Goal: Task Accomplishment & Management: Manage account settings

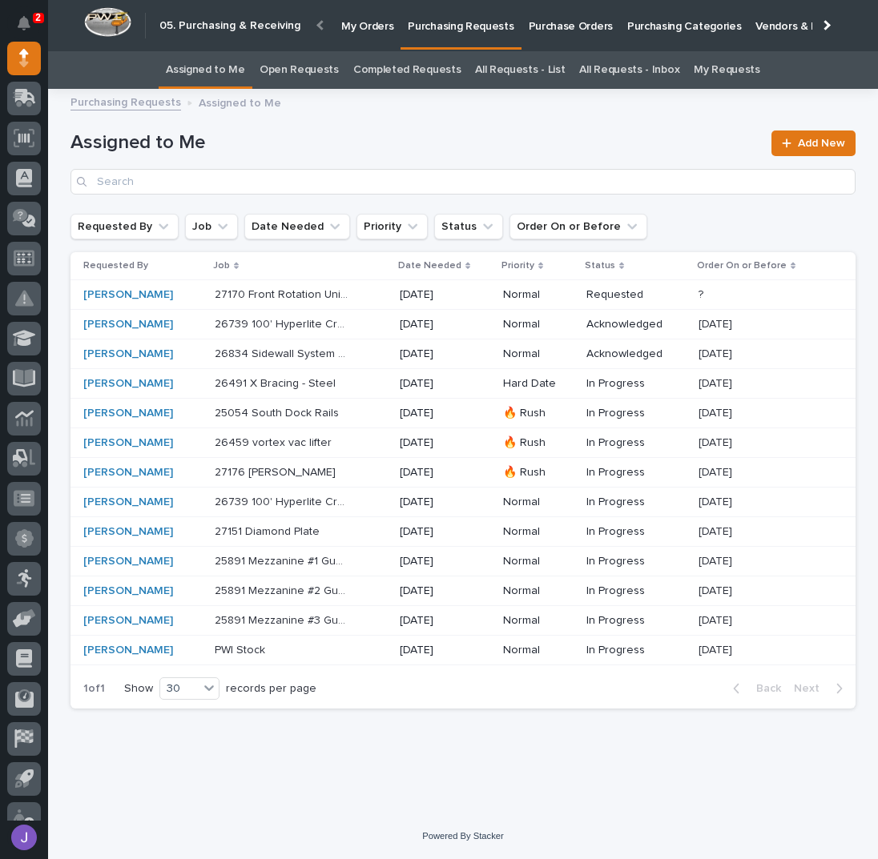
click at [565, 25] on p "Purchase Orders" at bounding box center [571, 17] width 84 height 34
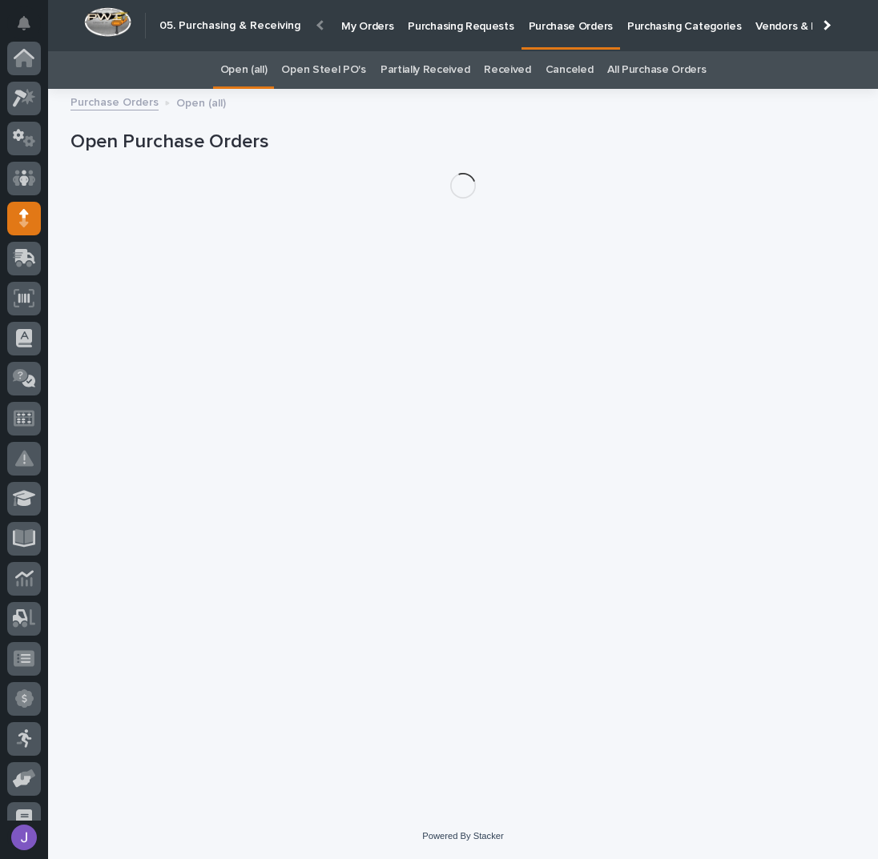
scroll to position [160, 0]
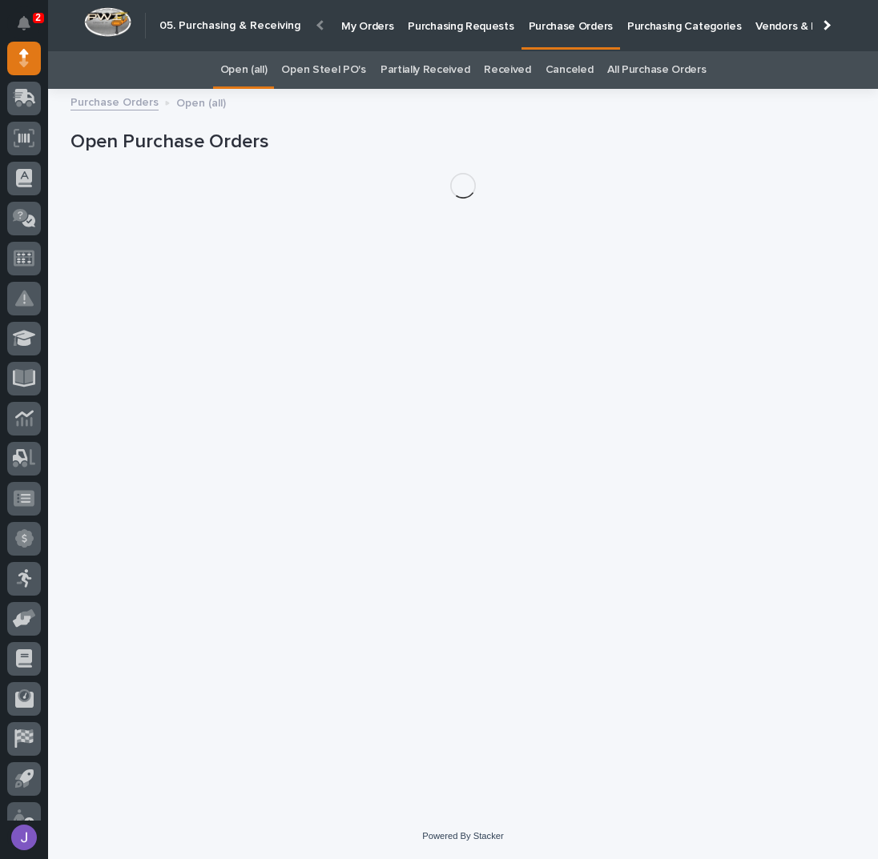
click at [338, 63] on link "Open Steel PO's" at bounding box center [323, 70] width 84 height 38
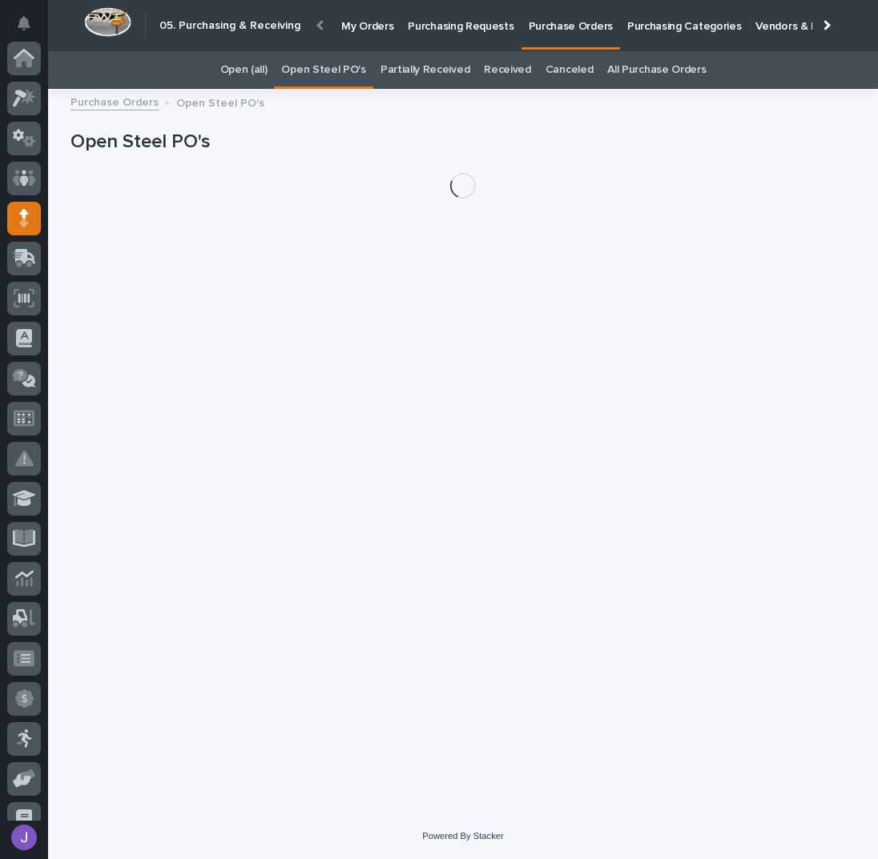
scroll to position [160, 0]
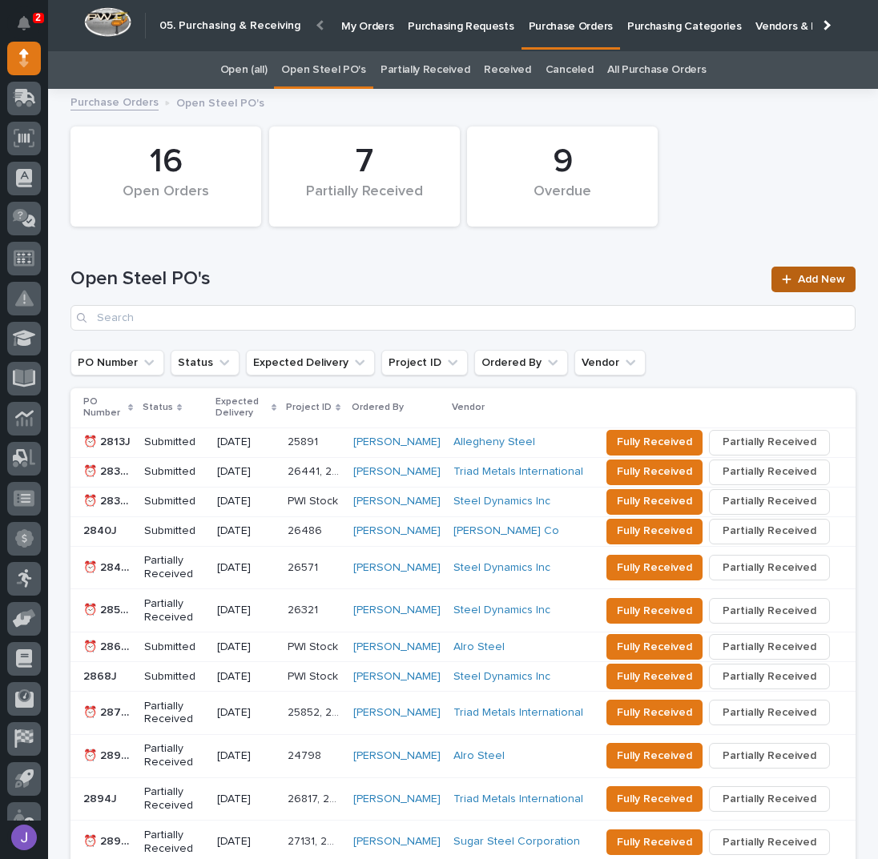
click at [821, 282] on span "Add New" at bounding box center [821, 279] width 47 height 11
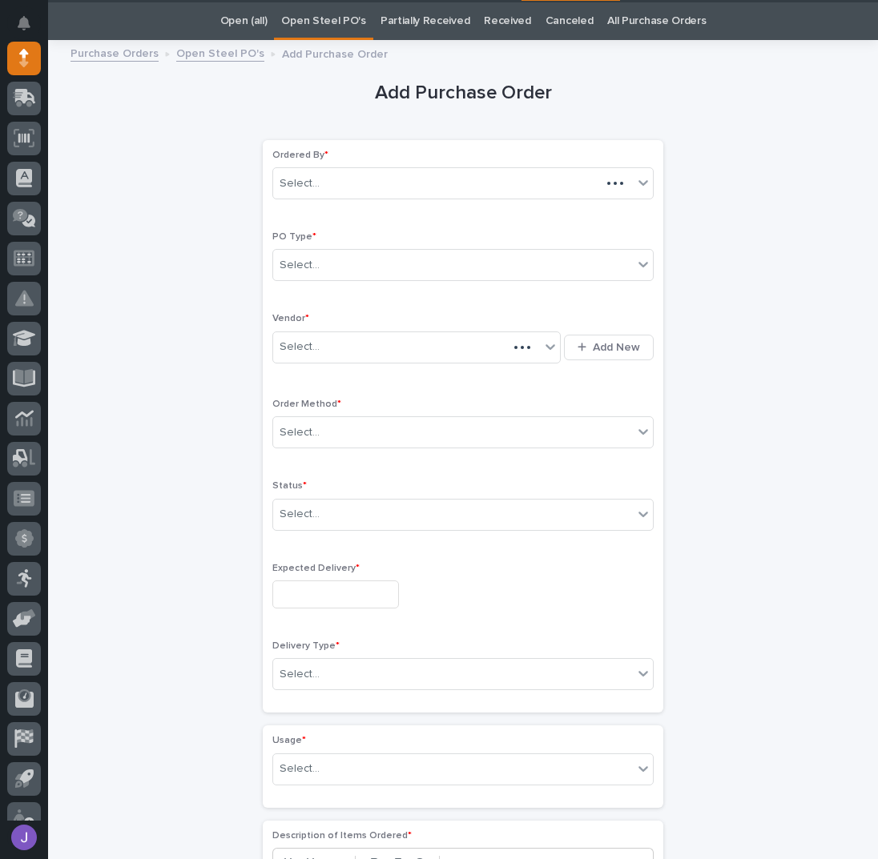
scroll to position [50, 0]
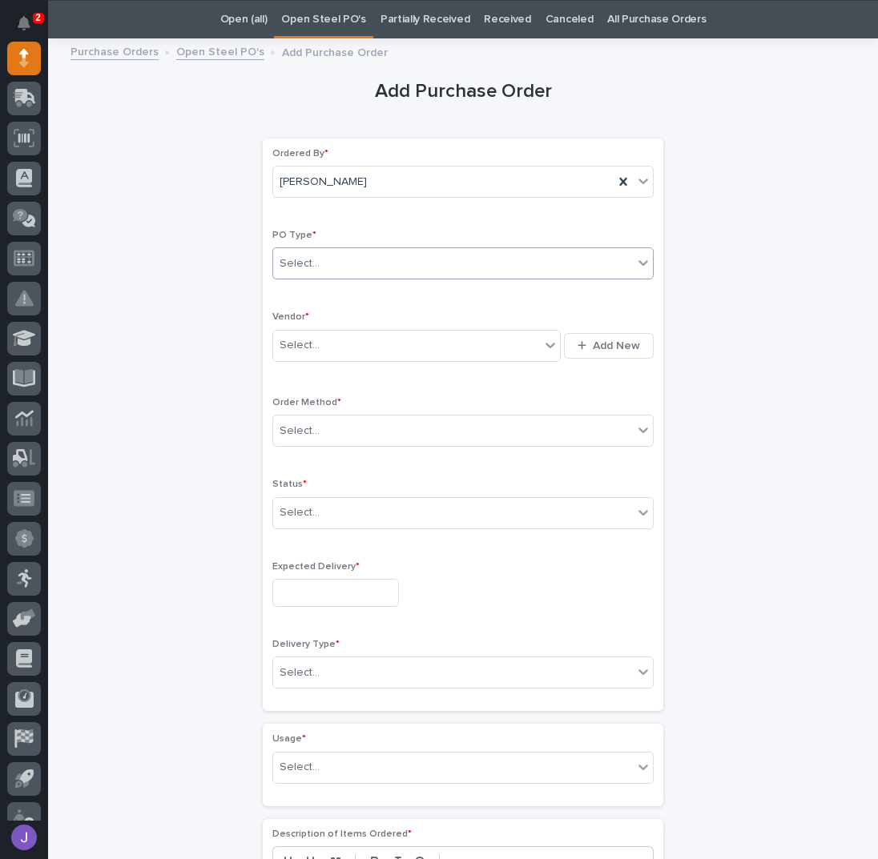
click at [306, 276] on div "Select..." at bounding box center [462, 263] width 381 height 32
click at [306, 337] on div "Select..." at bounding box center [300, 345] width 40 height 17
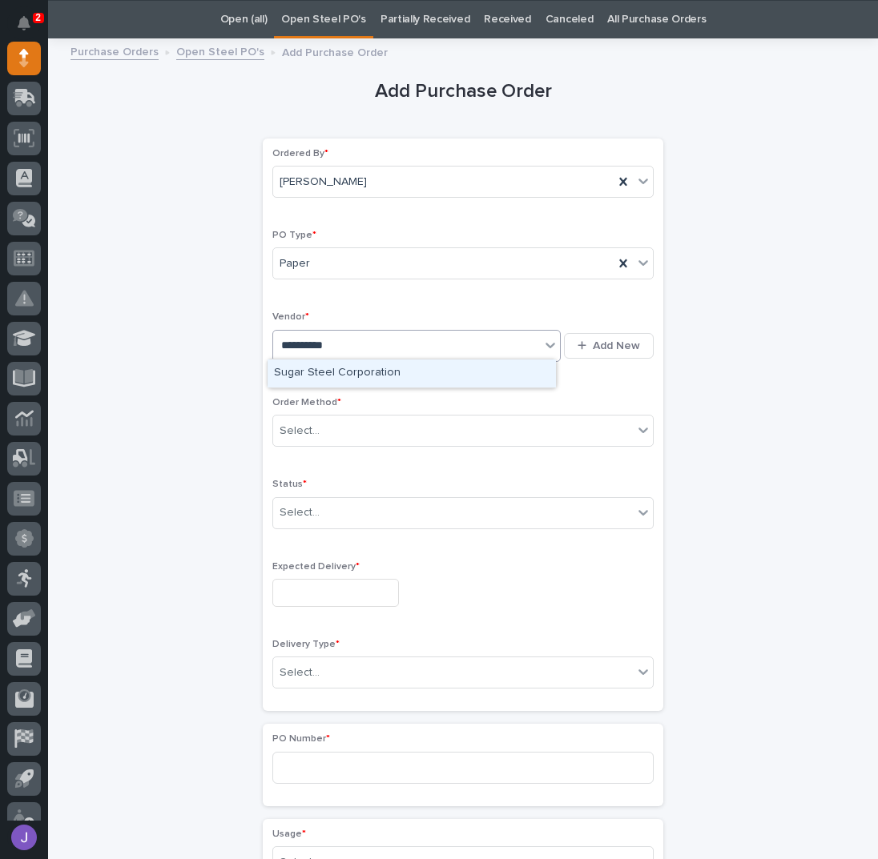
type input "**********"
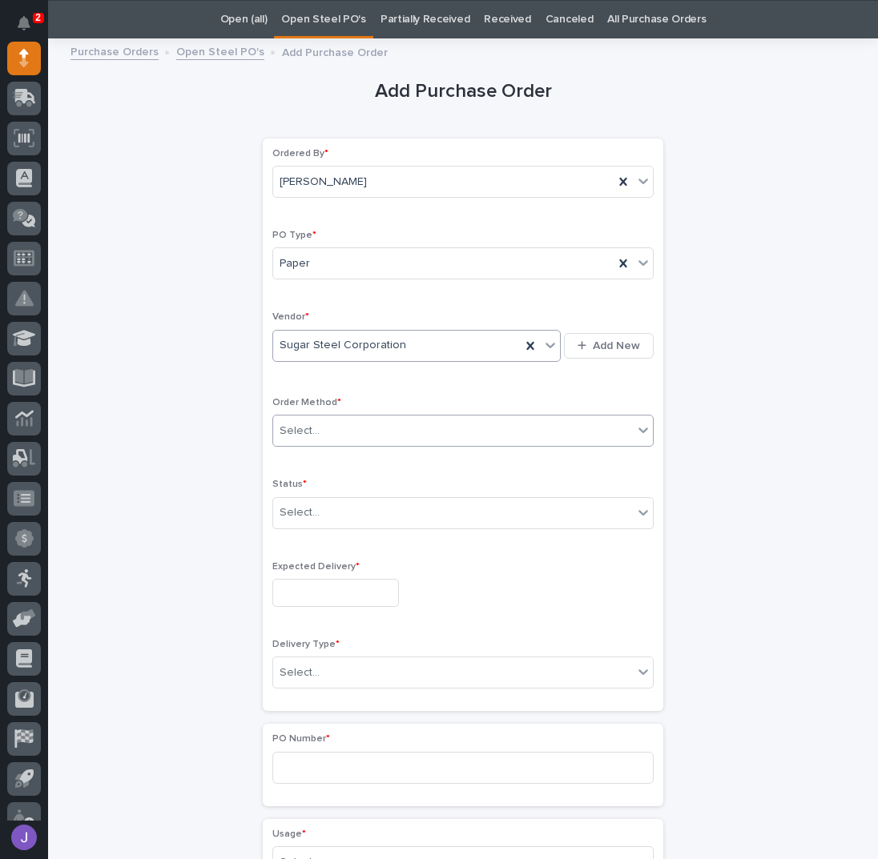
click at [330, 436] on div "Select..." at bounding box center [453, 431] width 360 height 26
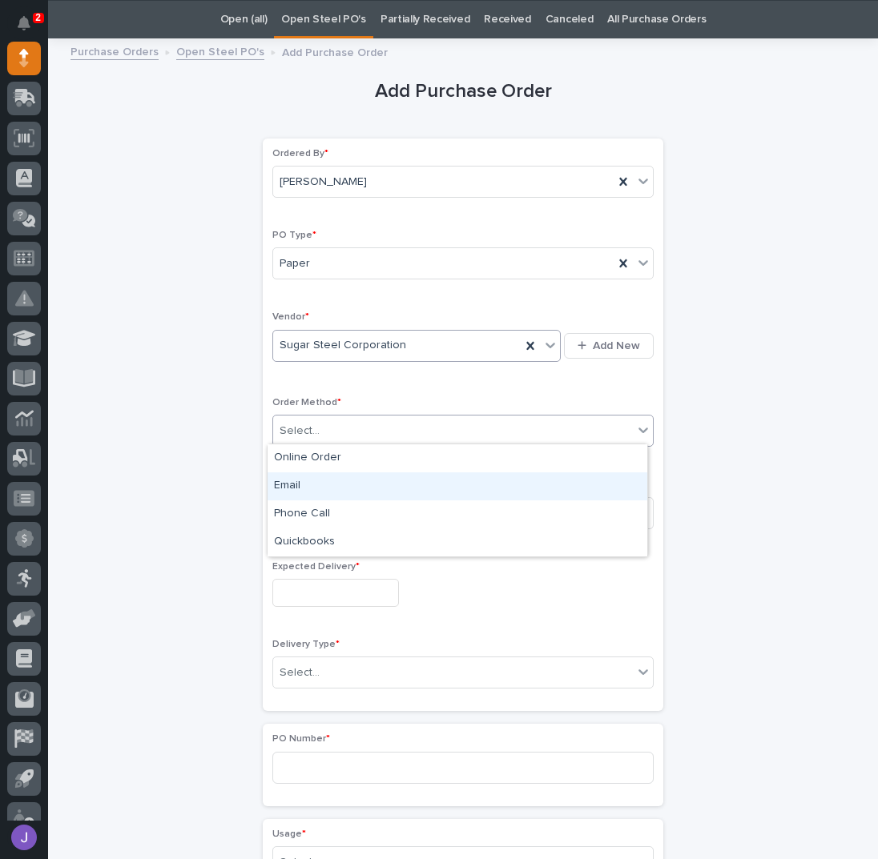
click at [296, 481] on div "Email" at bounding box center [457, 487] width 380 height 28
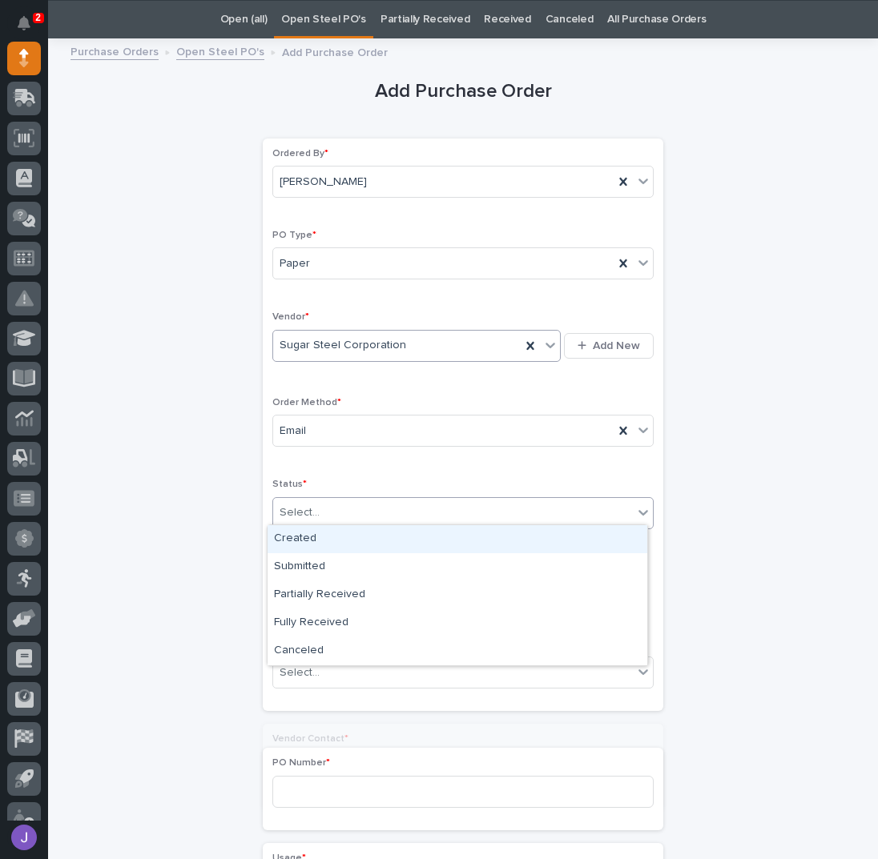
click at [302, 509] on div "Select..." at bounding box center [300, 513] width 40 height 17
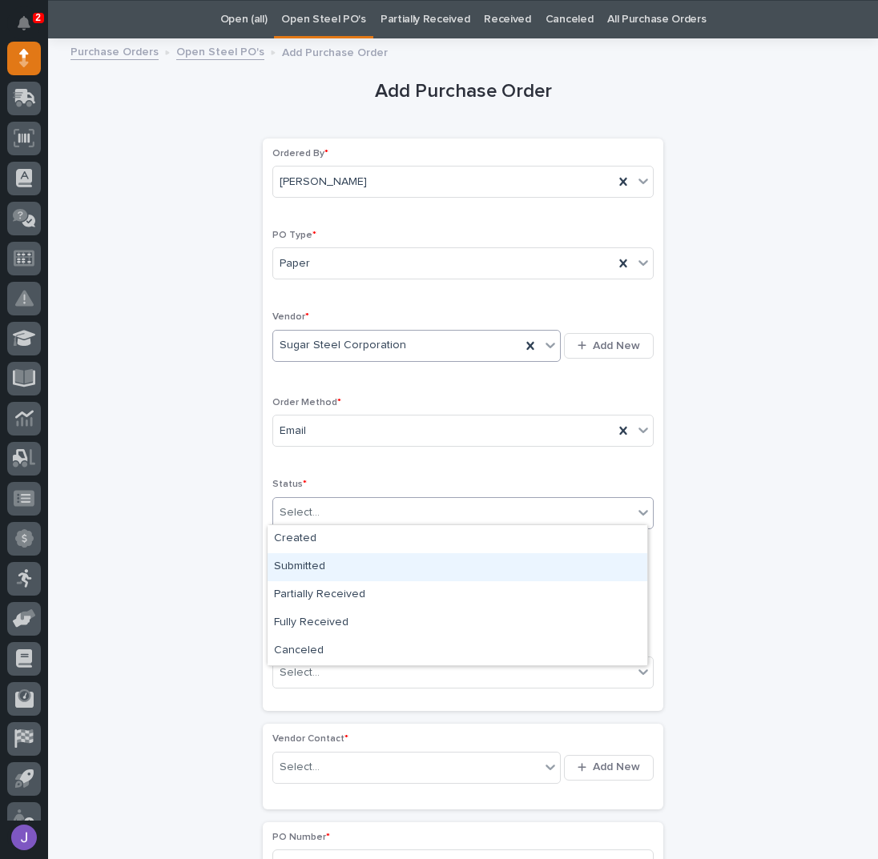
click at [309, 555] on div "Submitted" at bounding box center [457, 567] width 380 height 28
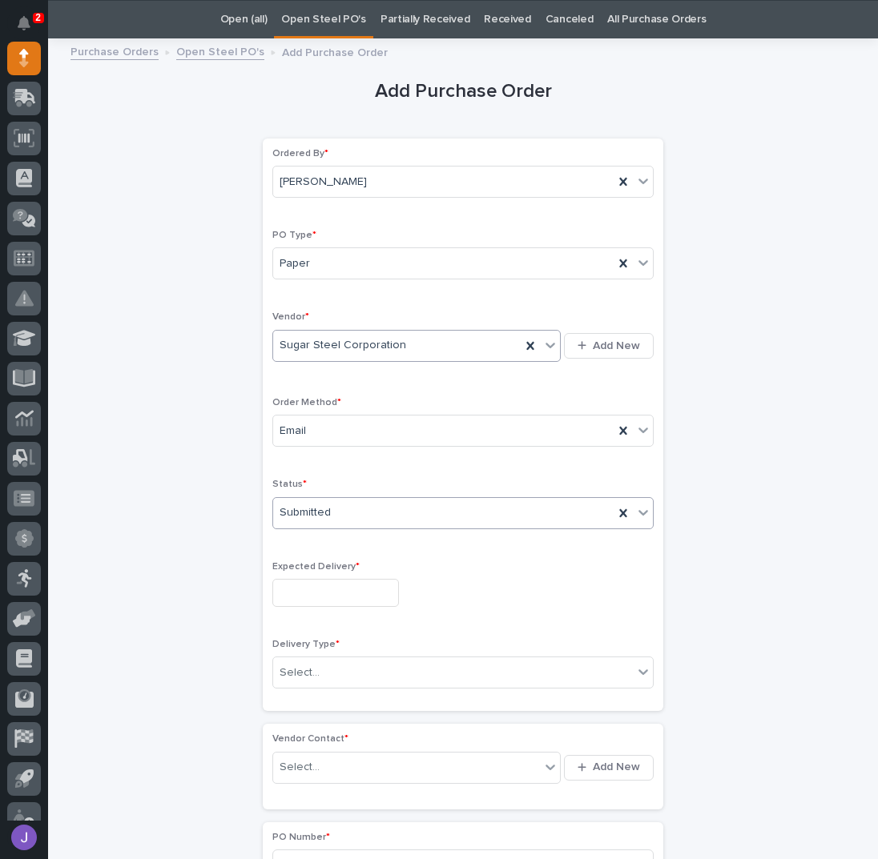
click at [312, 584] on input "text" at bounding box center [335, 593] width 127 height 28
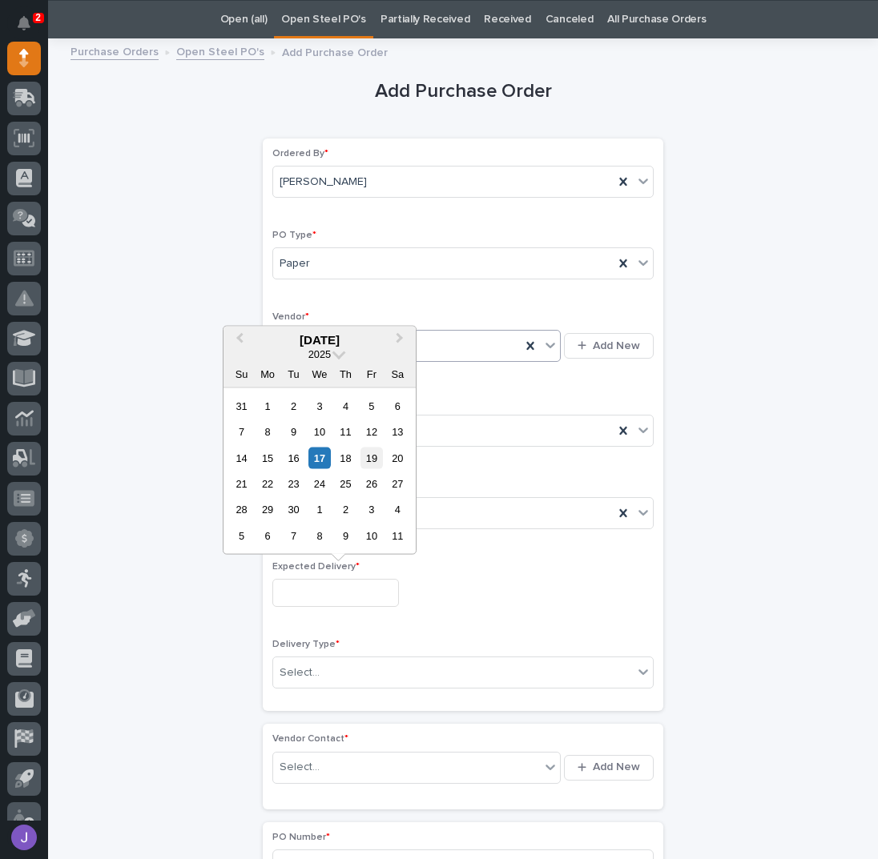
click at [376, 465] on div "19" at bounding box center [371, 458] width 22 height 22
type input "**********"
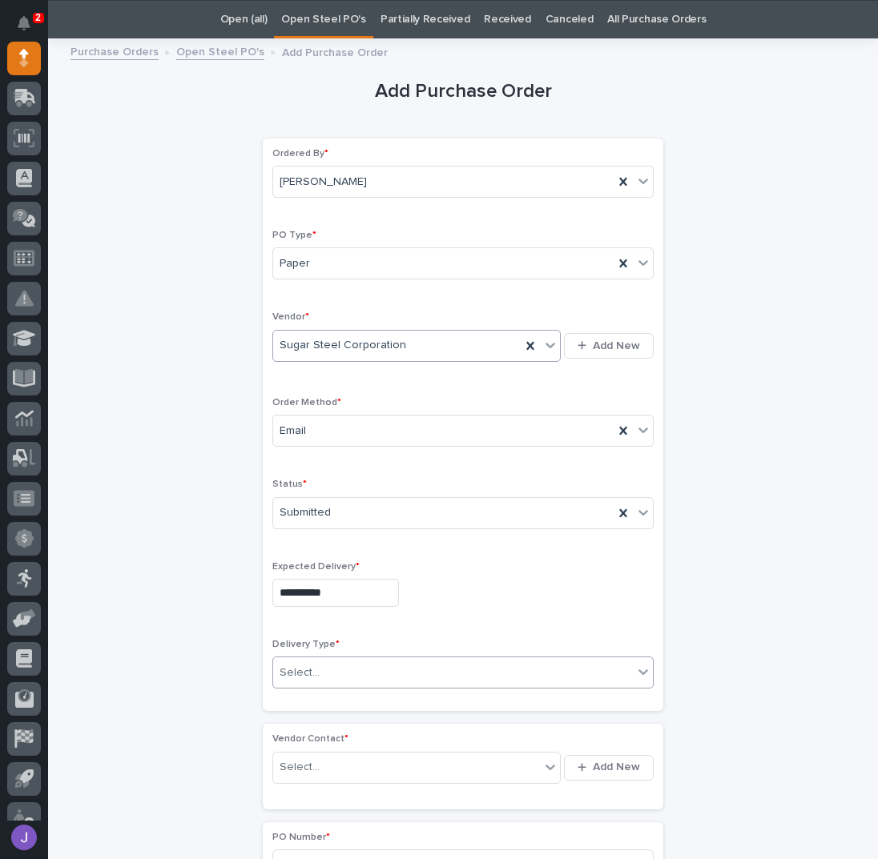
click at [327, 670] on div "Select..." at bounding box center [453, 673] width 360 height 26
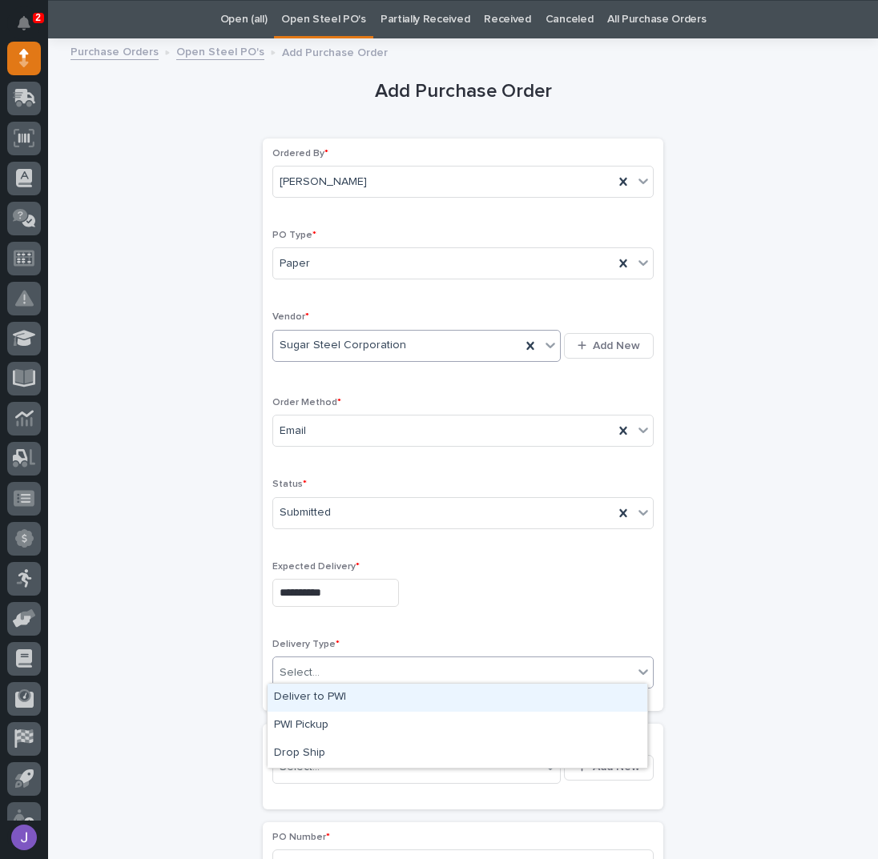
click at [320, 698] on div "Deliver to PWI" at bounding box center [457, 698] width 380 height 28
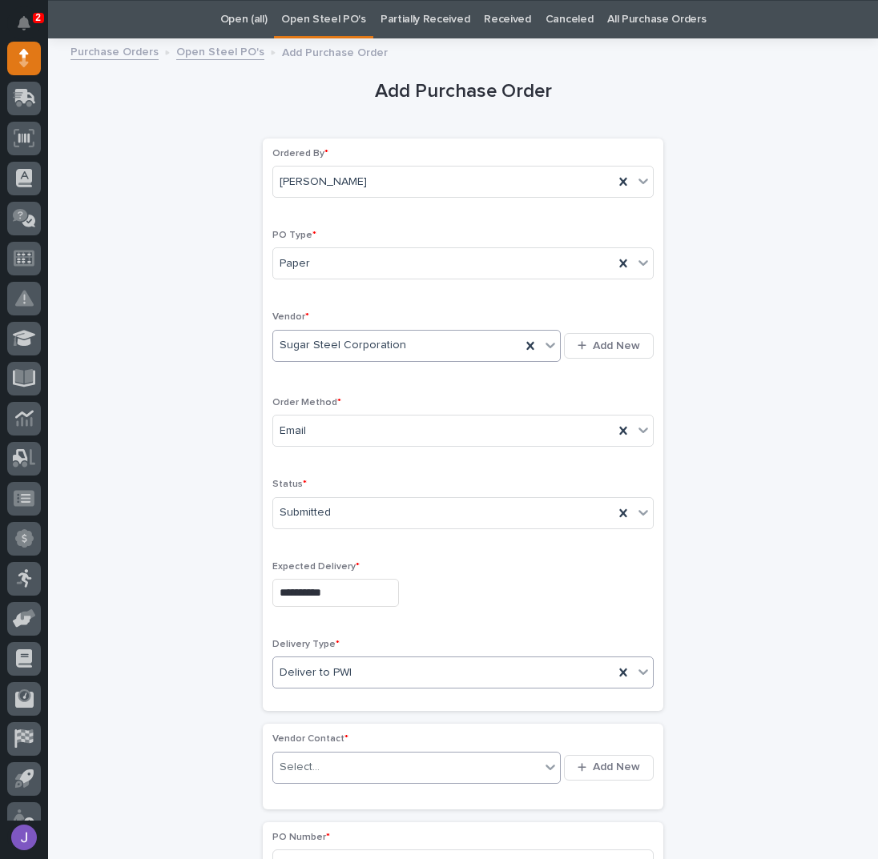
click at [311, 763] on div "Select..." at bounding box center [300, 767] width 40 height 17
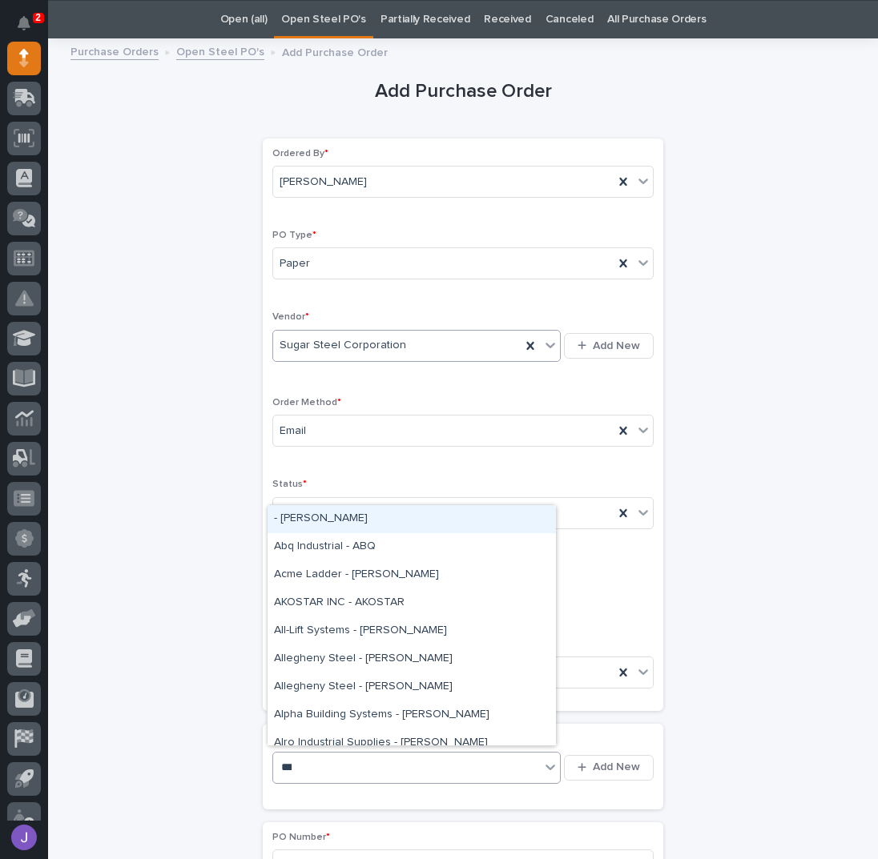
type input "****"
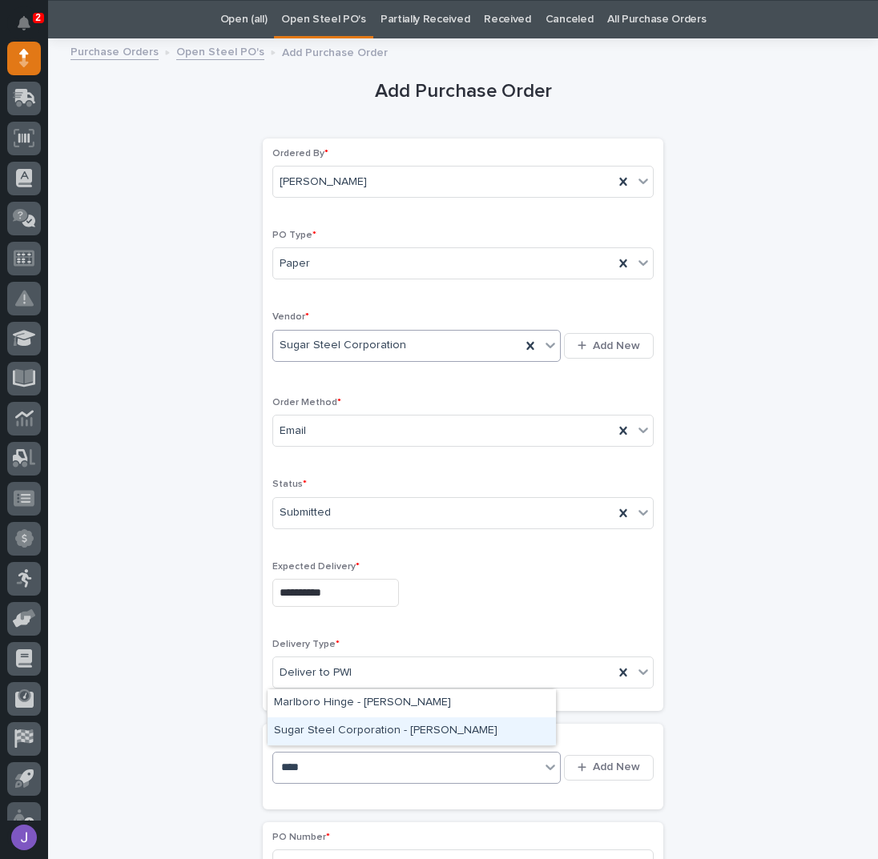
click at [341, 734] on div "Sugar Steel Corporation - [PERSON_NAME]" at bounding box center [411, 732] width 288 height 28
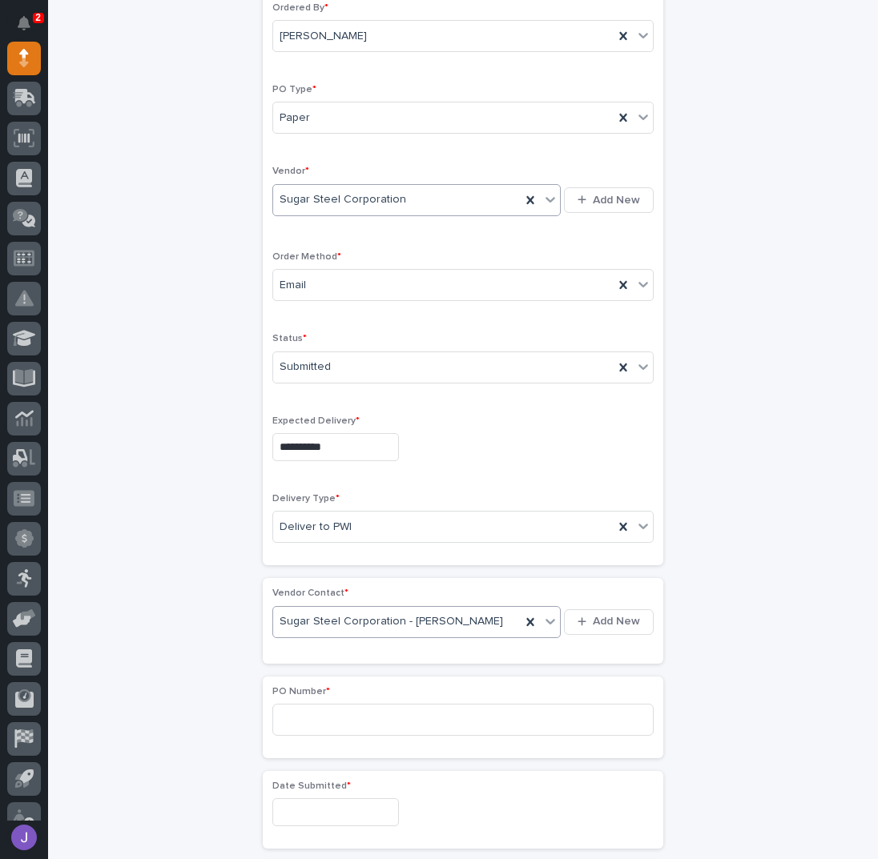
scroll to position [264, 0]
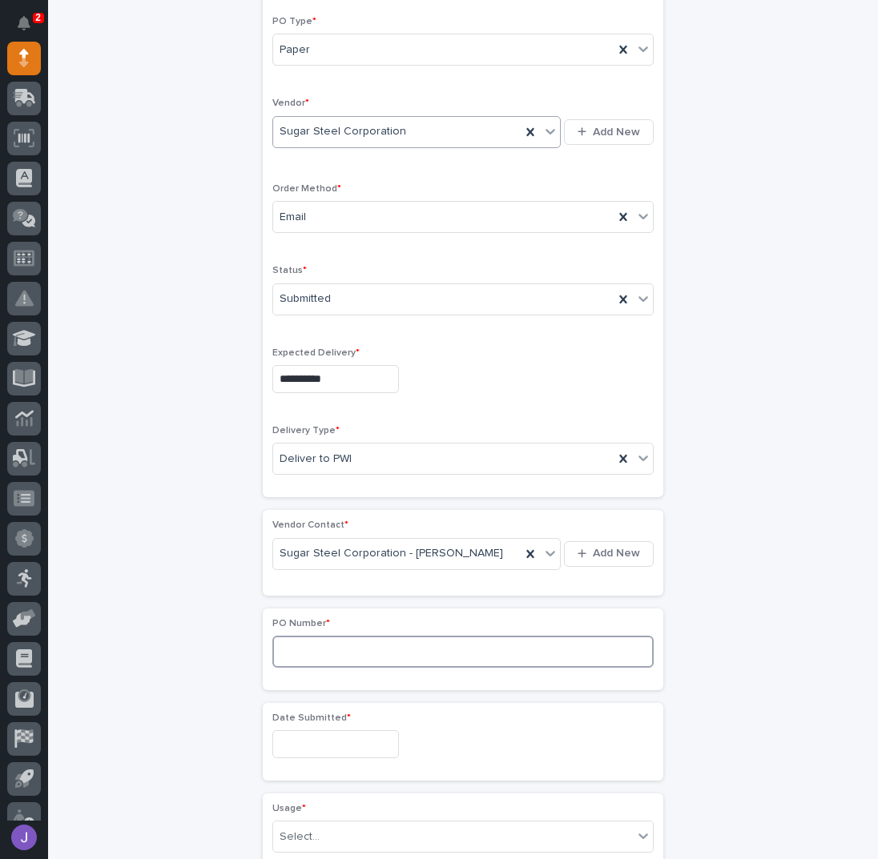
click at [312, 638] on input at bounding box center [462, 652] width 381 height 32
type input "2912J"
click at [332, 734] on input "text" at bounding box center [335, 744] width 127 height 28
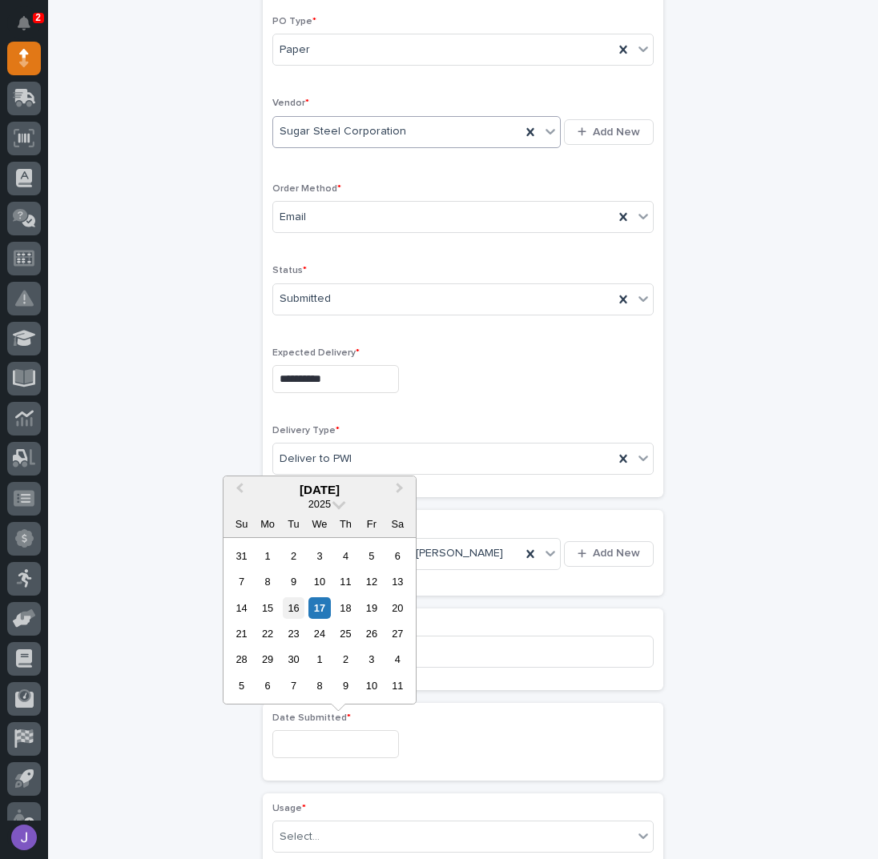
click at [293, 611] on div "16" at bounding box center [294, 608] width 22 height 22
type input "**********"
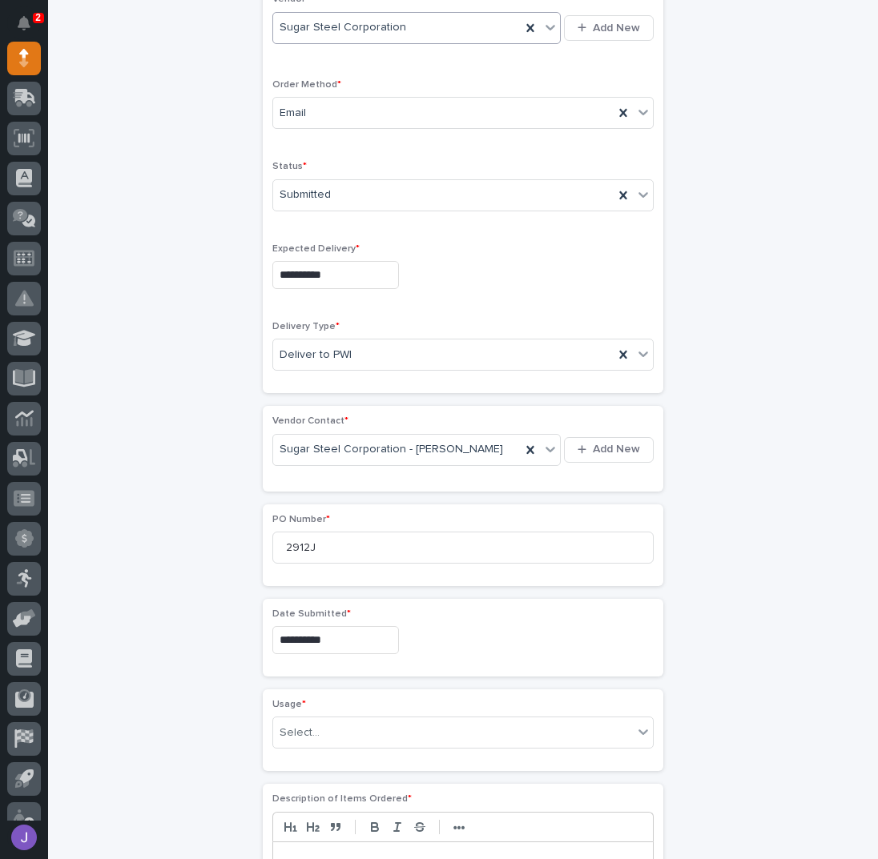
scroll to position [477, 0]
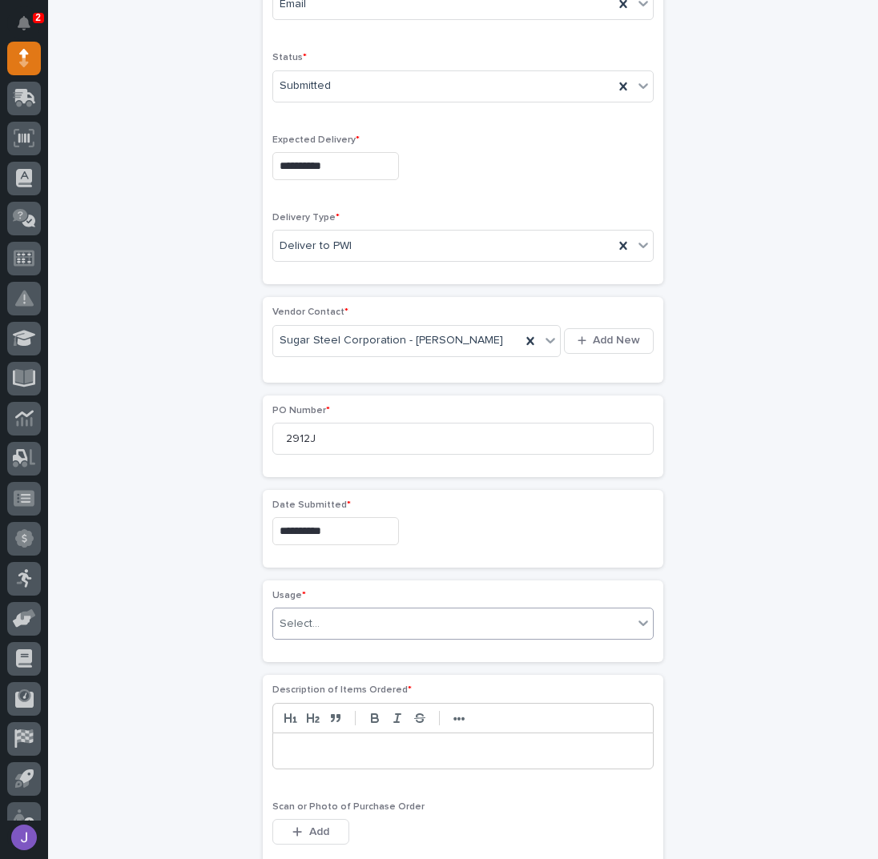
click at [306, 616] on div "Select..." at bounding box center [300, 624] width 40 height 17
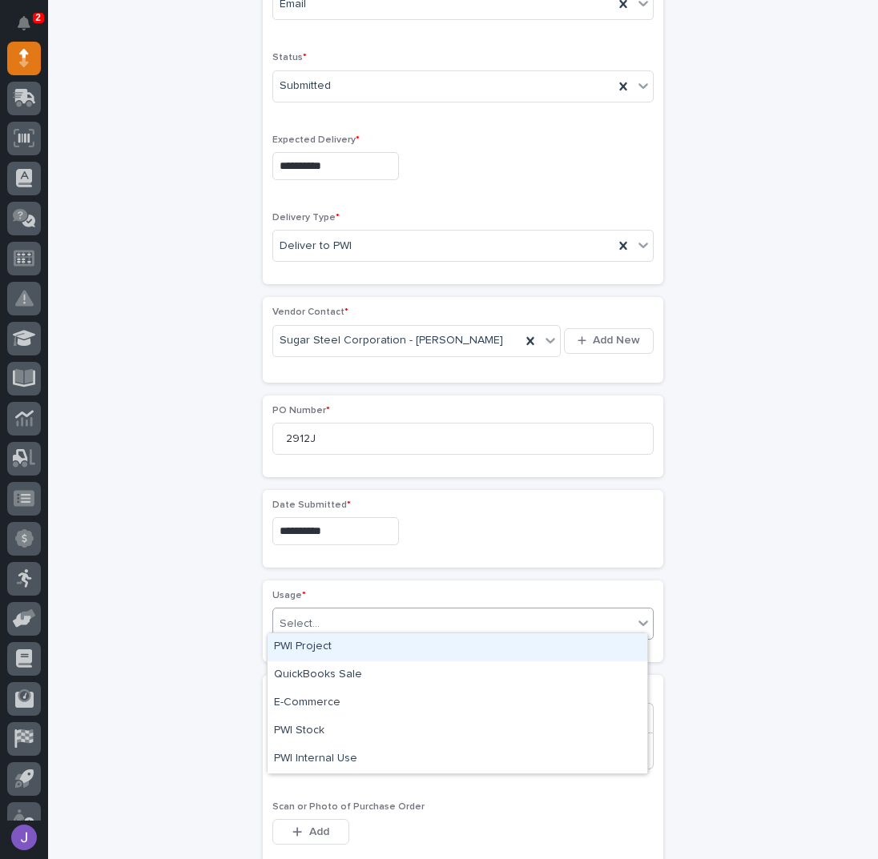
click at [316, 650] on div "PWI Project" at bounding box center [457, 647] width 380 height 28
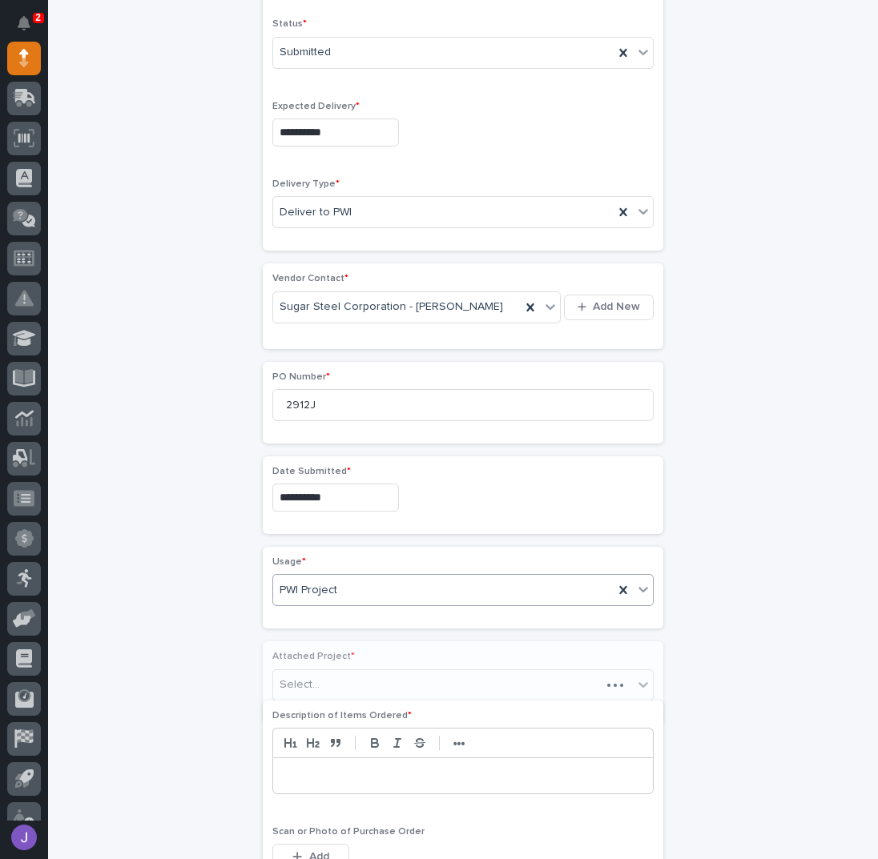
scroll to position [525, 0]
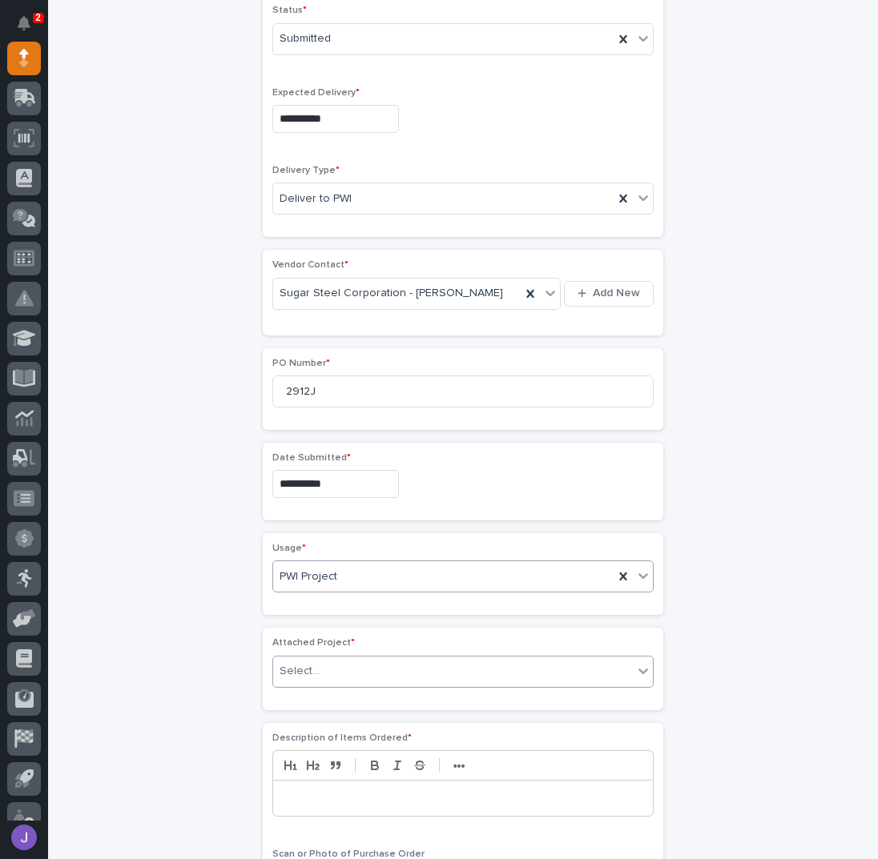
click at [306, 663] on div "Select..." at bounding box center [300, 671] width 40 height 17
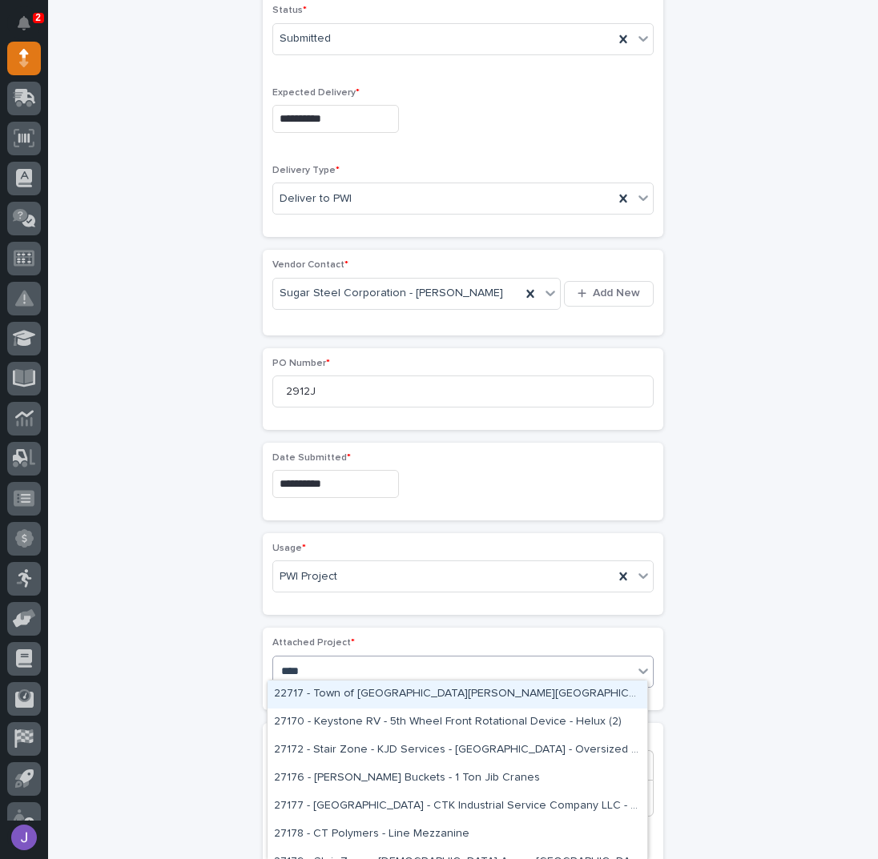
type input "*****"
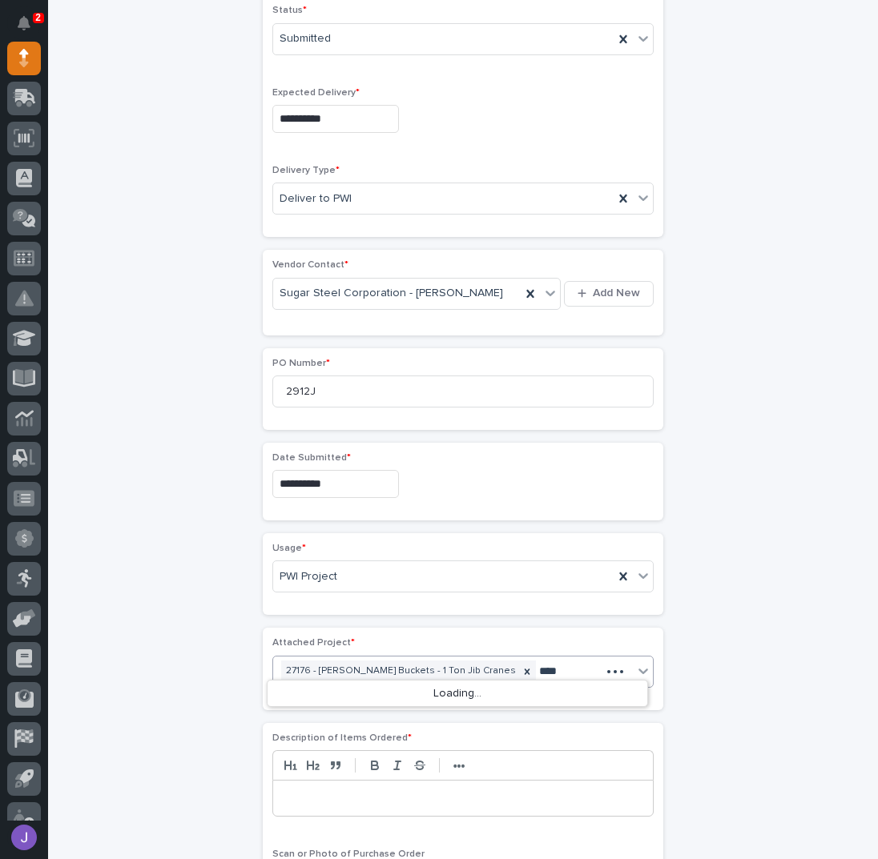
type input "*****"
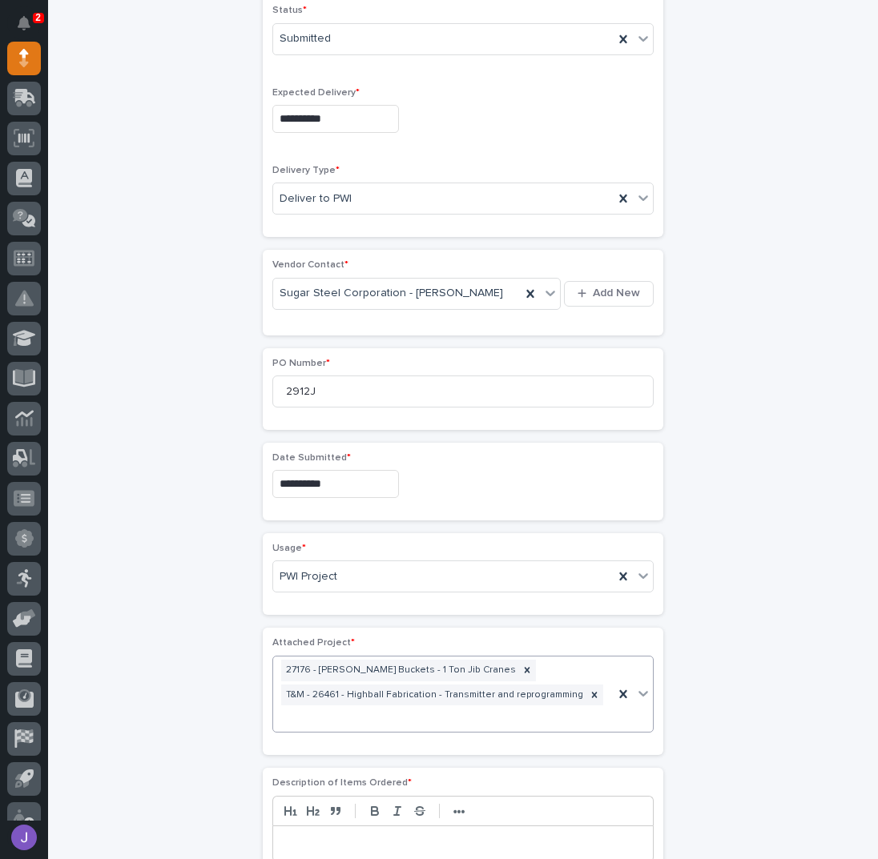
scroll to position [536, 0]
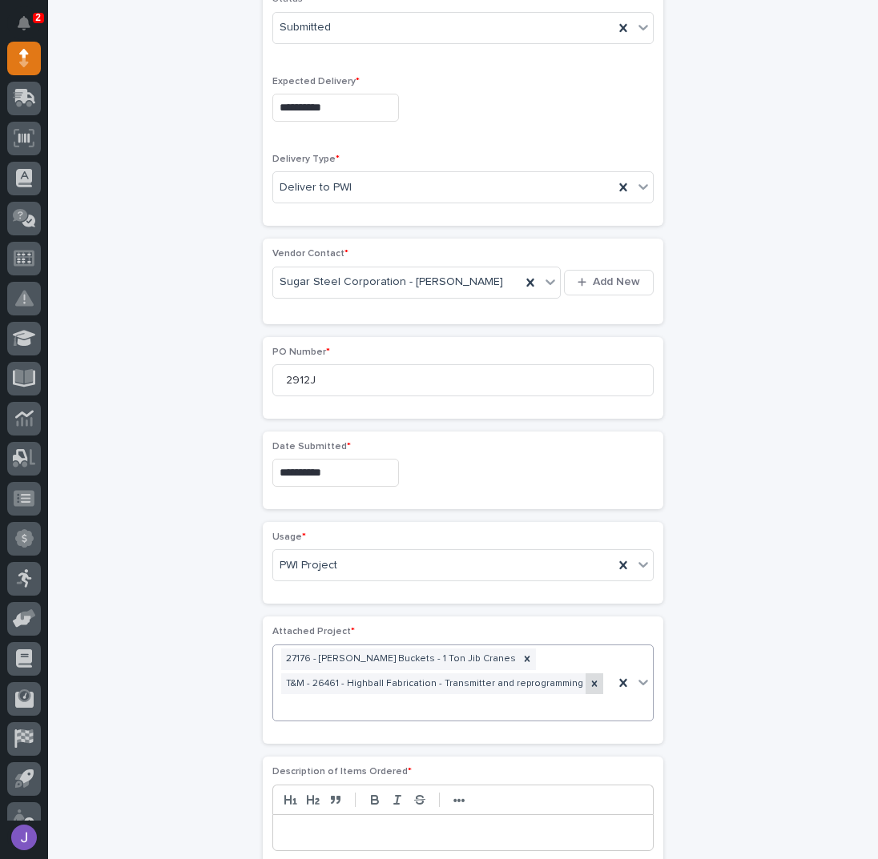
click at [589, 682] on icon at bounding box center [594, 683] width 11 height 11
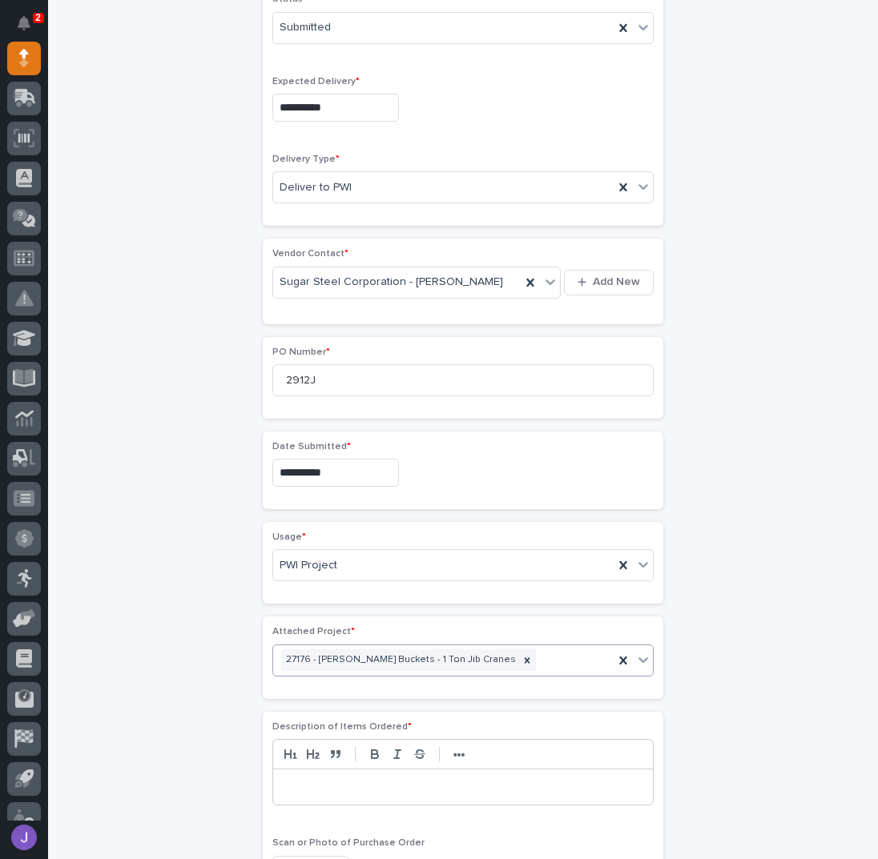
scroll to position [525, 0]
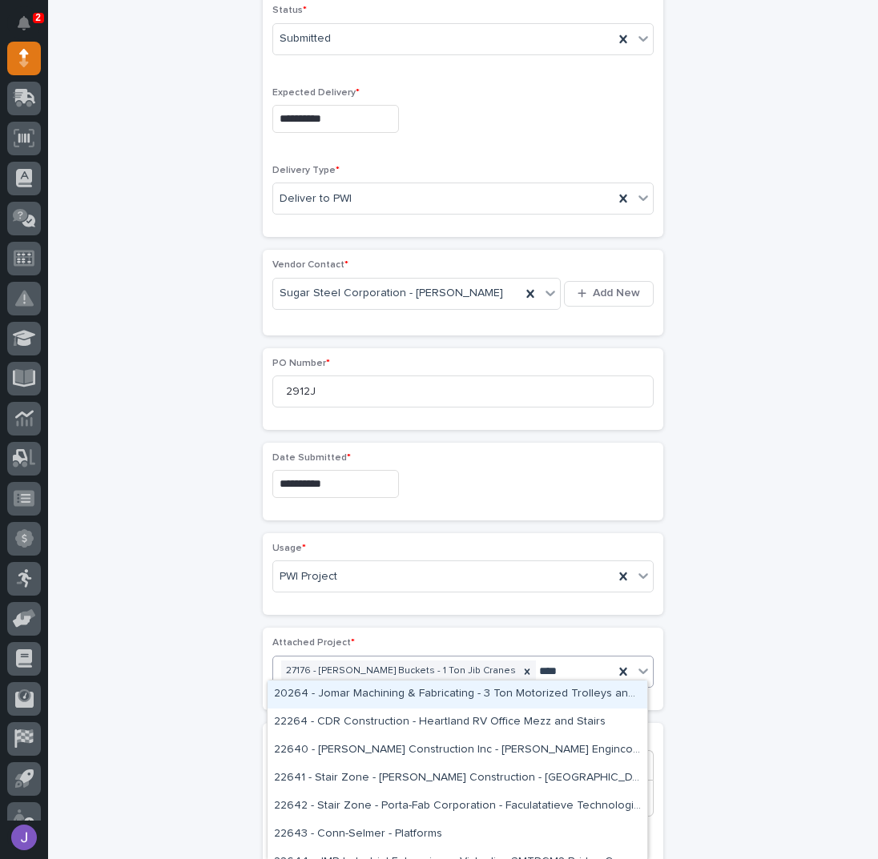
type input "*****"
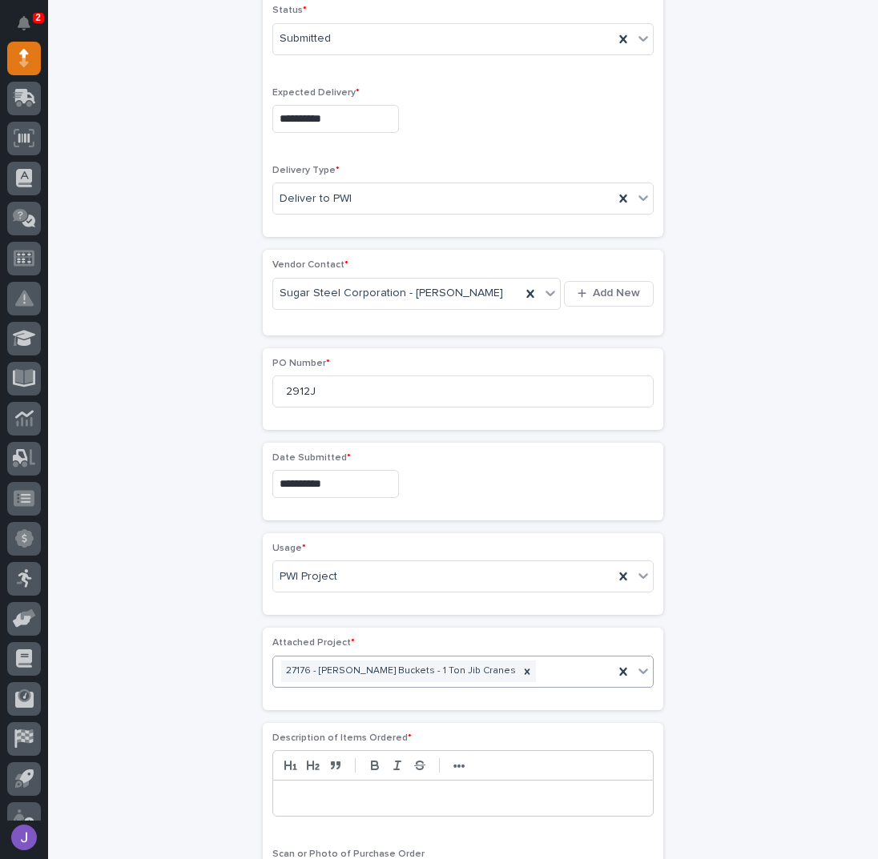
scroll to position [536, 0]
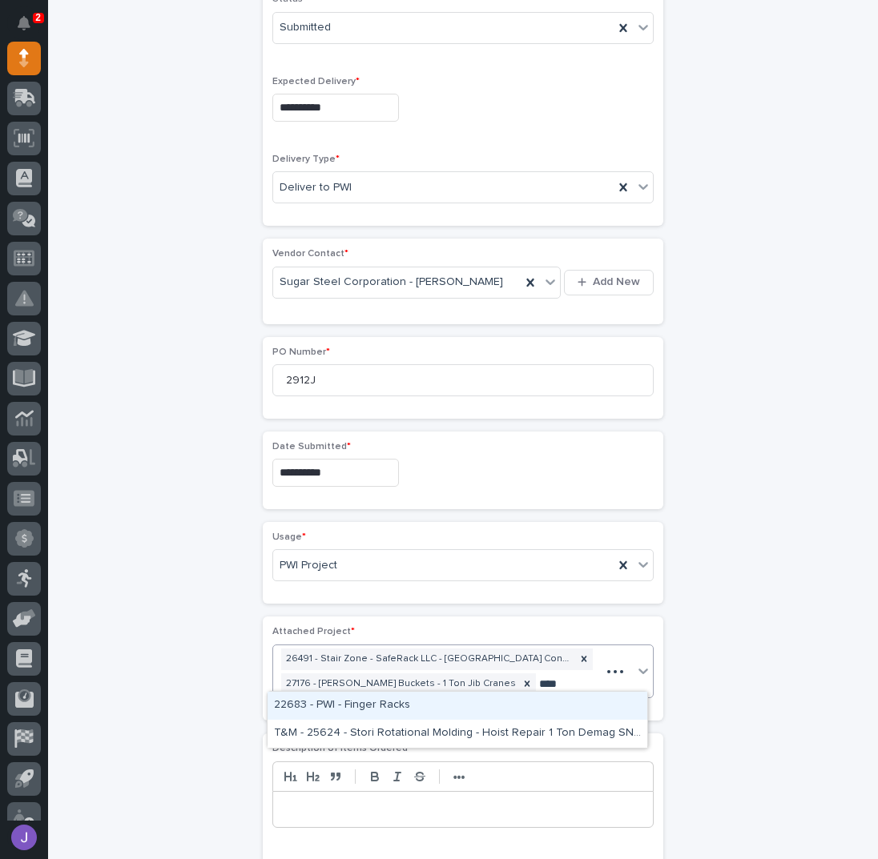
type input "*****"
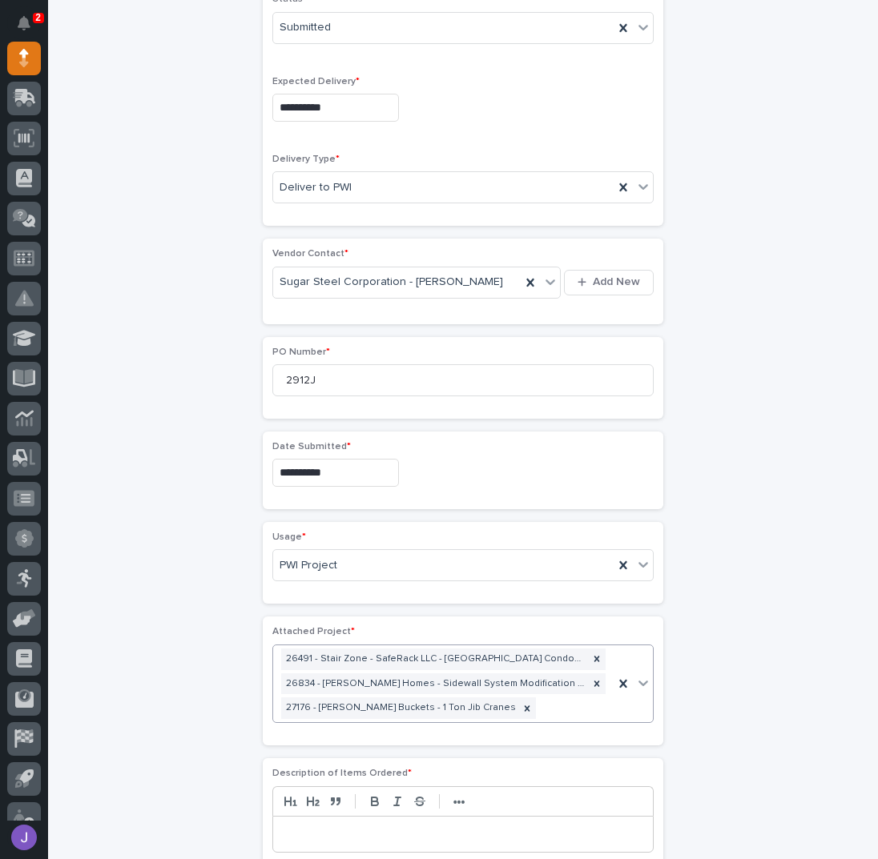
scroll to position [548, 0]
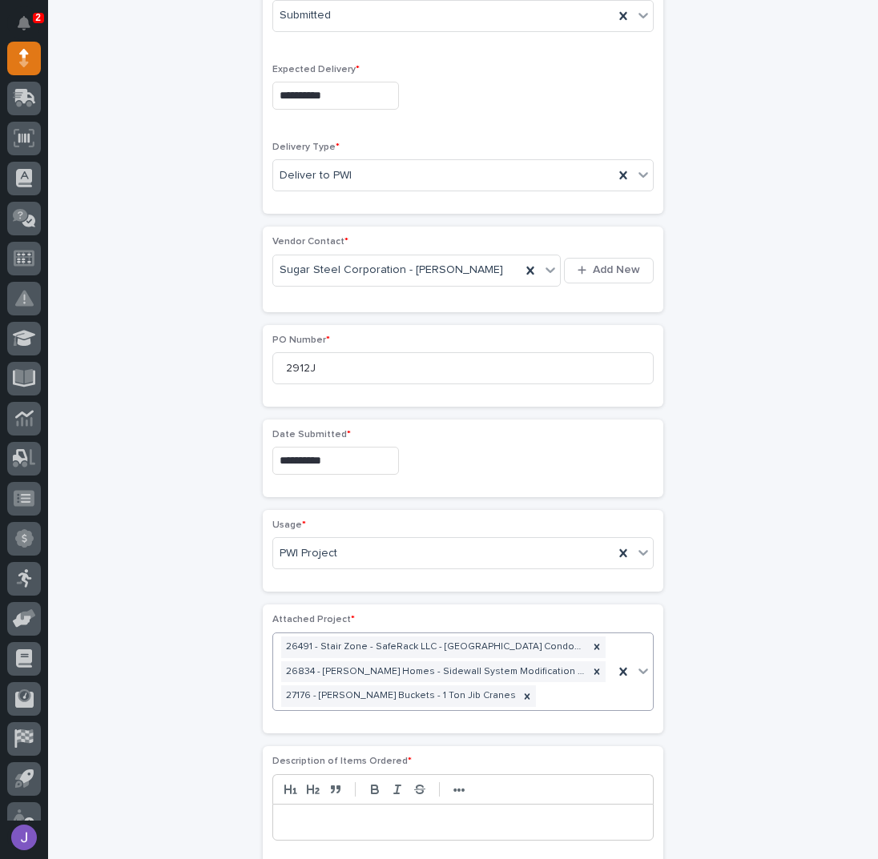
click at [152, 564] on div "**********" at bounding box center [462, 466] width 785 height 1831
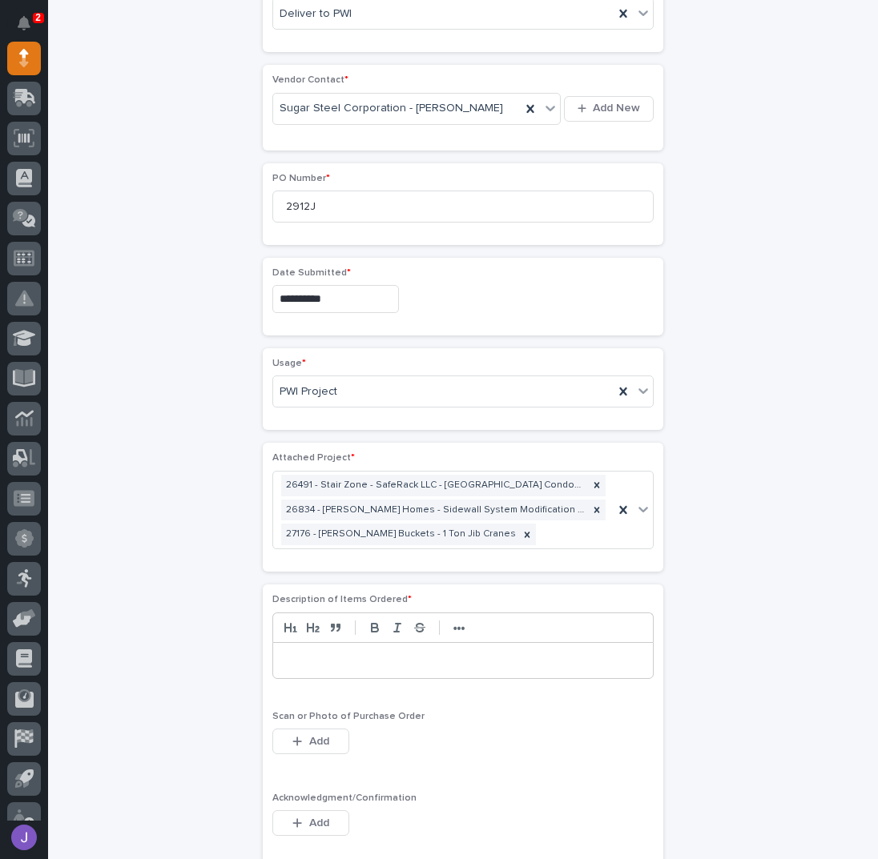
scroll to position [868, 0]
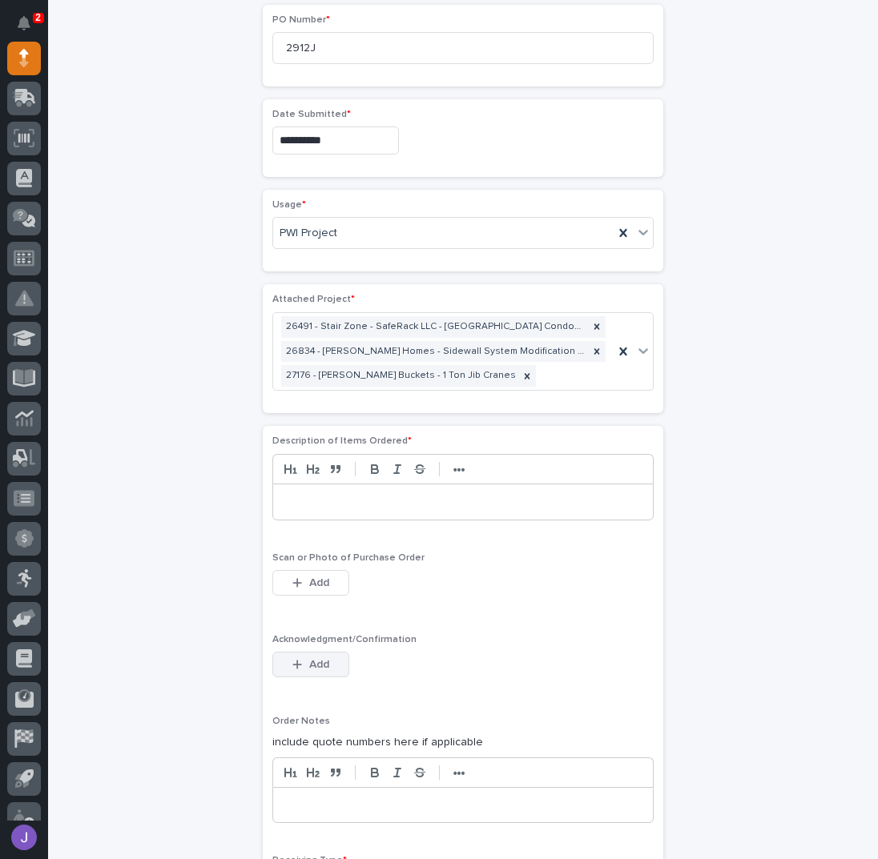
click at [311, 658] on span "Add" at bounding box center [319, 665] width 20 height 14
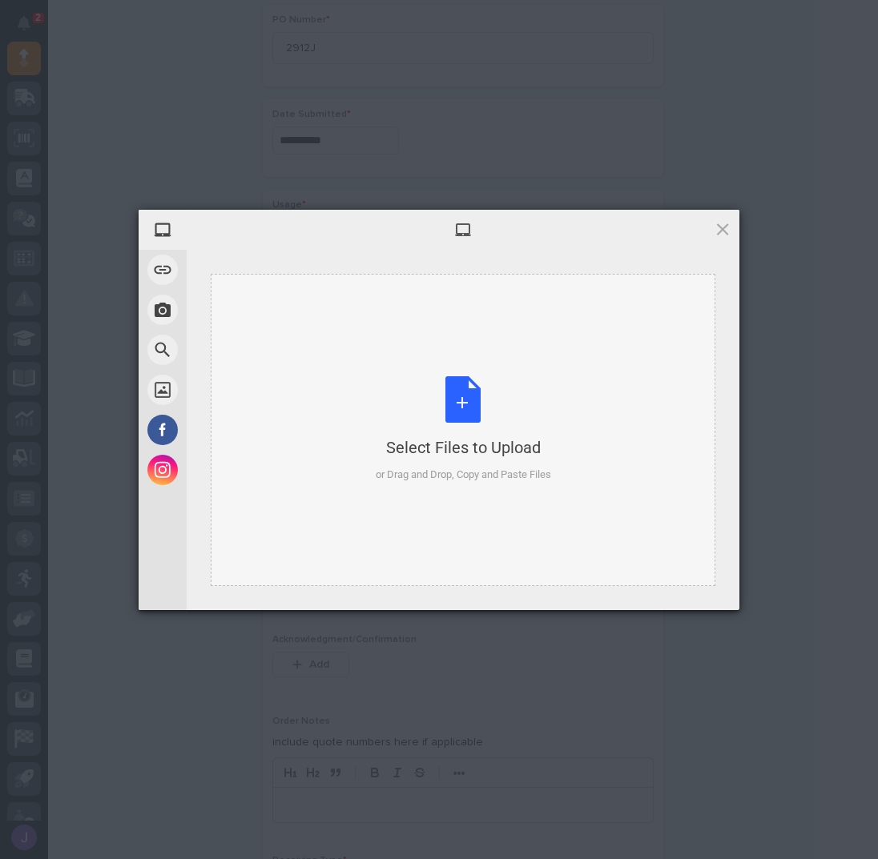
click at [452, 405] on div "Select Files to Upload or Drag and Drop, Copy and Paste Files" at bounding box center [463, 429] width 175 height 107
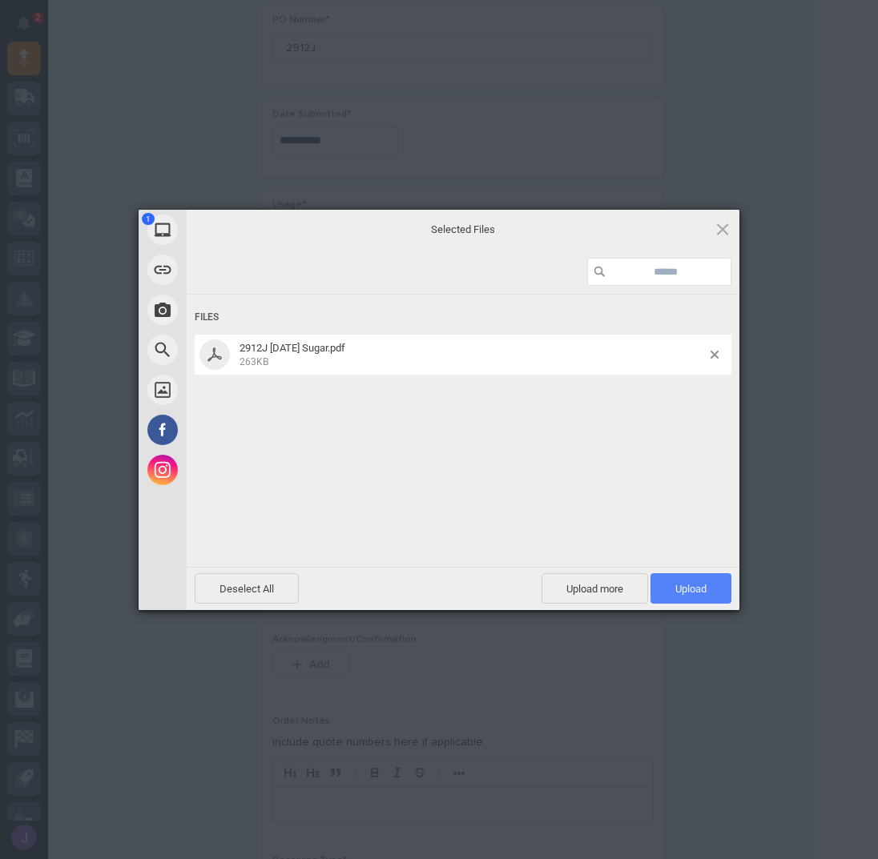
click at [673, 585] on span "Upload 1" at bounding box center [690, 588] width 81 height 30
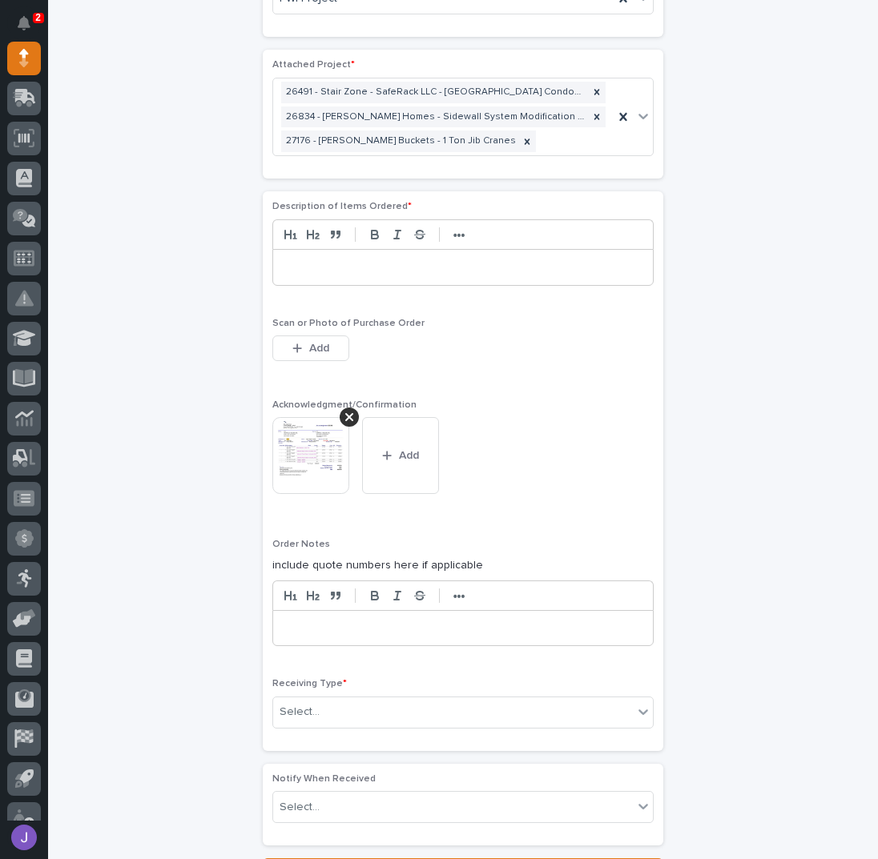
scroll to position [1111, 0]
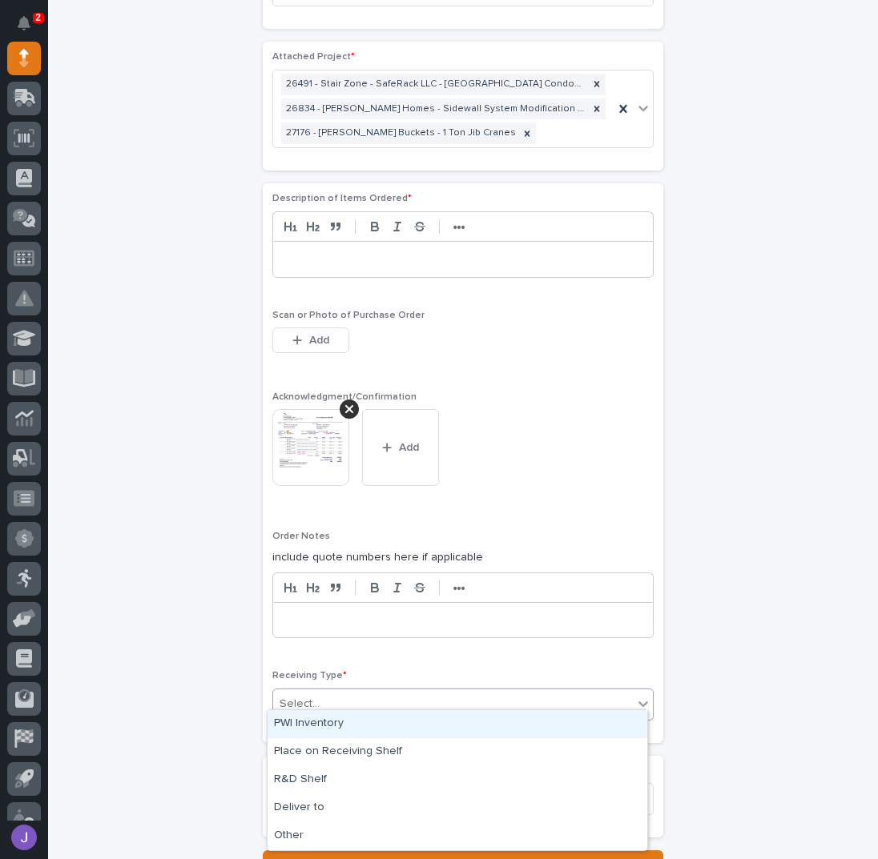
click at [361, 691] on div "Select..." at bounding box center [453, 704] width 360 height 26
click at [334, 721] on div "PWI Inventory" at bounding box center [457, 724] width 380 height 28
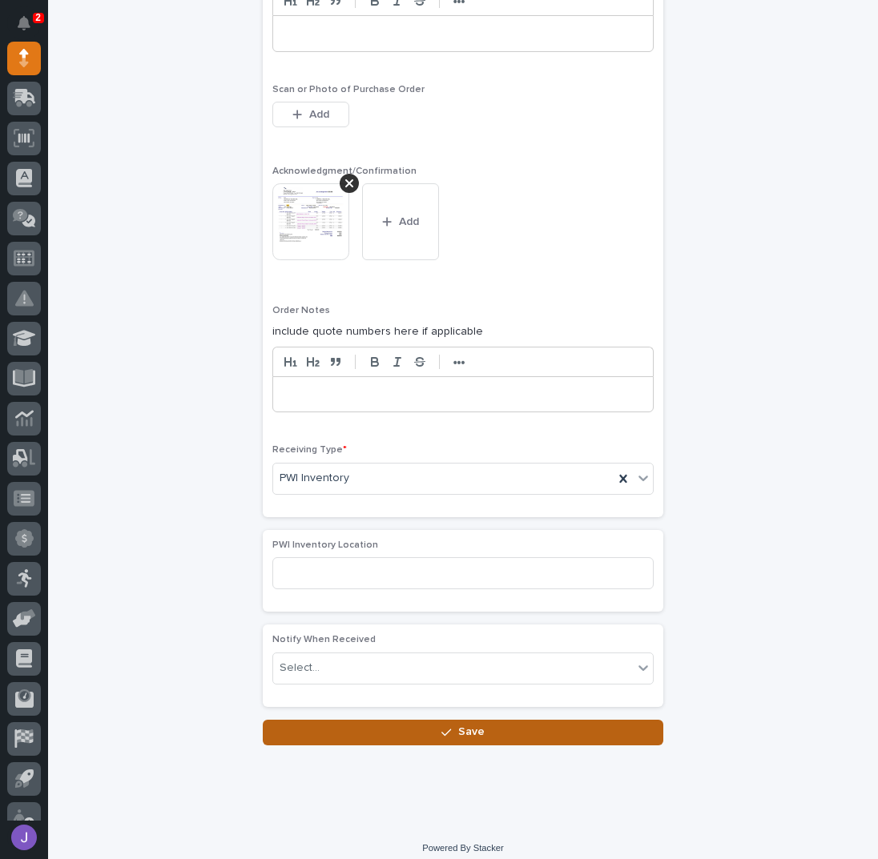
click at [312, 721] on button "Save" at bounding box center [463, 733] width 400 height 26
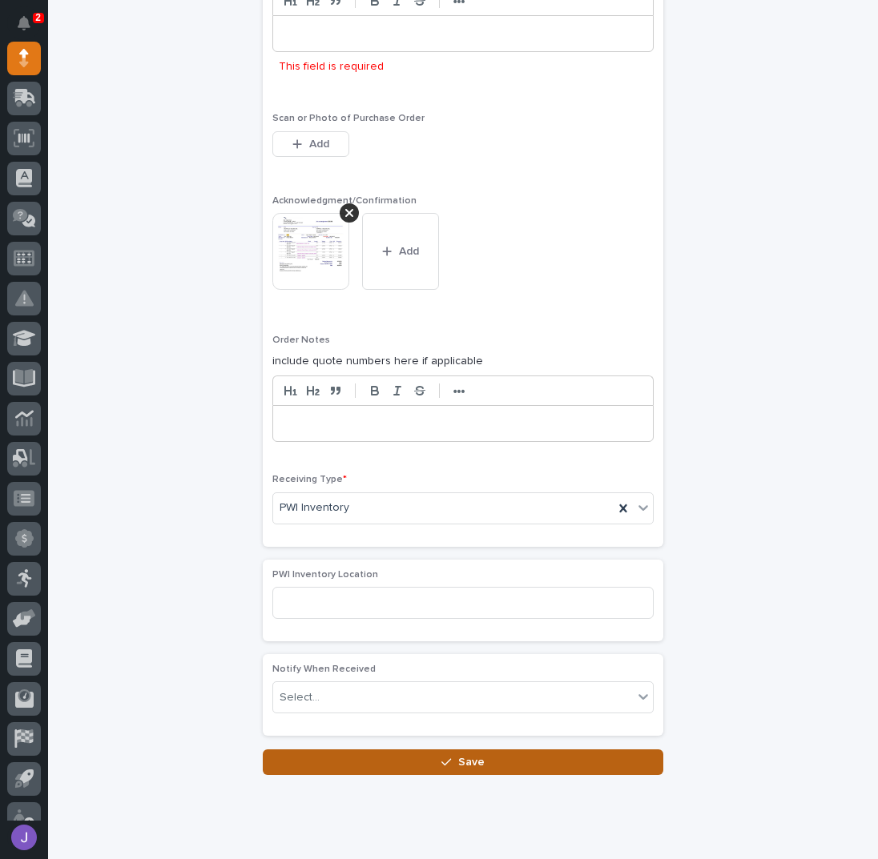
scroll to position [1296, 0]
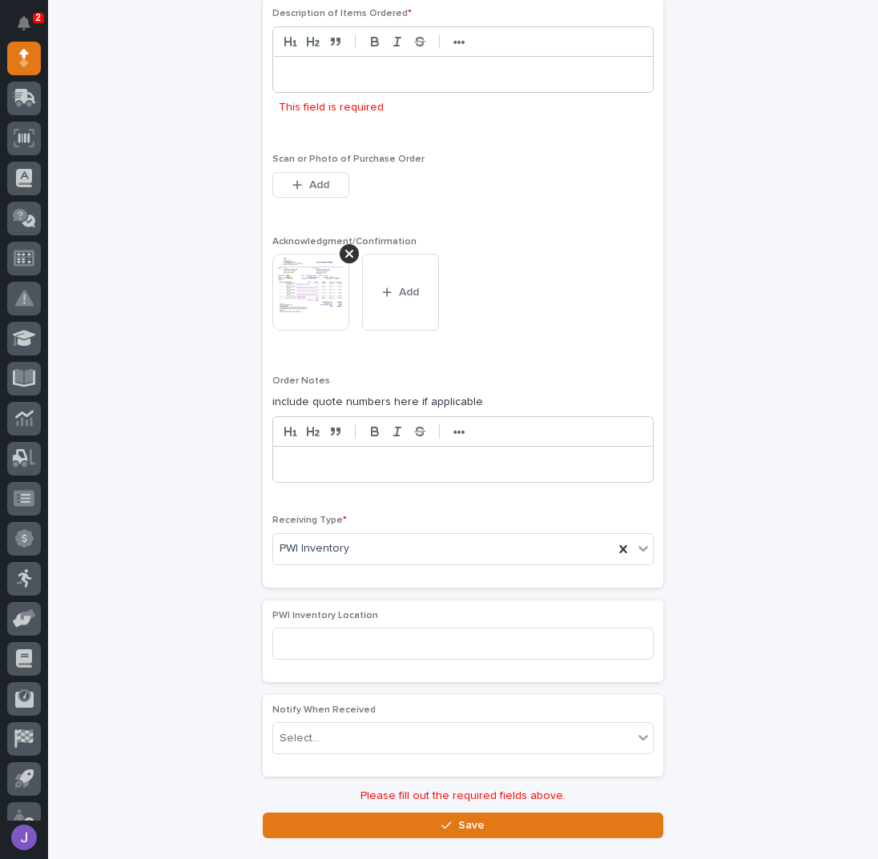
click at [332, 67] on p at bounding box center [463, 74] width 356 height 16
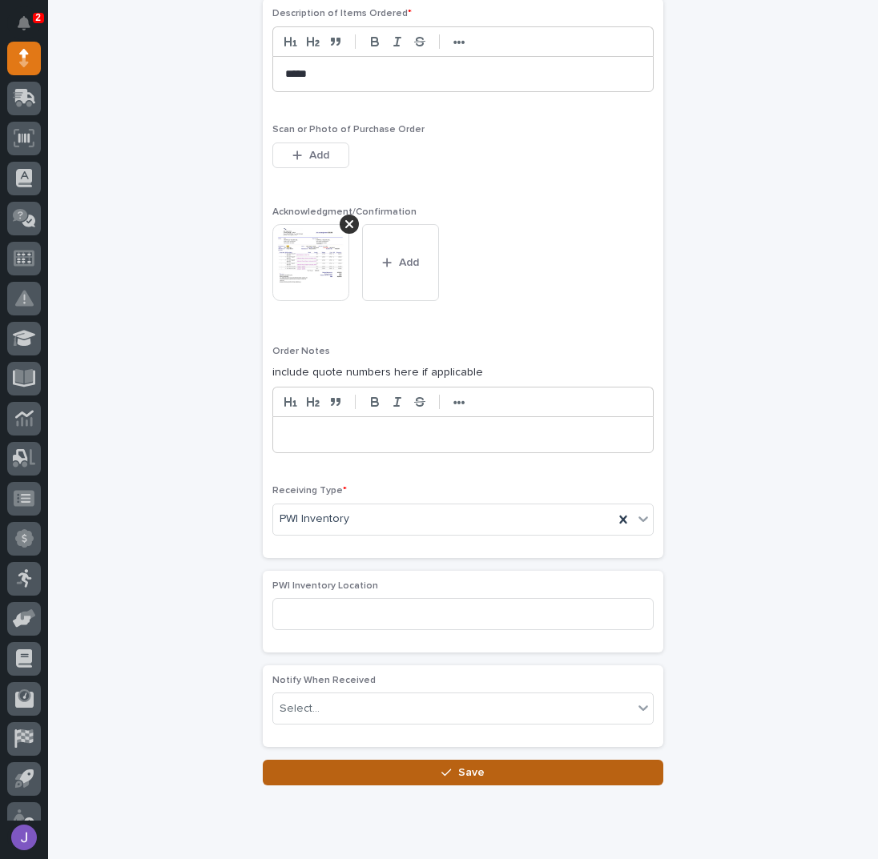
click at [363, 760] on button "Save" at bounding box center [463, 773] width 400 height 26
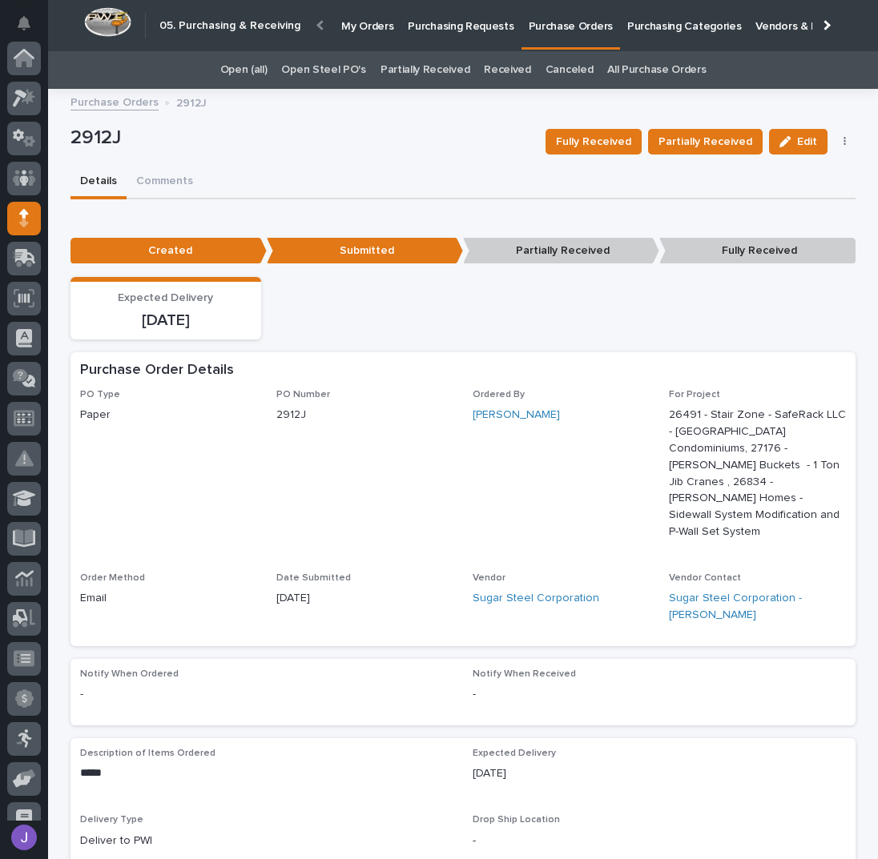
scroll to position [160, 0]
click at [470, 27] on p "Purchasing Requests" at bounding box center [461, 17] width 106 height 34
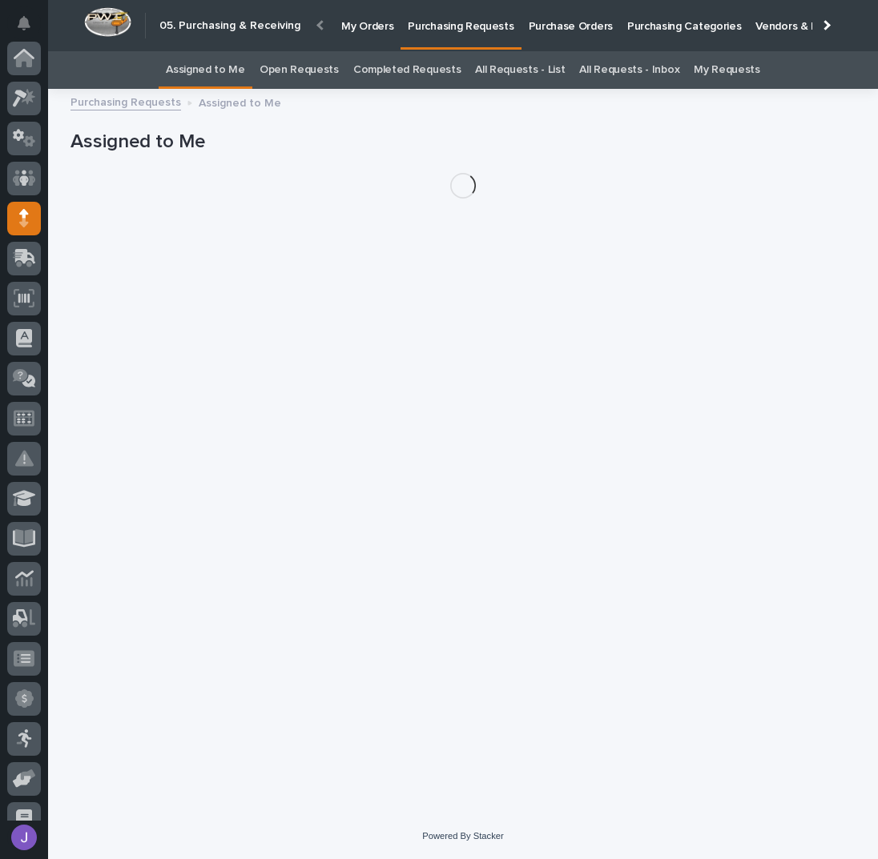
scroll to position [160, 0]
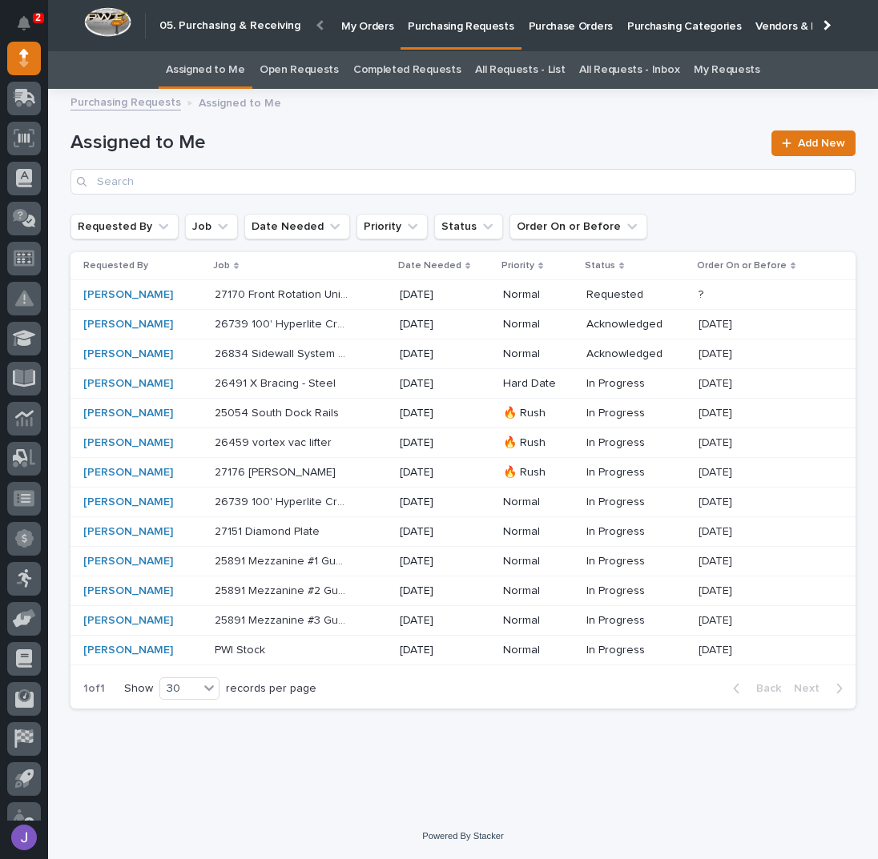
click at [338, 469] on p at bounding box center [282, 473] width 134 height 14
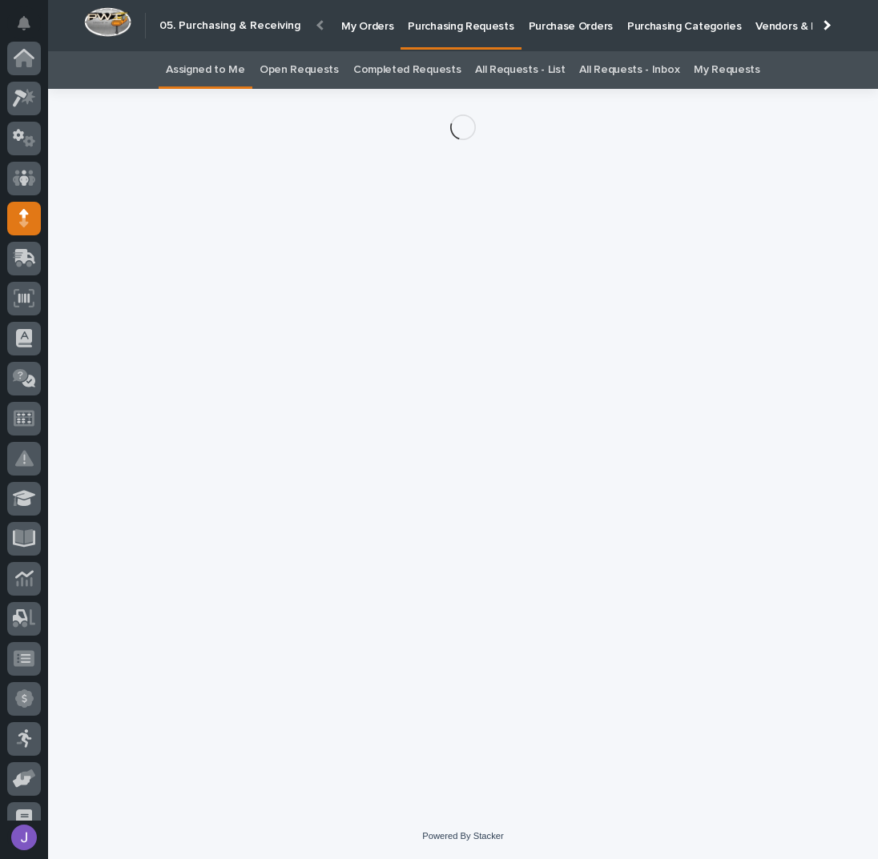
scroll to position [160, 0]
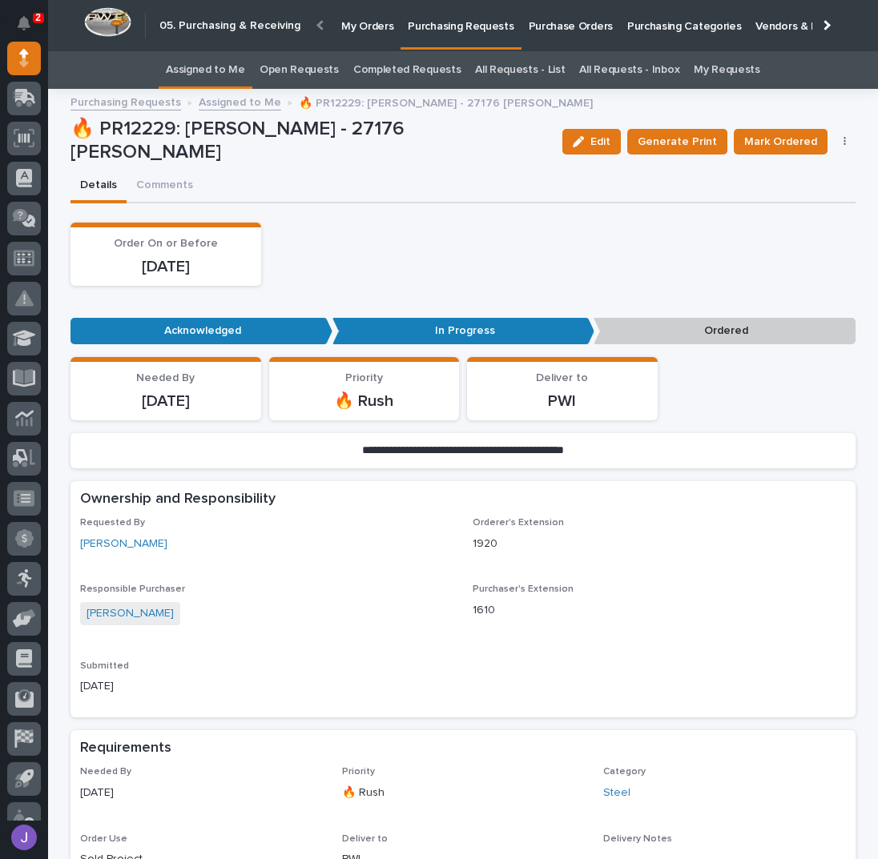
click at [835, 139] on button "button" at bounding box center [845, 141] width 22 height 11
click at [795, 207] on span "Edit Linked PO's" at bounding box center [793, 199] width 82 height 19
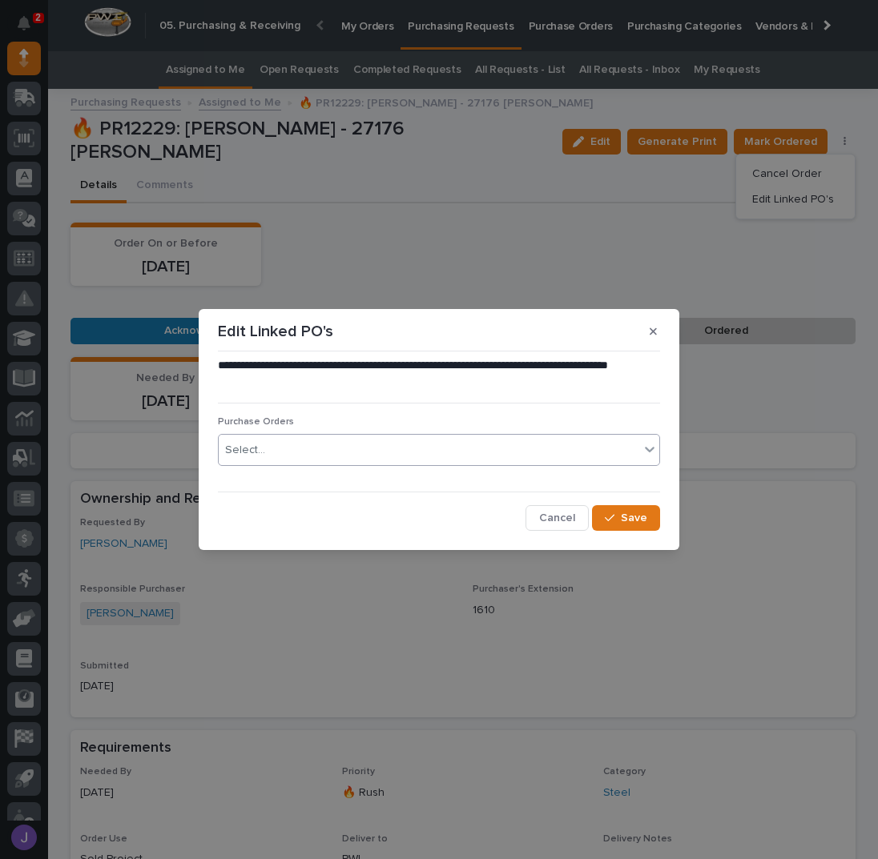
click at [352, 454] on div "Select..." at bounding box center [429, 450] width 420 height 26
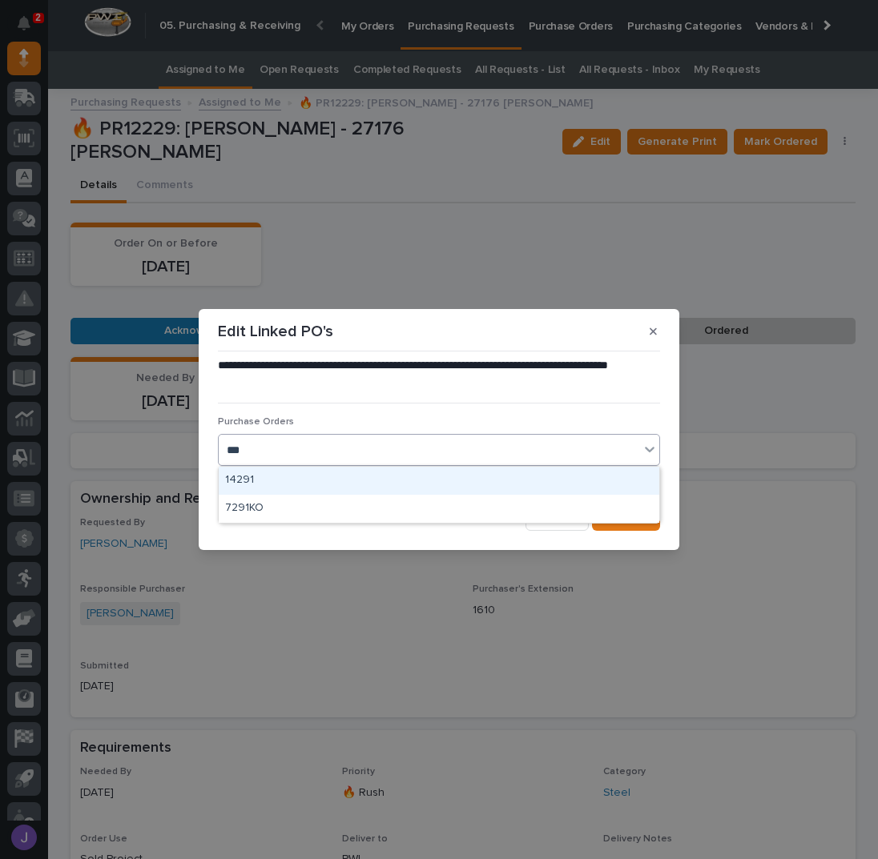
type input "****"
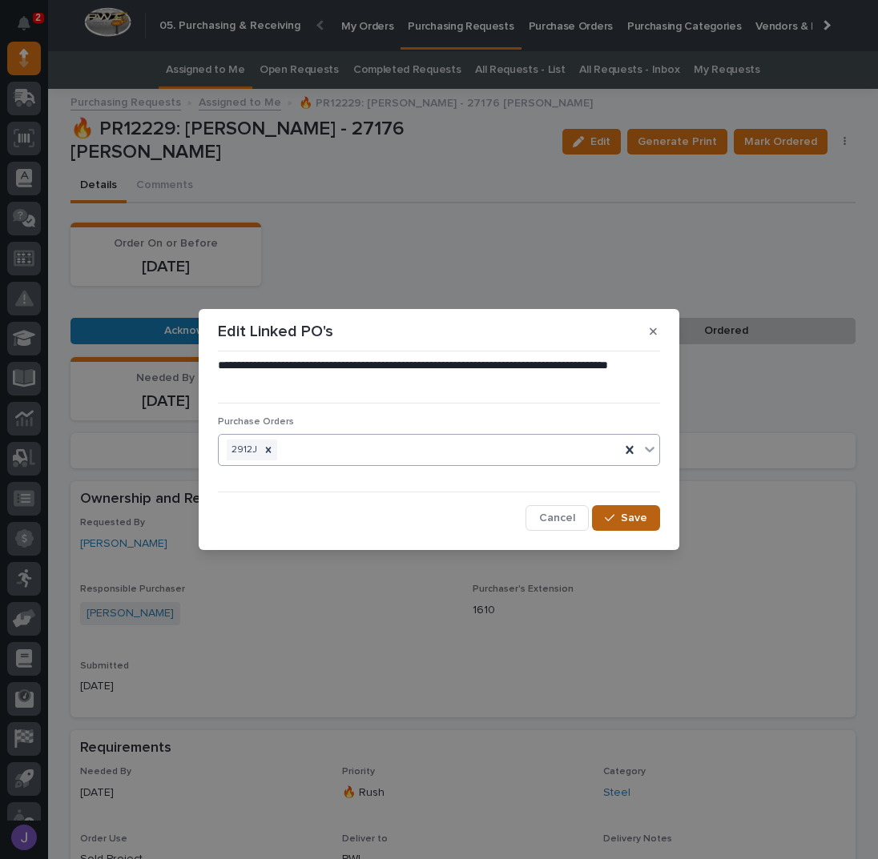
click at [606, 518] on icon "button" at bounding box center [610, 518] width 10 height 11
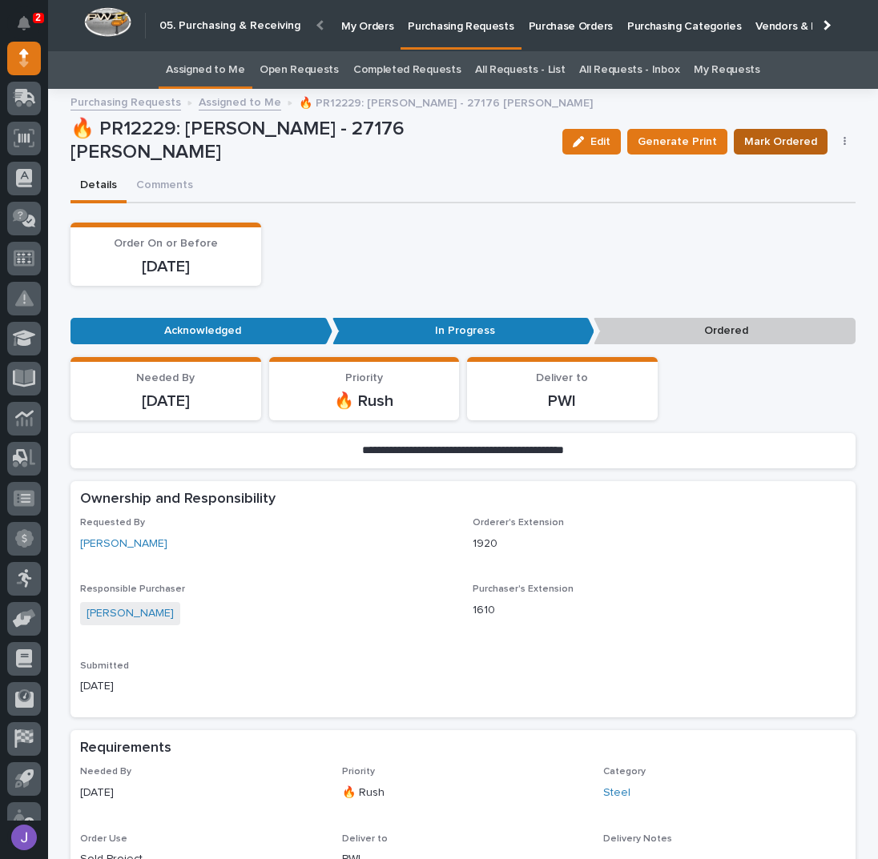
click at [793, 137] on span "Mark Ordered" at bounding box center [780, 141] width 73 height 19
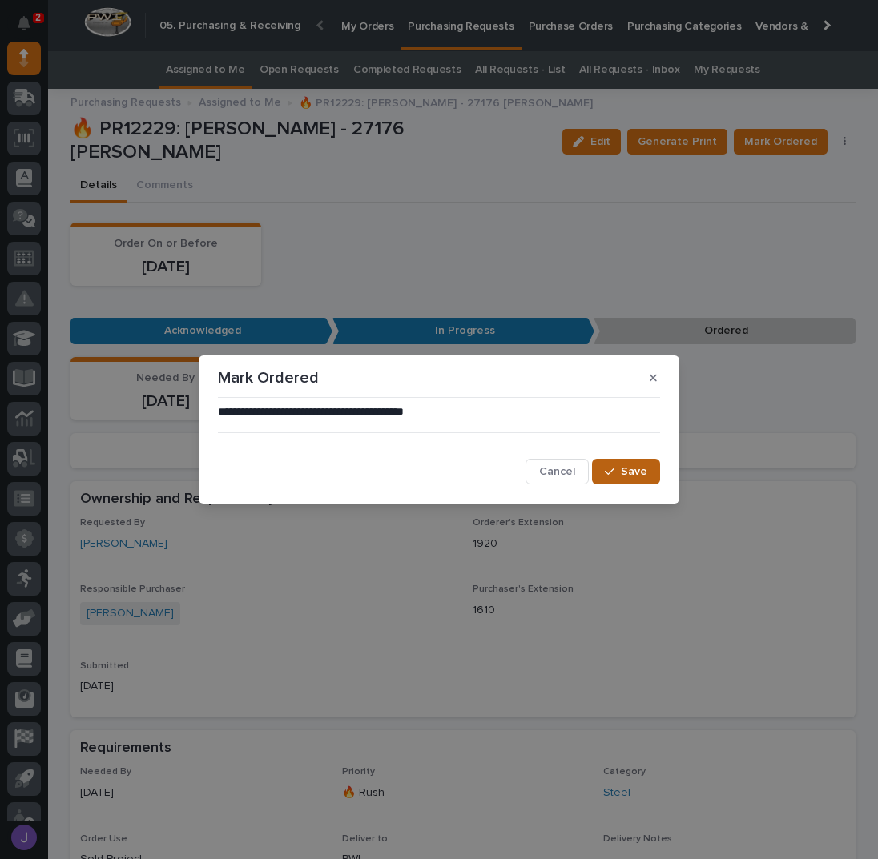
click at [625, 475] on span "Save" at bounding box center [634, 472] width 26 height 14
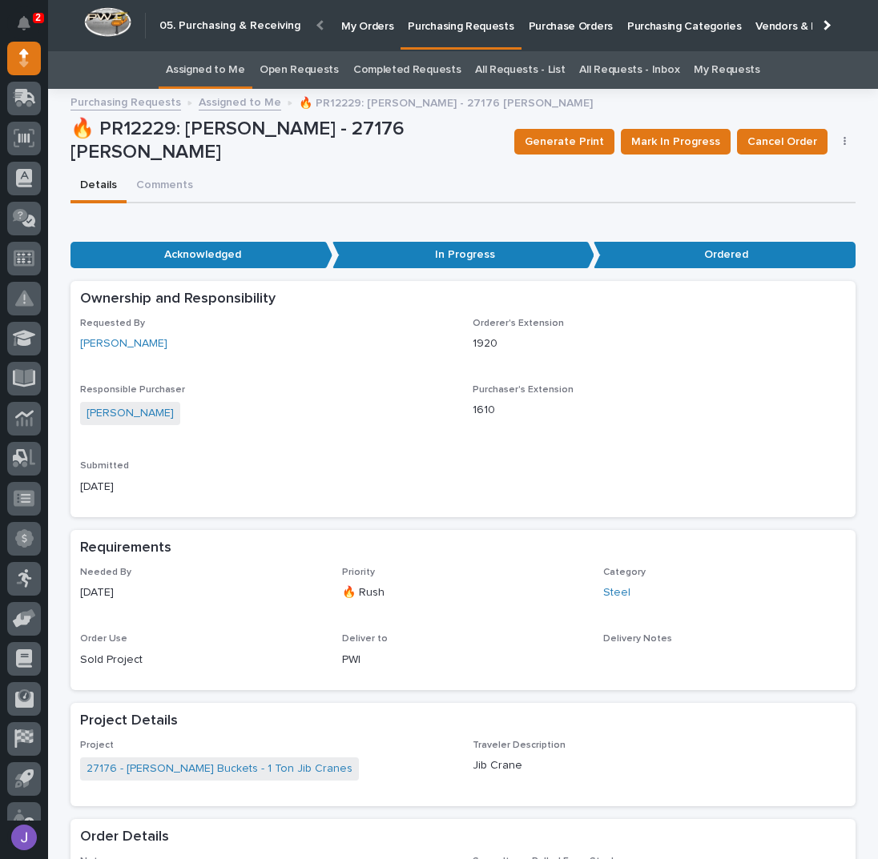
click at [245, 80] on link "Assigned to Me" at bounding box center [205, 70] width 79 height 38
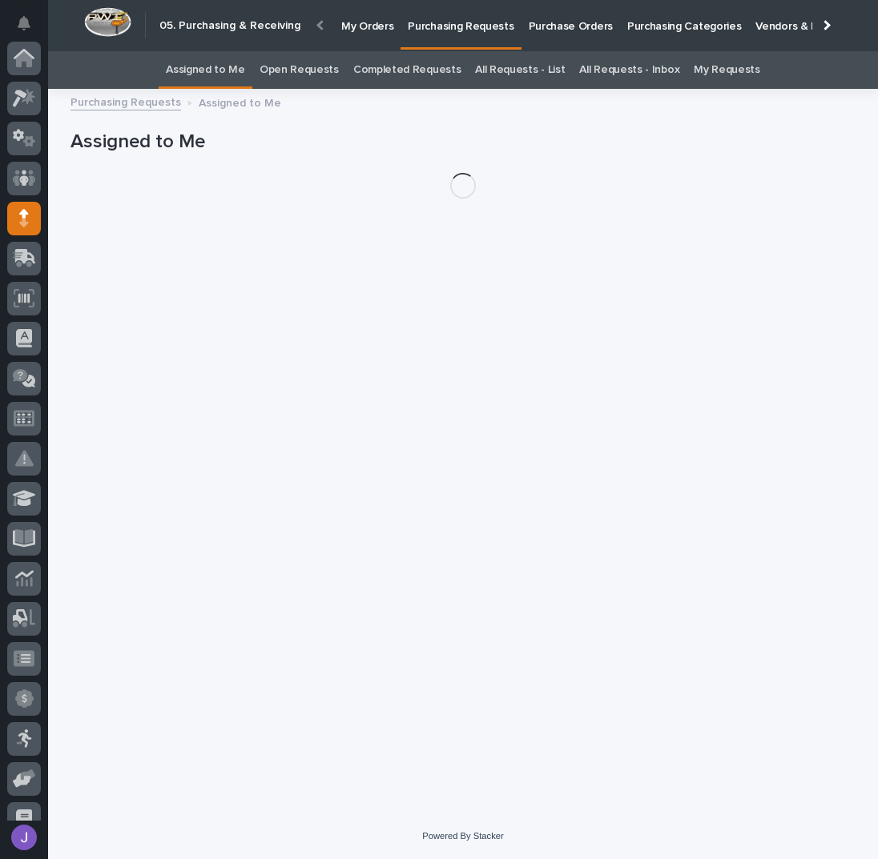
scroll to position [160, 0]
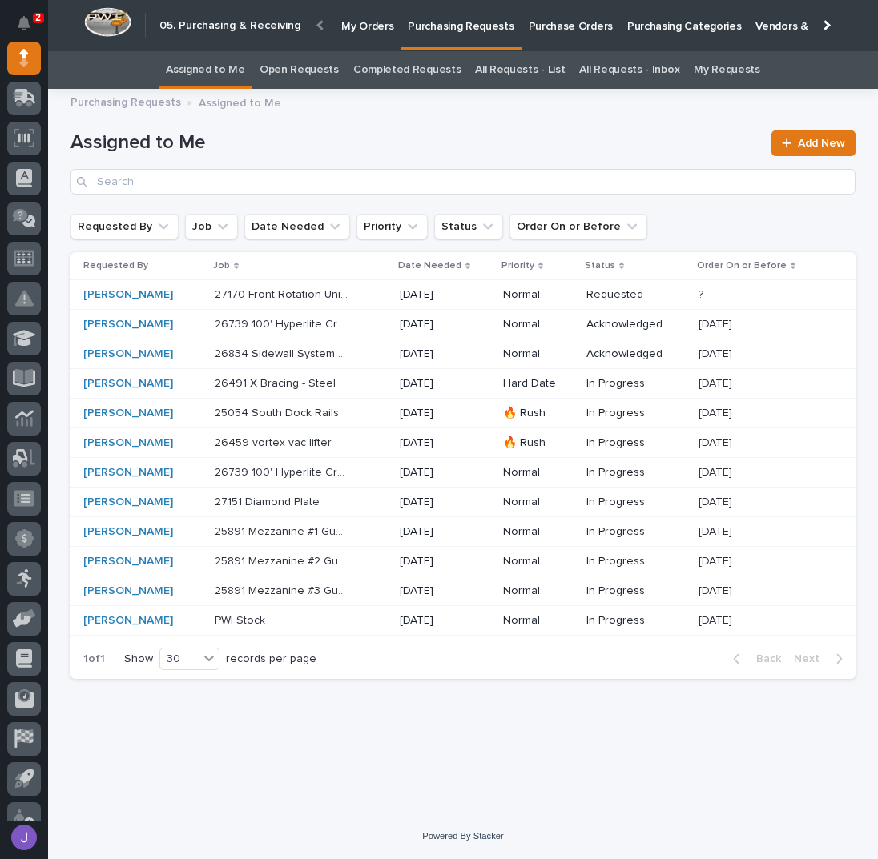
click at [345, 441] on div "26459 vortex vac lifter 26459 vortex vac lifter" at bounding box center [301, 443] width 172 height 26
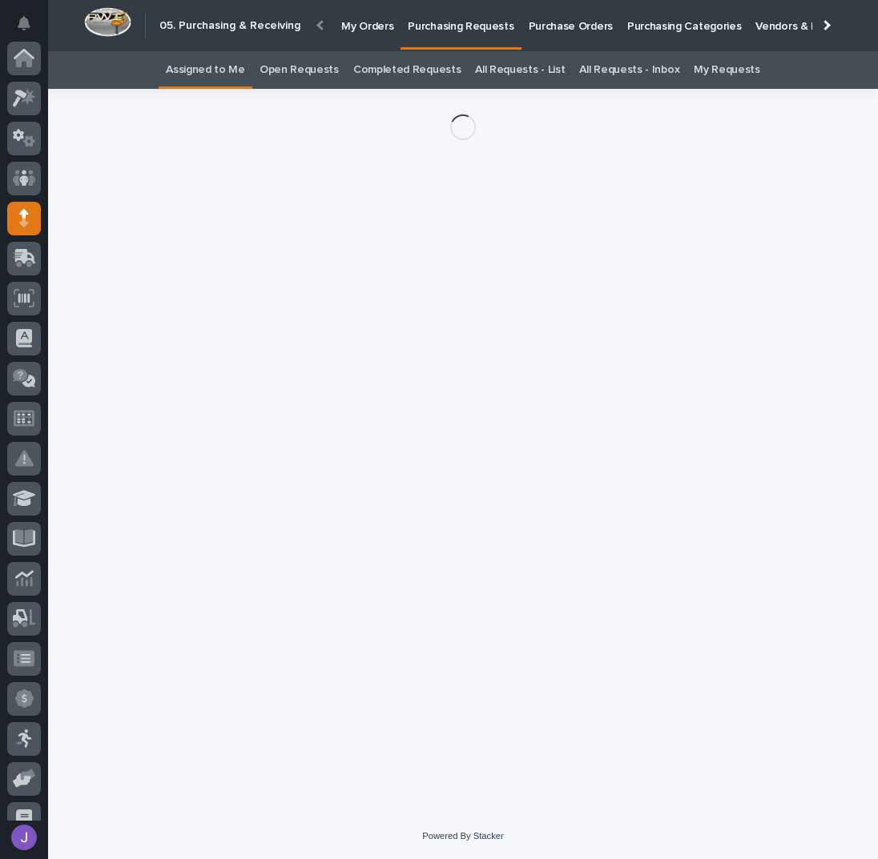
scroll to position [160, 0]
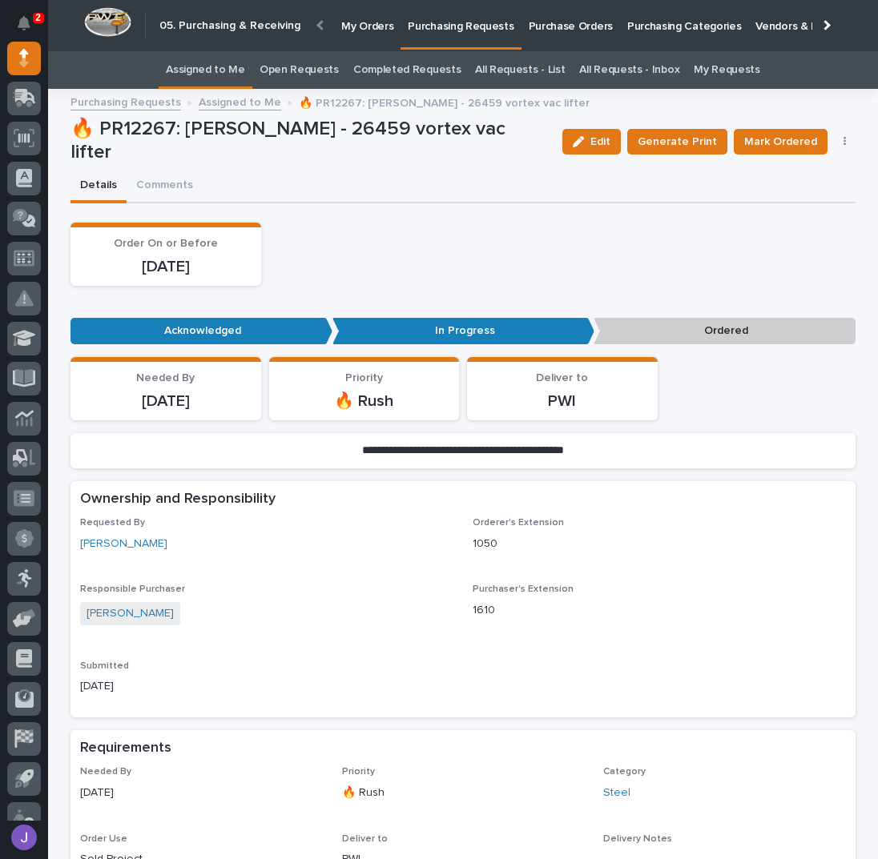
click at [231, 59] on link "Assigned to Me" at bounding box center [205, 70] width 79 height 38
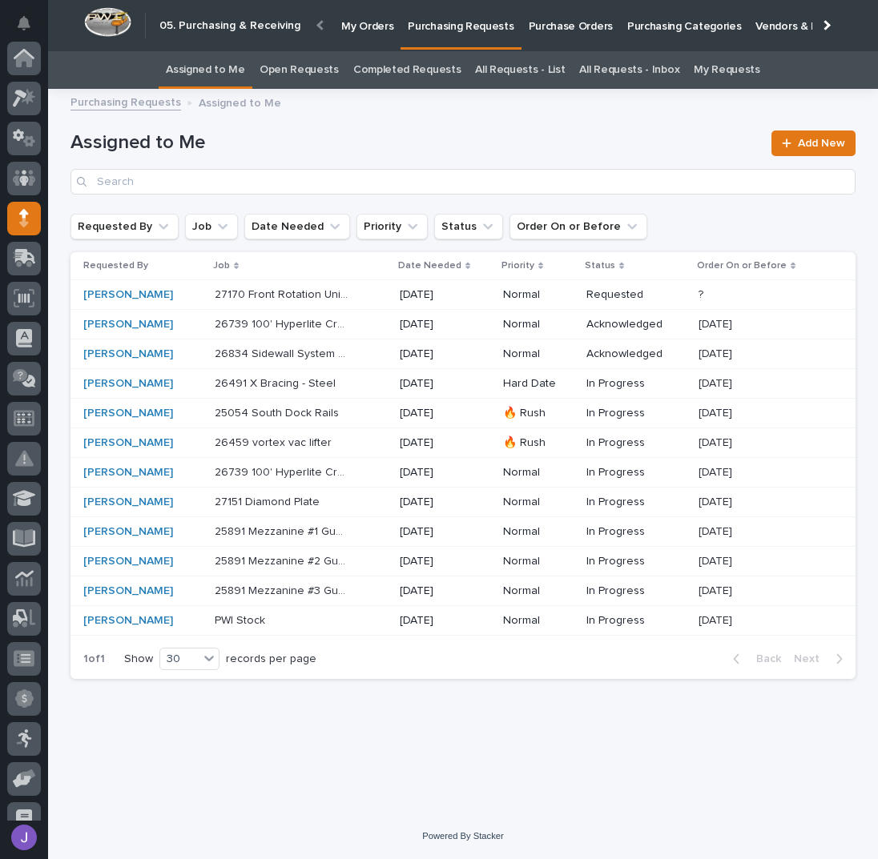
scroll to position [160, 0]
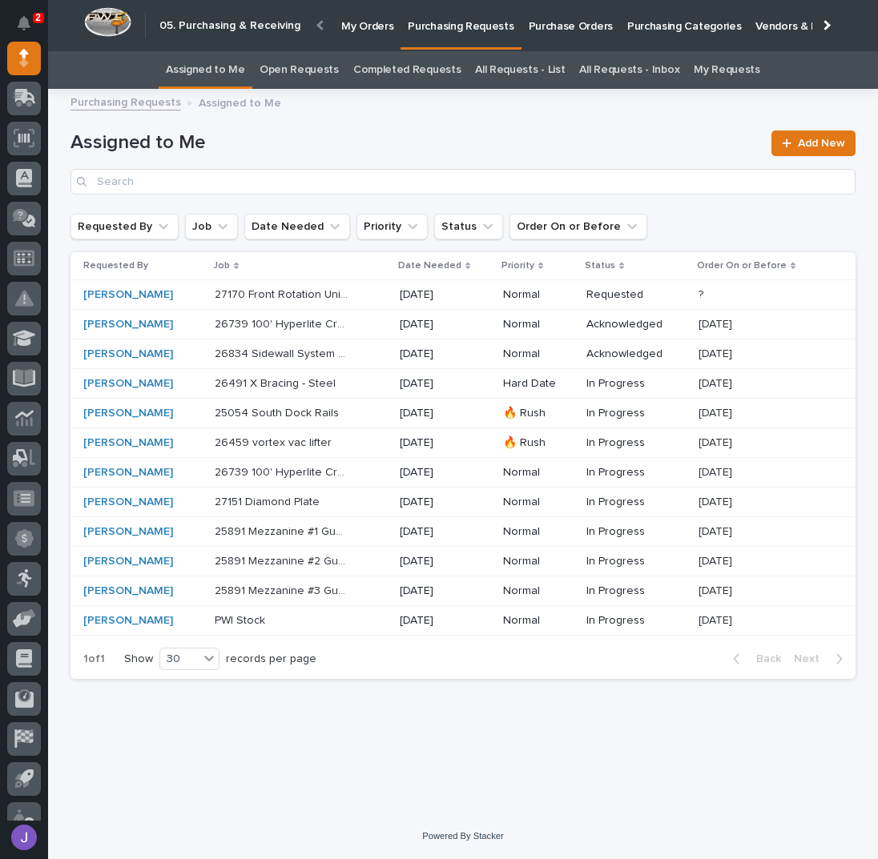
click at [379, 385] on div "26491 X Bracing - Steel 26491 X Bracing - Steel" at bounding box center [301, 384] width 172 height 26
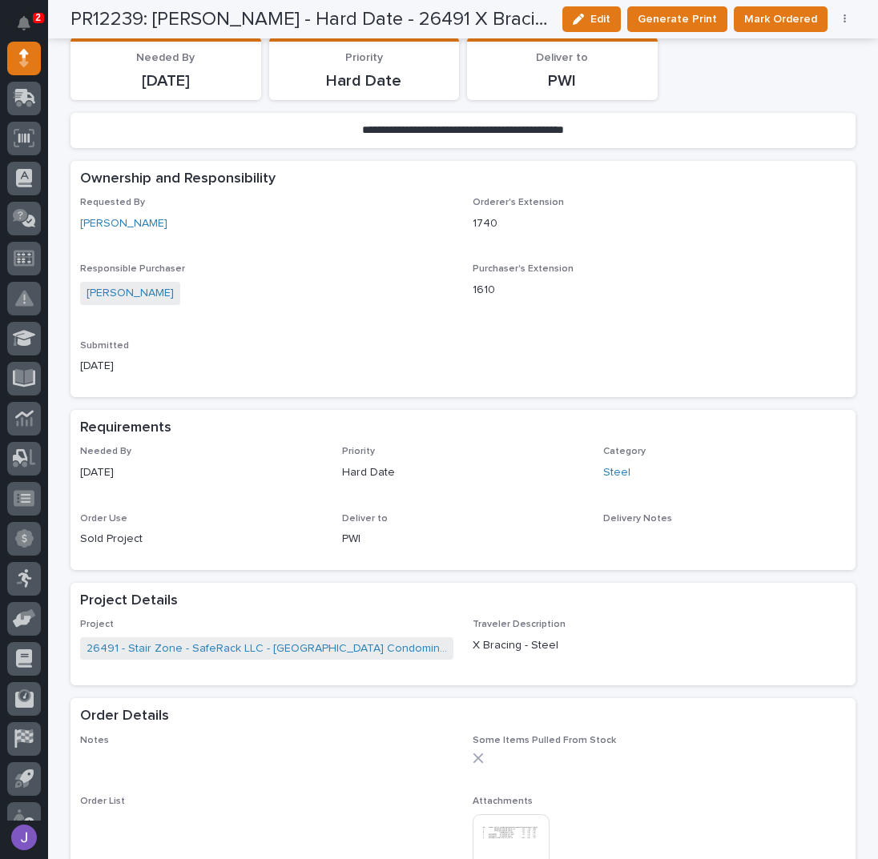
scroll to position [641, 0]
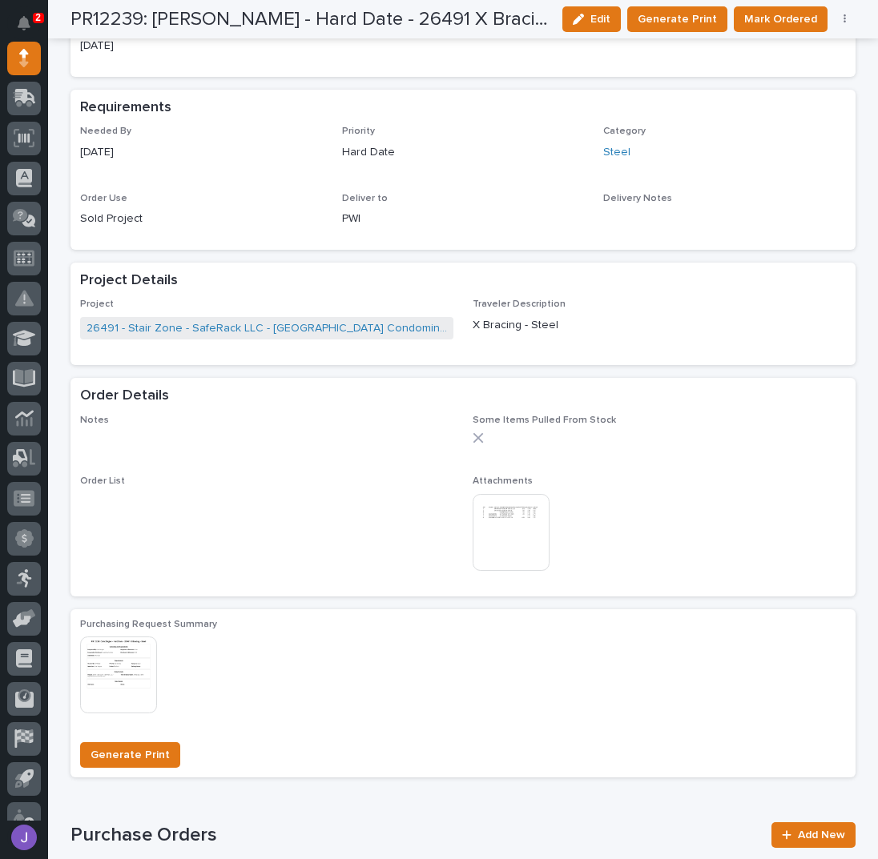
click at [523, 517] on img at bounding box center [511, 532] width 77 height 77
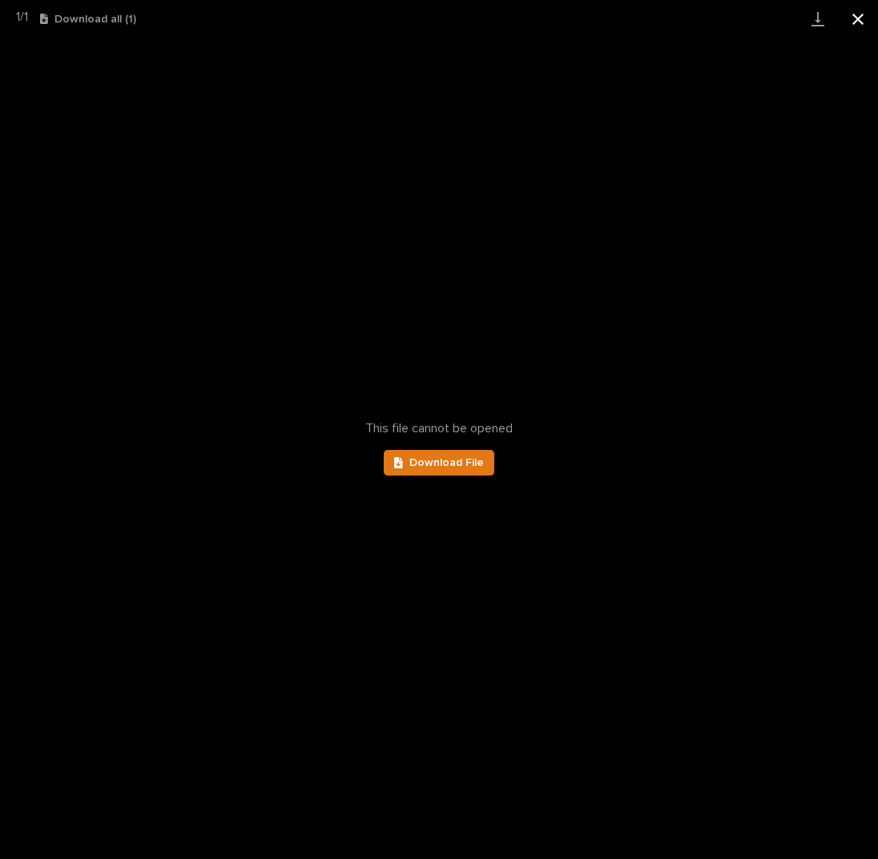
click at [862, 19] on button "Close gallery" at bounding box center [858, 19] width 40 height 38
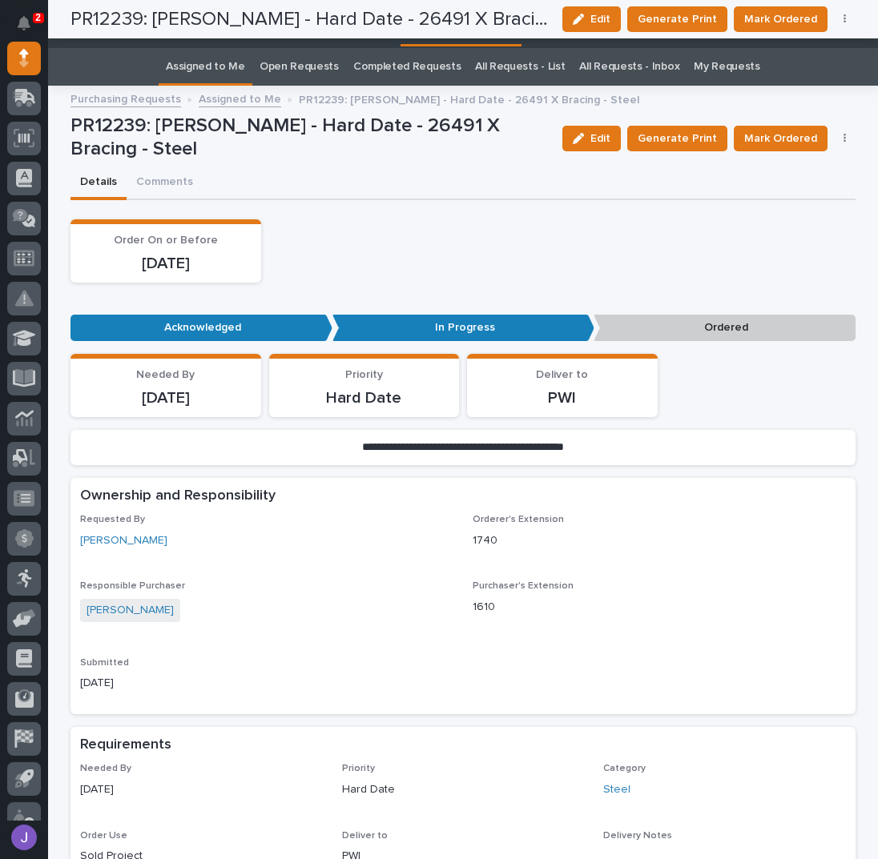
scroll to position [0, 0]
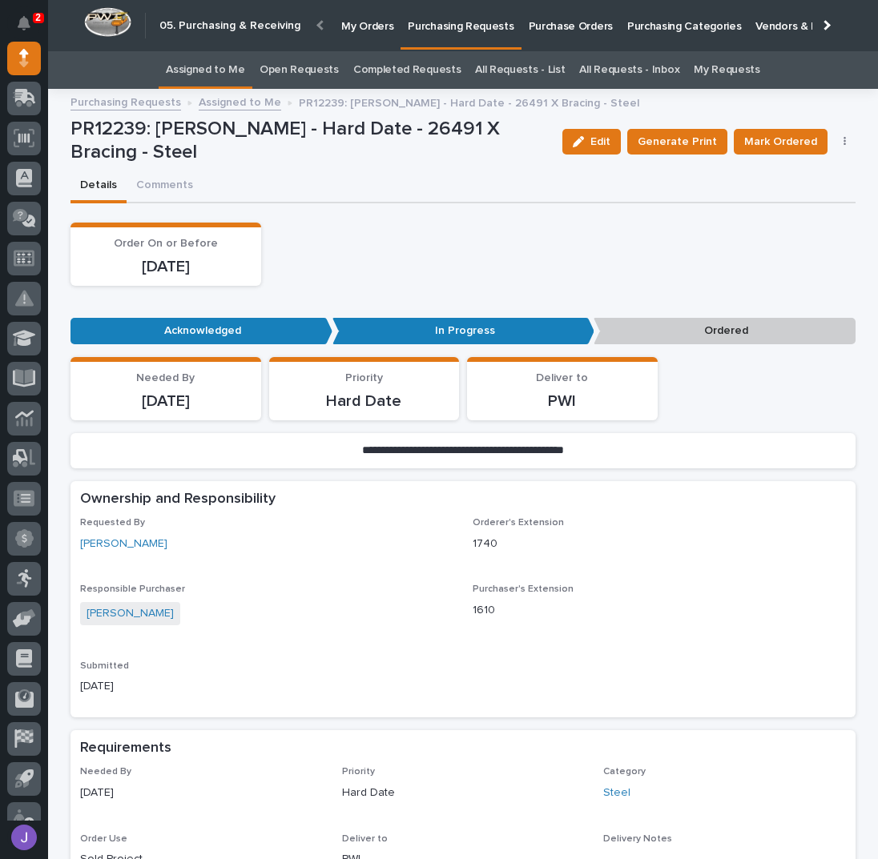
click at [223, 65] on link "Assigned to Me" at bounding box center [205, 70] width 79 height 38
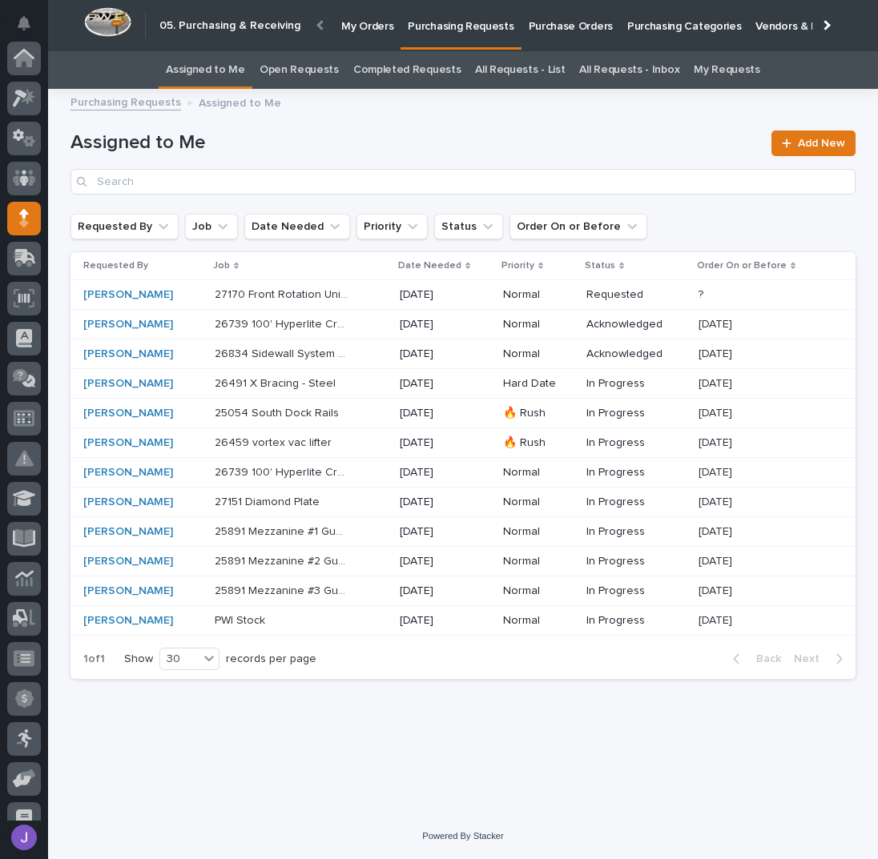
scroll to position [160, 0]
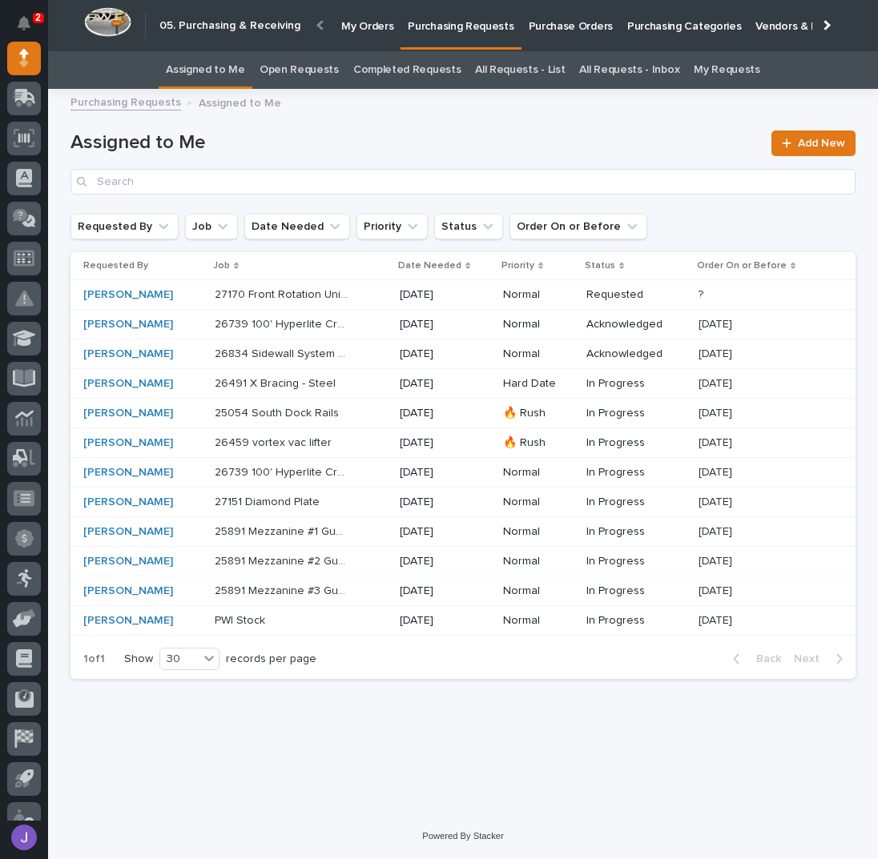
click at [370, 416] on div "25054 South Dock Rails 25054 South Dock Rails" at bounding box center [301, 413] width 172 height 26
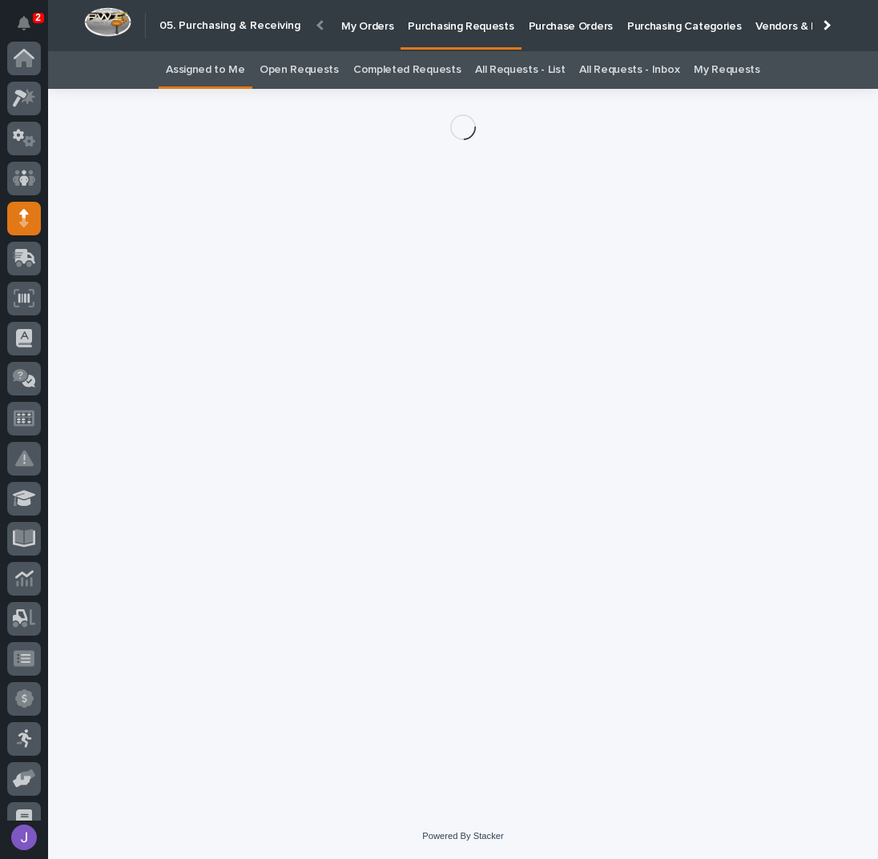
scroll to position [160, 0]
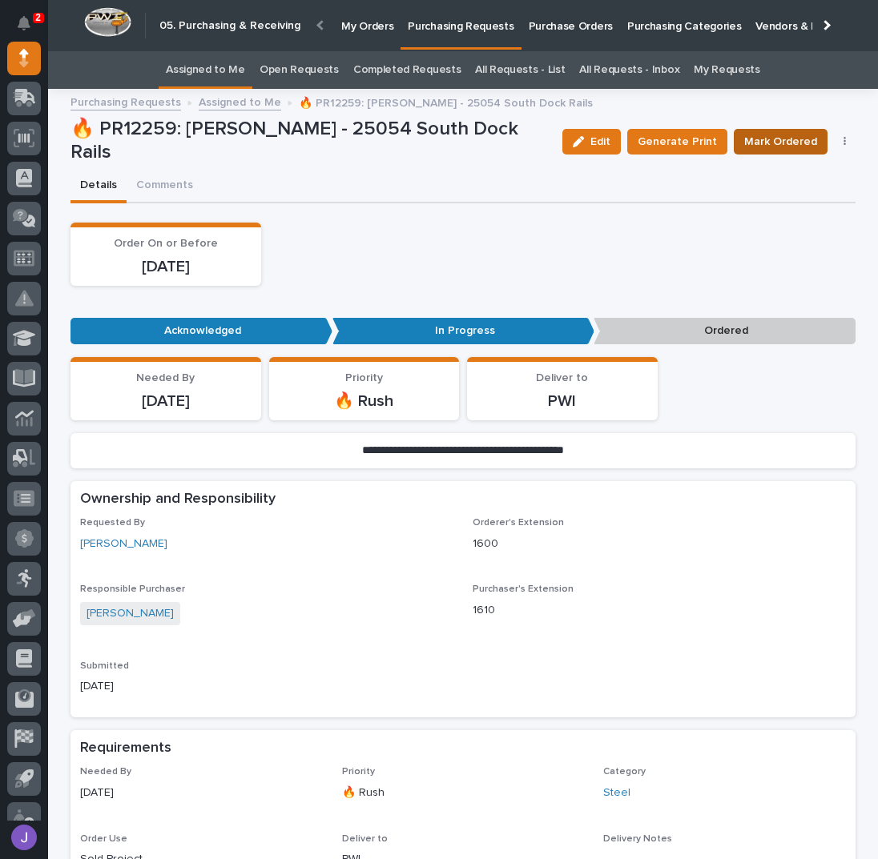
click at [764, 139] on span "Mark Ordered" at bounding box center [780, 141] width 73 height 19
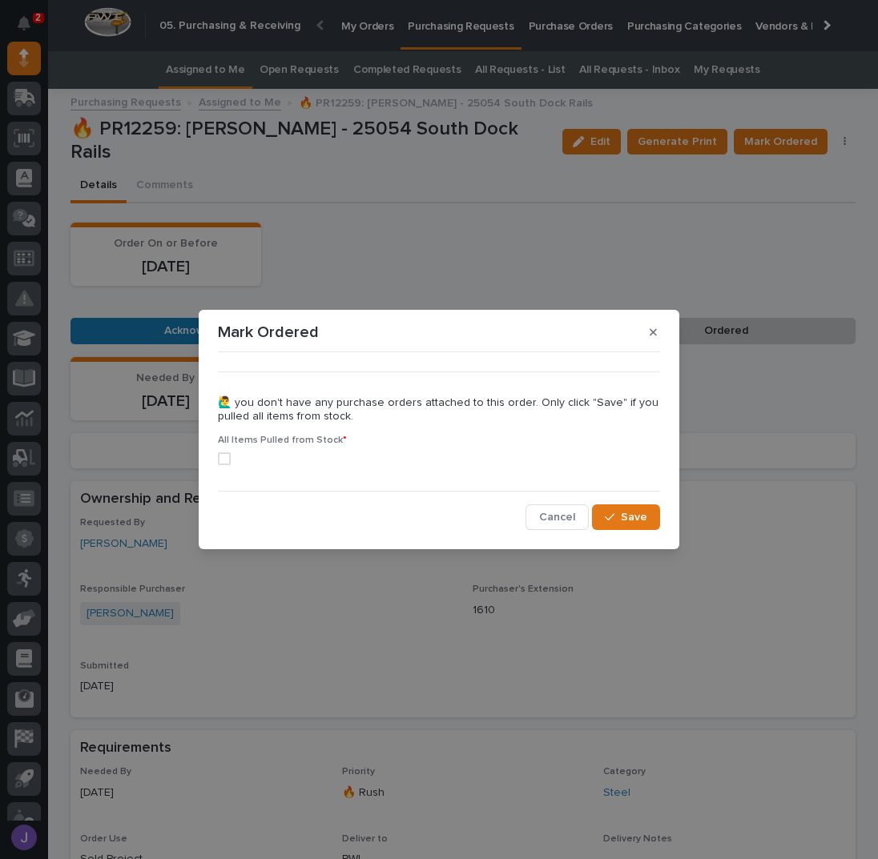
click at [221, 457] on span at bounding box center [224, 458] width 13 height 13
click at [621, 521] on button "Save" at bounding box center [626, 518] width 68 height 26
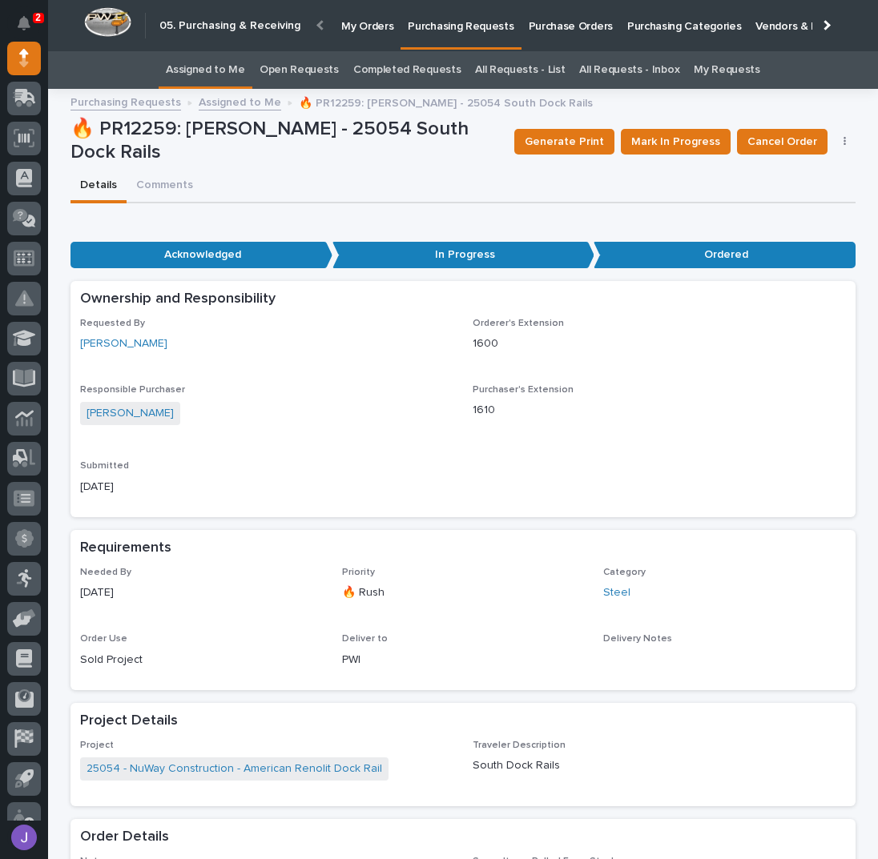
click at [238, 74] on link "Assigned to Me" at bounding box center [205, 70] width 79 height 38
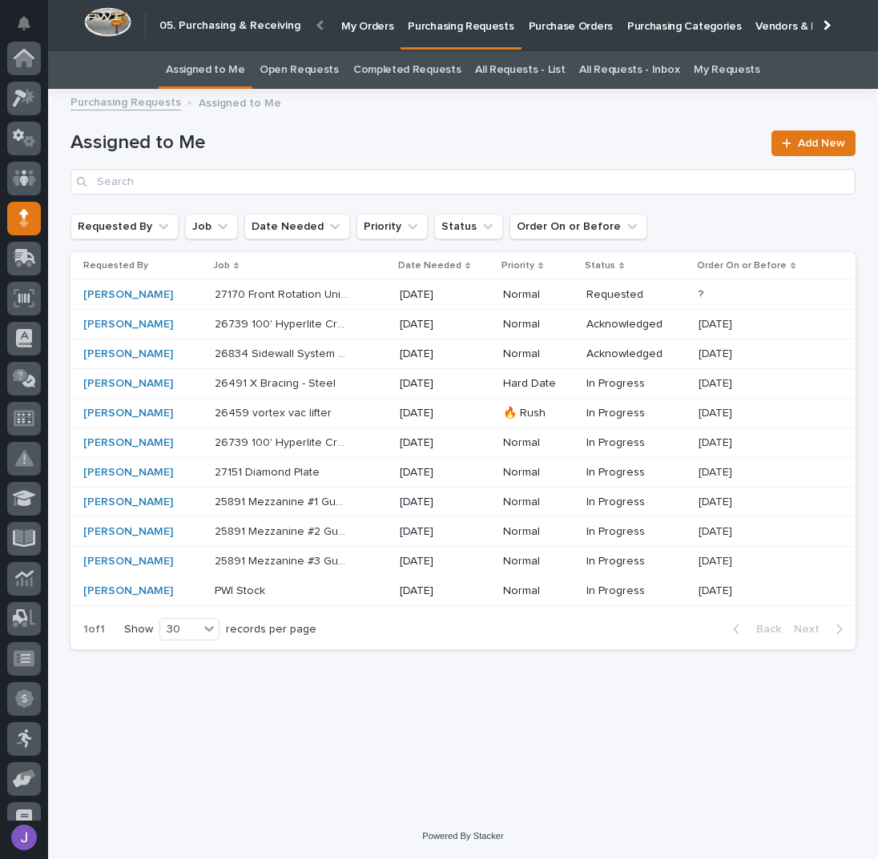
scroll to position [160, 0]
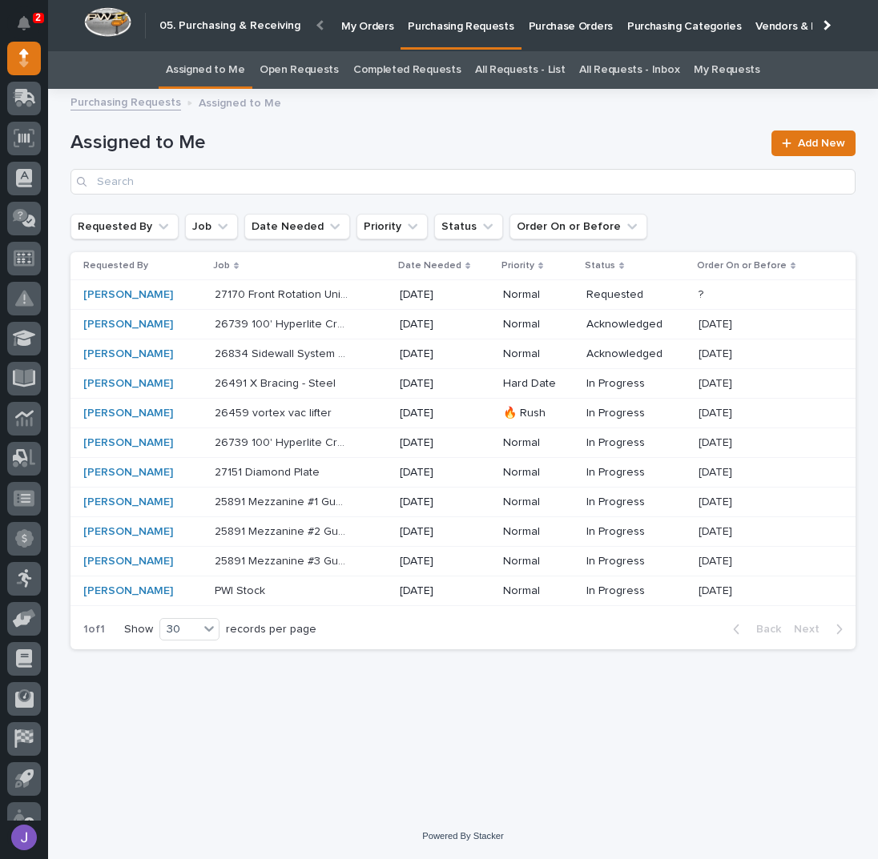
click at [354, 360] on div "26834 Sidewall System Modifications and P Wall Set System 26834 Sidewall System…" at bounding box center [301, 354] width 172 height 26
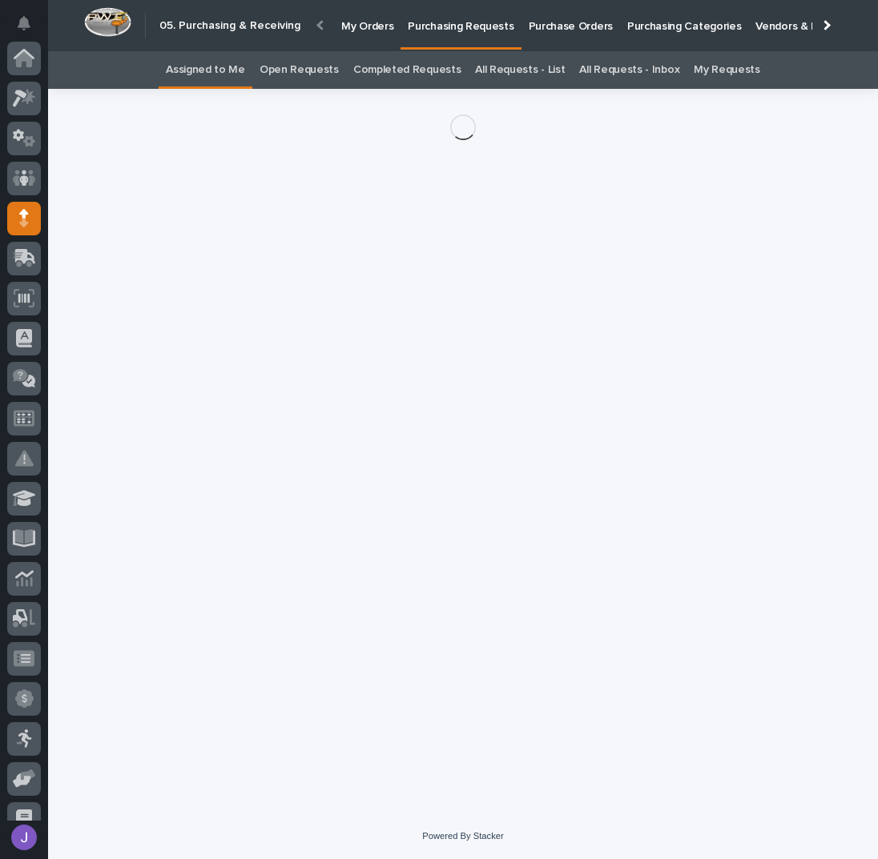
scroll to position [160, 0]
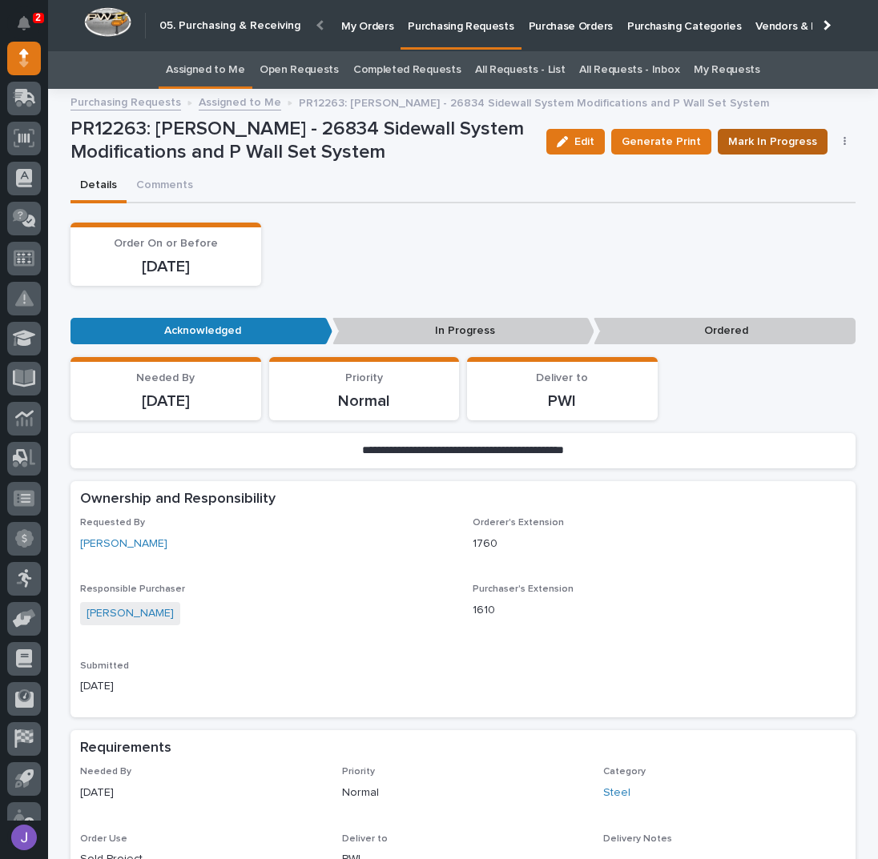
click at [810, 142] on span "Mark In Progress" at bounding box center [772, 141] width 89 height 19
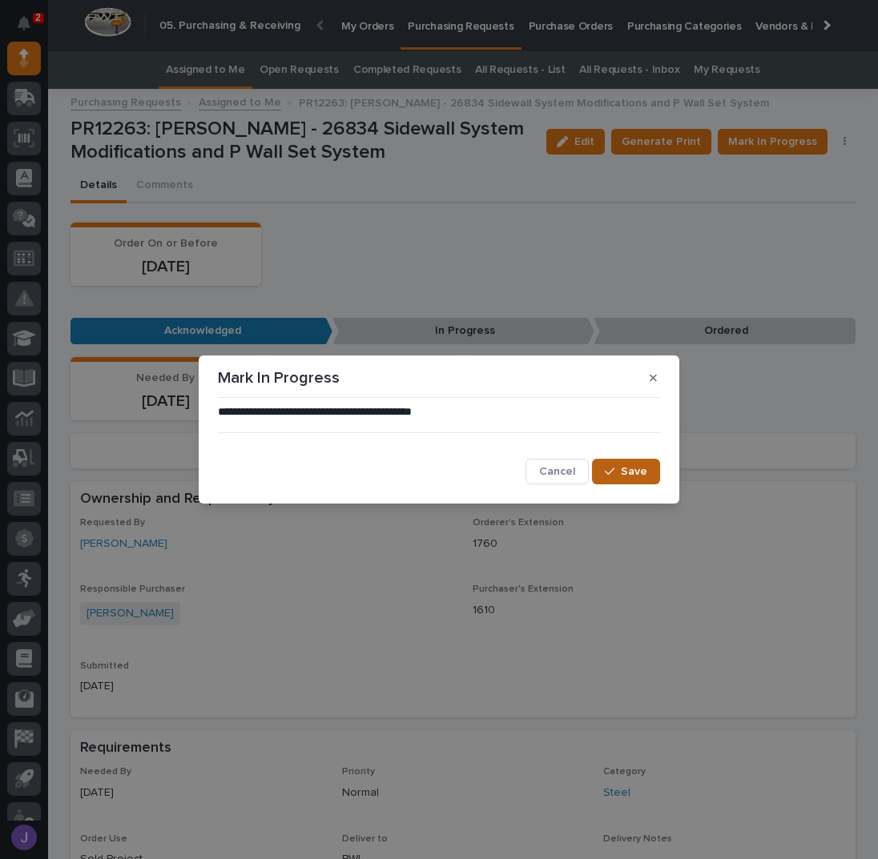
click at [621, 473] on div "button" at bounding box center [613, 471] width 16 height 11
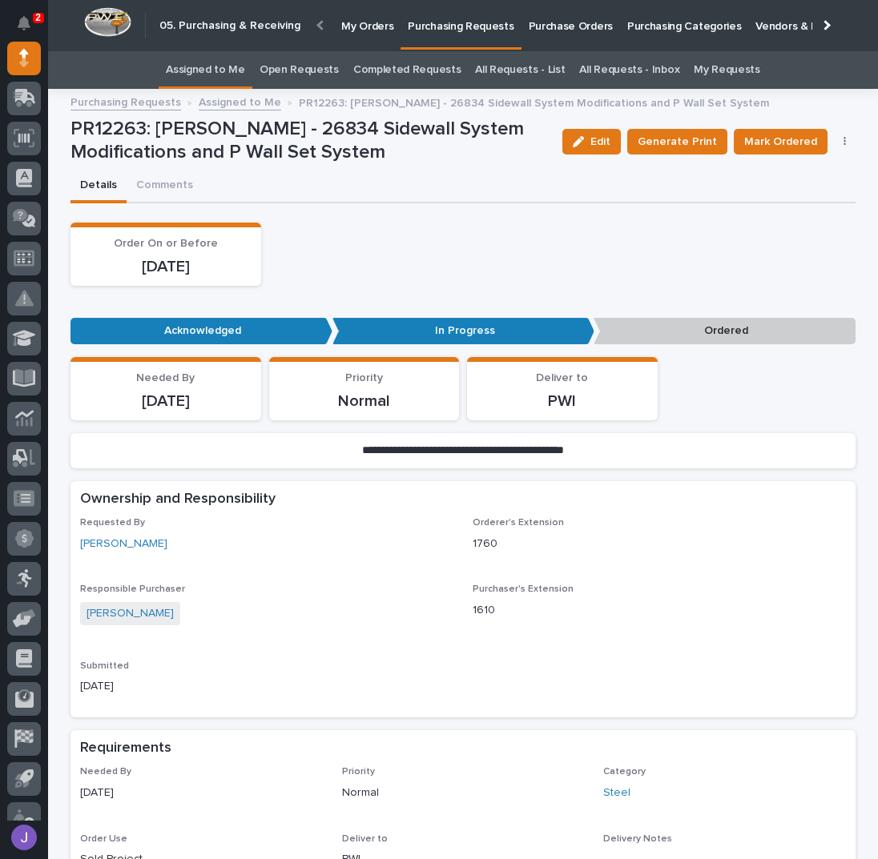
click at [843, 140] on icon "button" at bounding box center [844, 141] width 3 height 11
click at [789, 198] on span "Edit Linked PO's" at bounding box center [793, 199] width 82 height 19
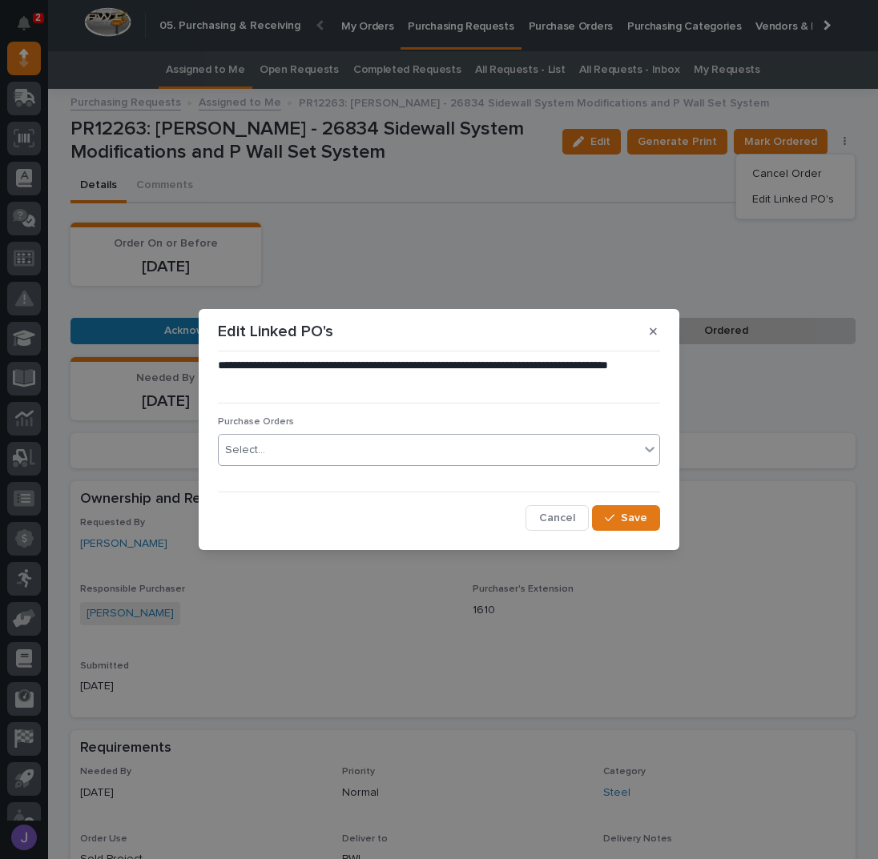
click at [332, 452] on div "Select..." at bounding box center [429, 450] width 420 height 26
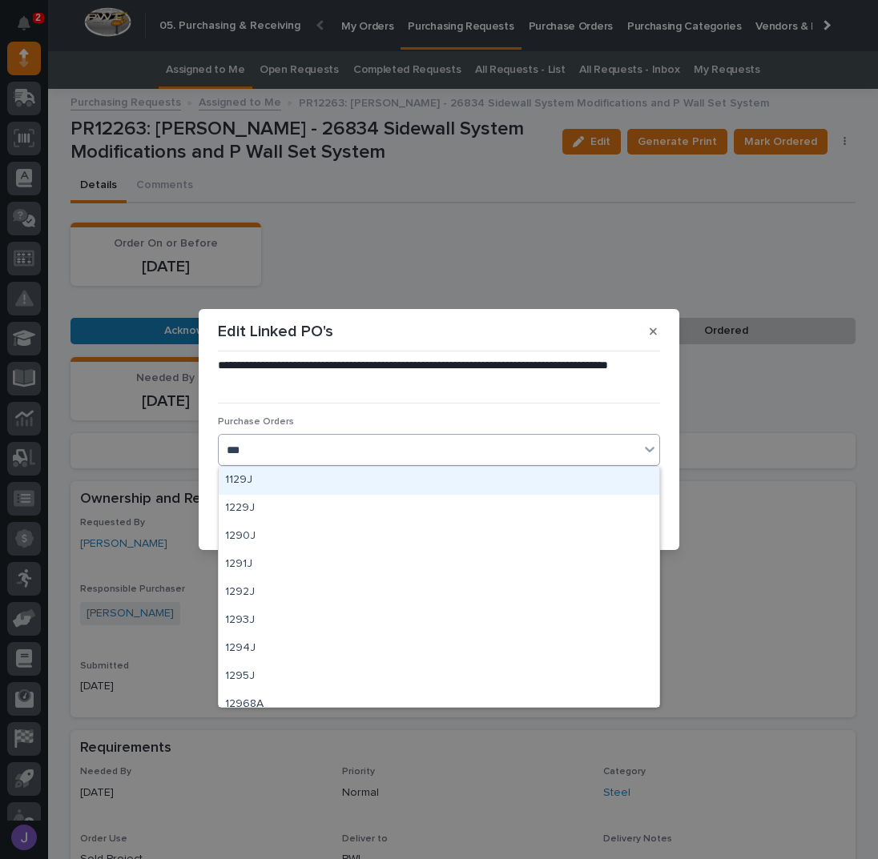
type input "****"
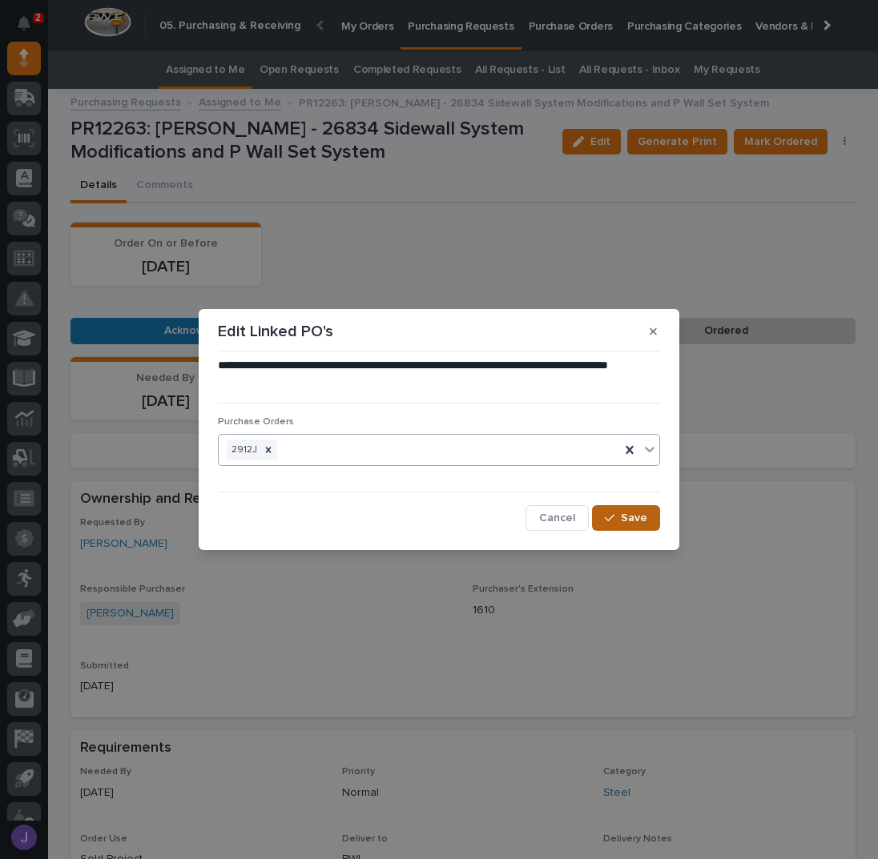
click at [641, 513] on span "Save" at bounding box center [634, 518] width 26 height 14
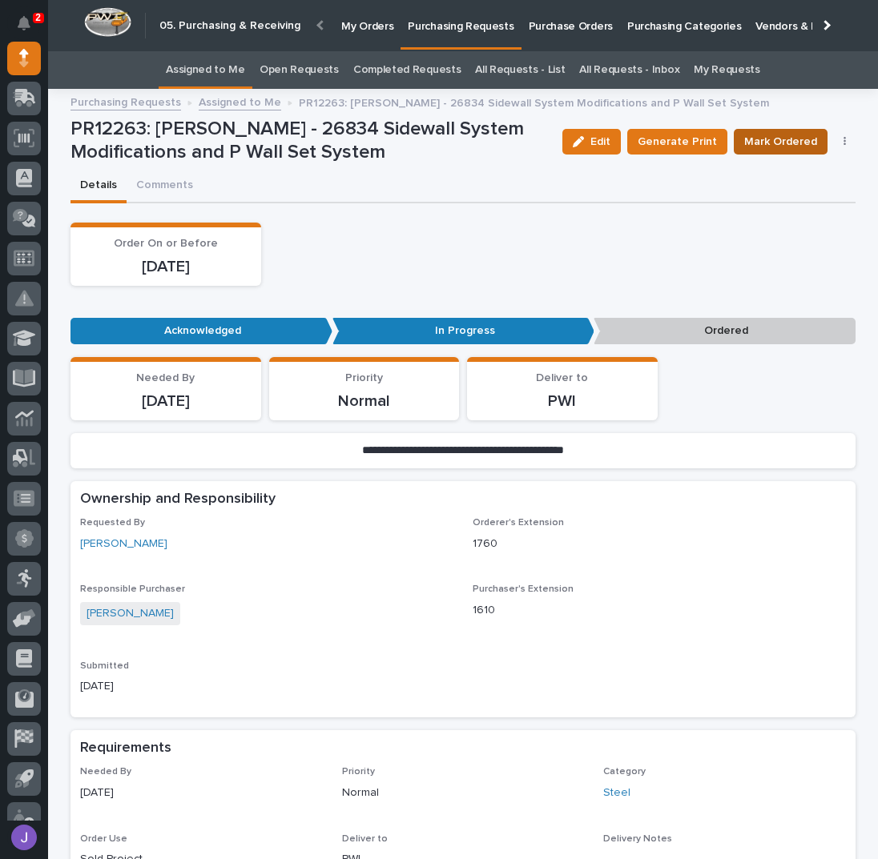
click at [757, 147] on span "Mark Ordered" at bounding box center [780, 141] width 73 height 19
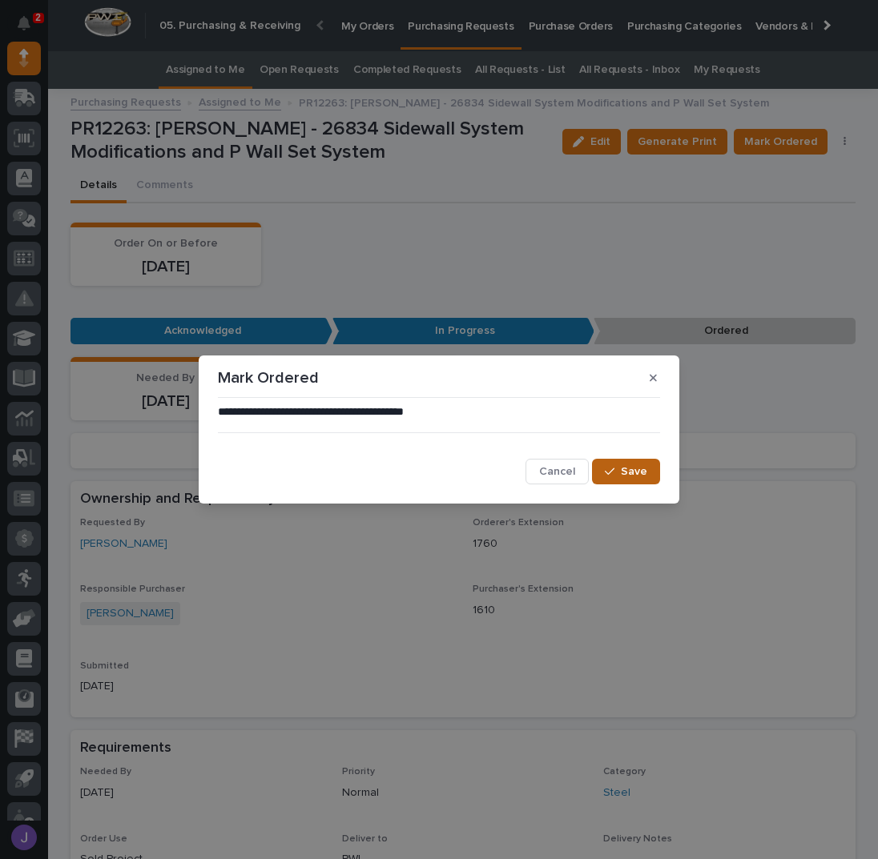
click at [628, 473] on span "Save" at bounding box center [634, 472] width 26 height 14
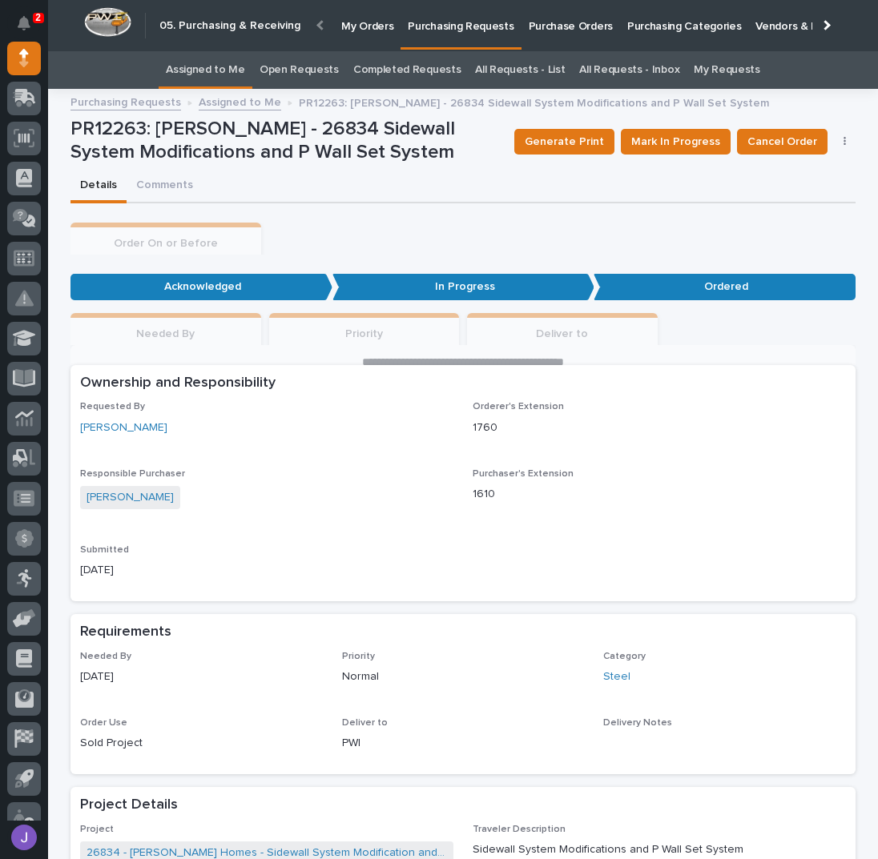
click at [237, 70] on link "Assigned to Me" at bounding box center [205, 70] width 79 height 38
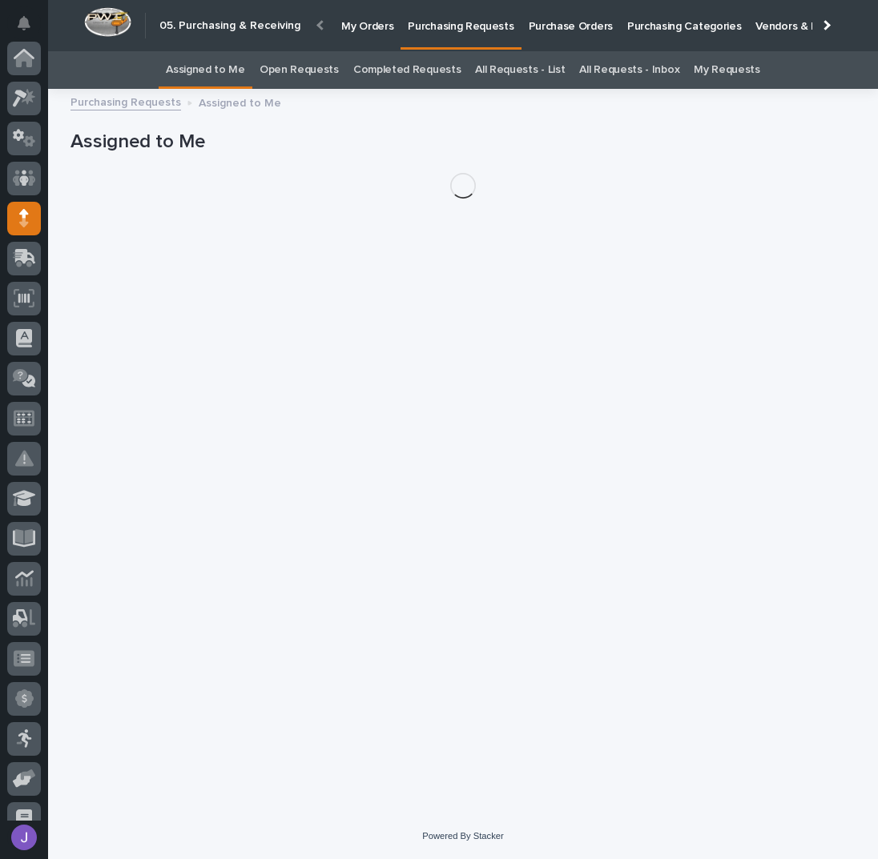
scroll to position [160, 0]
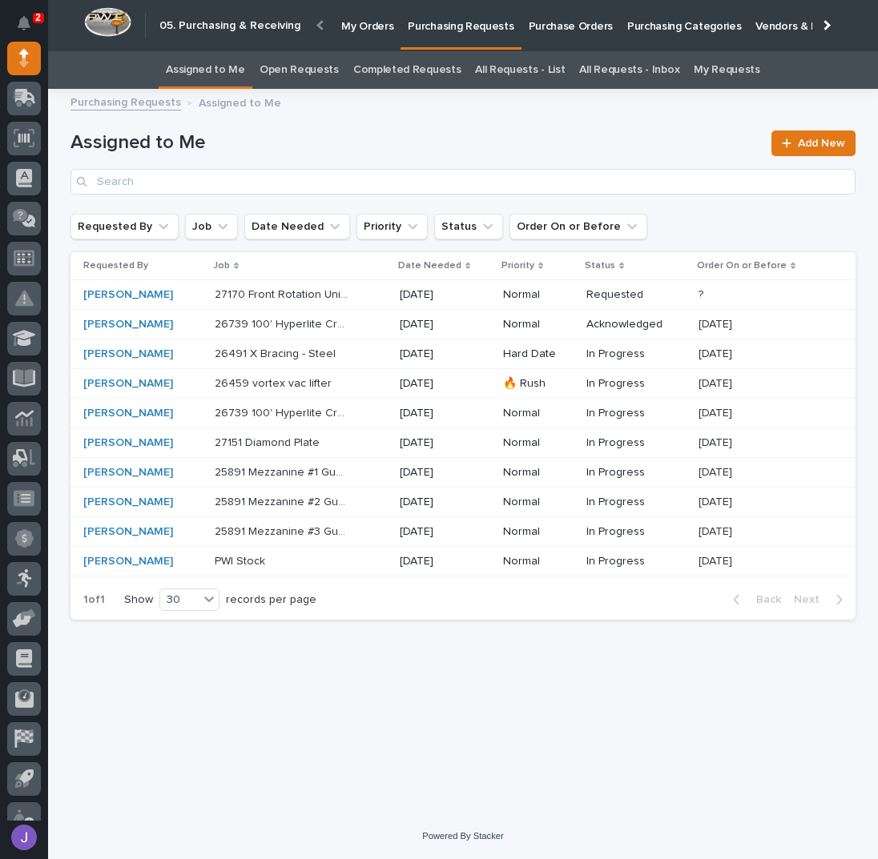
click at [361, 288] on div "27170 Front Rotation Unit 5th Wheel - Steel 27170 Front Rotation Unit 5th Wheel…" at bounding box center [301, 295] width 172 height 26
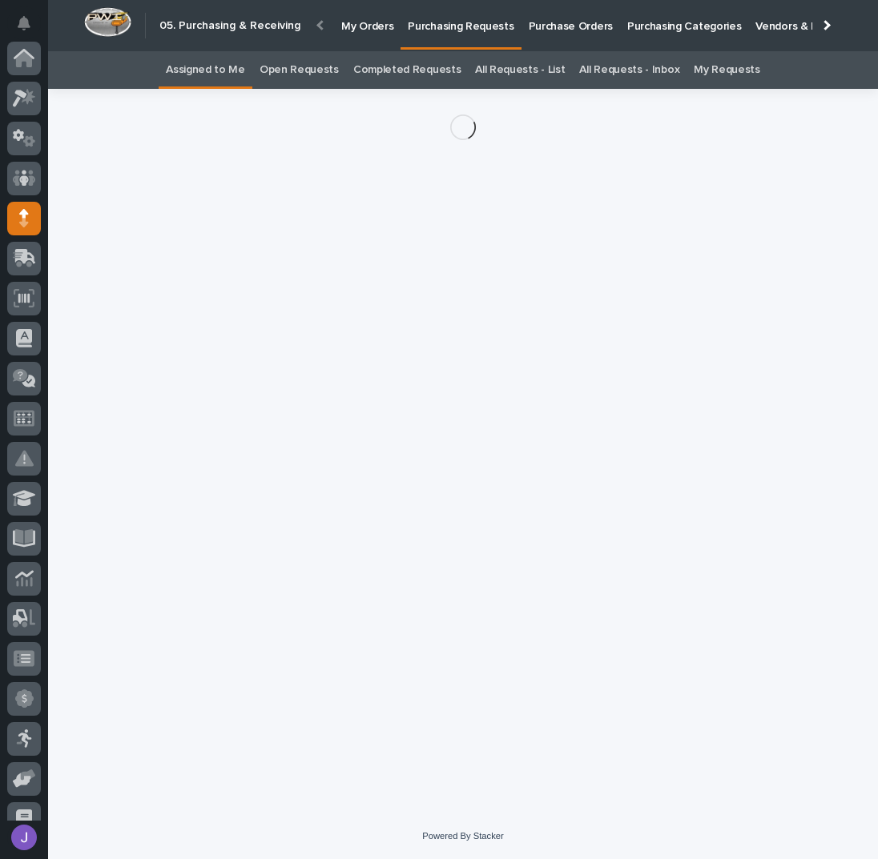
scroll to position [160, 0]
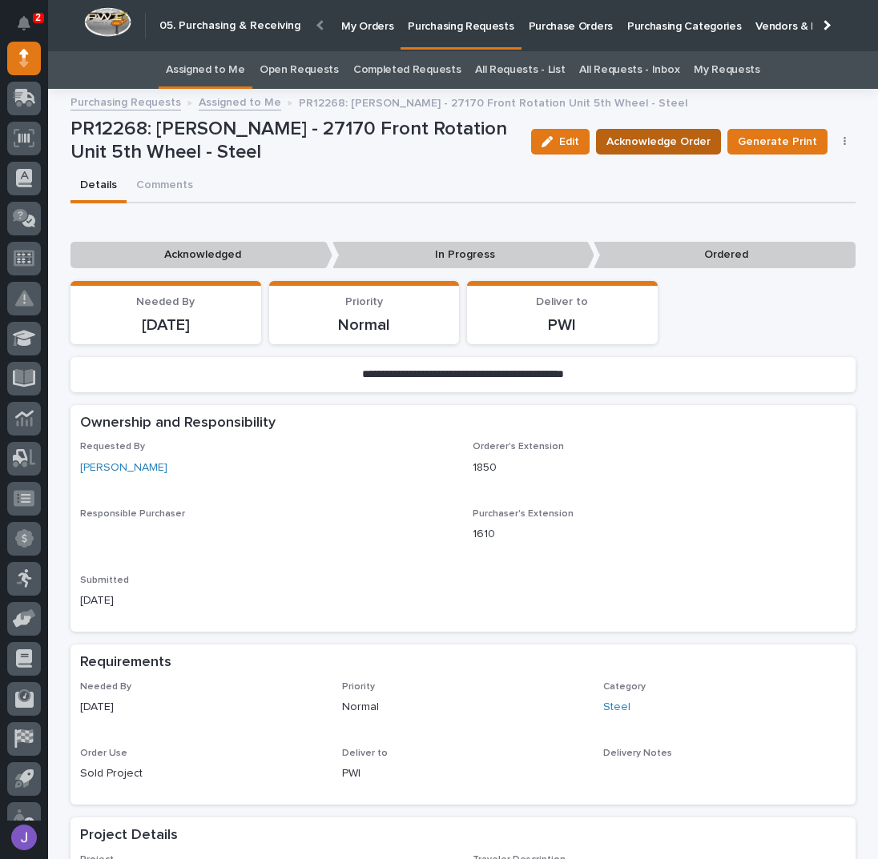
click at [642, 146] on span "Acknowledge Order" at bounding box center [658, 141] width 104 height 19
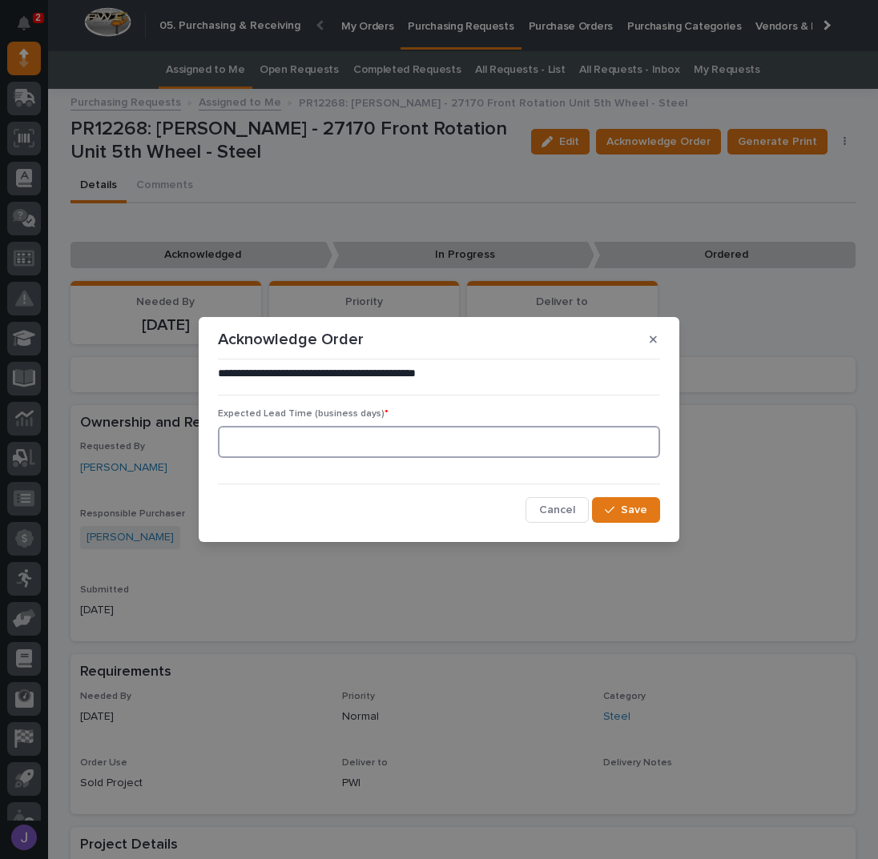
click at [296, 441] on input at bounding box center [439, 442] width 442 height 32
type input "0"
click at [637, 509] on span "Save" at bounding box center [634, 510] width 26 height 14
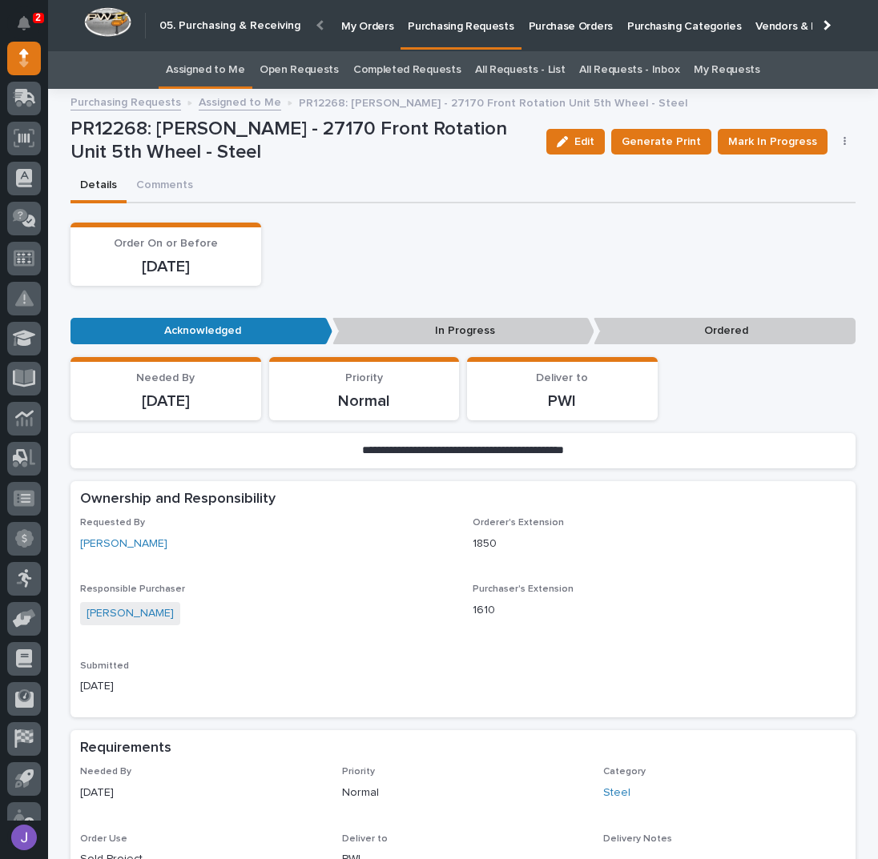
click at [424, 273] on div "Order On or Before [DATE]" at bounding box center [462, 254] width 785 height 63
click at [488, 66] on link "All Requests - List" at bounding box center [520, 70] width 90 height 38
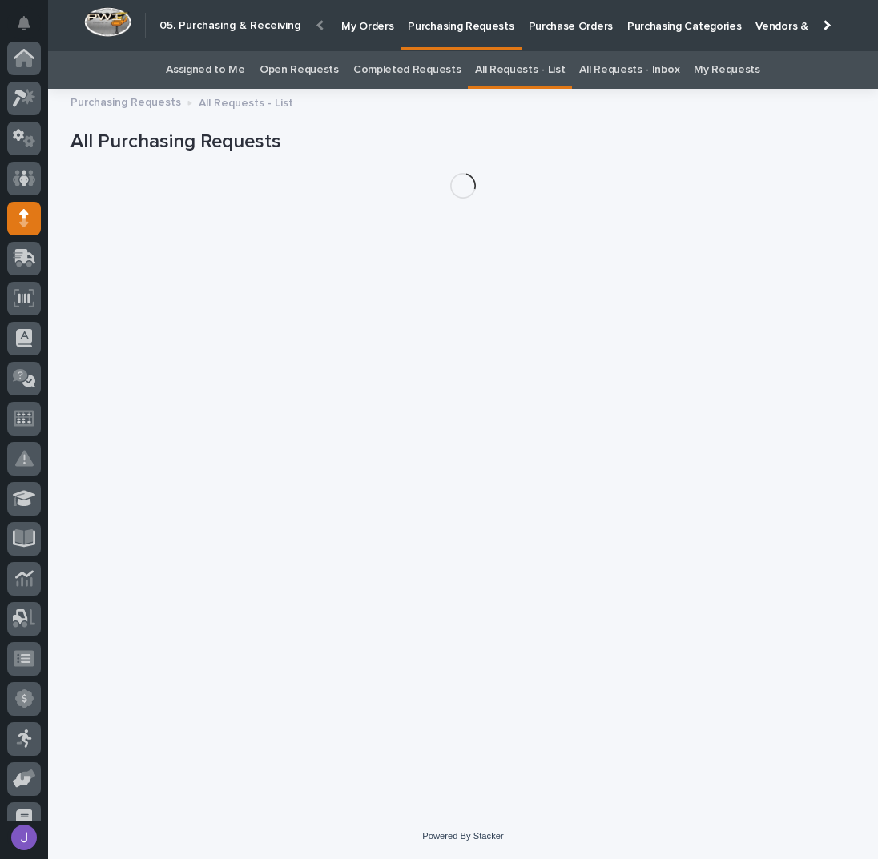
scroll to position [160, 0]
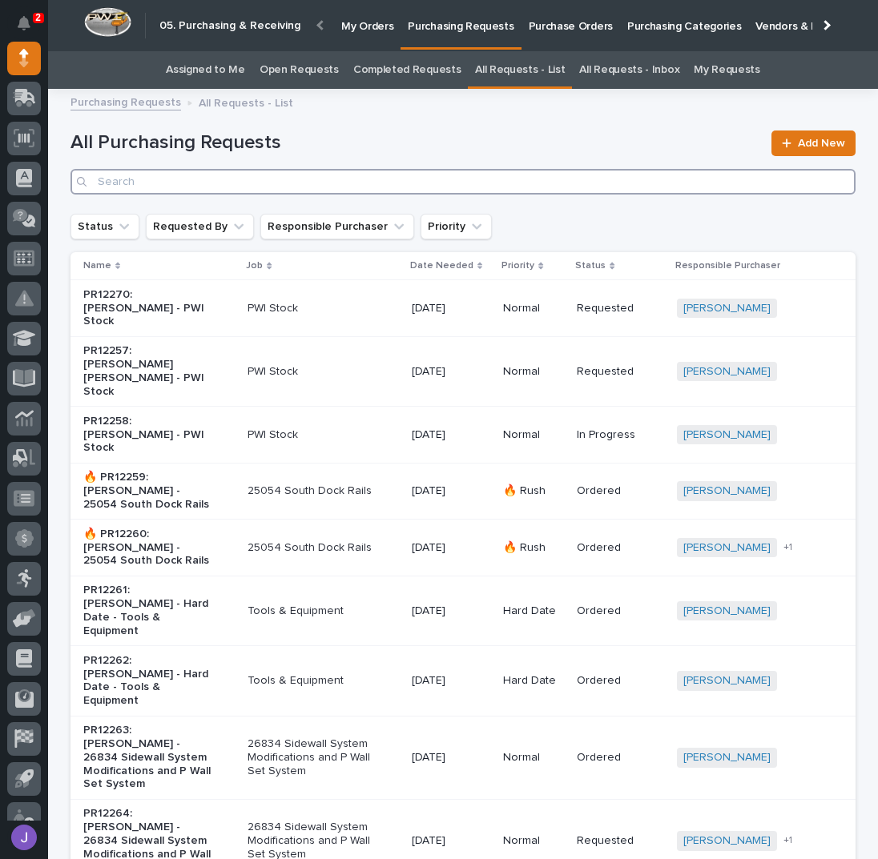
click at [578, 179] on input "Search" at bounding box center [462, 182] width 785 height 26
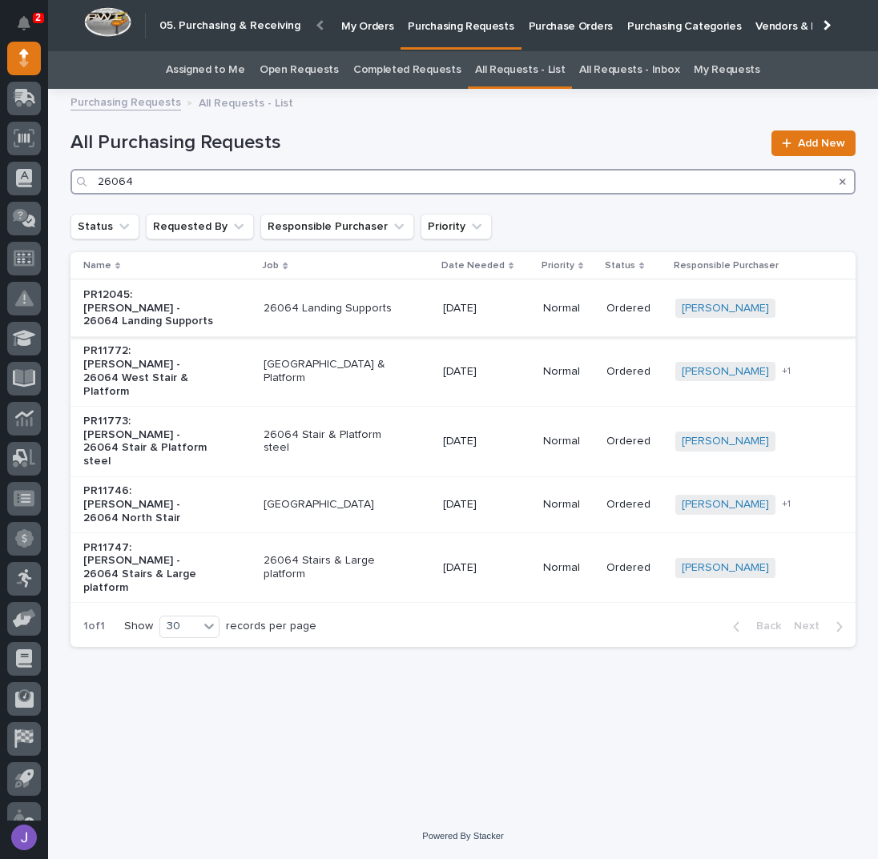
type input "26064"
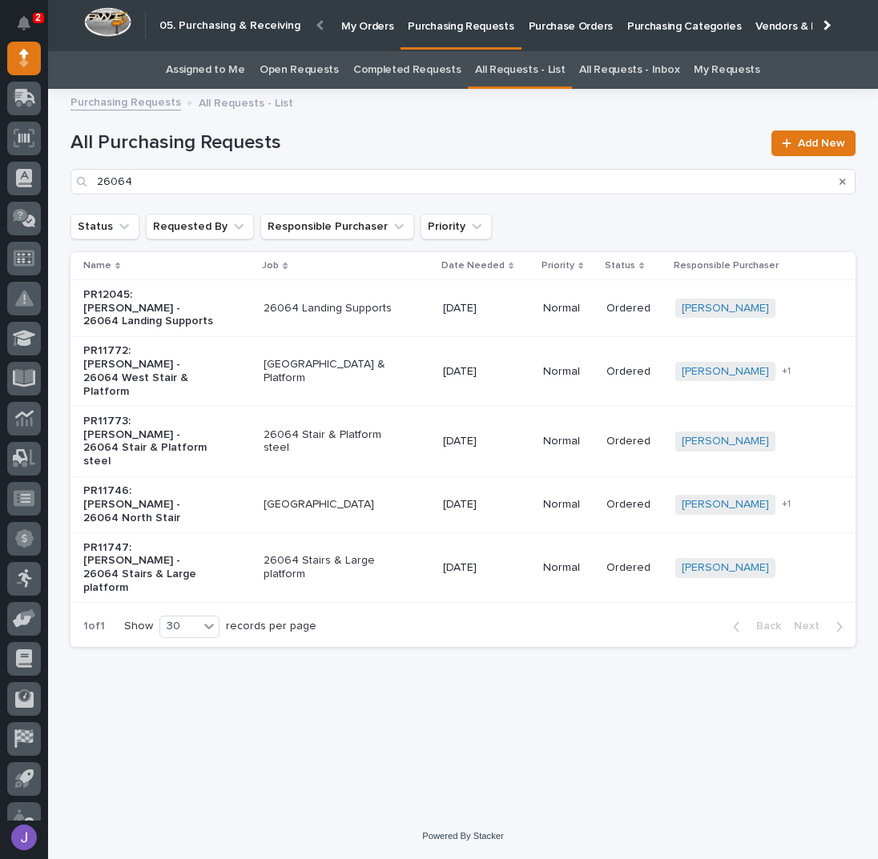
click at [223, 308] on div "PR12045: [PERSON_NAME] - 26064 Landing Supports" at bounding box center [166, 308] width 167 height 53
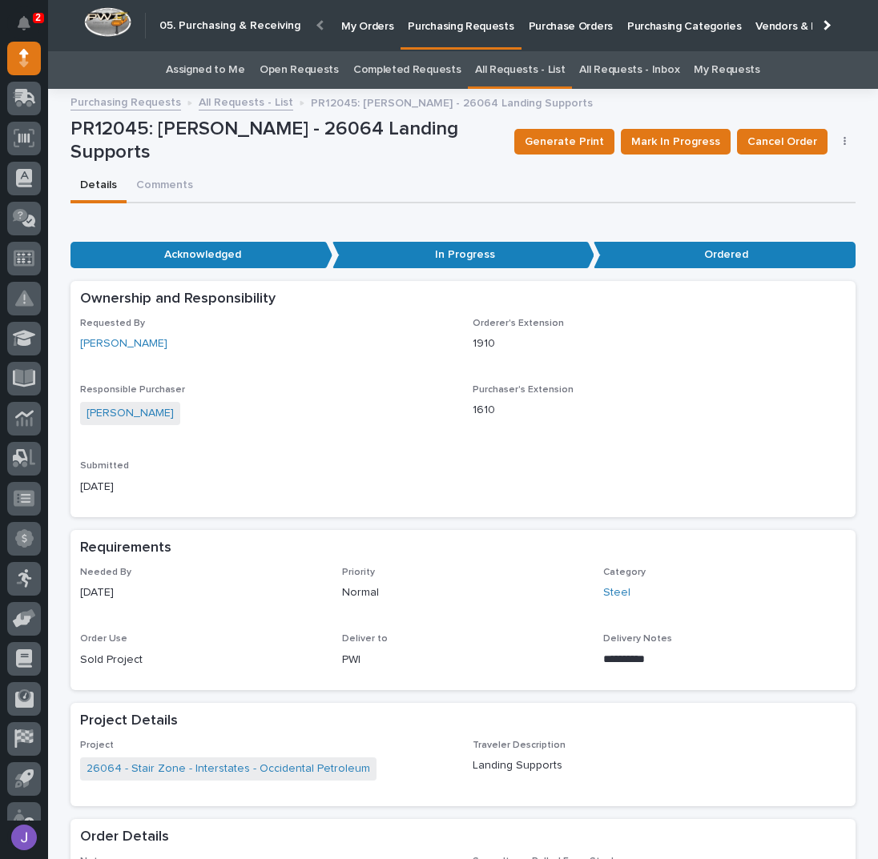
click at [268, 102] on link "All Requests - List" at bounding box center [246, 101] width 95 height 18
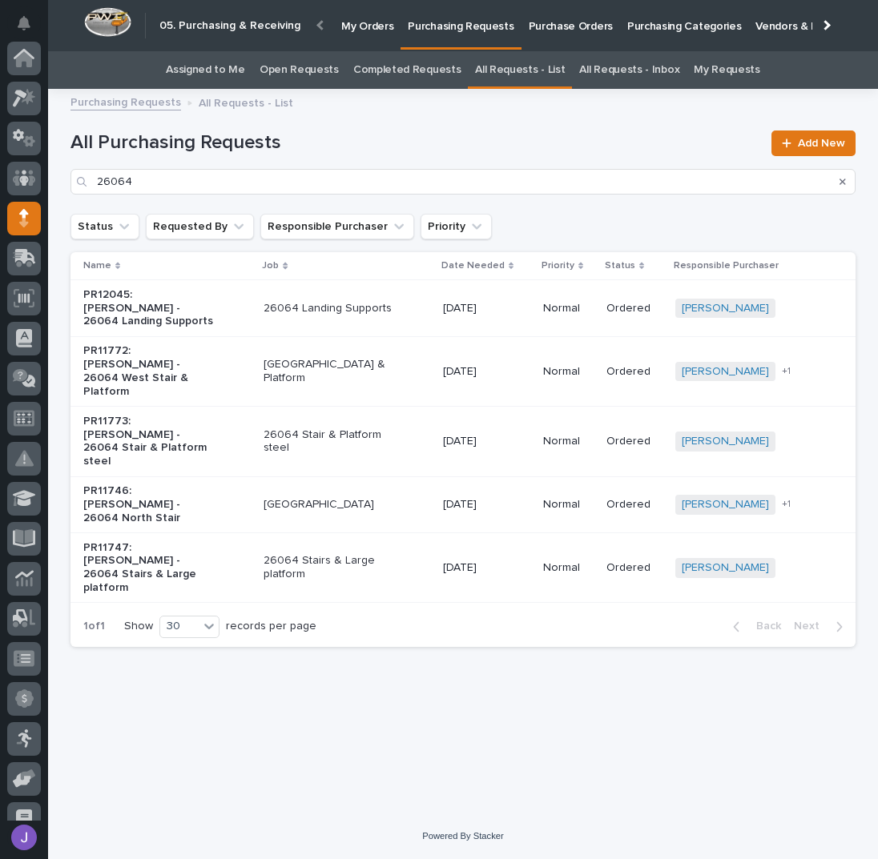
scroll to position [160, 0]
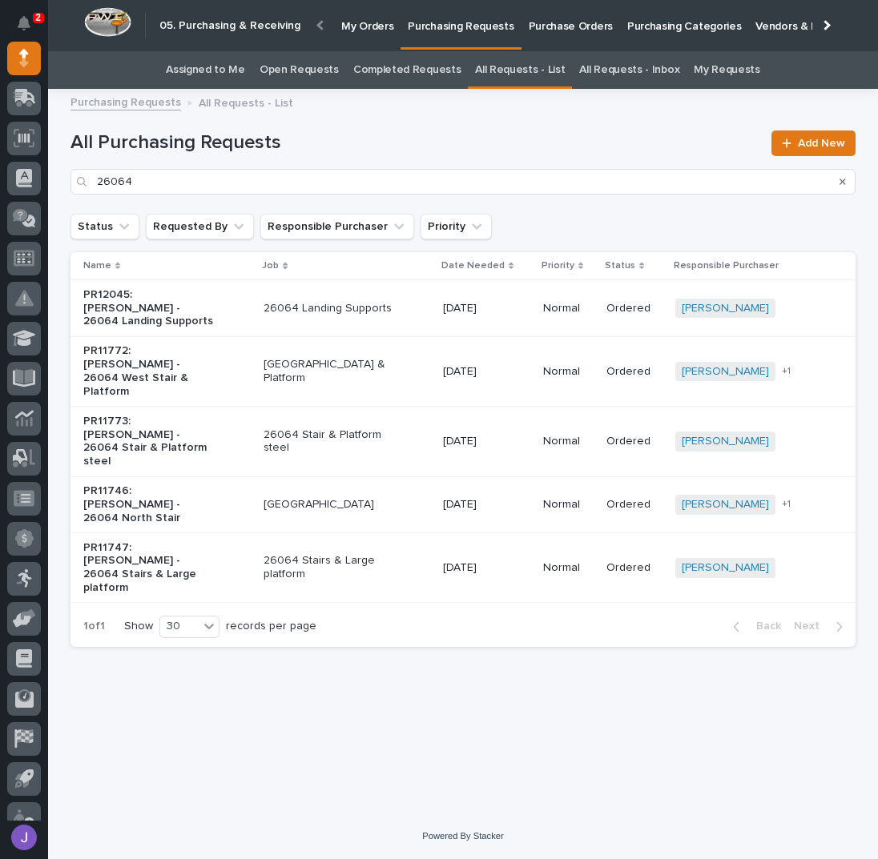
click at [206, 415] on p "PR11773: [PERSON_NAME] - 26064 Stair & Platform steel" at bounding box center [150, 442] width 134 height 54
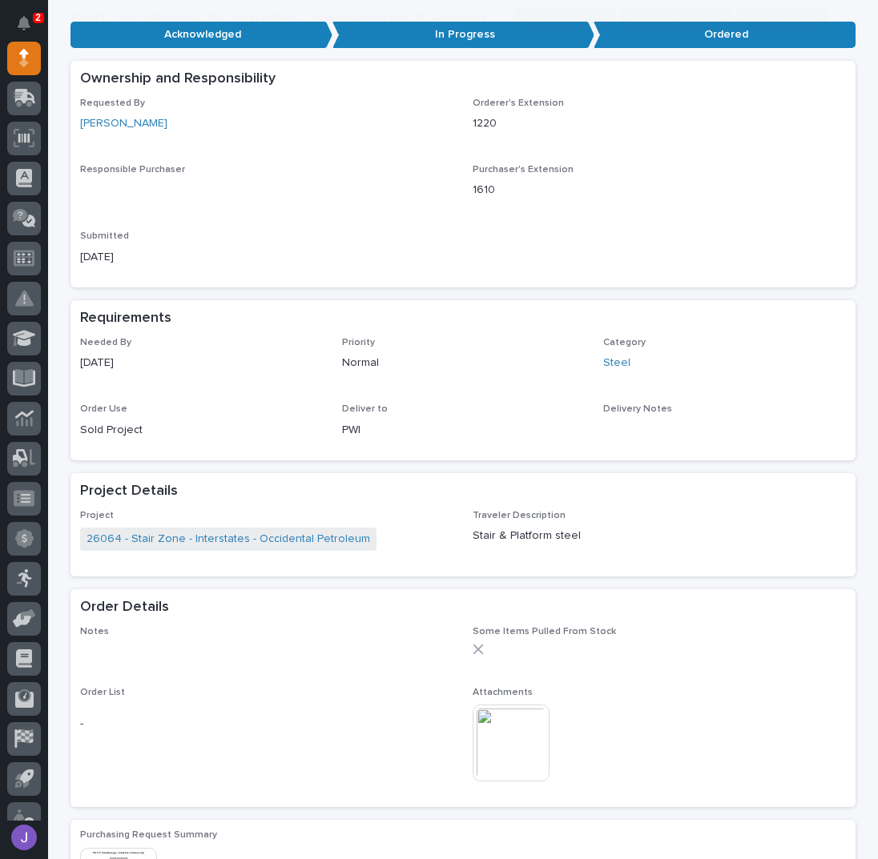
scroll to position [509, 0]
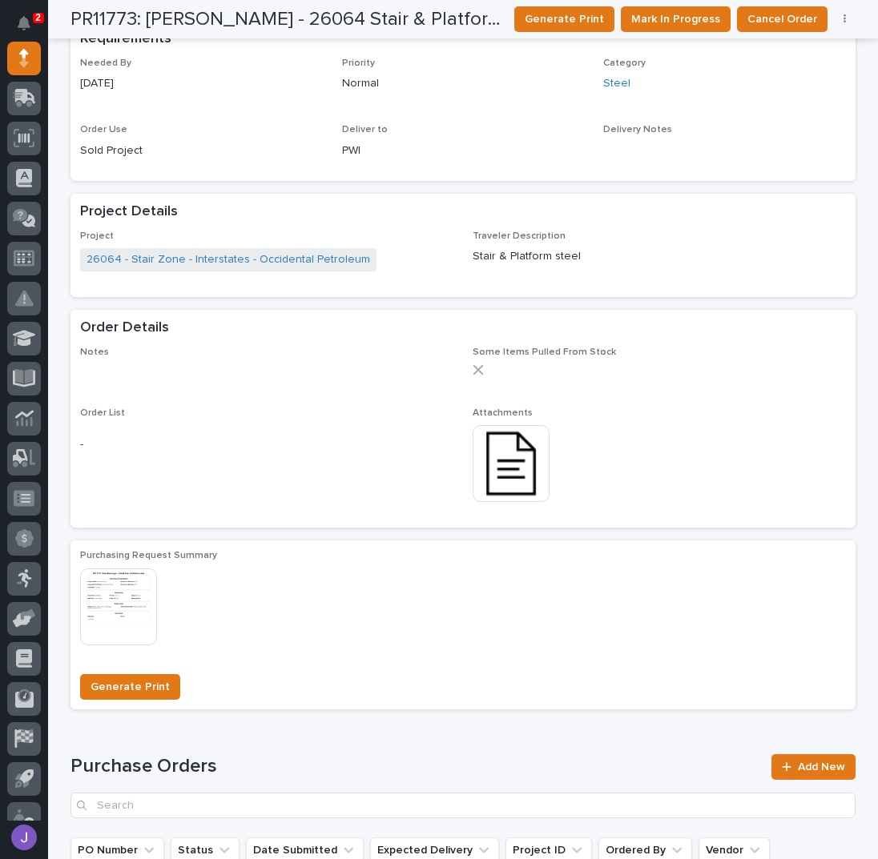
click at [493, 477] on img at bounding box center [511, 463] width 77 height 77
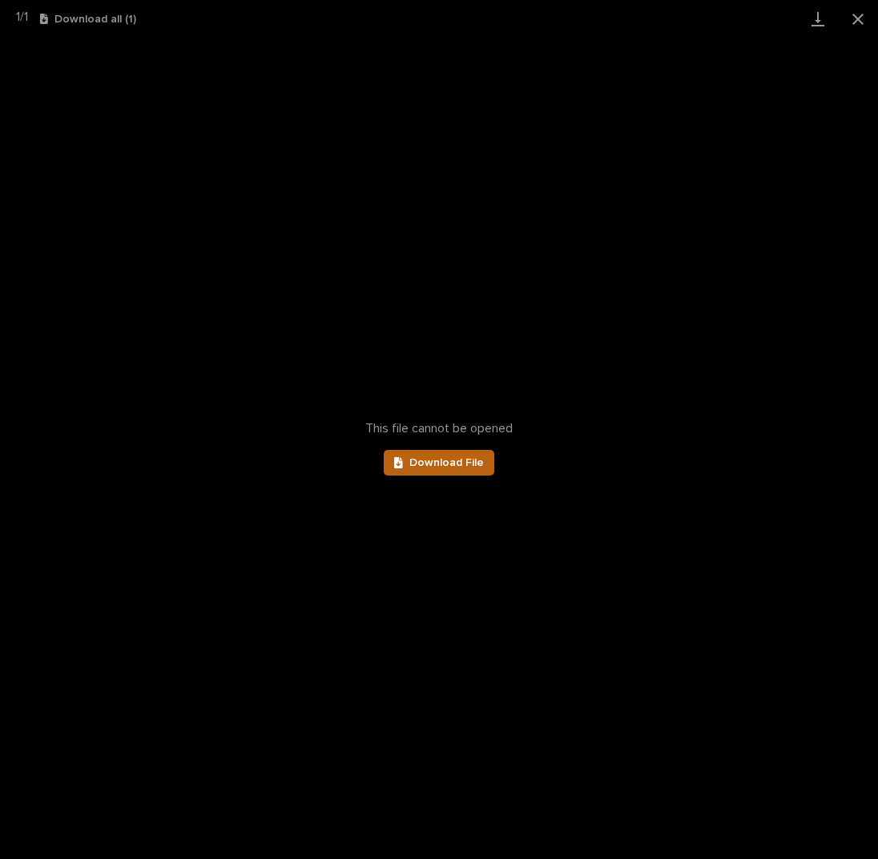
click at [468, 459] on span "Download File" at bounding box center [446, 462] width 74 height 11
click at [857, 24] on button "Close gallery" at bounding box center [858, 19] width 40 height 38
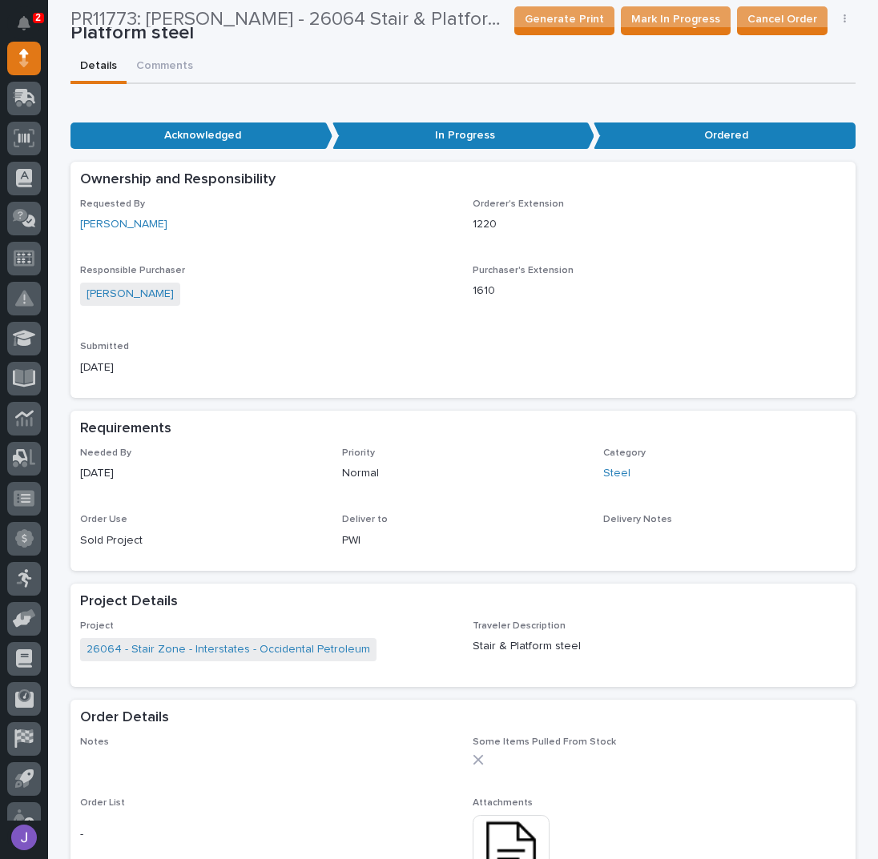
scroll to position [0, 0]
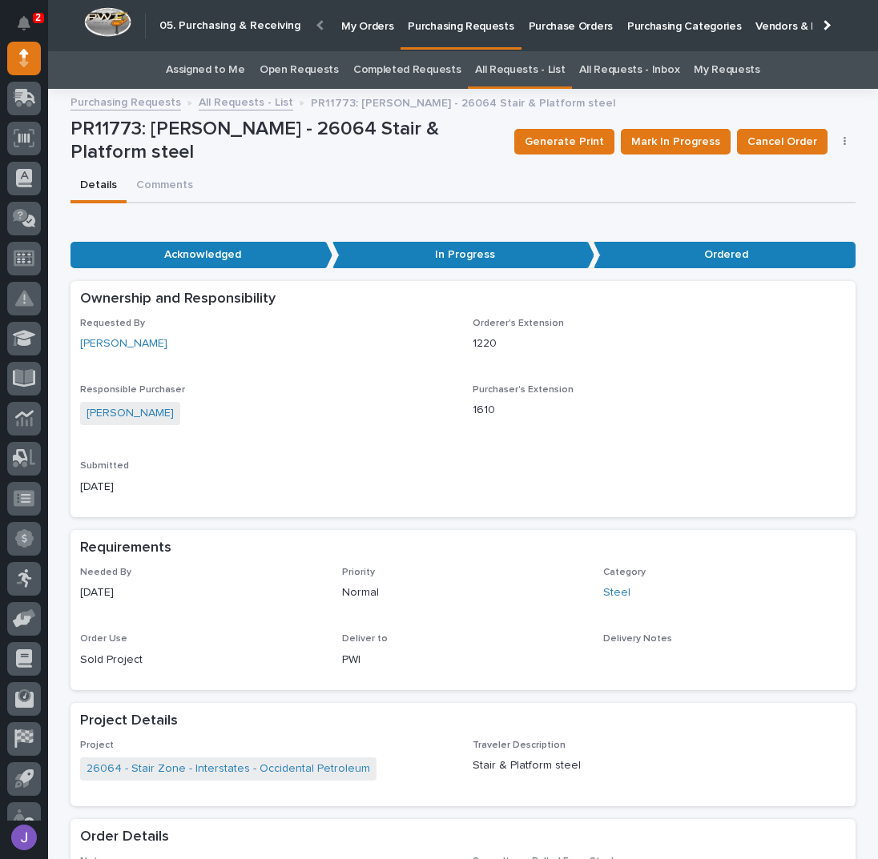
click at [194, 67] on link "Assigned to Me" at bounding box center [205, 70] width 79 height 38
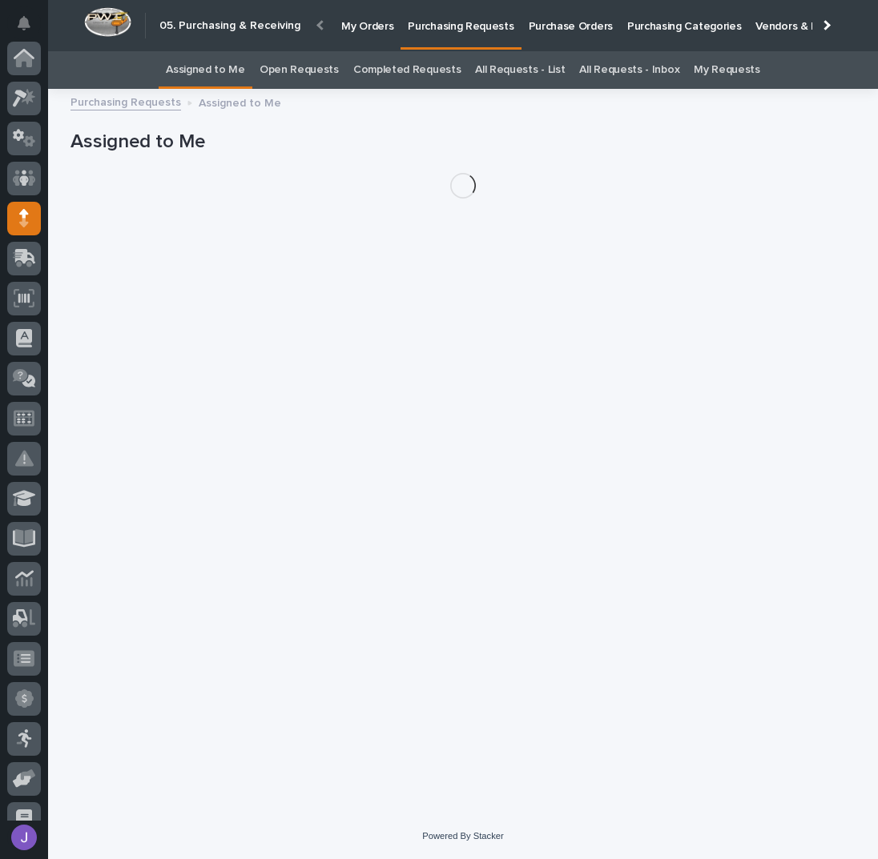
scroll to position [160, 0]
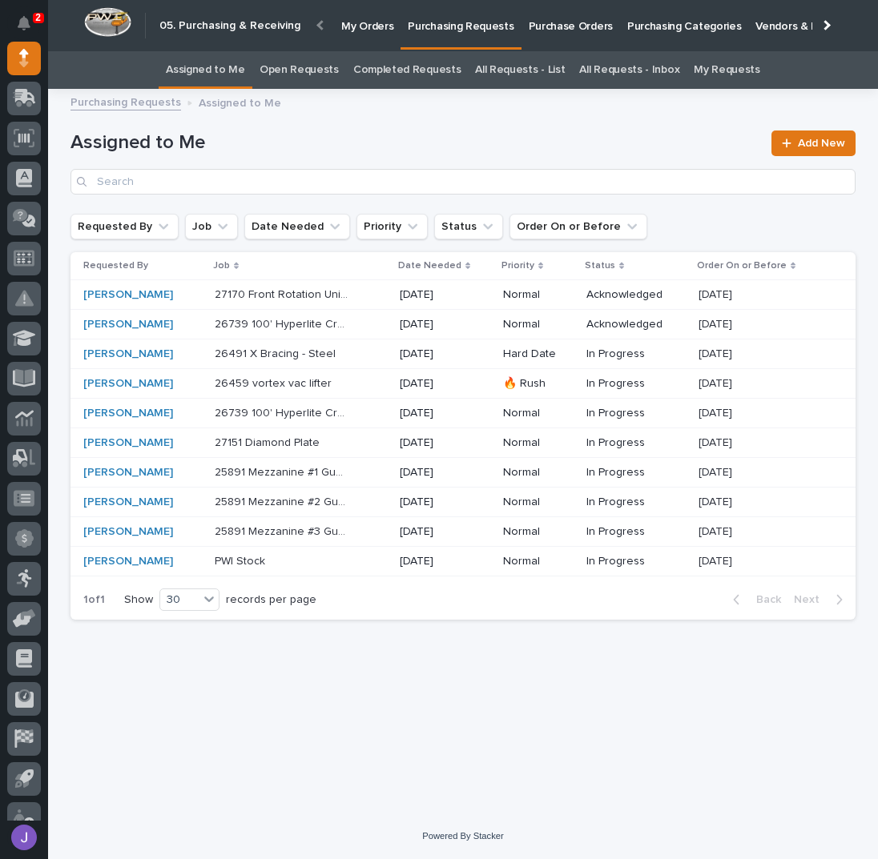
click at [181, 324] on div "[PERSON_NAME]" at bounding box center [142, 325] width 119 height 14
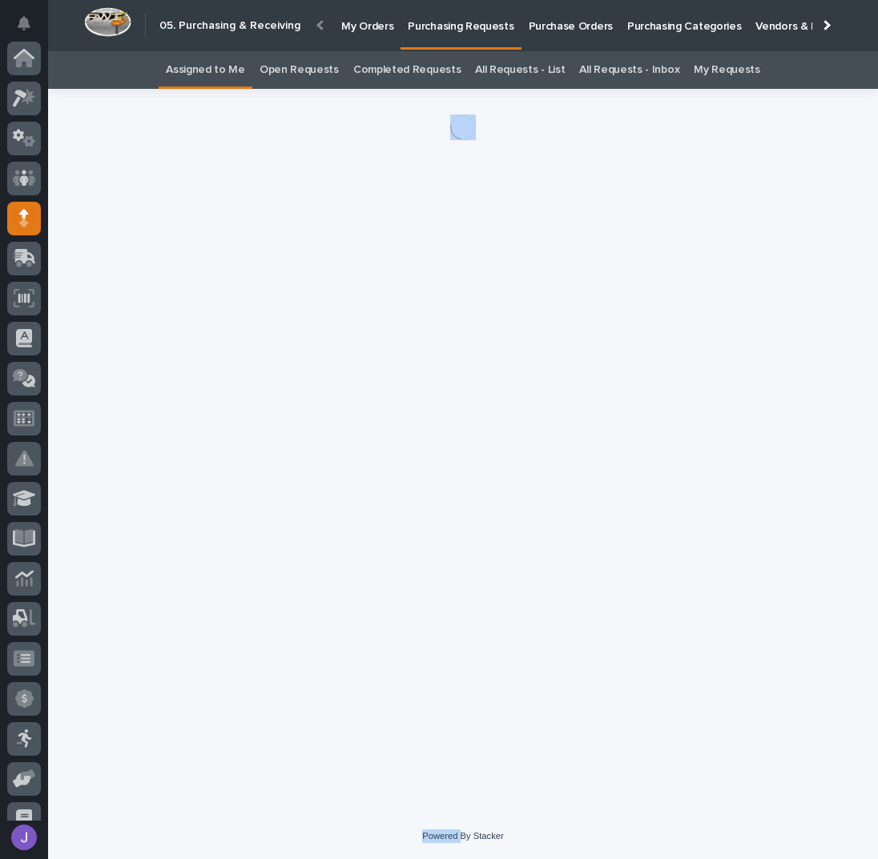
scroll to position [160, 0]
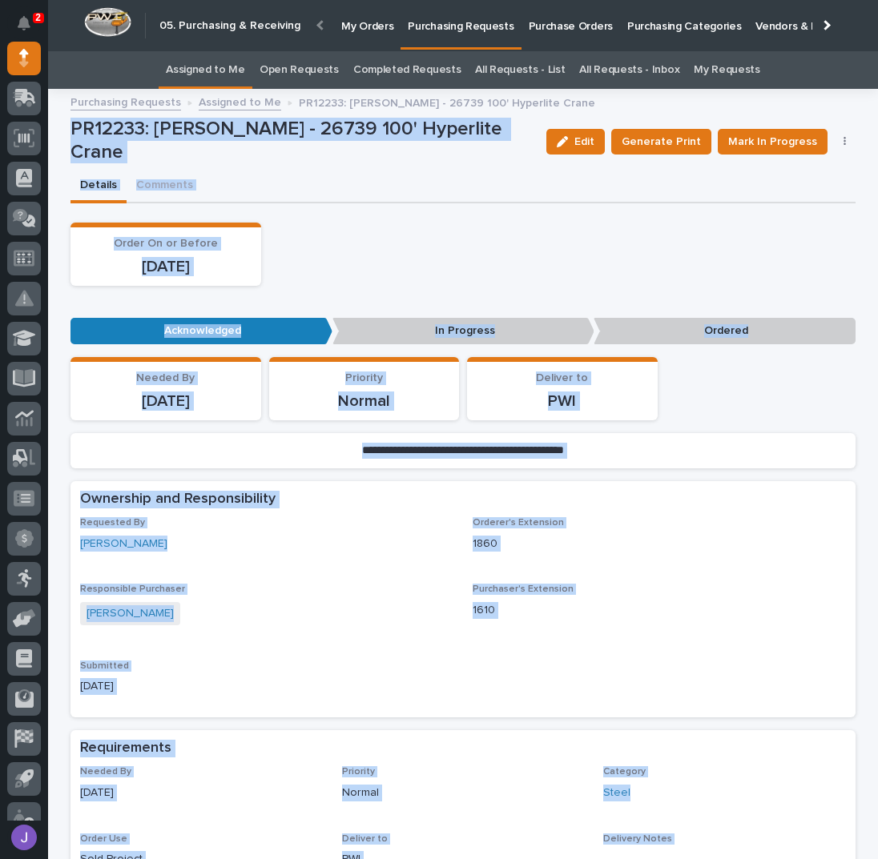
click at [315, 517] on p "Requested By" at bounding box center [266, 522] width 373 height 11
click at [420, 278] on div "Order On or Before [DATE]" at bounding box center [462, 254] width 785 height 63
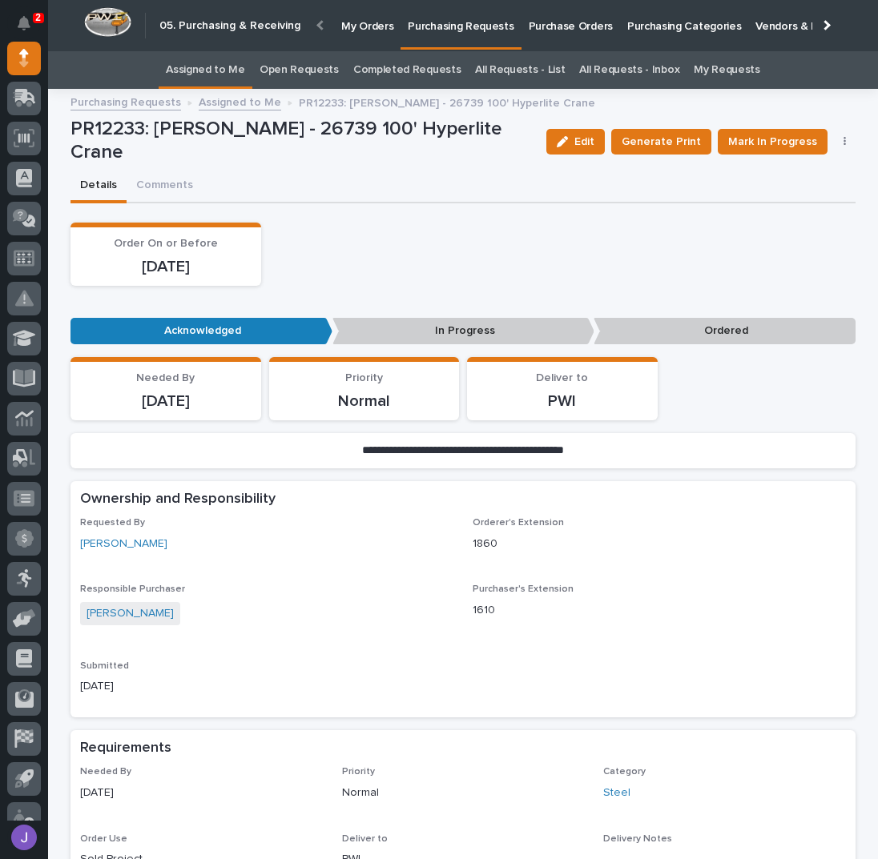
click at [420, 278] on div "Order On or Before [DATE]" at bounding box center [462, 254] width 785 height 63
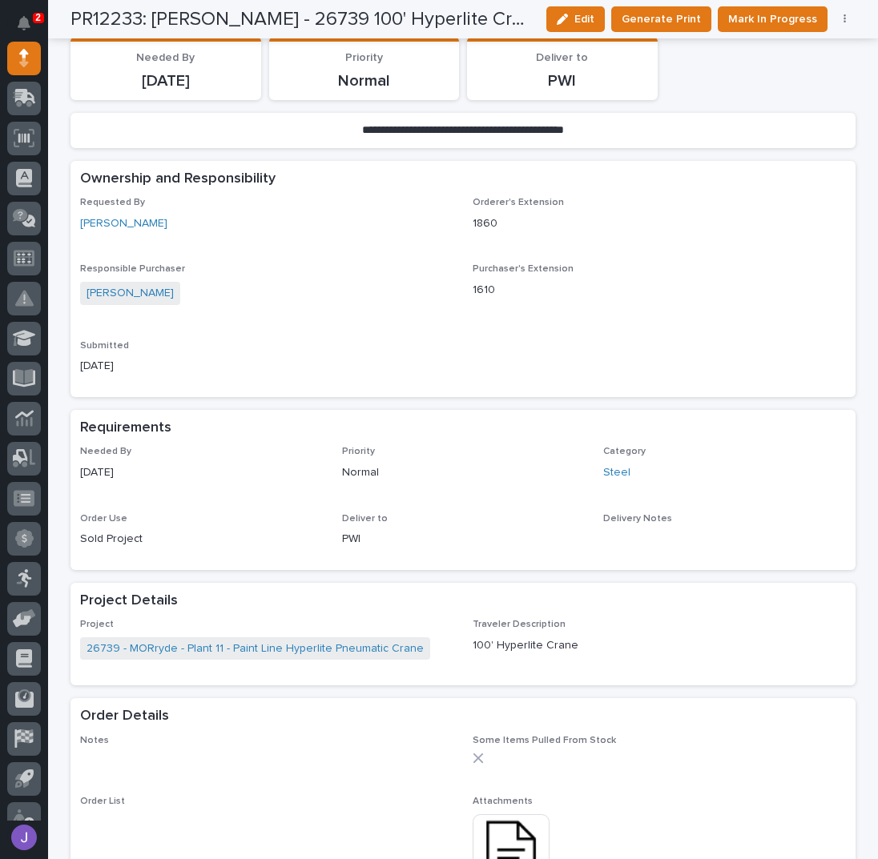
scroll to position [0, 0]
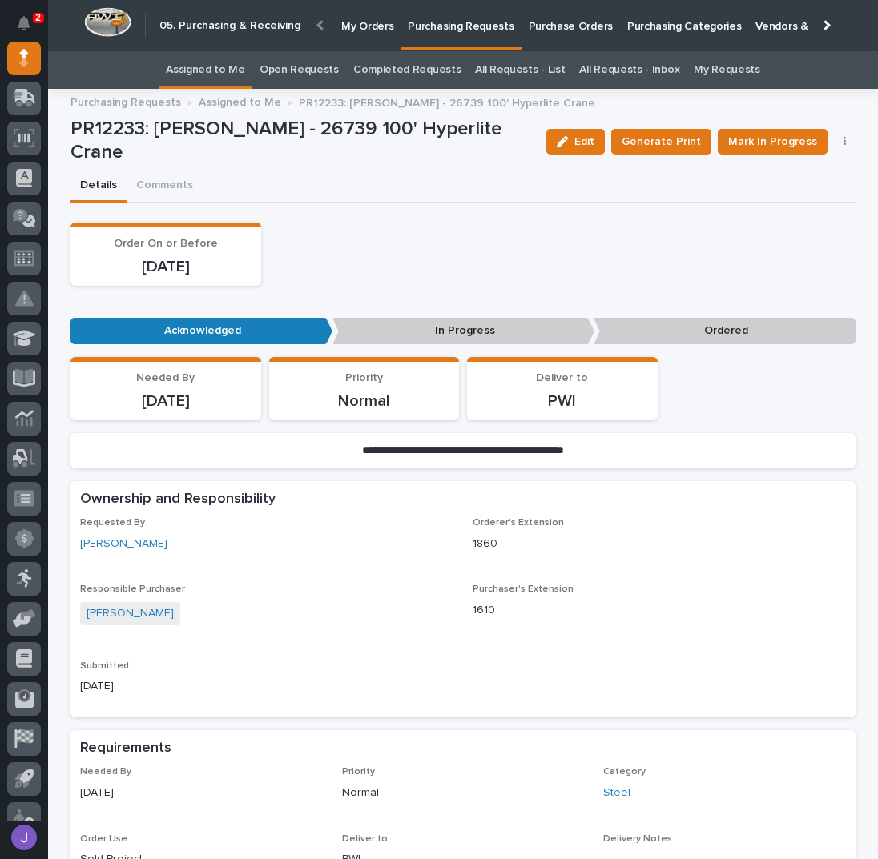
click at [200, 70] on link "Assigned to Me" at bounding box center [205, 70] width 79 height 38
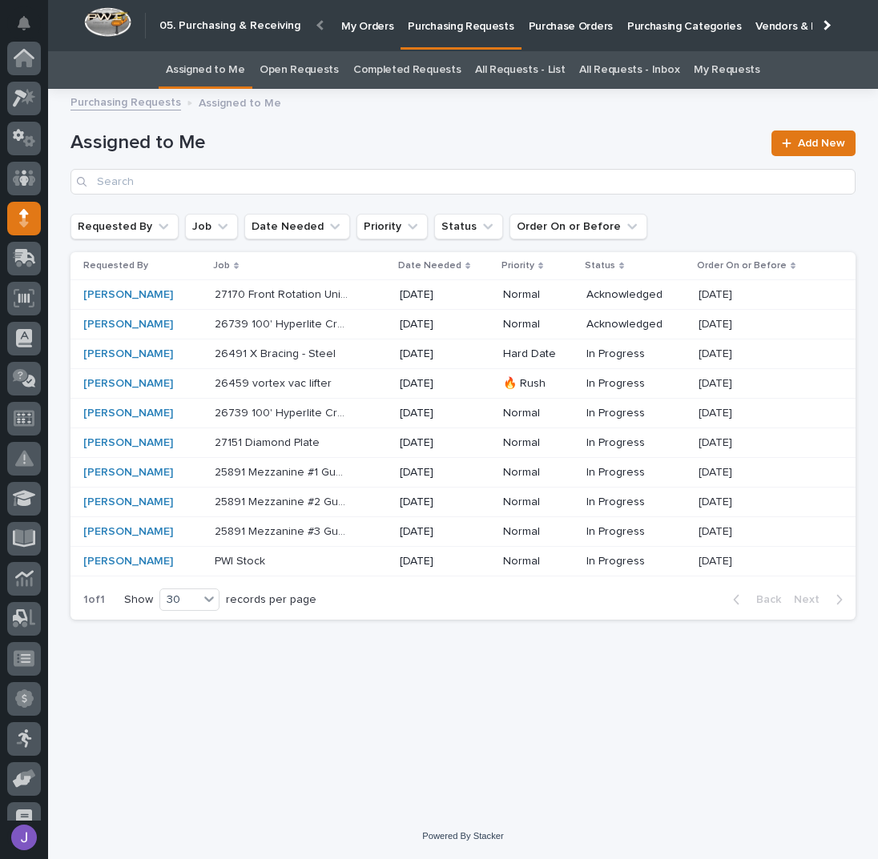
scroll to position [160, 0]
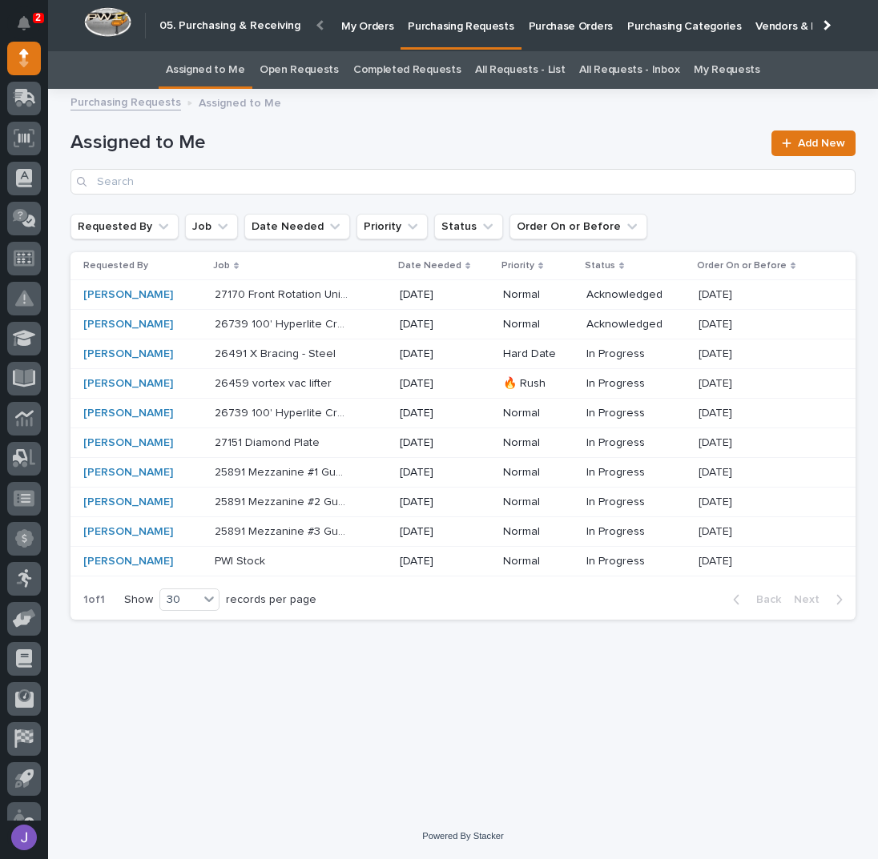
click at [366, 331] on div "26739 100' Hyperlite Crane 26739 100' Hyperlite Crane" at bounding box center [301, 325] width 172 height 26
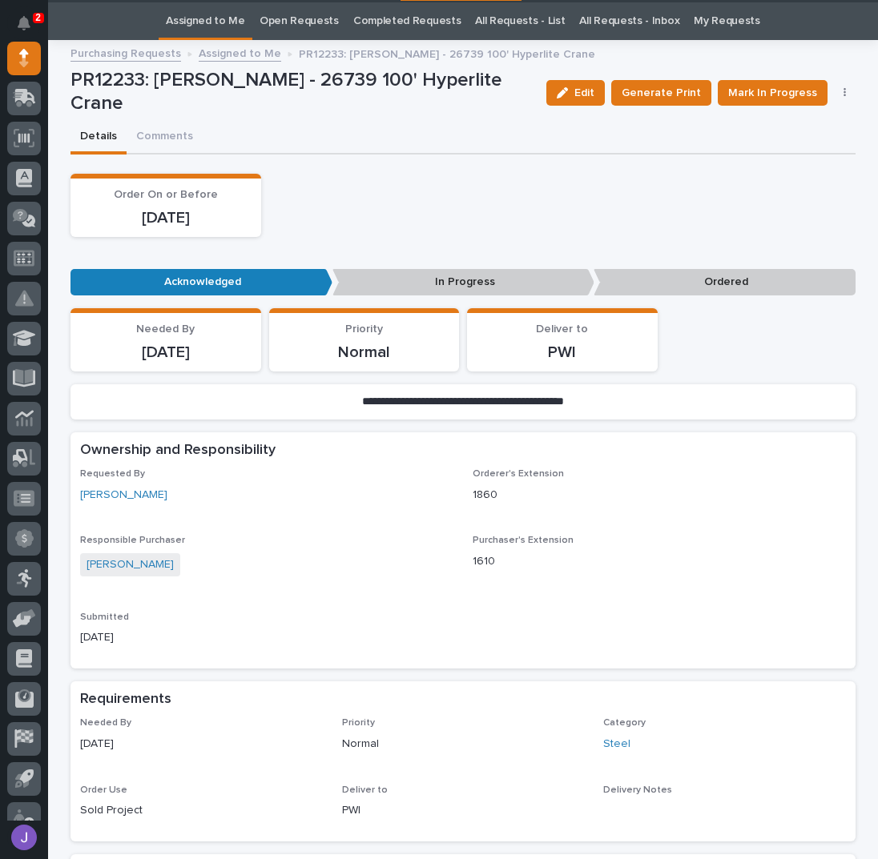
scroll to position [50, 0]
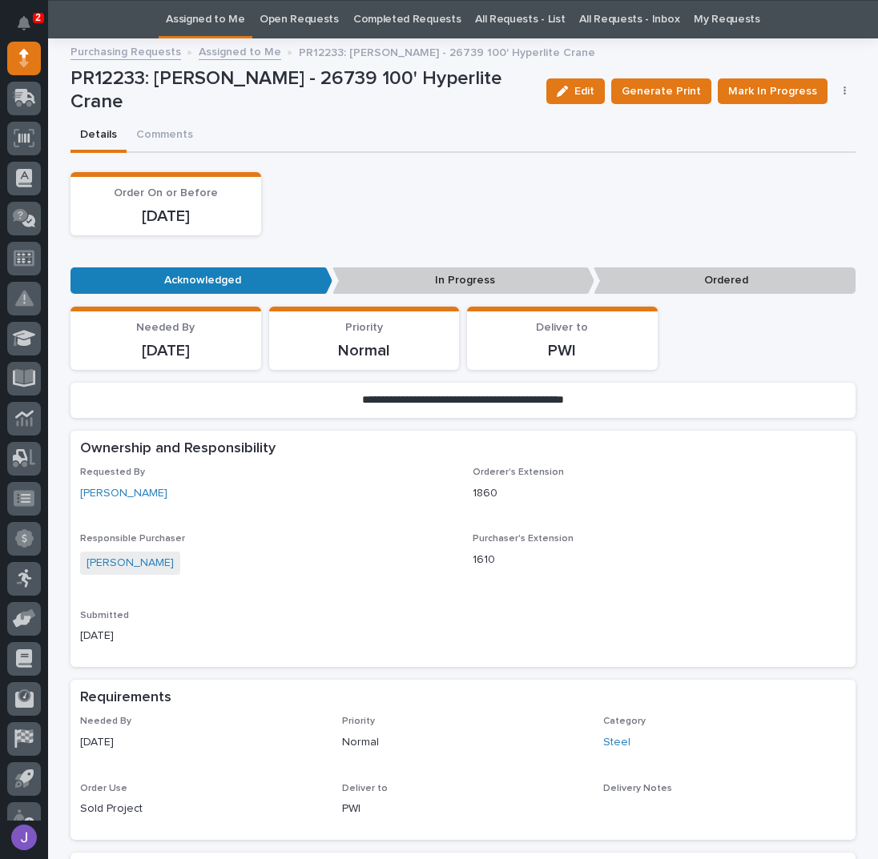
click at [836, 87] on button "button" at bounding box center [845, 91] width 22 height 11
click at [775, 123] on span "Cancel Order" at bounding box center [787, 123] width 70 height 19
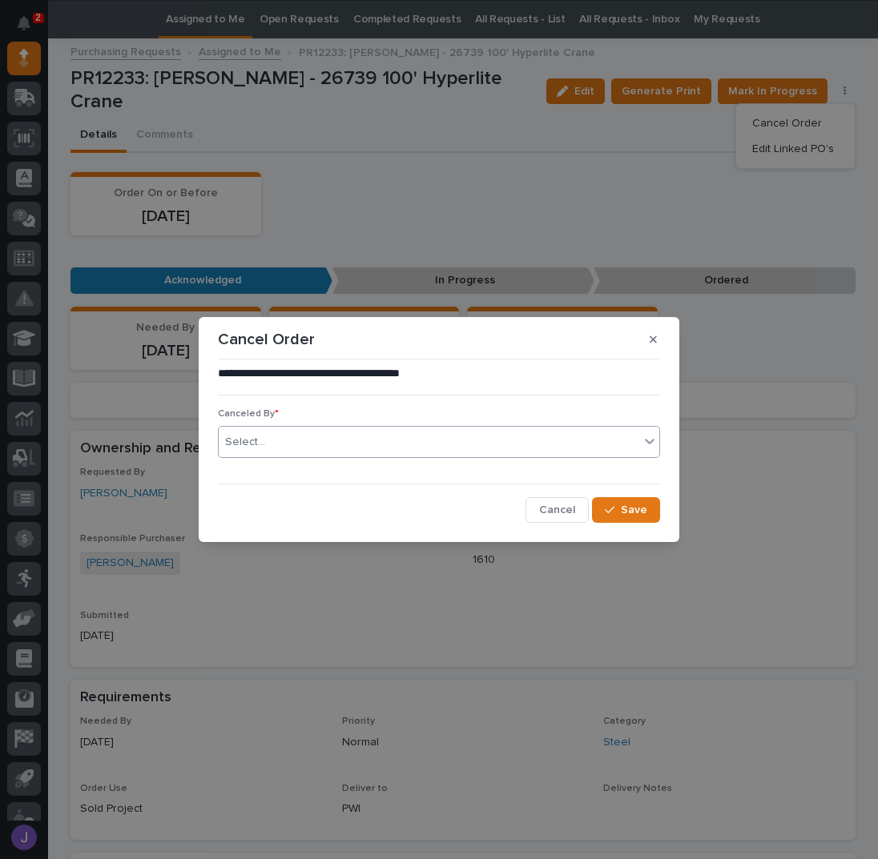
click at [348, 440] on div "Select..." at bounding box center [429, 442] width 420 height 26
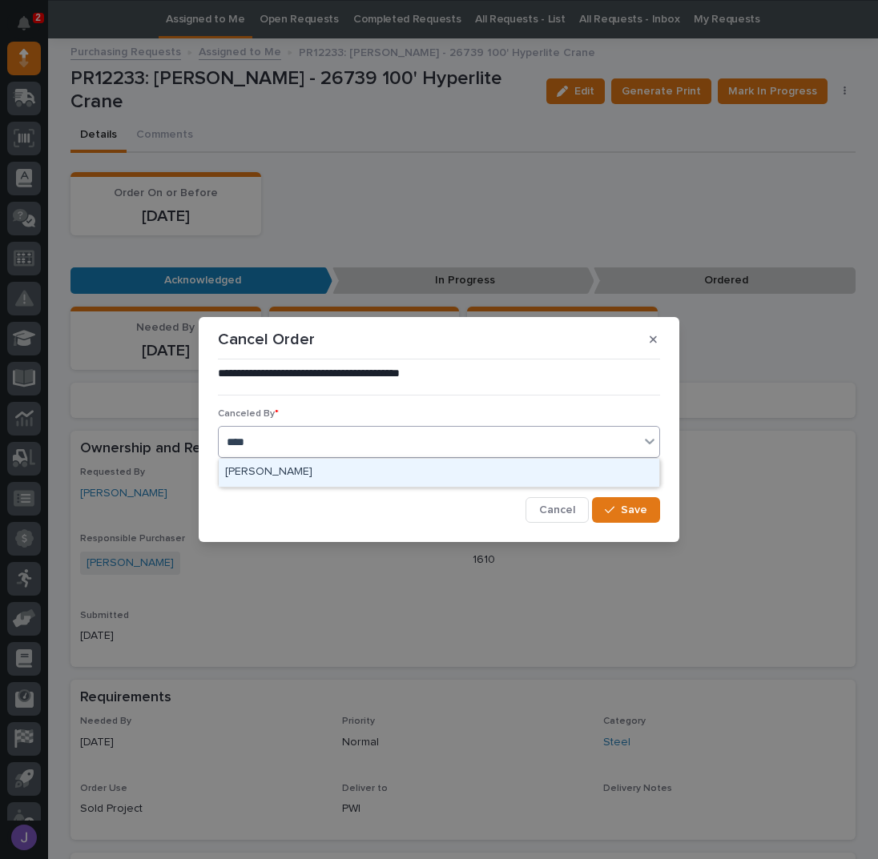
type input "*****"
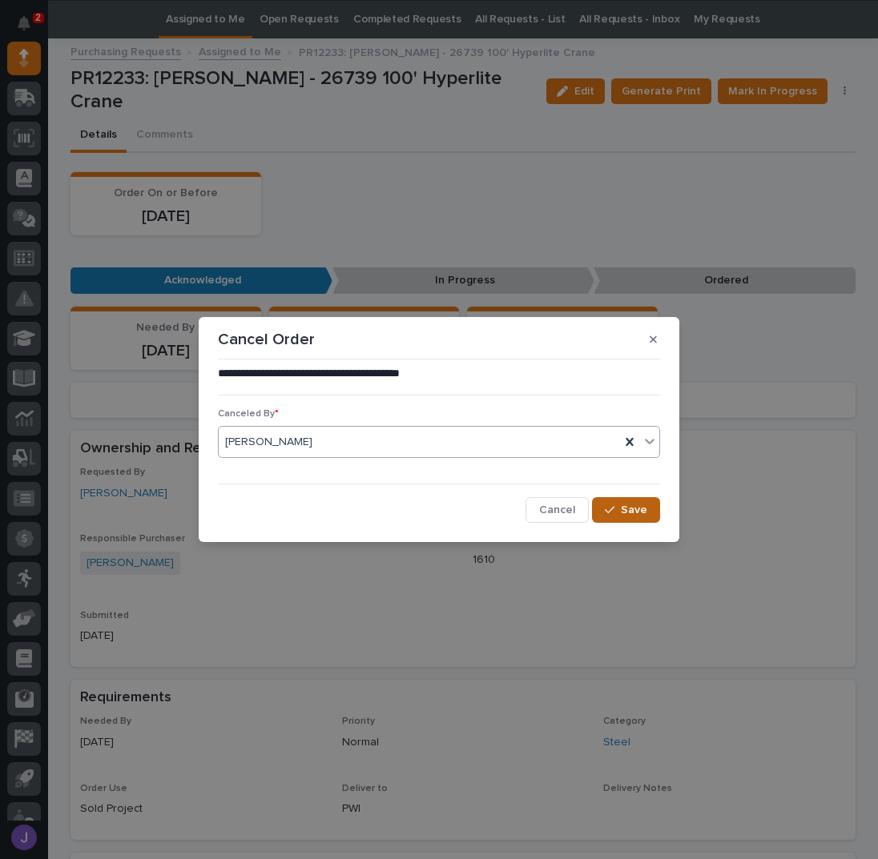
click at [626, 505] on span "Save" at bounding box center [634, 510] width 26 height 14
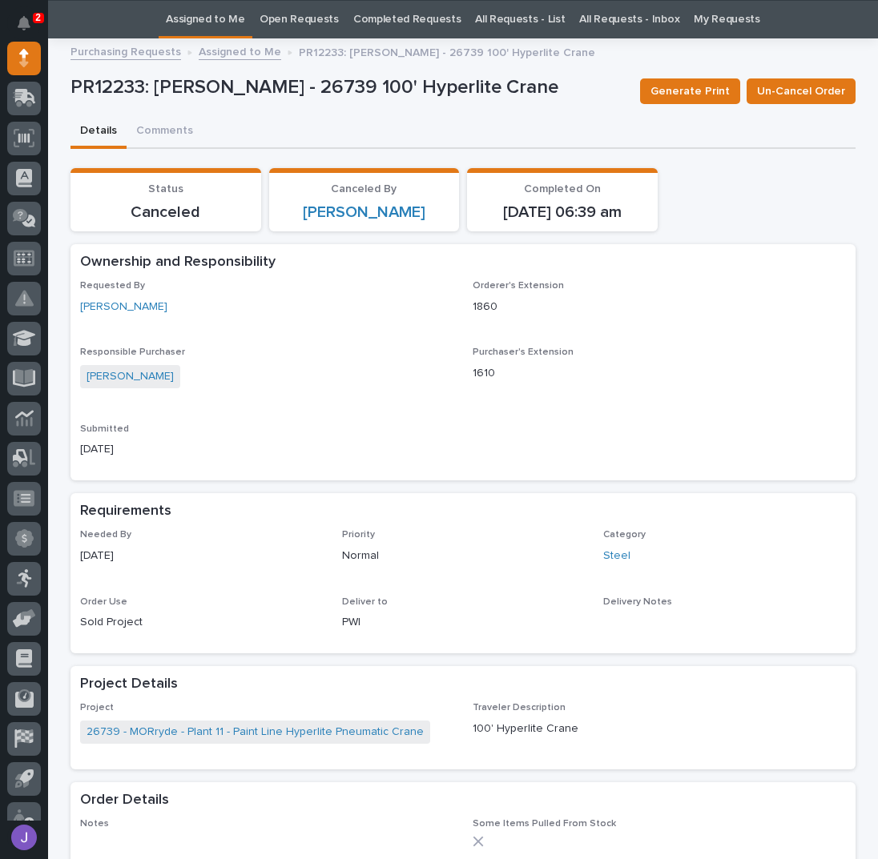
drag, startPoint x: 584, startPoint y: 117, endPoint x: 574, endPoint y: 103, distance: 16.7
click at [584, 117] on div "Details Comments" at bounding box center [462, 132] width 785 height 34
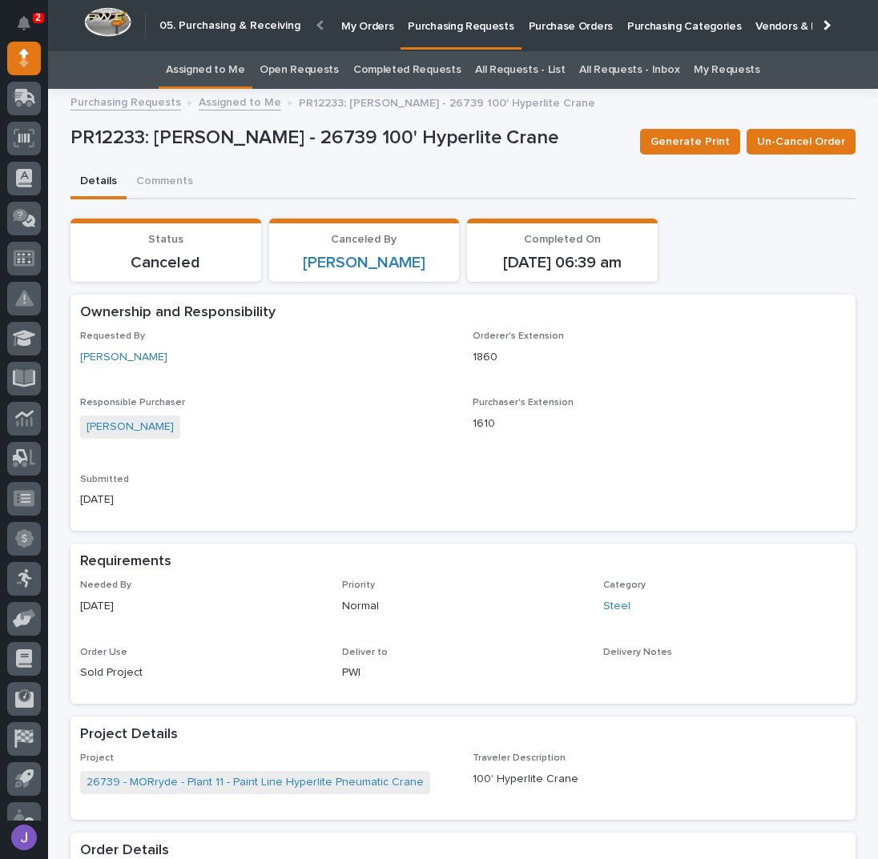
click at [421, 34] on link "Purchasing Requests" at bounding box center [460, 23] width 120 height 47
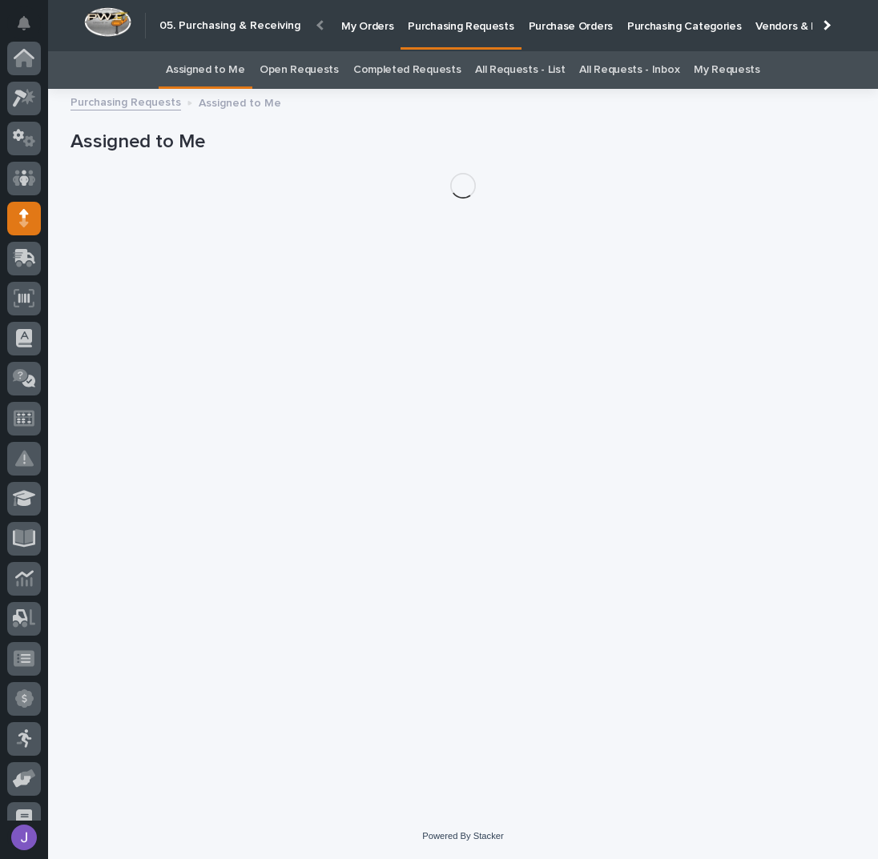
scroll to position [160, 0]
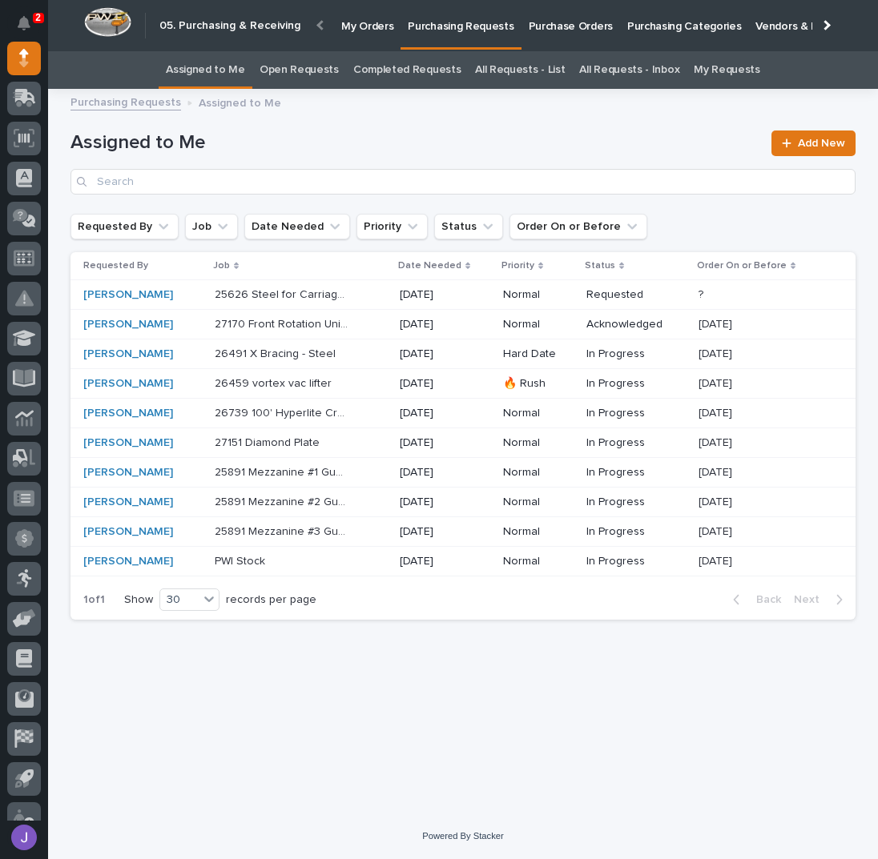
click at [353, 319] on div "27170 Front Rotation Unit 5th Wheel - Steel 27170 Front Rotation Unit 5th Wheel…" at bounding box center [301, 325] width 172 height 26
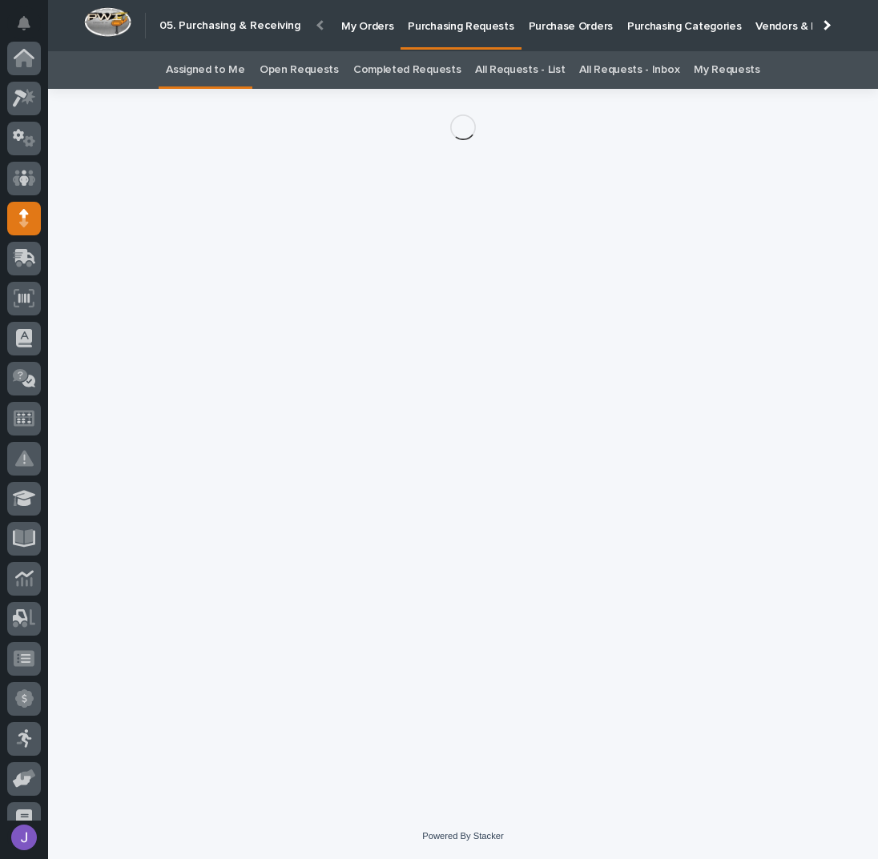
scroll to position [160, 0]
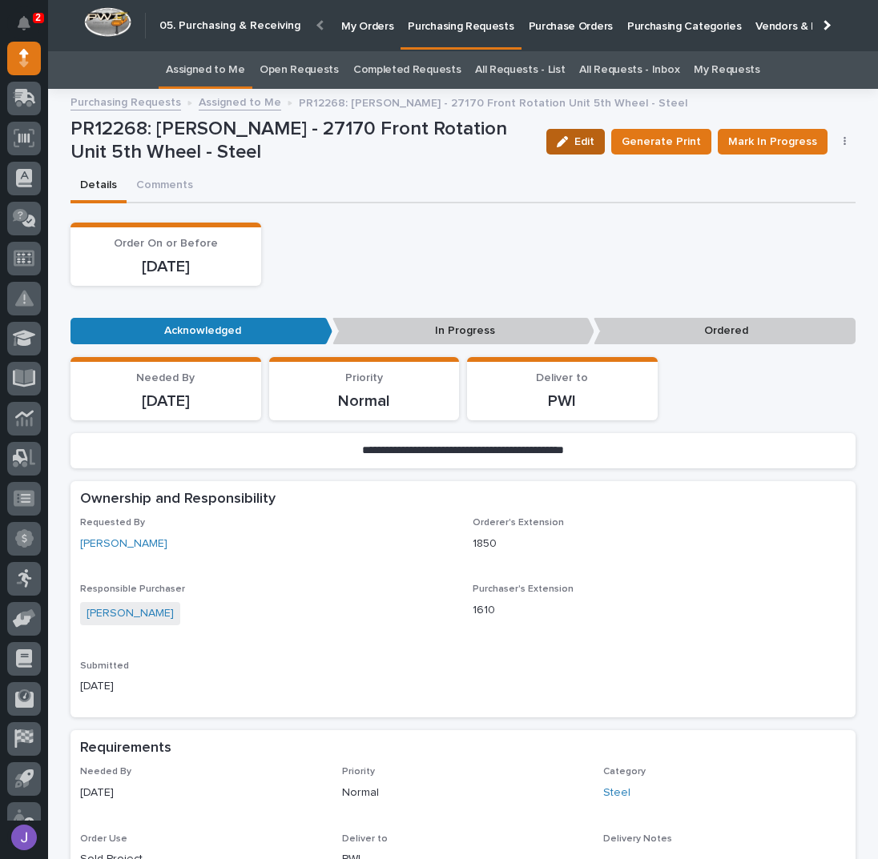
click at [568, 136] on icon "button" at bounding box center [562, 141] width 11 height 11
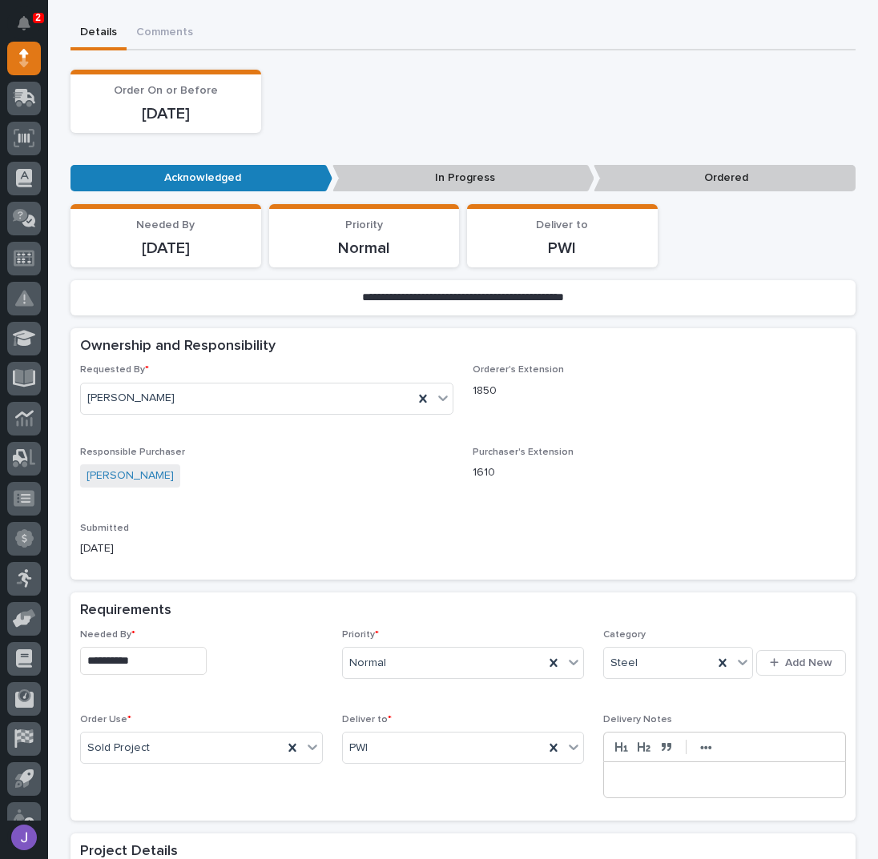
scroll to position [320, 0]
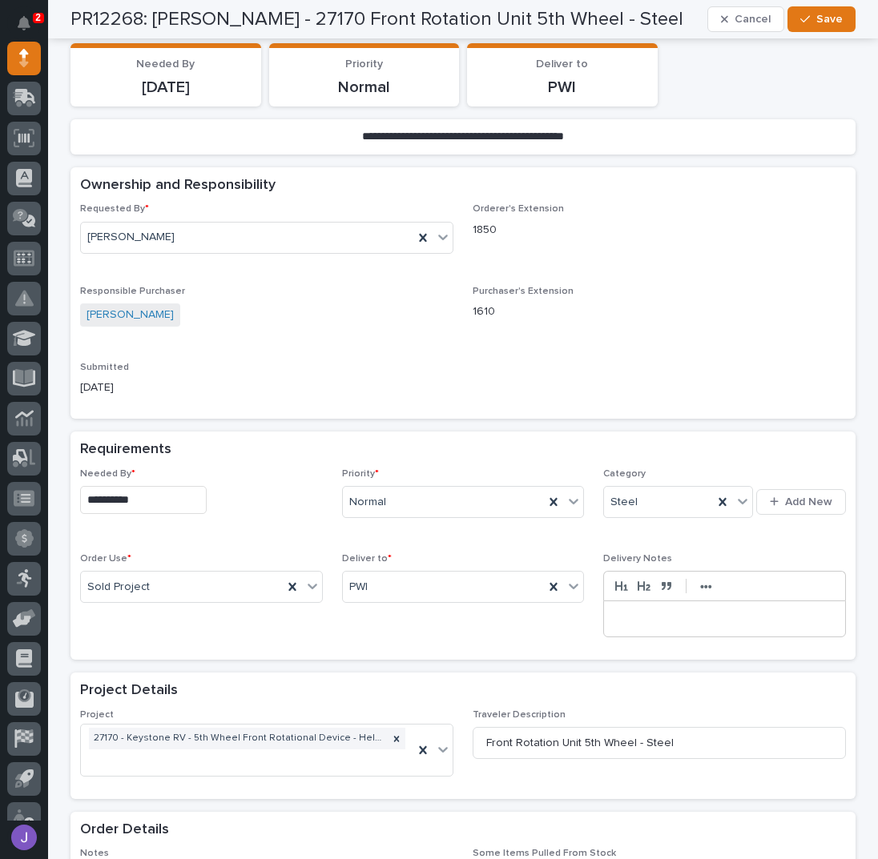
click at [187, 489] on input "**********" at bounding box center [143, 500] width 127 height 28
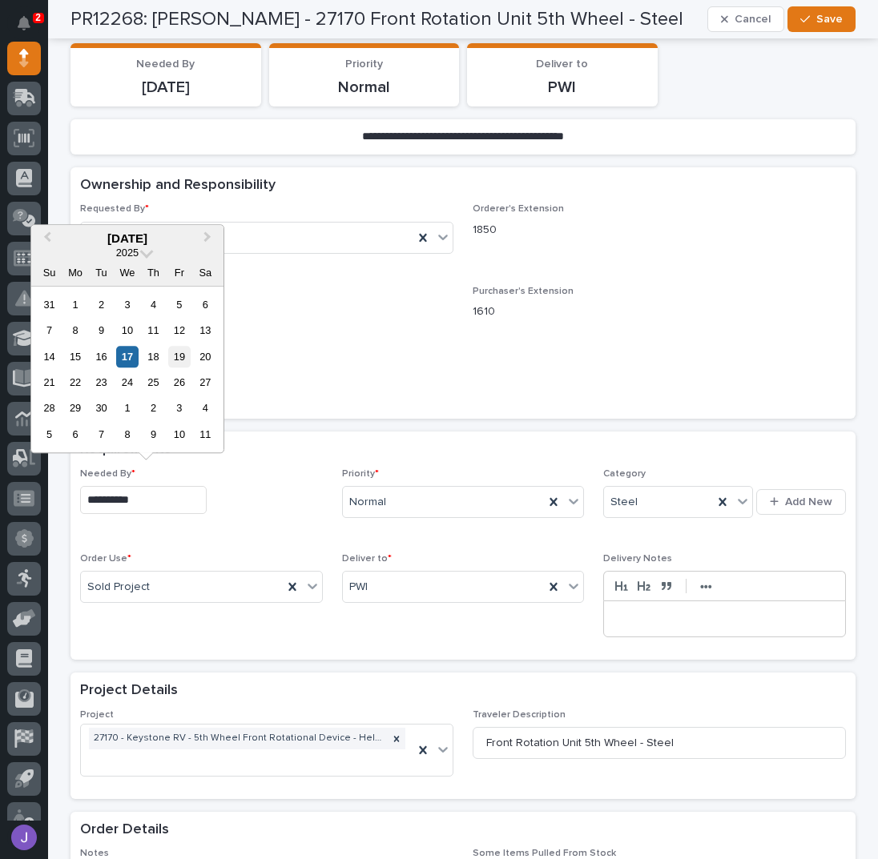
click at [182, 353] on div "19" at bounding box center [179, 357] width 22 height 22
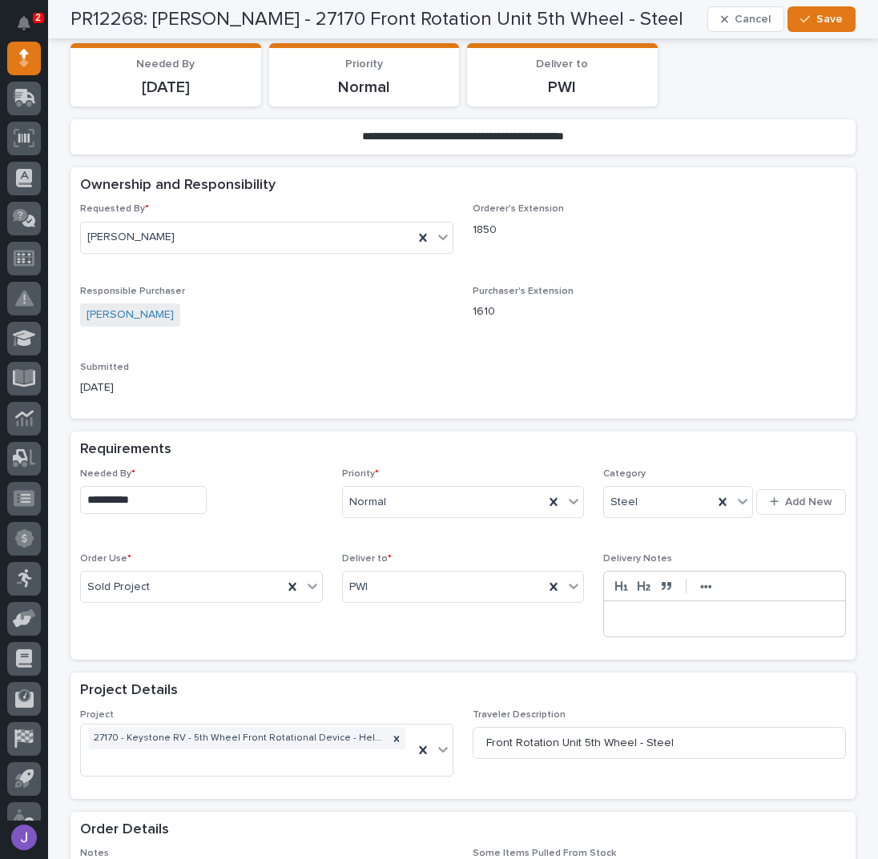
type input "**********"
click at [822, 17] on span "Save" at bounding box center [829, 19] width 26 height 14
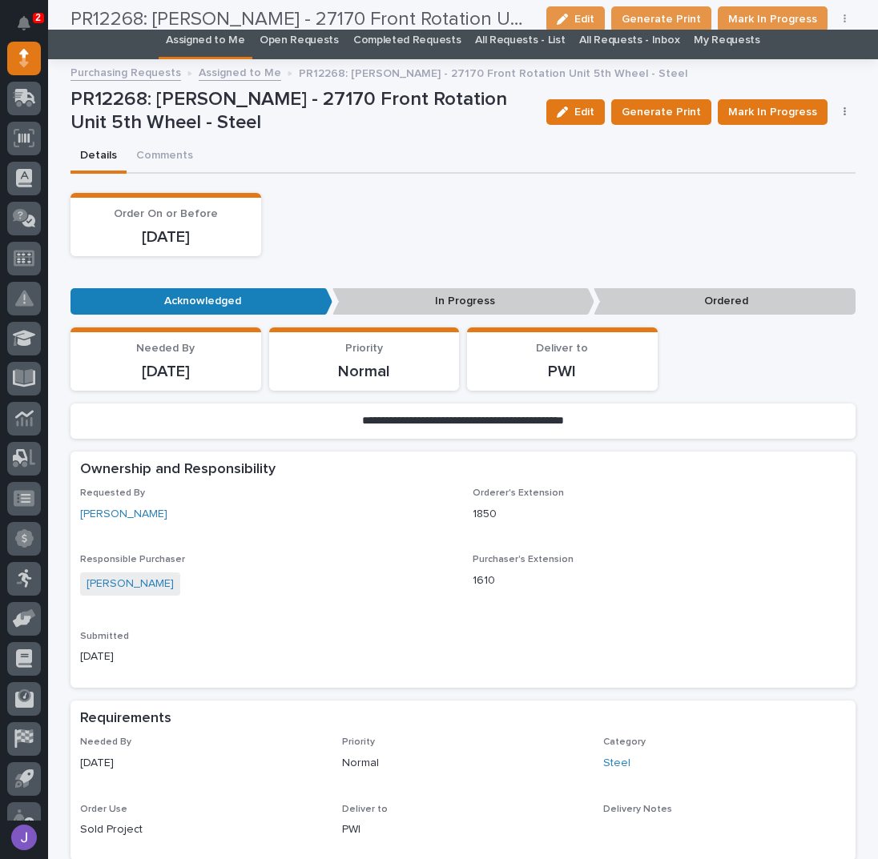
scroll to position [0, 0]
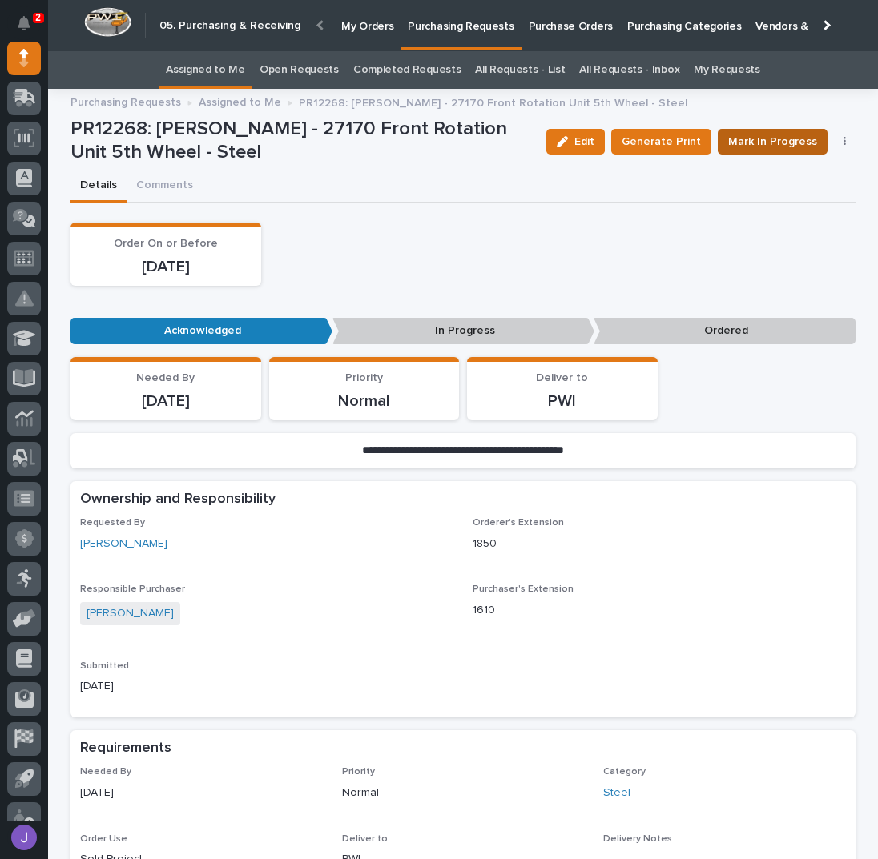
click at [749, 143] on span "Mark In Progress" at bounding box center [772, 141] width 89 height 19
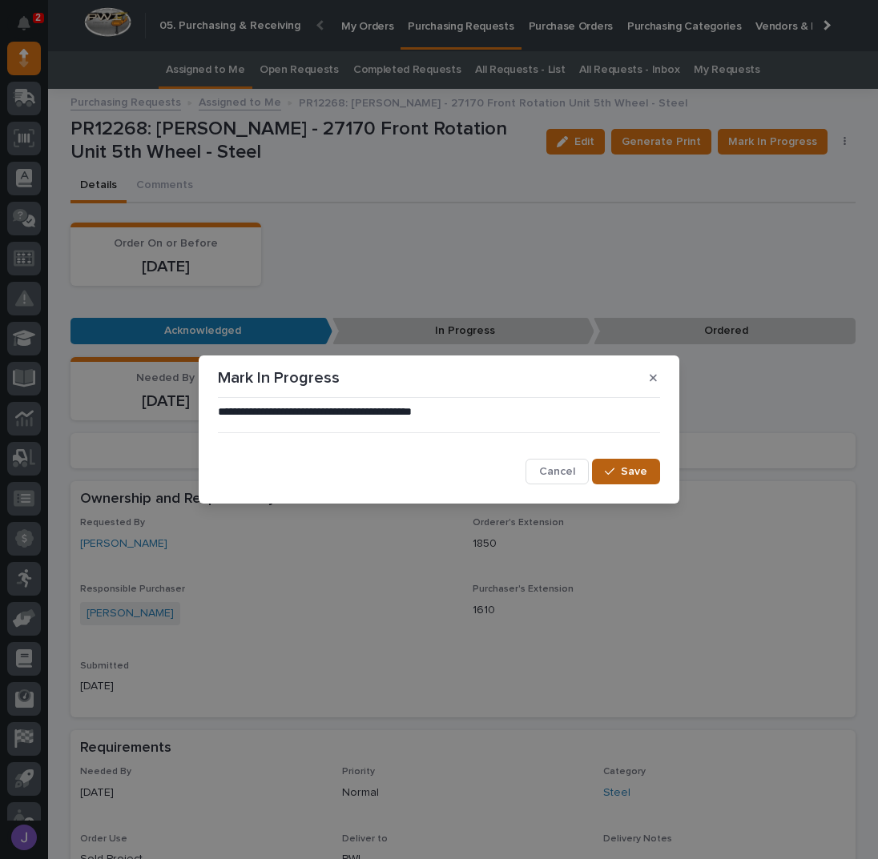
click at [642, 465] on span "Save" at bounding box center [634, 472] width 26 height 14
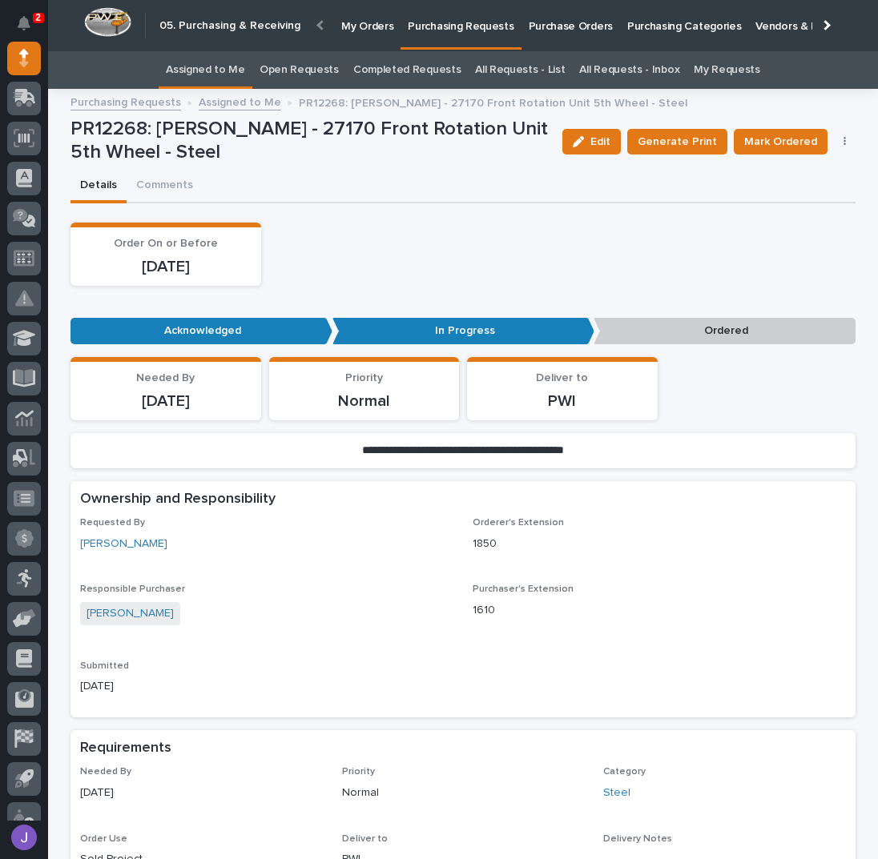
drag, startPoint x: 581, startPoint y: 367, endPoint x: 444, endPoint y: 304, distance: 150.9
drag, startPoint x: 444, startPoint y: 304, endPoint x: 452, endPoint y: 294, distance: 12.0
click at [452, 294] on div "Loading... Saving… Order On or Before [DATE]" at bounding box center [462, 261] width 785 height 76
click at [219, 66] on link "Assigned to Me" at bounding box center [205, 70] width 79 height 38
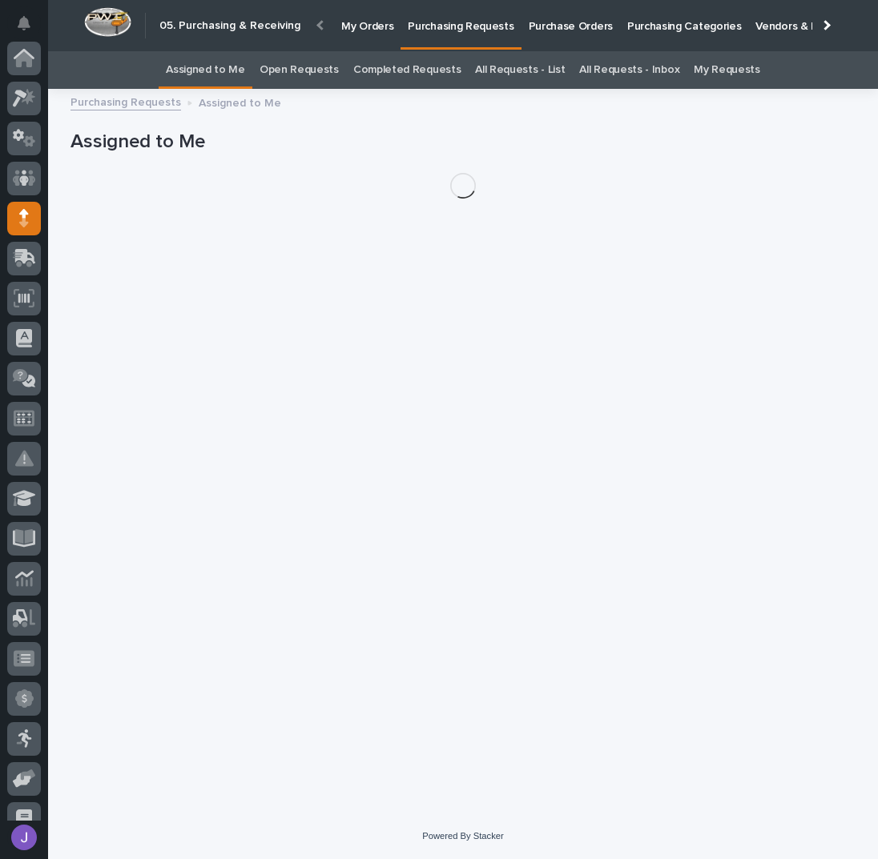
scroll to position [160, 0]
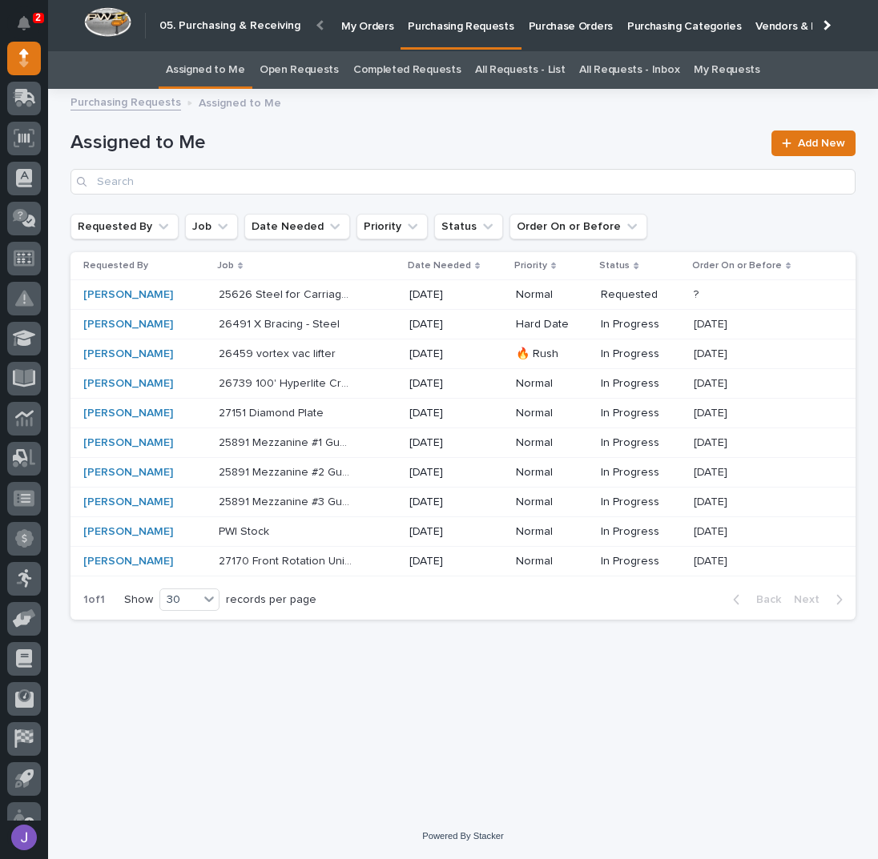
drag, startPoint x: 219, startPoint y: 66, endPoint x: 205, endPoint y: 64, distance: 13.8
click at [353, 293] on div "25626 Steel for Carriage Guides 25626 Steel for Carriage Guides" at bounding box center [308, 295] width 178 height 26
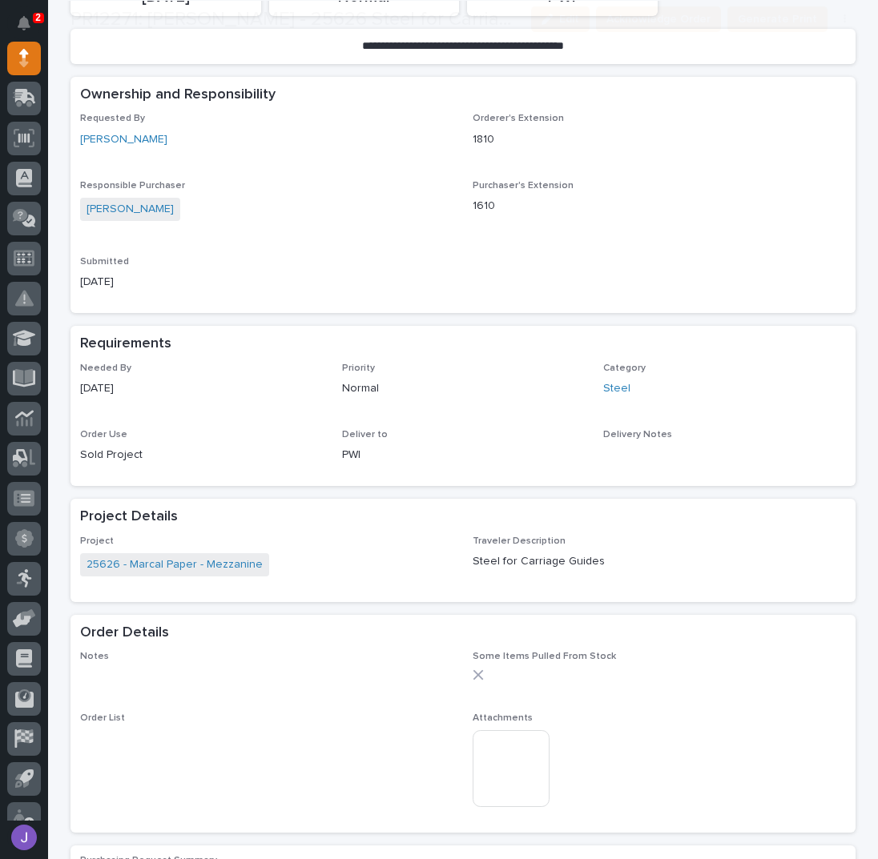
scroll to position [330, 0]
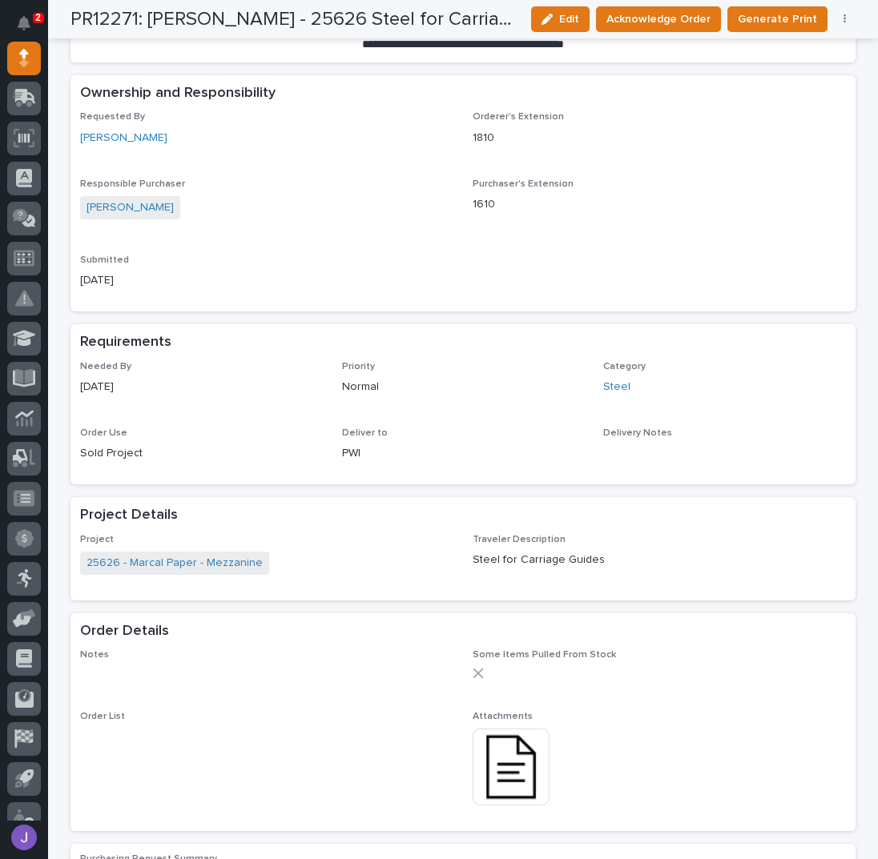
click at [495, 765] on img at bounding box center [511, 767] width 77 height 77
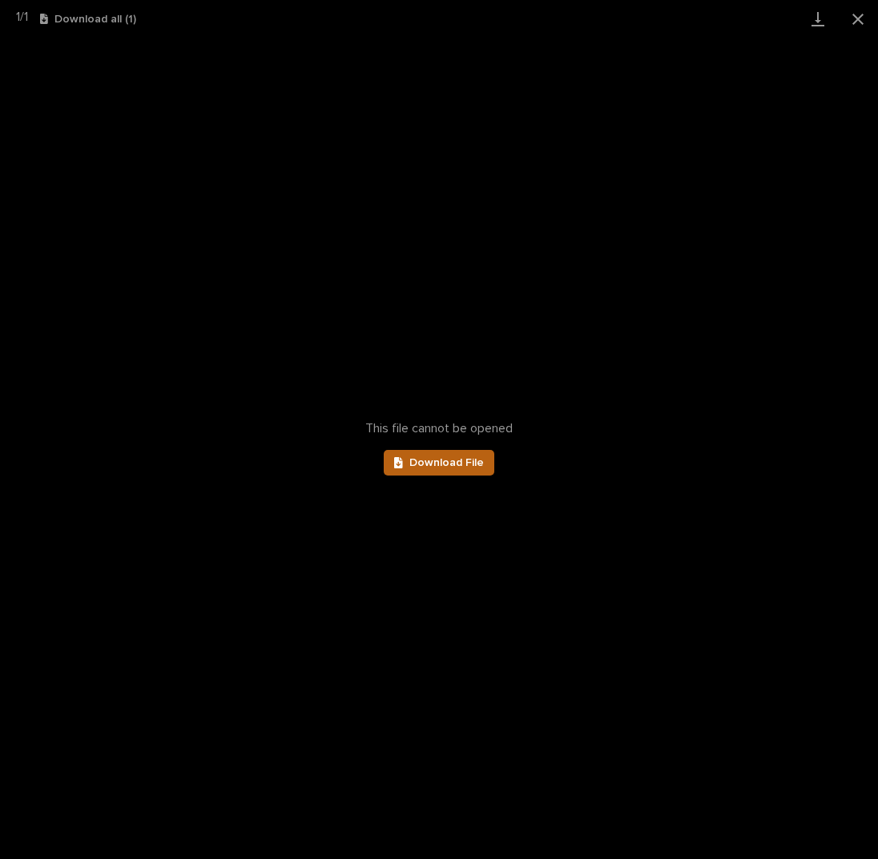
click at [444, 461] on span "Download File" at bounding box center [446, 462] width 74 height 11
click at [851, 10] on button "Close gallery" at bounding box center [858, 19] width 40 height 38
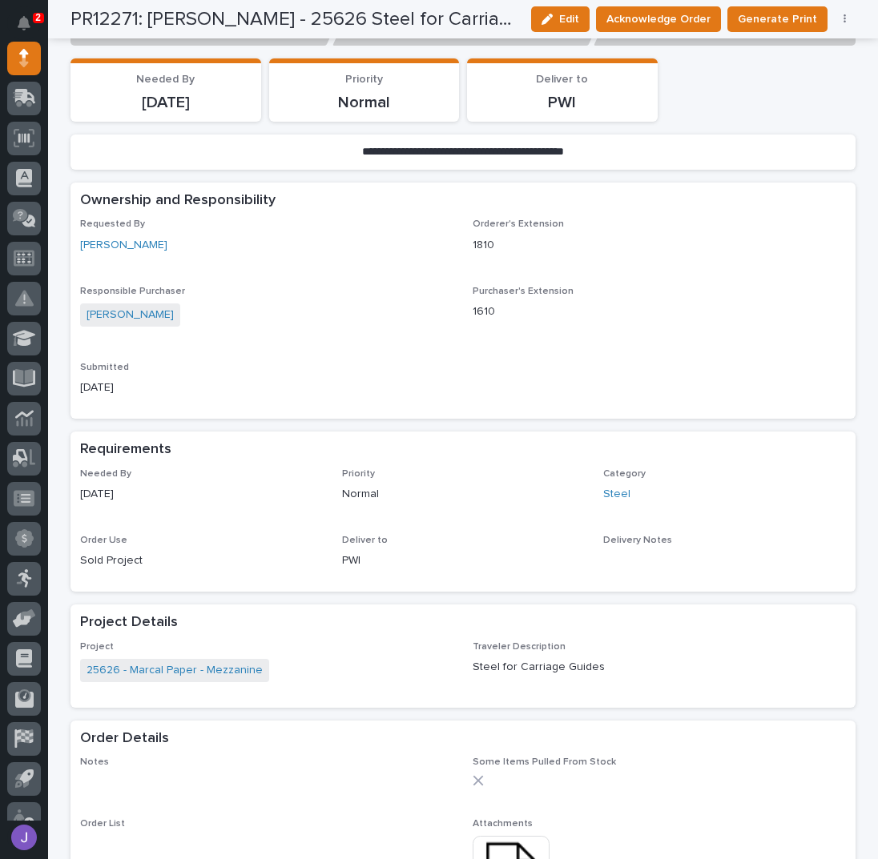
click at [286, 251] on div "Requested By [PERSON_NAME]" at bounding box center [266, 242] width 373 height 47
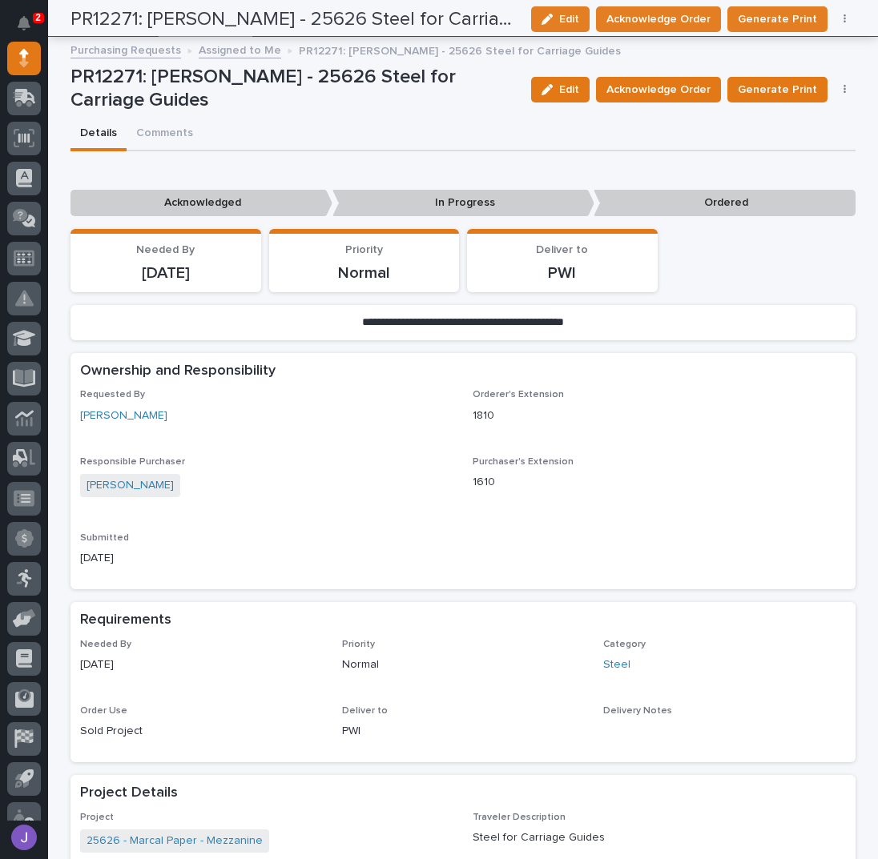
scroll to position [0, 0]
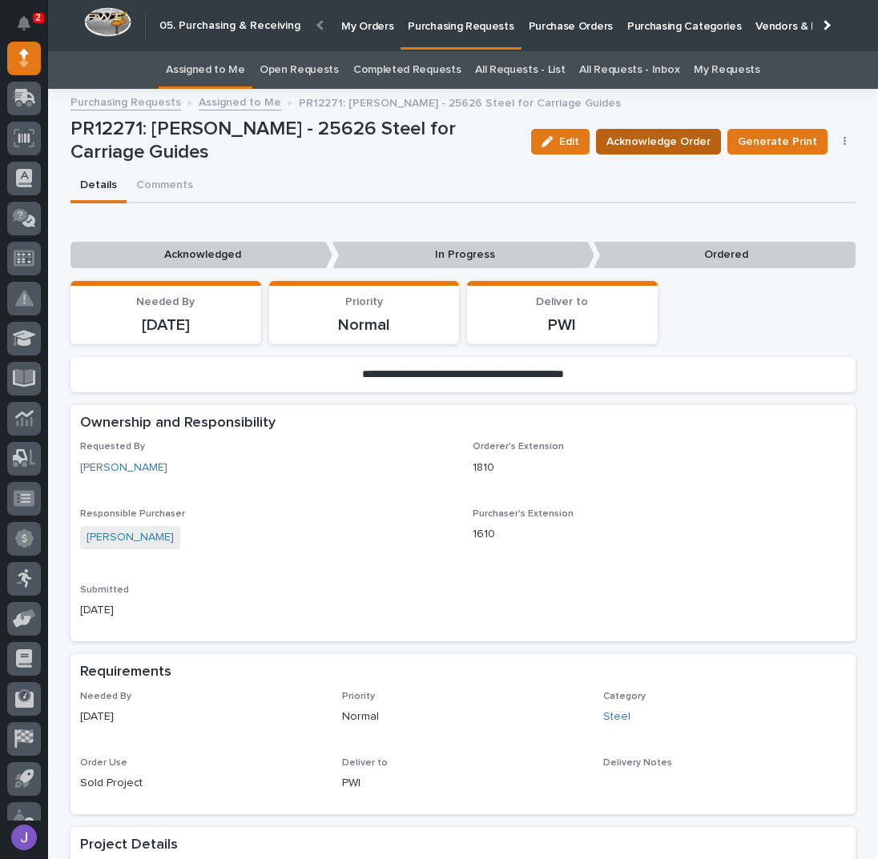
click at [636, 152] on button "Acknowledge Order" at bounding box center [658, 142] width 125 height 26
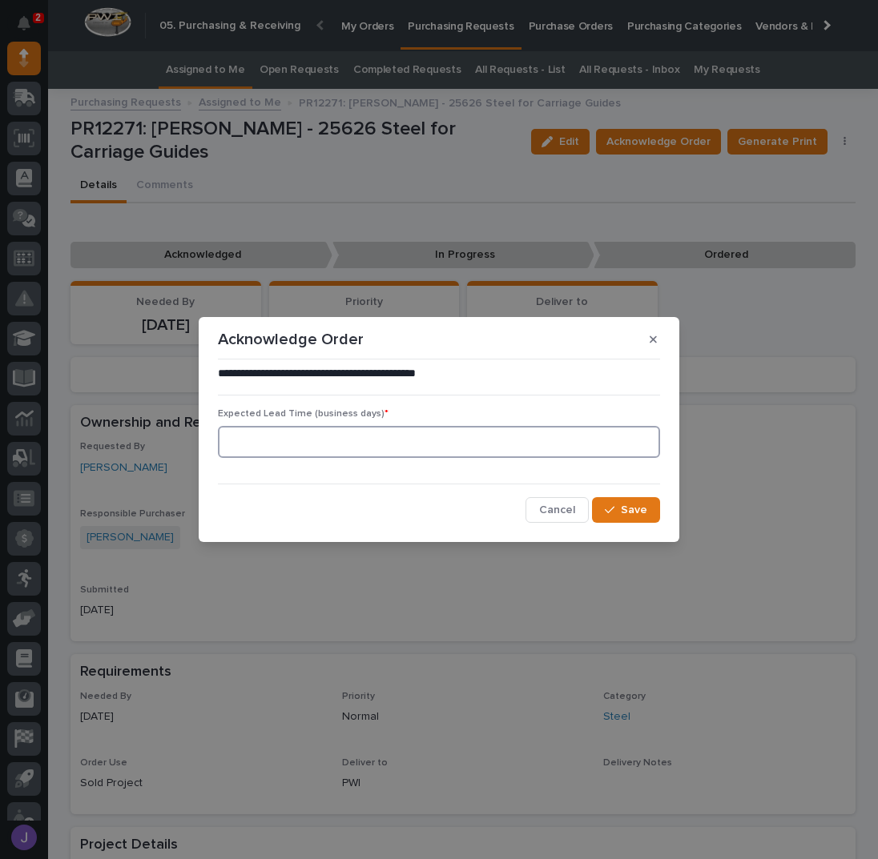
drag, startPoint x: 298, startPoint y: 439, endPoint x: 300, endPoint y: 455, distance: 16.1
click at [299, 439] on input at bounding box center [439, 442] width 442 height 32
type input "0"
click at [624, 513] on span "Save" at bounding box center [634, 510] width 26 height 14
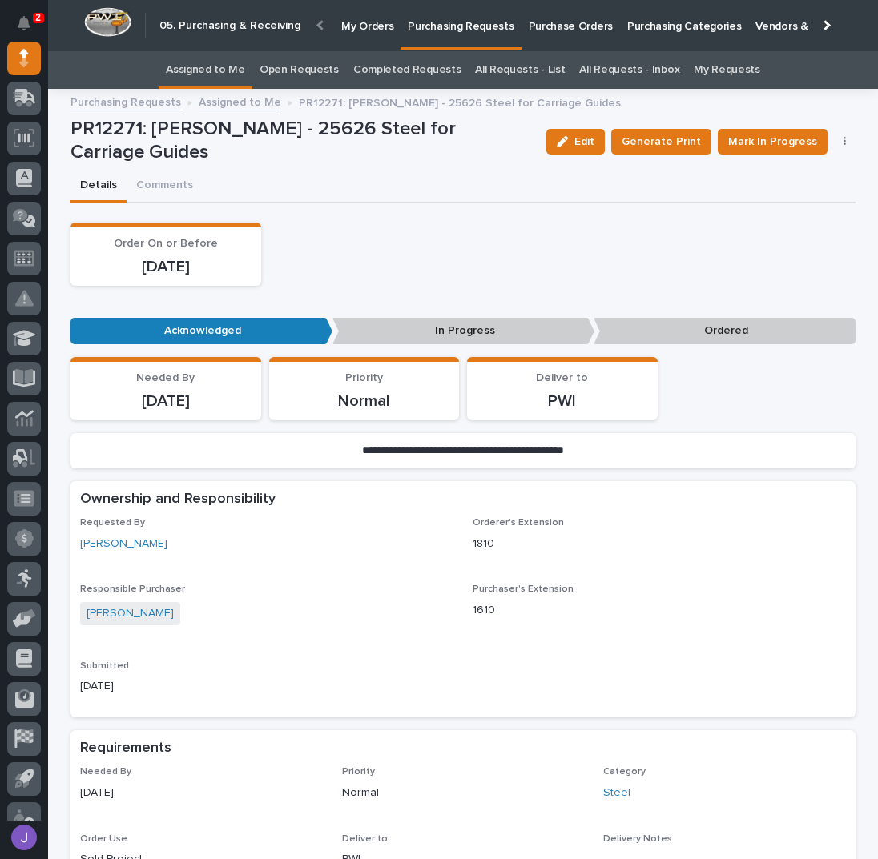
click at [554, 29] on p "Purchase Orders" at bounding box center [571, 17] width 84 height 34
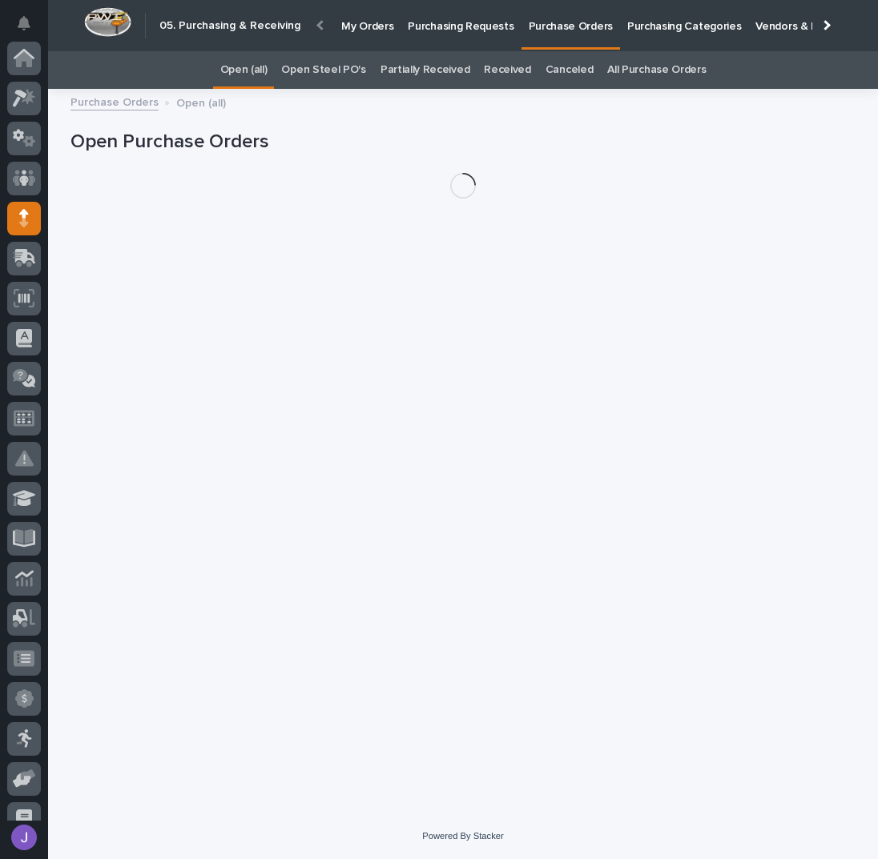
scroll to position [160, 0]
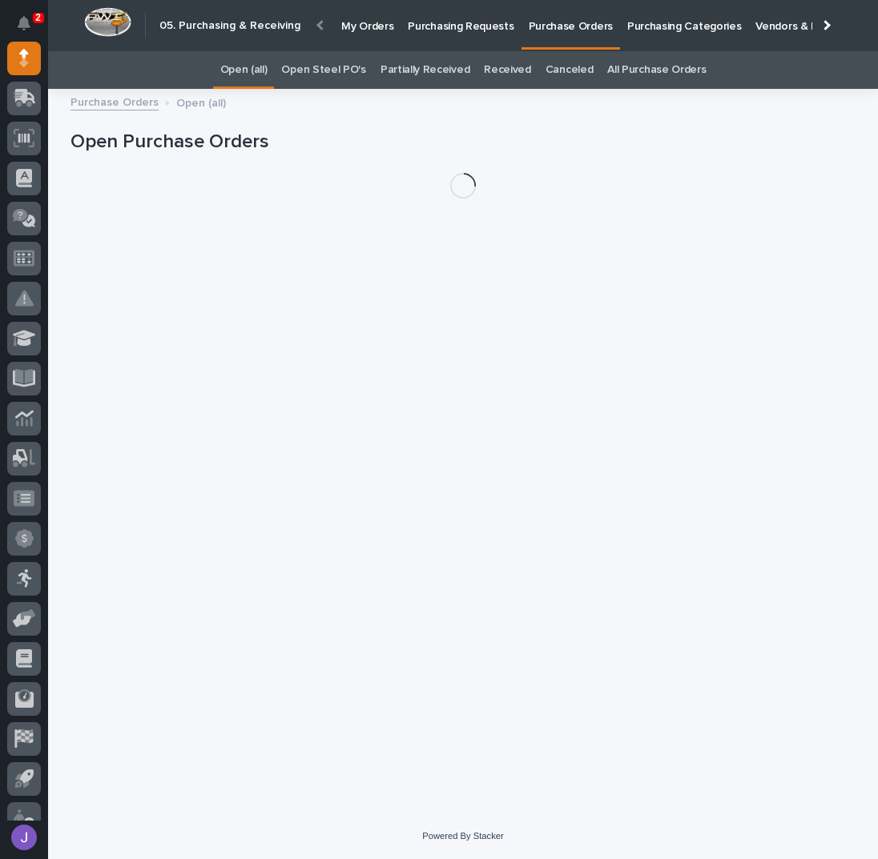
click at [348, 67] on link "Open Steel PO's" at bounding box center [323, 70] width 84 height 38
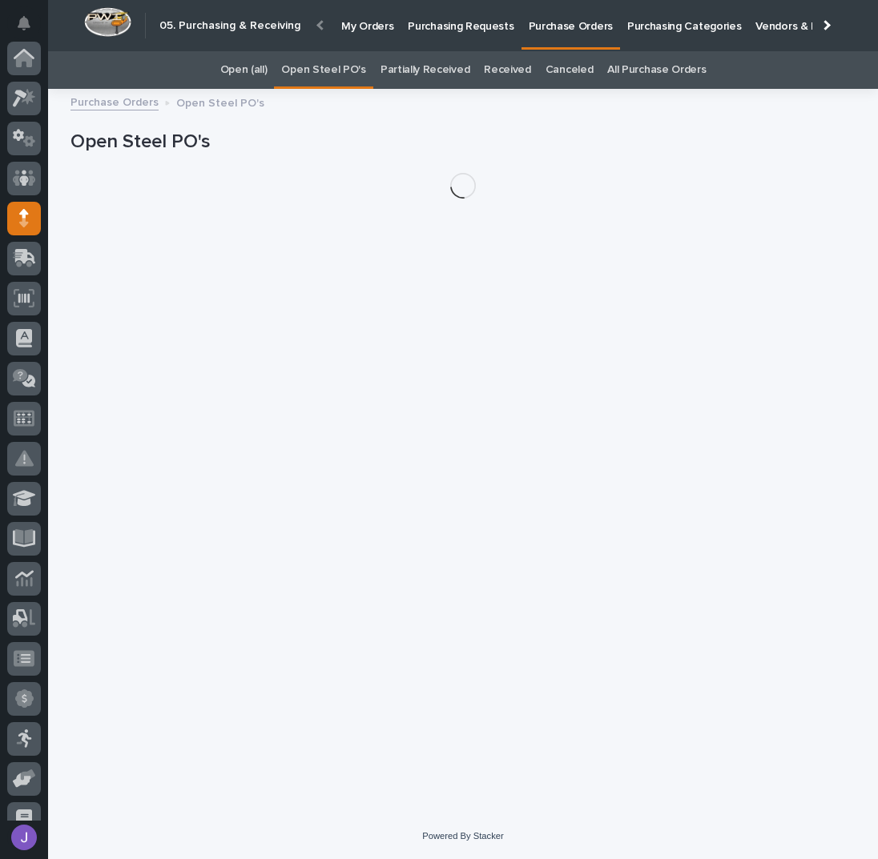
scroll to position [160, 0]
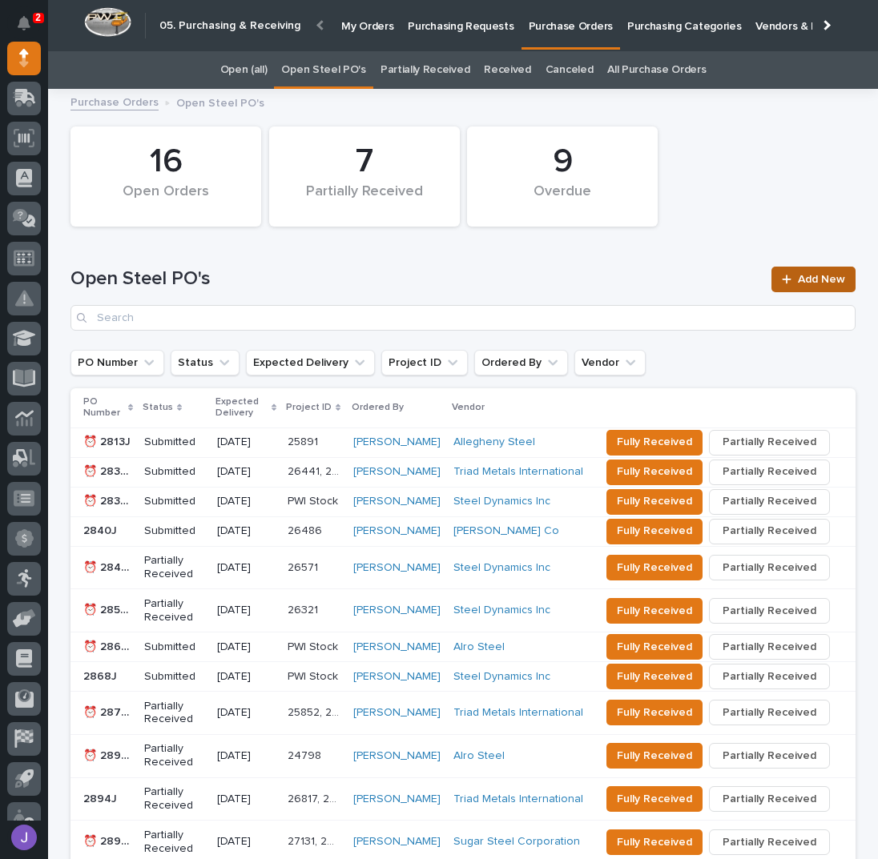
click at [825, 282] on span "Add New" at bounding box center [821, 279] width 47 height 11
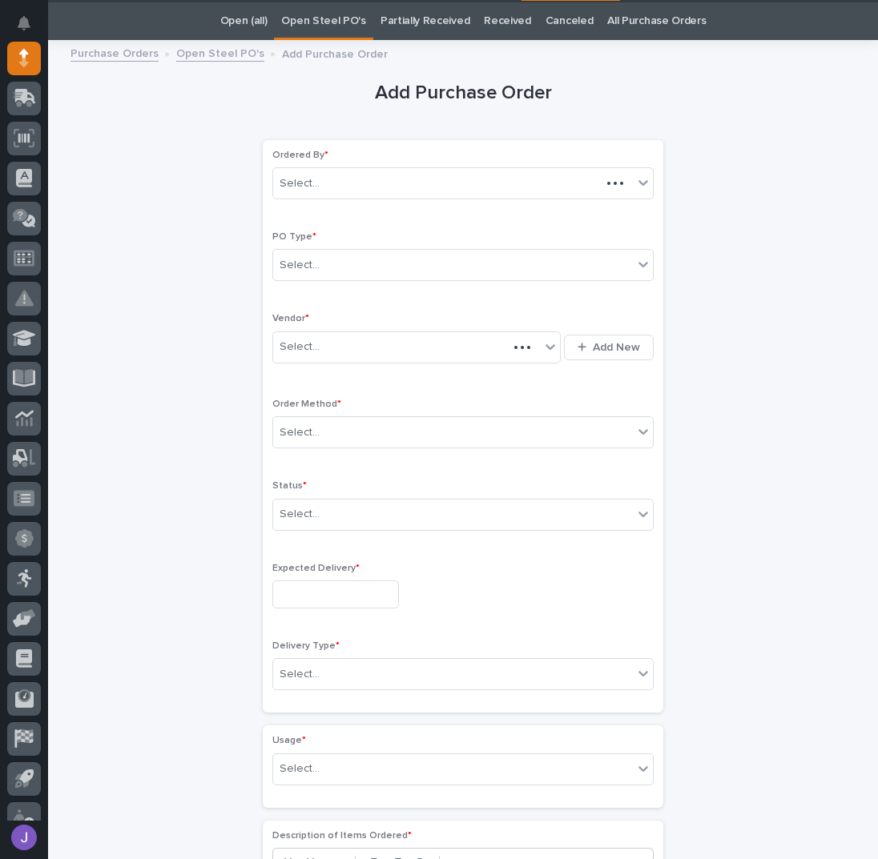
scroll to position [50, 0]
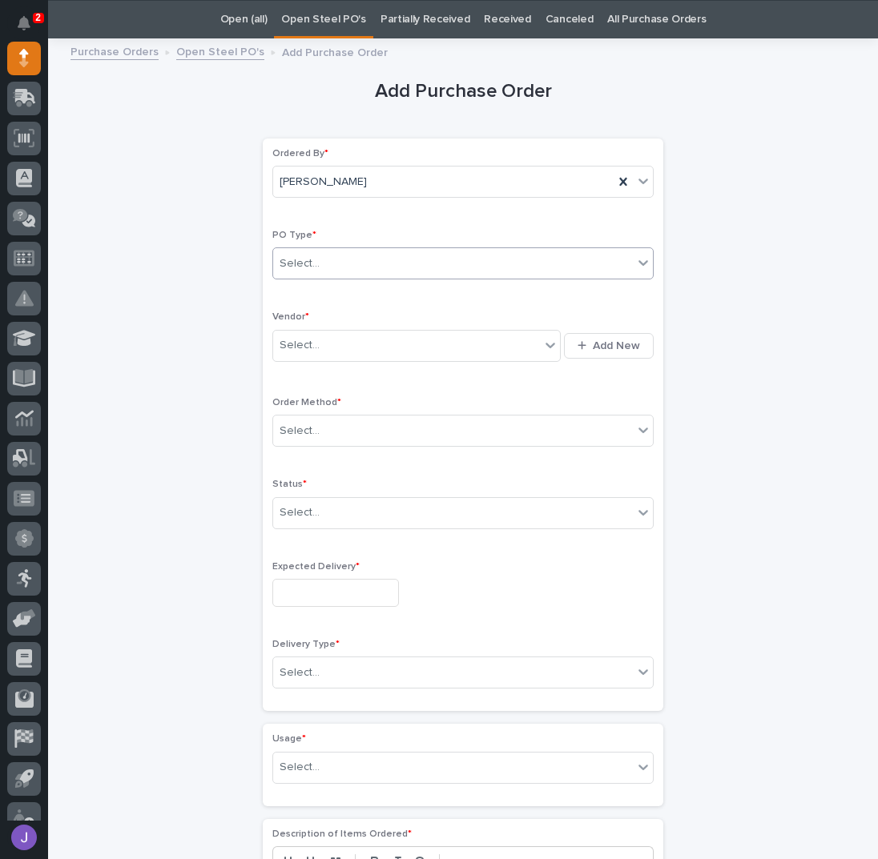
click at [320, 259] on div "Select..." at bounding box center [453, 264] width 360 height 26
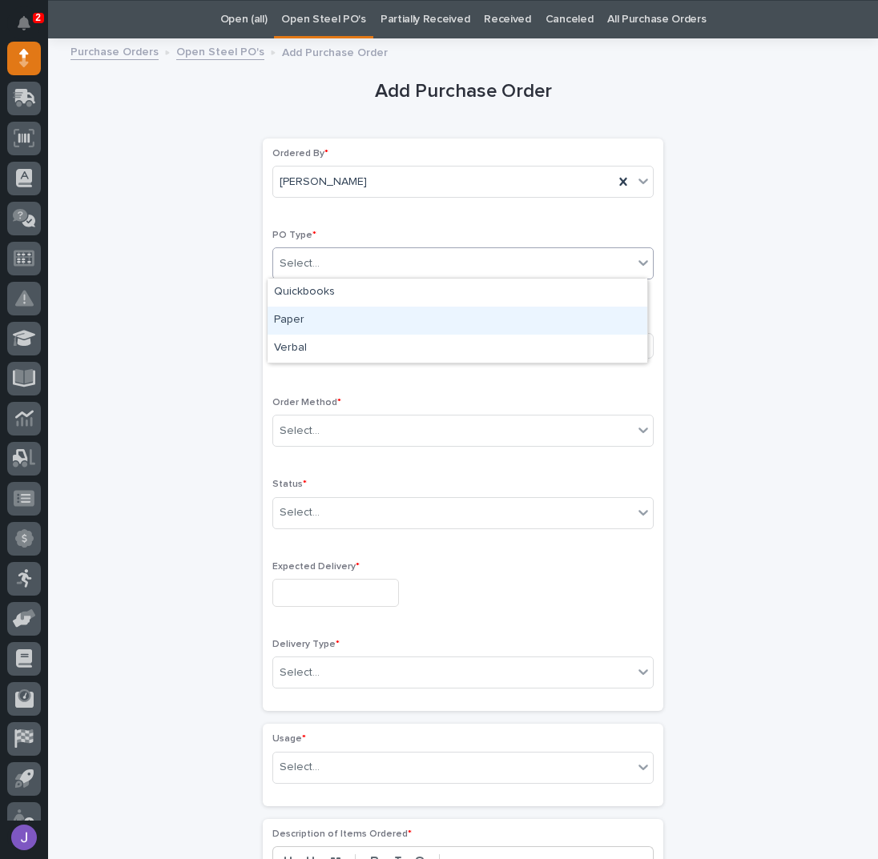
click at [313, 316] on div "Paper" at bounding box center [457, 321] width 380 height 28
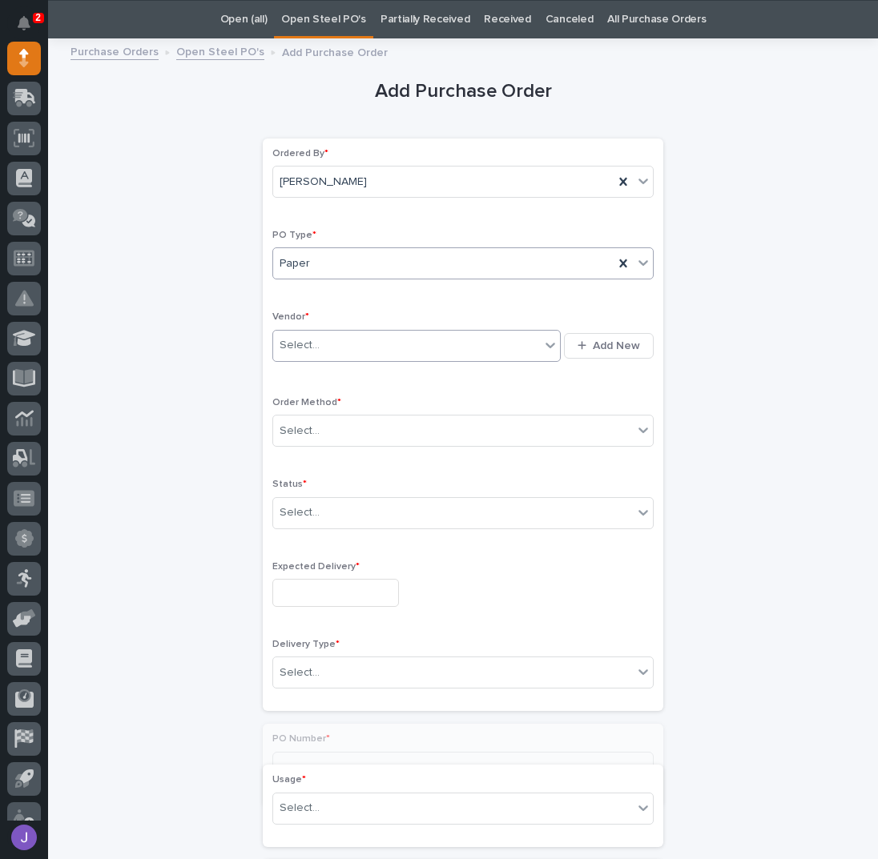
click at [312, 336] on div "Select..." at bounding box center [406, 345] width 267 height 26
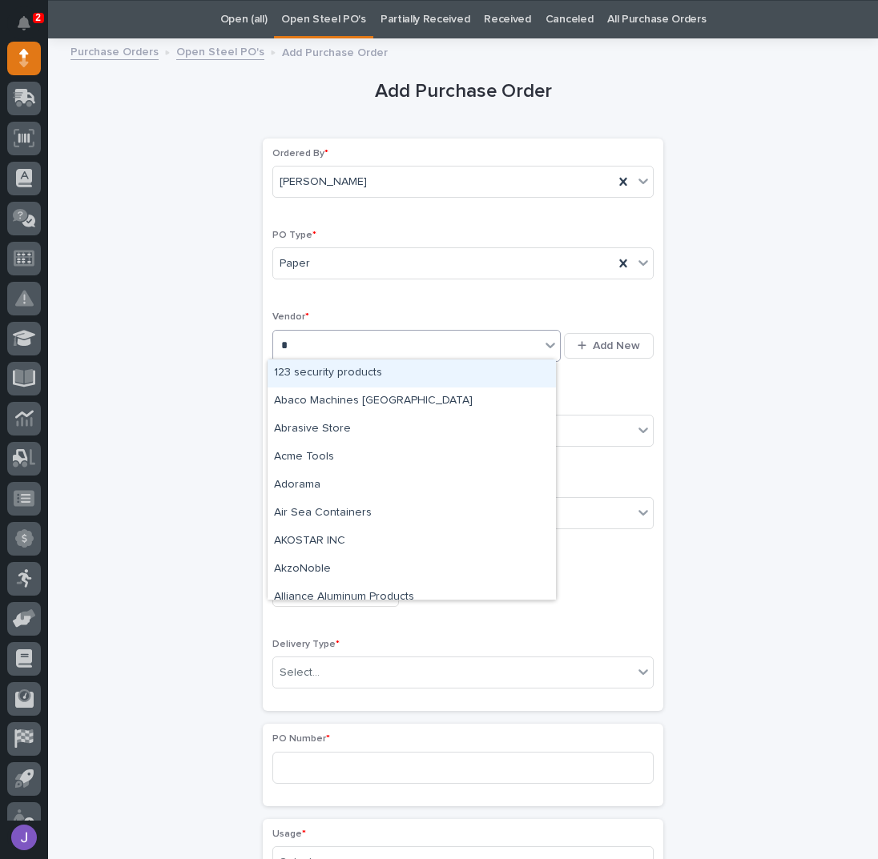
type input "**"
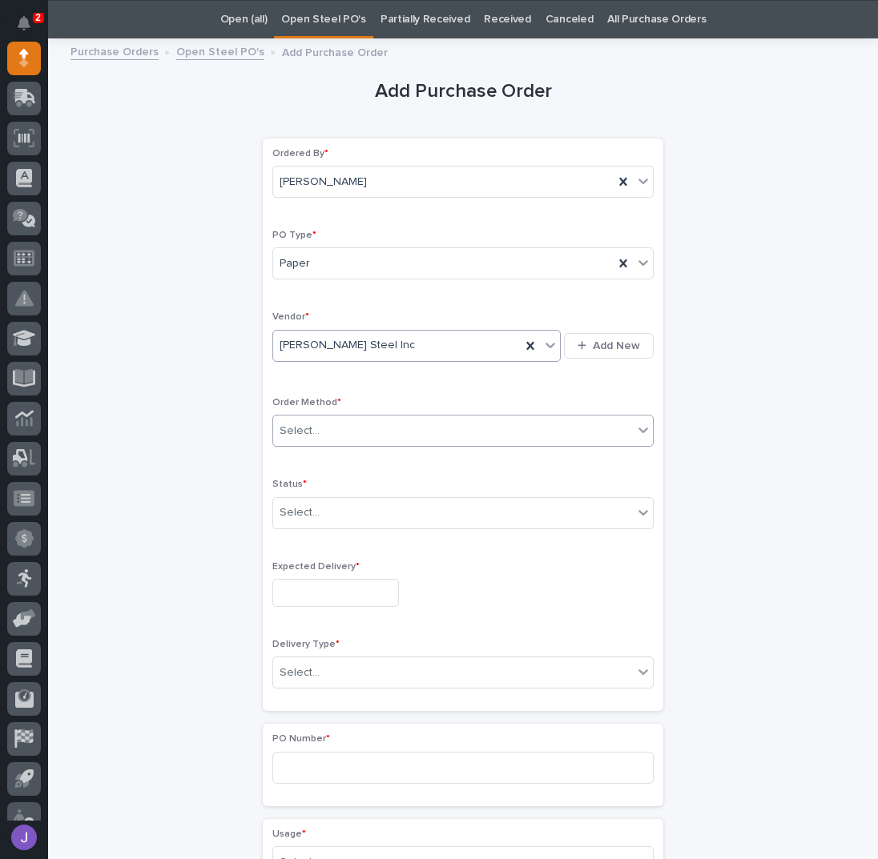
click at [337, 428] on div "Select..." at bounding box center [453, 431] width 360 height 26
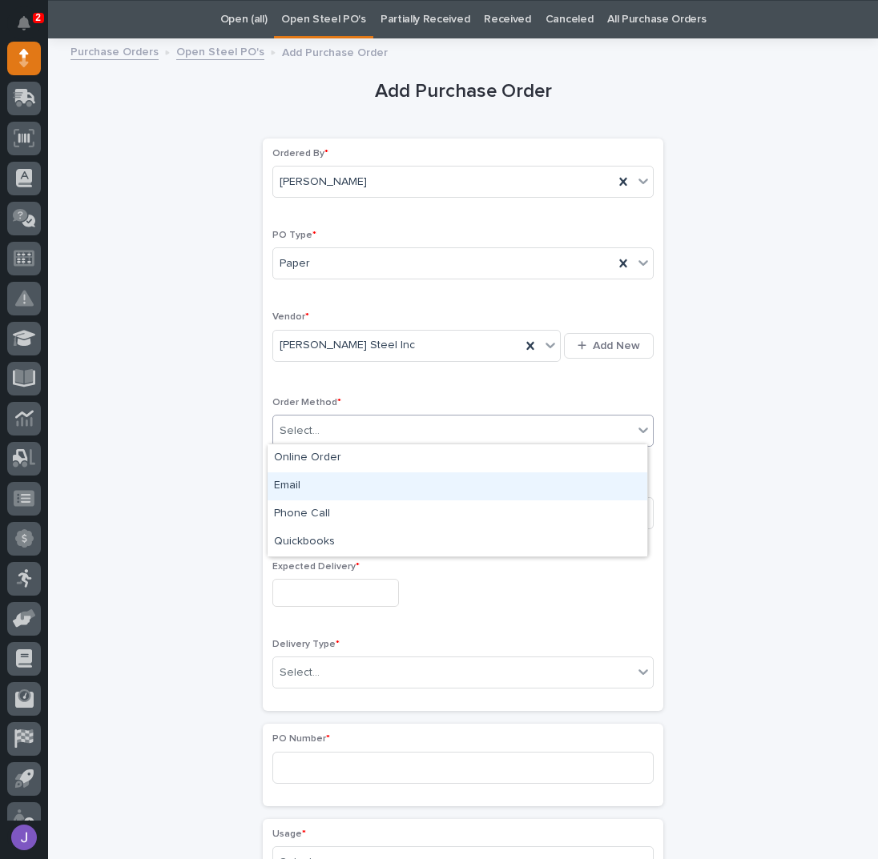
click at [288, 481] on div "Email" at bounding box center [457, 487] width 380 height 28
click at [295, 510] on div "Select..." at bounding box center [300, 513] width 40 height 17
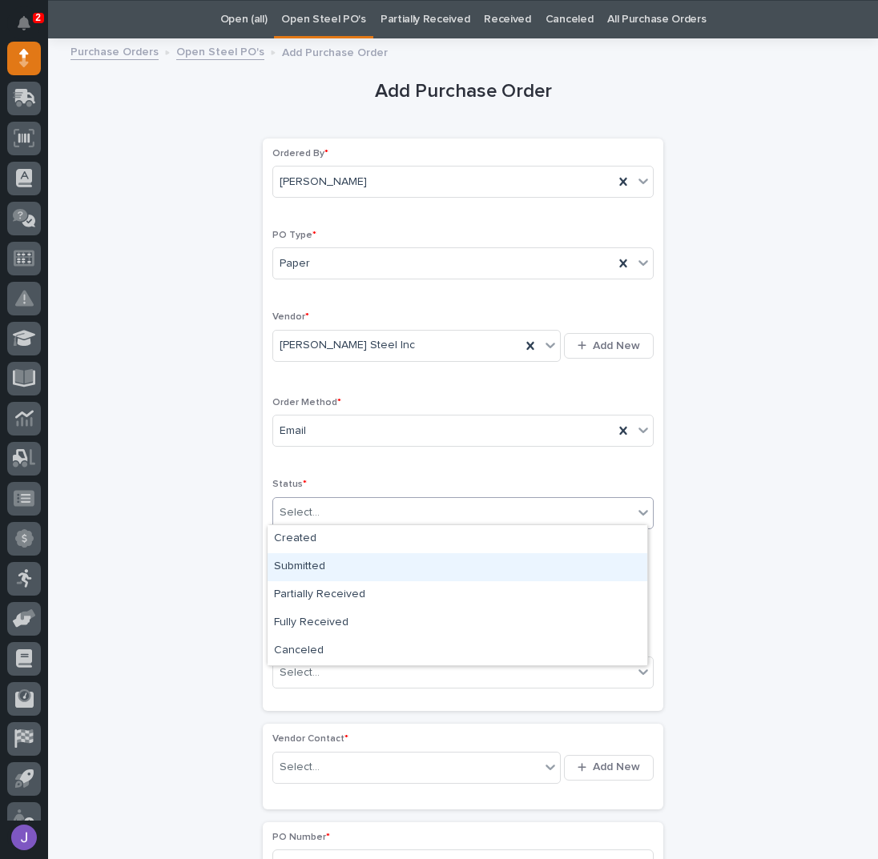
click at [308, 575] on div "Submitted" at bounding box center [457, 567] width 380 height 28
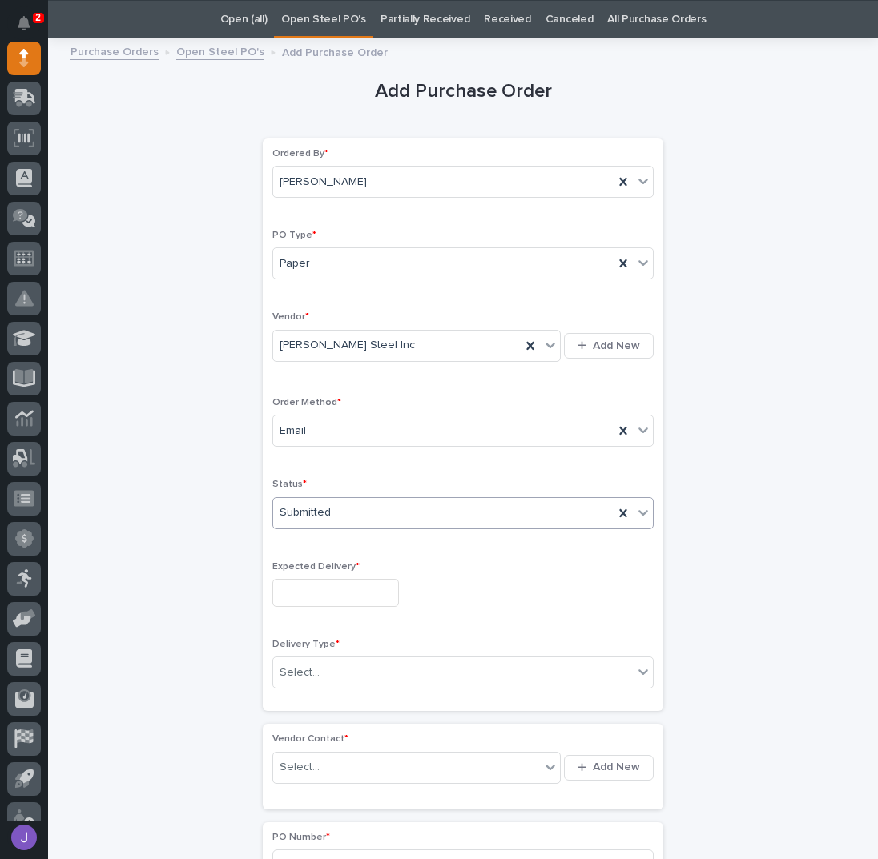
click at [308, 581] on input "text" at bounding box center [335, 593] width 127 height 28
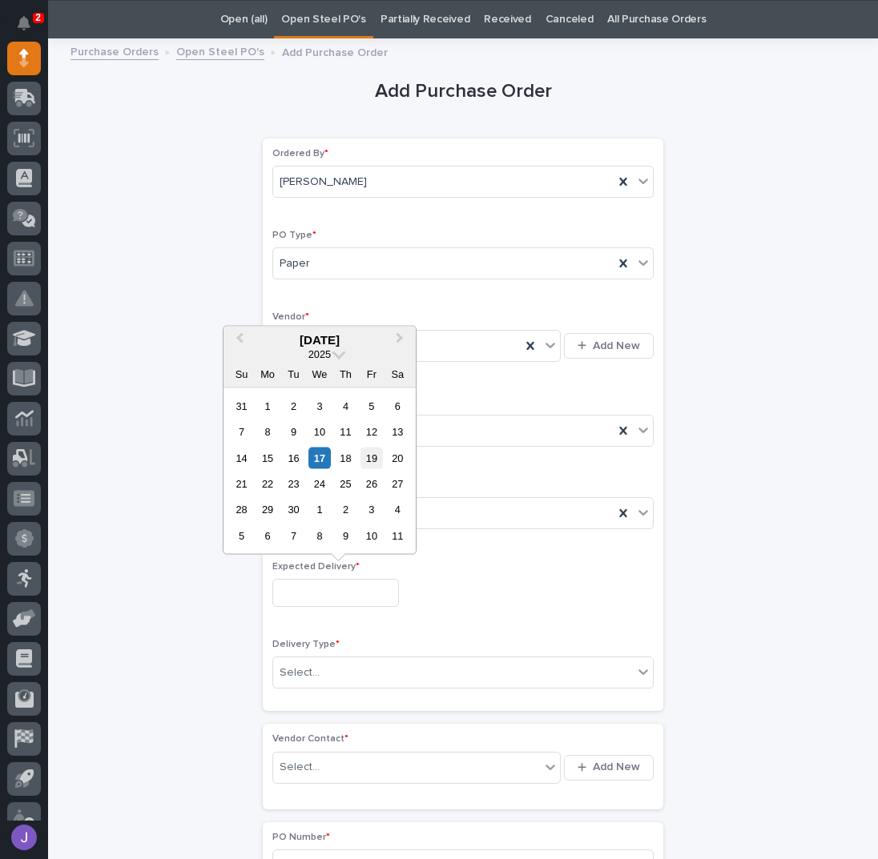
click at [370, 464] on div "19" at bounding box center [371, 458] width 22 height 22
type input "**********"
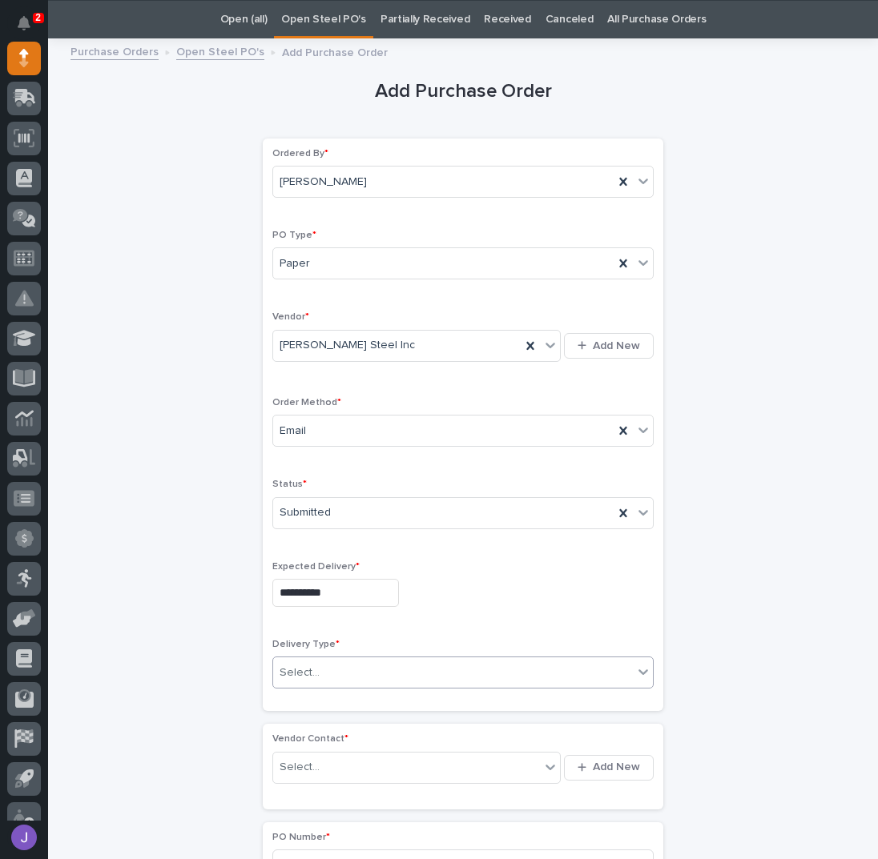
click at [302, 672] on div "Select..." at bounding box center [300, 673] width 40 height 17
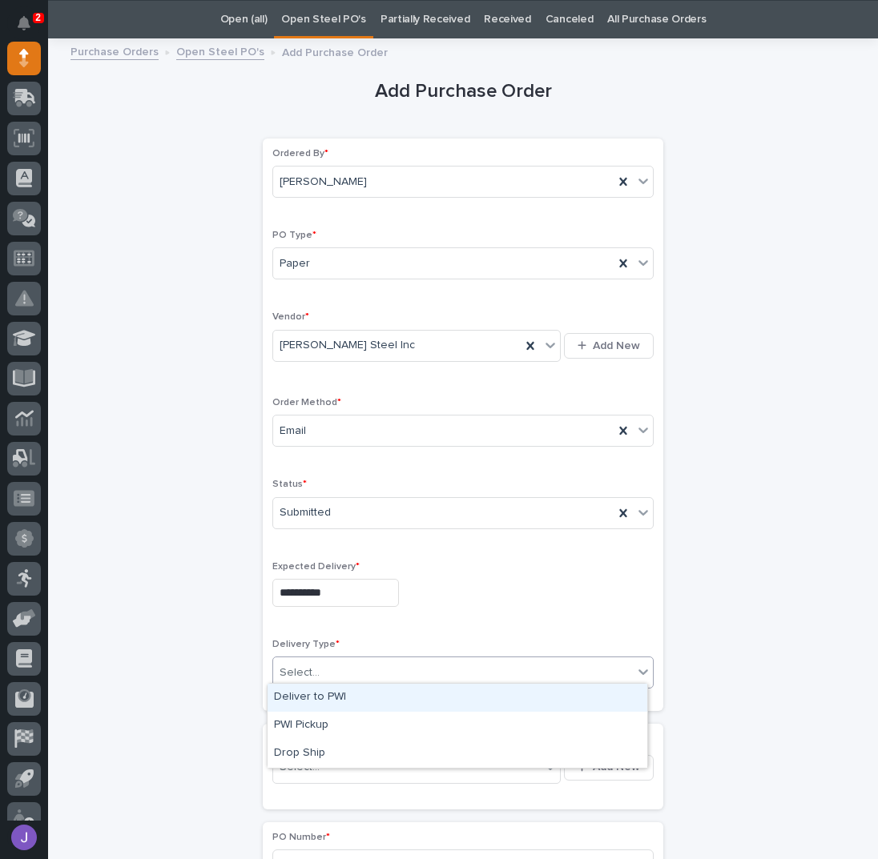
click at [306, 696] on div "Deliver to PWI" at bounding box center [457, 698] width 380 height 28
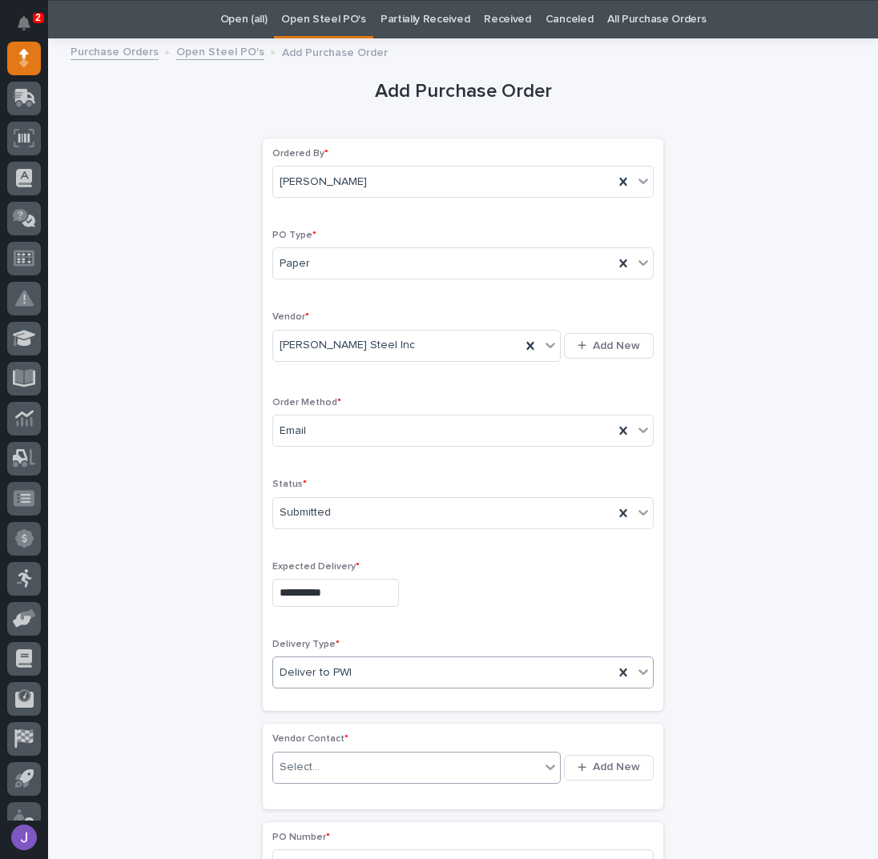
click at [304, 759] on div "Select..." at bounding box center [300, 767] width 40 height 17
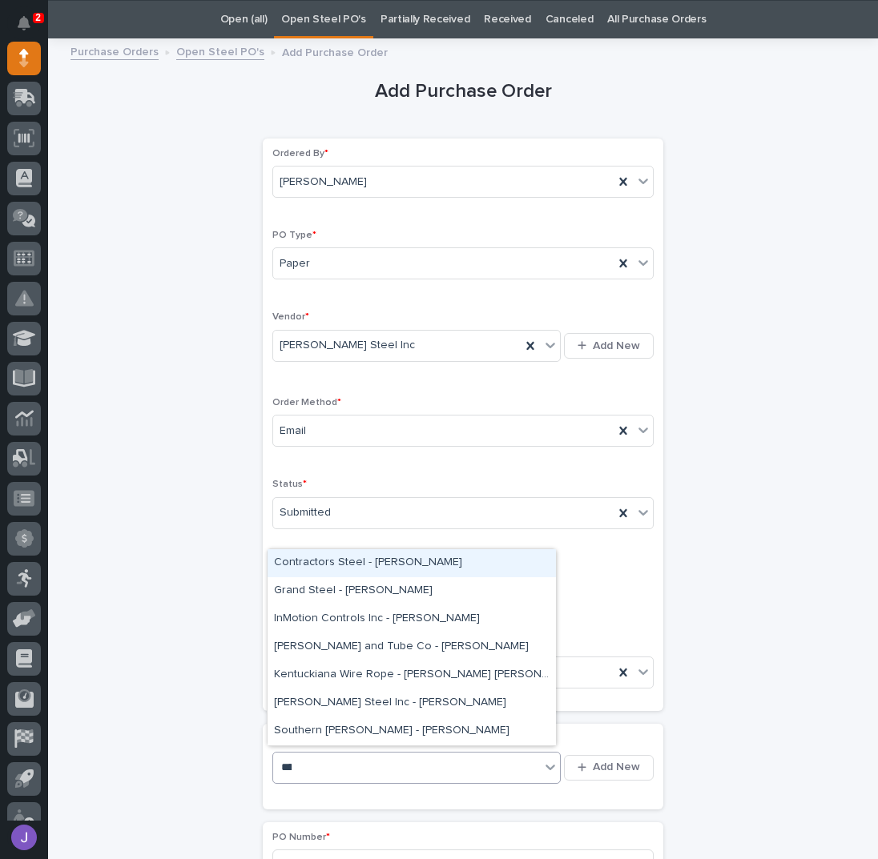
type input "*****"
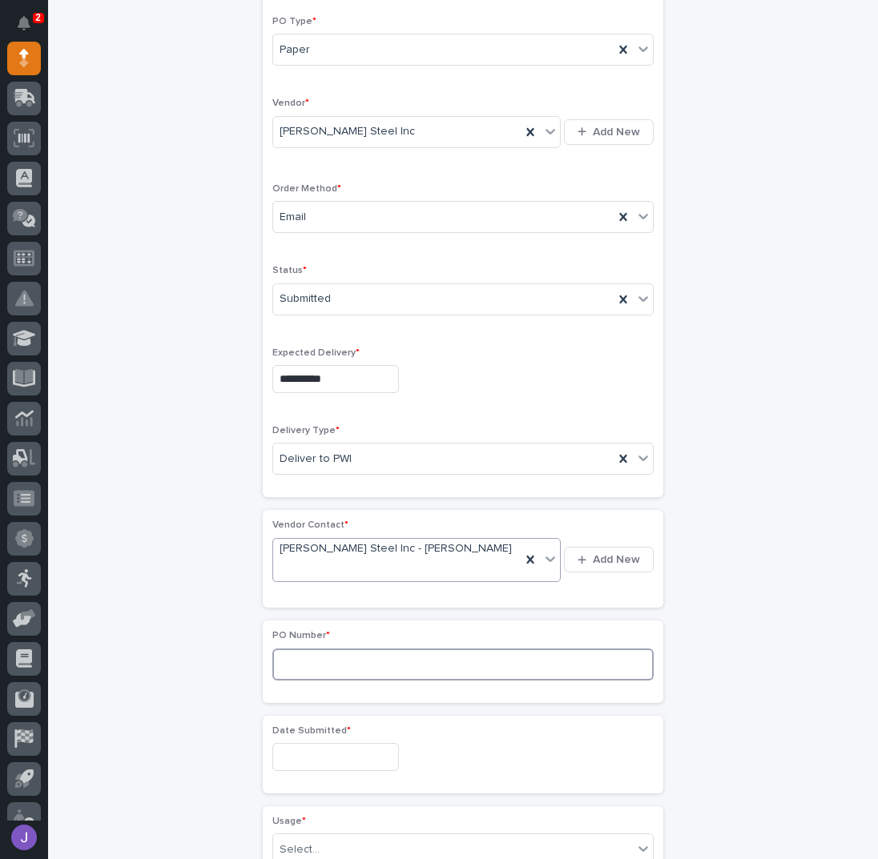
click at [322, 649] on input at bounding box center [462, 665] width 381 height 32
type input "2914J"
click at [209, 660] on div "**********" at bounding box center [462, 685] width 785 height 1702
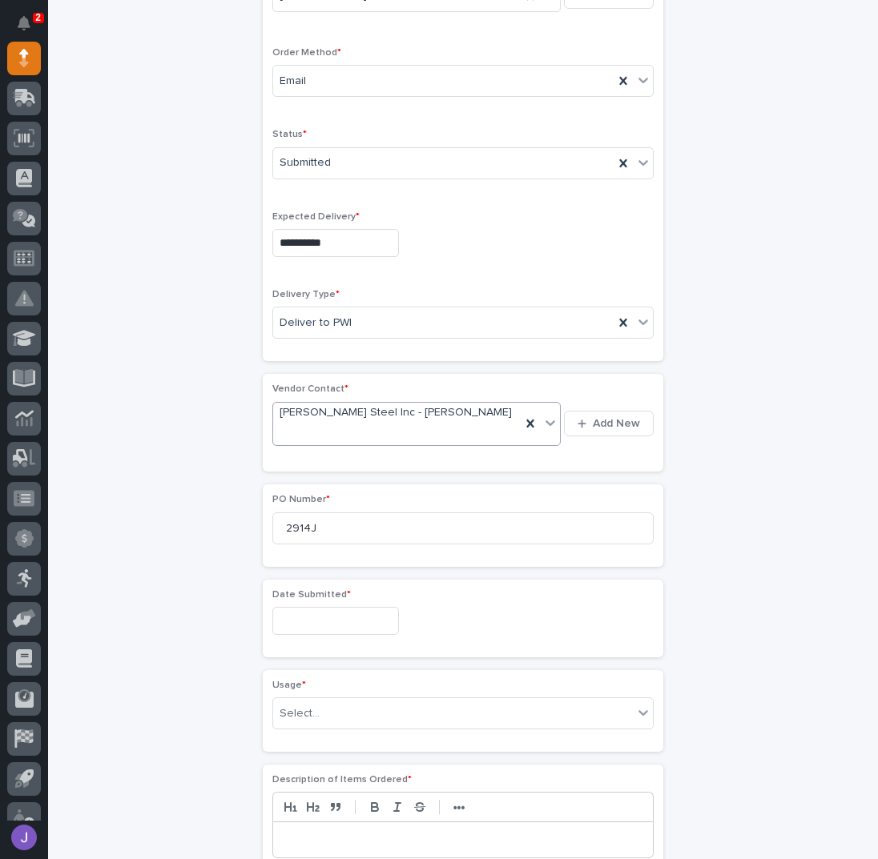
scroll to position [477, 0]
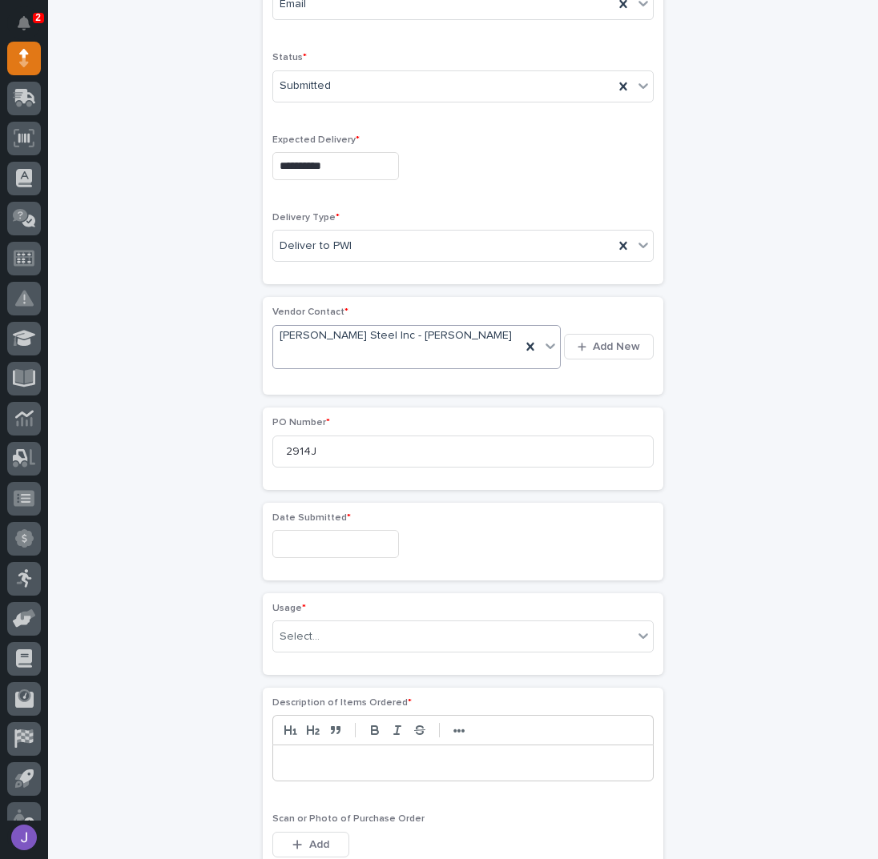
click at [305, 530] on input "text" at bounding box center [335, 544] width 127 height 28
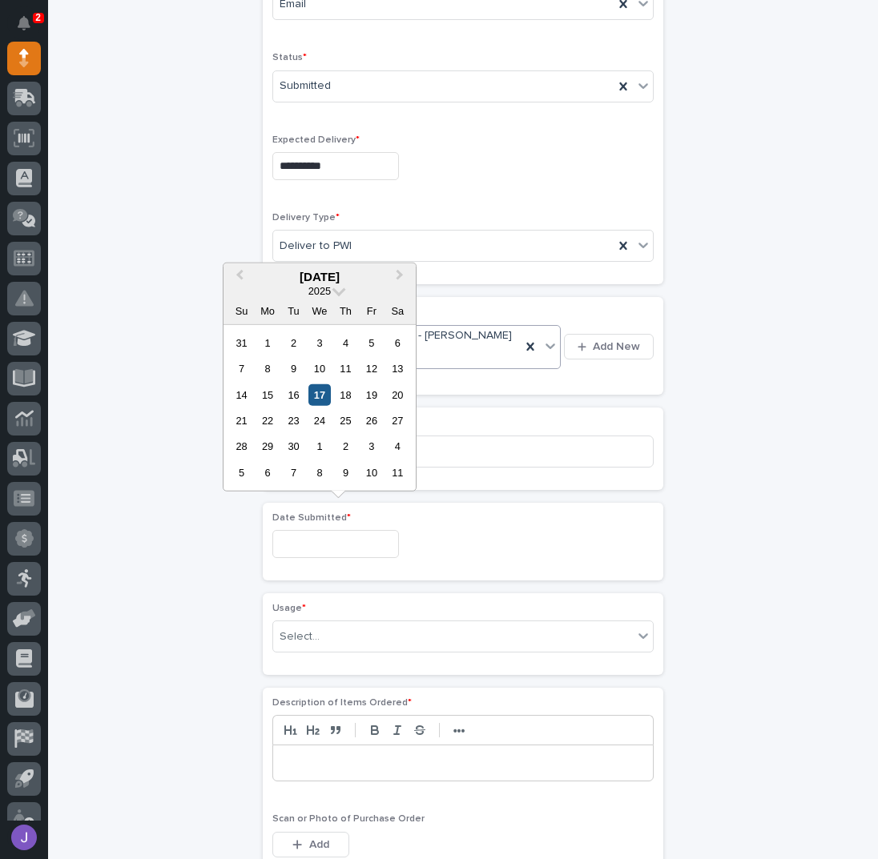
click at [315, 394] on div "17" at bounding box center [319, 395] width 22 height 22
type input "**********"
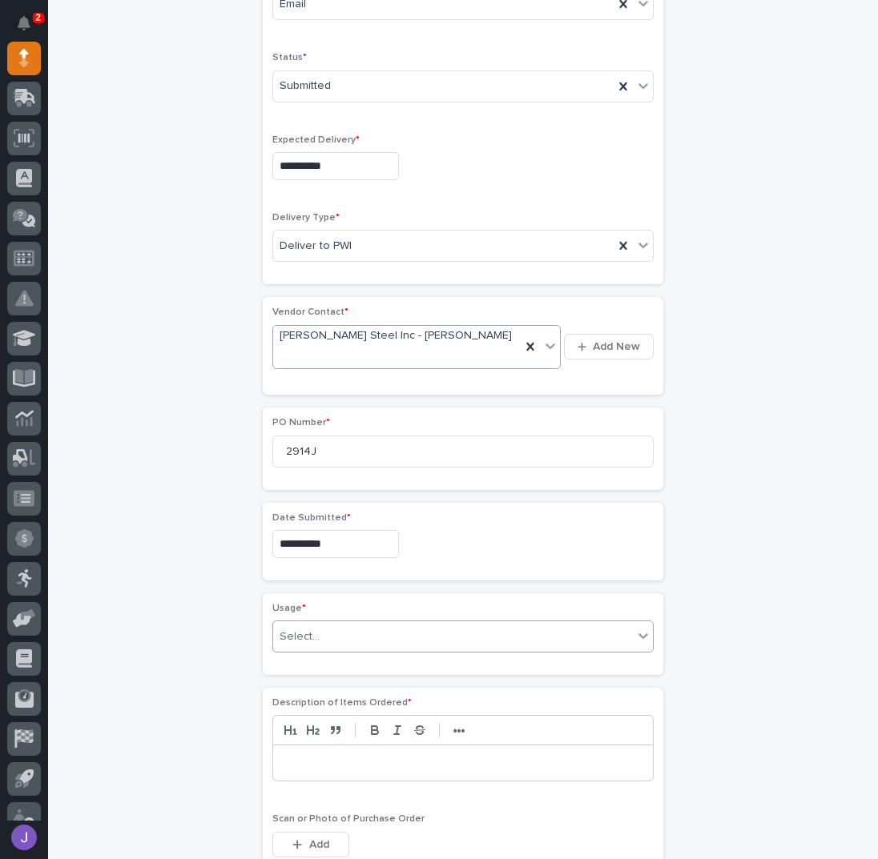
click at [301, 629] on div "Select..." at bounding box center [300, 637] width 40 height 17
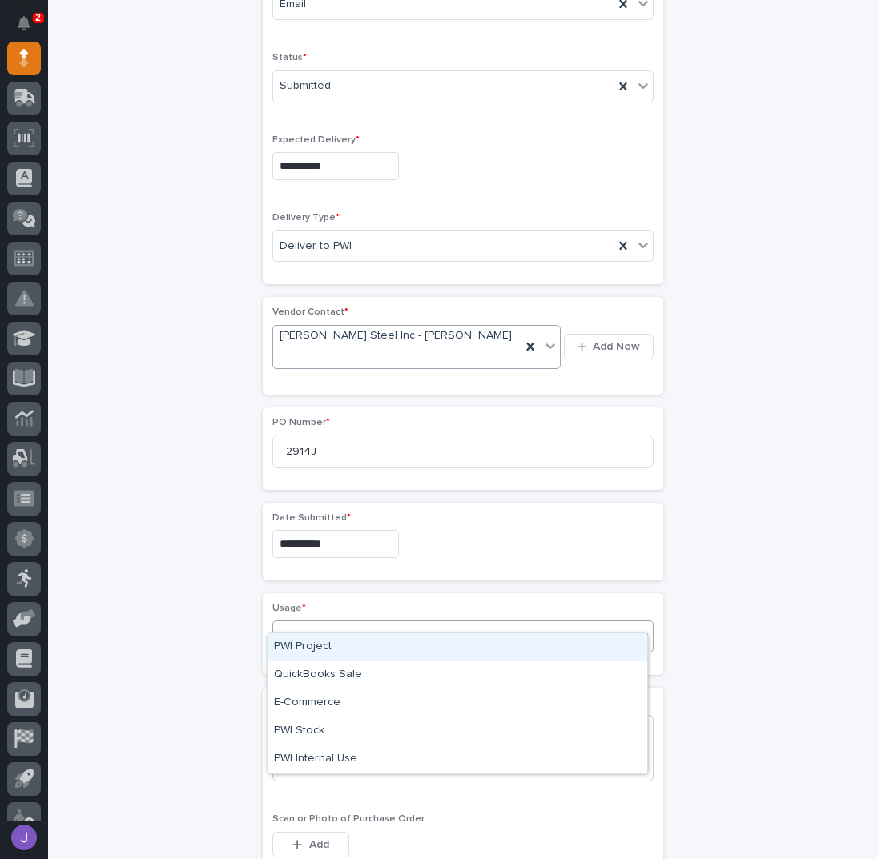
click at [324, 650] on div "PWI Project" at bounding box center [457, 647] width 380 height 28
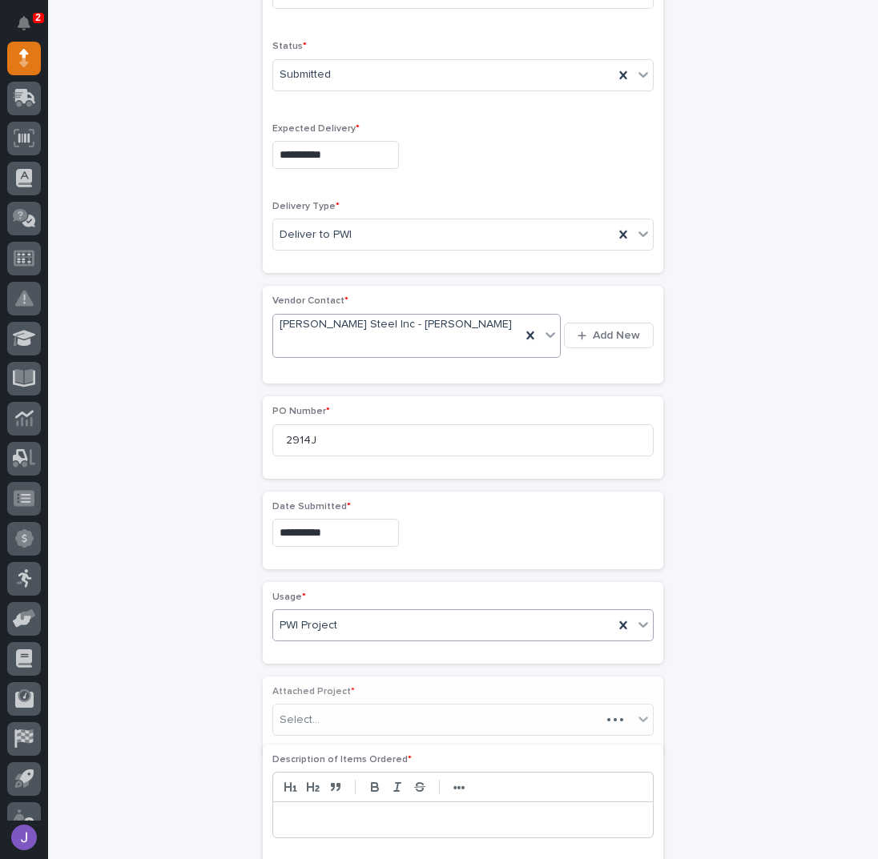
scroll to position [525, 0]
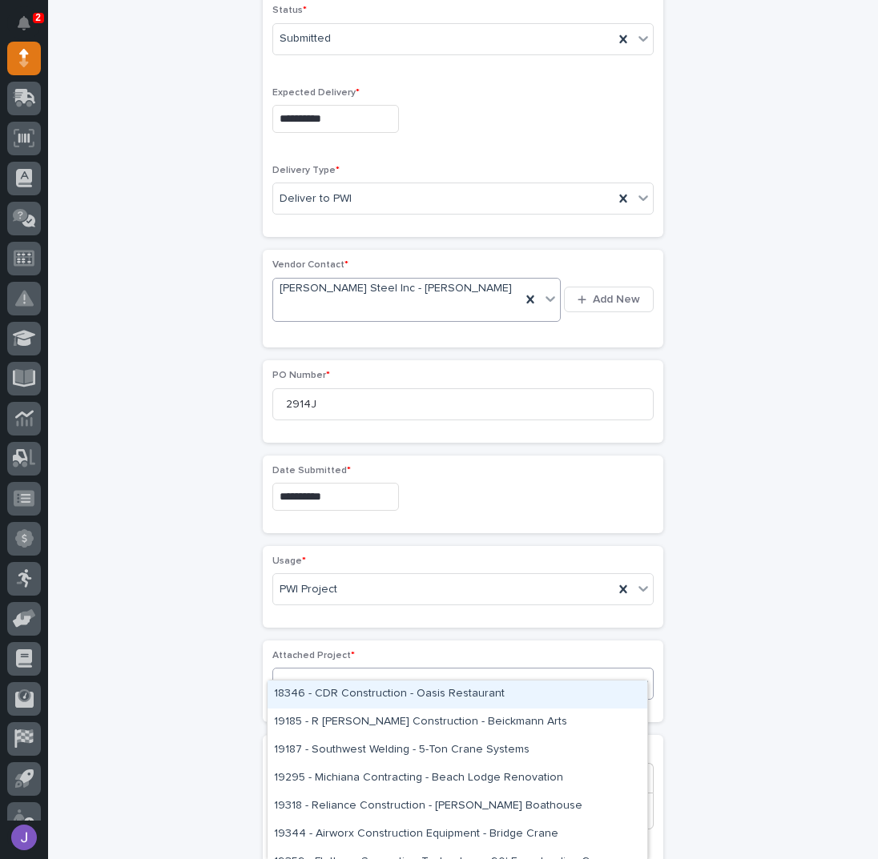
click at [320, 671] on div "Select..." at bounding box center [453, 684] width 360 height 26
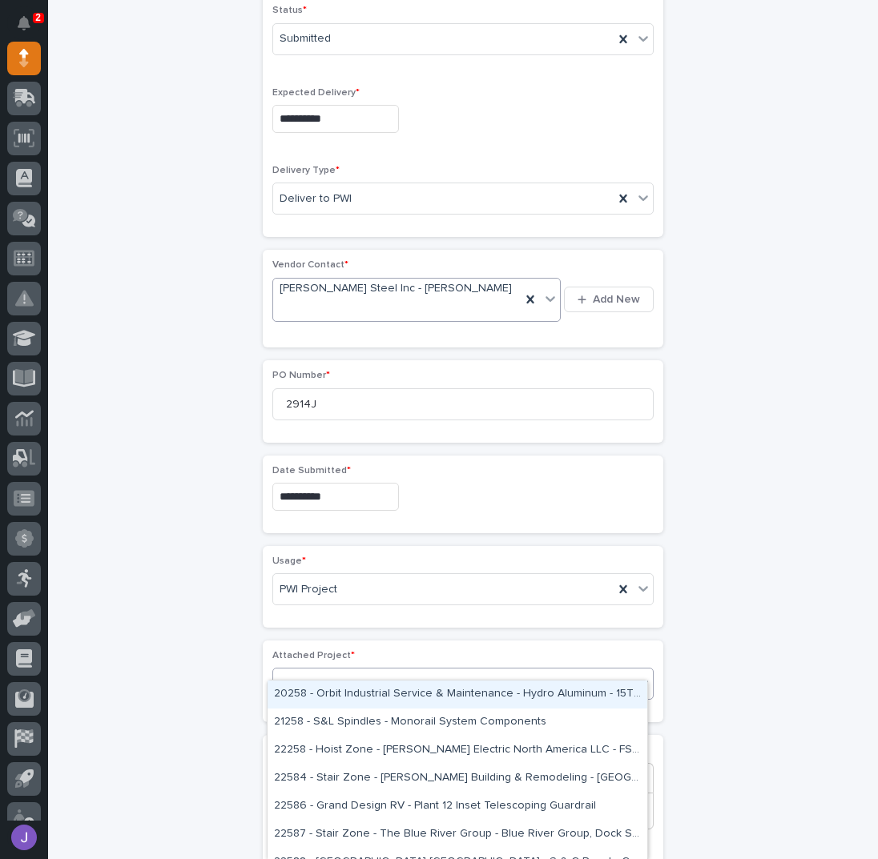
type input "*****"
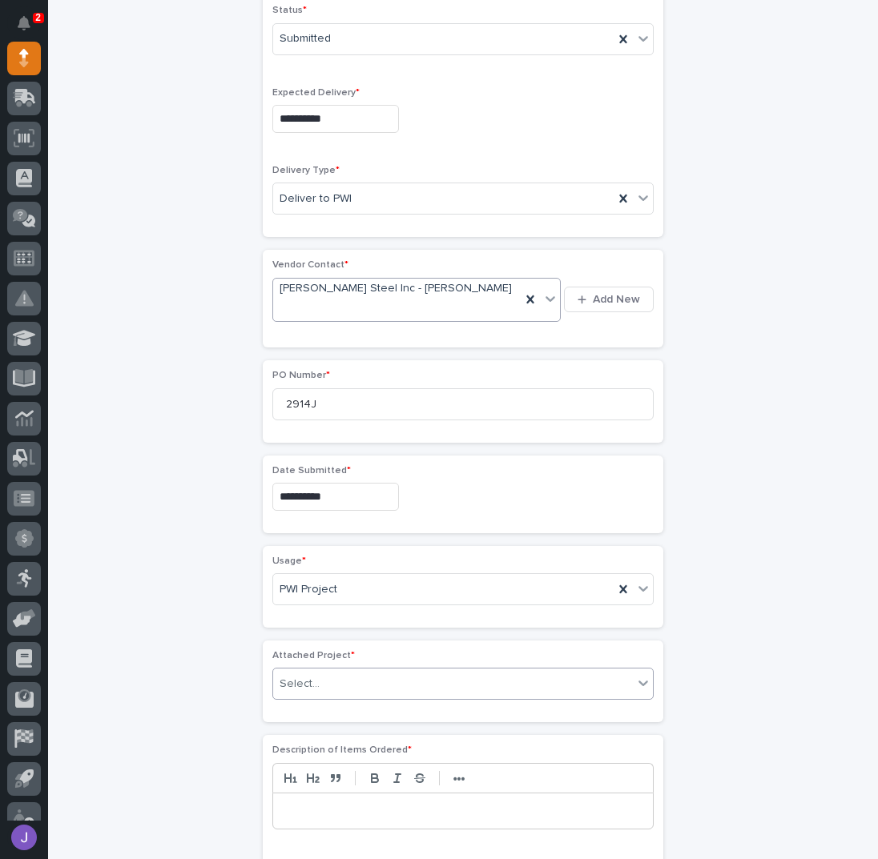
scroll to position [535, 0]
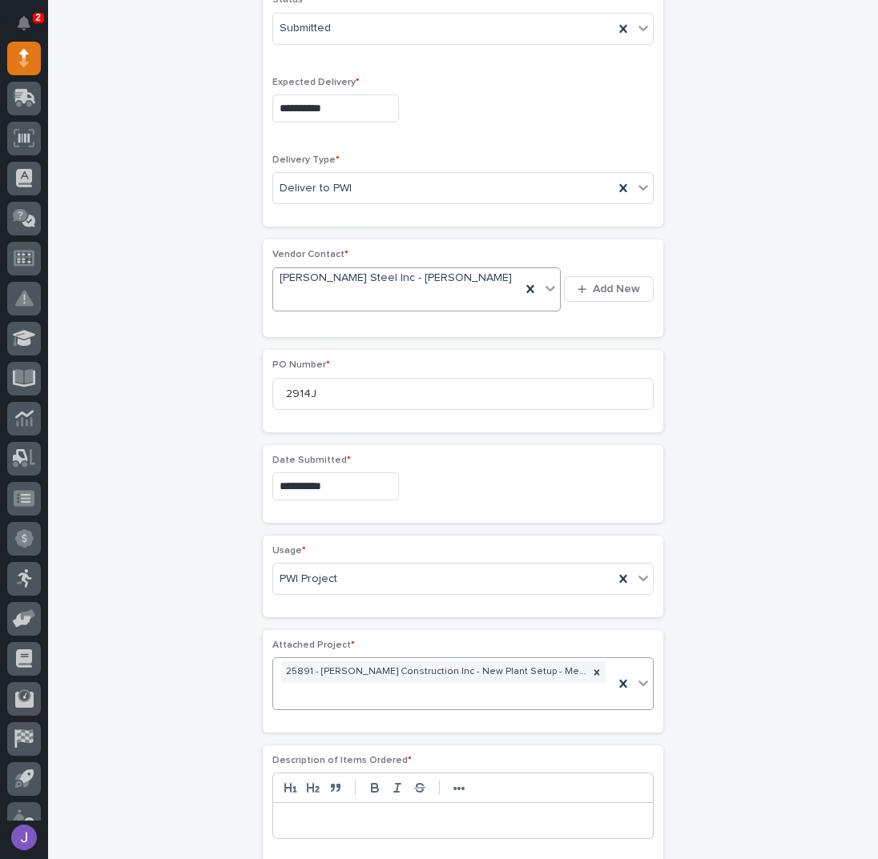
click at [187, 718] on div "**********" at bounding box center [462, 472] width 785 height 1817
click at [316, 813] on p at bounding box center [463, 821] width 356 height 16
click at [86, 688] on div "**********" at bounding box center [462, 472] width 785 height 1817
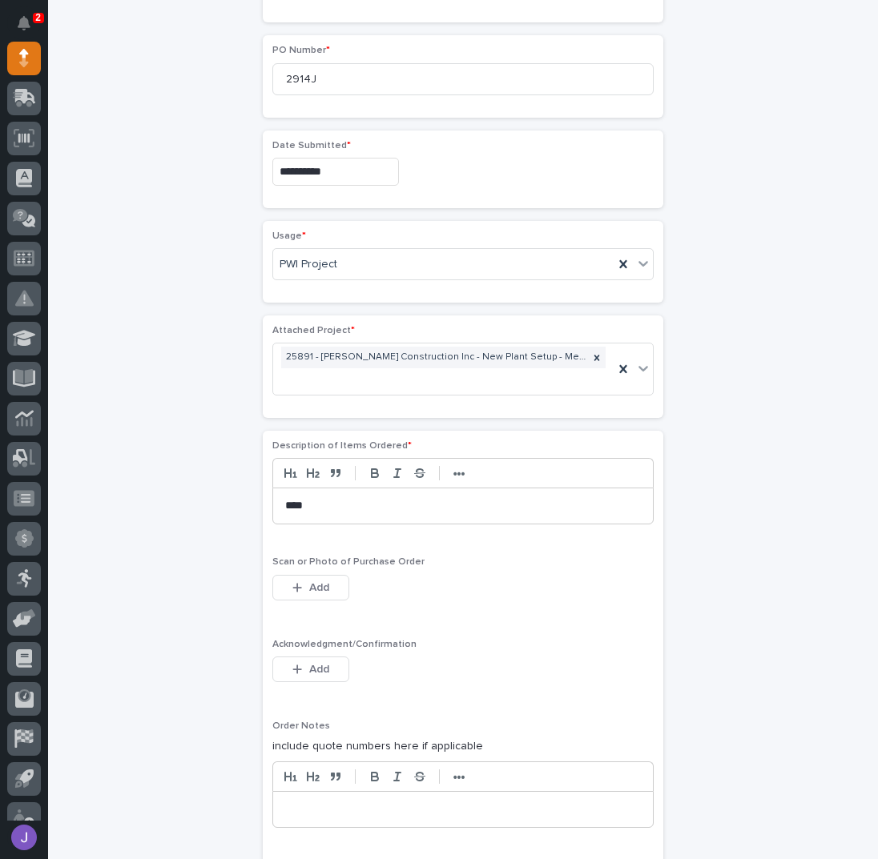
scroll to position [855, 0]
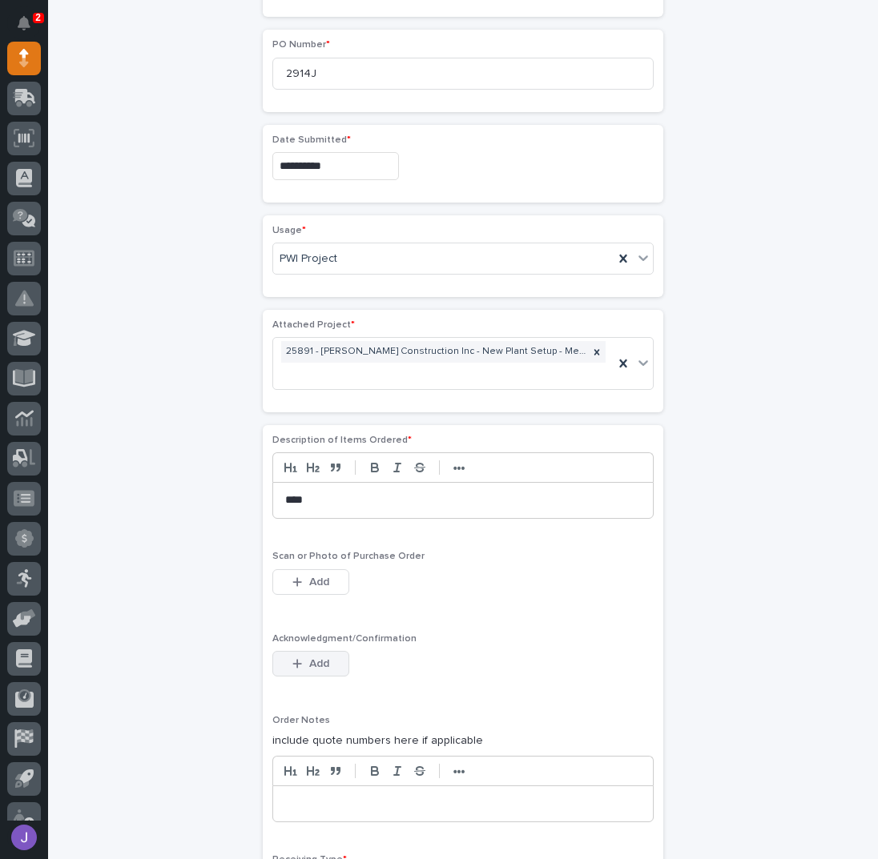
click at [316, 657] on span "Add" at bounding box center [319, 664] width 20 height 14
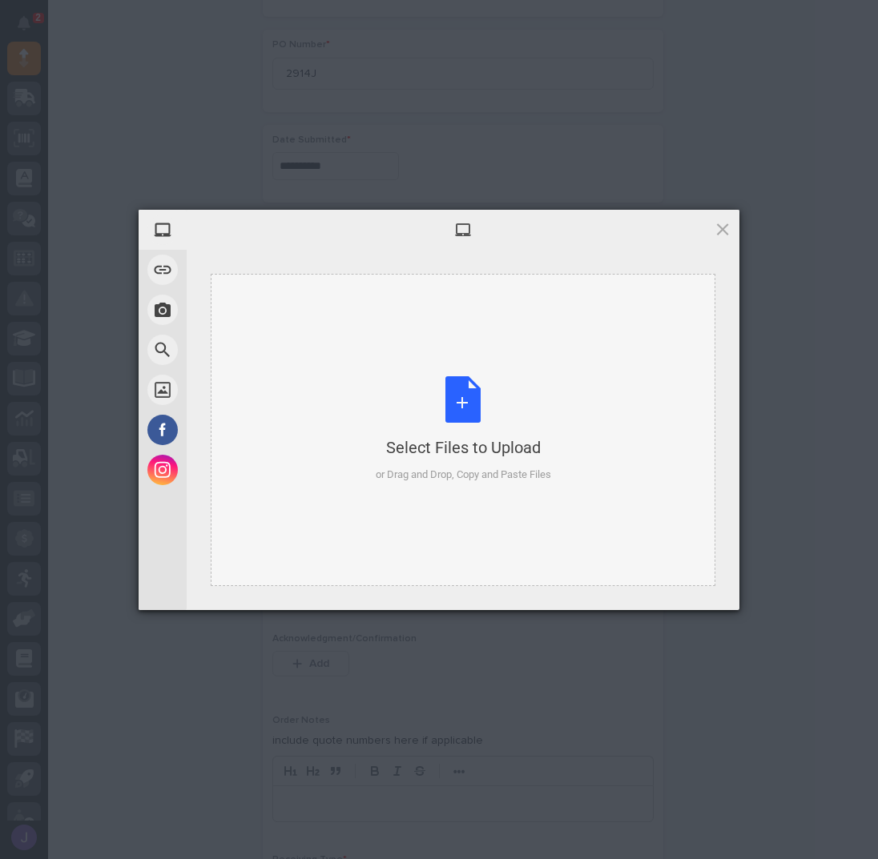
click at [476, 404] on div "Select Files to Upload or Drag and Drop, Copy and Paste Files" at bounding box center [463, 429] width 175 height 107
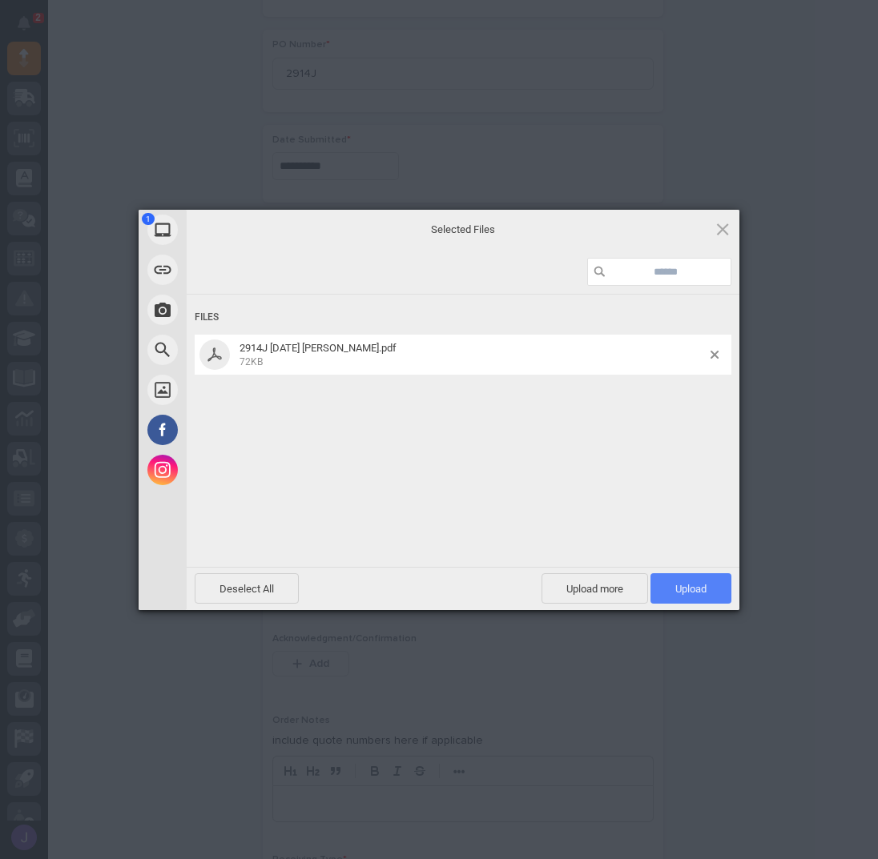
click at [677, 569] on div "Deselect All Upload more Upload 1" at bounding box center [463, 588] width 553 height 43
click at [680, 575] on span "Upload 1" at bounding box center [690, 588] width 81 height 30
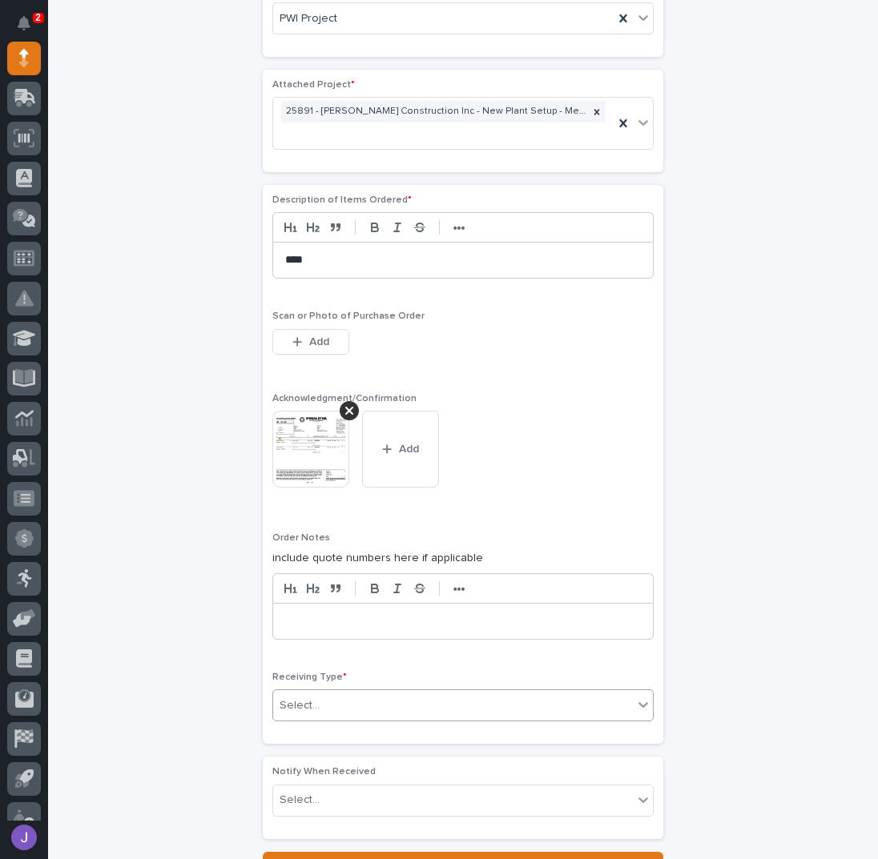
scroll to position [1215, 0]
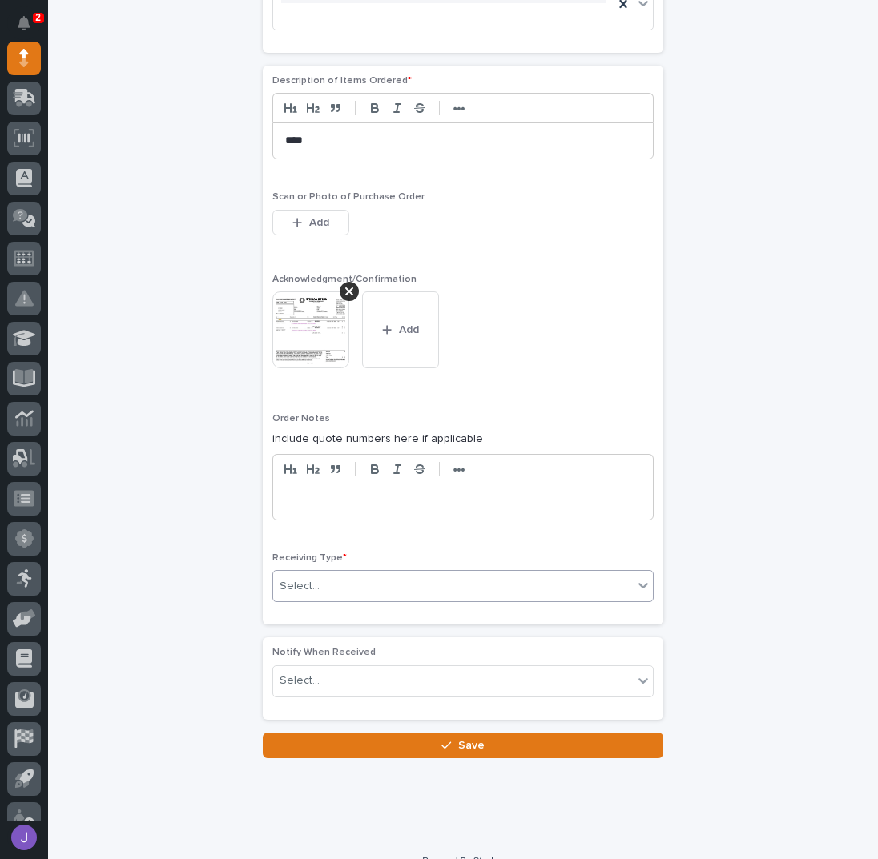
click at [322, 573] on div "Select..." at bounding box center [453, 586] width 360 height 26
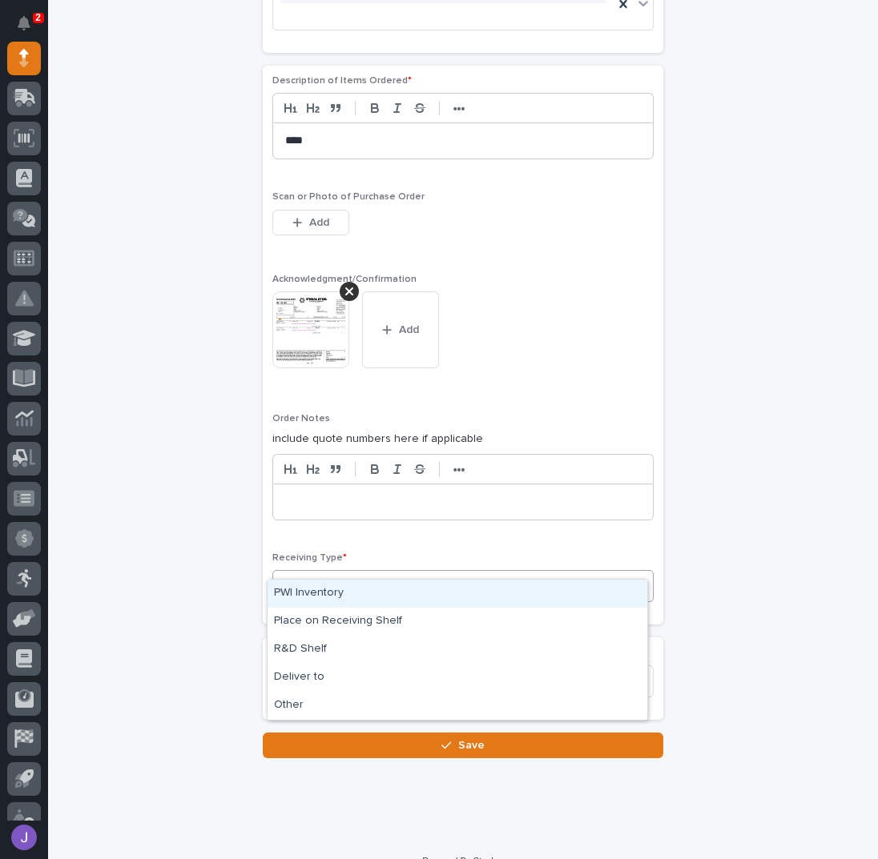
click at [317, 592] on div "PWI Inventory" at bounding box center [457, 594] width 380 height 28
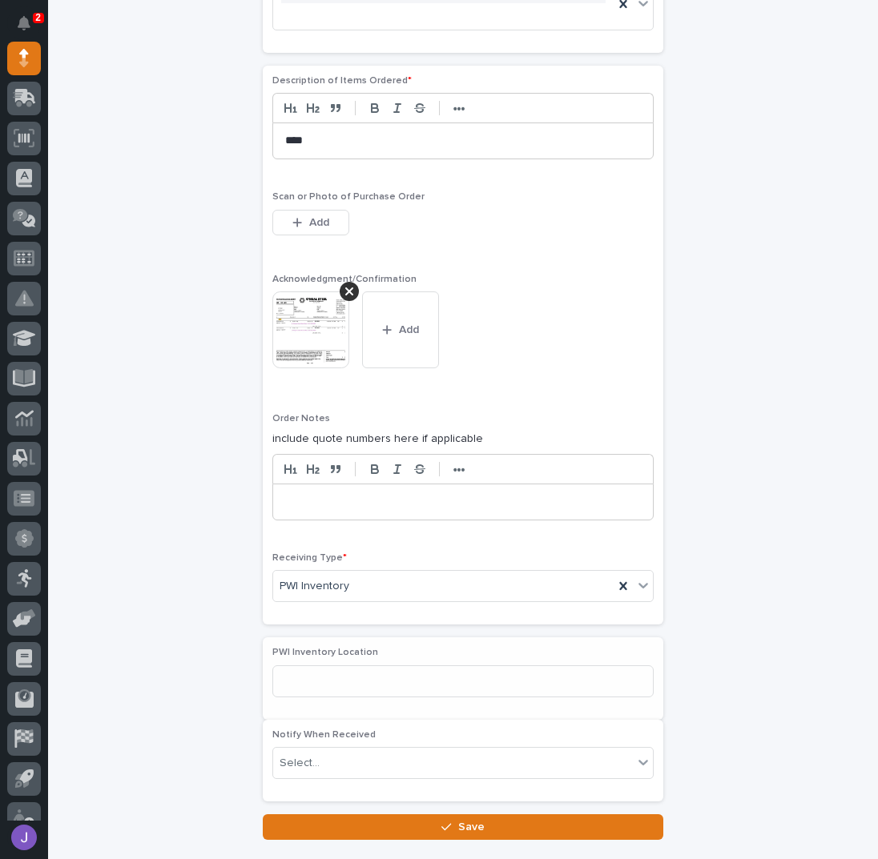
scroll to position [1297, 0]
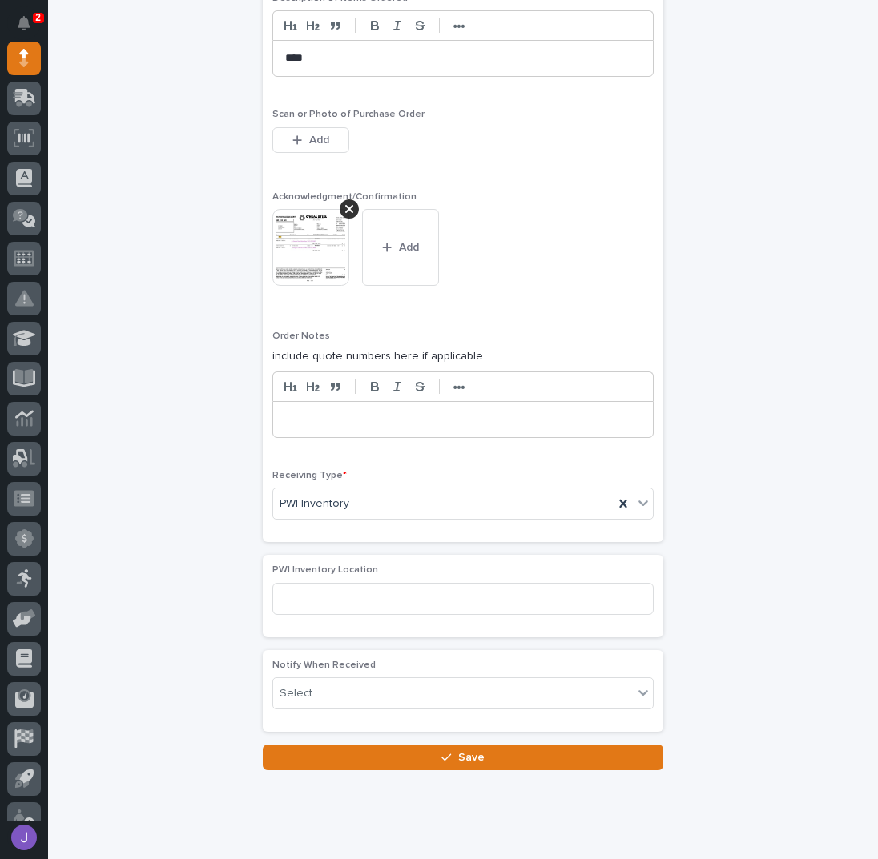
click at [356, 745] on button "Save" at bounding box center [463, 758] width 400 height 26
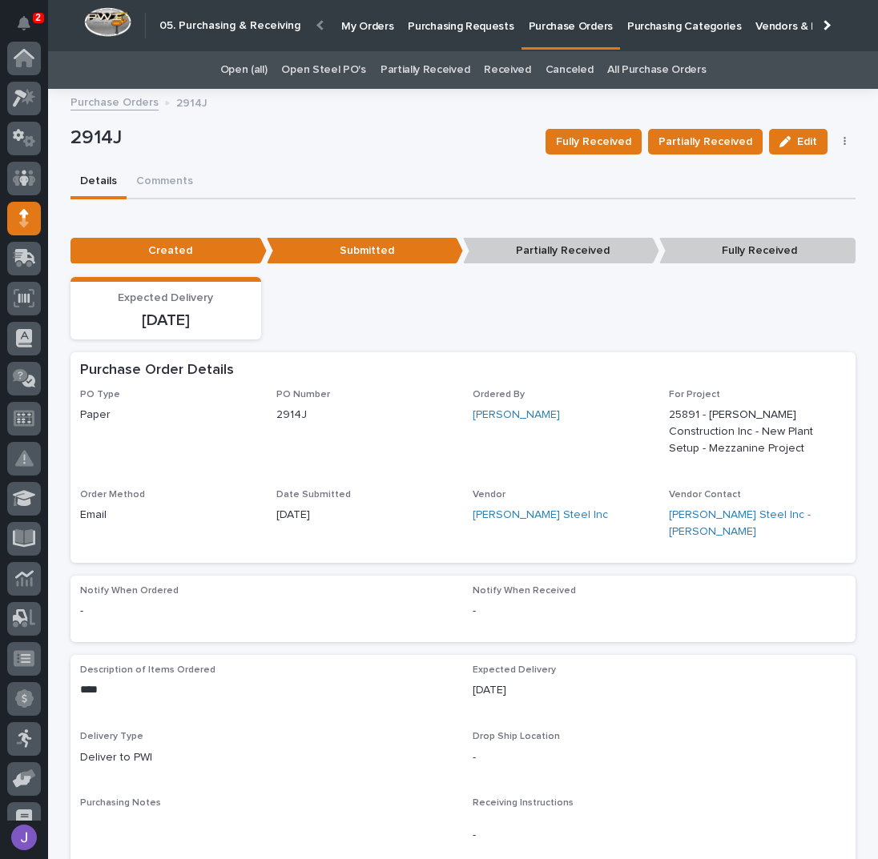
scroll to position [160, 0]
click at [477, 25] on p "Purchasing Requests" at bounding box center [461, 17] width 106 height 34
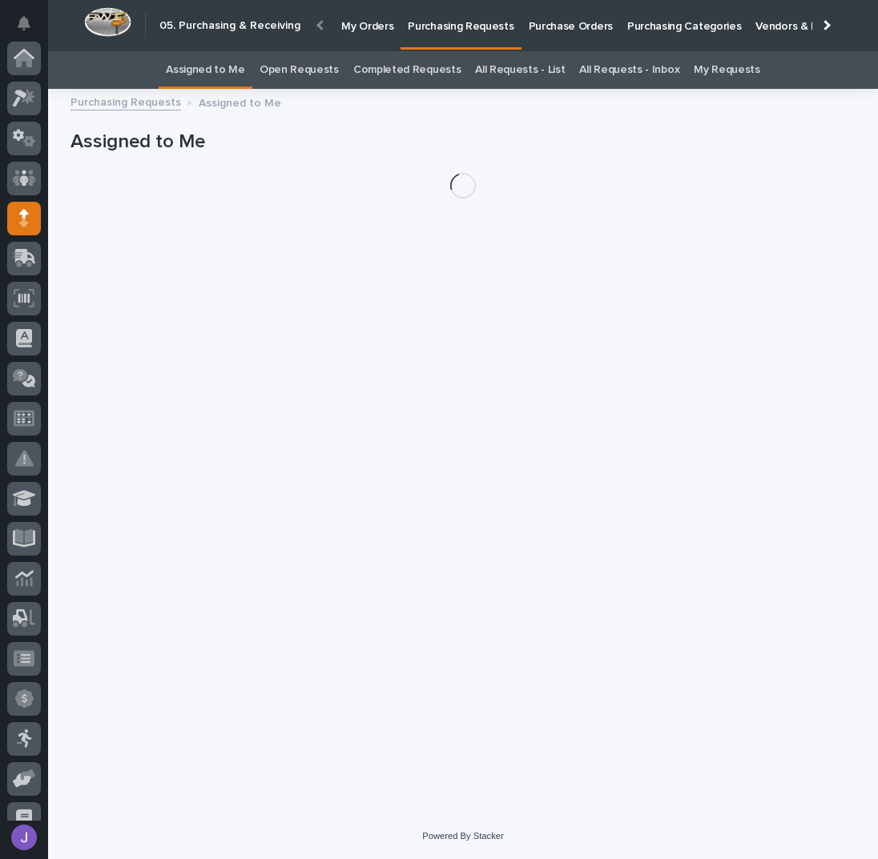
scroll to position [160, 0]
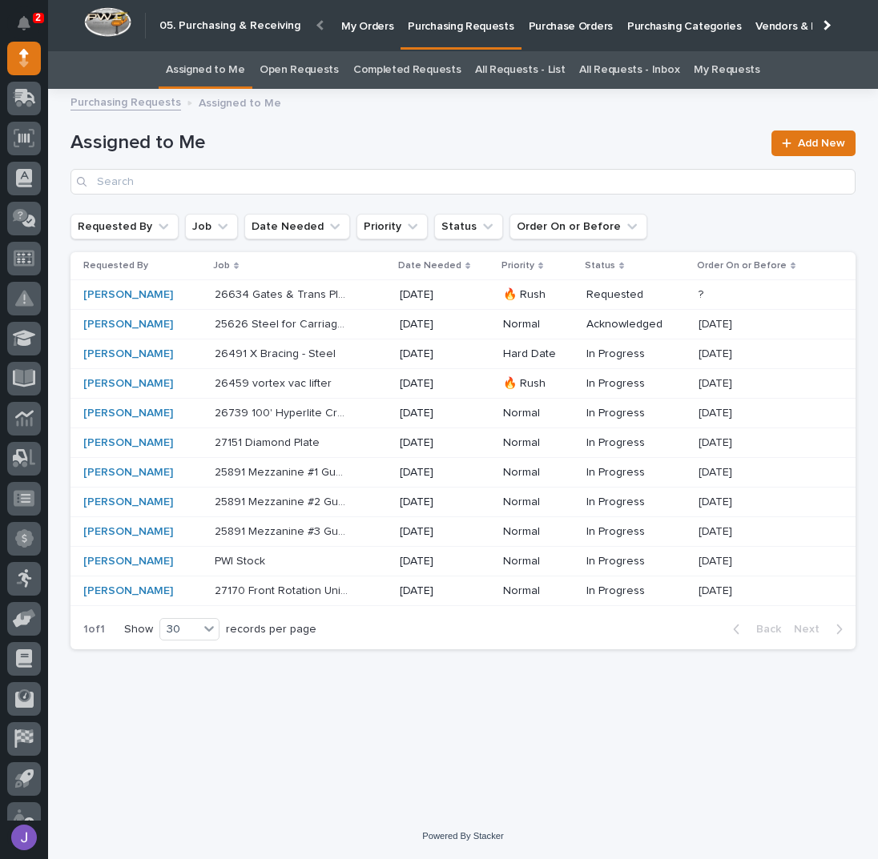
click at [344, 468] on p "25891 Mezzanine #1 Guardrail" at bounding box center [283, 471] width 137 height 17
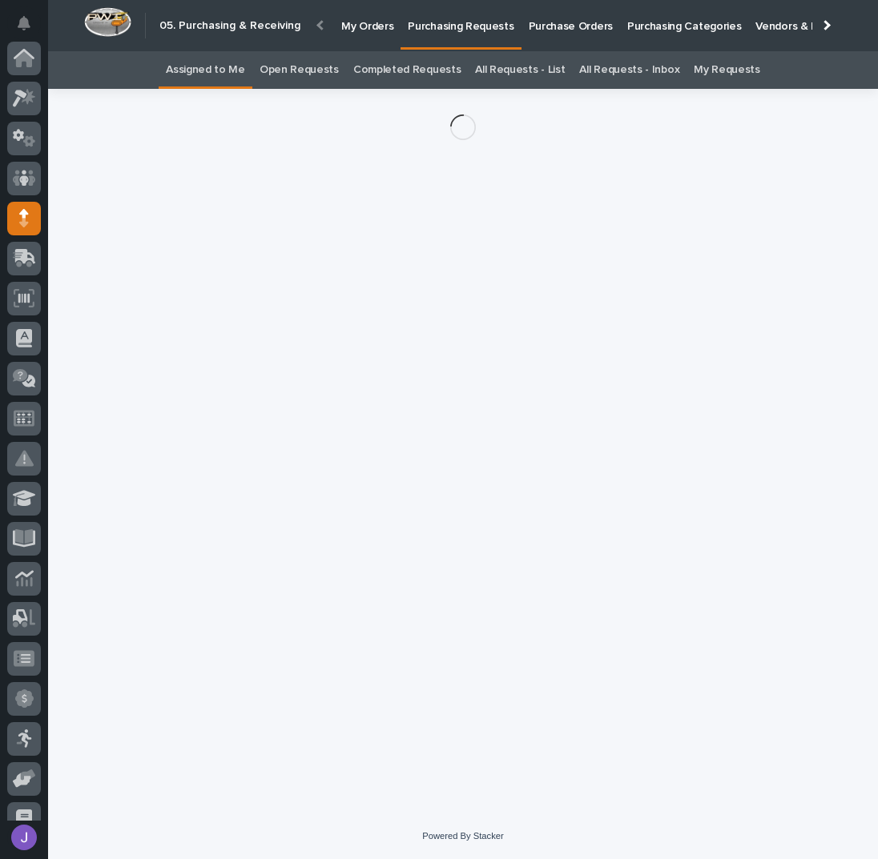
scroll to position [160, 0]
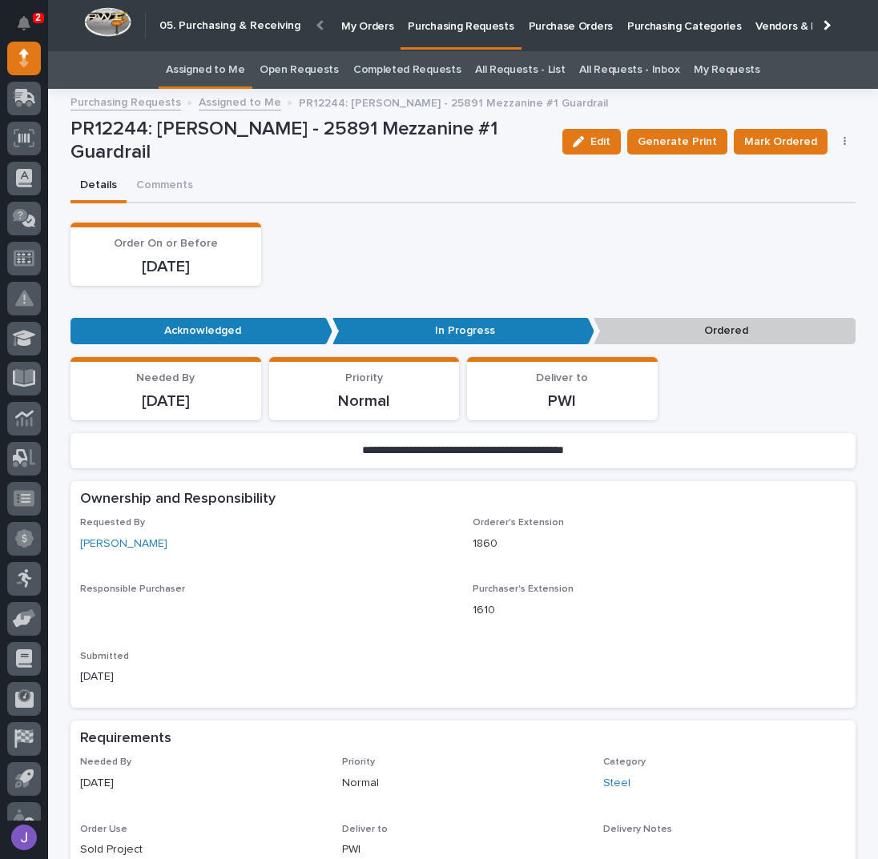
click at [843, 144] on icon "button" at bounding box center [844, 142] width 2 height 10
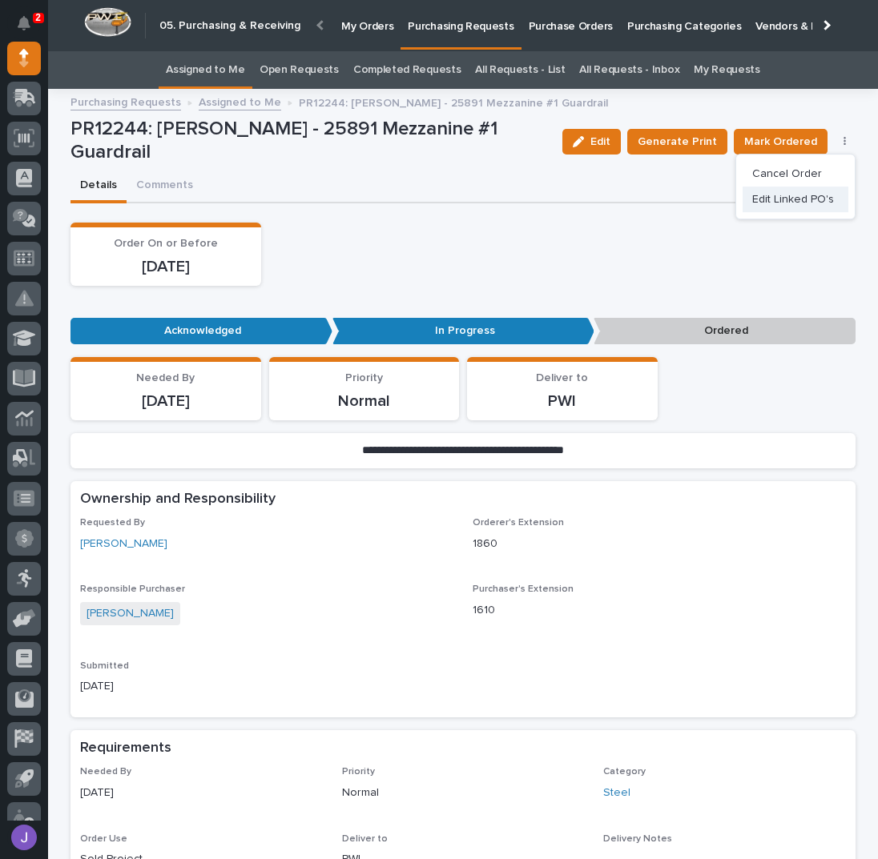
click at [810, 195] on span "Edit Linked PO's" at bounding box center [793, 199] width 82 height 19
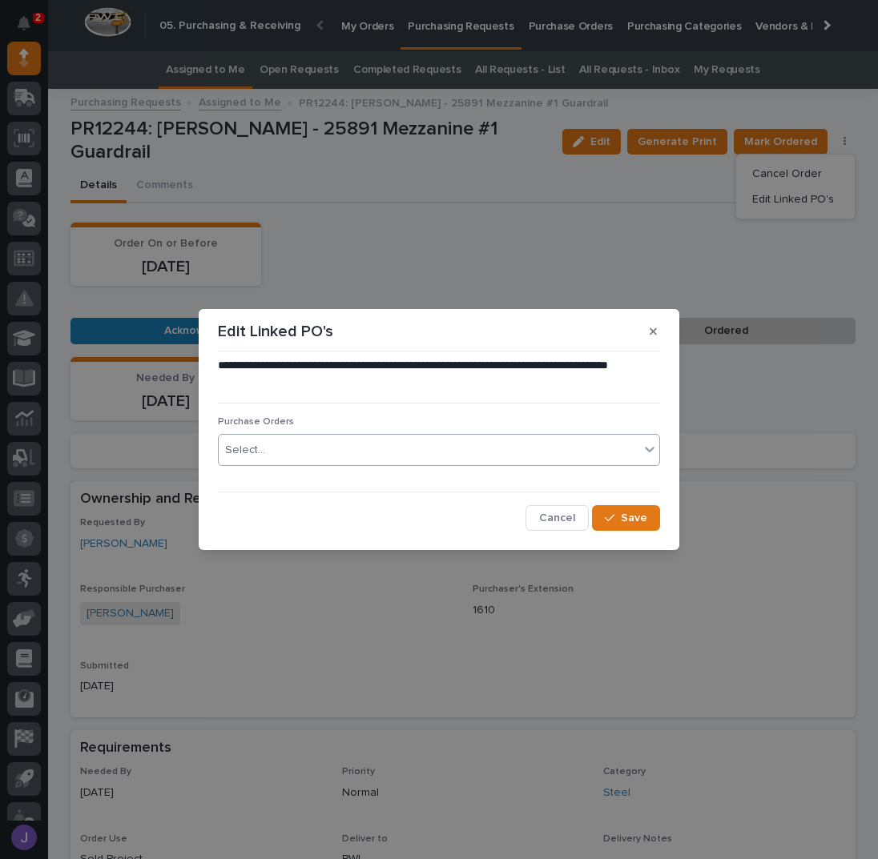
click at [446, 446] on div "Select..." at bounding box center [429, 450] width 420 height 26
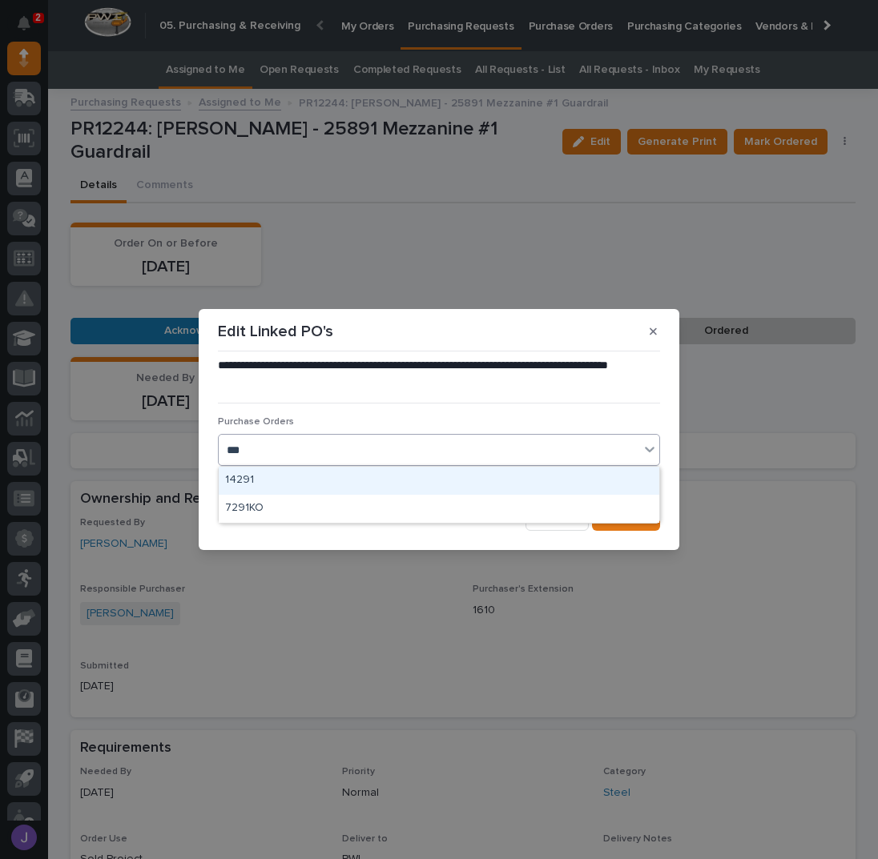
type input "****"
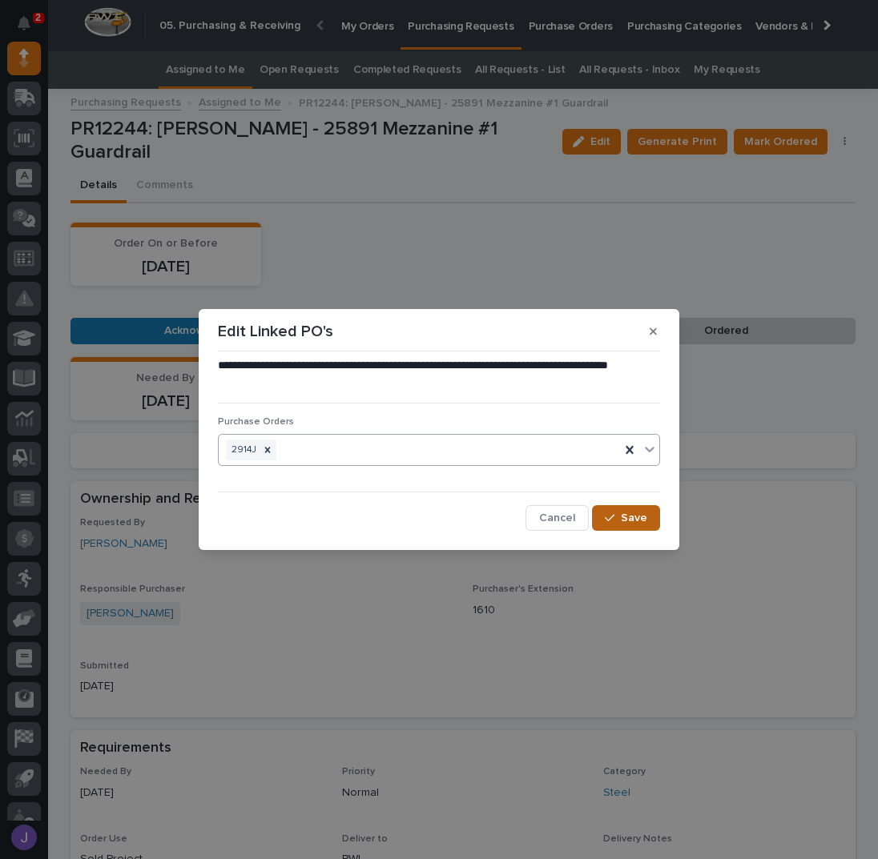
click at [625, 513] on span "Save" at bounding box center [634, 518] width 26 height 14
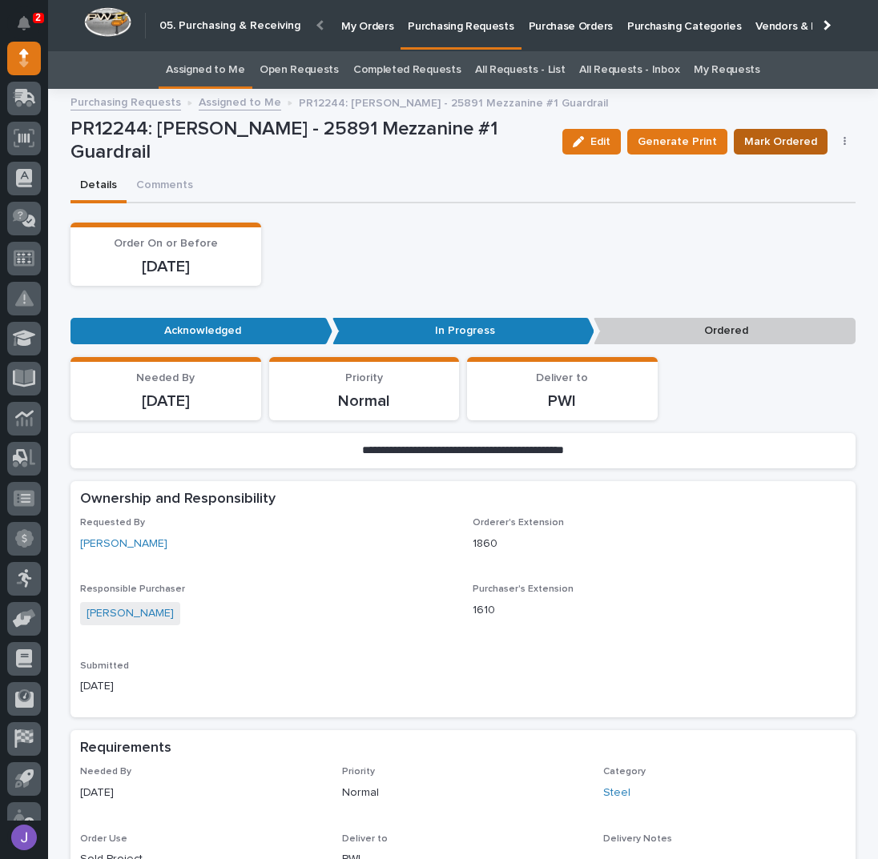
click at [756, 140] on span "Mark Ordered" at bounding box center [780, 141] width 73 height 19
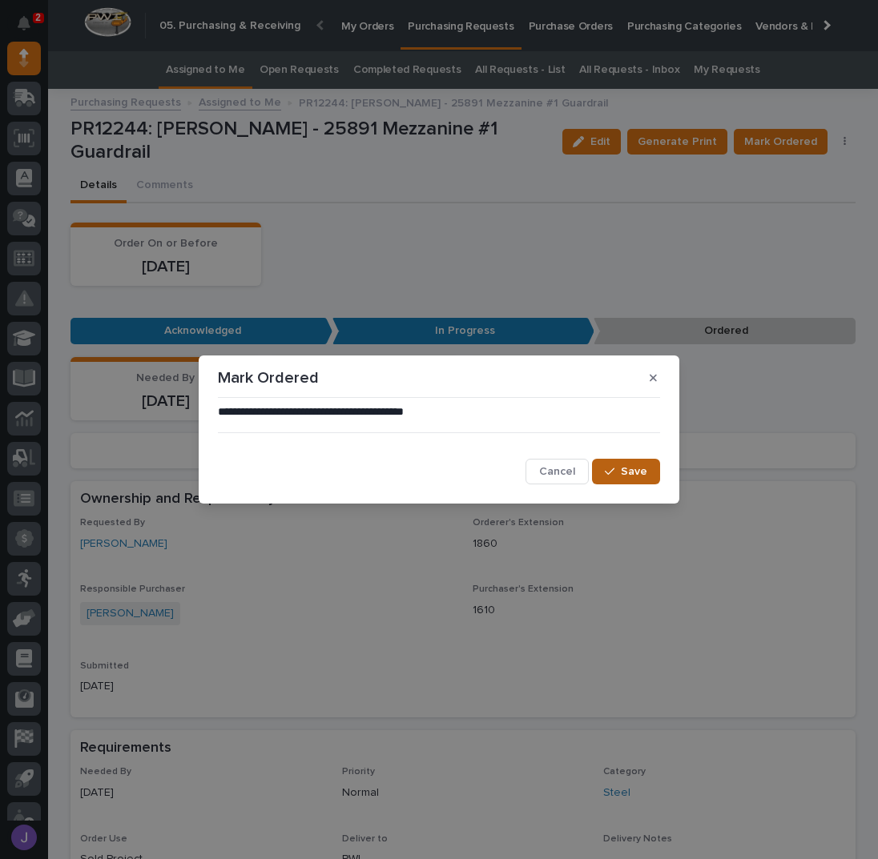
click at [644, 468] on span "Save" at bounding box center [634, 472] width 26 height 14
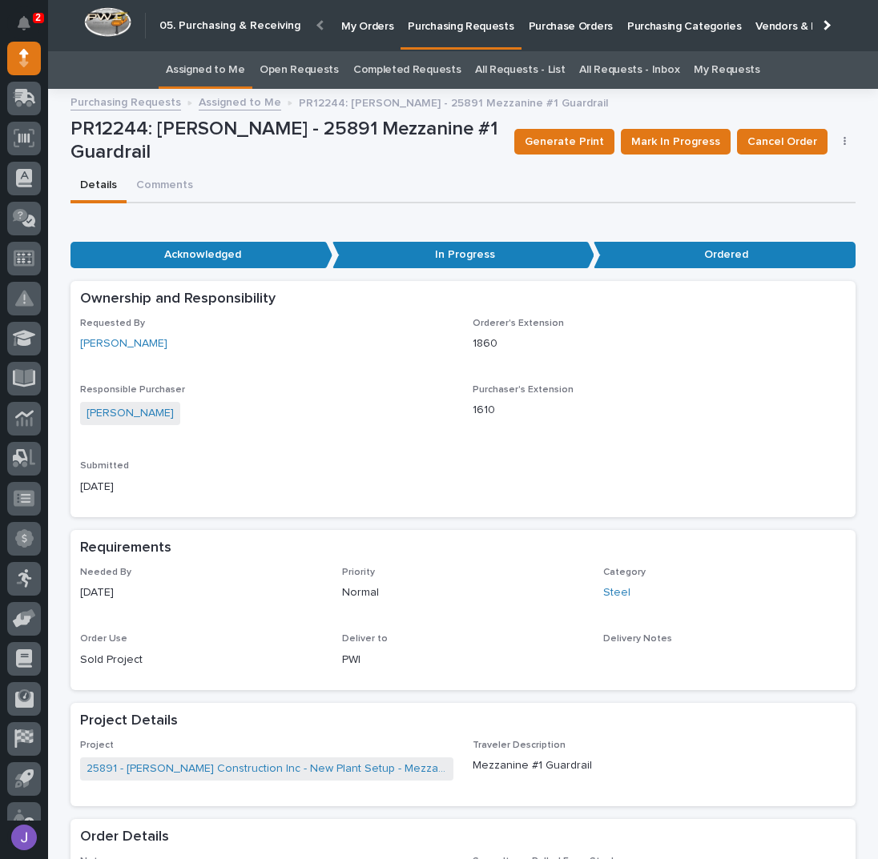
click at [212, 70] on link "Assigned to Me" at bounding box center [205, 70] width 79 height 38
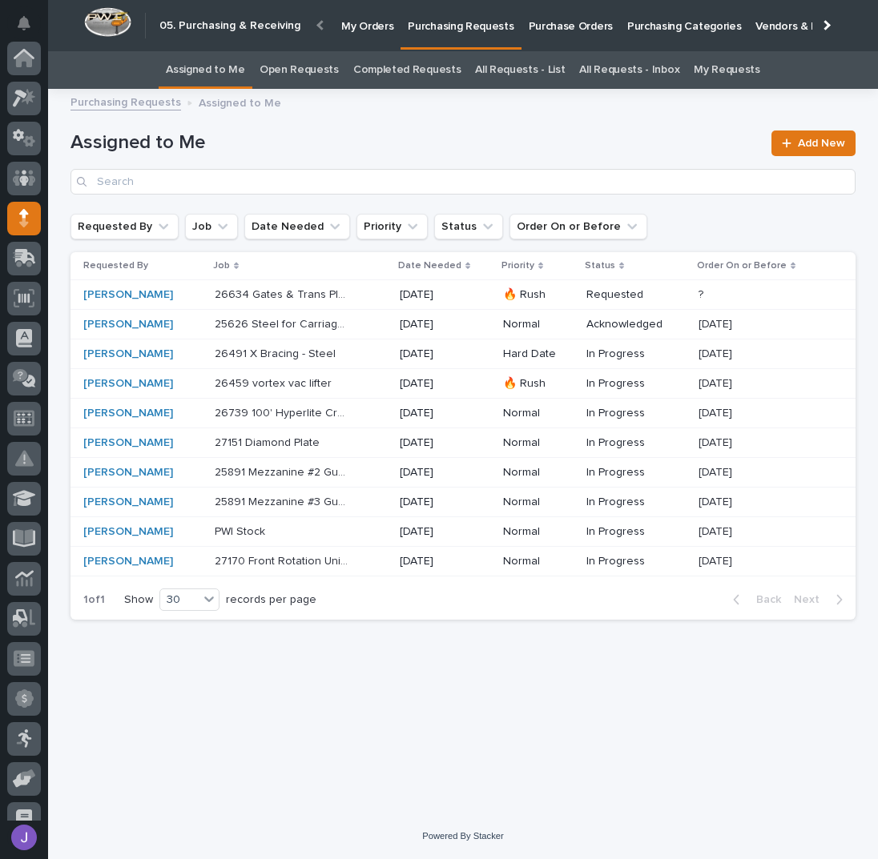
scroll to position [160, 0]
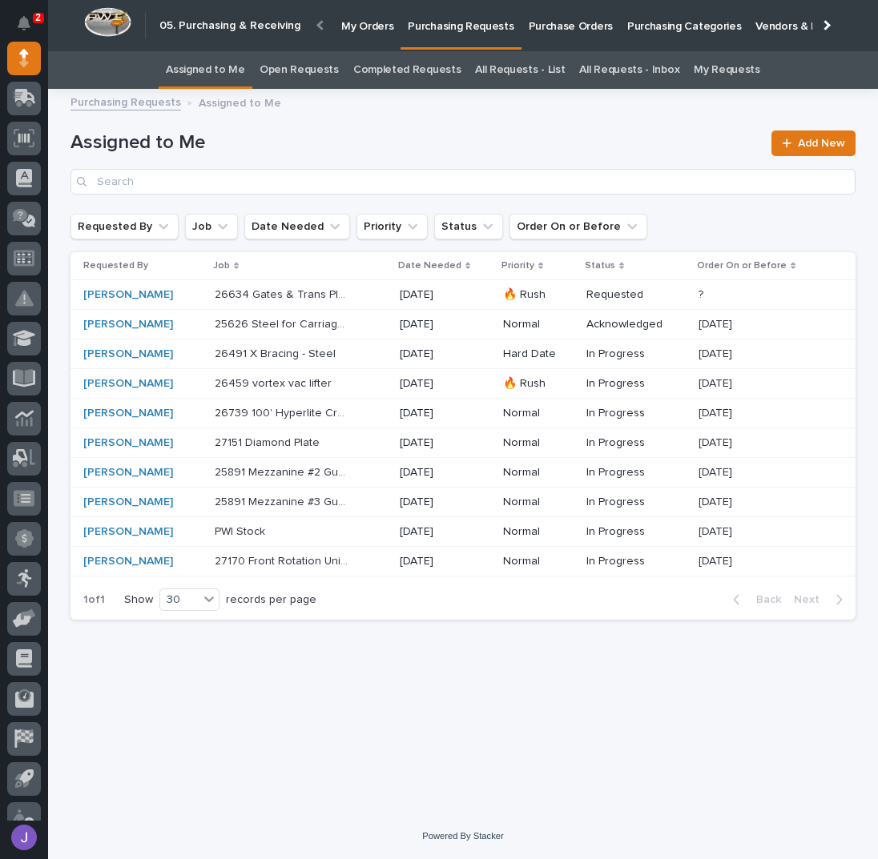
click at [341, 469] on p "25891 Mezzanine #2 Guardrail" at bounding box center [283, 471] width 137 height 17
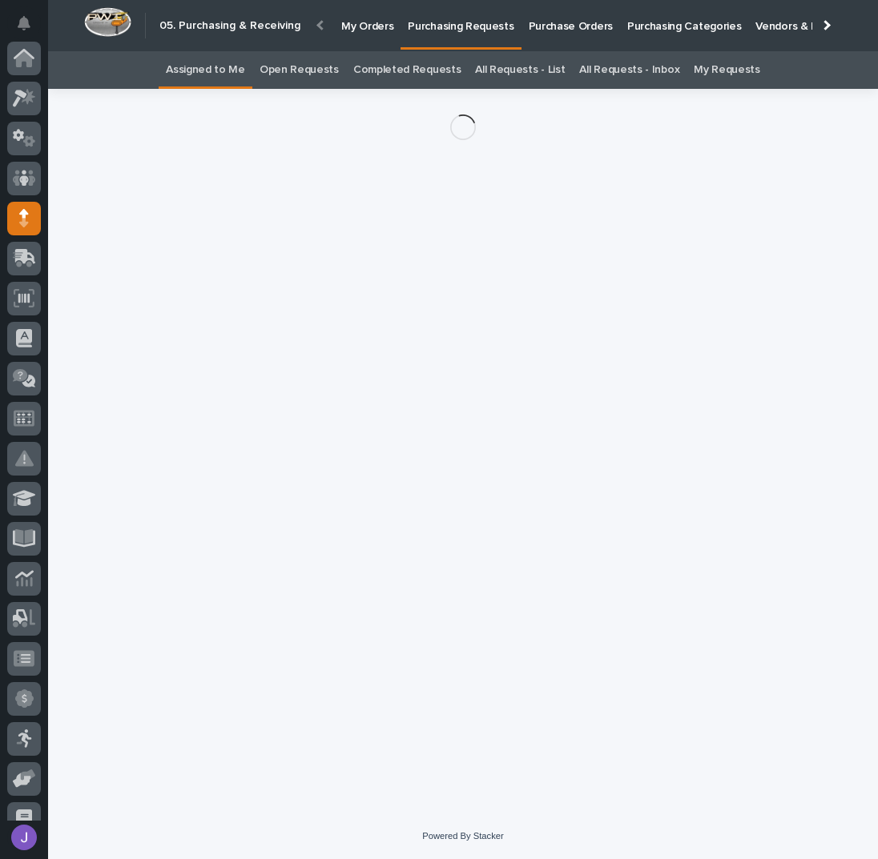
scroll to position [160, 0]
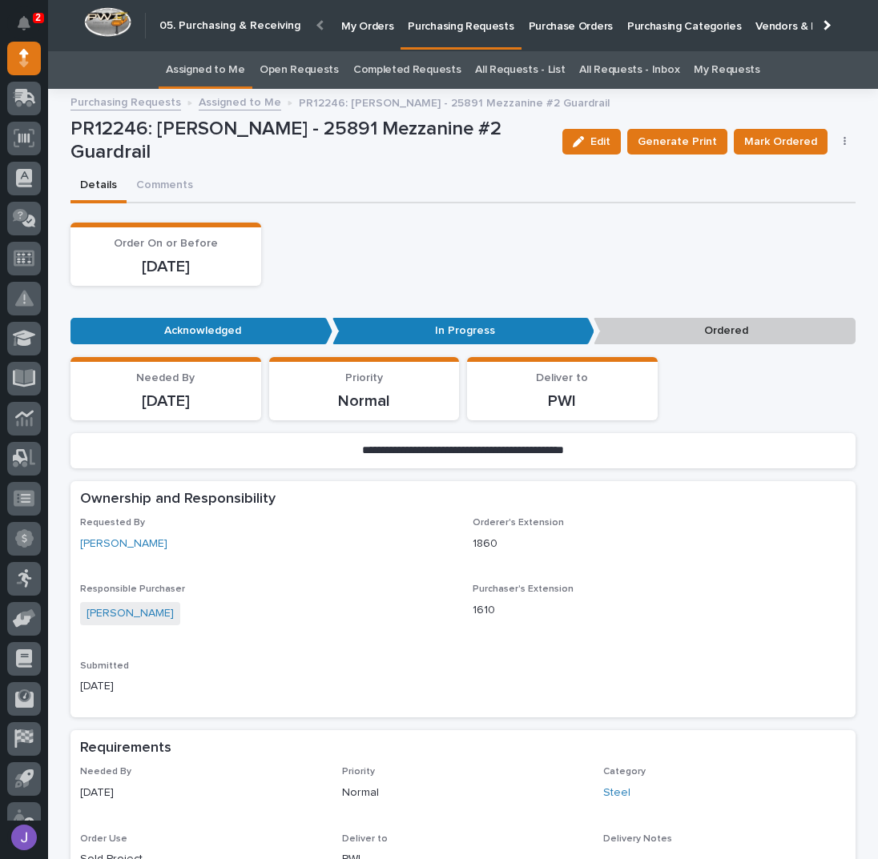
click at [840, 138] on button "button" at bounding box center [845, 141] width 22 height 11
click at [789, 195] on span "Edit Linked PO's" at bounding box center [793, 199] width 82 height 19
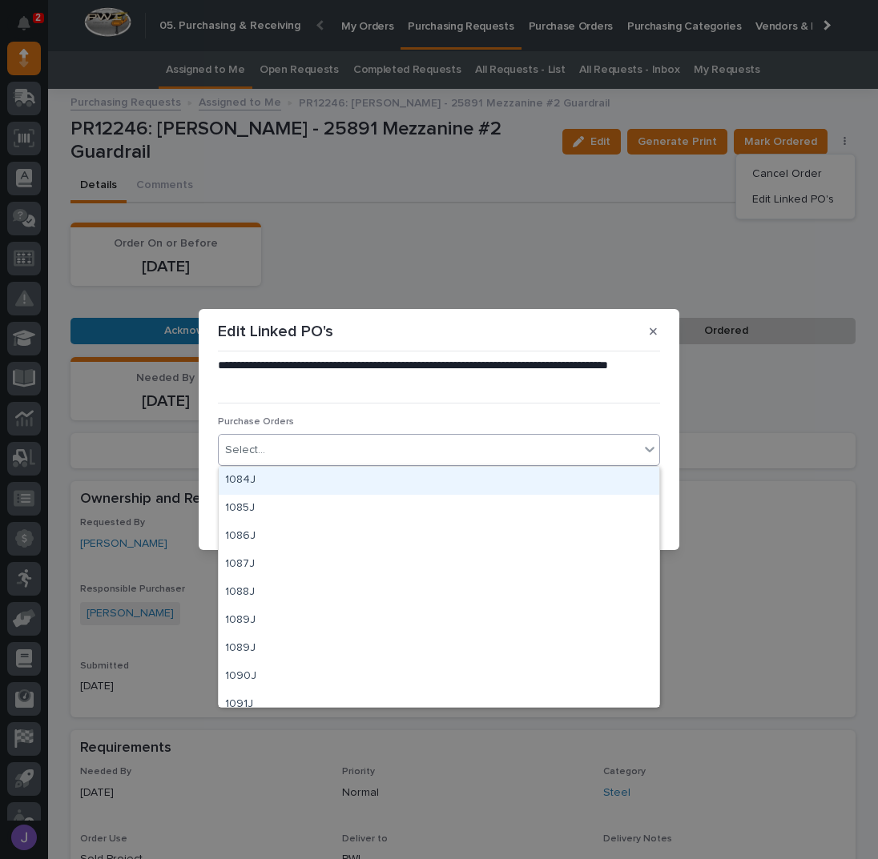
click at [465, 450] on div "Select..." at bounding box center [429, 450] width 420 height 26
type input "****"
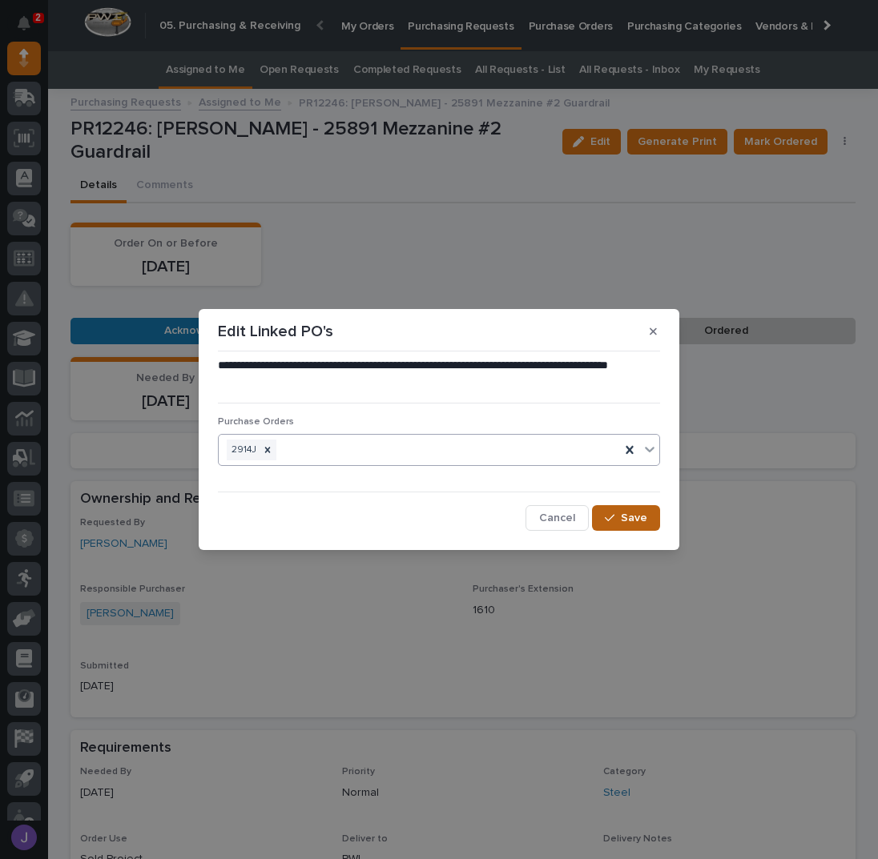
click at [627, 519] on span "Save" at bounding box center [634, 518] width 26 height 14
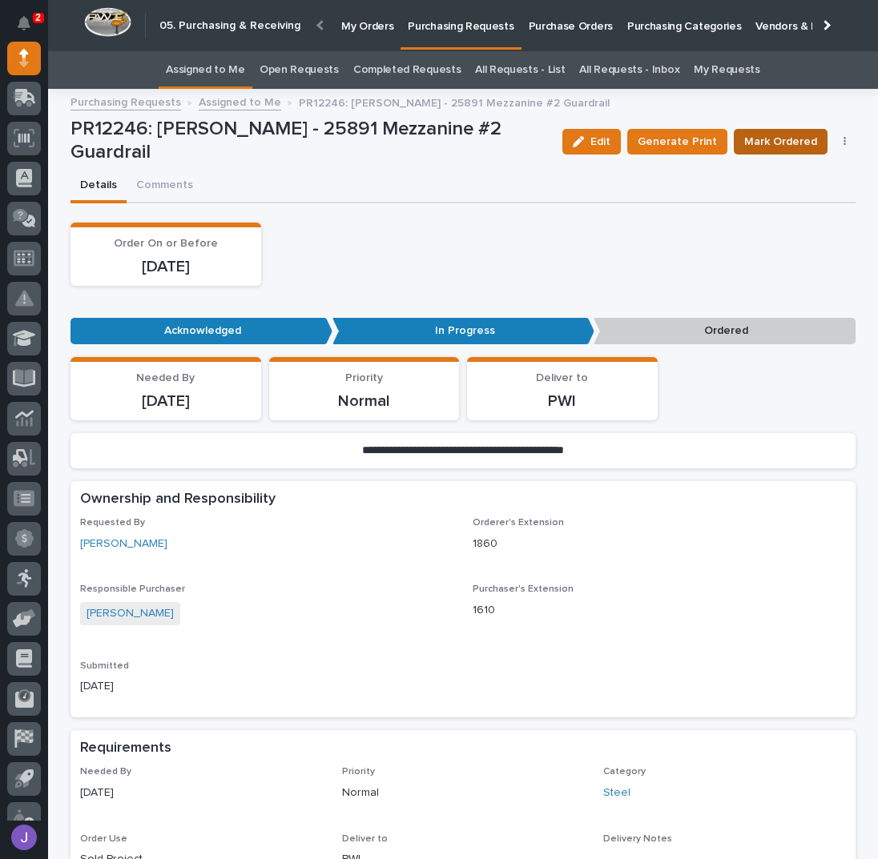
click at [778, 151] on button "Mark Ordered" at bounding box center [781, 142] width 94 height 26
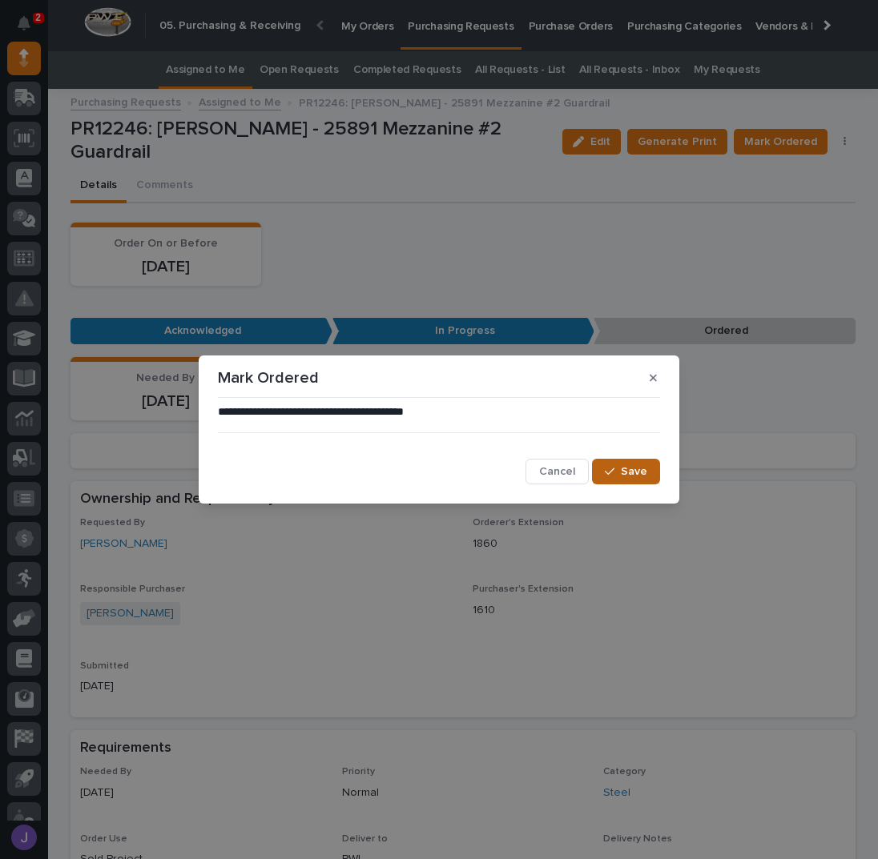
click at [642, 472] on span "Save" at bounding box center [634, 472] width 26 height 14
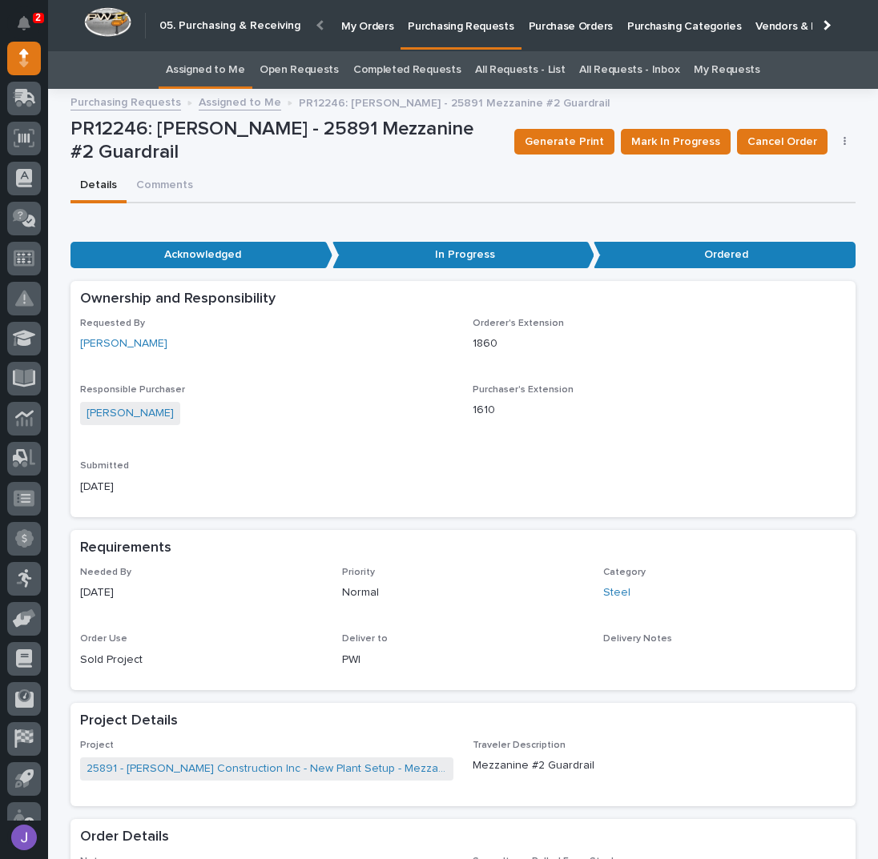
click at [228, 61] on link "Assigned to Me" at bounding box center [205, 70] width 79 height 38
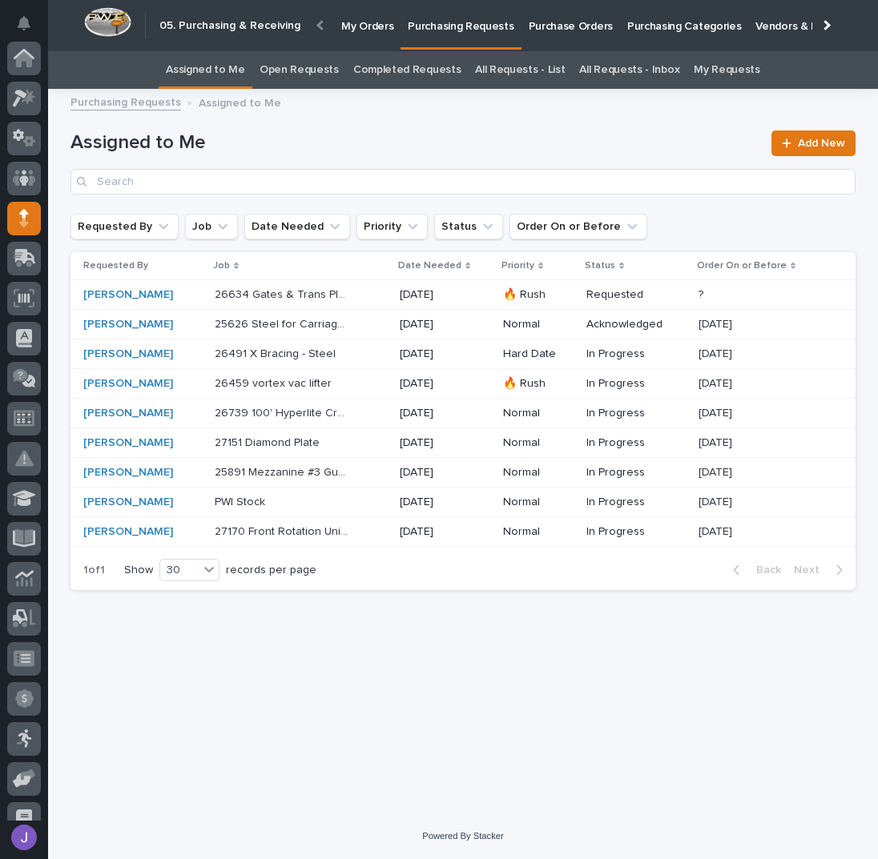
scroll to position [160, 0]
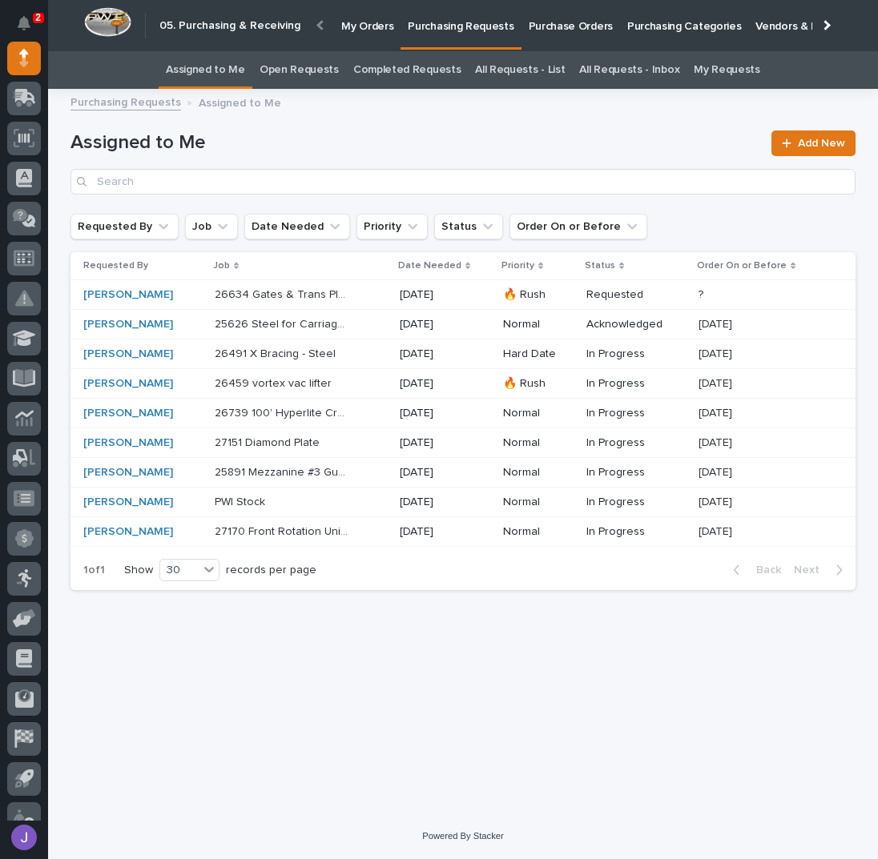
click at [171, 467] on div "[PERSON_NAME]" at bounding box center [142, 473] width 119 height 14
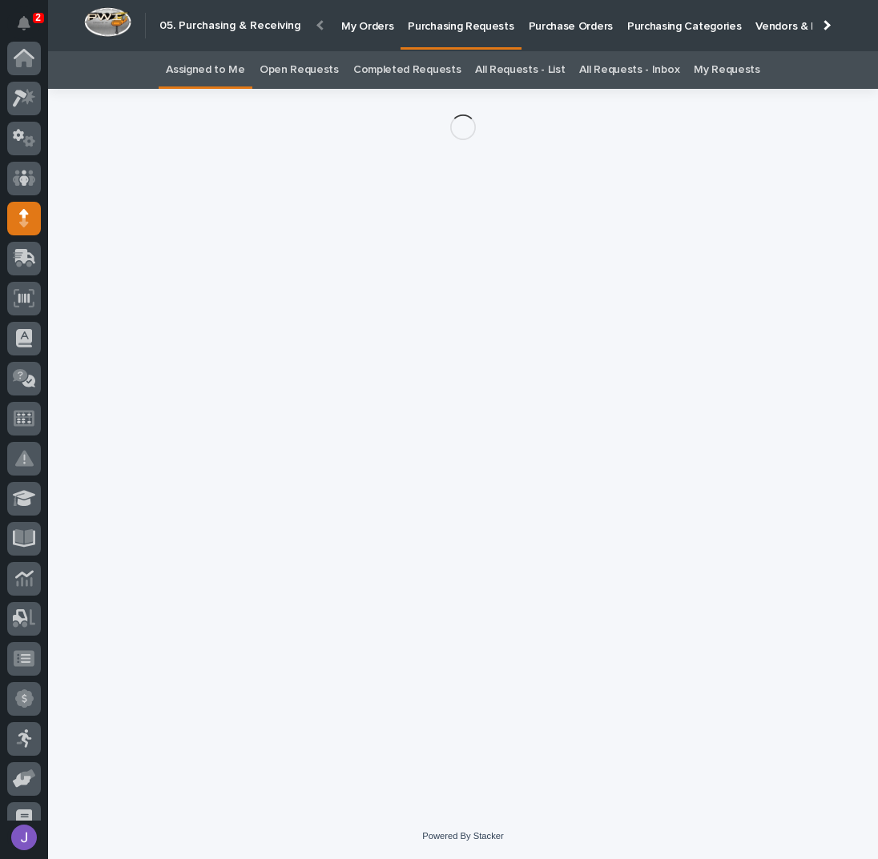
scroll to position [160, 0]
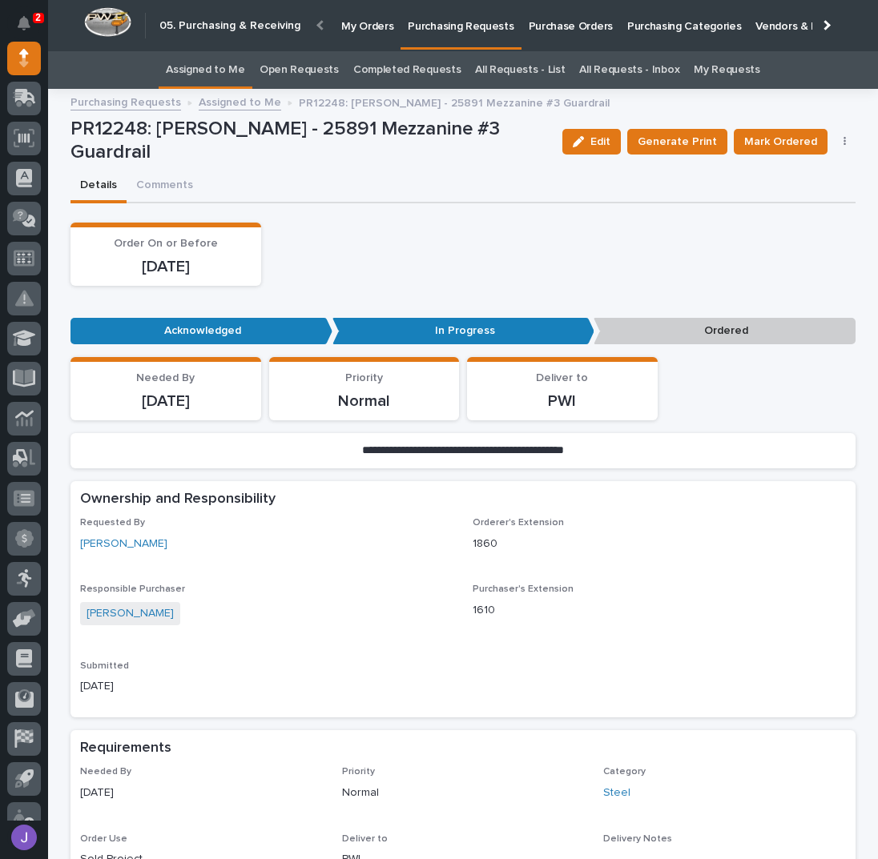
click at [843, 143] on icon "button" at bounding box center [844, 141] width 3 height 11
click at [801, 191] on span "Edit Linked PO's" at bounding box center [793, 199] width 82 height 19
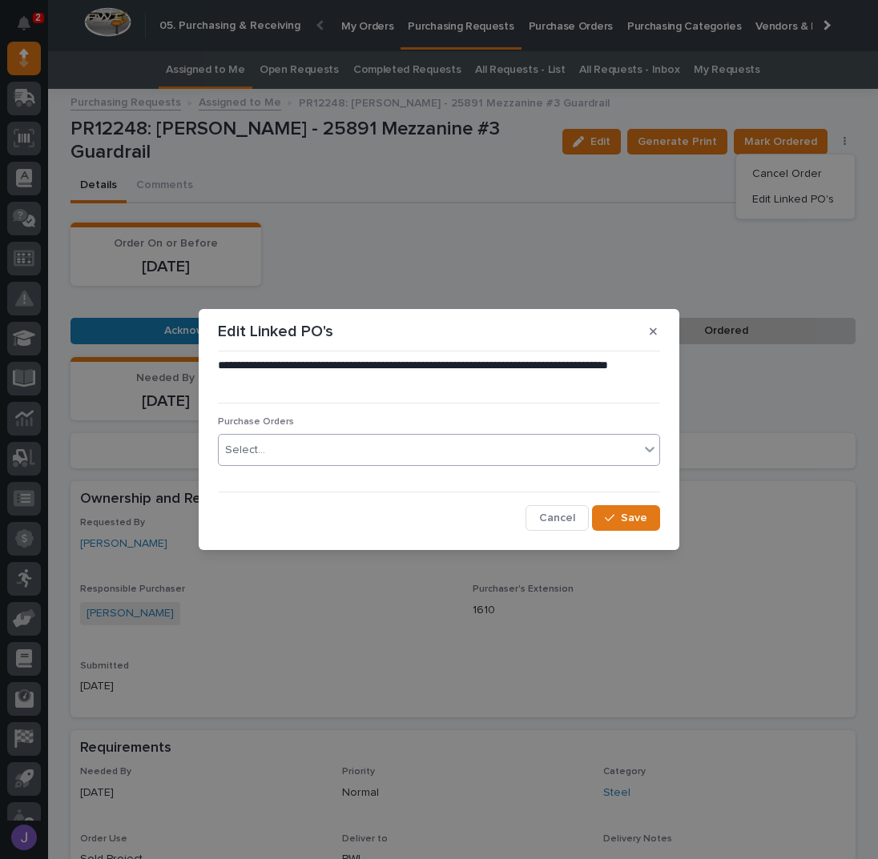
click at [304, 455] on div "Select..." at bounding box center [429, 450] width 420 height 26
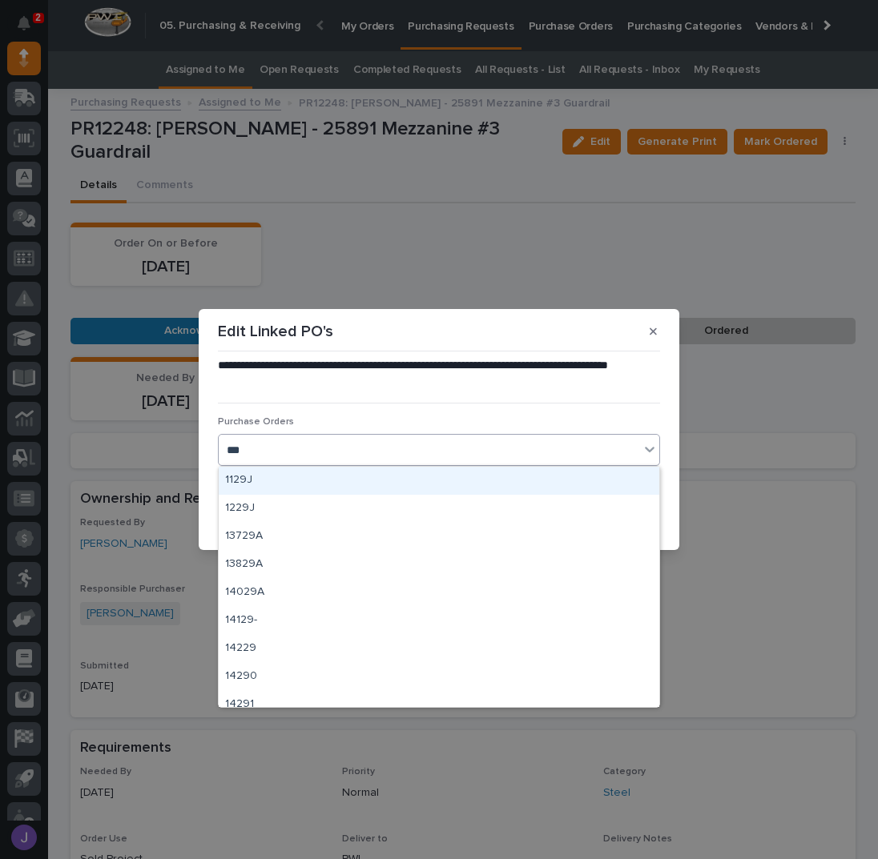
type input "****"
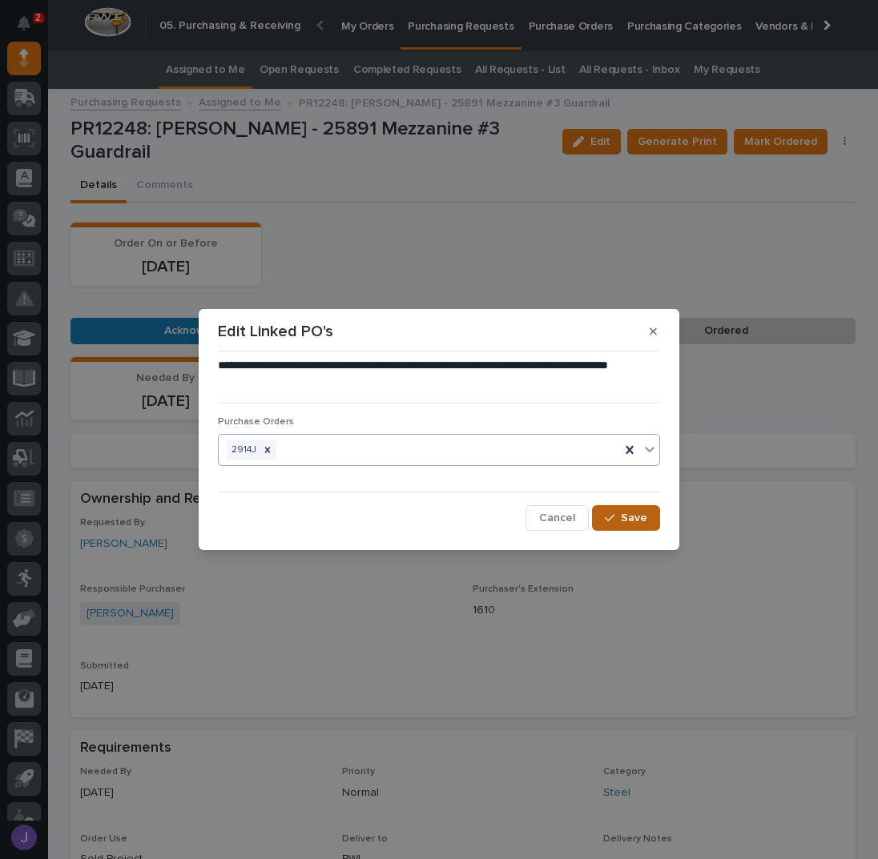
click at [621, 517] on div "button" at bounding box center [613, 518] width 16 height 11
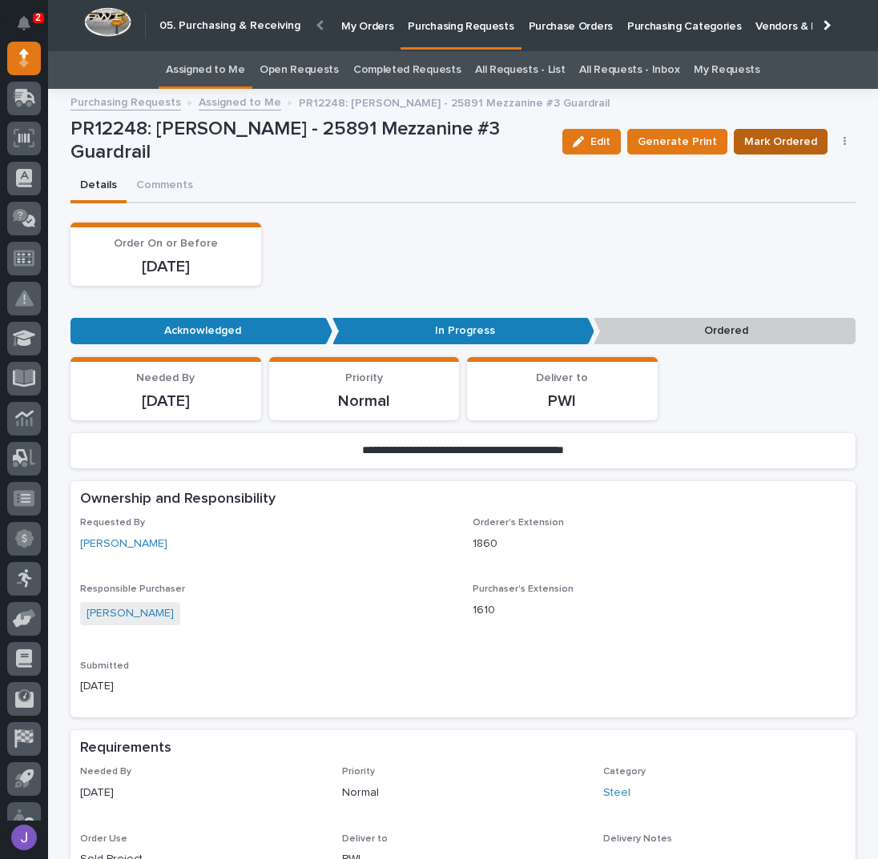
click at [780, 147] on span "Mark Ordered" at bounding box center [780, 141] width 73 height 19
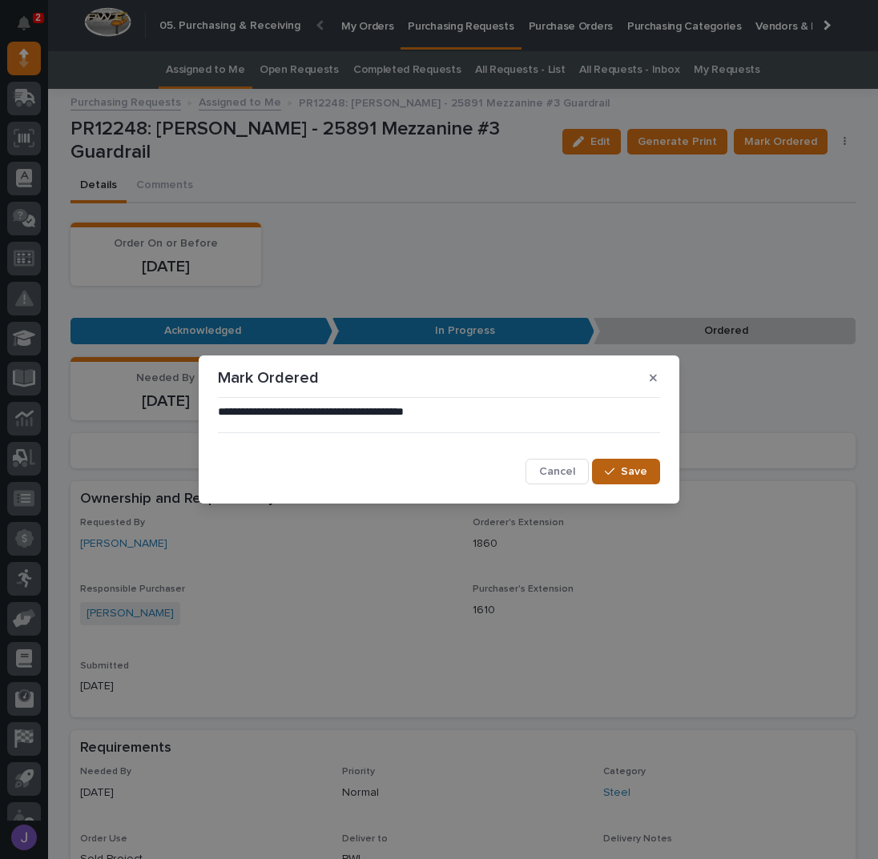
click at [644, 470] on span "Save" at bounding box center [634, 472] width 26 height 14
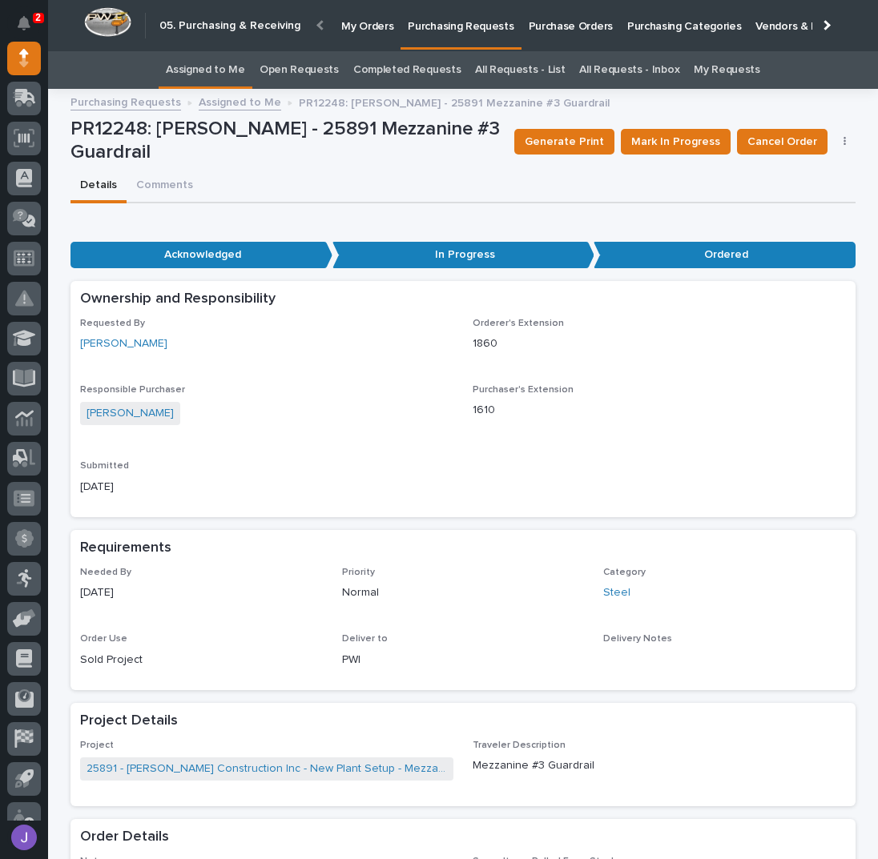
click at [218, 60] on link "Assigned to Me" at bounding box center [205, 70] width 79 height 38
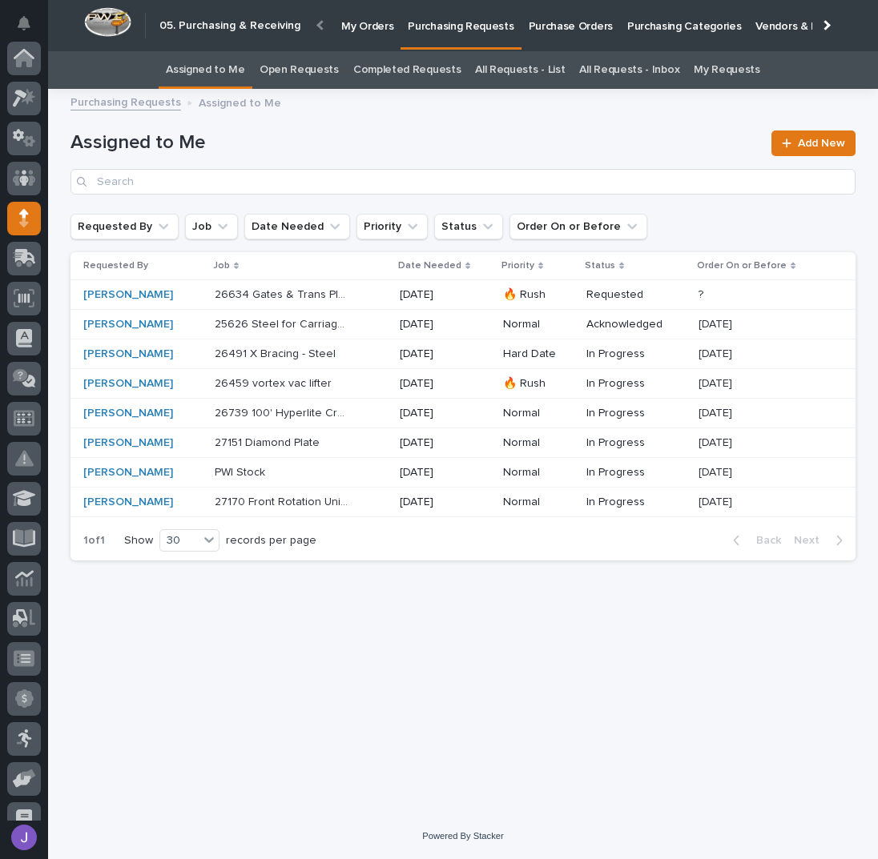
scroll to position [160, 0]
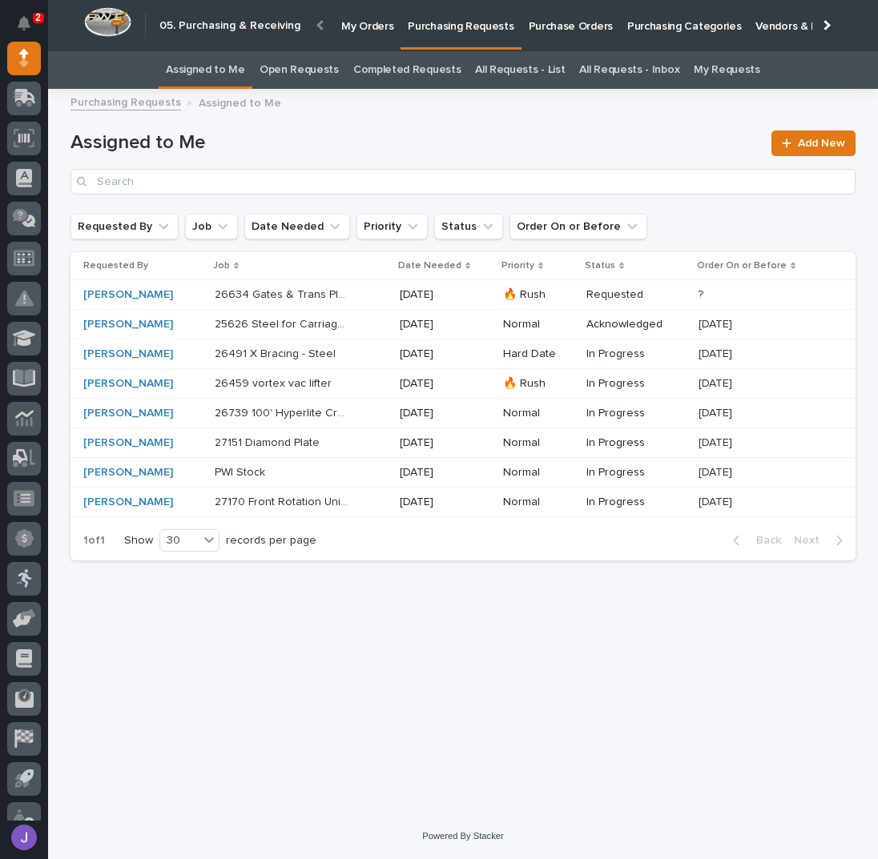
click at [366, 293] on div "26634 Gates & Trans Plates 26634 Gates & Trans Plates" at bounding box center [301, 295] width 172 height 26
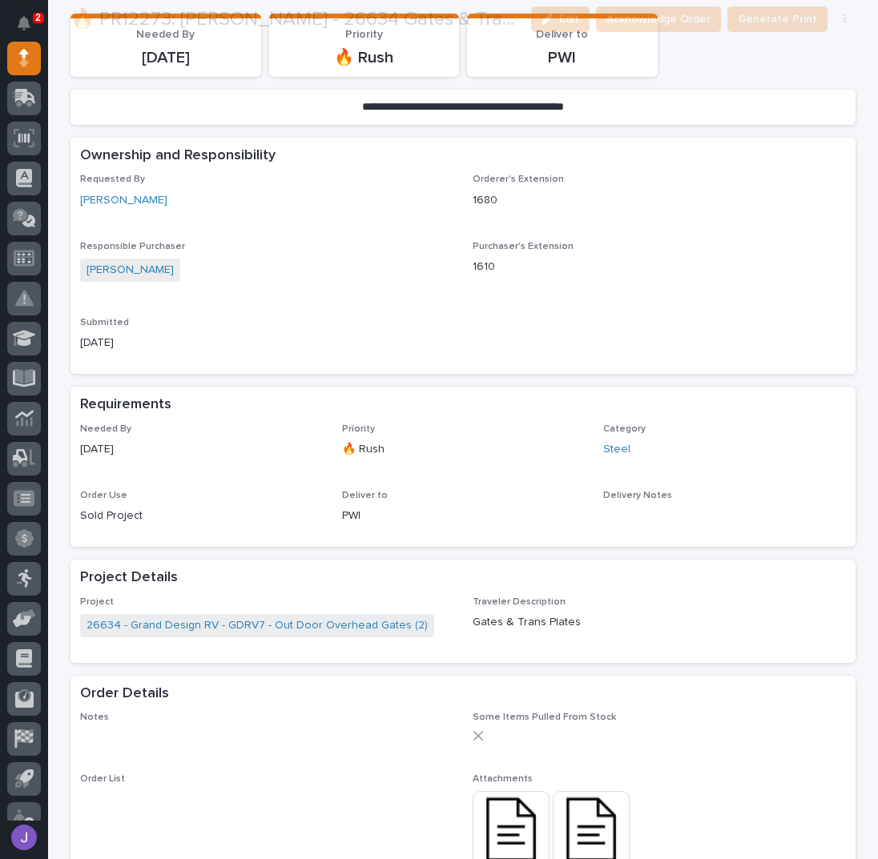
scroll to position [320, 0]
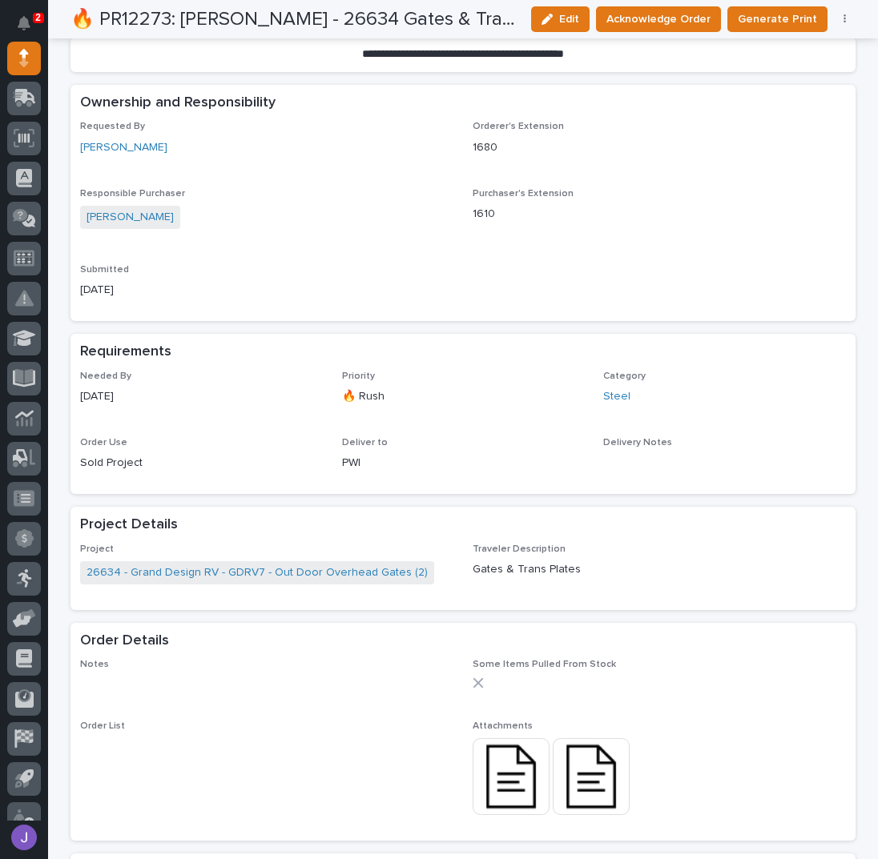
click at [529, 781] on img at bounding box center [511, 776] width 77 height 77
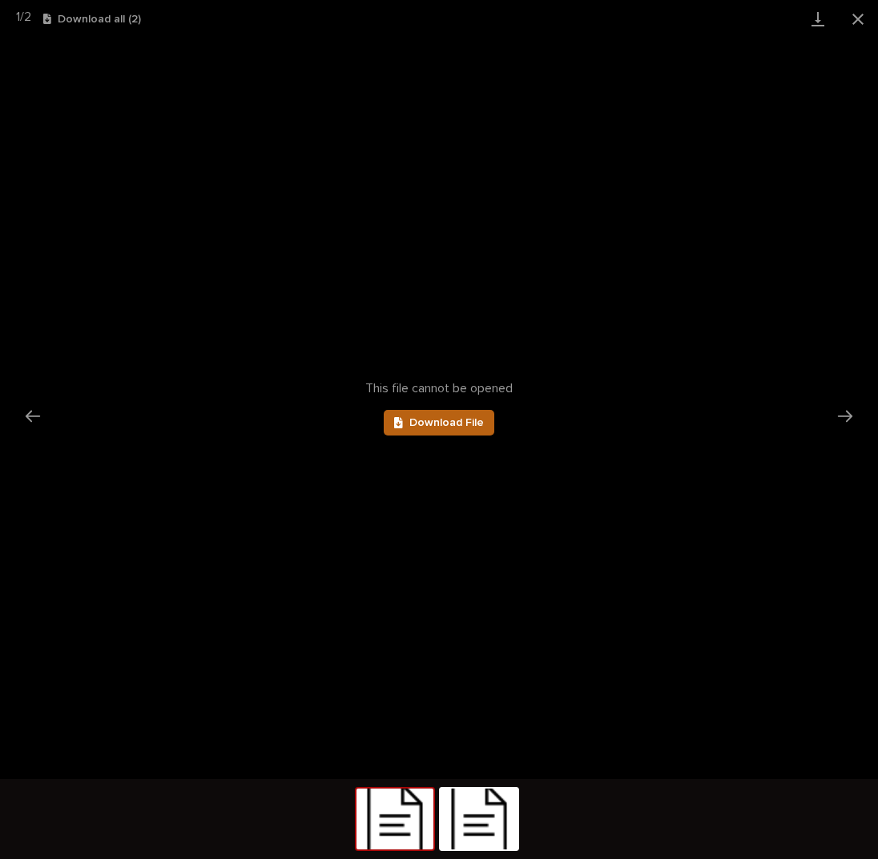
click at [432, 417] on span "Download File" at bounding box center [446, 422] width 74 height 11
click at [855, 15] on button "Close gallery" at bounding box center [858, 19] width 40 height 38
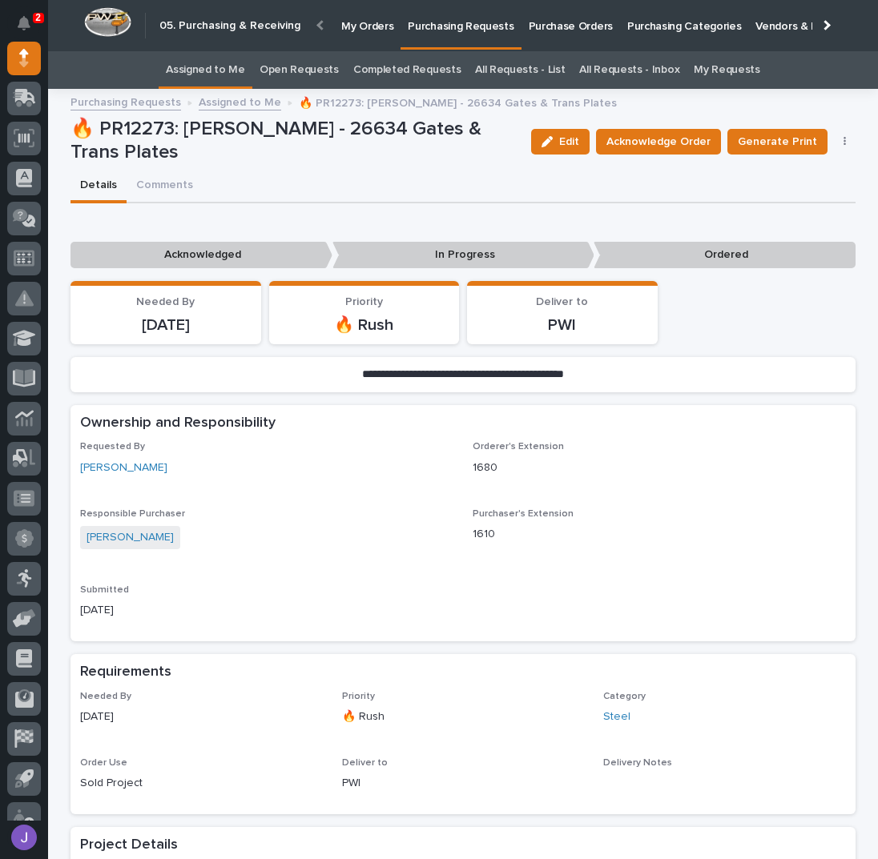
click at [551, 26] on p "Purchase Orders" at bounding box center [571, 17] width 84 height 34
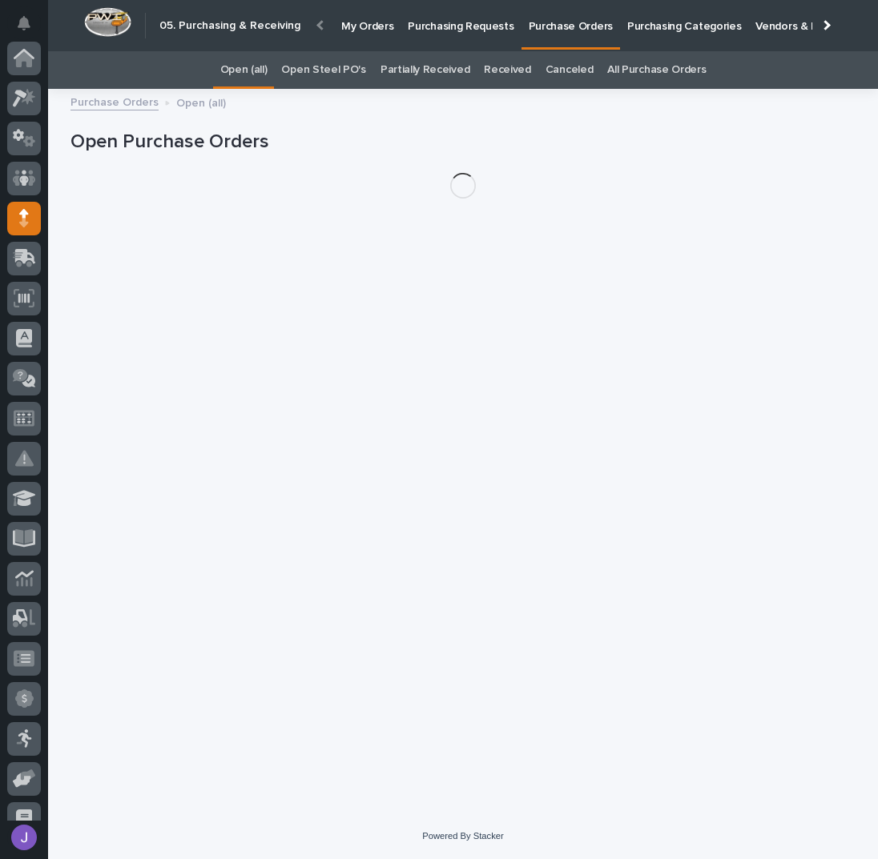
scroll to position [160, 0]
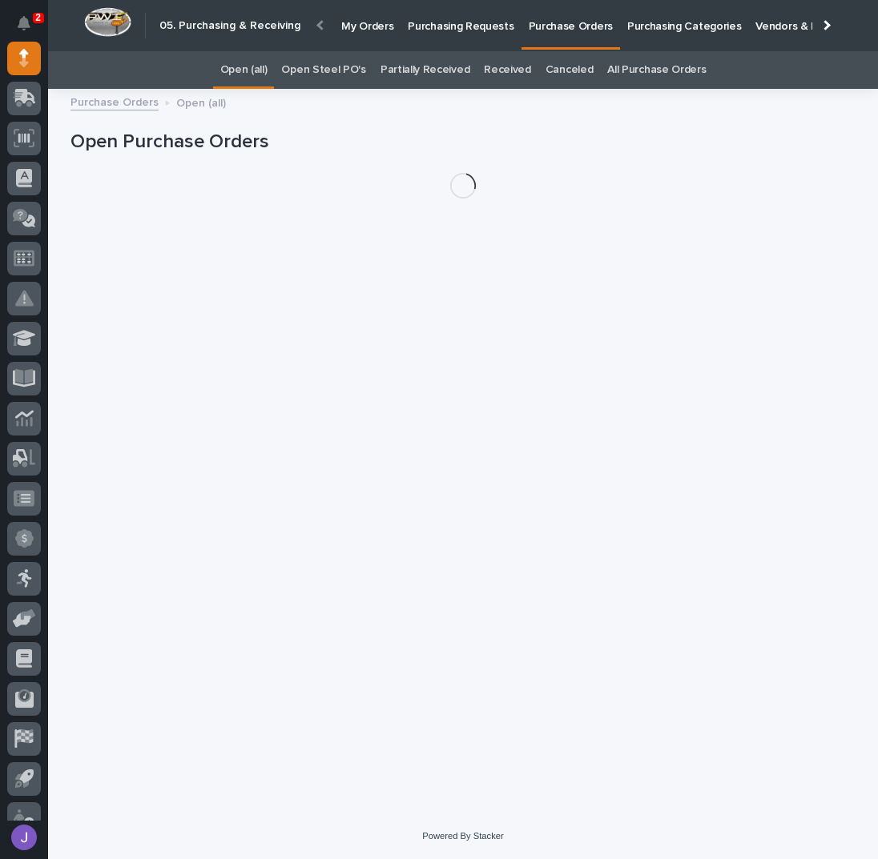
click at [336, 73] on link "Open Steel PO's" at bounding box center [323, 70] width 84 height 38
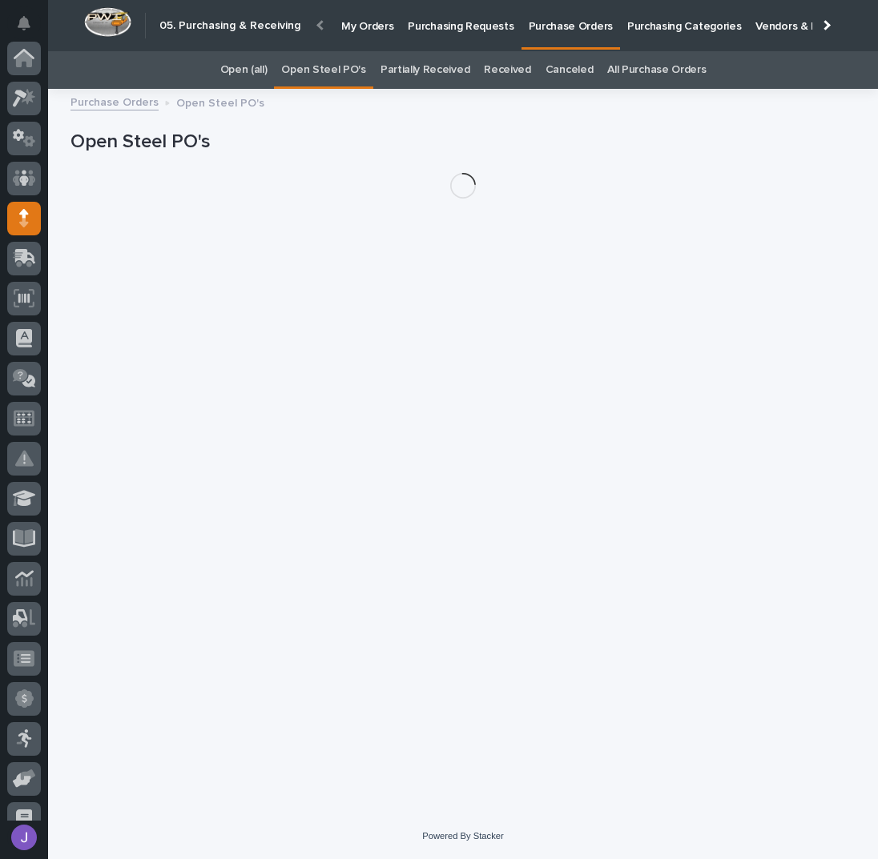
scroll to position [160, 0]
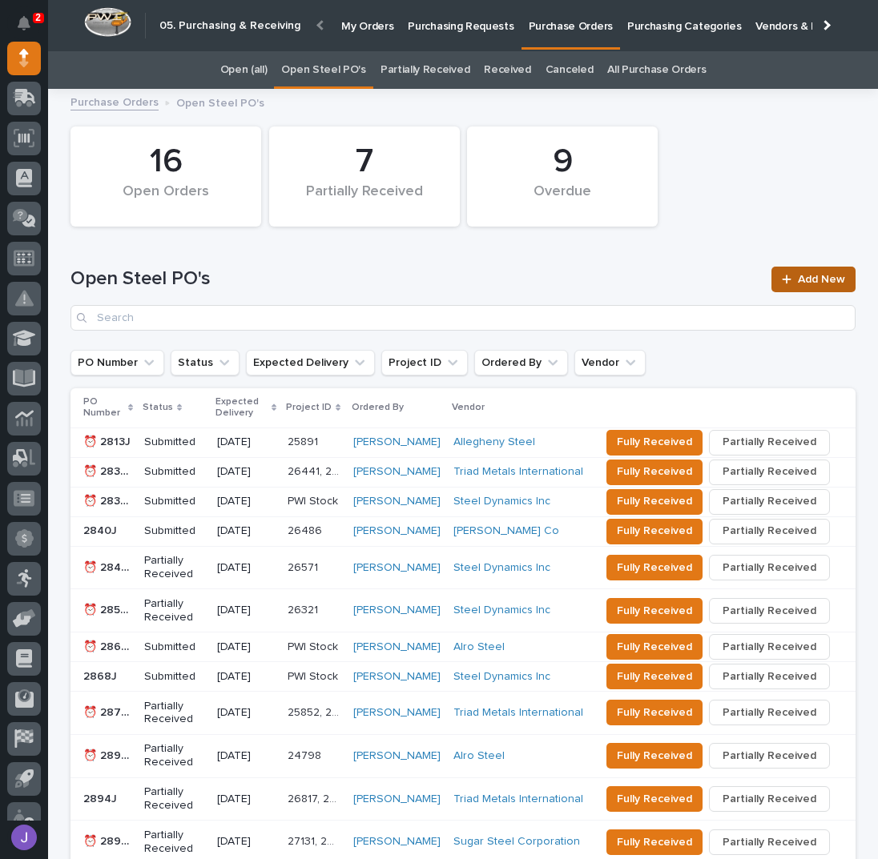
click at [808, 275] on span "Add New" at bounding box center [821, 279] width 47 height 11
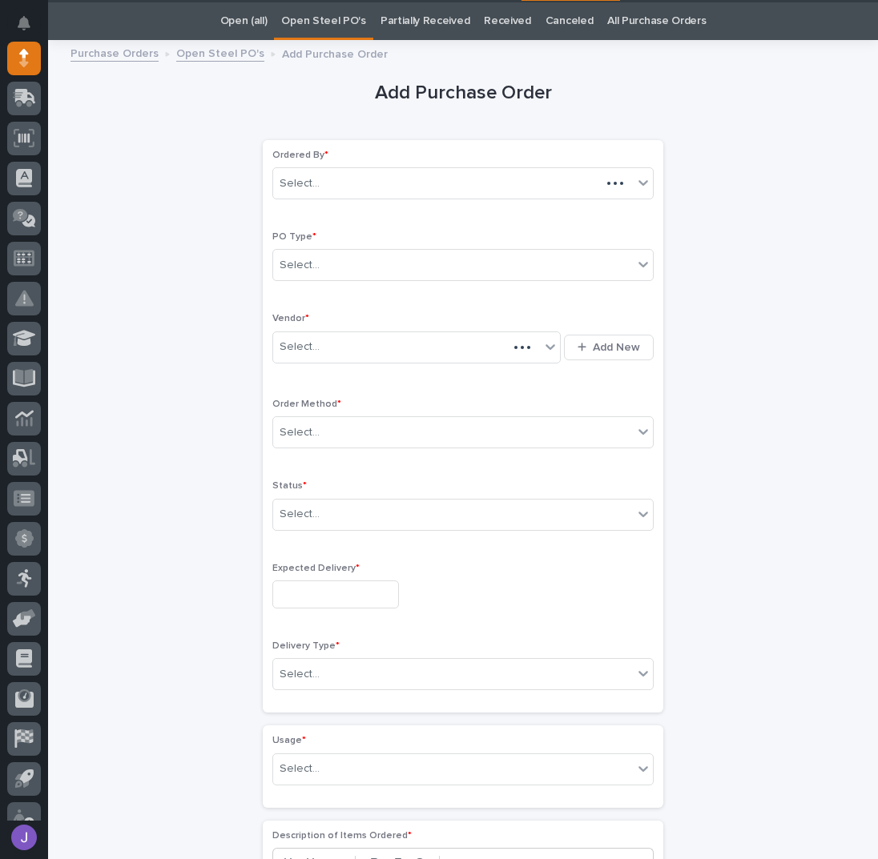
scroll to position [50, 0]
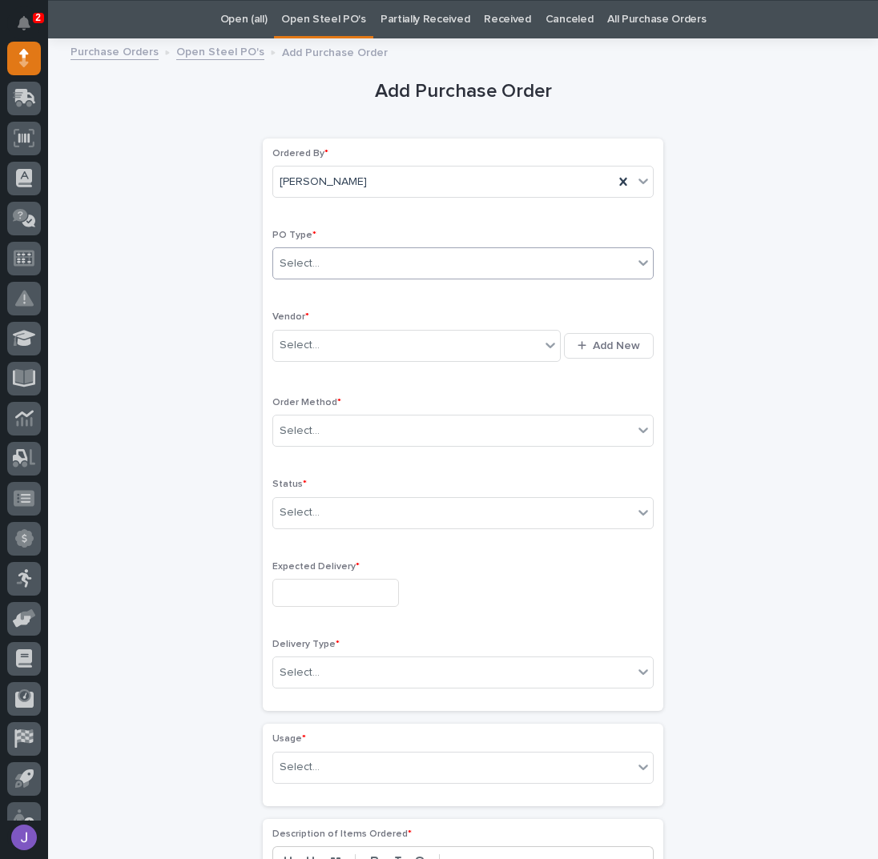
click at [400, 260] on div "Select..." at bounding box center [453, 264] width 360 height 26
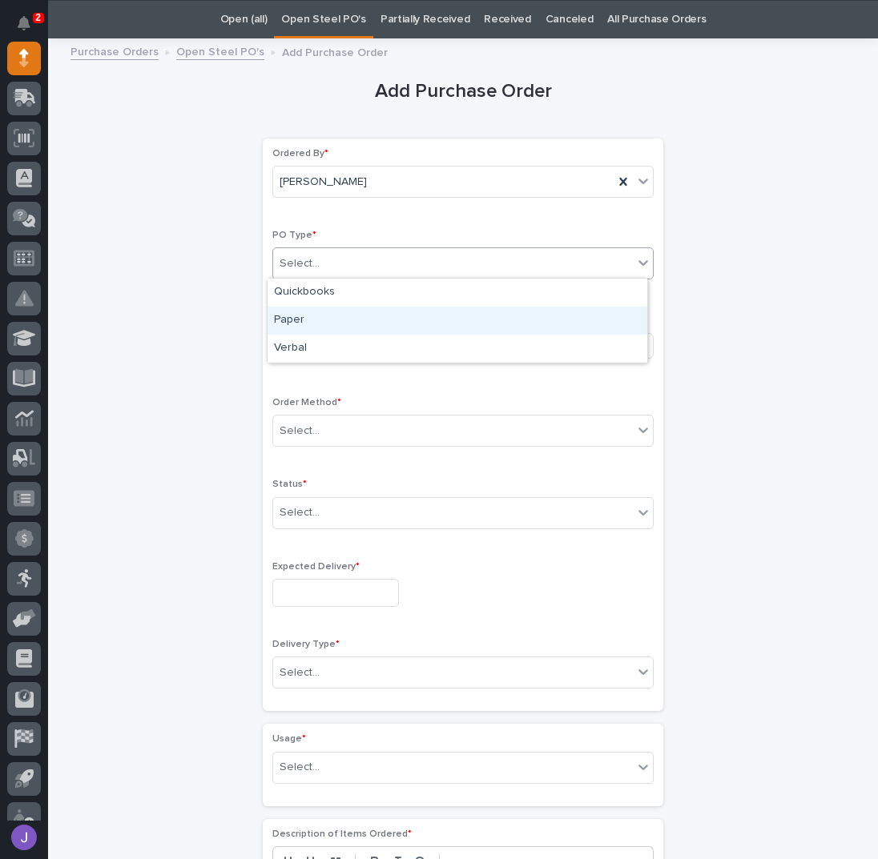
click at [330, 318] on div "Paper" at bounding box center [457, 321] width 380 height 28
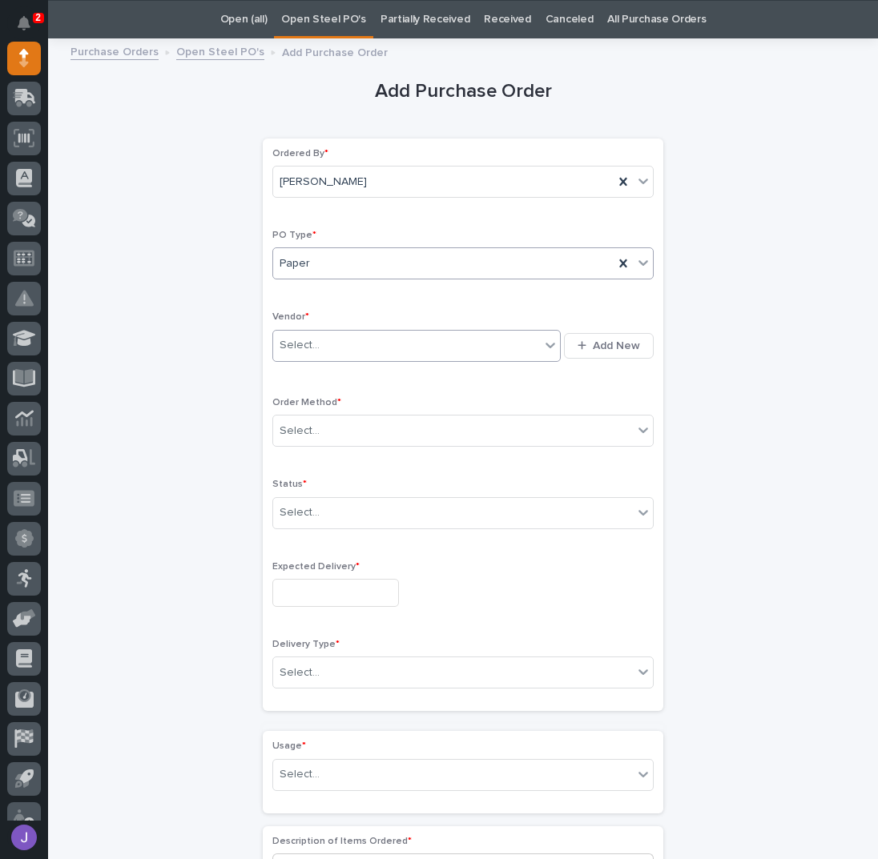
click at [319, 342] on div "Select..." at bounding box center [406, 345] width 267 height 26
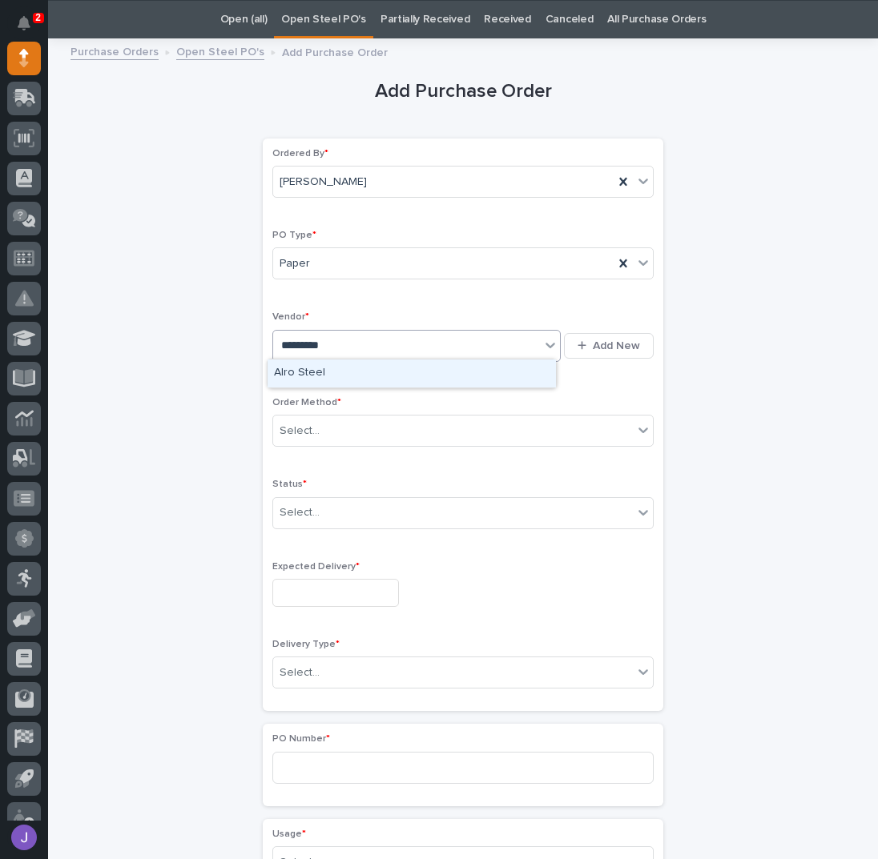
type input "**********"
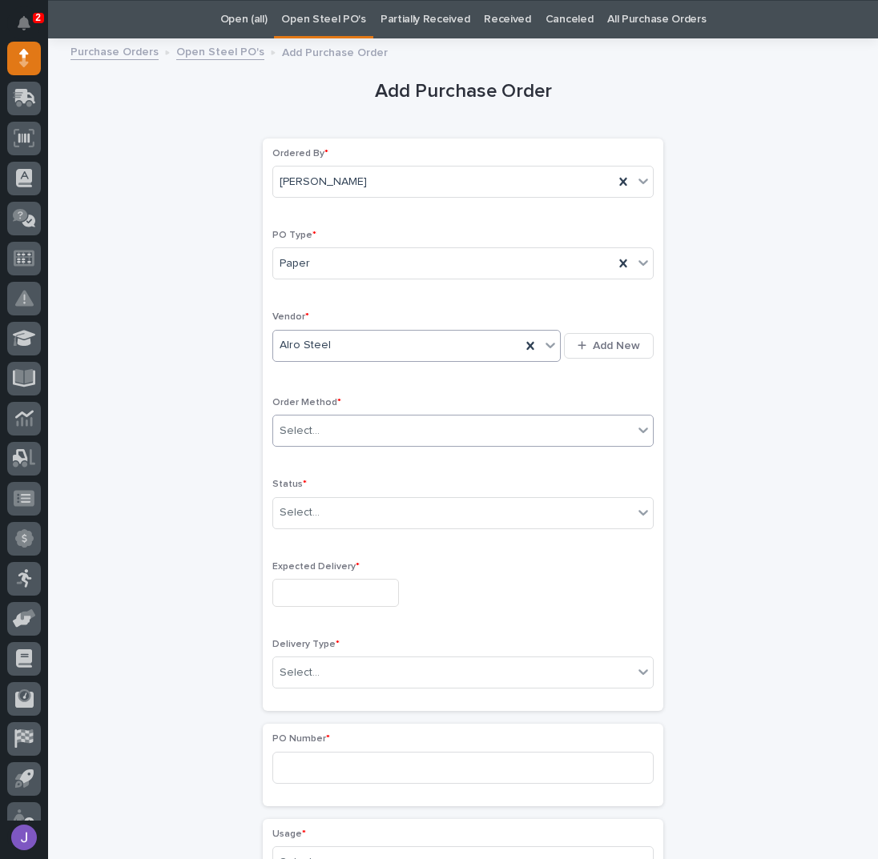
click at [325, 432] on div "Select..." at bounding box center [453, 431] width 360 height 26
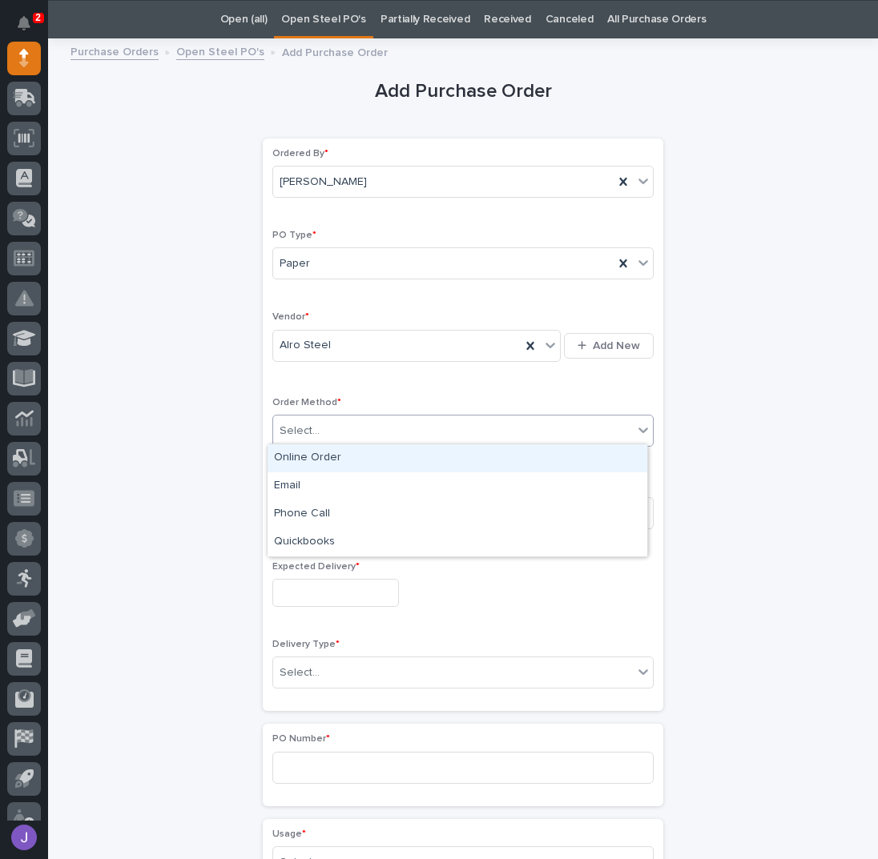
click at [314, 459] on div "Online Order" at bounding box center [457, 458] width 380 height 28
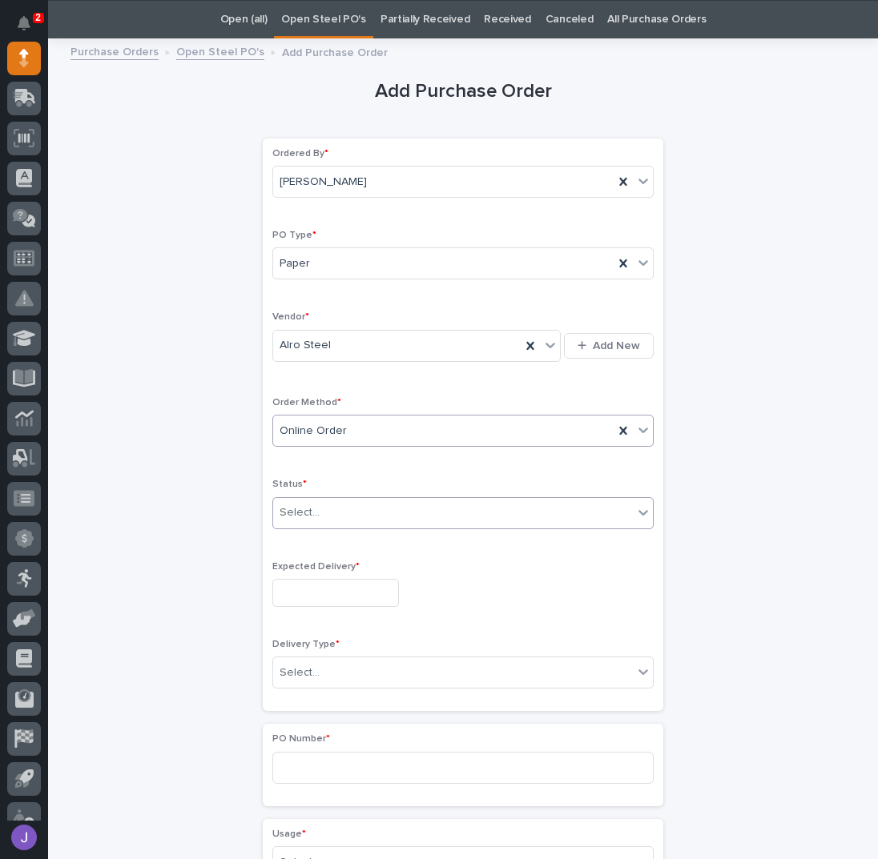
click at [303, 510] on div "Select..." at bounding box center [300, 513] width 40 height 17
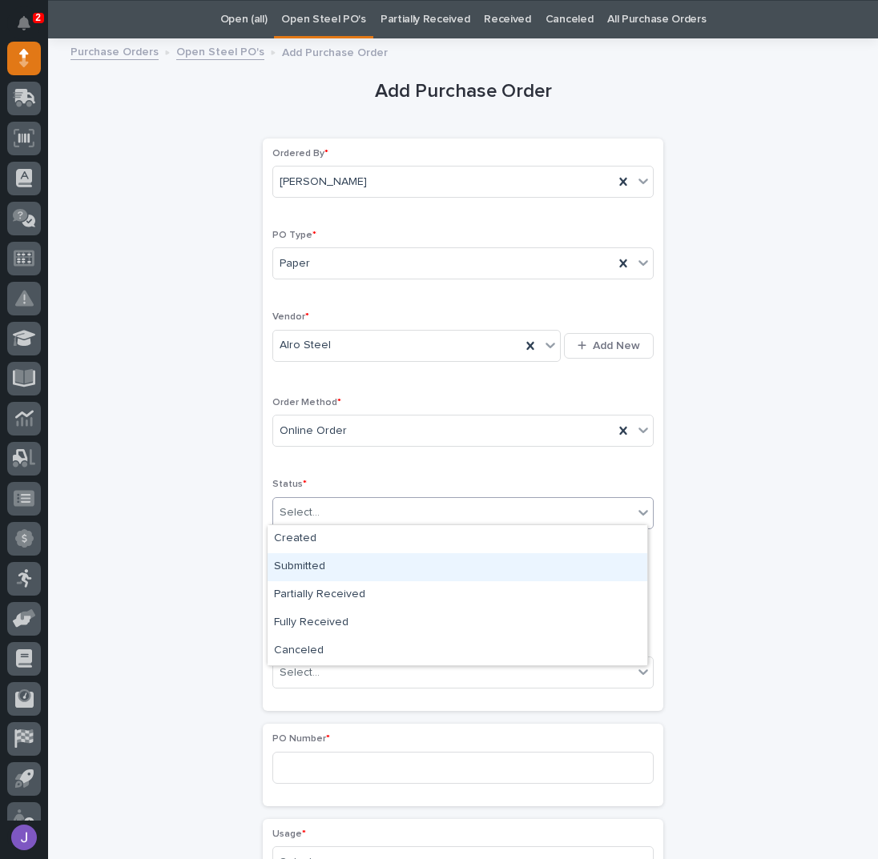
click at [312, 557] on div "Submitted" at bounding box center [457, 567] width 380 height 28
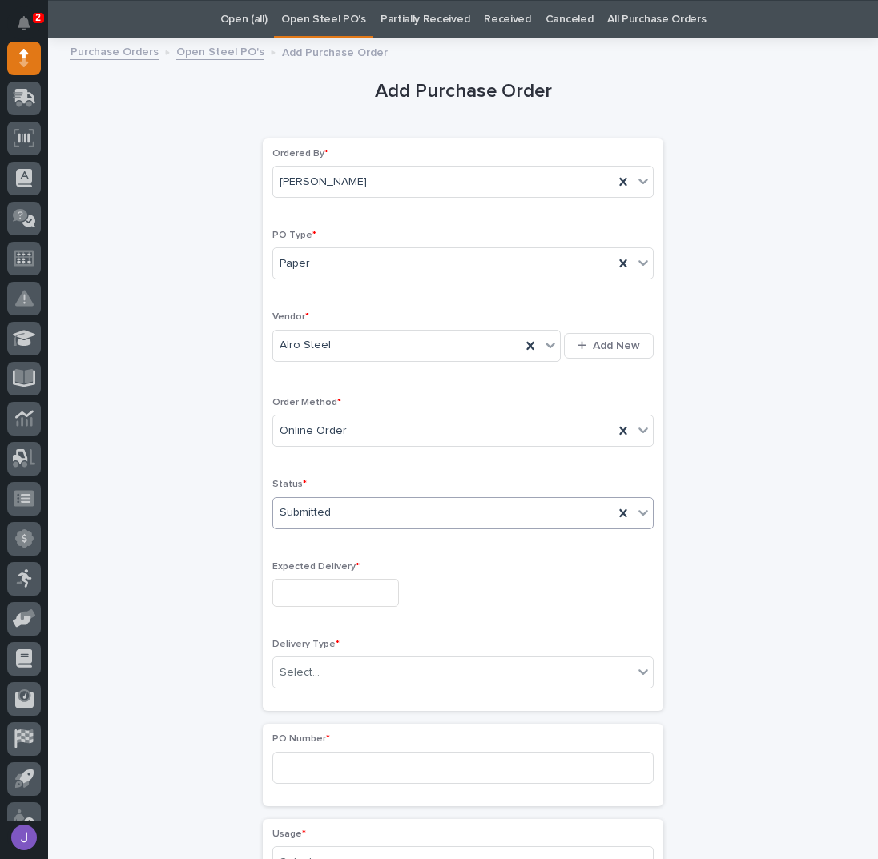
click at [311, 596] on input "text" at bounding box center [335, 593] width 127 height 28
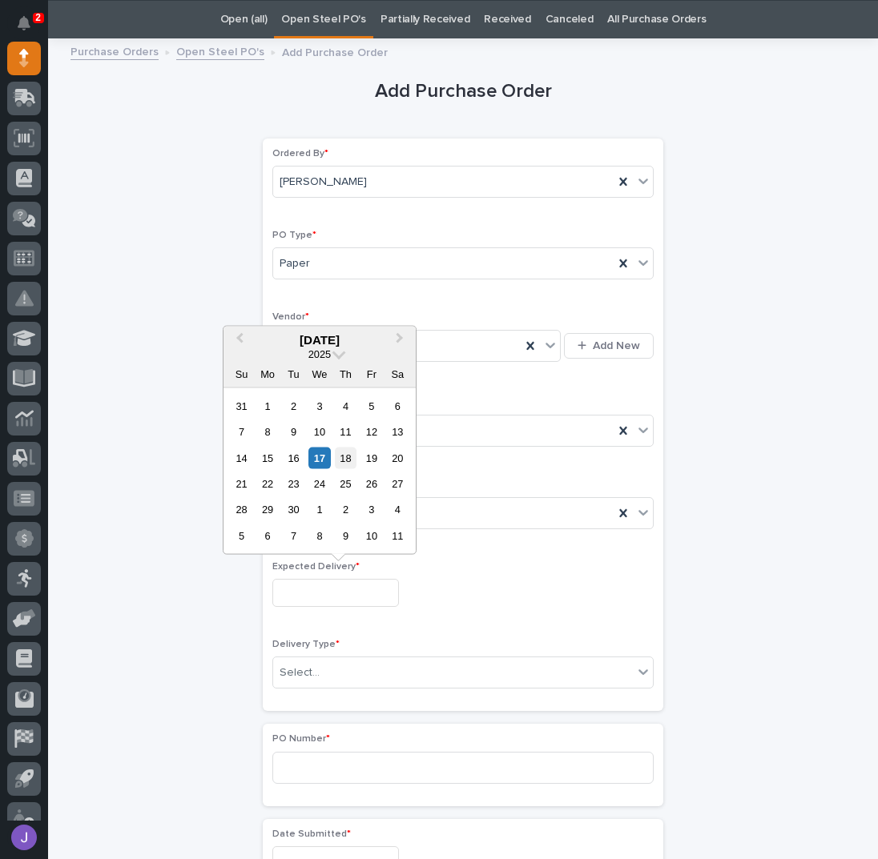
click at [344, 463] on div "18" at bounding box center [346, 458] width 22 height 22
type input "**********"
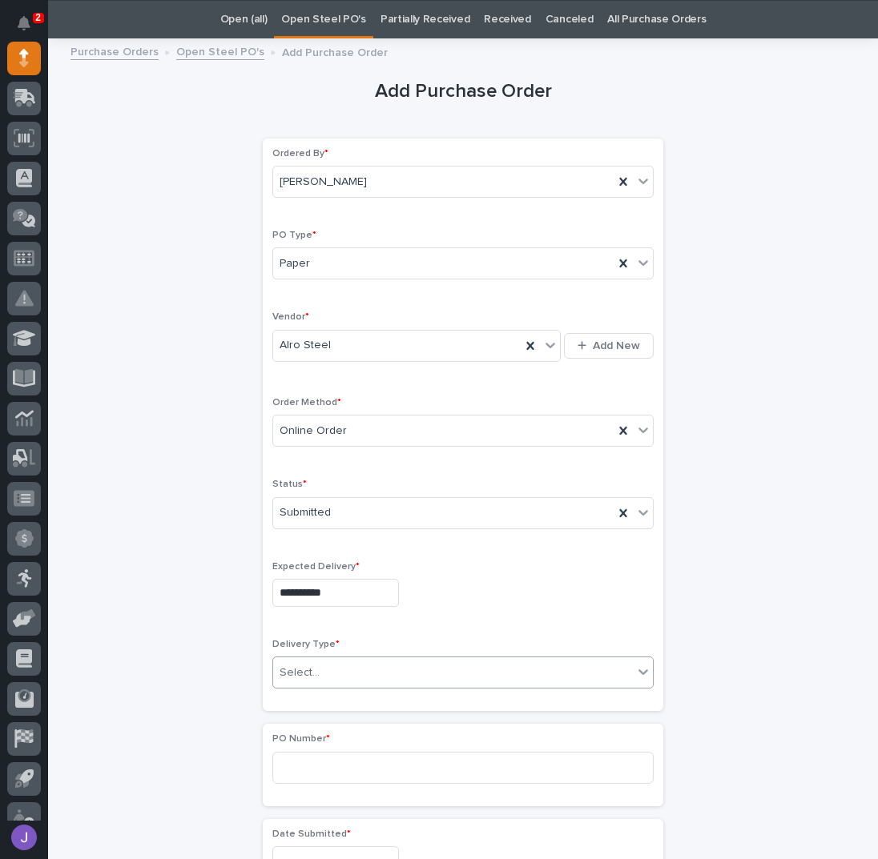
drag, startPoint x: 319, startPoint y: 659, endPoint x: 319, endPoint y: 680, distance: 20.8
click at [319, 660] on div "Select..." at bounding box center [453, 673] width 360 height 26
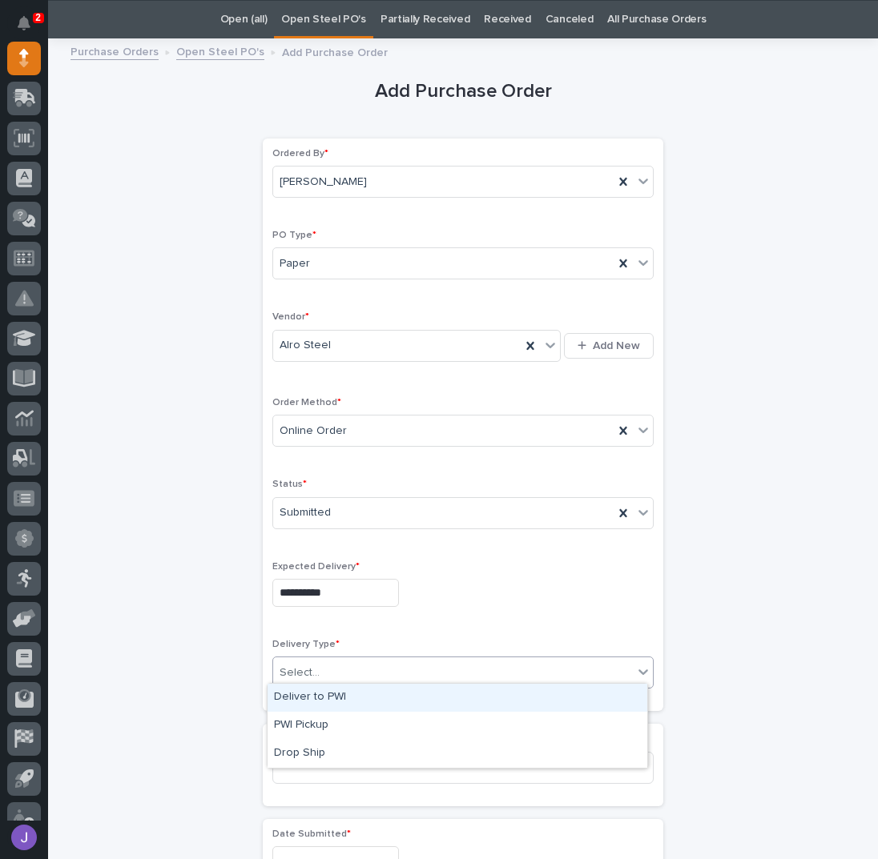
click at [305, 702] on div "Deliver to PWI" at bounding box center [457, 698] width 380 height 28
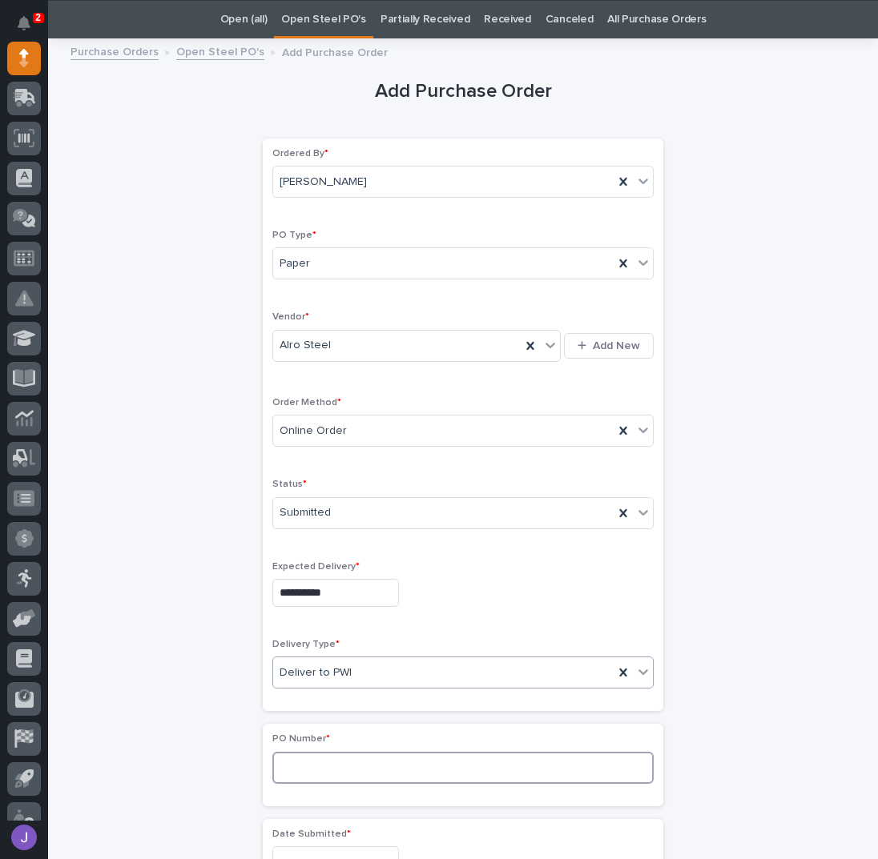
click at [288, 767] on input at bounding box center [462, 768] width 381 height 32
type input "2913J"
click at [199, 517] on div "**********" at bounding box center [462, 843] width 785 height 1591
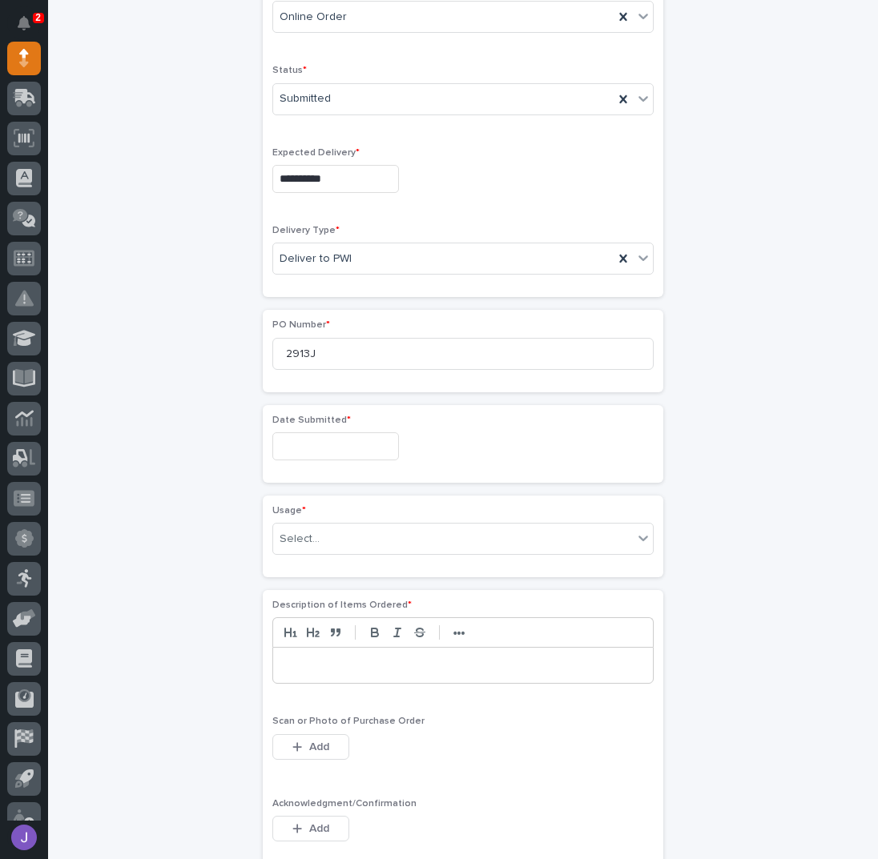
scroll to position [477, 0]
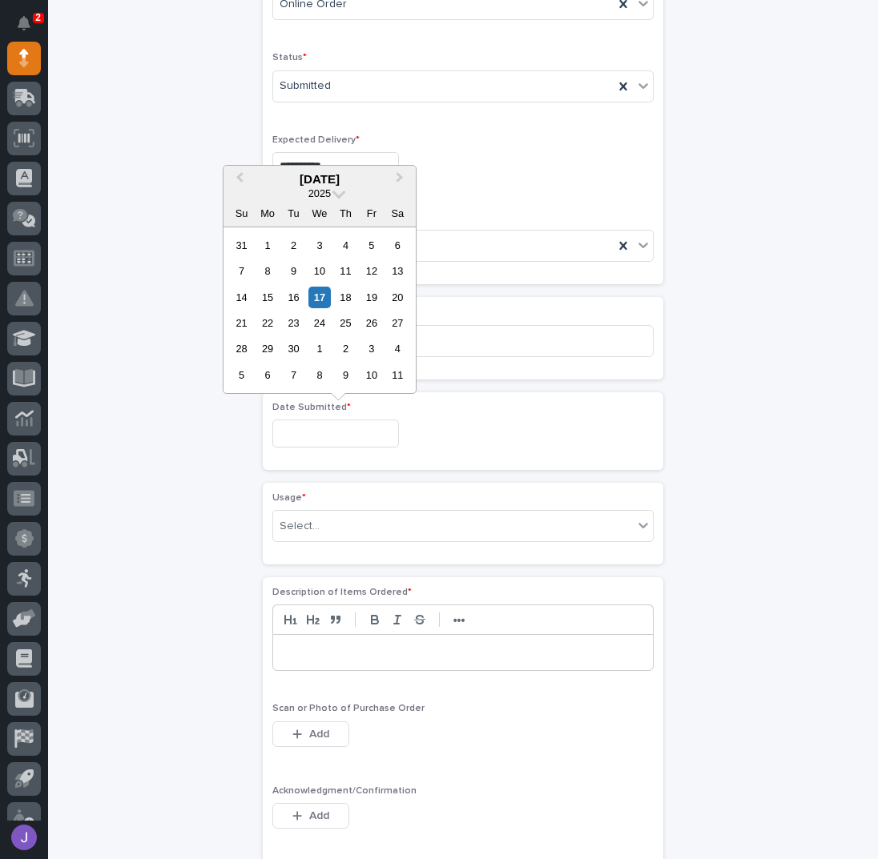
click at [311, 436] on input "text" at bounding box center [335, 434] width 127 height 28
click at [321, 303] on div "17" at bounding box center [319, 298] width 22 height 22
type input "**********"
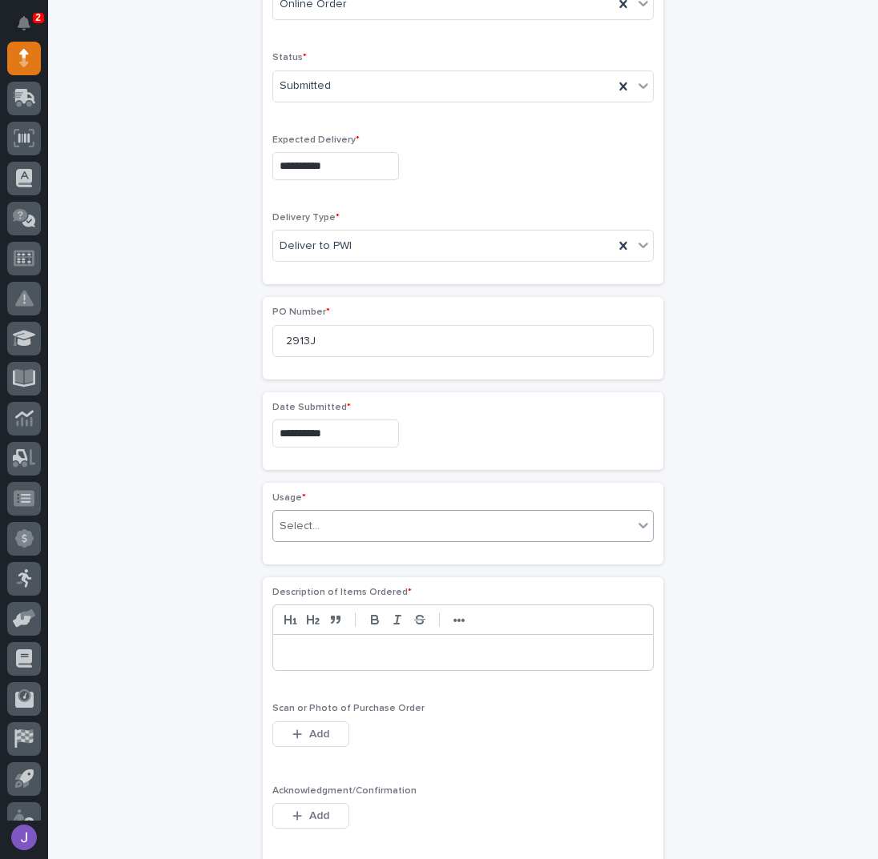
click at [304, 518] on div "Select..." at bounding box center [300, 526] width 40 height 17
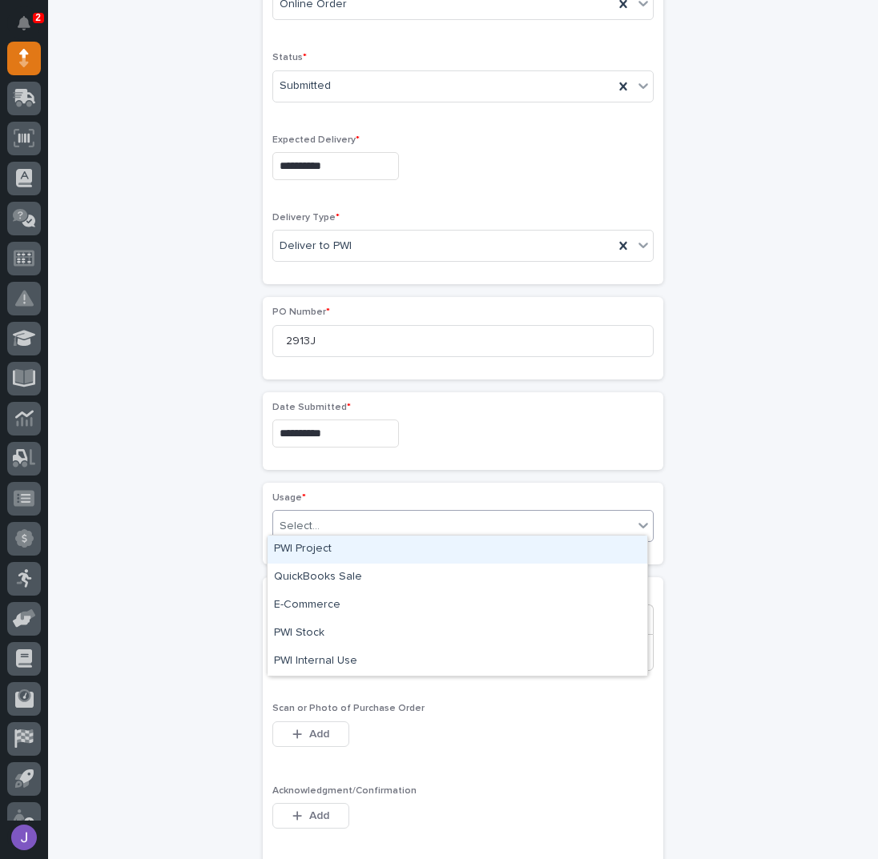
click at [311, 552] on div "PWI Project" at bounding box center [457, 550] width 380 height 28
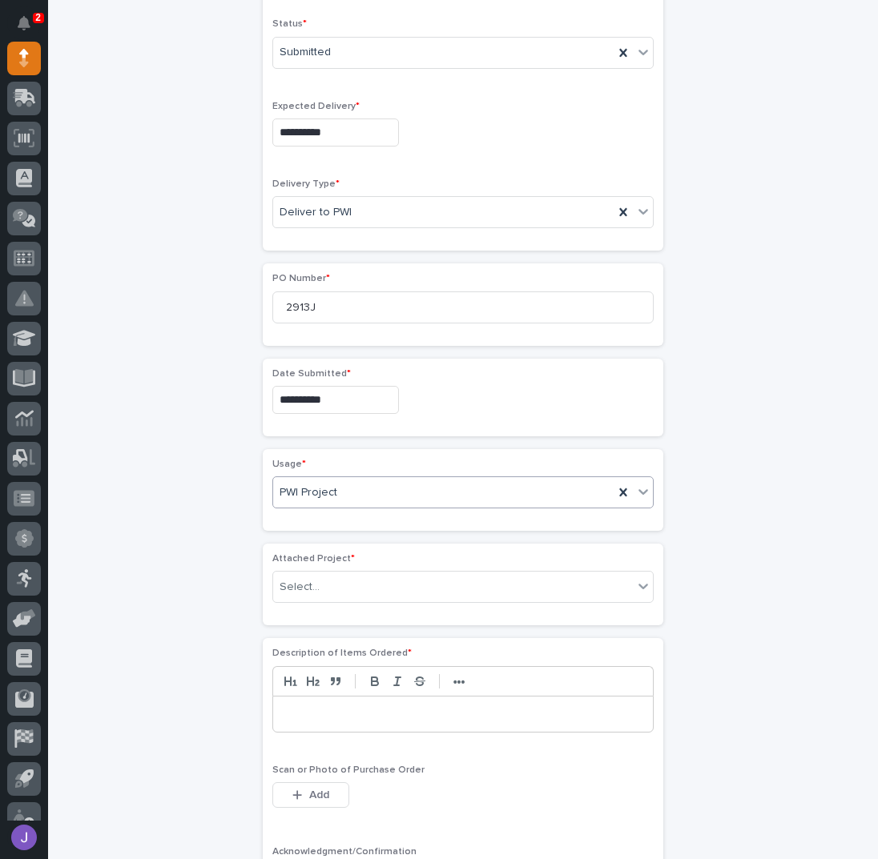
scroll to position [525, 0]
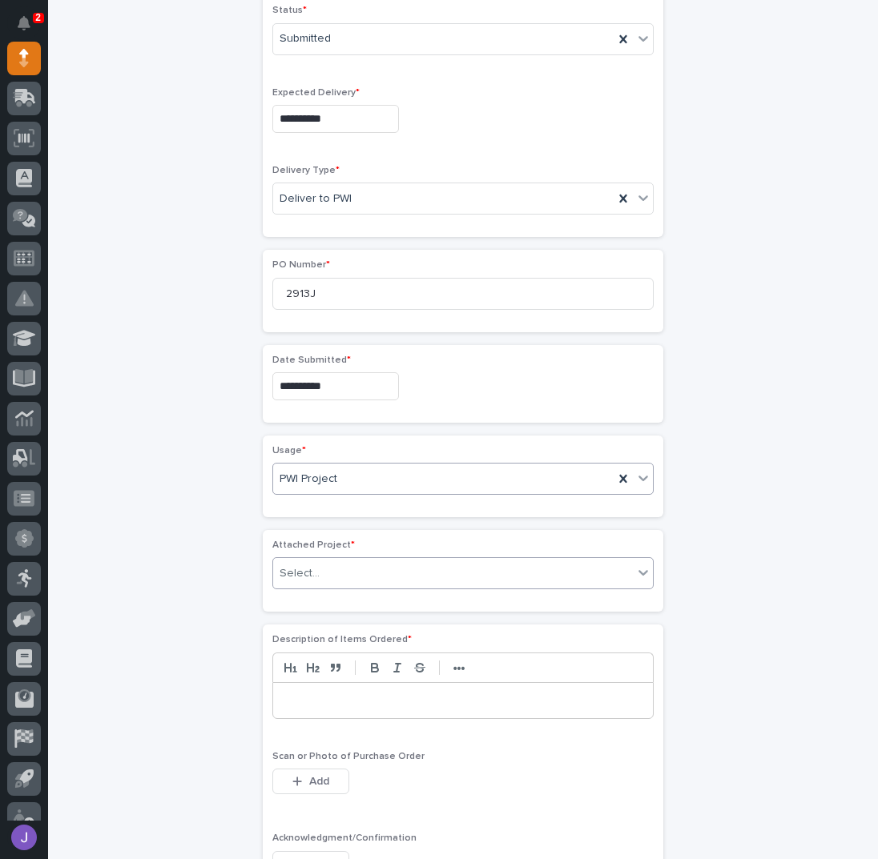
click at [312, 561] on div "Select..." at bounding box center [453, 574] width 360 height 26
type input "*****"
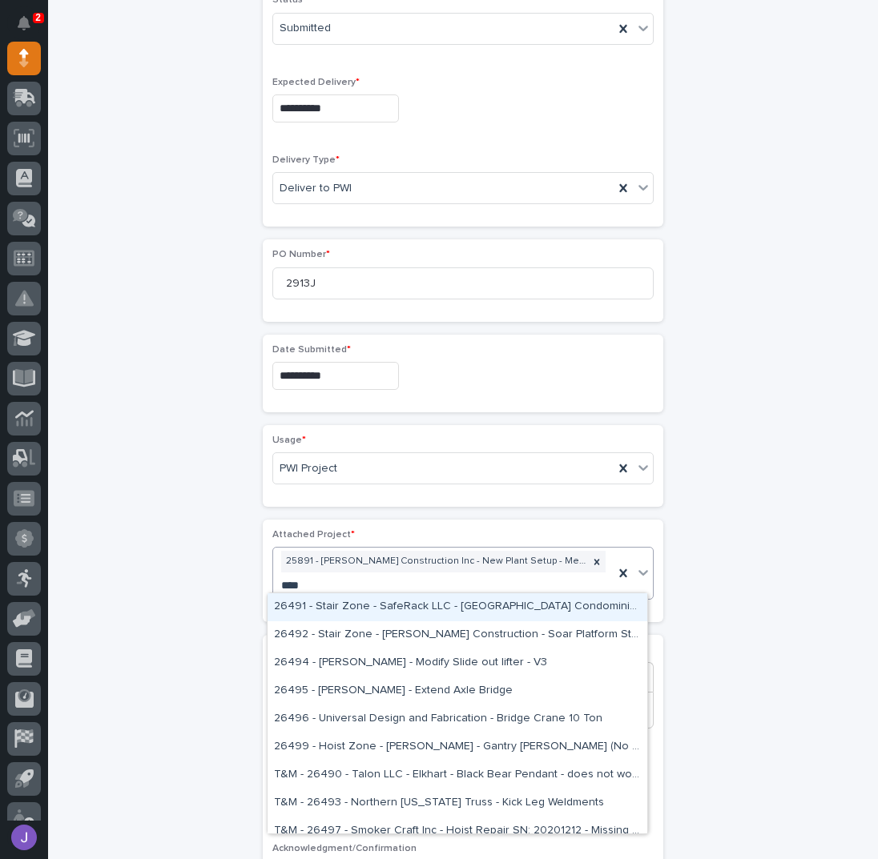
type input "*****"
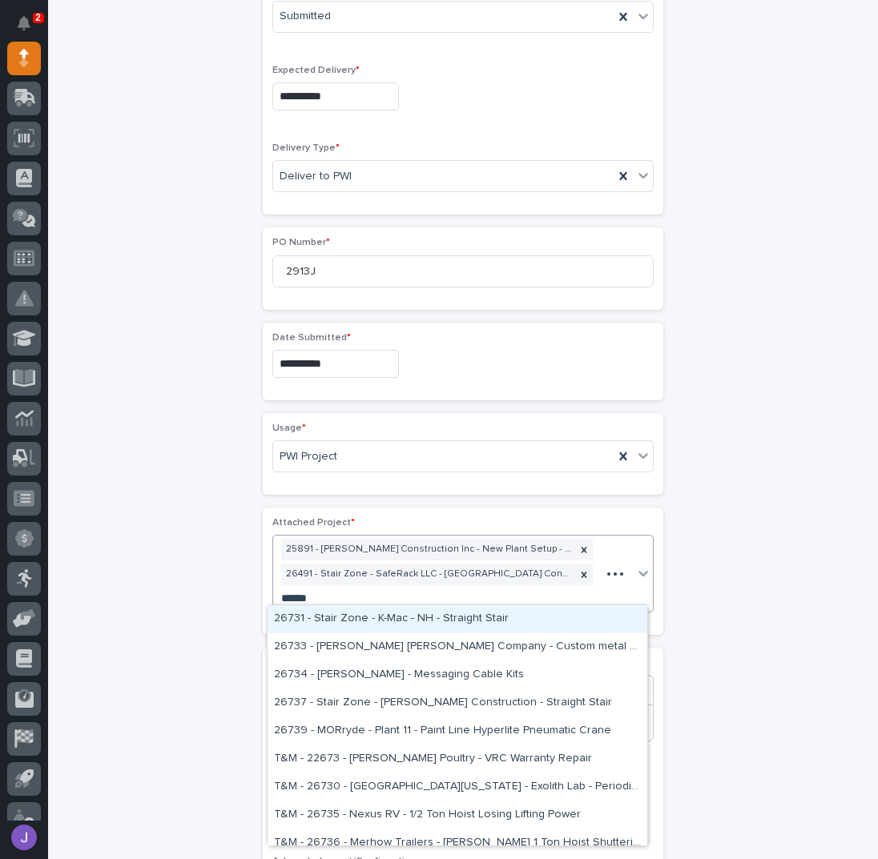
scroll to position [547, 0]
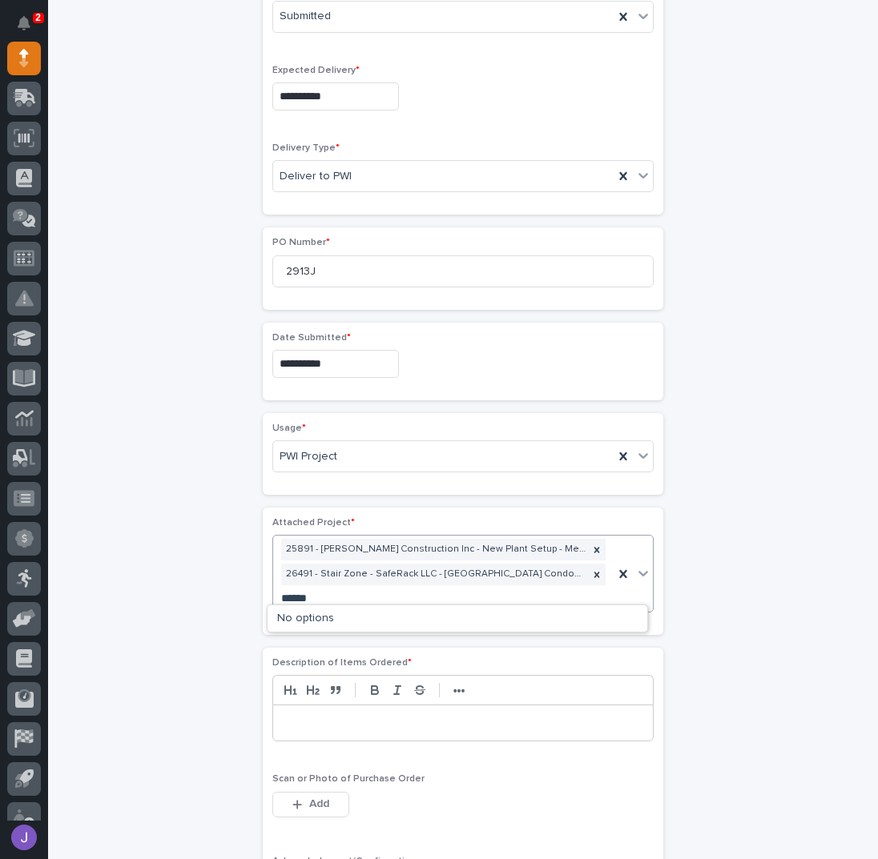
type input "*****"
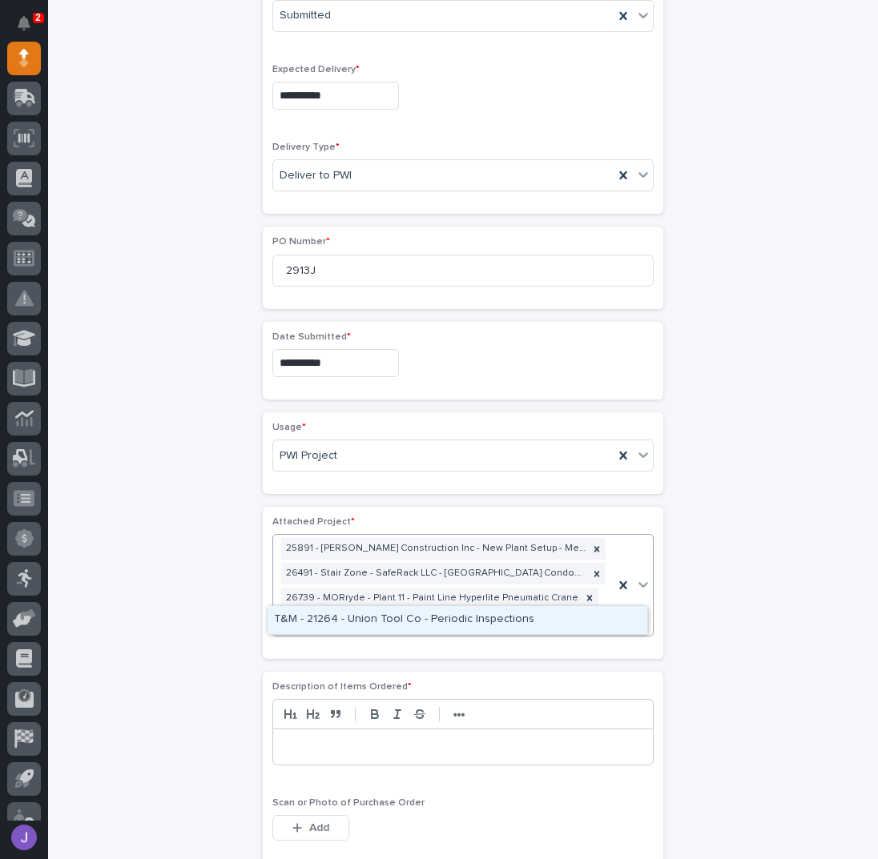
scroll to position [559, 0]
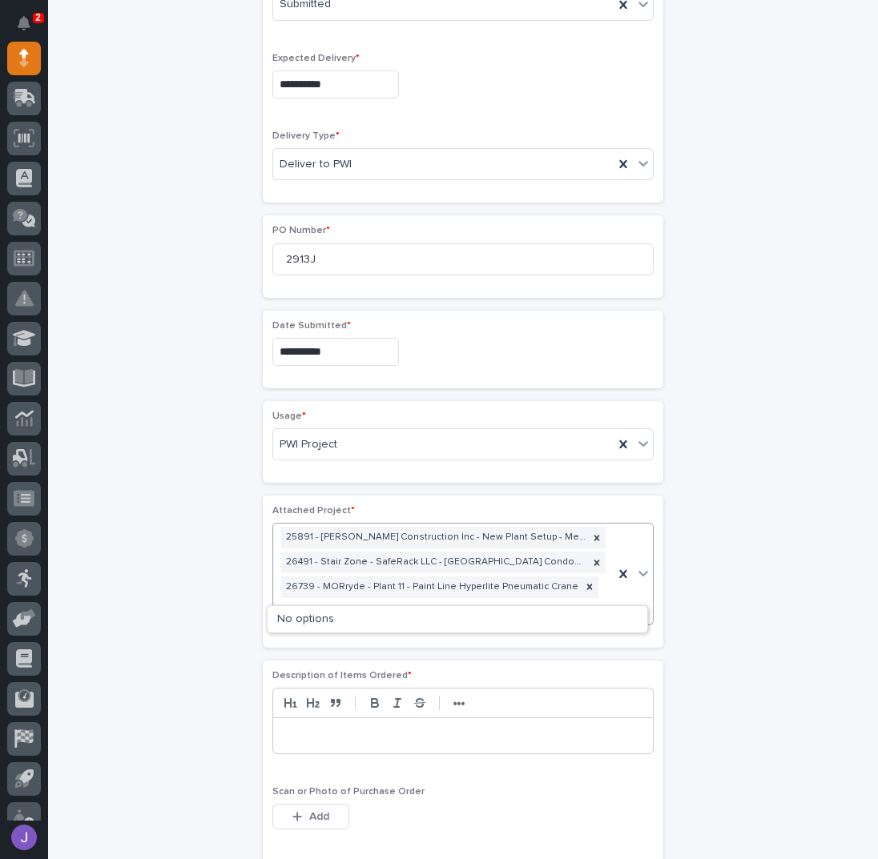
type input "*****"
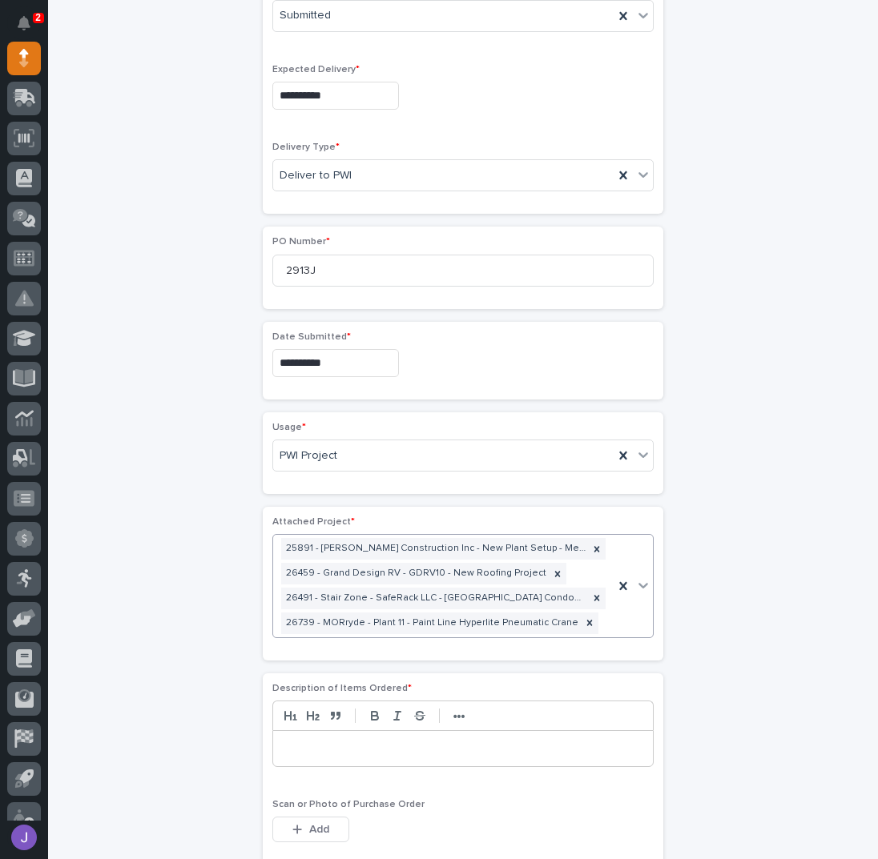
scroll to position [561, 0]
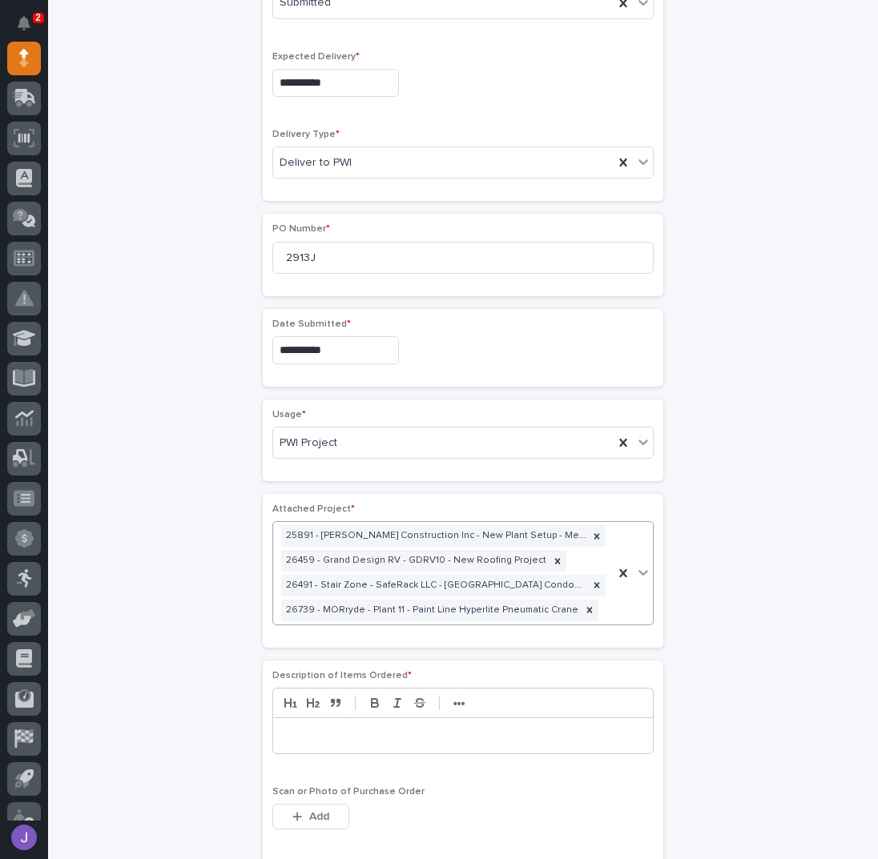
click at [354, 732] on p at bounding box center [463, 736] width 356 height 16
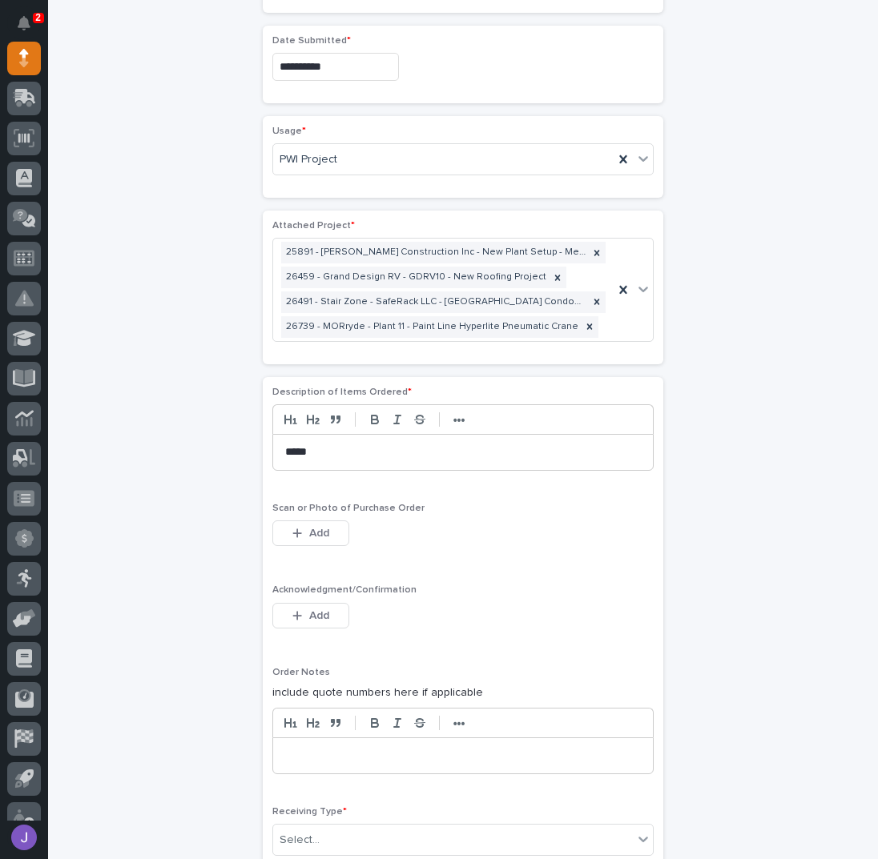
scroll to position [881, 0]
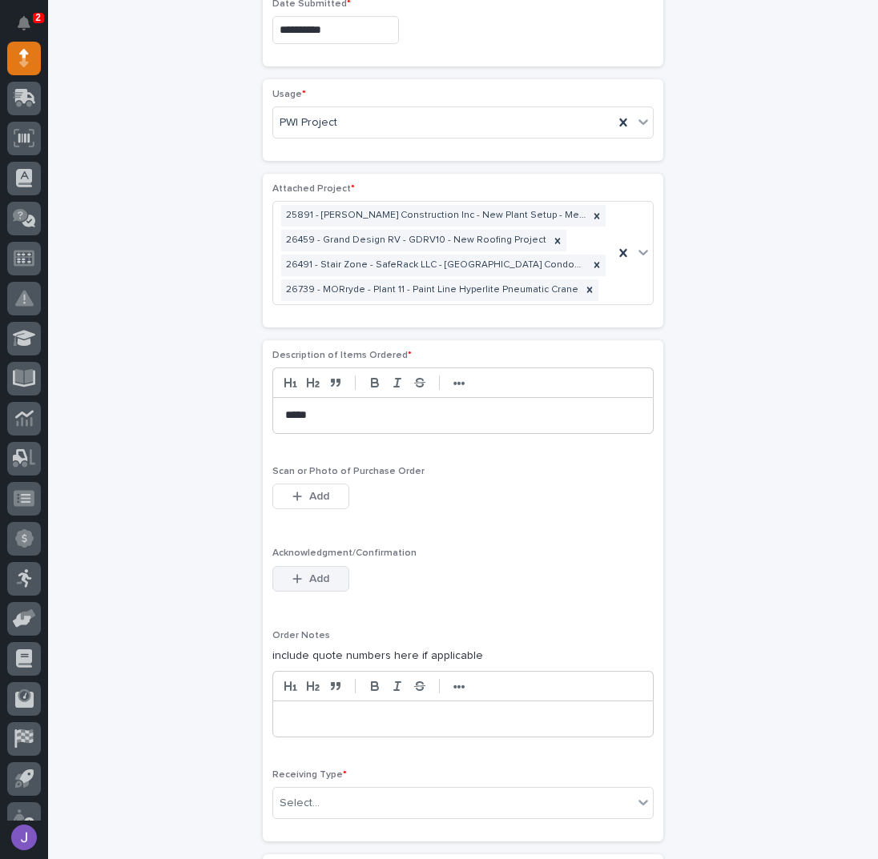
click at [335, 570] on button "Add" at bounding box center [310, 579] width 77 height 26
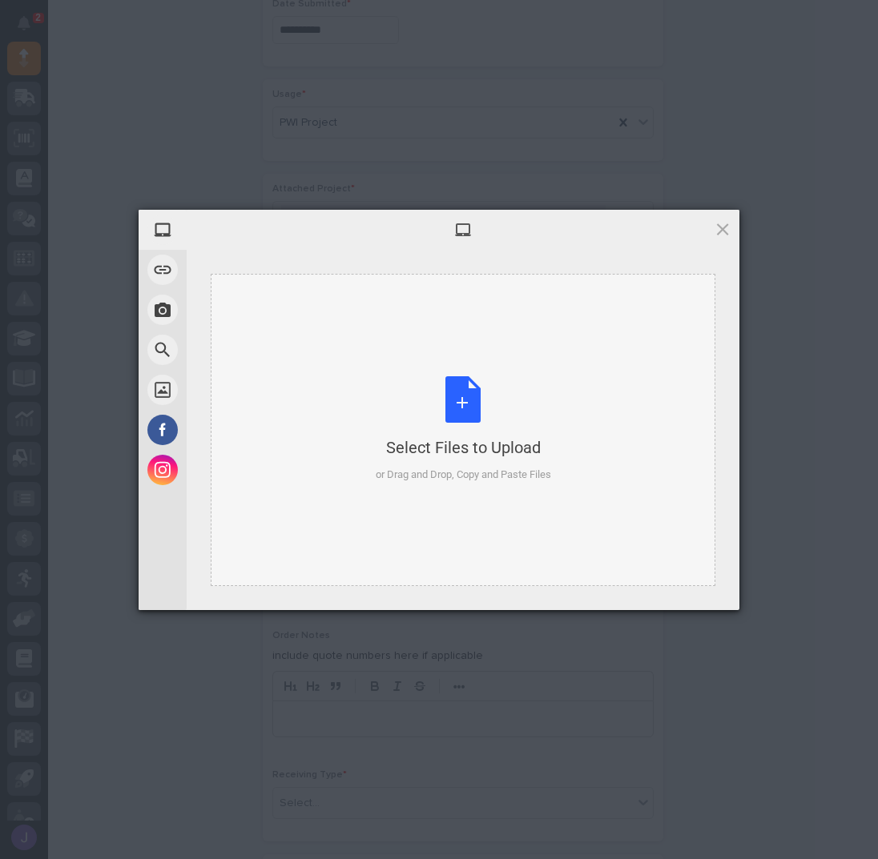
click at [453, 385] on div "Select Files to Upload or Drag and Drop, Copy and Paste Files" at bounding box center [463, 429] width 175 height 107
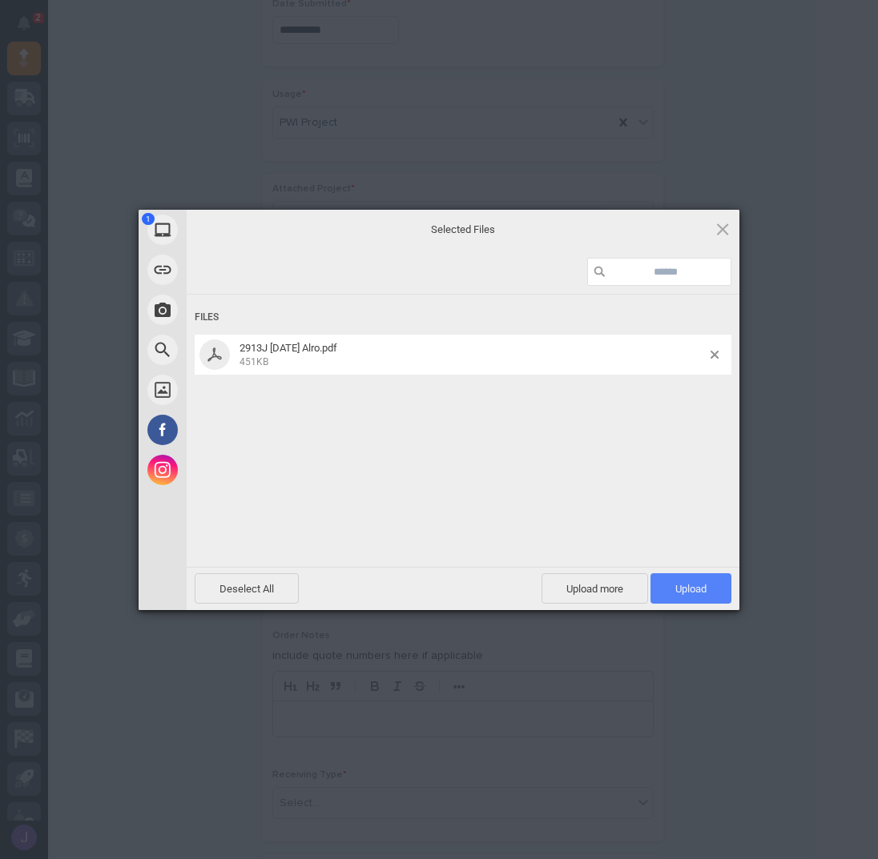
click at [695, 590] on span "Upload 1" at bounding box center [690, 589] width 31 height 12
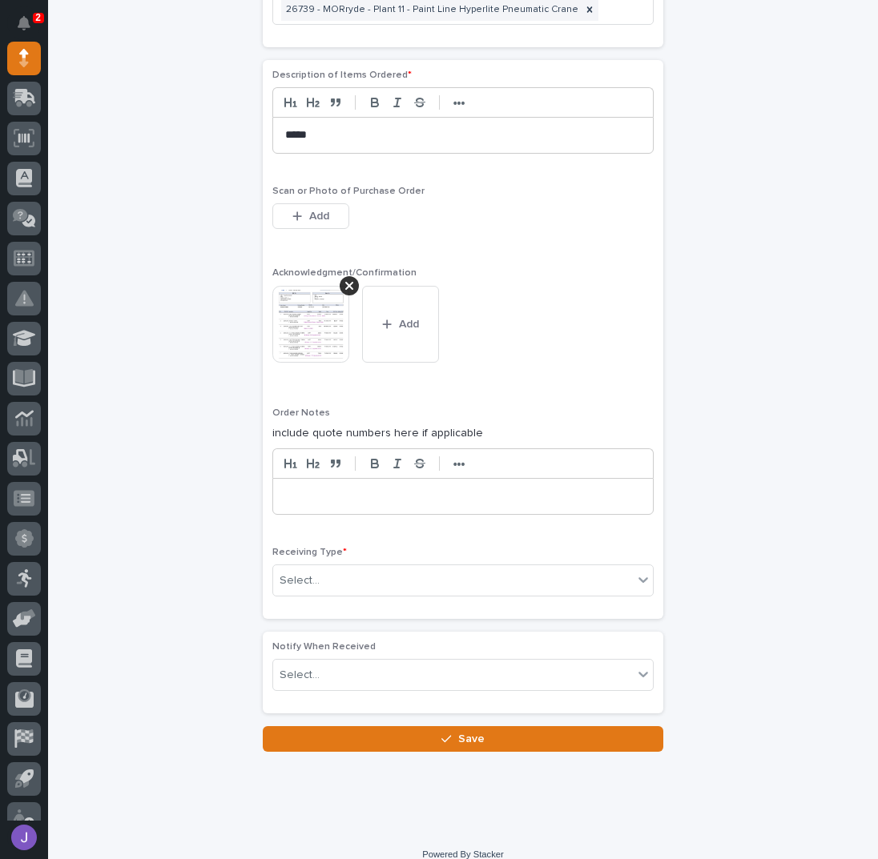
scroll to position [1169, 0]
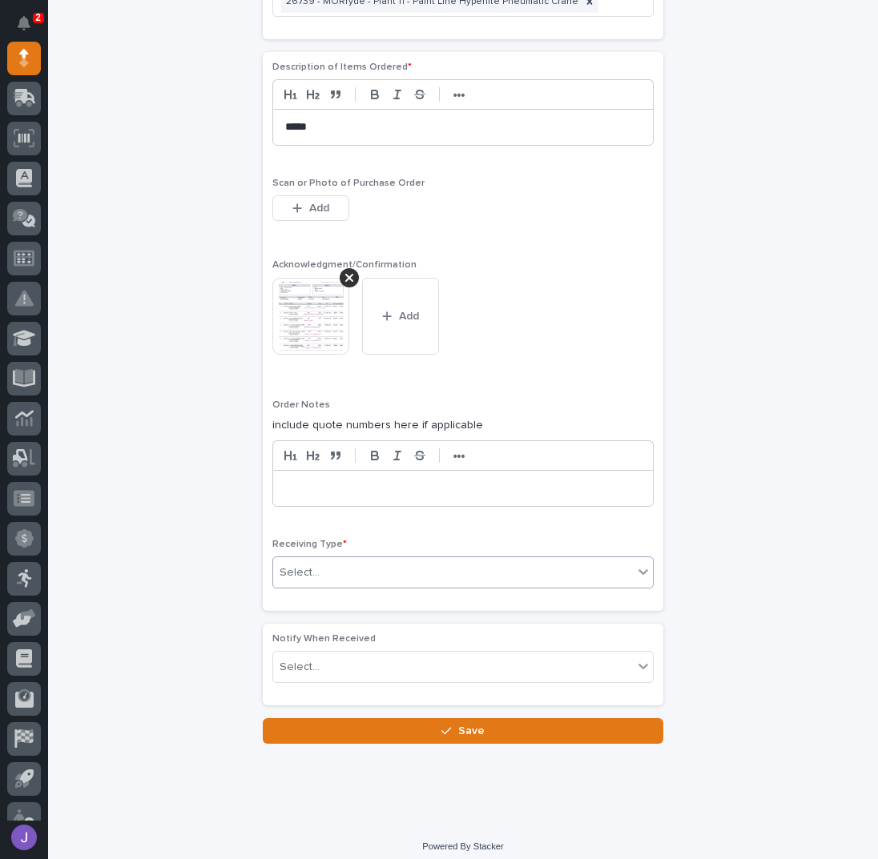
click at [306, 568] on div "Select..." at bounding box center [300, 573] width 40 height 17
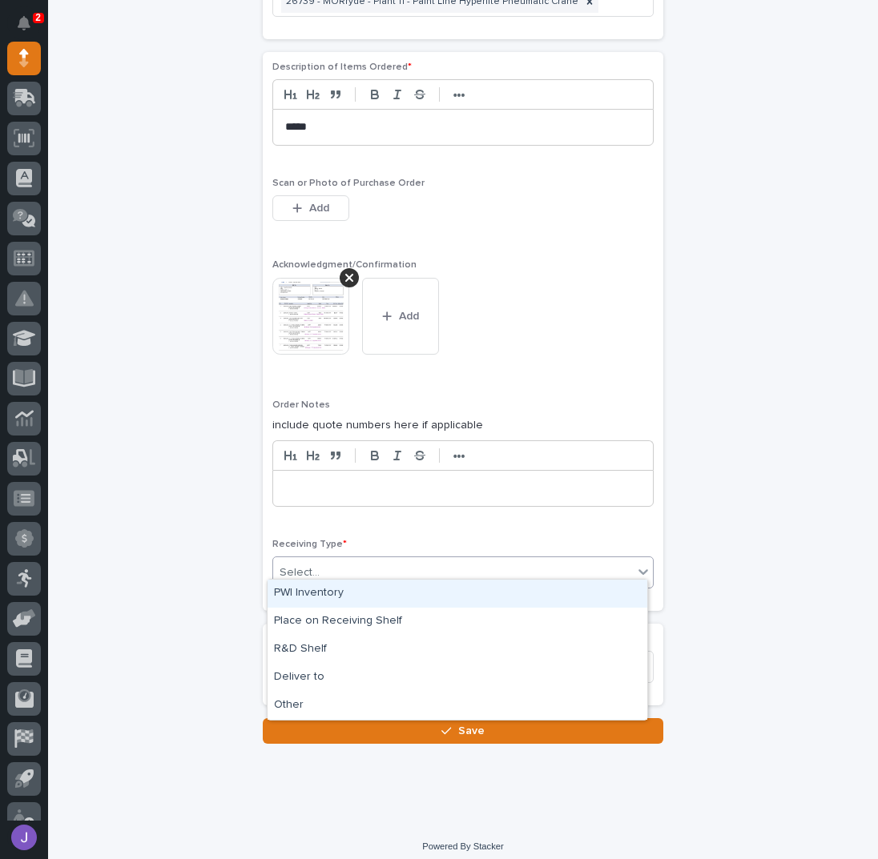
click at [320, 593] on div "PWI Inventory" at bounding box center [457, 594] width 380 height 28
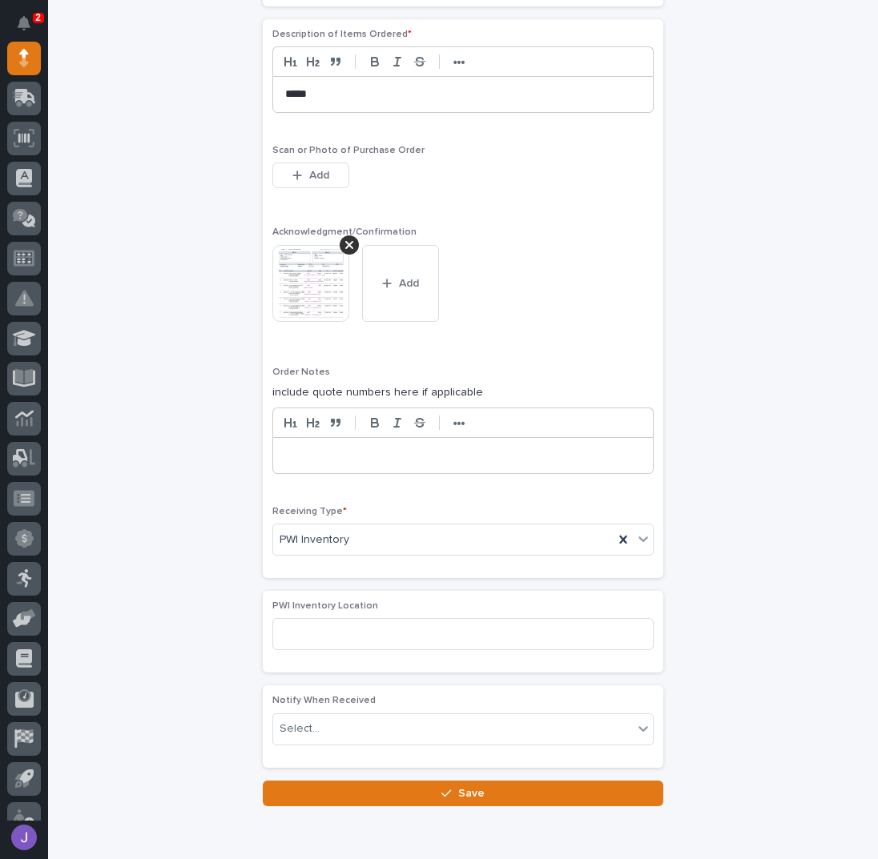
scroll to position [1264, 0]
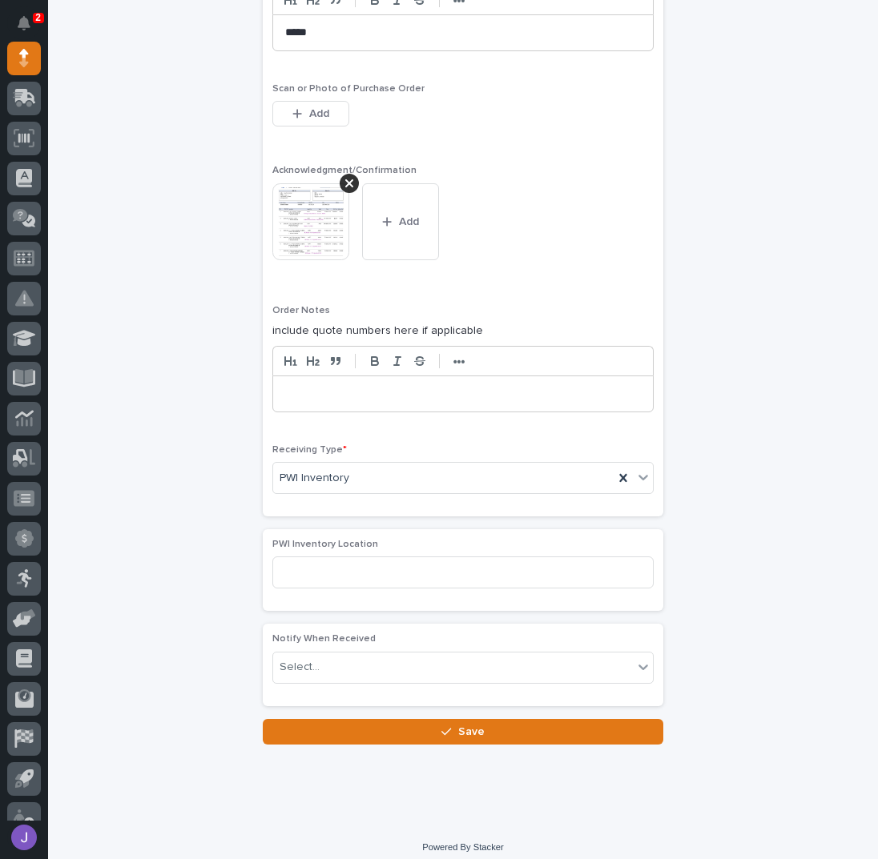
click at [345, 727] on button "Save" at bounding box center [463, 732] width 400 height 26
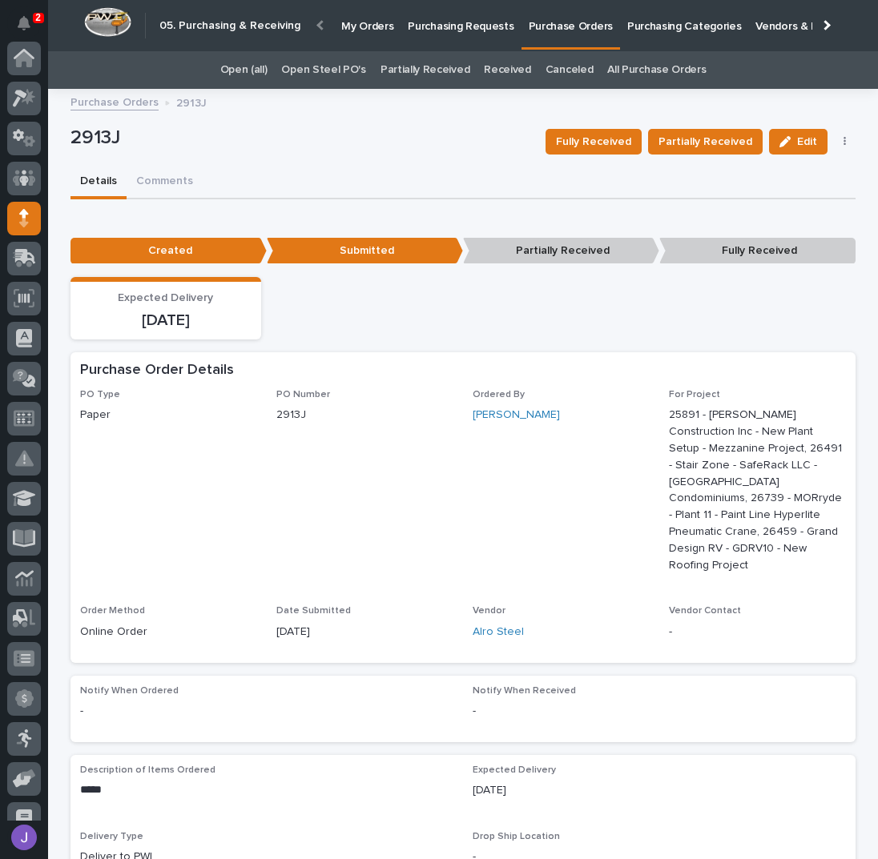
scroll to position [160, 0]
click at [444, 22] on p "Purchasing Requests" at bounding box center [461, 17] width 106 height 34
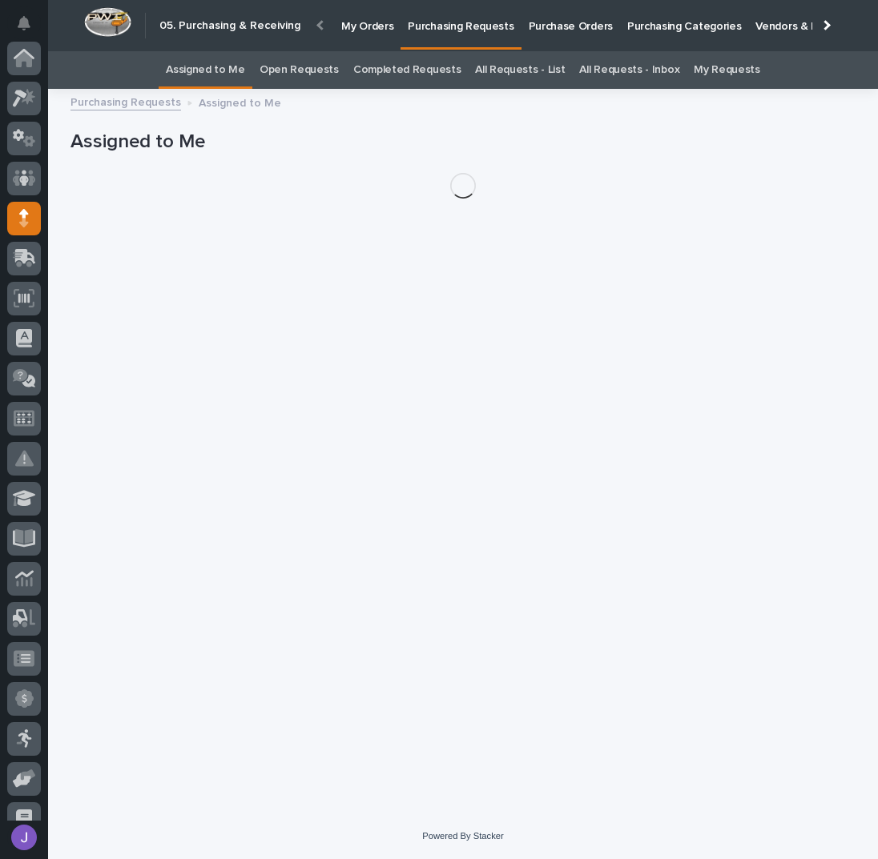
scroll to position [160, 0]
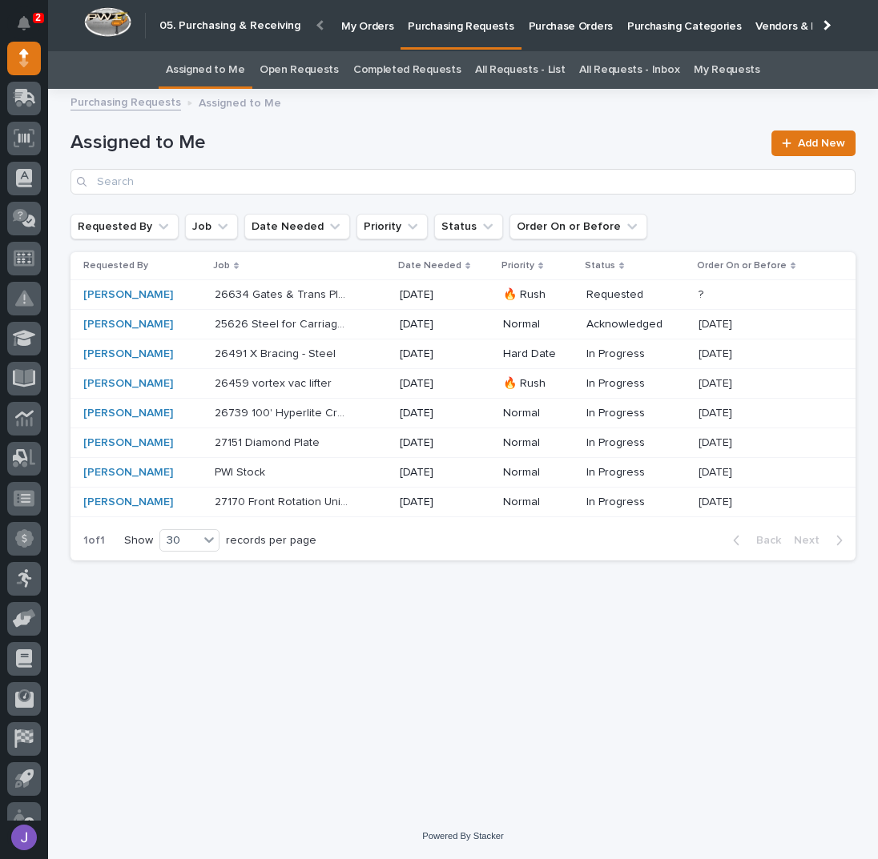
click at [194, 381] on div "[PERSON_NAME]" at bounding box center [142, 384] width 119 height 14
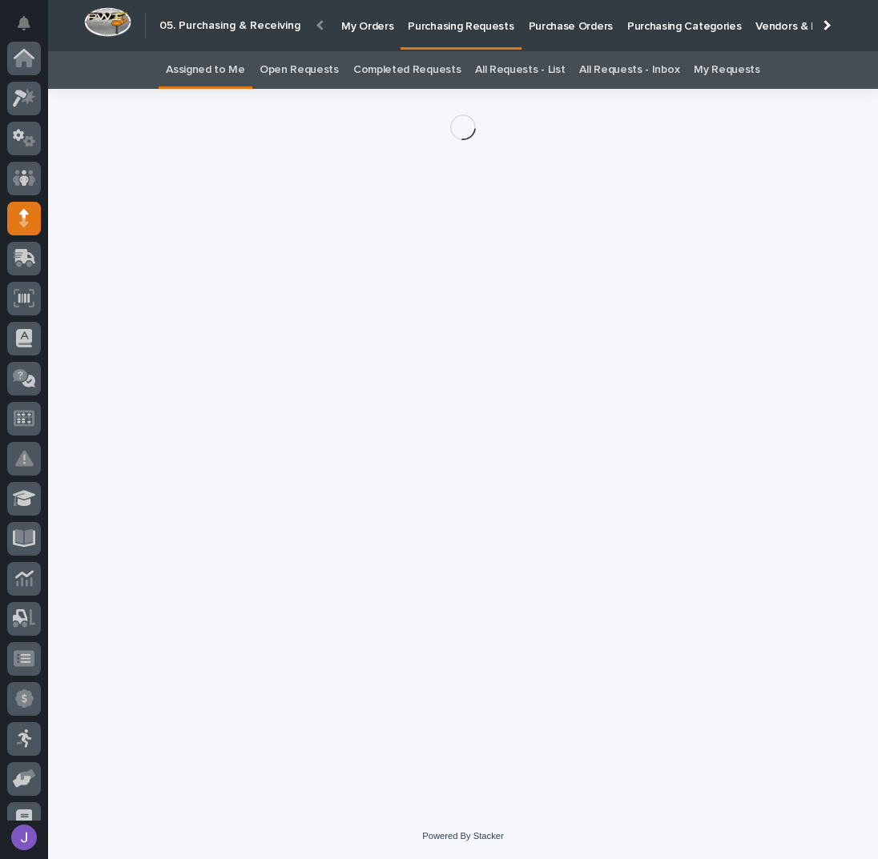
scroll to position [160, 0]
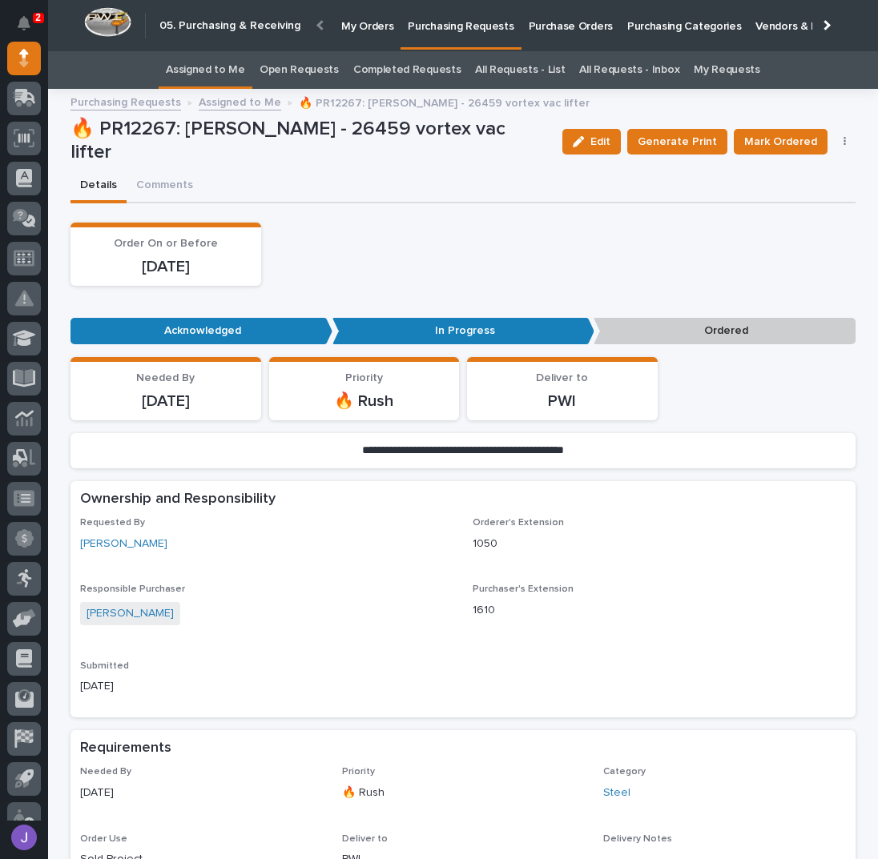
click at [835, 139] on button "button" at bounding box center [845, 141] width 22 height 11
click at [804, 198] on span "Edit Linked PO's" at bounding box center [793, 199] width 82 height 19
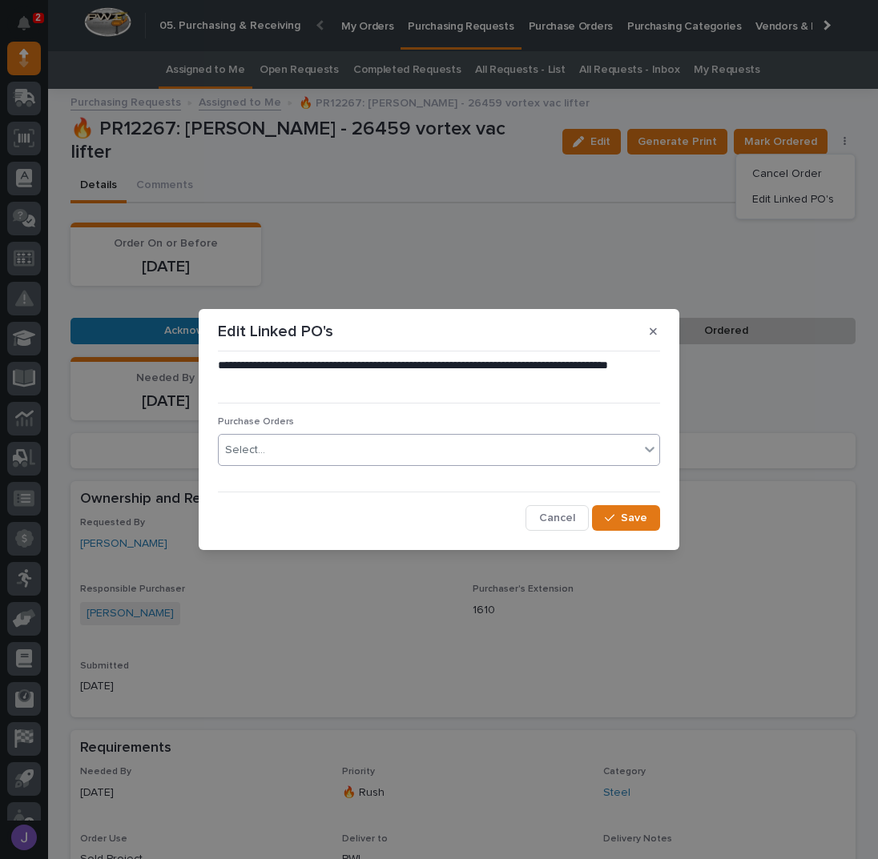
click at [362, 453] on div "Select..." at bounding box center [429, 450] width 420 height 26
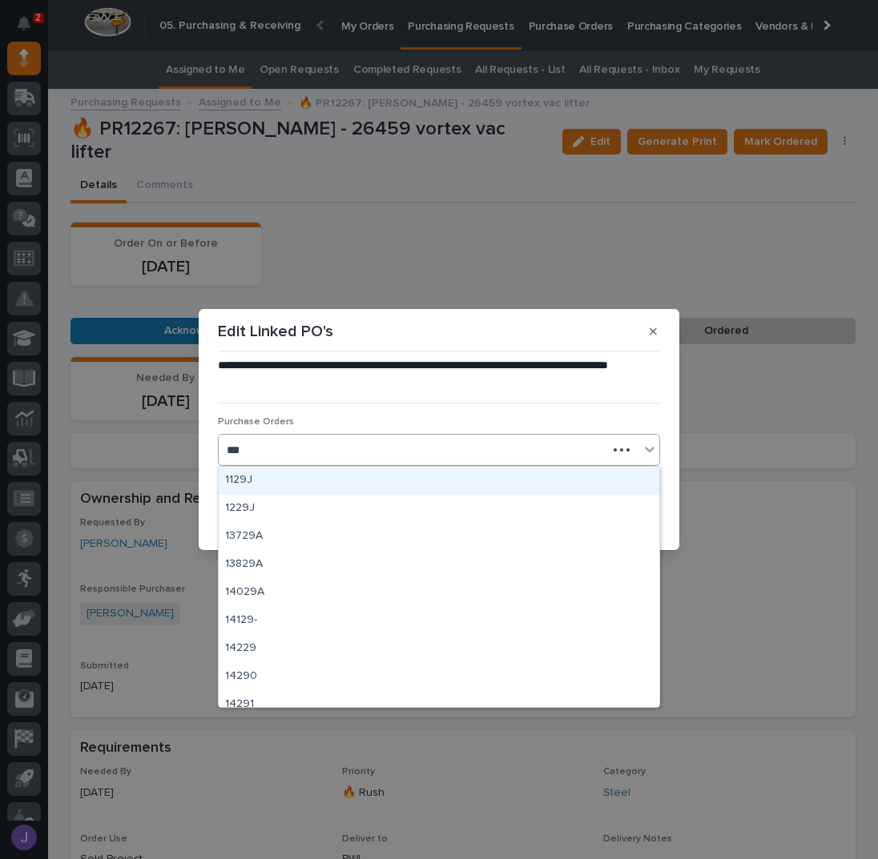
type input "****"
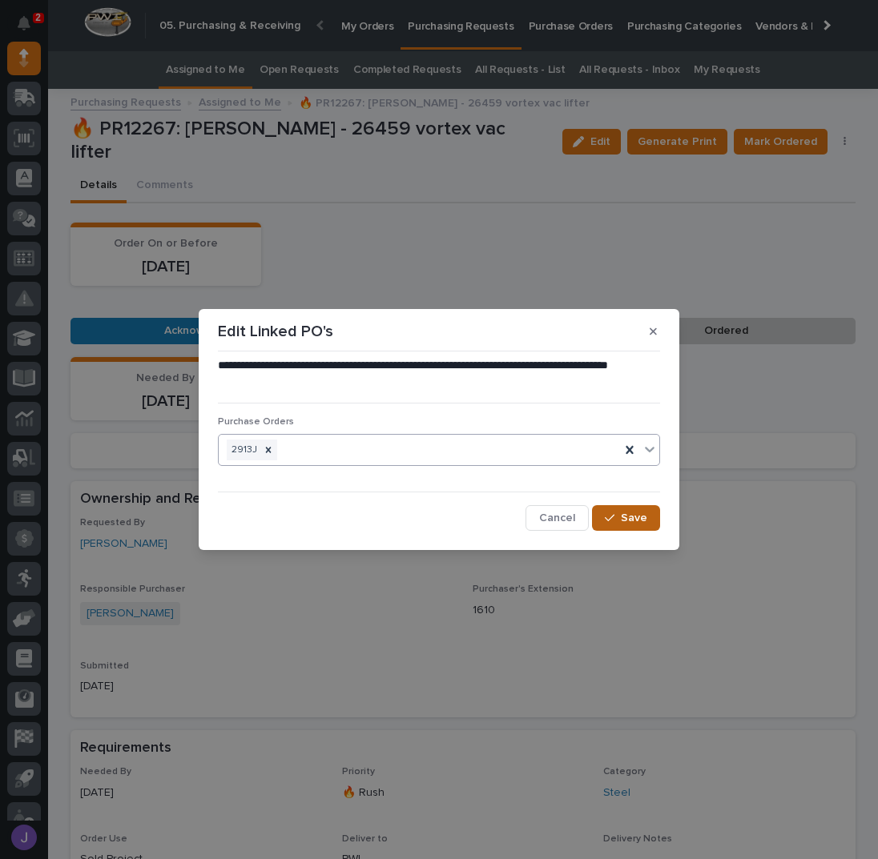
click at [638, 513] on span "Save" at bounding box center [634, 518] width 26 height 14
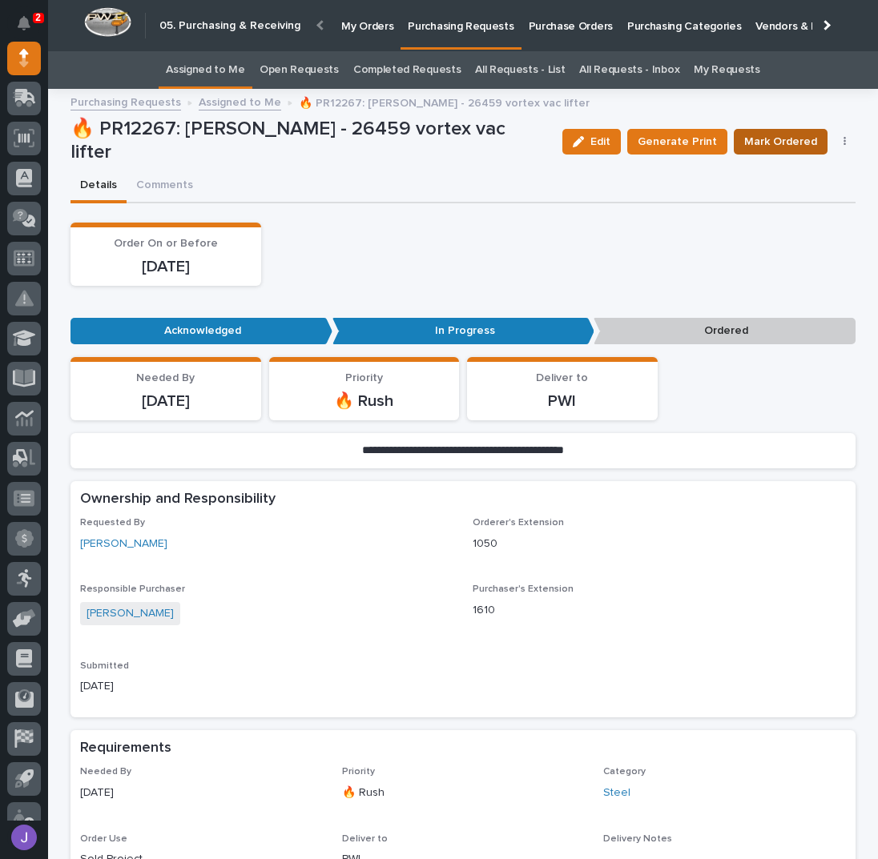
click at [787, 140] on span "Mark Ordered" at bounding box center [780, 141] width 73 height 19
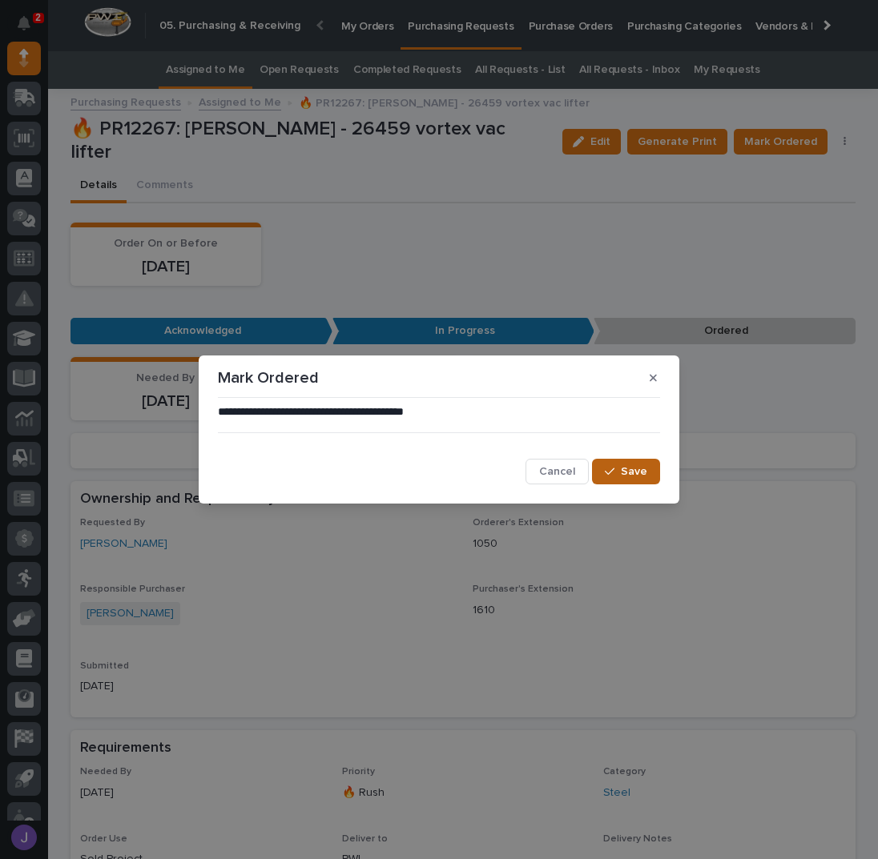
click at [628, 470] on span "Save" at bounding box center [634, 472] width 26 height 14
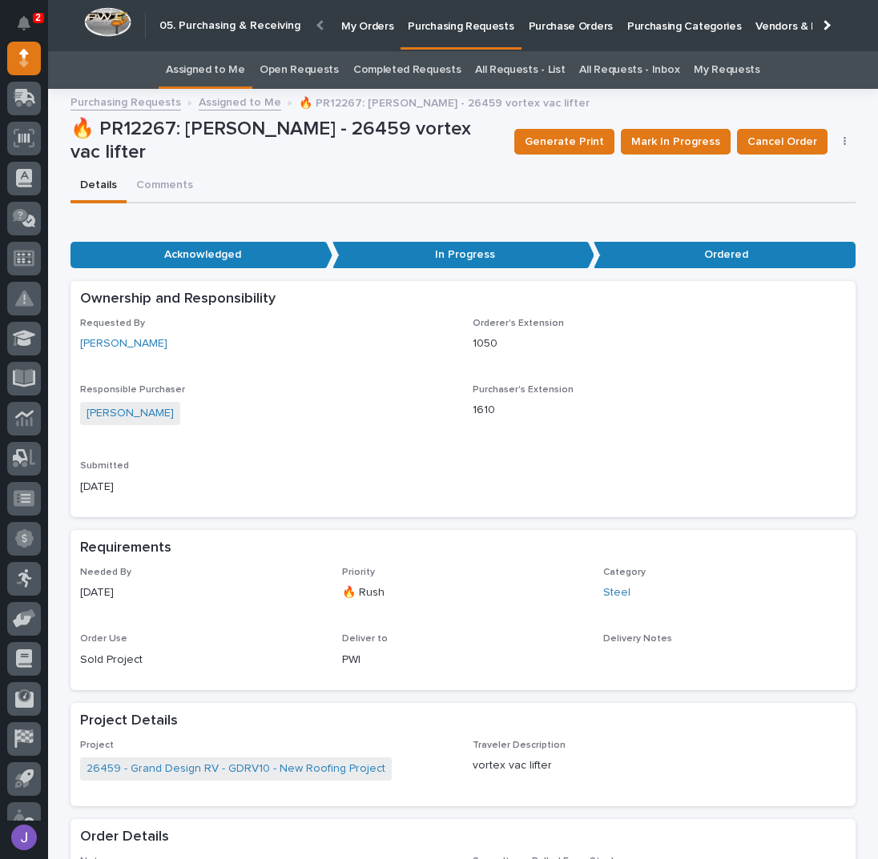
click at [243, 71] on link "Assigned to Me" at bounding box center [205, 70] width 79 height 38
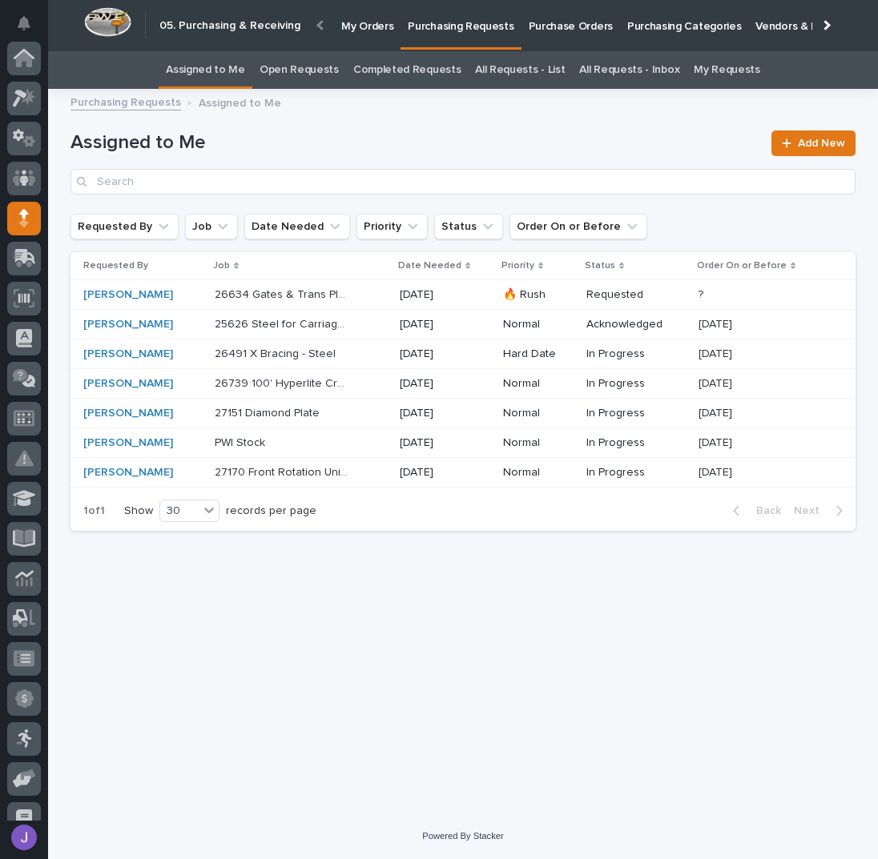
scroll to position [160, 0]
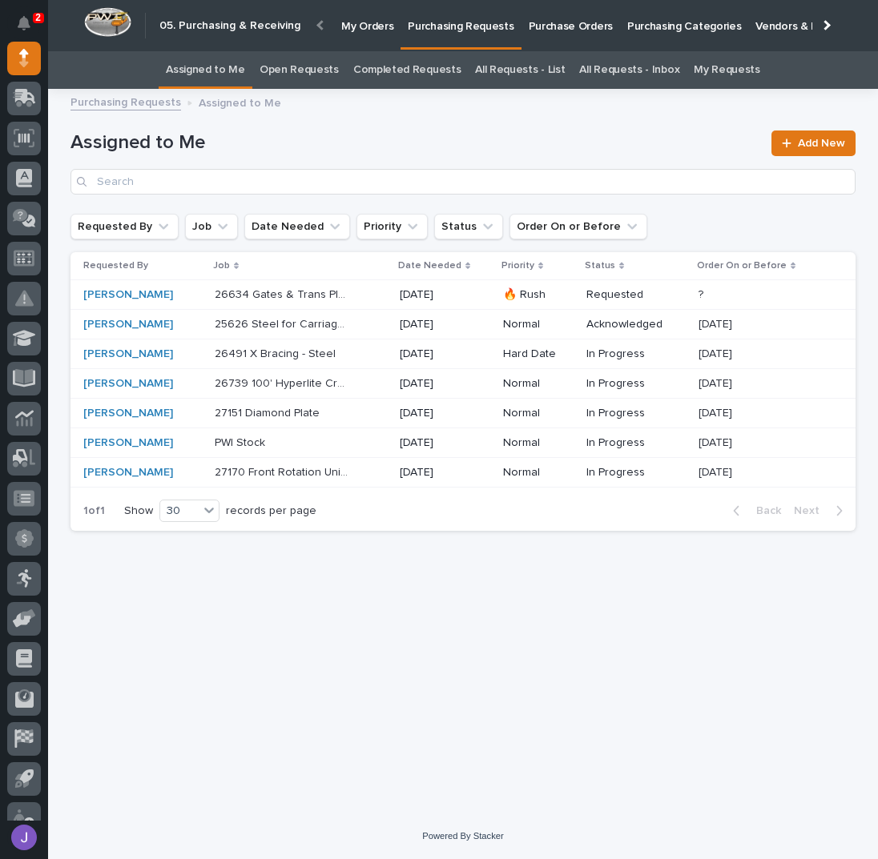
click at [292, 444] on p at bounding box center [282, 443] width 134 height 14
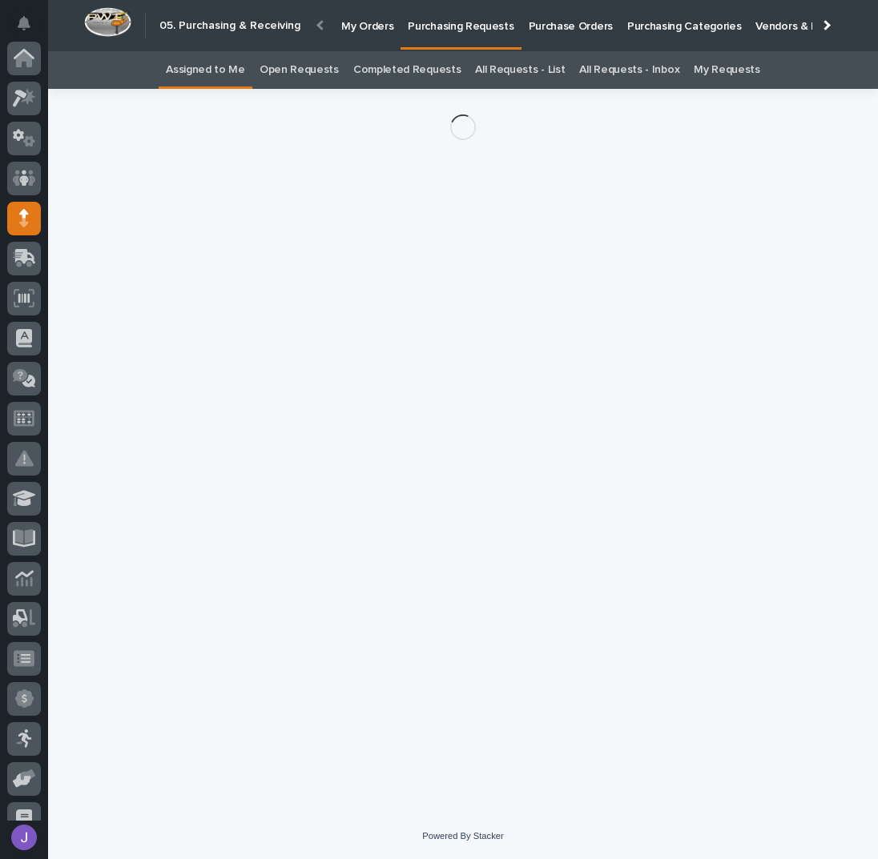
scroll to position [160, 0]
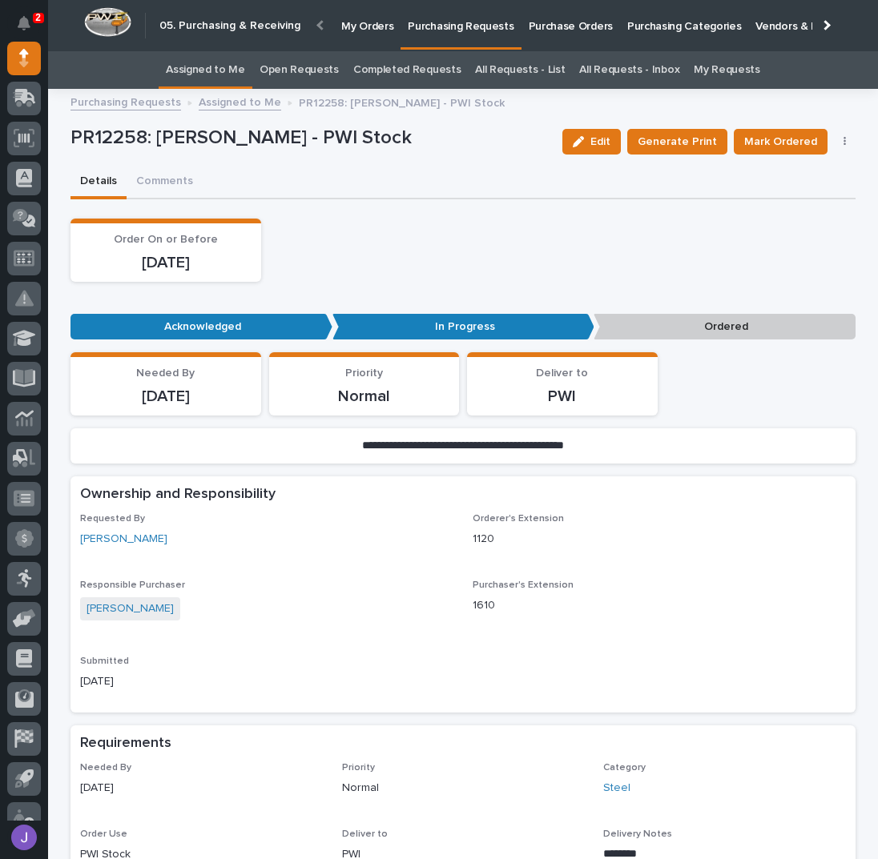
click at [843, 141] on icon "button" at bounding box center [844, 142] width 2 height 10
click at [805, 195] on span "Edit Linked PO's" at bounding box center [793, 199] width 82 height 19
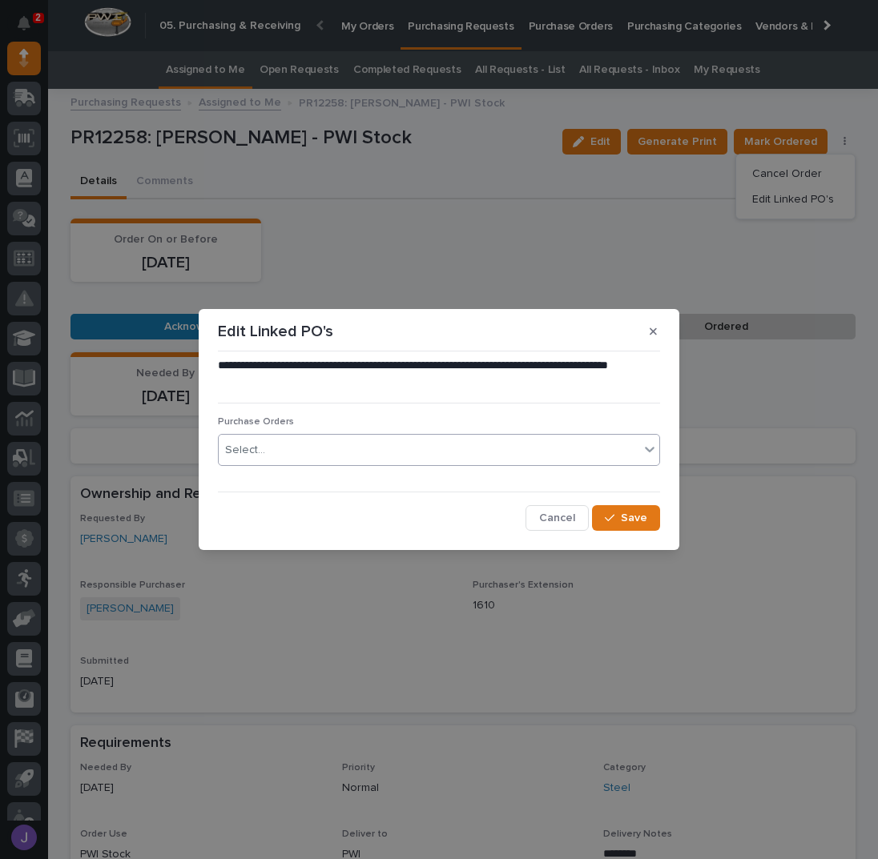
click at [280, 446] on div "Select..." at bounding box center [429, 450] width 420 height 26
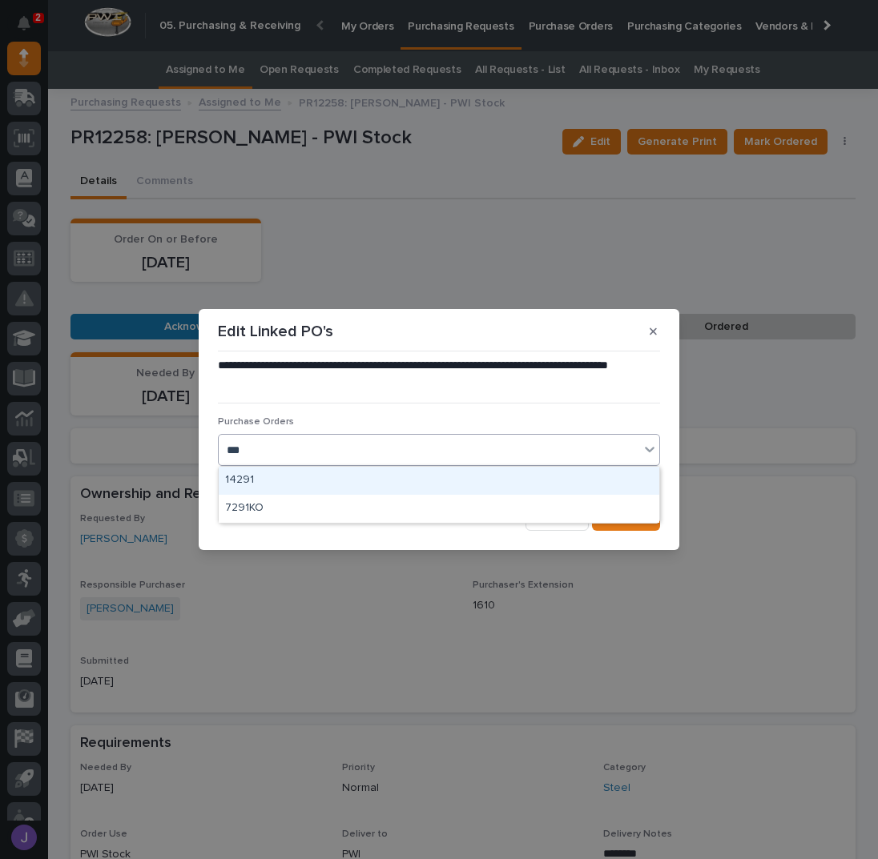
type input "****"
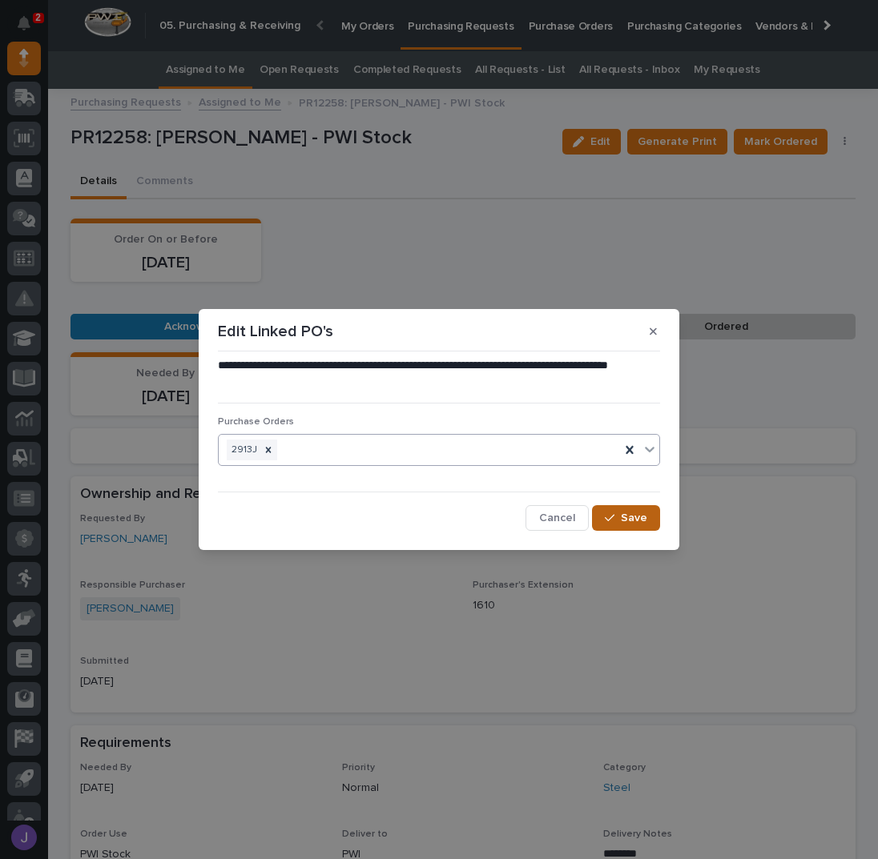
click at [617, 513] on div "button" at bounding box center [613, 518] width 16 height 11
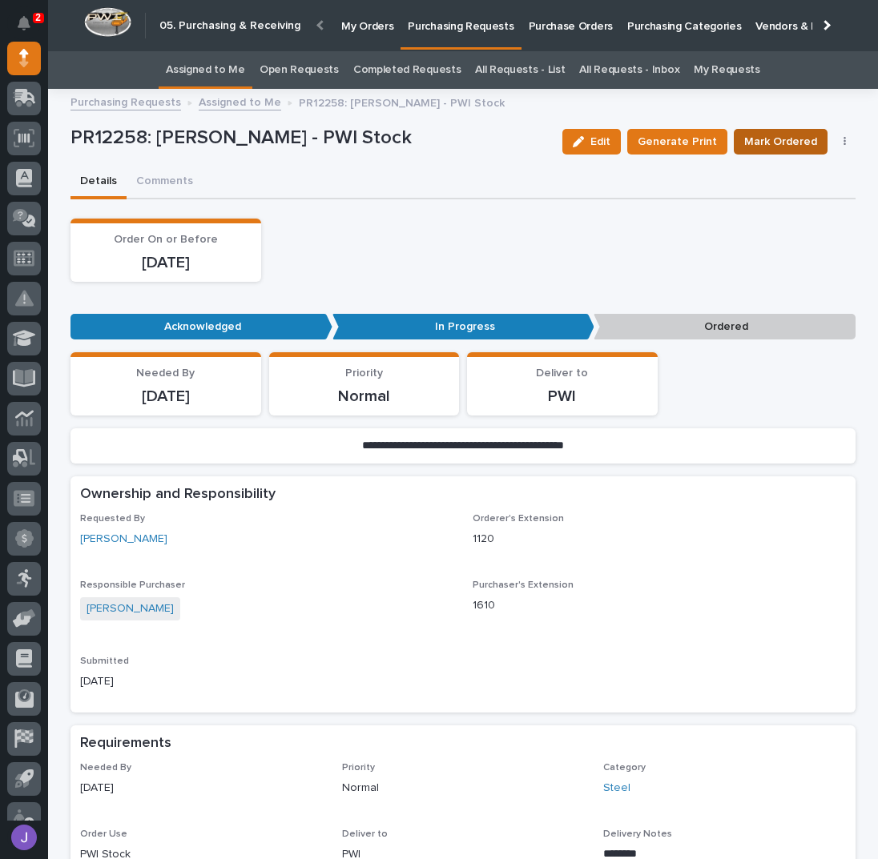
click at [753, 147] on span "Mark Ordered" at bounding box center [780, 141] width 73 height 19
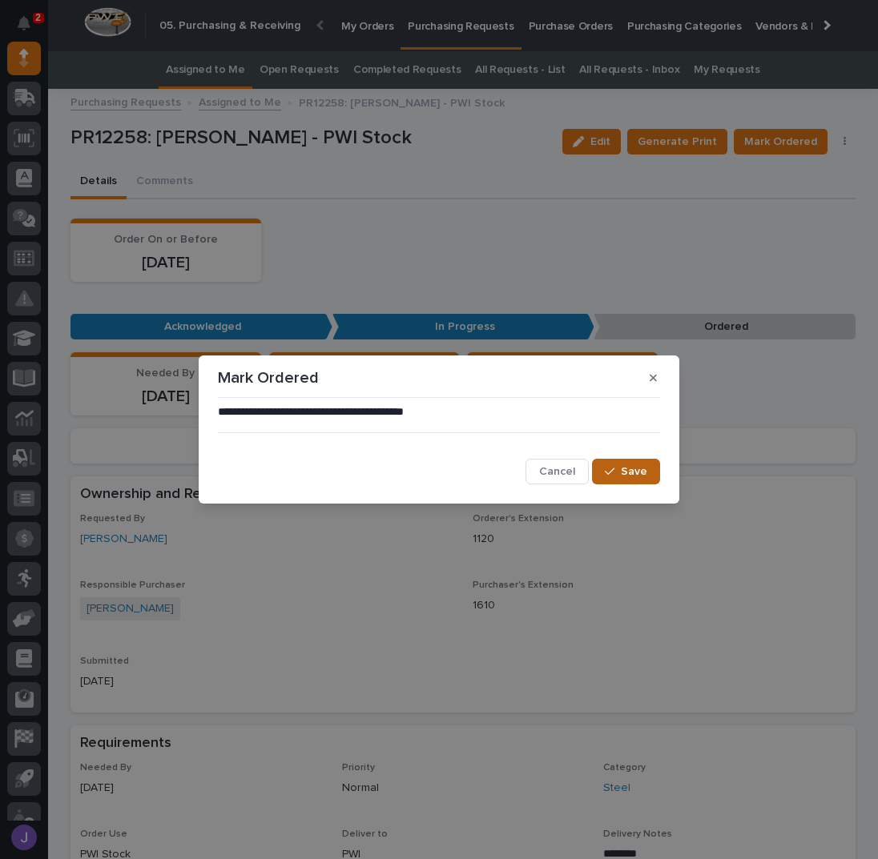
click at [629, 470] on span "Save" at bounding box center [634, 472] width 26 height 14
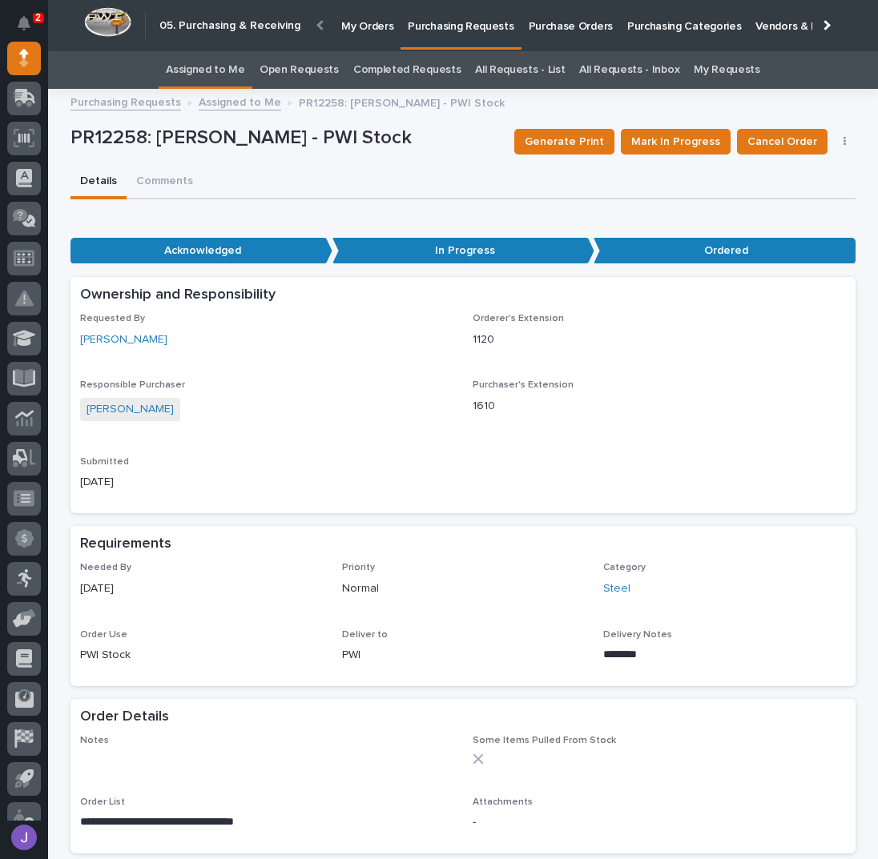
click at [240, 72] on link "Assigned to Me" at bounding box center [205, 70] width 79 height 38
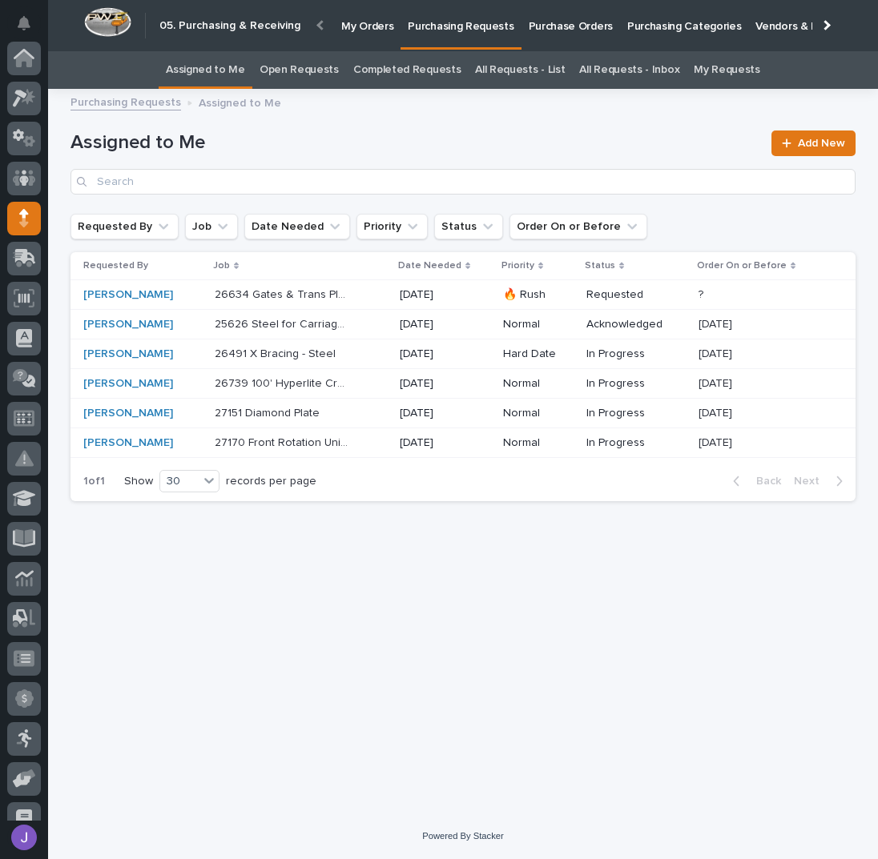
scroll to position [160, 0]
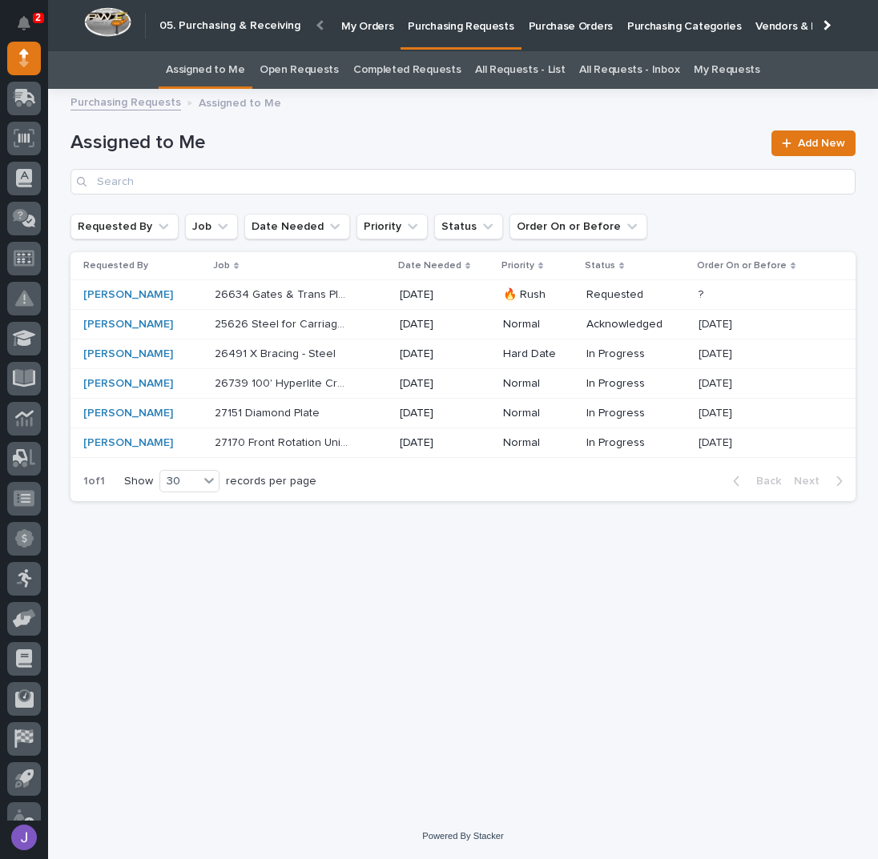
click at [374, 384] on div "26739 100' Hyperlite Crane 26739 100' Hyperlite Crane" at bounding box center [301, 384] width 172 height 26
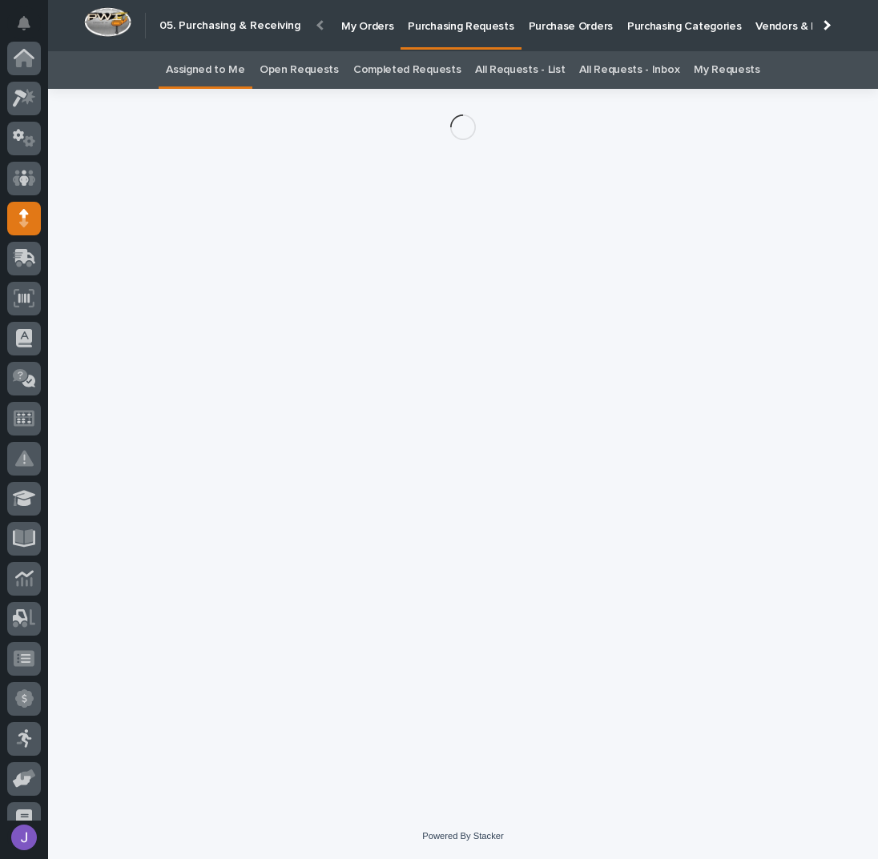
scroll to position [160, 0]
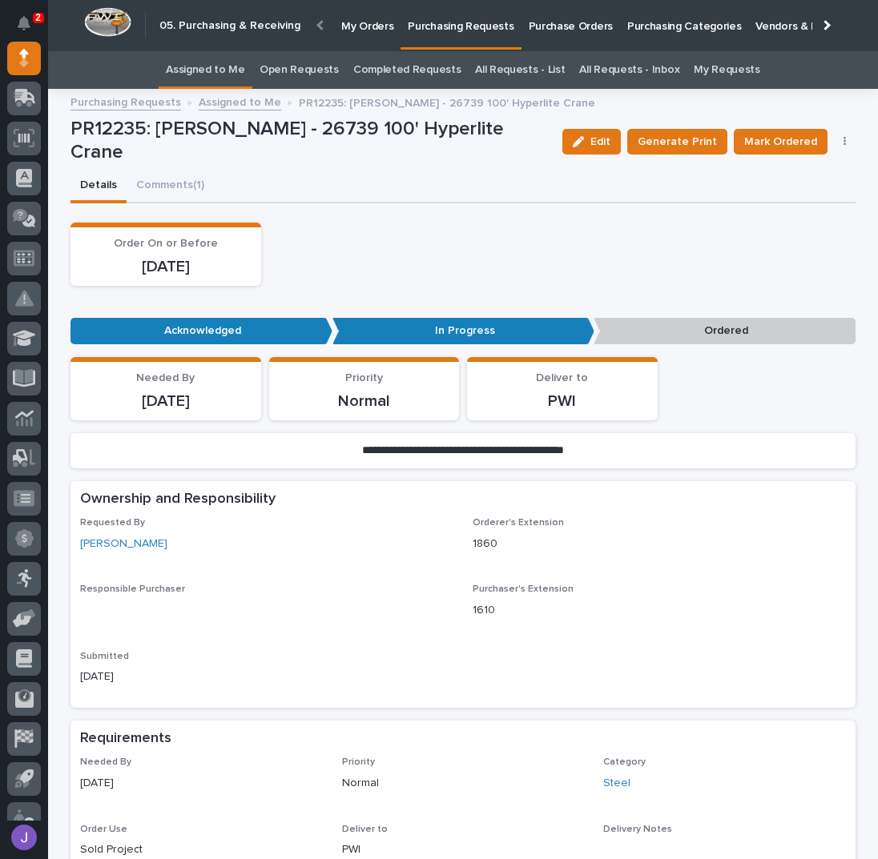
click at [843, 142] on button "button" at bounding box center [845, 141] width 22 height 11
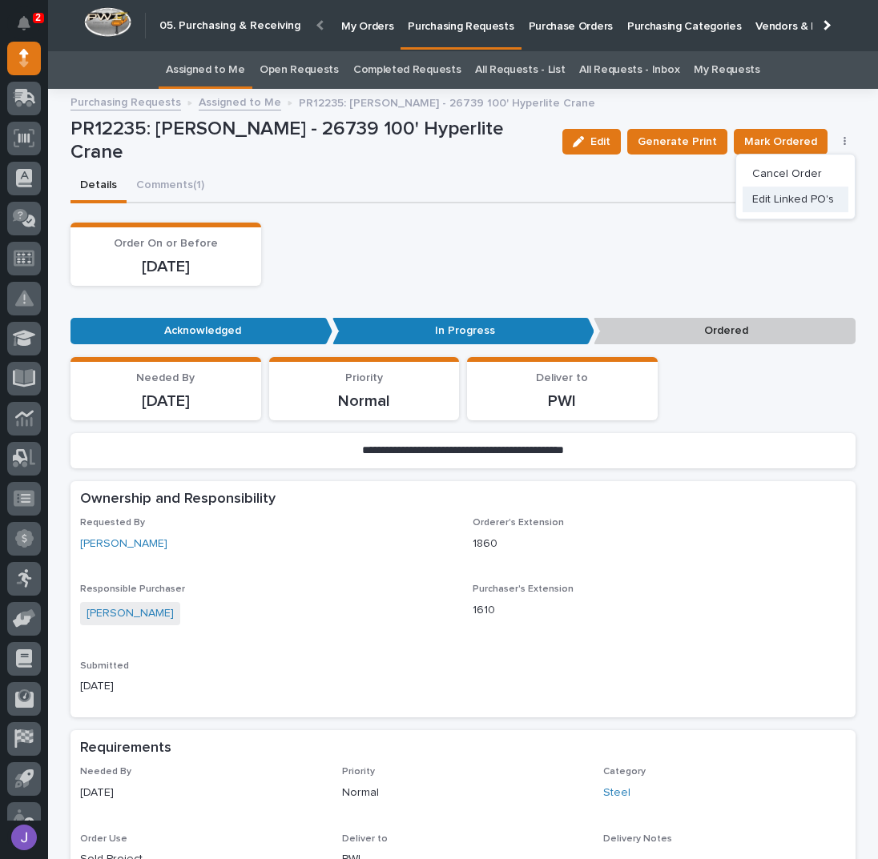
click at [809, 192] on span "Edit Linked PO's" at bounding box center [793, 199] width 82 height 19
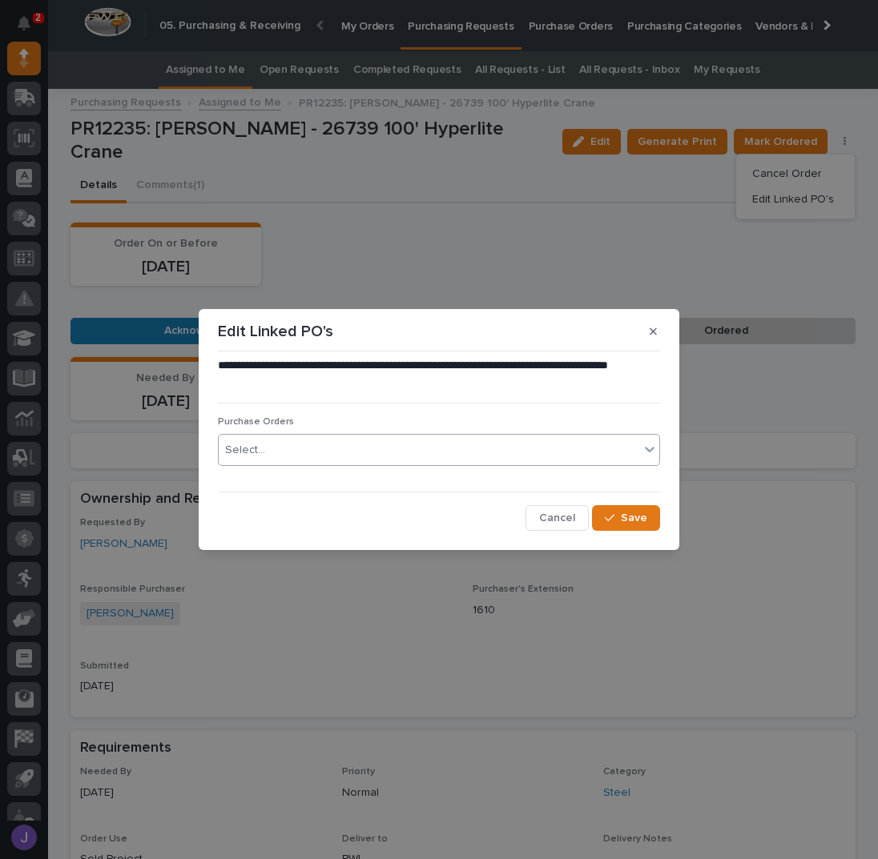
click at [393, 442] on div "Select..." at bounding box center [429, 450] width 420 height 26
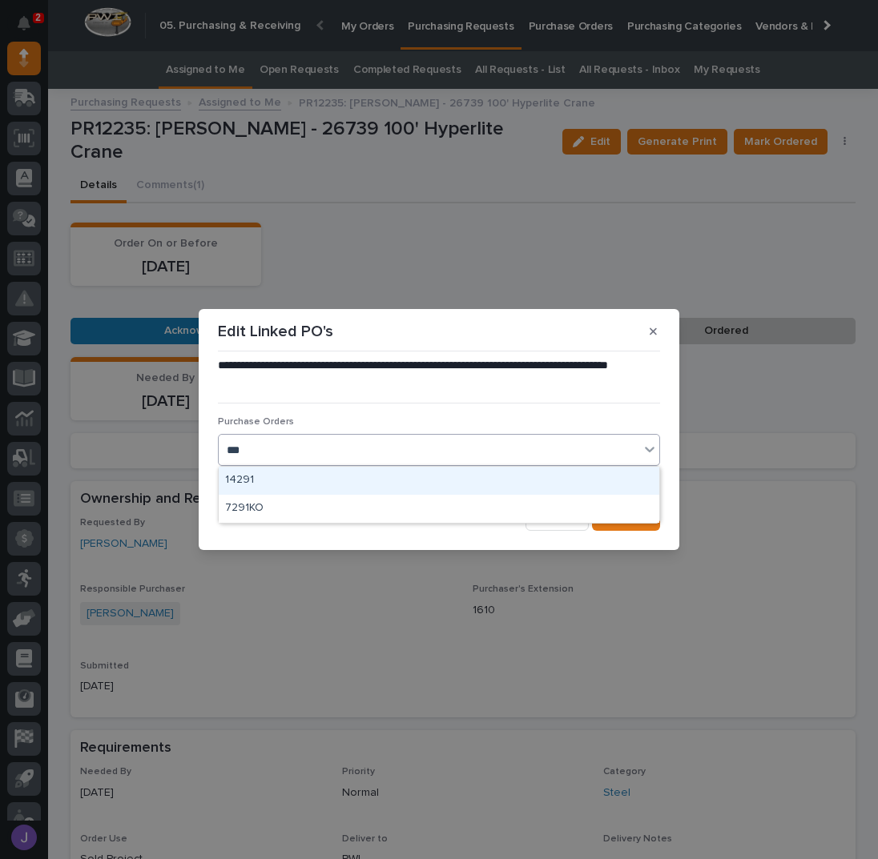
type input "****"
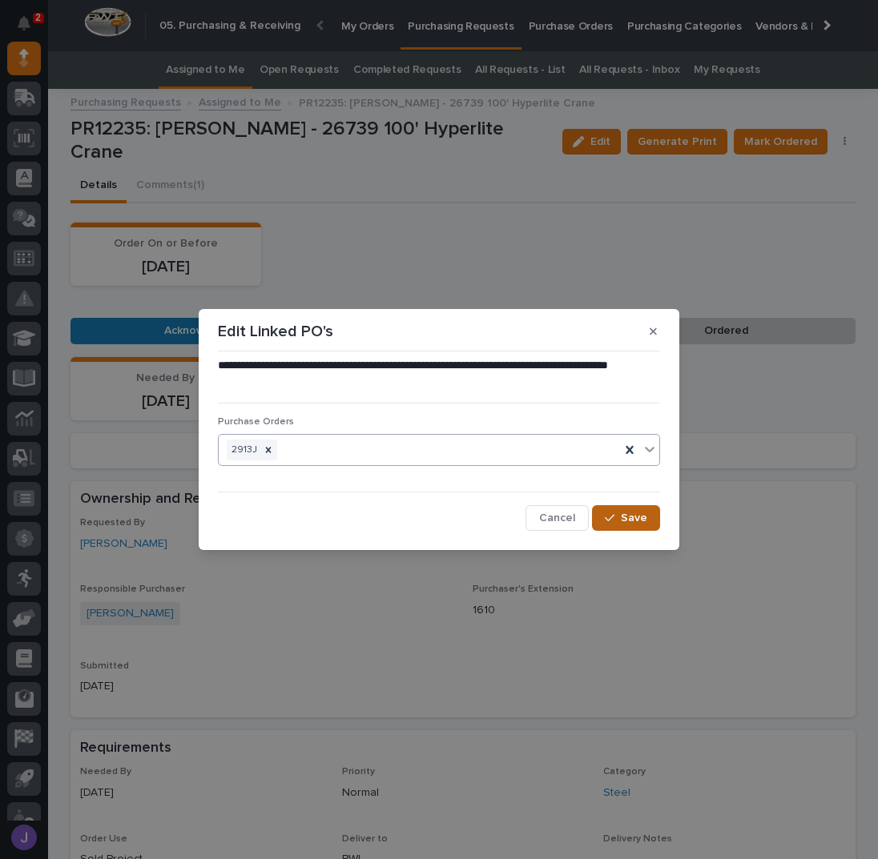
click at [613, 509] on button "Save" at bounding box center [626, 518] width 68 height 26
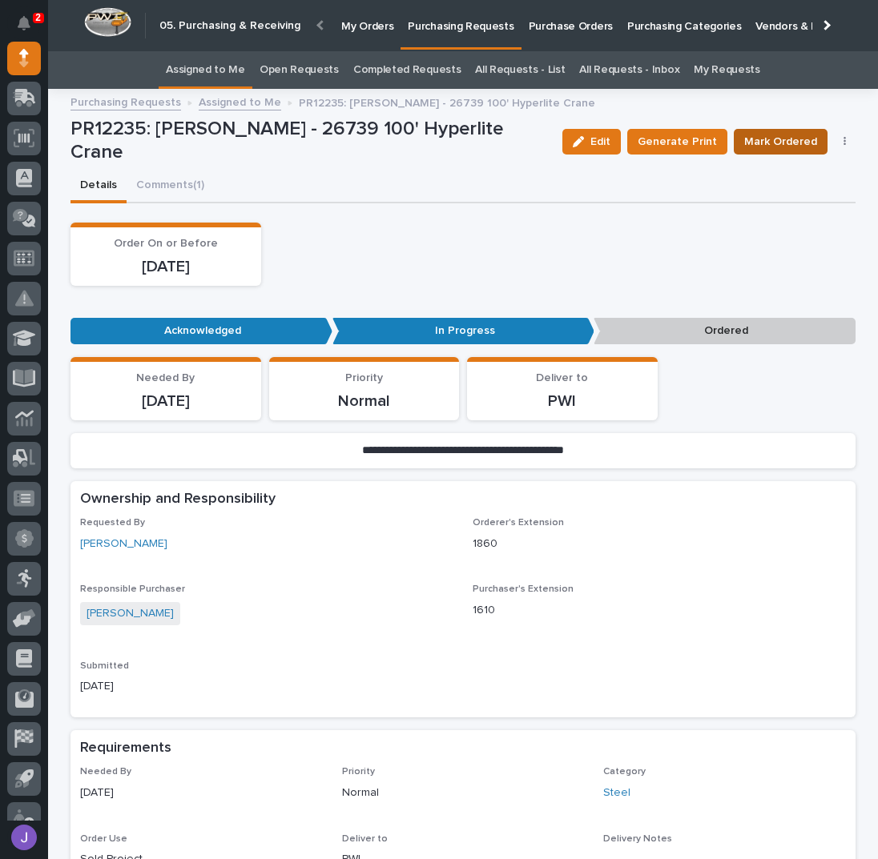
click at [774, 143] on span "Mark Ordered" at bounding box center [780, 141] width 73 height 19
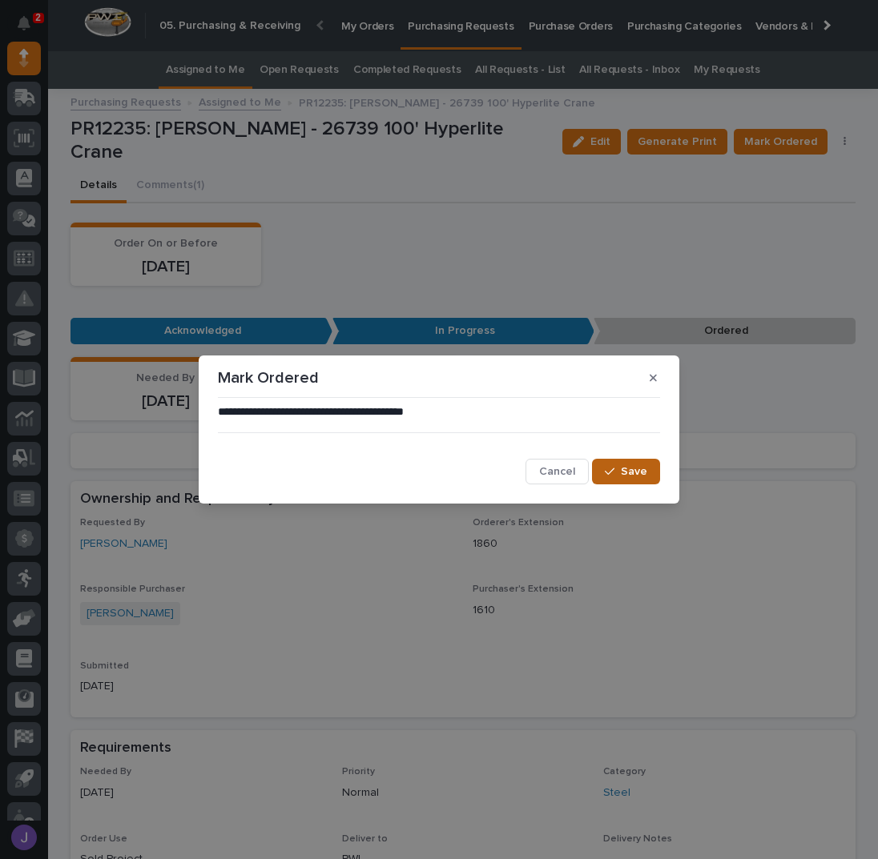
click at [614, 470] on icon "button" at bounding box center [610, 471] width 10 height 11
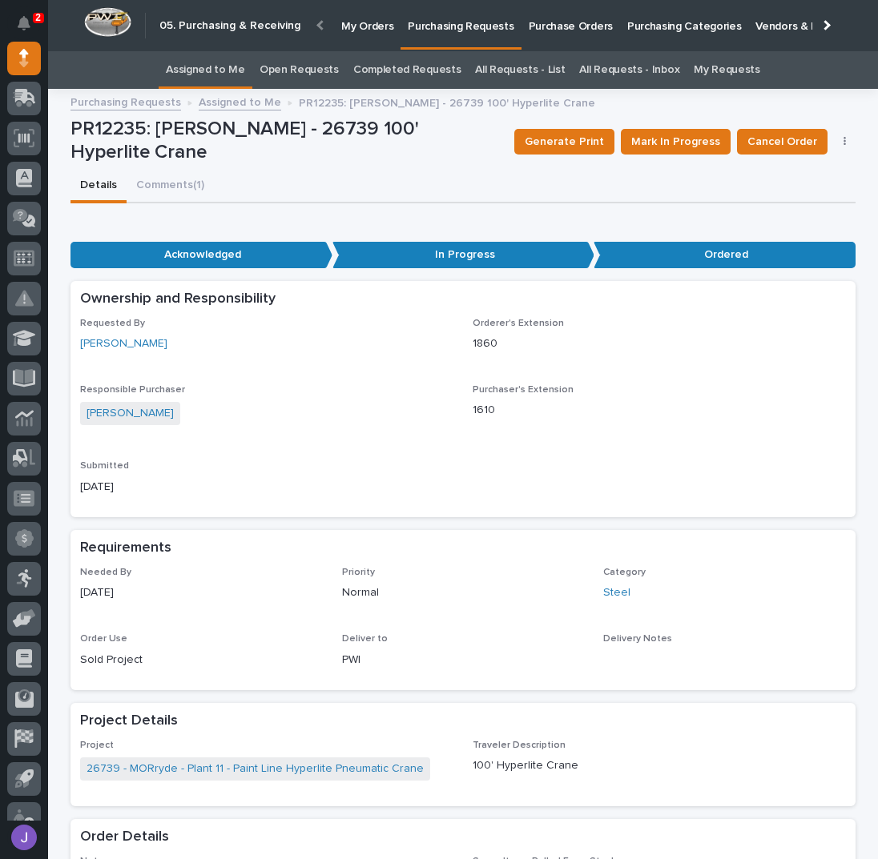
click at [239, 74] on link "Assigned to Me" at bounding box center [205, 70] width 79 height 38
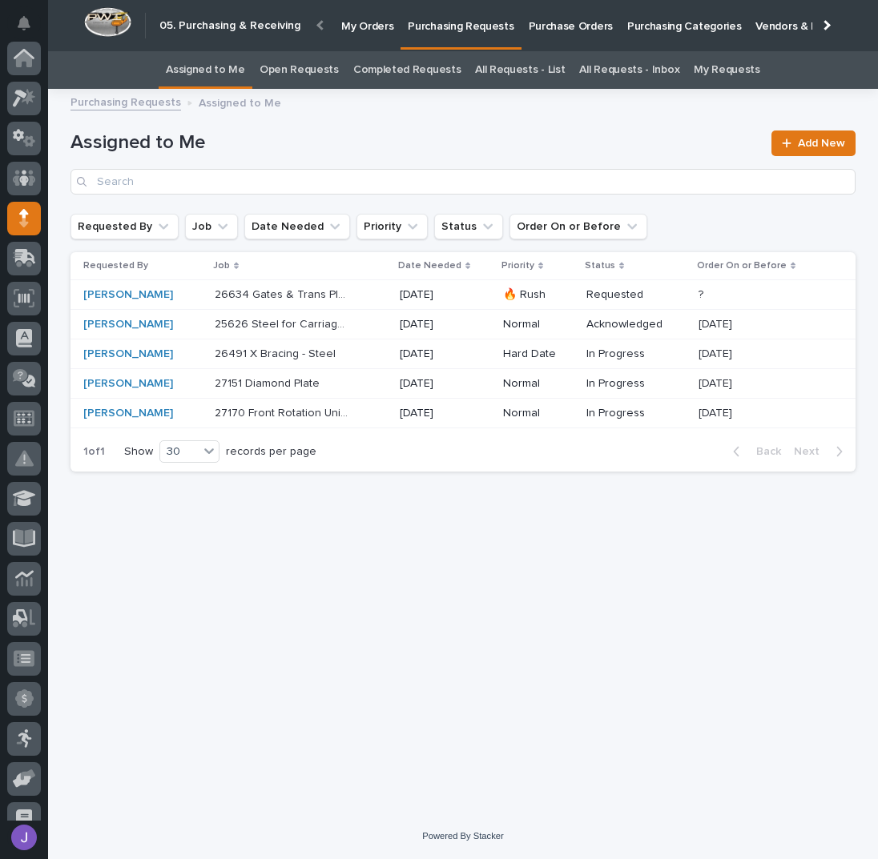
scroll to position [160, 0]
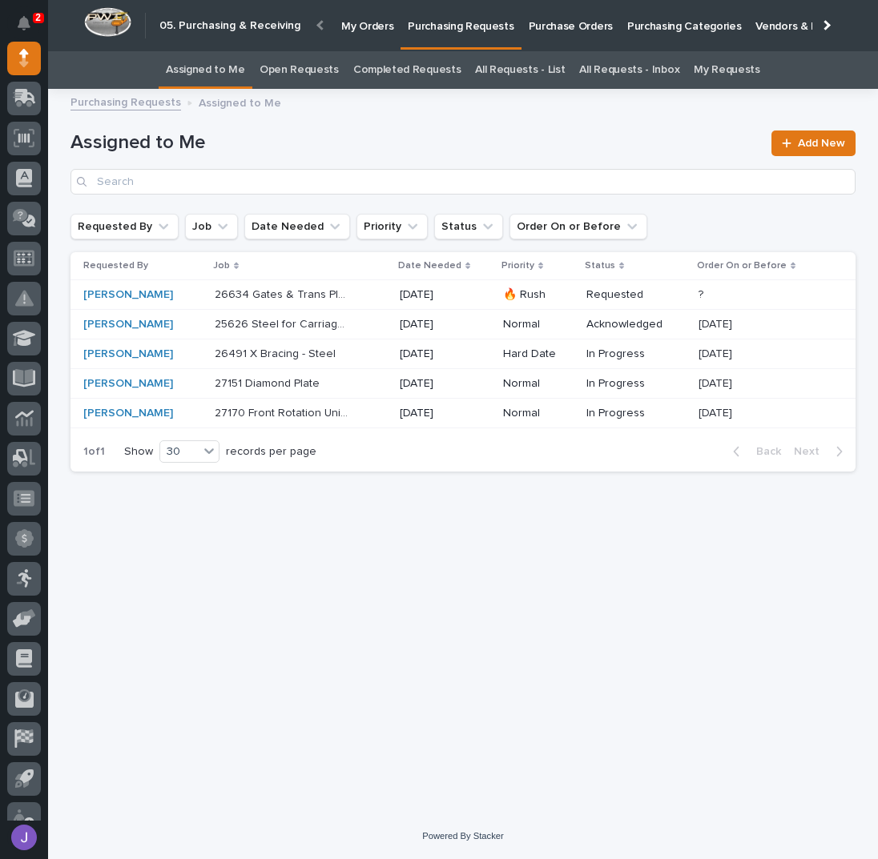
click at [362, 356] on div "26491 X Bracing - Steel 26491 X Bracing - Steel" at bounding box center [301, 354] width 172 height 26
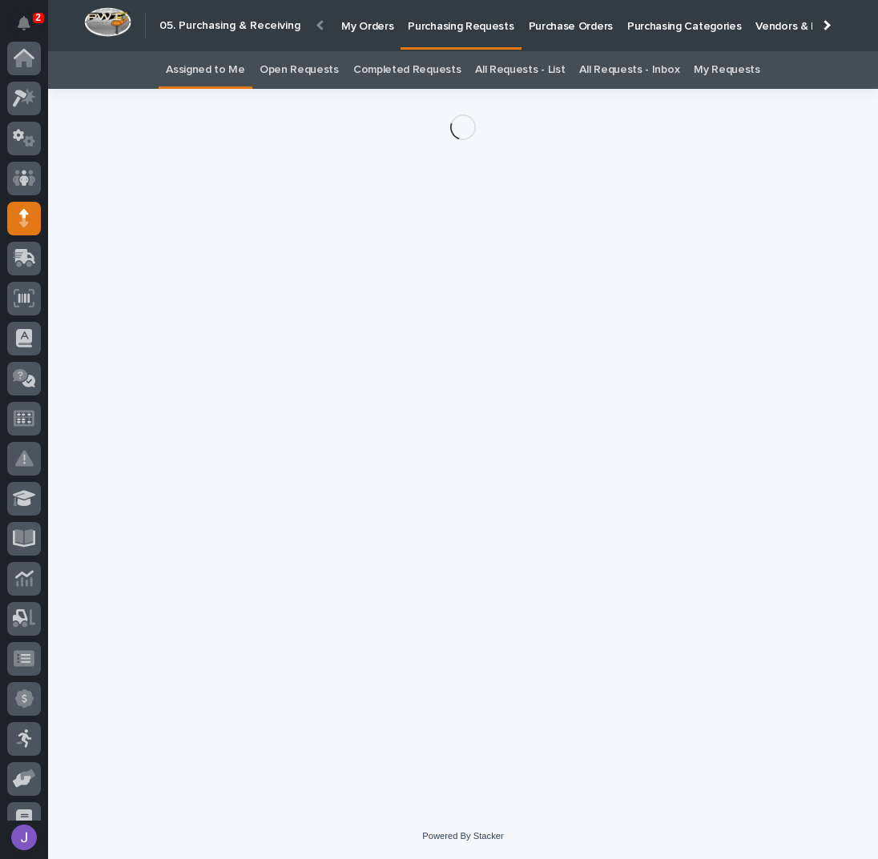
scroll to position [160, 0]
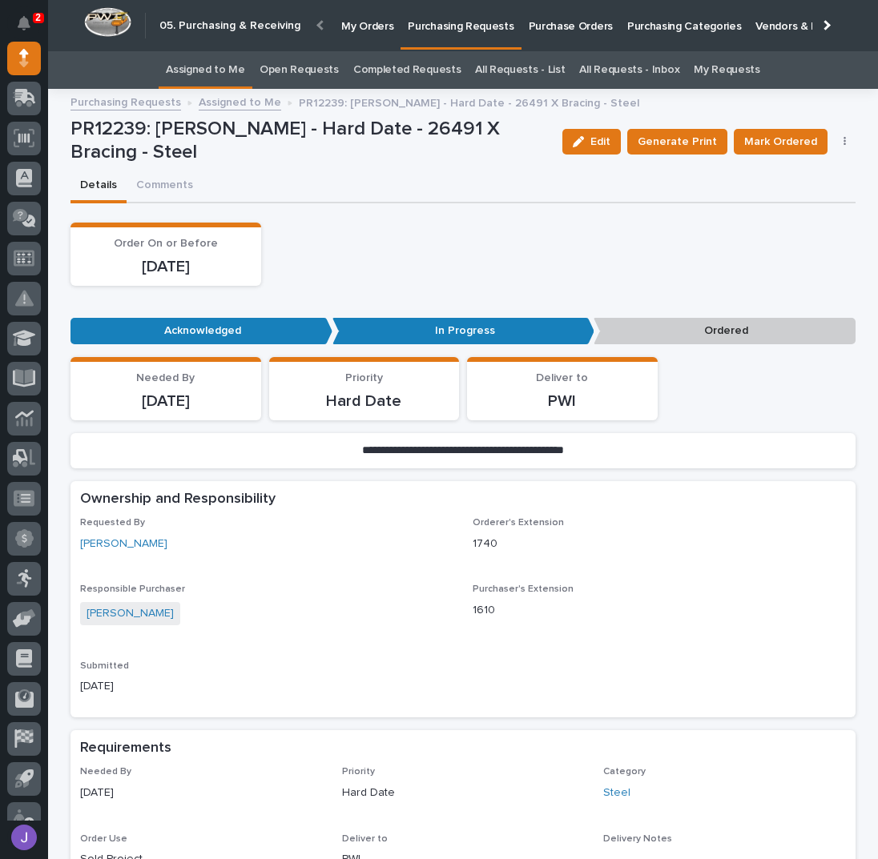
click at [843, 142] on icon "button" at bounding box center [844, 141] width 3 height 11
click at [811, 192] on span "Edit Linked PO's" at bounding box center [793, 199] width 82 height 19
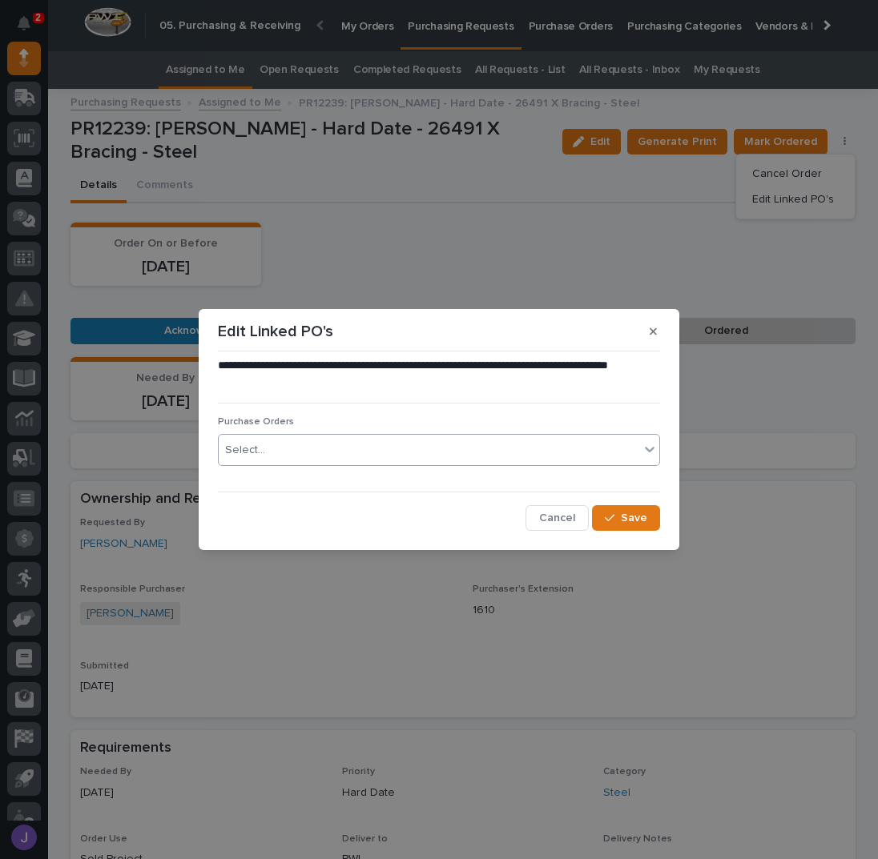
click at [348, 441] on div "Select..." at bounding box center [429, 450] width 420 height 26
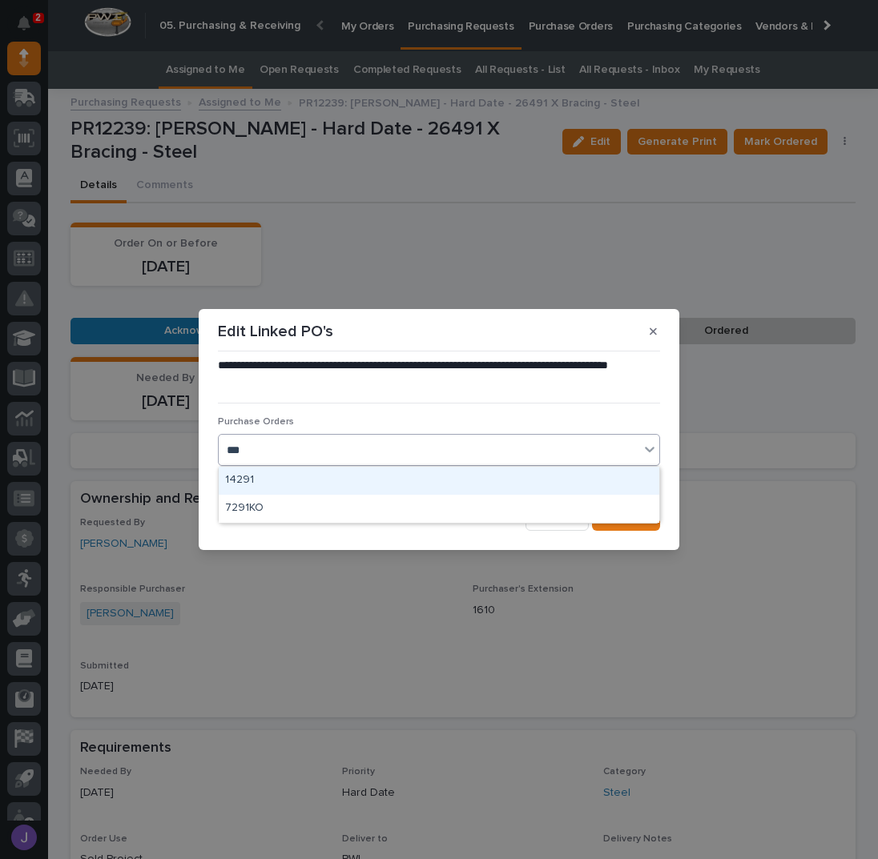
type input "****"
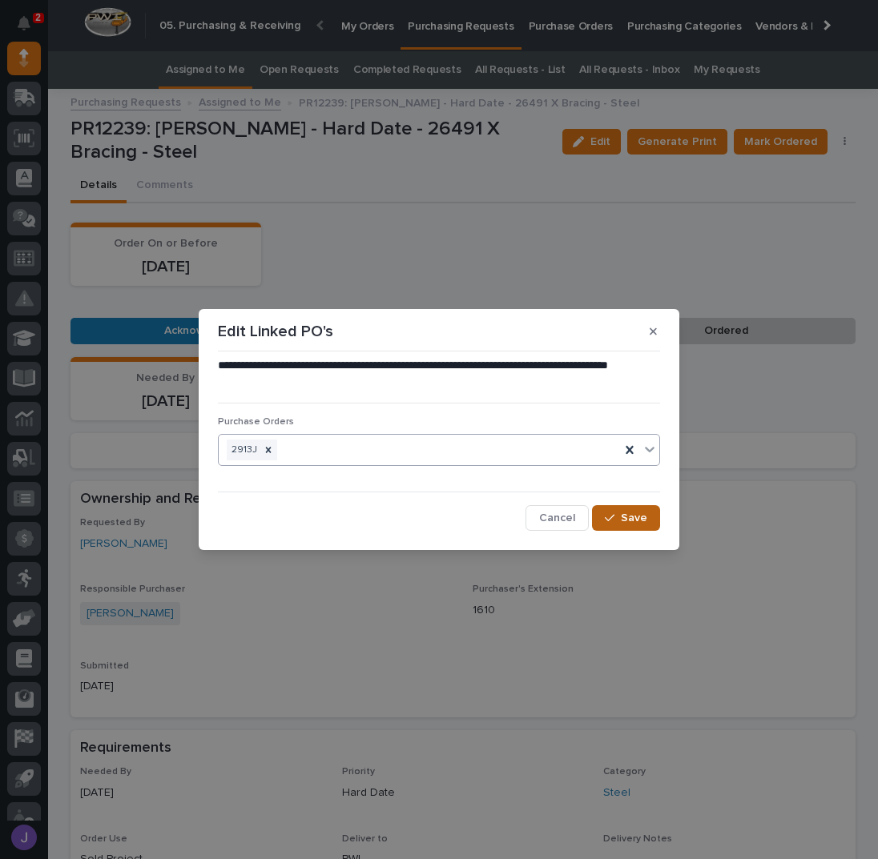
click at [639, 516] on span "Save" at bounding box center [634, 518] width 26 height 14
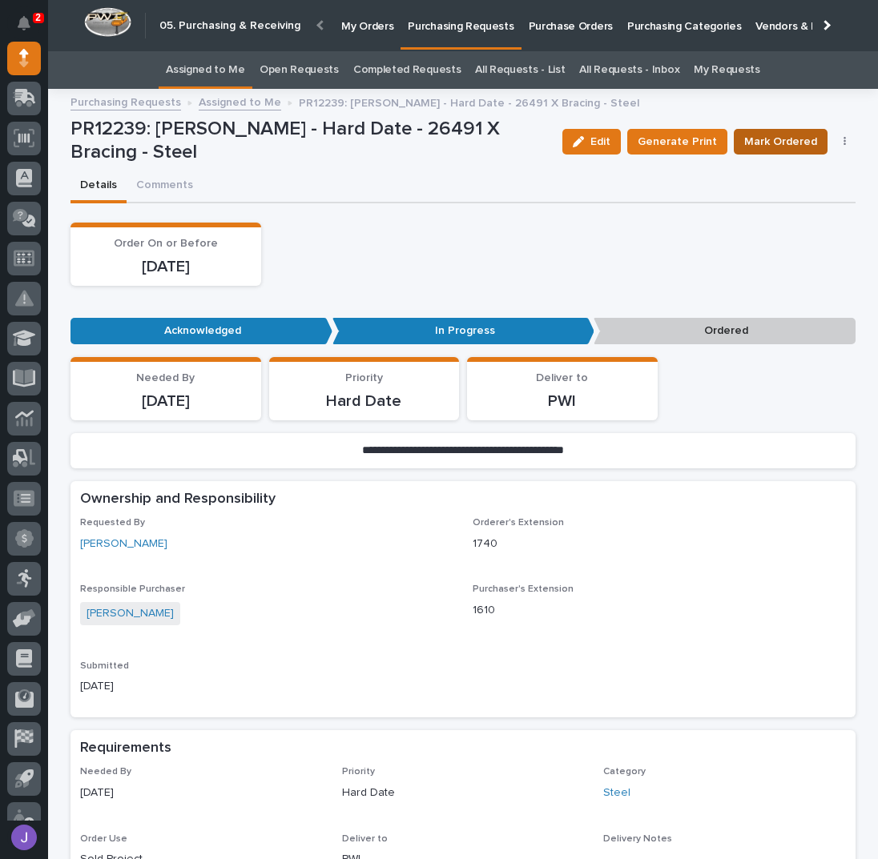
click at [767, 135] on span "Mark Ordered" at bounding box center [780, 141] width 73 height 19
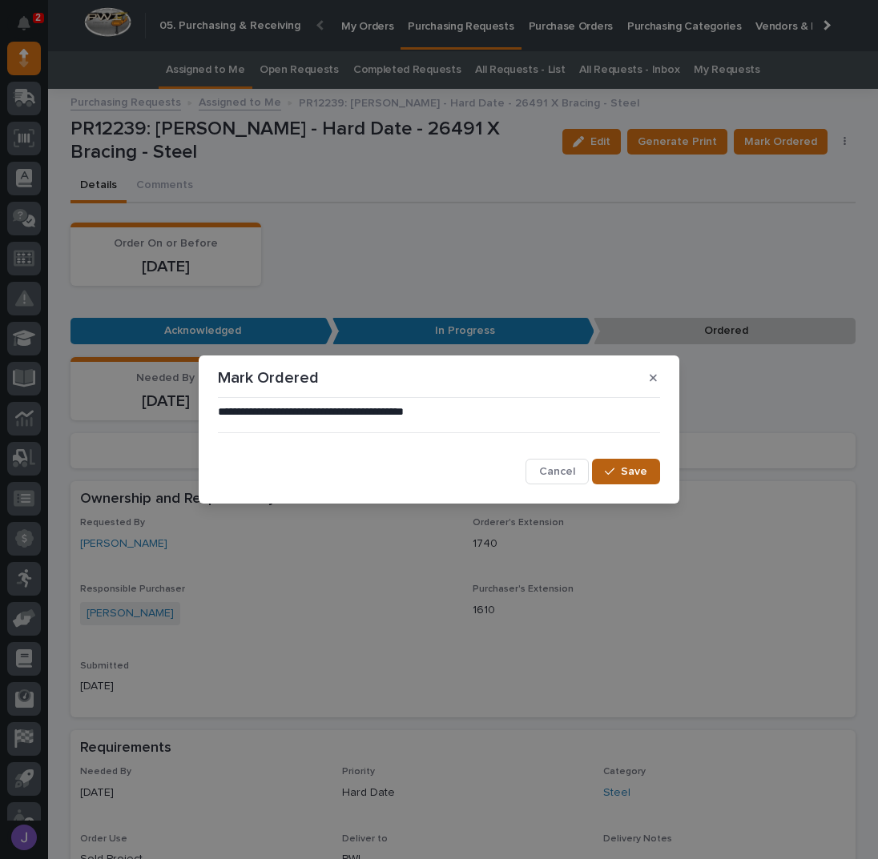
click at [634, 473] on span "Save" at bounding box center [634, 472] width 26 height 14
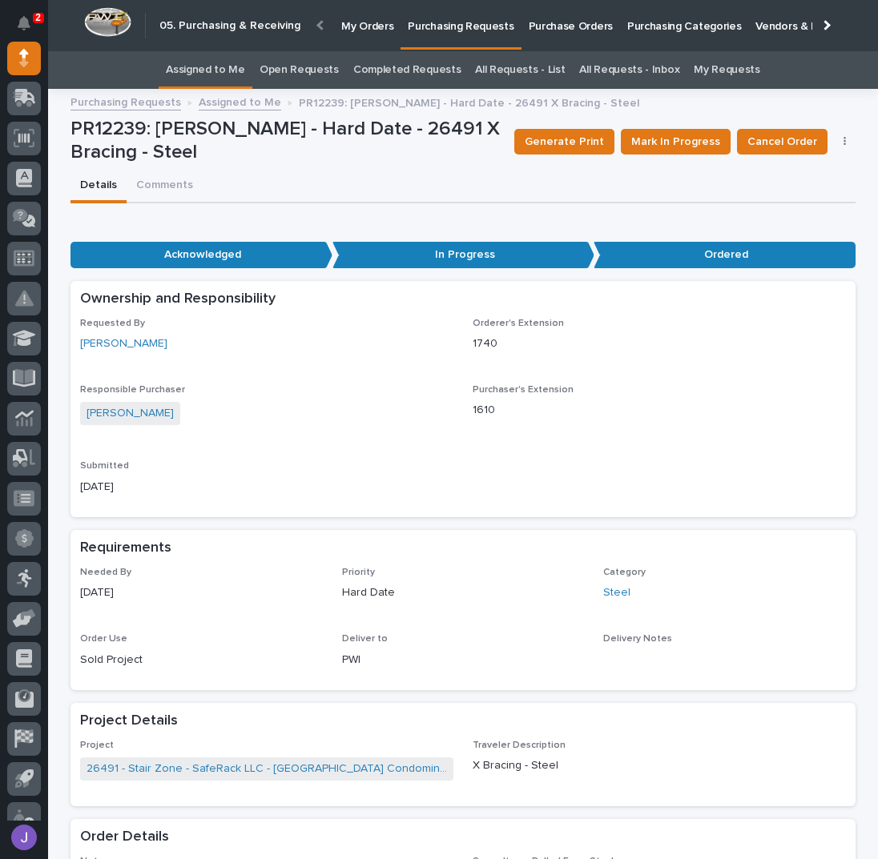
click at [239, 70] on link "Assigned to Me" at bounding box center [205, 70] width 79 height 38
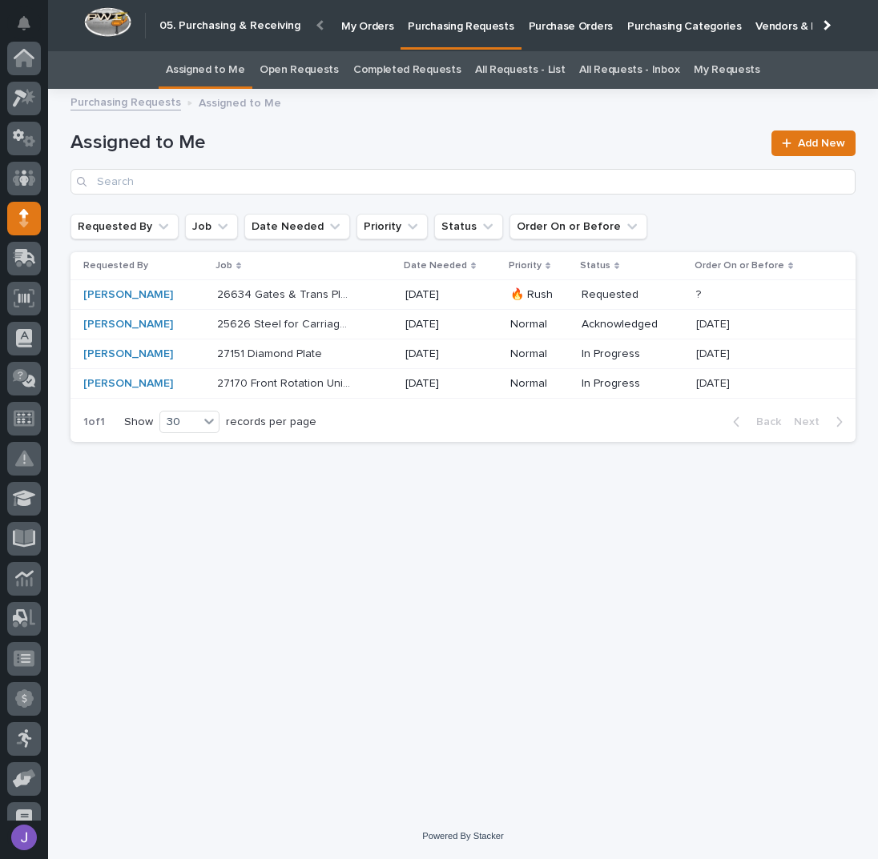
scroll to position [160, 0]
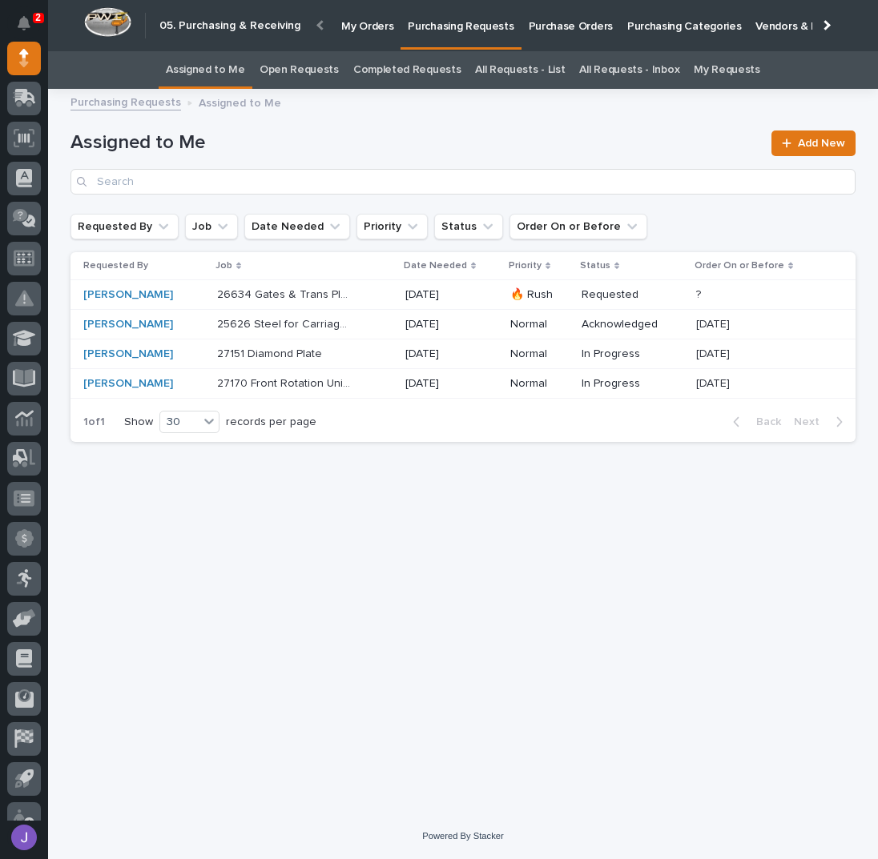
click at [561, 23] on p "Purchase Orders" at bounding box center [571, 17] width 84 height 34
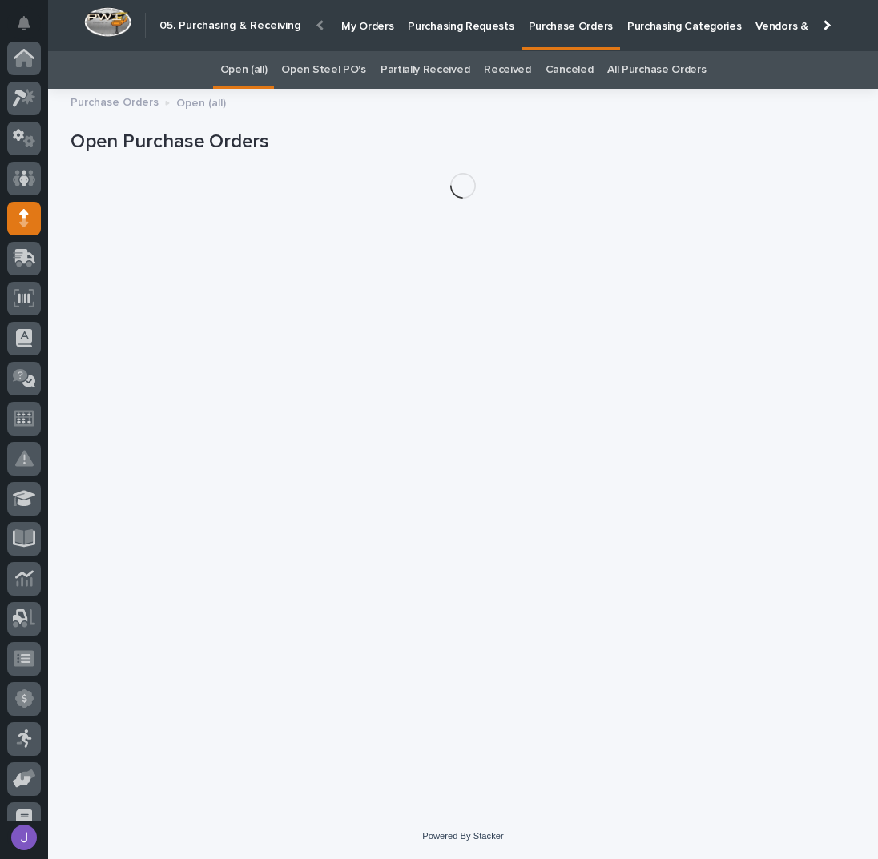
scroll to position [160, 0]
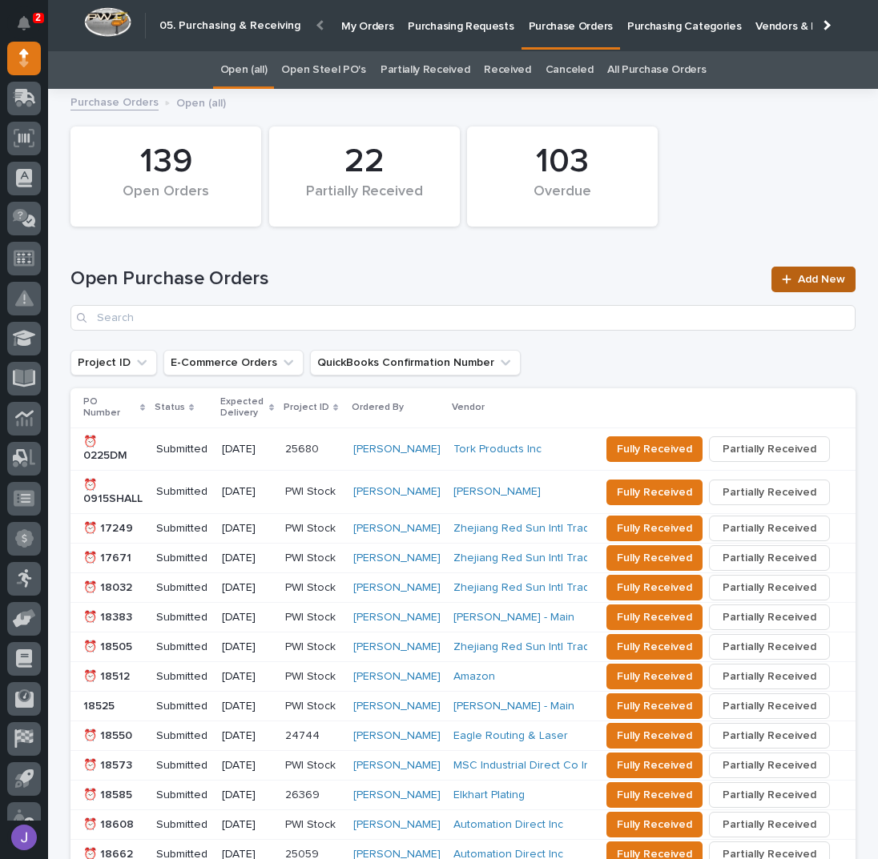
click at [814, 279] on span "Add New" at bounding box center [821, 279] width 47 height 11
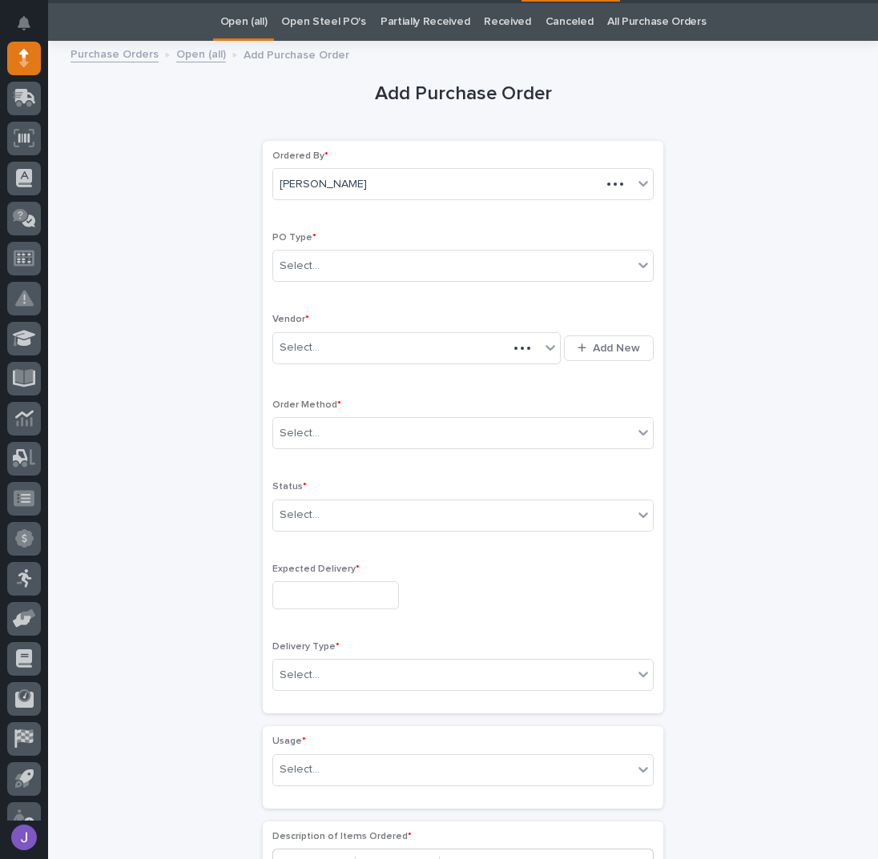
scroll to position [50, 0]
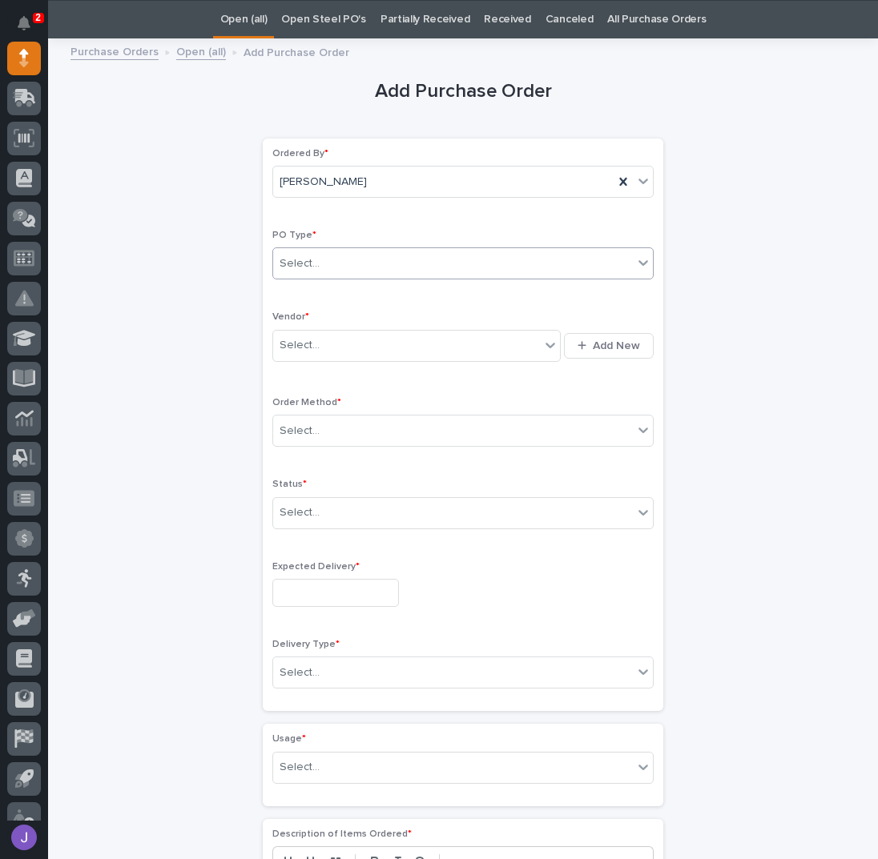
drag, startPoint x: 356, startPoint y: 255, endPoint x: 354, endPoint y: 269, distance: 13.7
click at [356, 257] on div "Select..." at bounding box center [453, 264] width 360 height 26
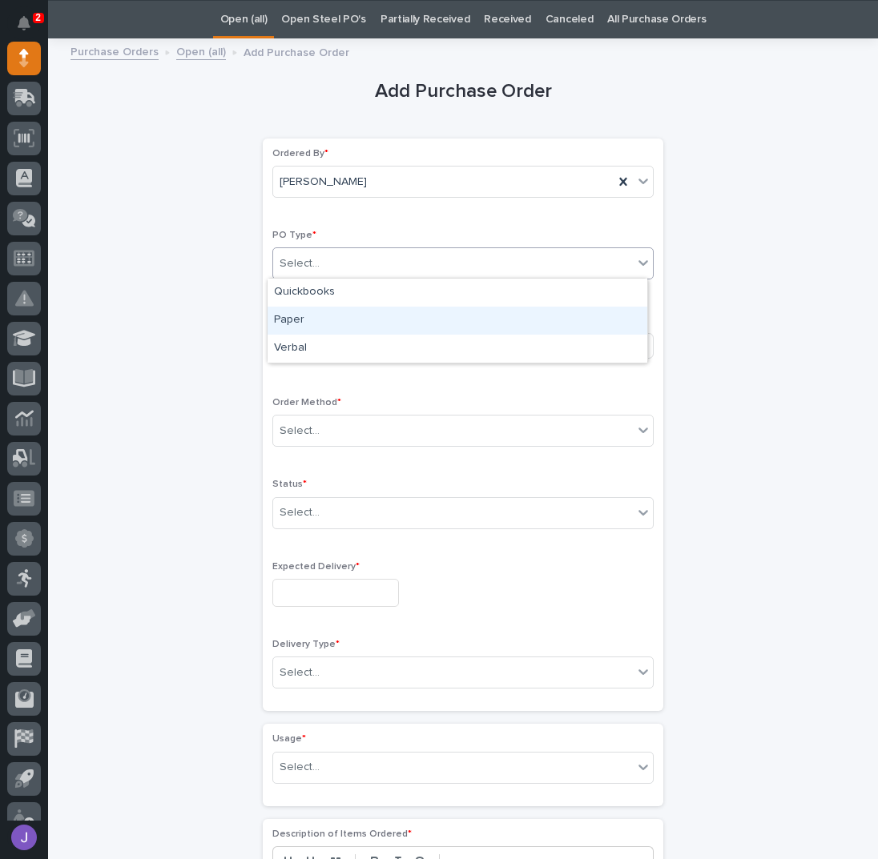
click at [330, 314] on div "Paper" at bounding box center [457, 321] width 380 height 28
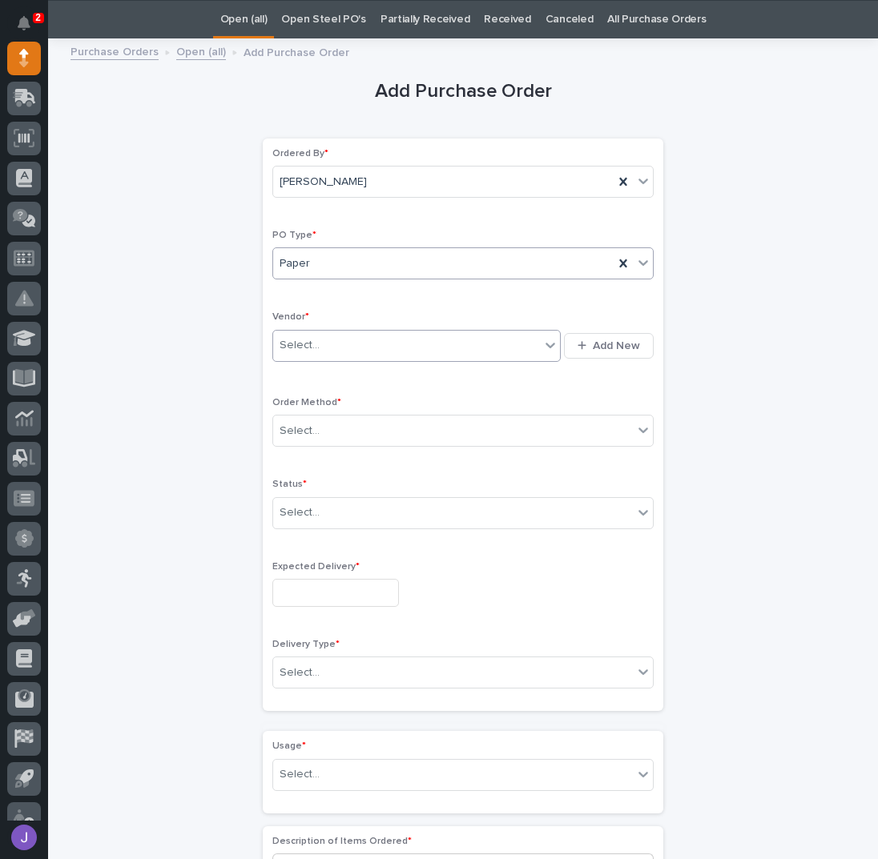
click at [322, 337] on div "Select..." at bounding box center [406, 345] width 267 height 26
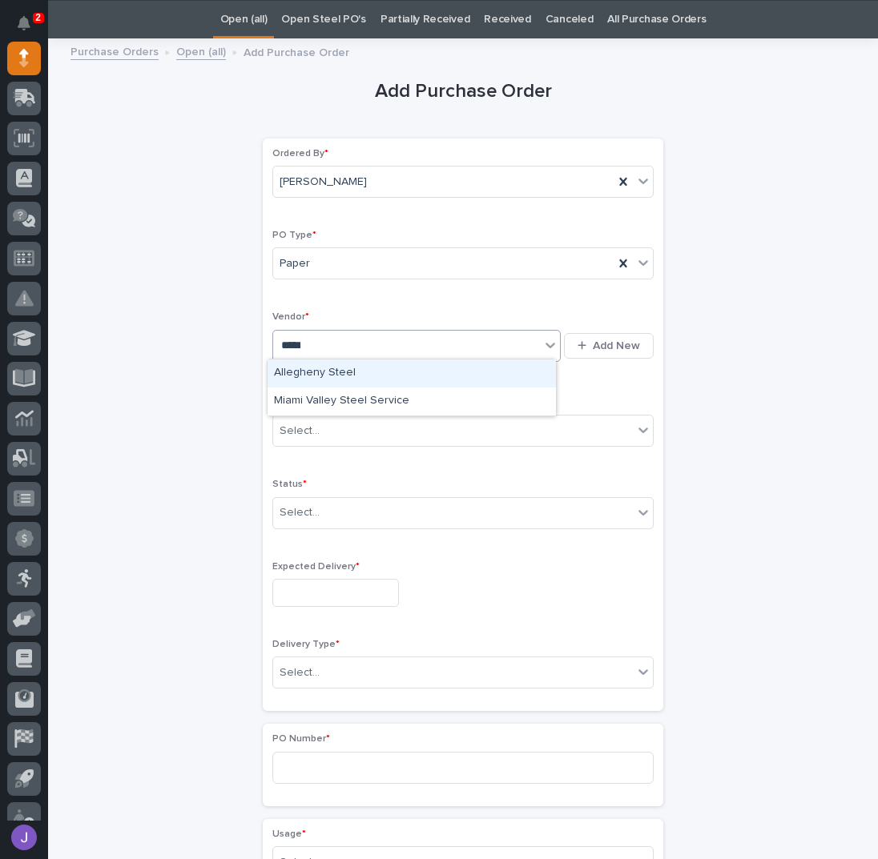
type input "******"
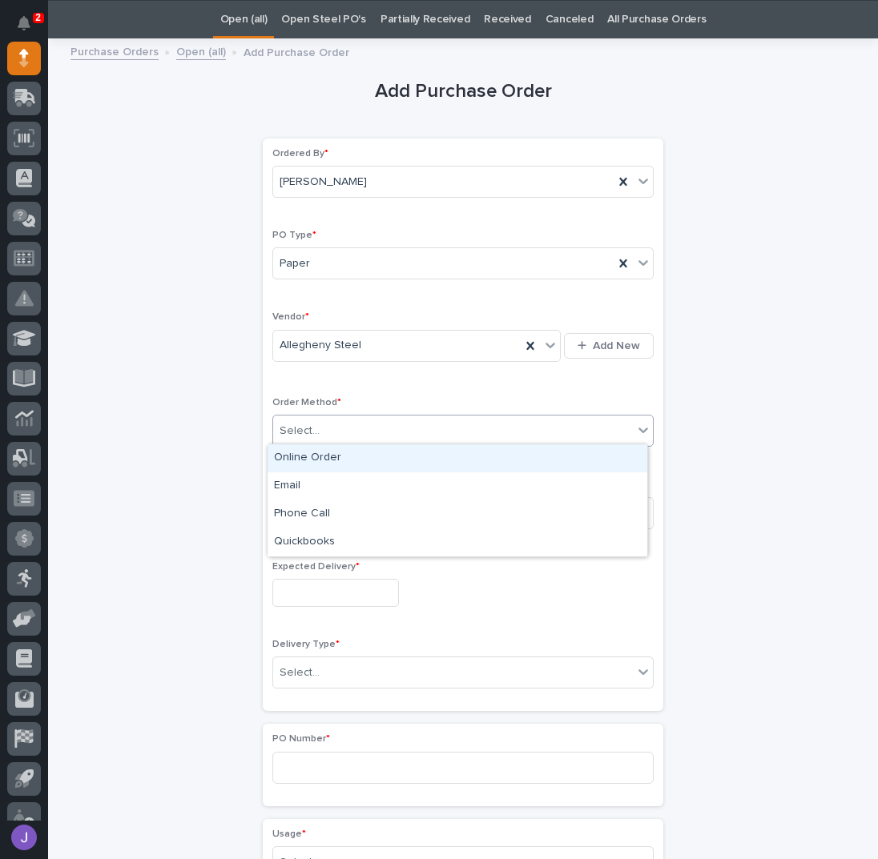
click at [351, 428] on div "Select..." at bounding box center [453, 431] width 360 height 26
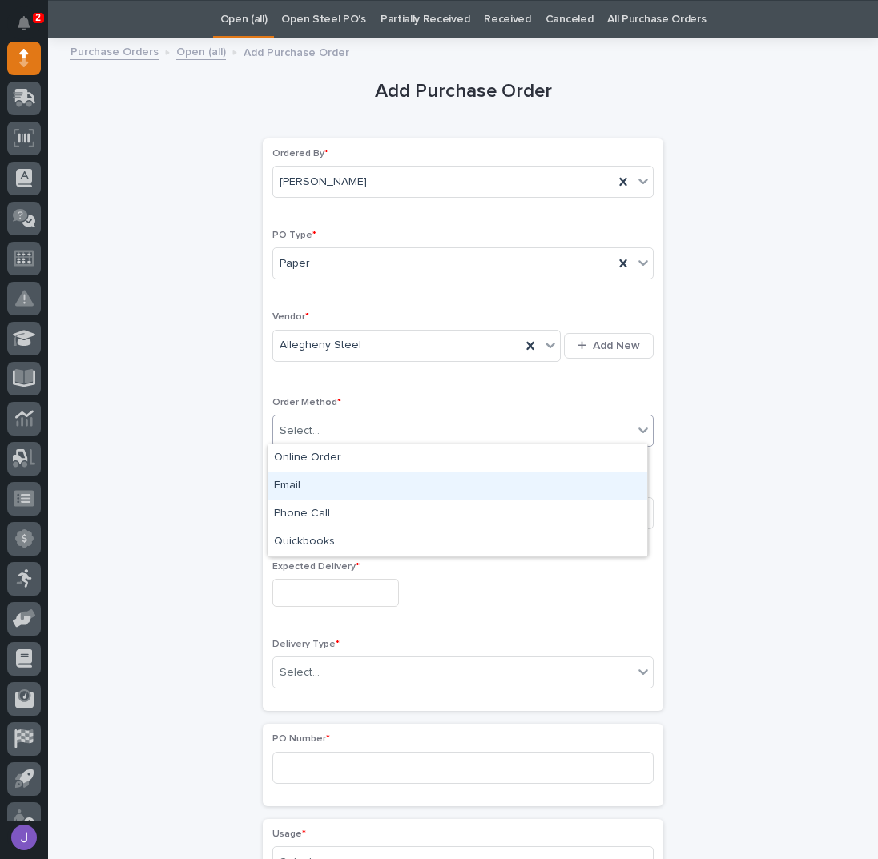
click at [324, 477] on div "Email" at bounding box center [457, 487] width 380 height 28
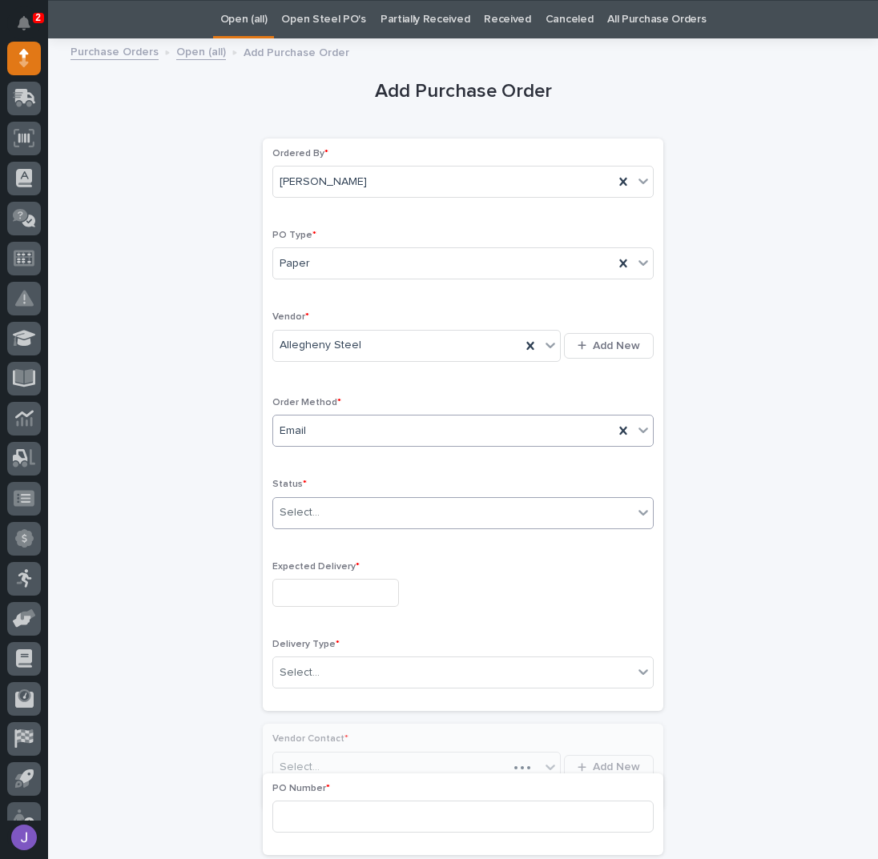
click at [316, 500] on div "Select..." at bounding box center [453, 513] width 360 height 26
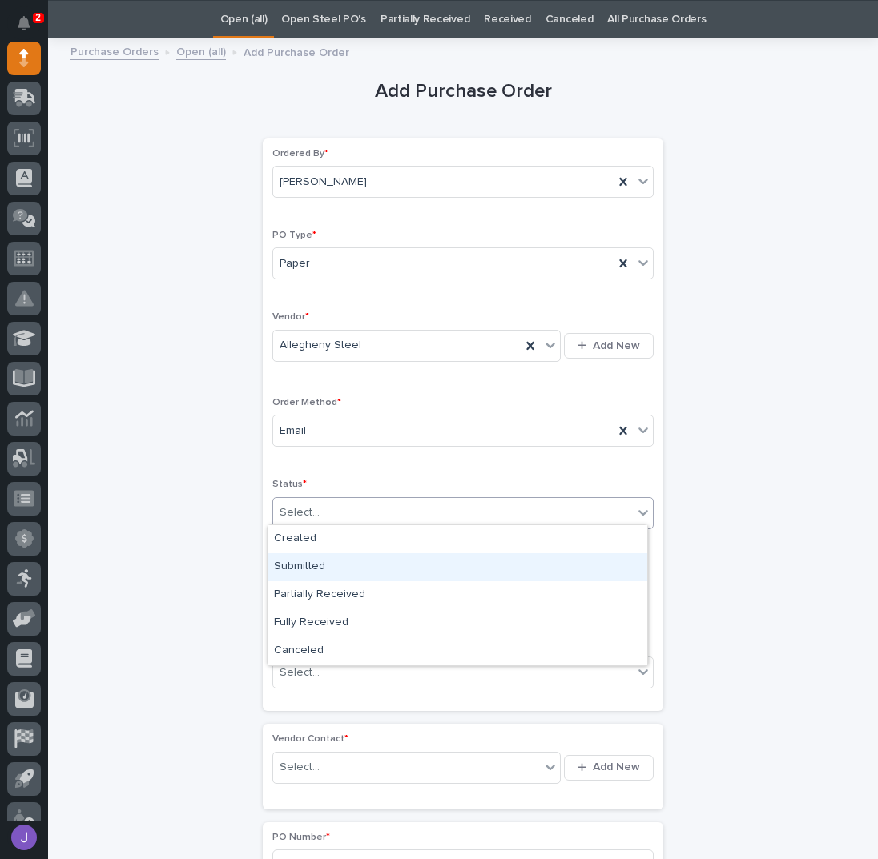
click at [311, 565] on div "Submitted" at bounding box center [457, 567] width 380 height 28
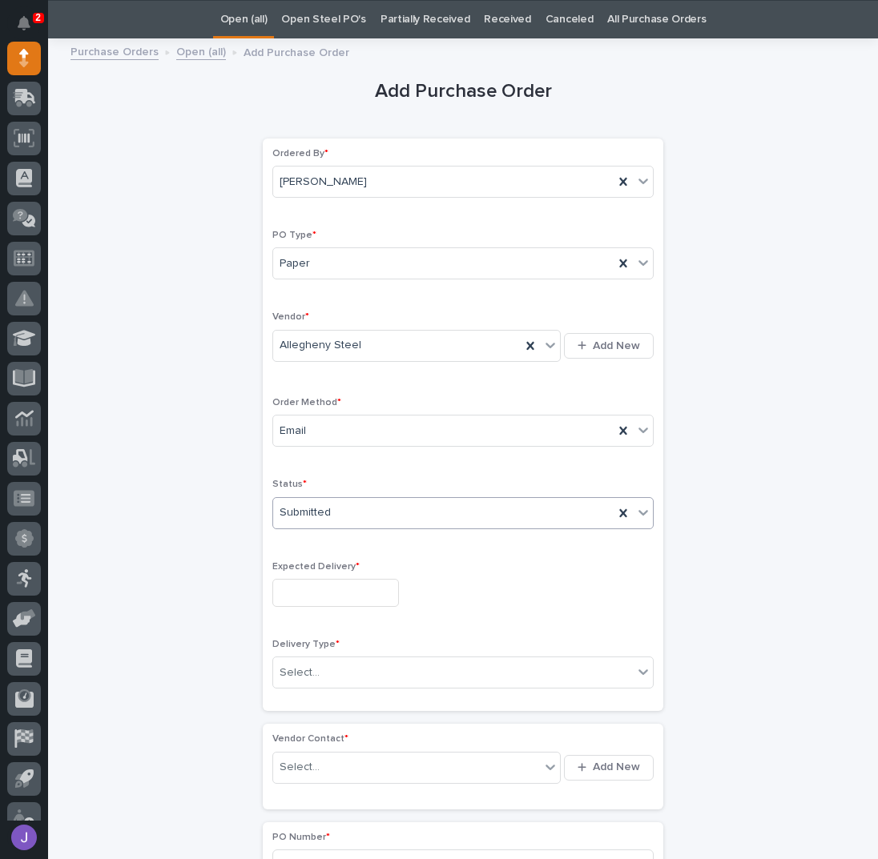
click at [312, 579] on input "text" at bounding box center [335, 593] width 127 height 28
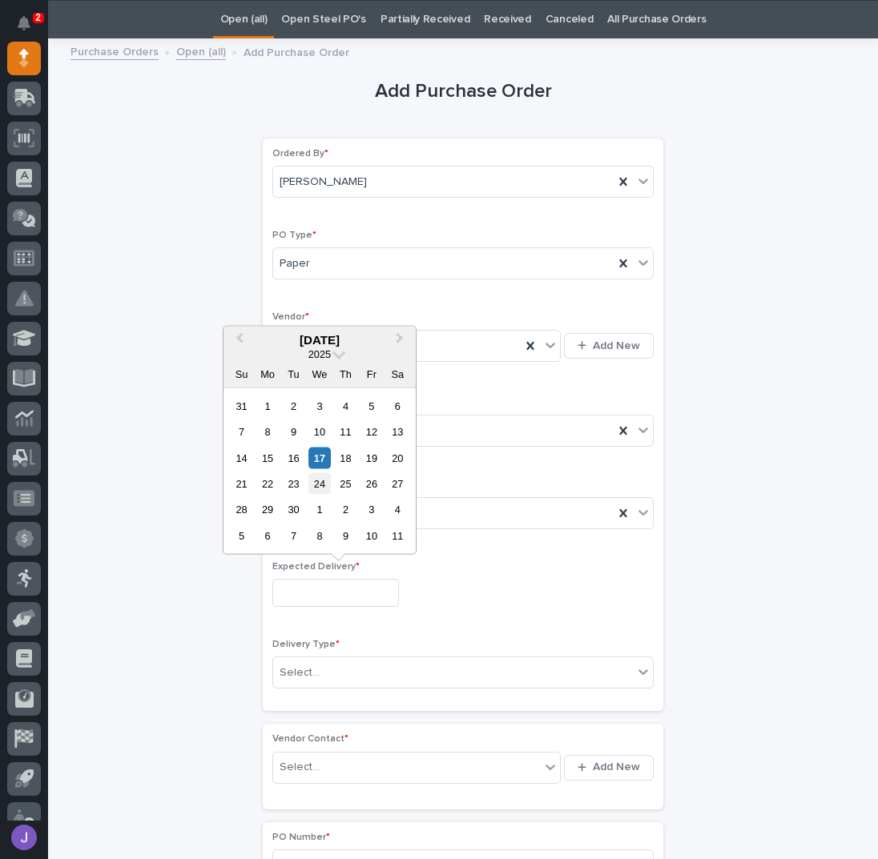
click at [320, 486] on div "24" at bounding box center [319, 484] width 22 height 22
type input "**********"
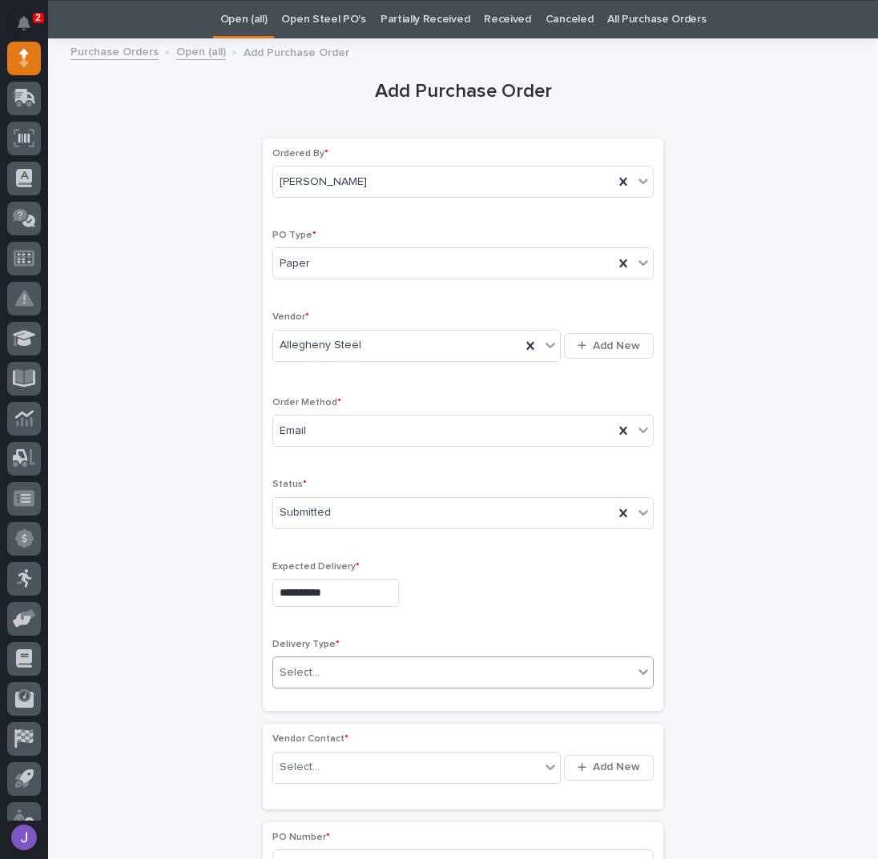
click at [331, 661] on div "Select..." at bounding box center [453, 673] width 360 height 26
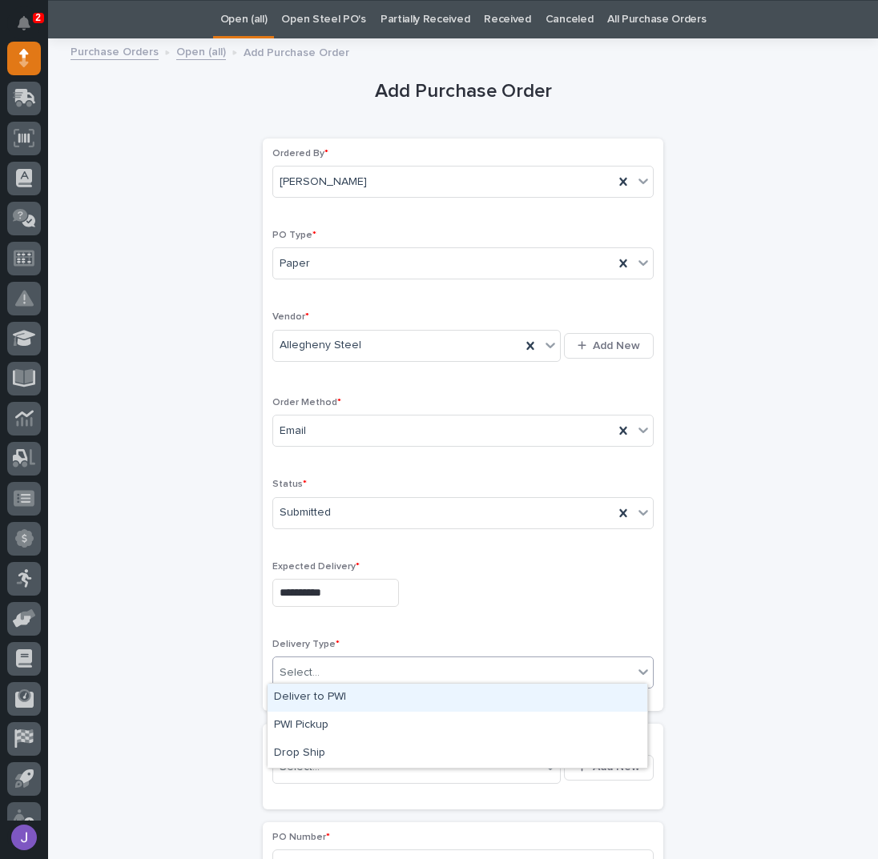
click at [314, 699] on div "Deliver to PWI" at bounding box center [457, 698] width 380 height 28
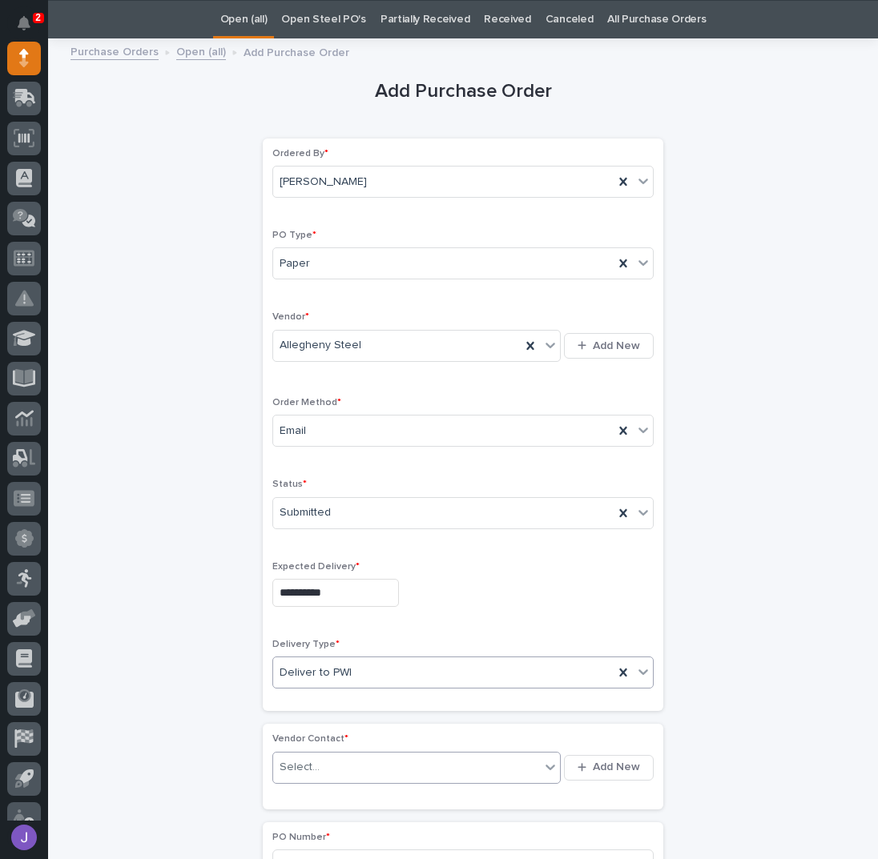
click at [312, 759] on div "Select..." at bounding box center [406, 767] width 267 height 26
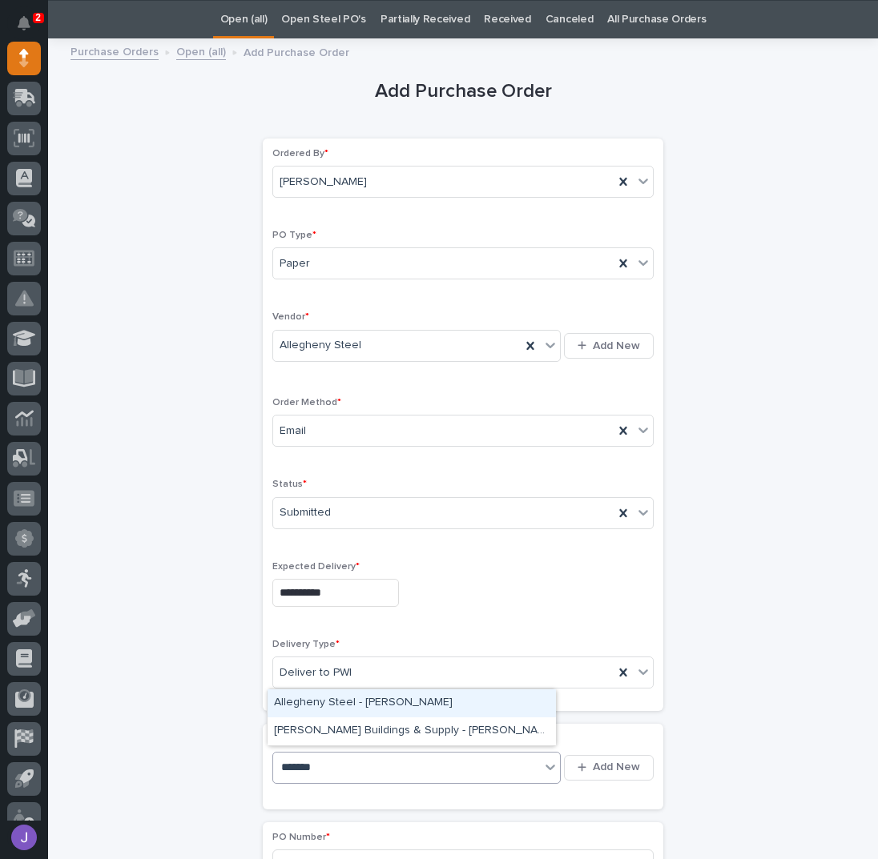
type input "********"
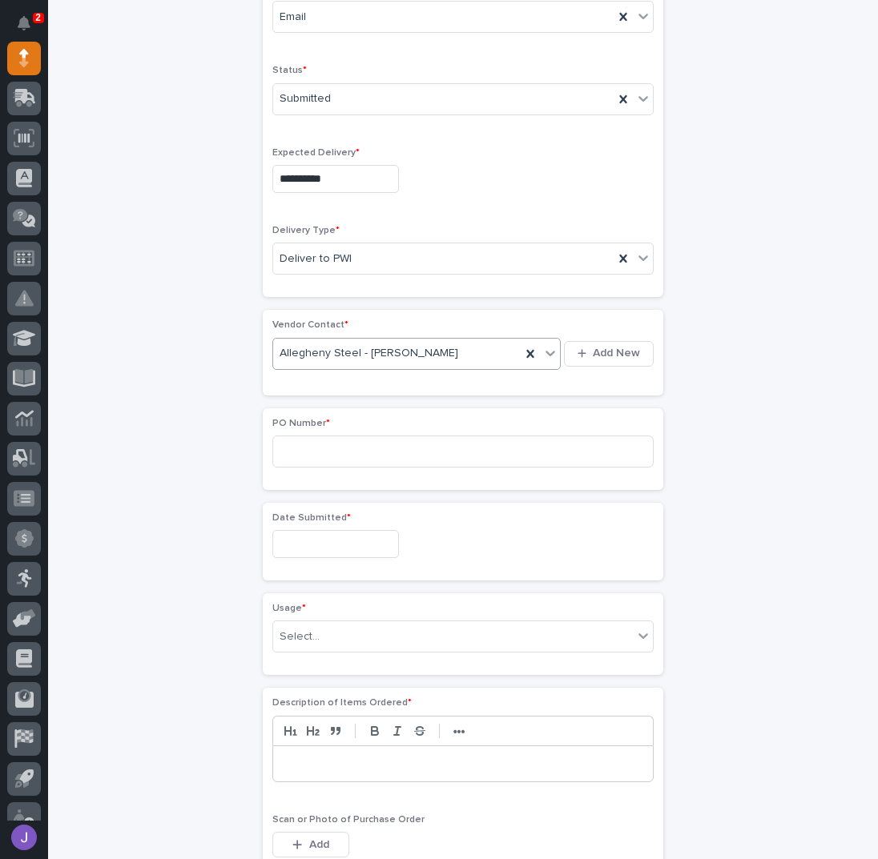
scroll to position [477, 0]
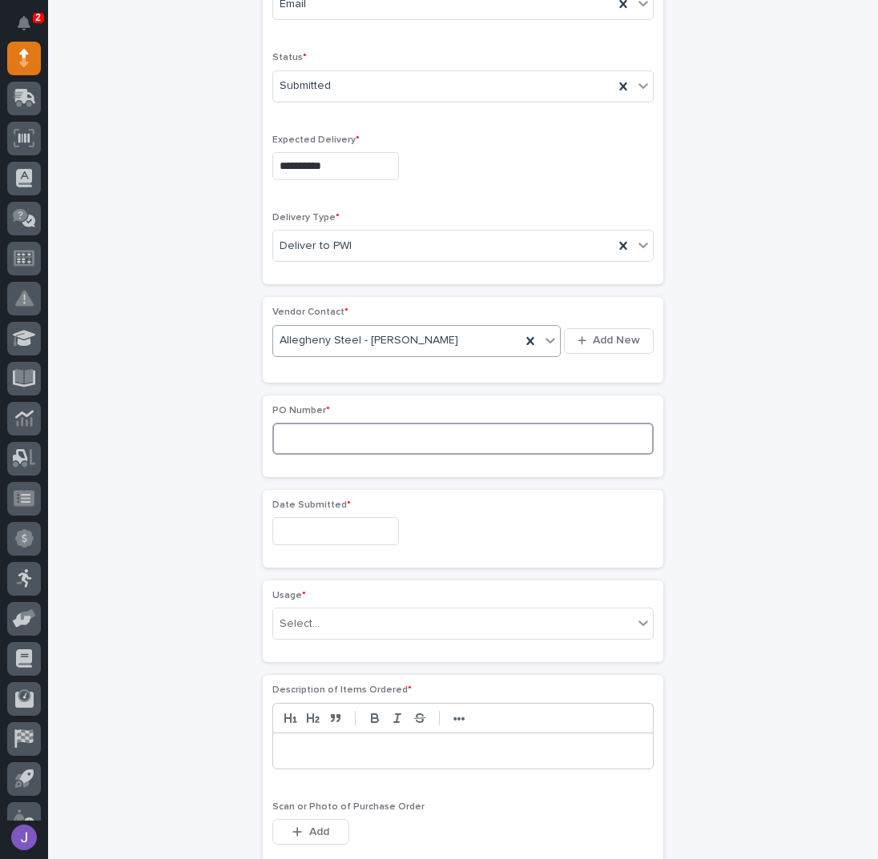
click at [333, 428] on input at bounding box center [462, 439] width 381 height 32
type input "2"
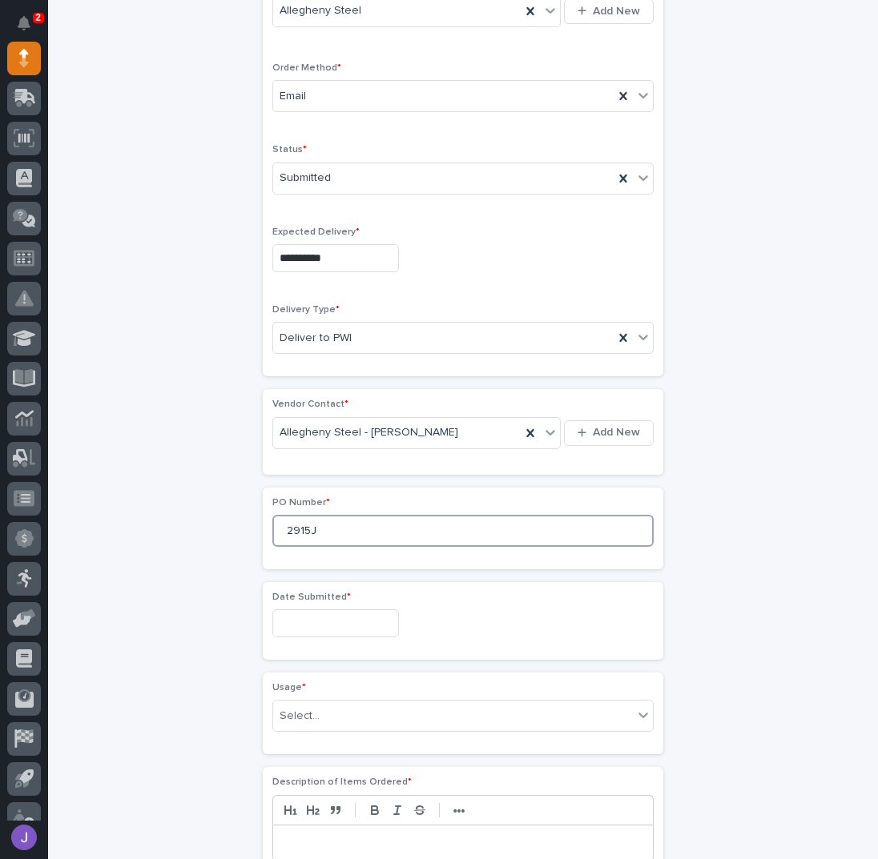
scroll to position [371, 0]
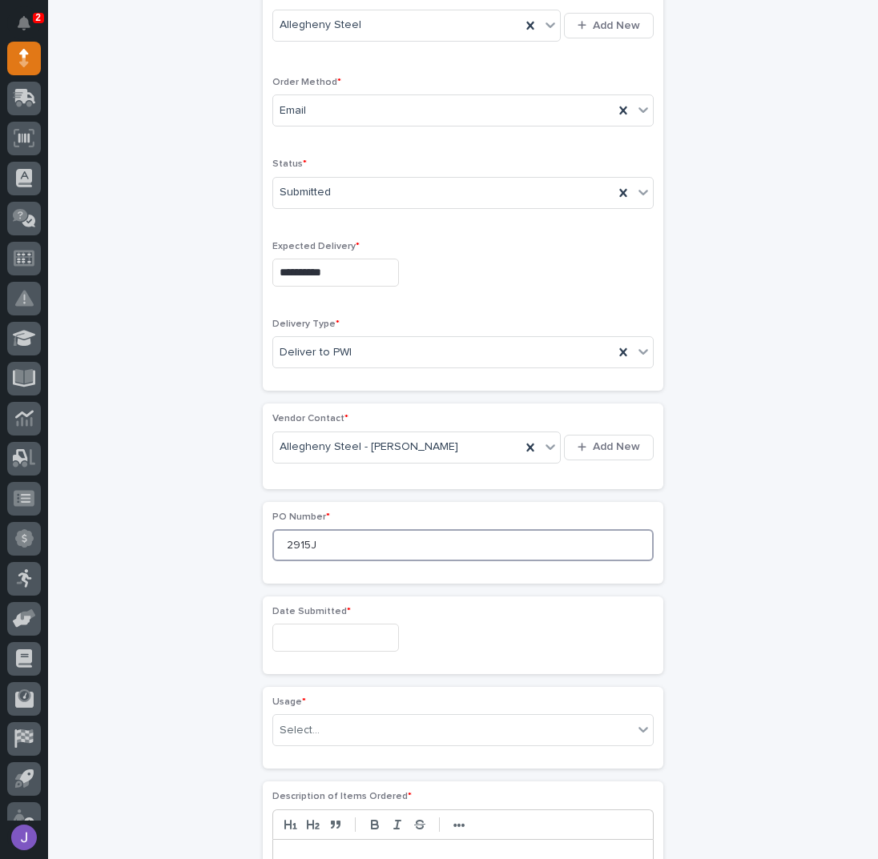
type input "2915J"
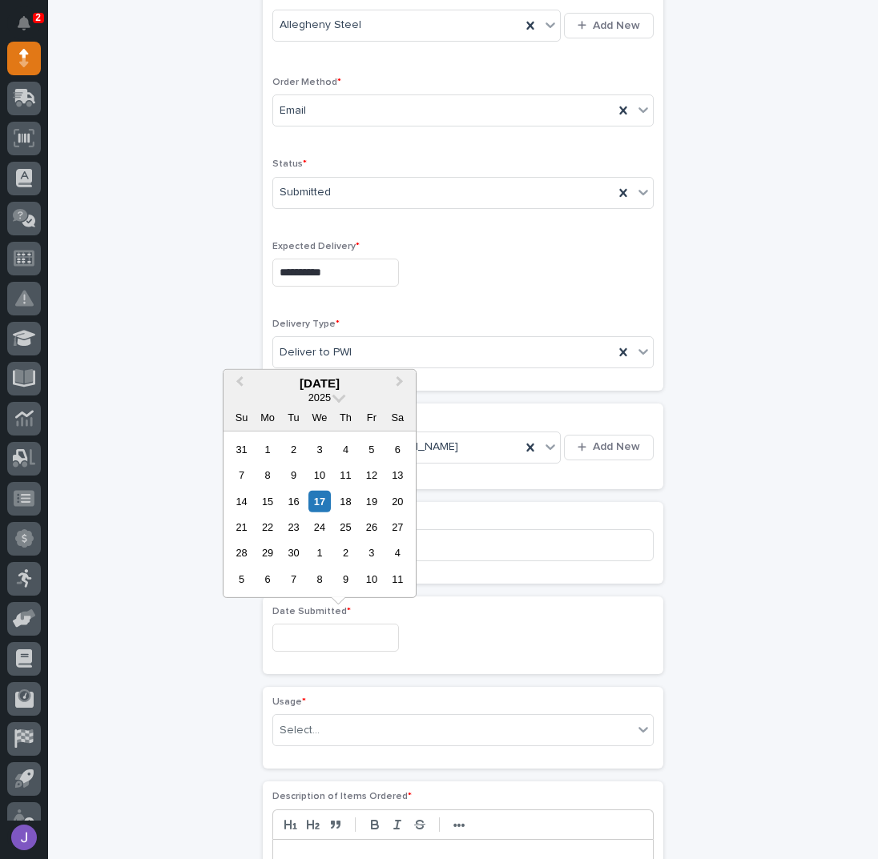
click at [317, 628] on input "text" at bounding box center [335, 638] width 127 height 28
click at [320, 501] on div "17" at bounding box center [319, 501] width 22 height 22
type input "**********"
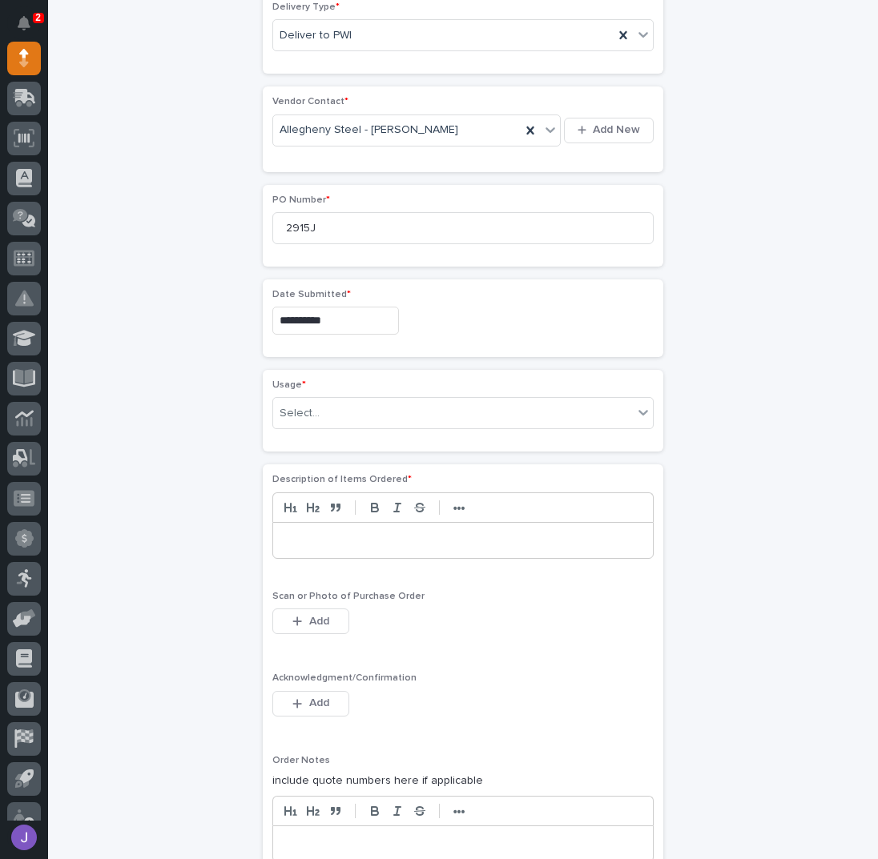
scroll to position [691, 0]
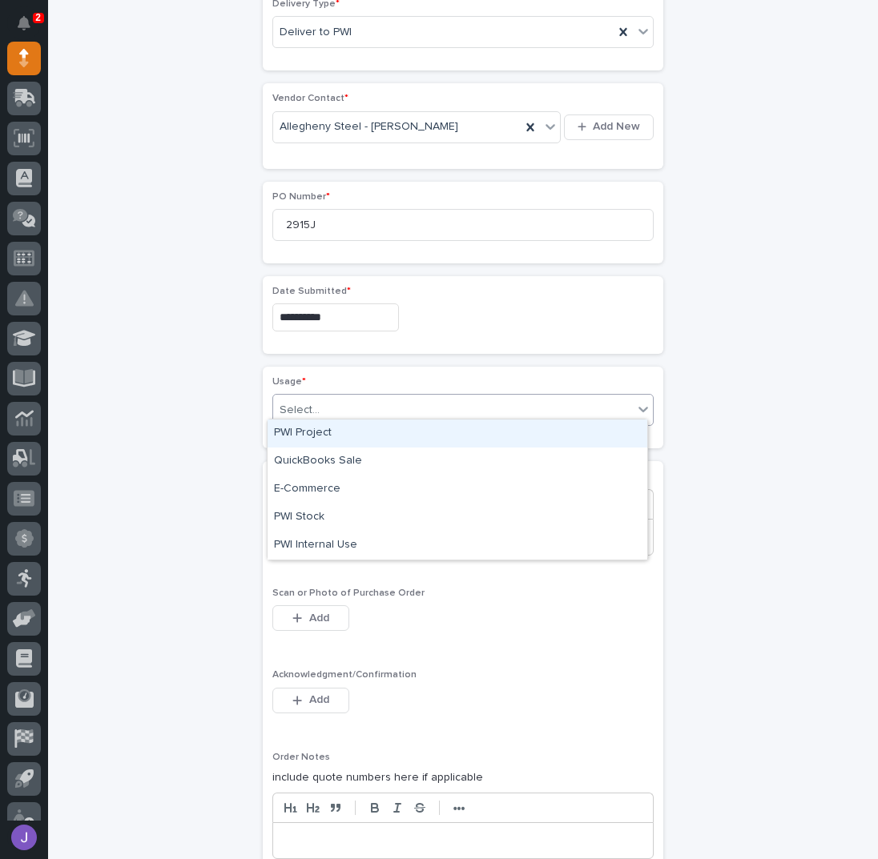
click at [324, 410] on div "Select..." at bounding box center [453, 410] width 360 height 26
click at [320, 442] on div "PWI Project" at bounding box center [457, 434] width 380 height 28
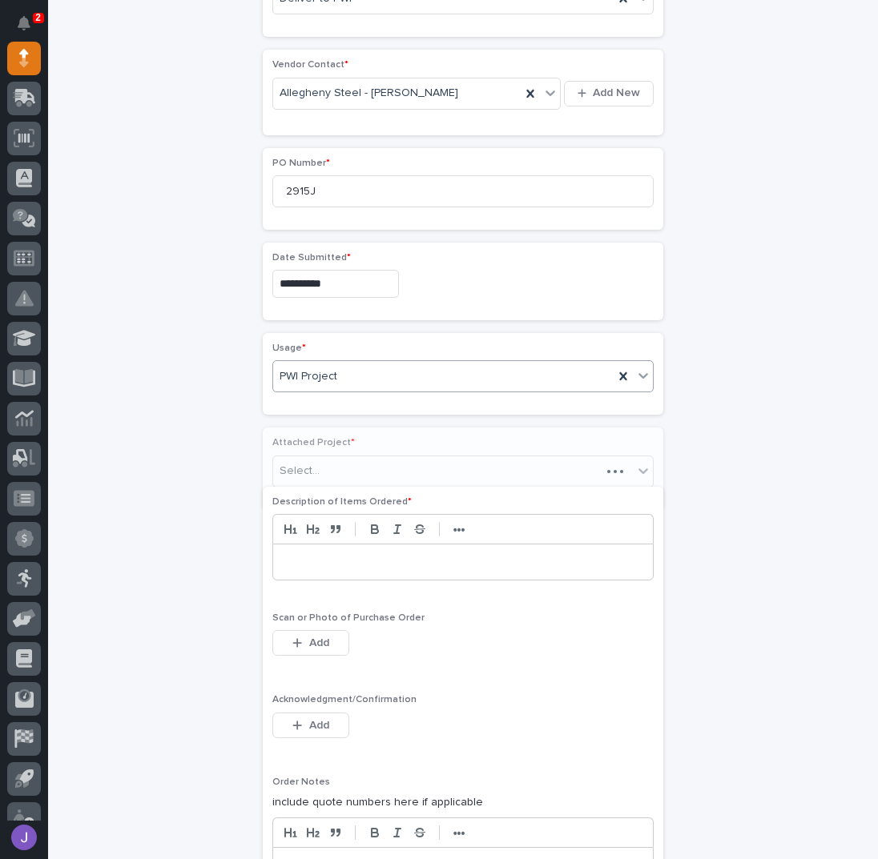
scroll to position [738, 0]
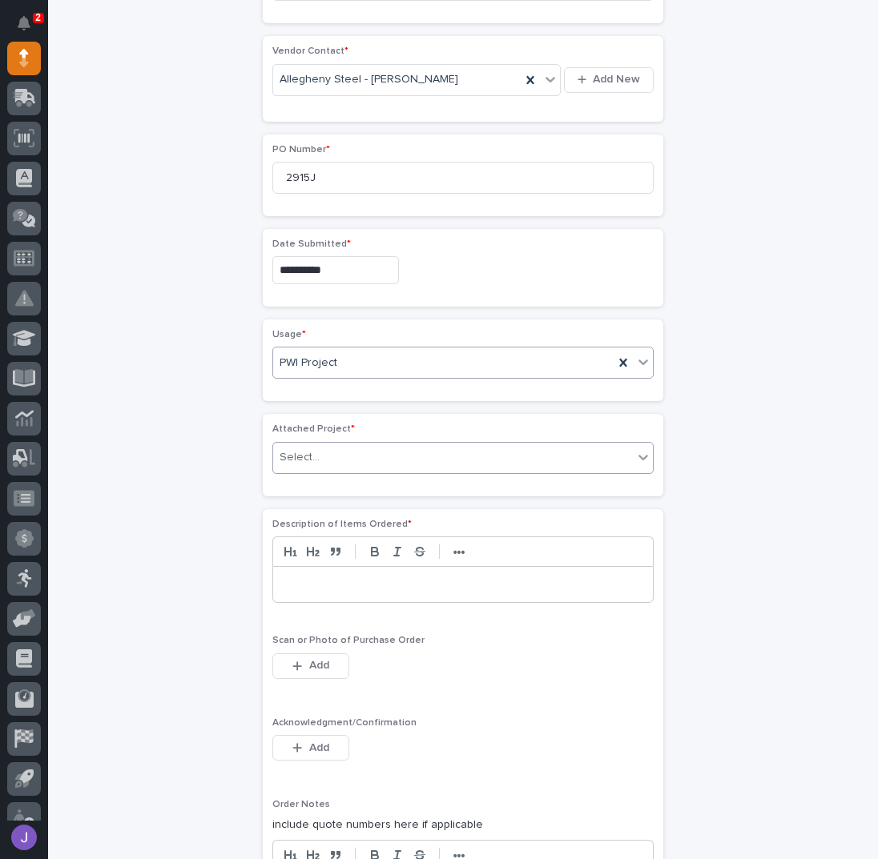
click at [327, 452] on div "Select..." at bounding box center [453, 457] width 360 height 26
type input "*****"
click at [360, 583] on p at bounding box center [463, 585] width 356 height 16
click at [121, 605] on div "**********" at bounding box center [462, 252] width 785 height 1784
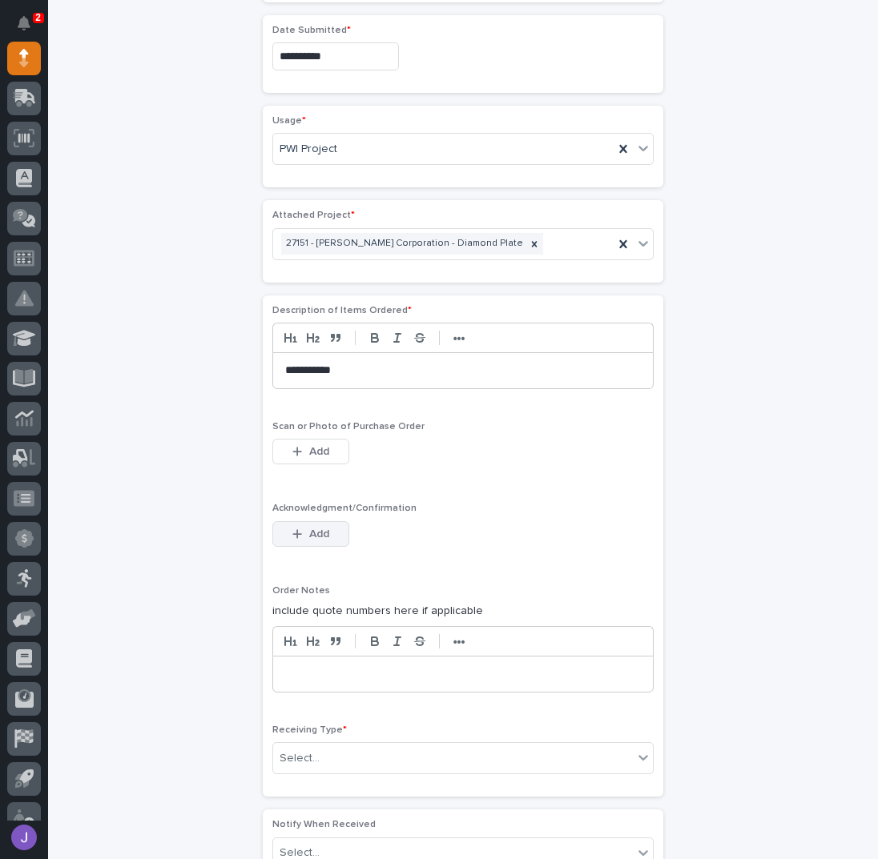
click at [324, 523] on button "Add" at bounding box center [310, 534] width 77 height 26
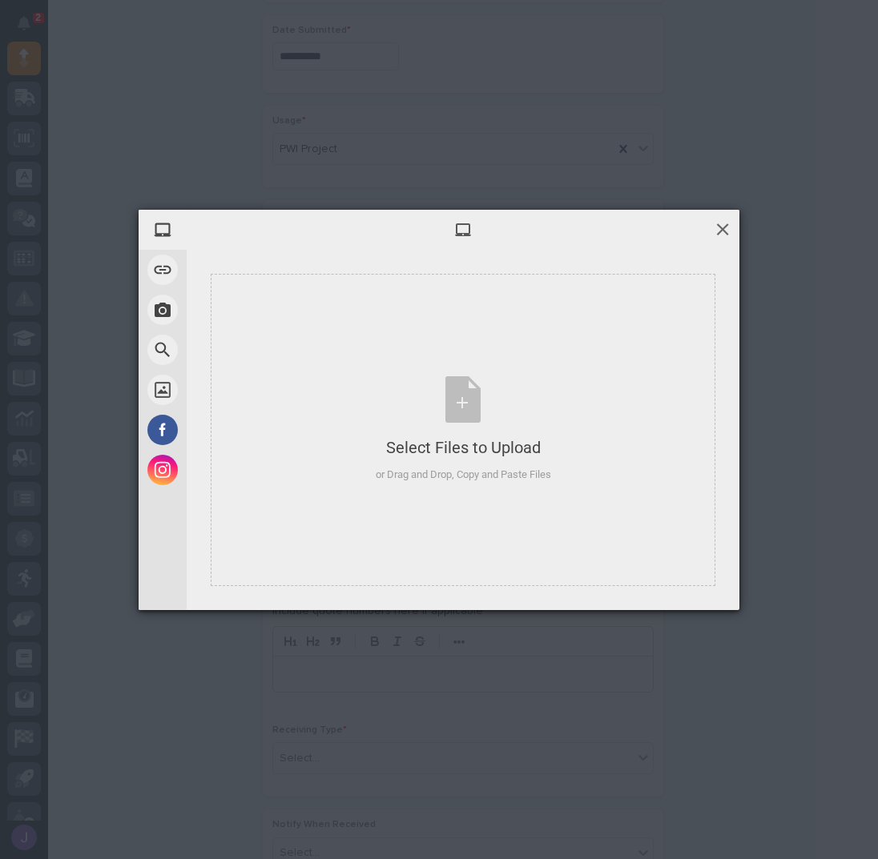
click at [729, 227] on span at bounding box center [723, 229] width 18 height 18
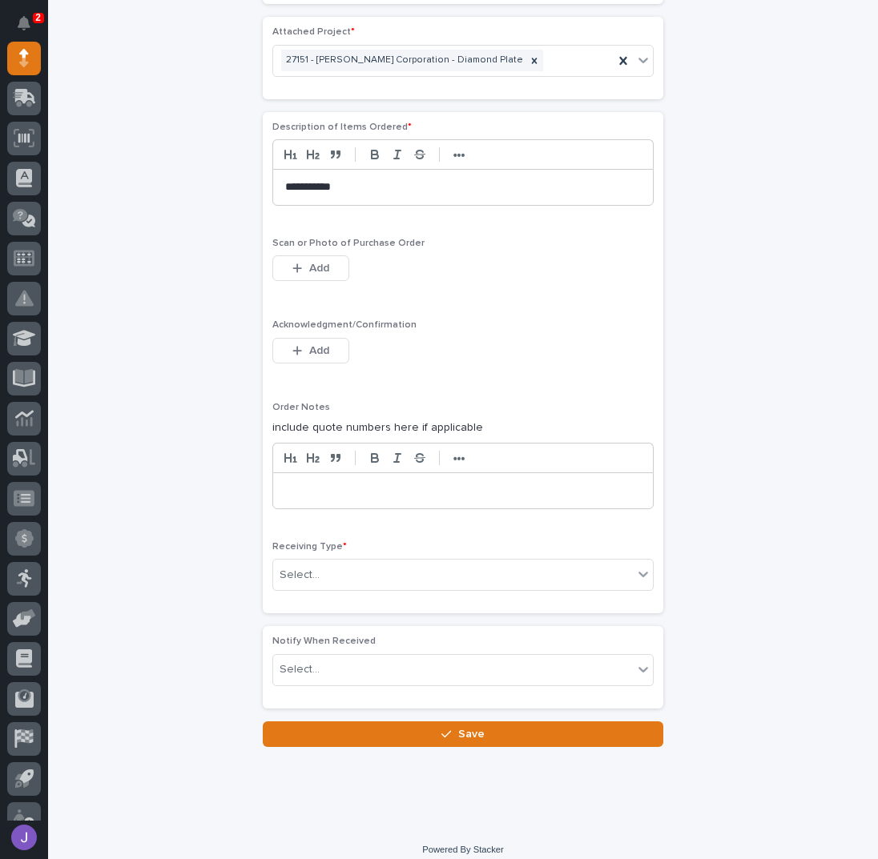
scroll to position [1137, 0]
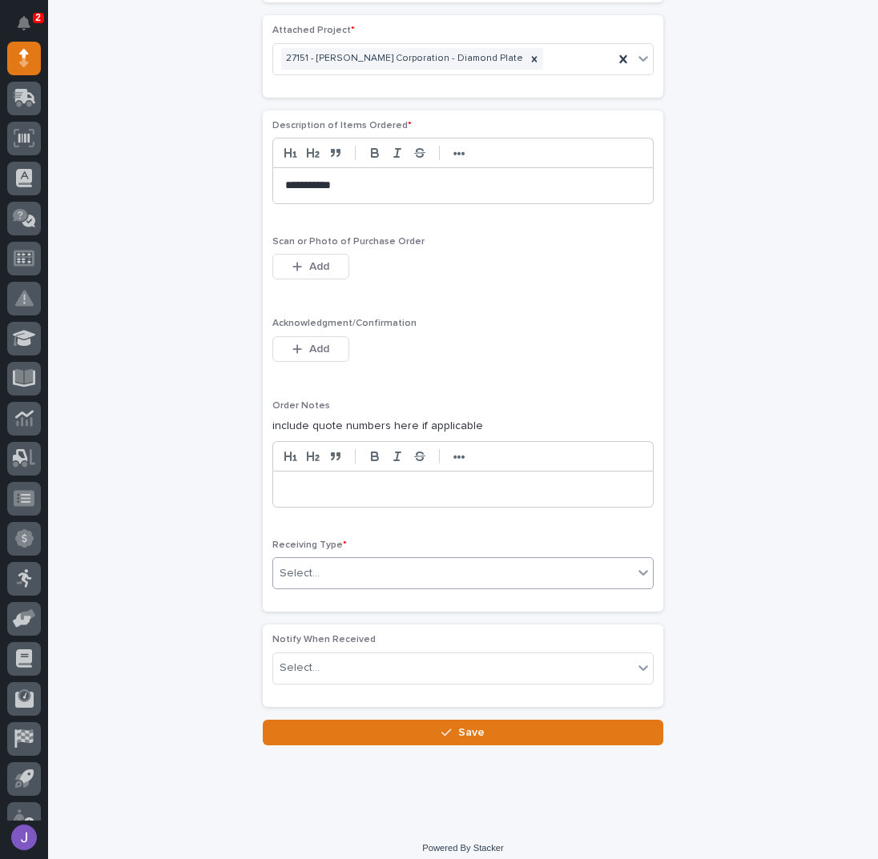
click at [369, 567] on div "Select..." at bounding box center [453, 574] width 360 height 26
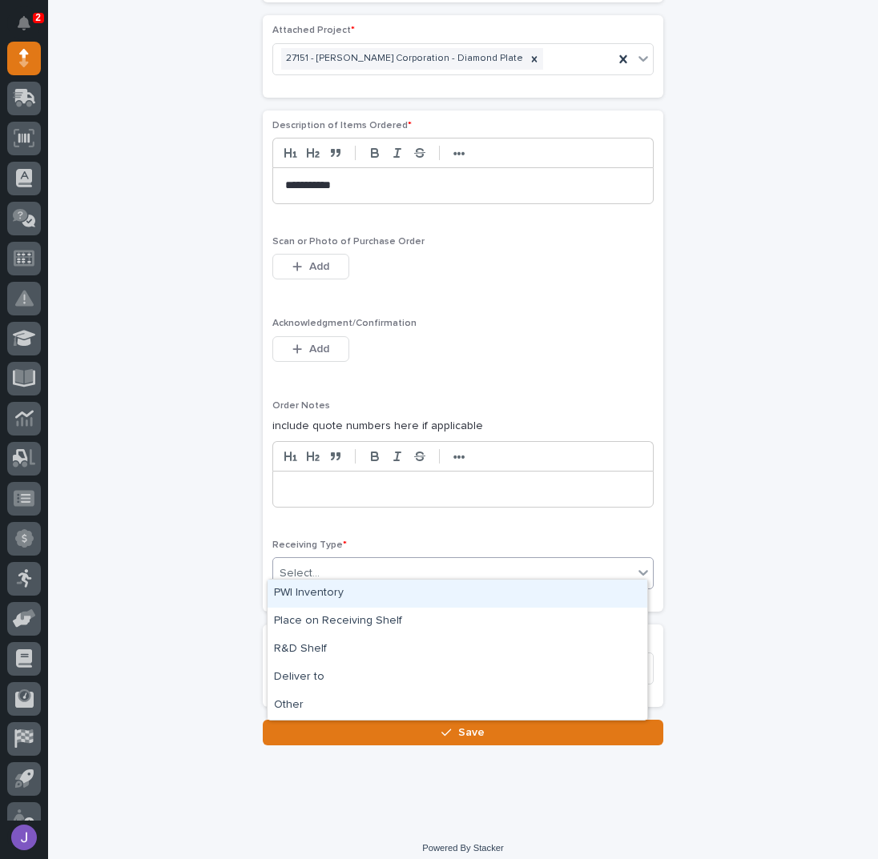
click at [324, 596] on div "PWI Inventory" at bounding box center [457, 594] width 380 height 28
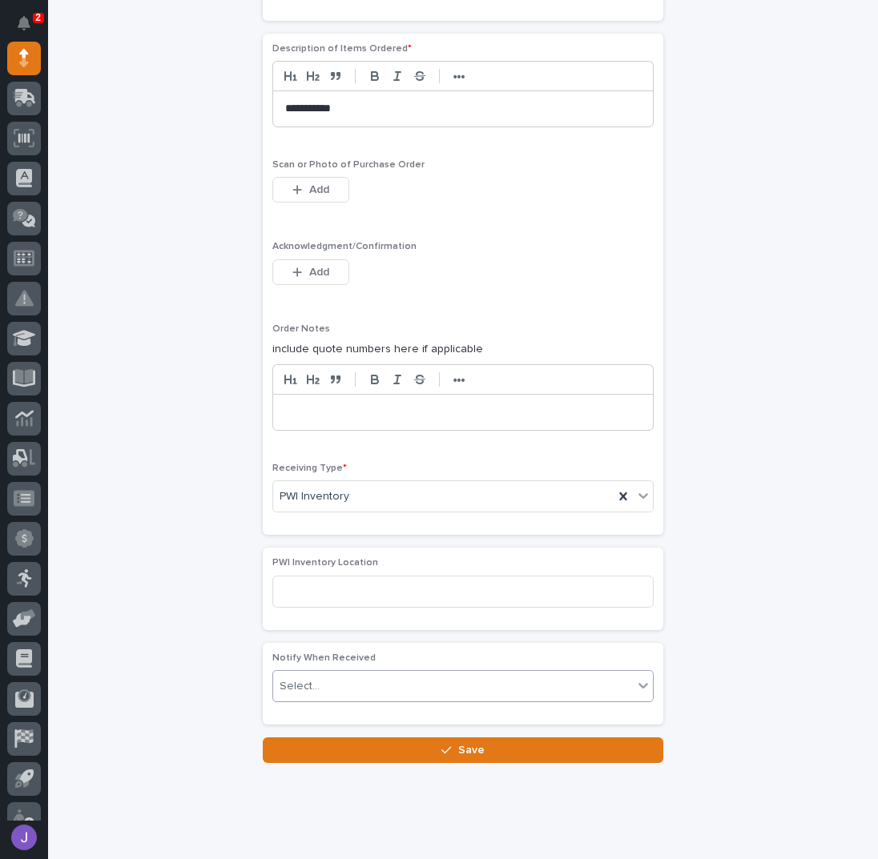
scroll to position [1215, 0]
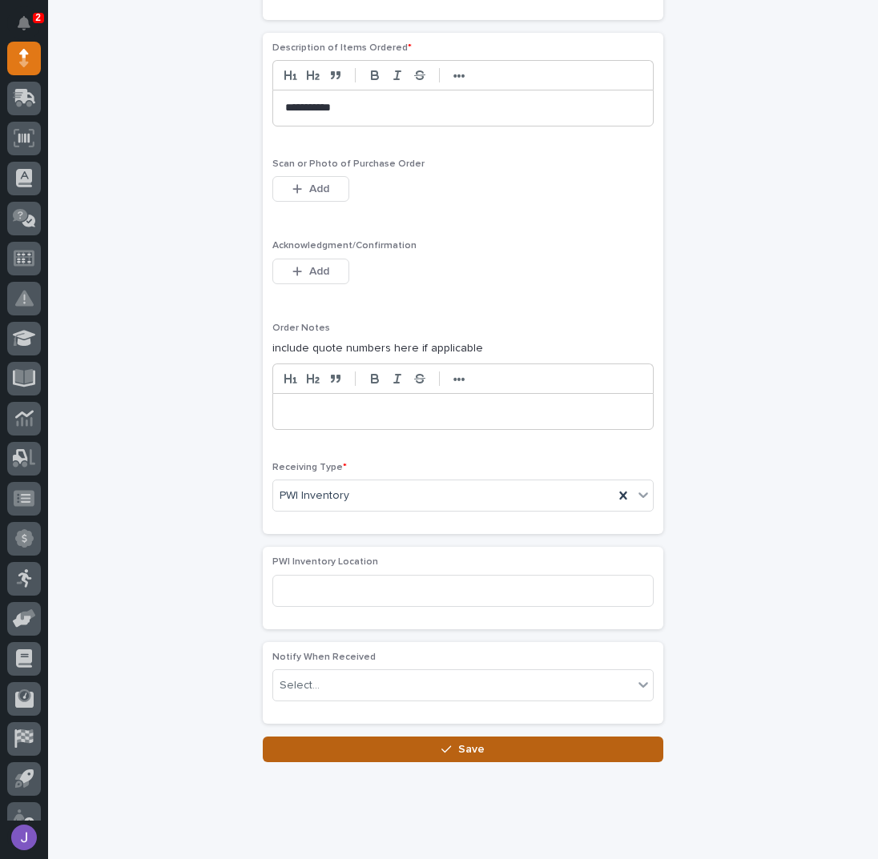
click at [347, 743] on button "Save" at bounding box center [463, 750] width 400 height 26
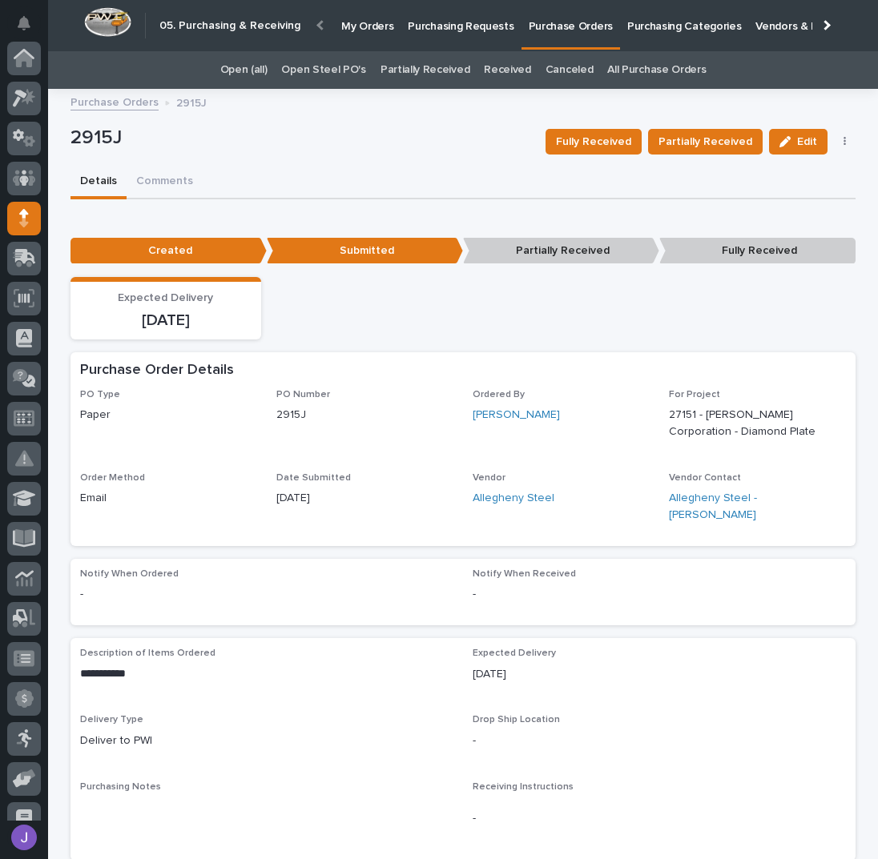
scroll to position [160, 0]
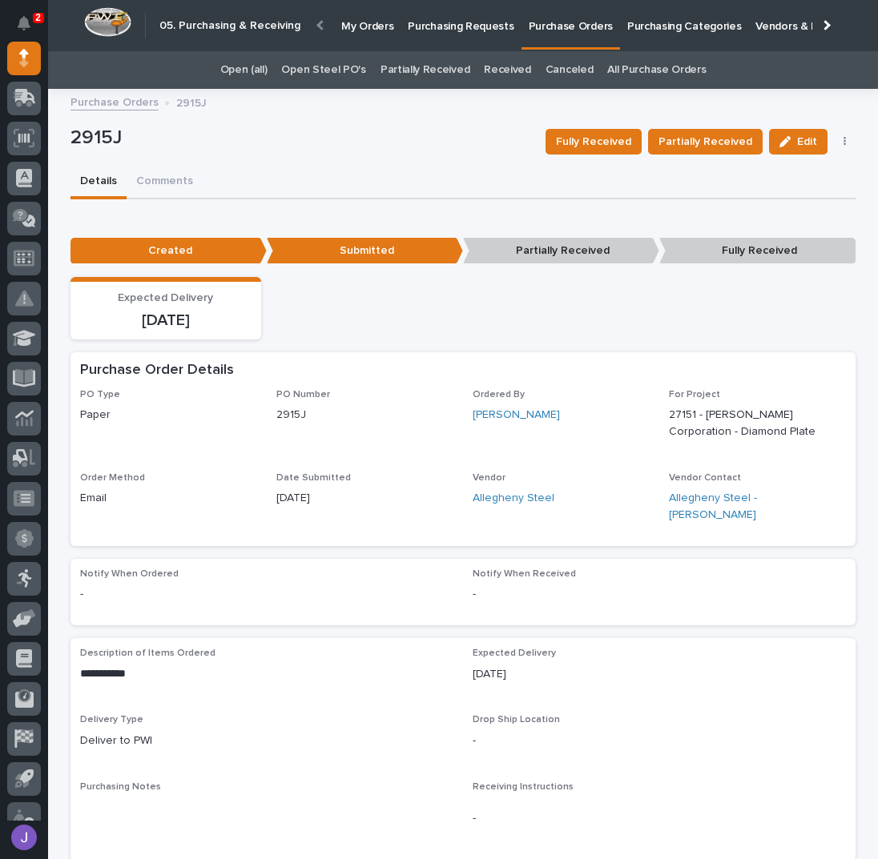
click at [436, 25] on p "Purchasing Requests" at bounding box center [461, 17] width 106 height 34
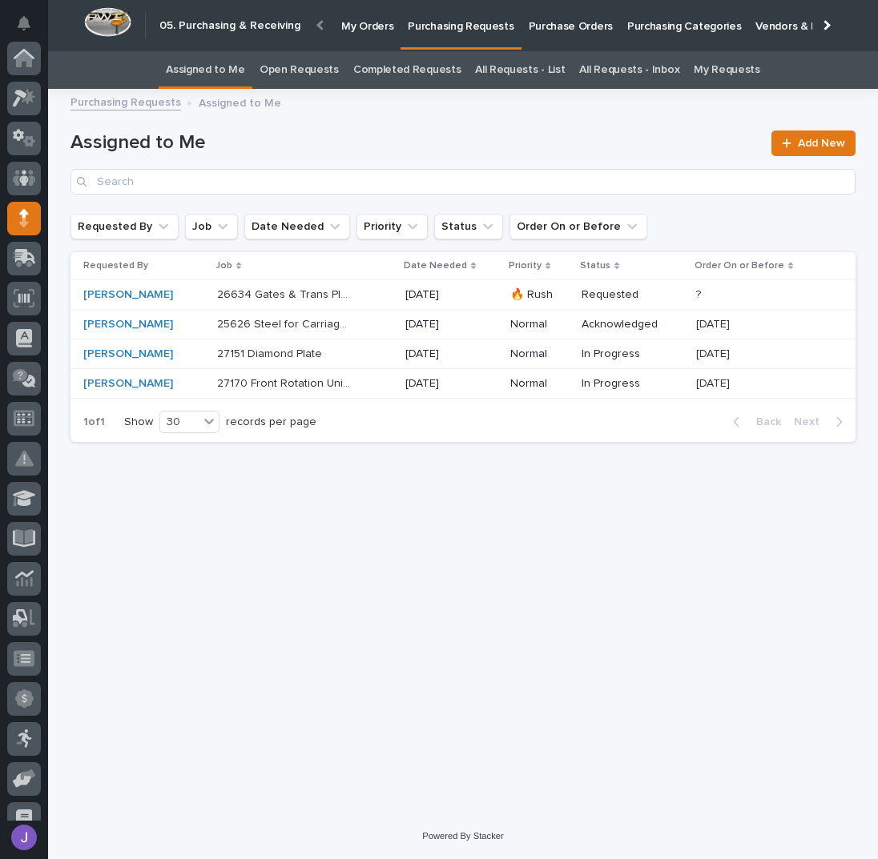
scroll to position [160, 0]
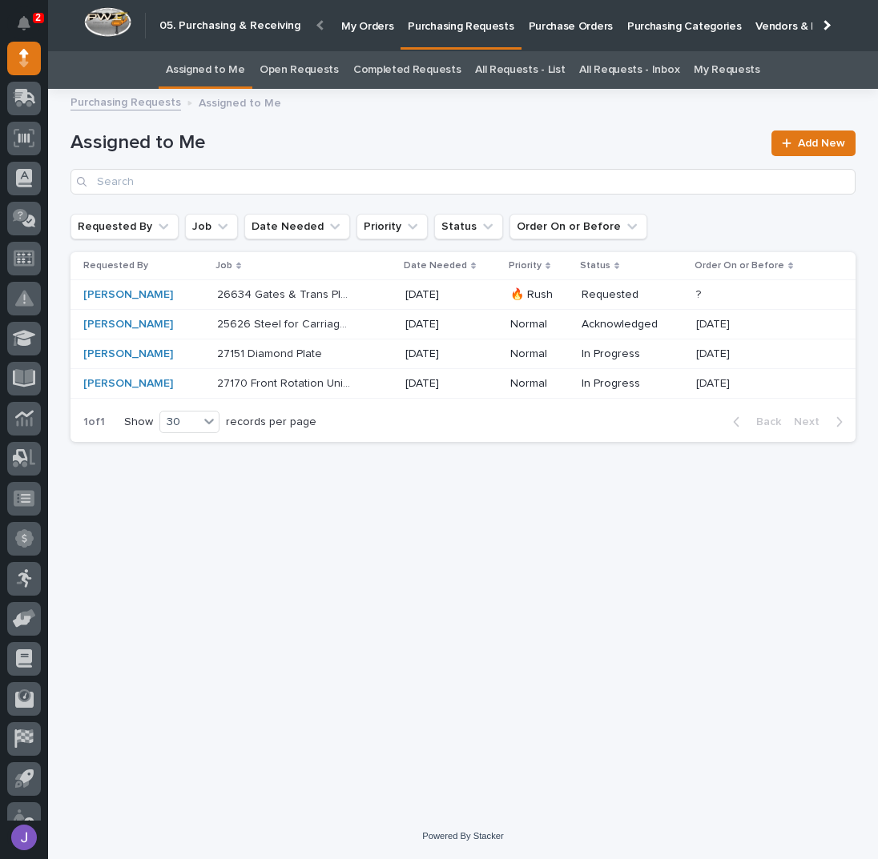
click at [372, 356] on div "27151 Diamond Plate 27151 Diamond Plate" at bounding box center [304, 354] width 175 height 26
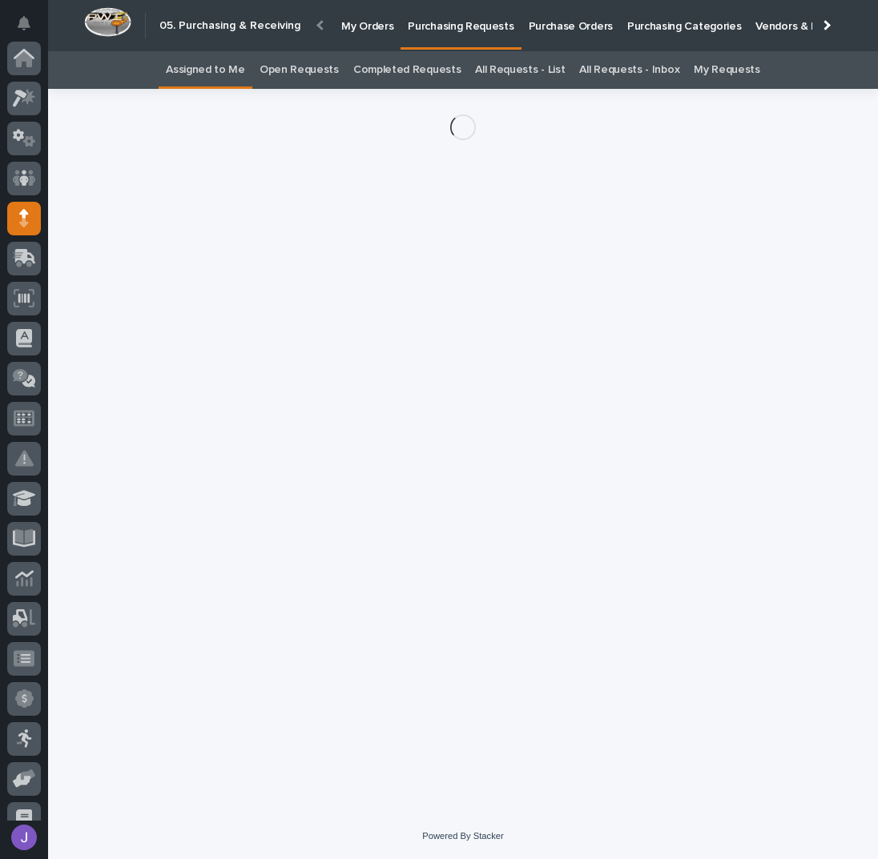
scroll to position [160, 0]
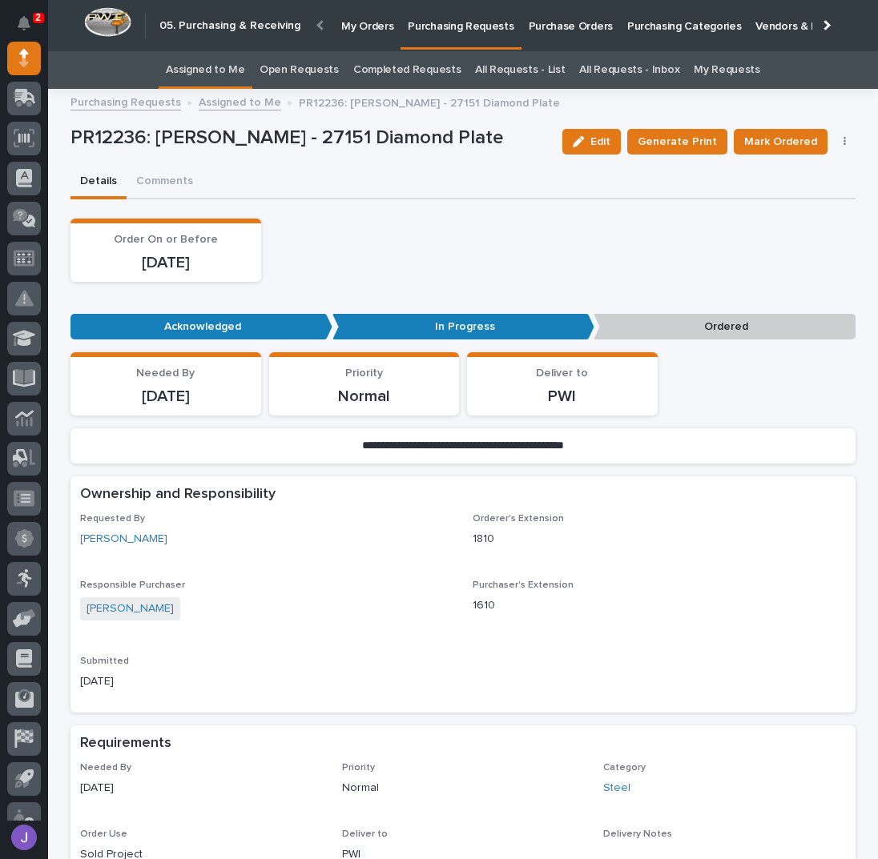
click at [834, 142] on button "button" at bounding box center [845, 141] width 22 height 11
click at [811, 195] on span "Edit Linked PO's" at bounding box center [793, 199] width 82 height 19
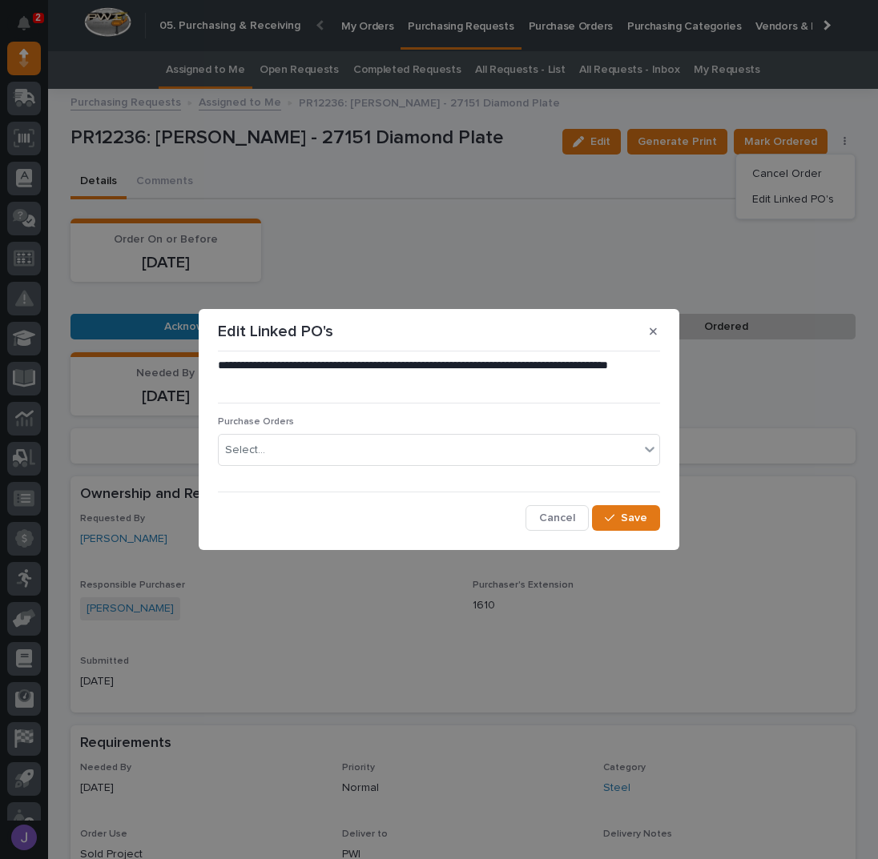
click at [367, 468] on div "Purchase Orders Select..." at bounding box center [439, 447] width 442 height 62
click at [362, 458] on div "Select..." at bounding box center [429, 450] width 420 height 26
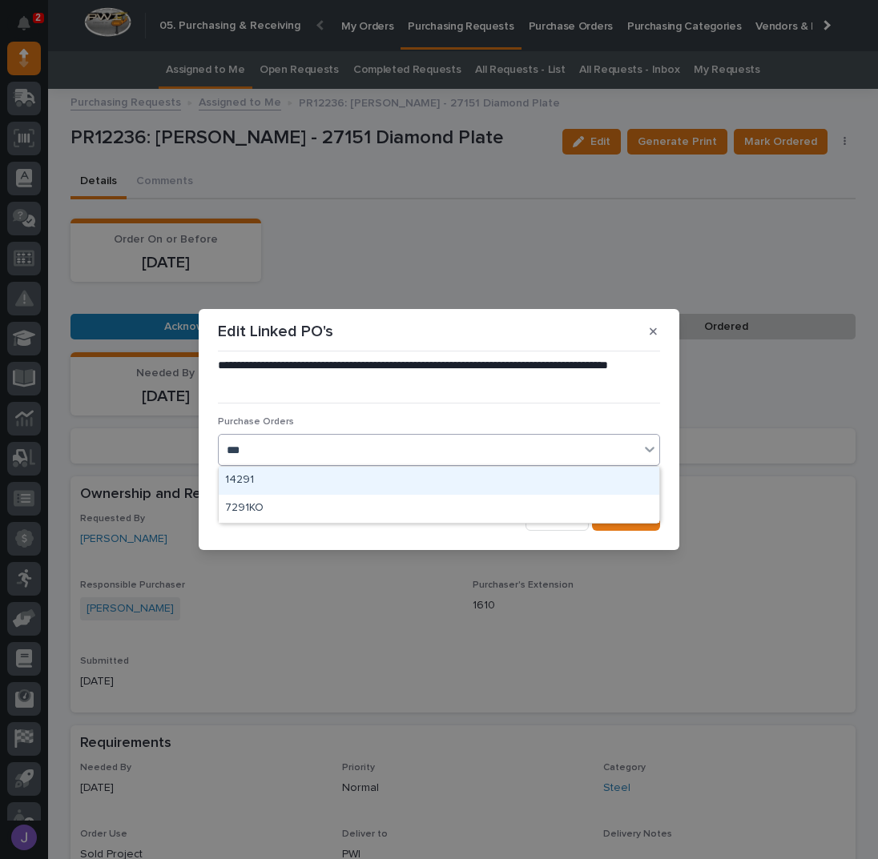
type input "****"
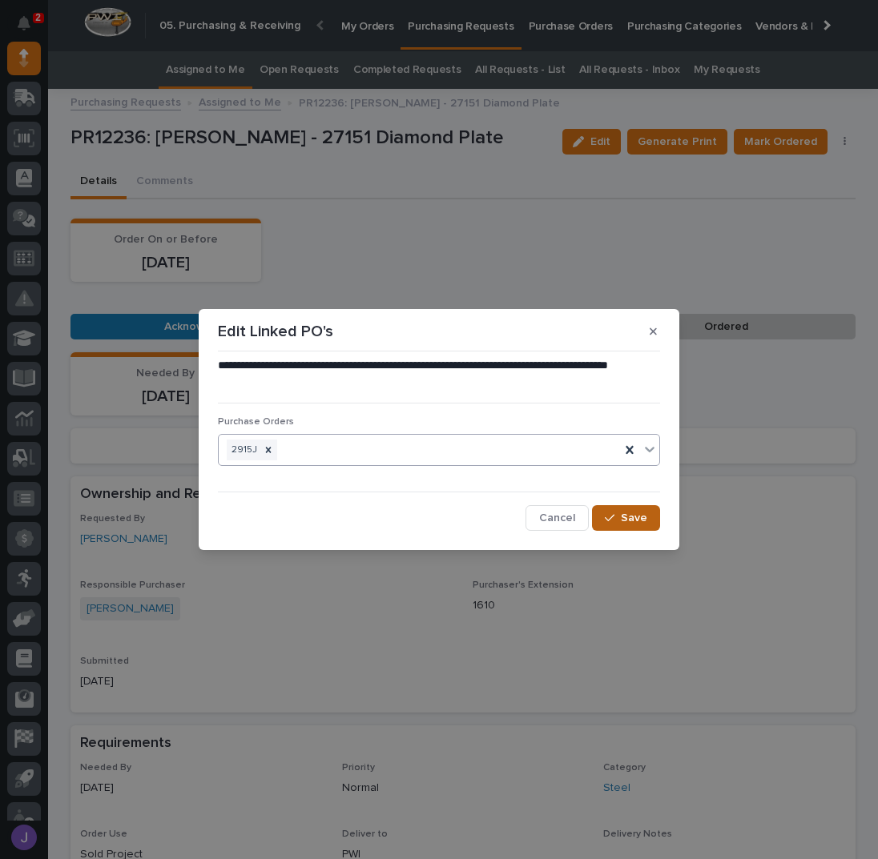
click at [645, 518] on button "Save" at bounding box center [626, 518] width 68 height 26
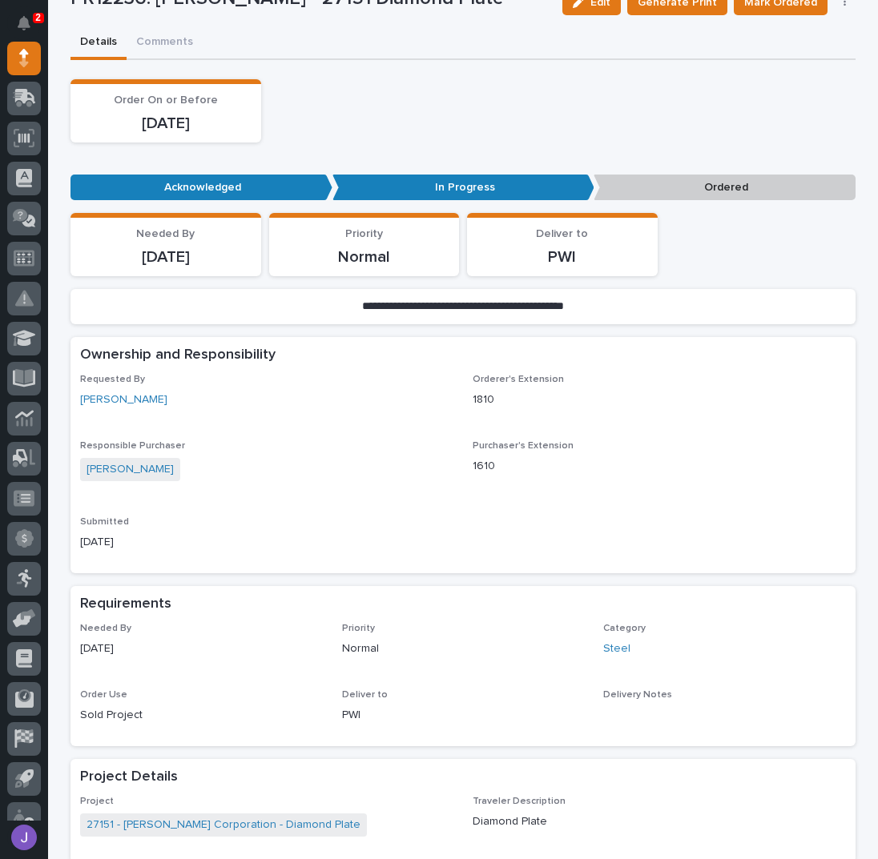
scroll to position [427, 0]
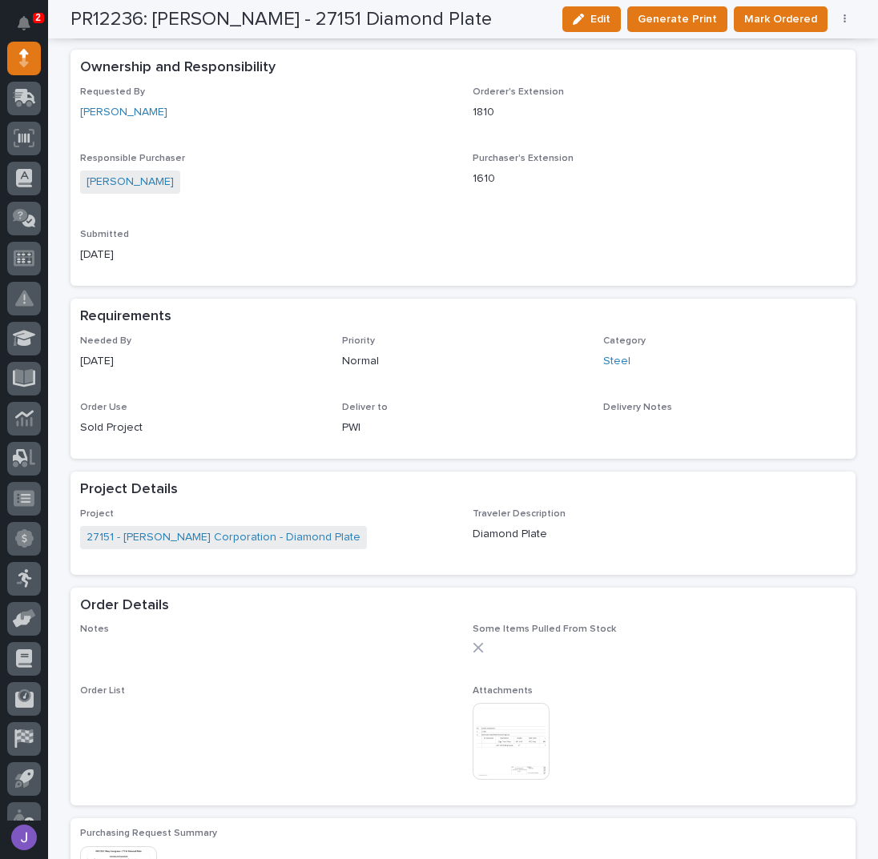
click at [513, 715] on img at bounding box center [511, 741] width 77 height 77
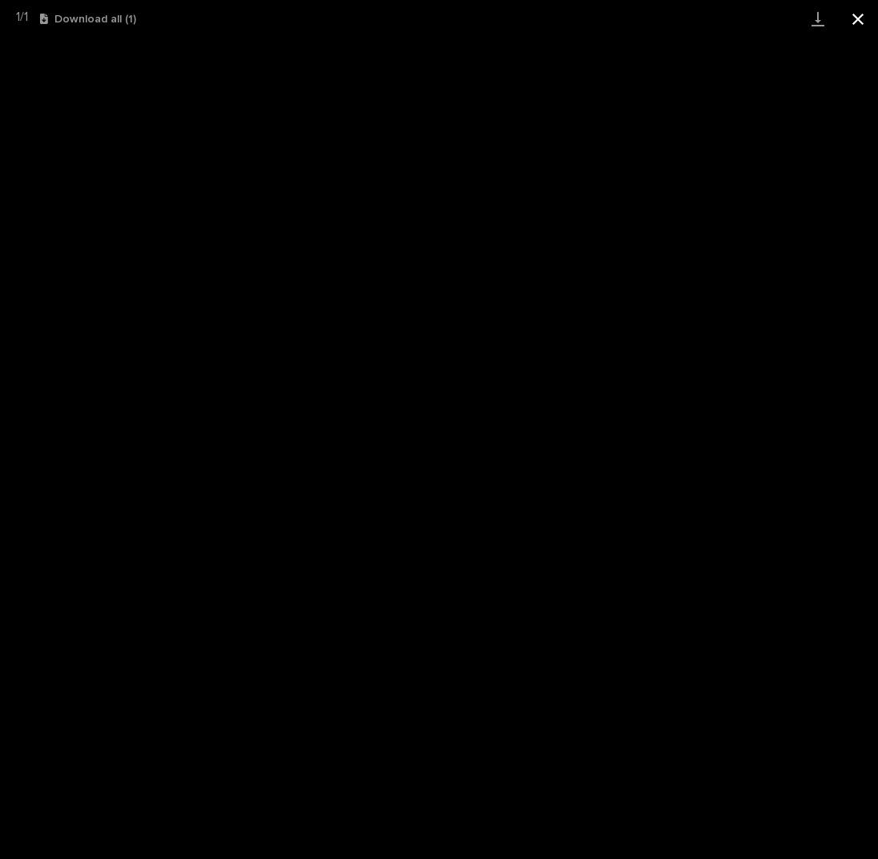
click at [865, 20] on button "Close gallery" at bounding box center [858, 19] width 40 height 38
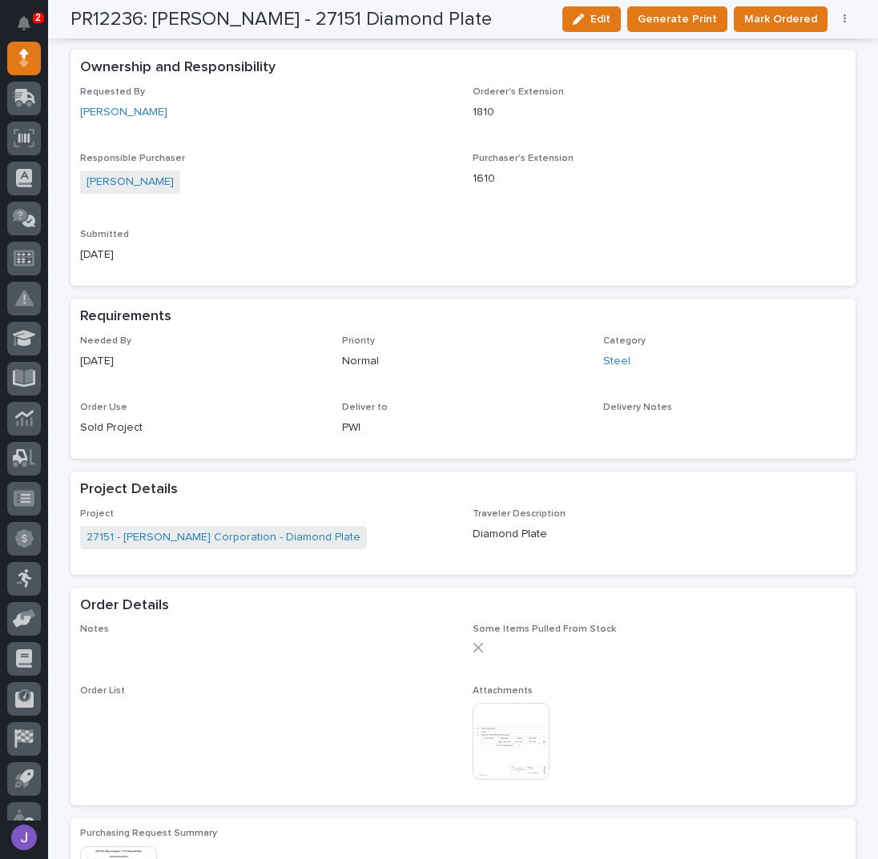
click at [436, 243] on div "[DATE]" at bounding box center [266, 253] width 373 height 20
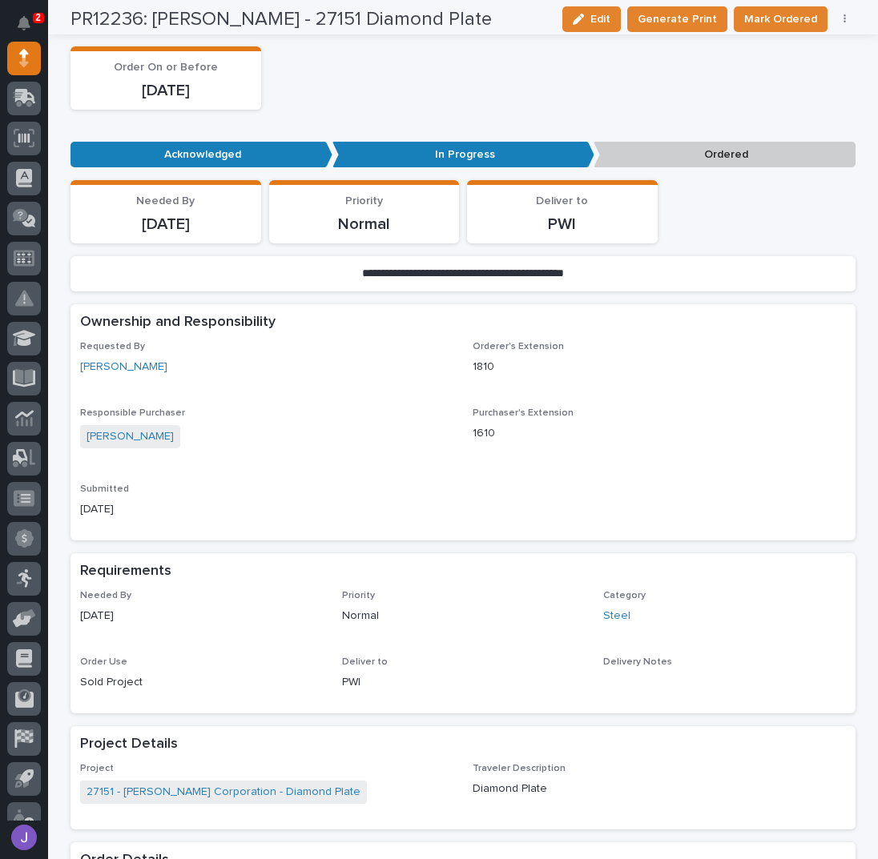
scroll to position [0, 0]
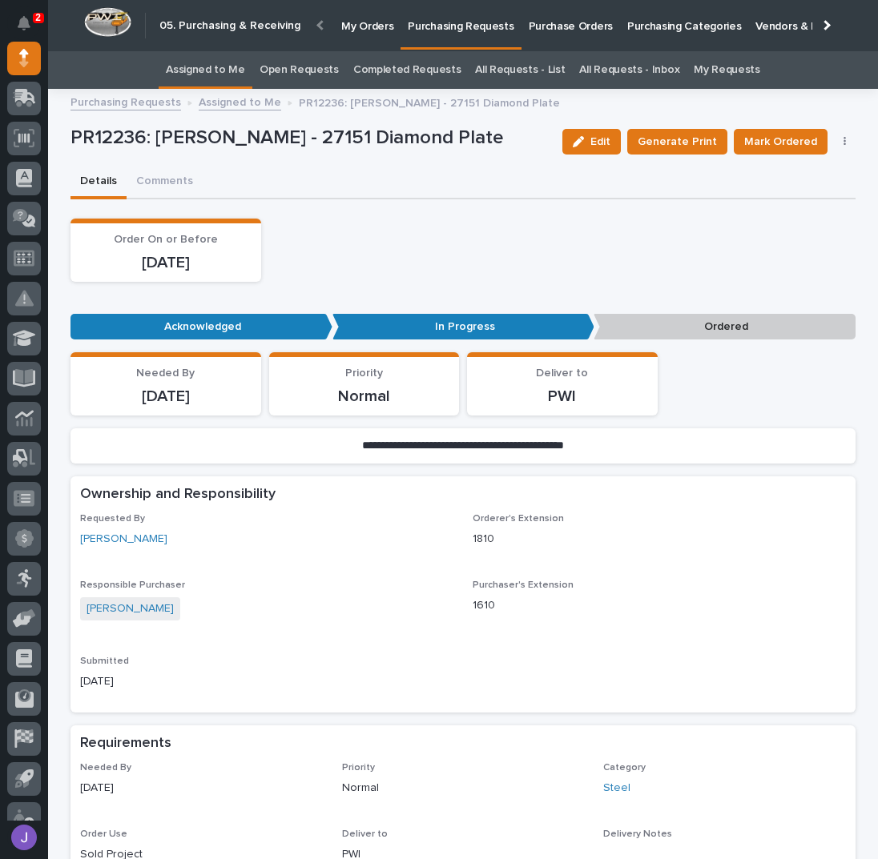
click at [447, 244] on div "Order On or Before [DATE]" at bounding box center [462, 250] width 785 height 63
click at [770, 138] on span "Mark Ordered" at bounding box center [780, 141] width 73 height 19
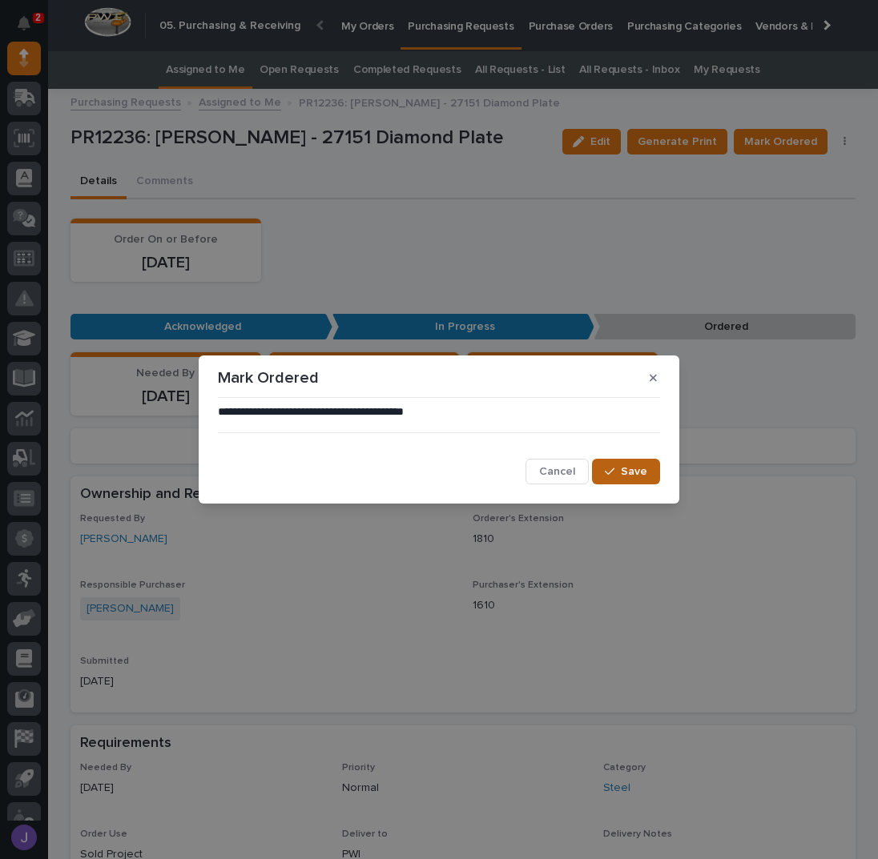
click at [613, 465] on button "Save" at bounding box center [626, 472] width 68 height 26
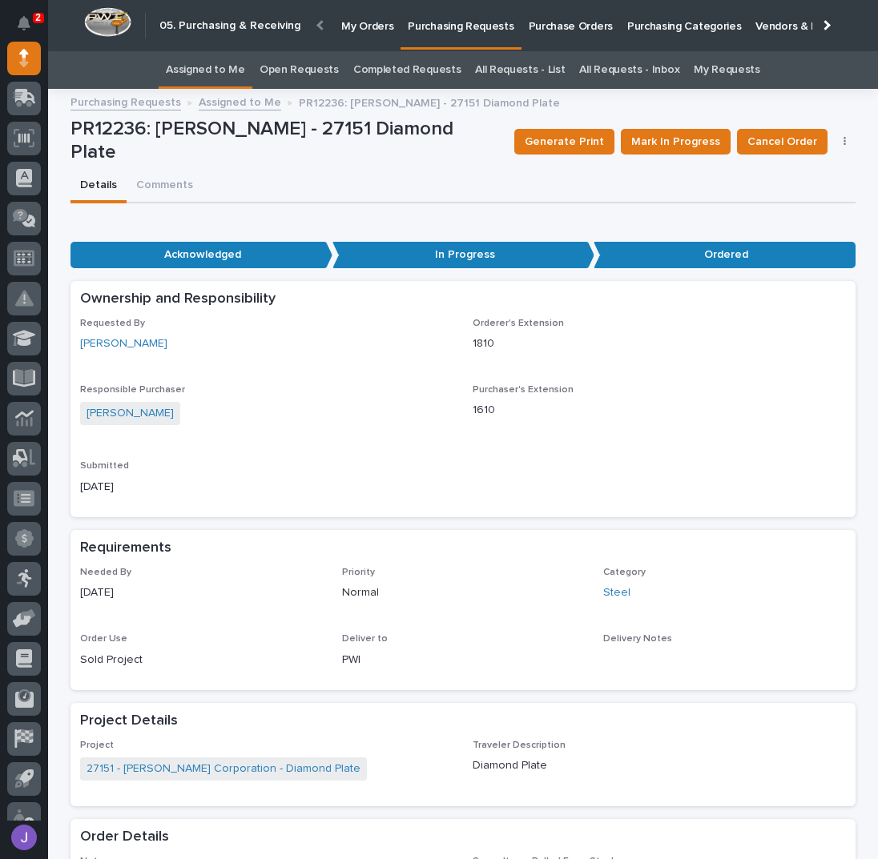
click at [553, 32] on p "Purchase Orders" at bounding box center [571, 17] width 84 height 34
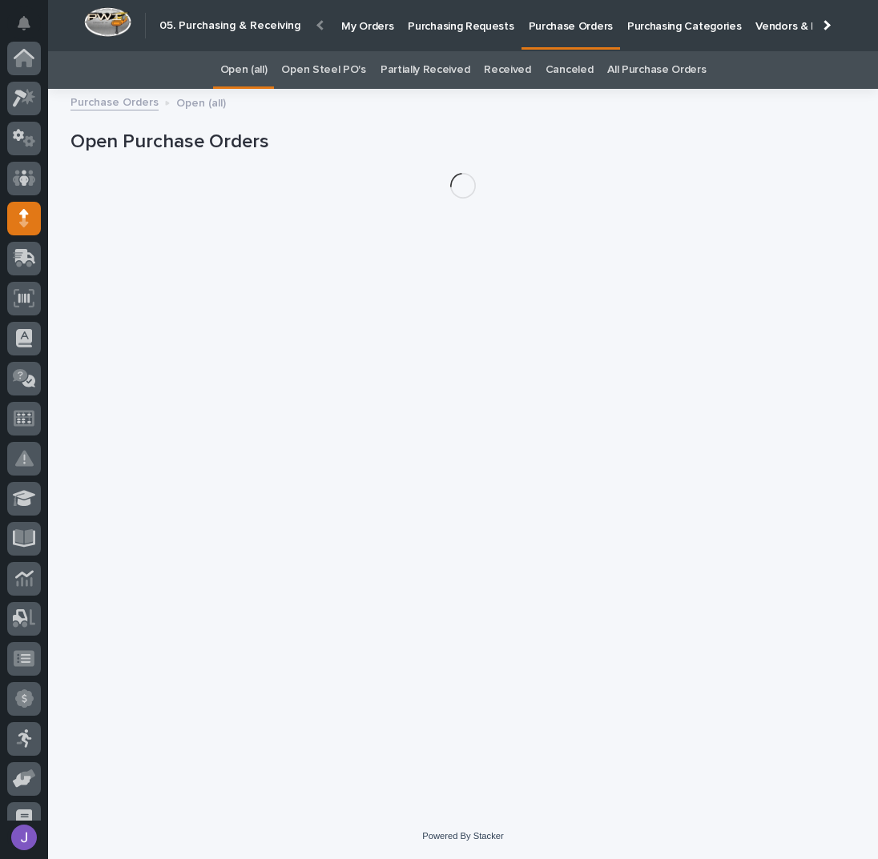
scroll to position [160, 0]
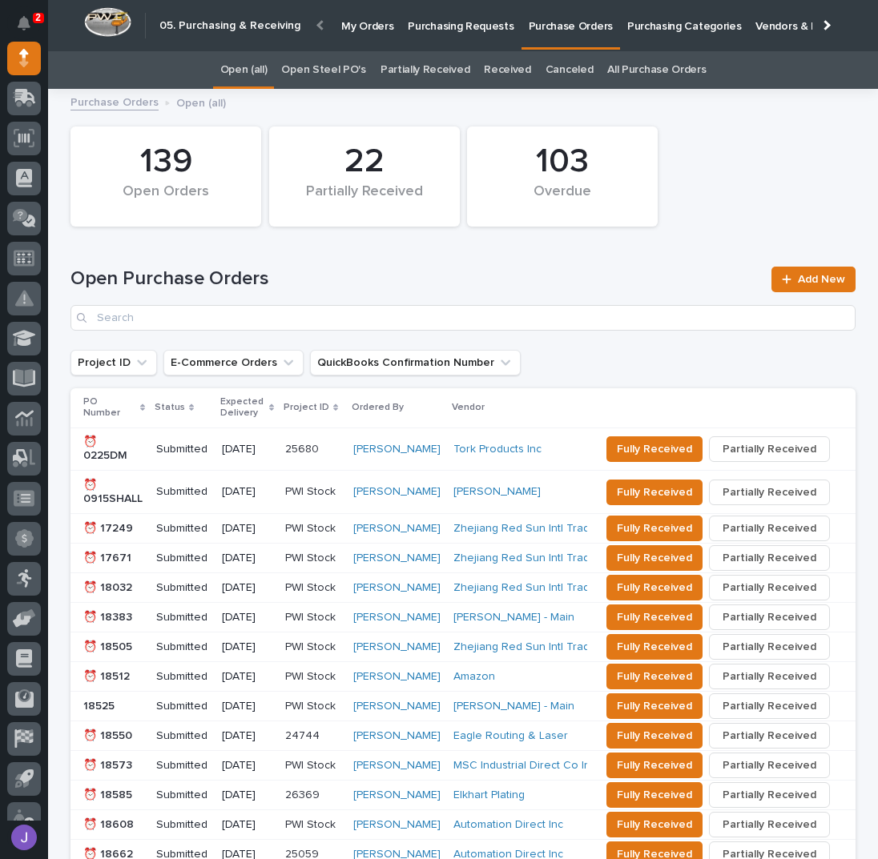
click at [360, 71] on link "Open Steel PO's" at bounding box center [323, 70] width 84 height 38
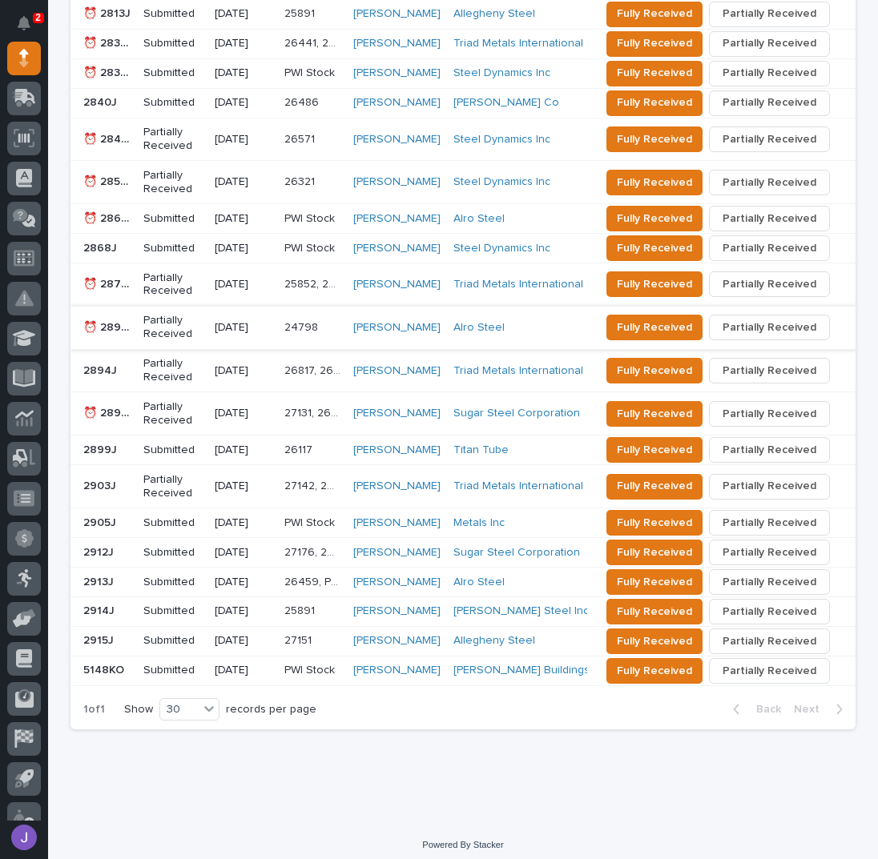
scroll to position [429, 0]
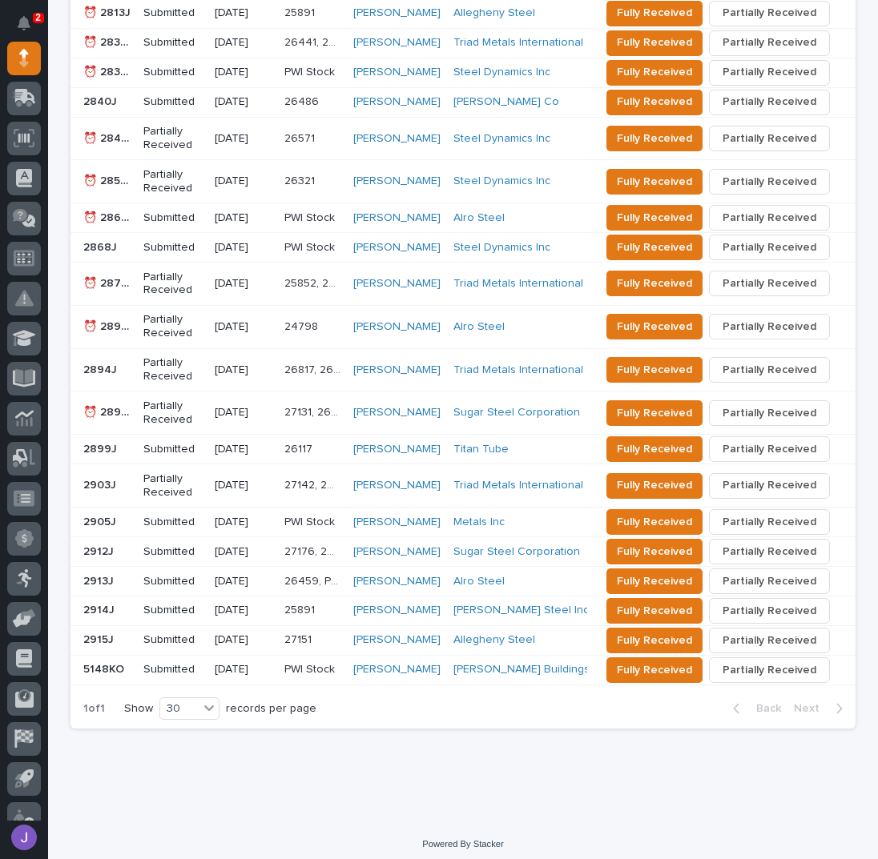
click at [116, 637] on p at bounding box center [106, 640] width 47 height 14
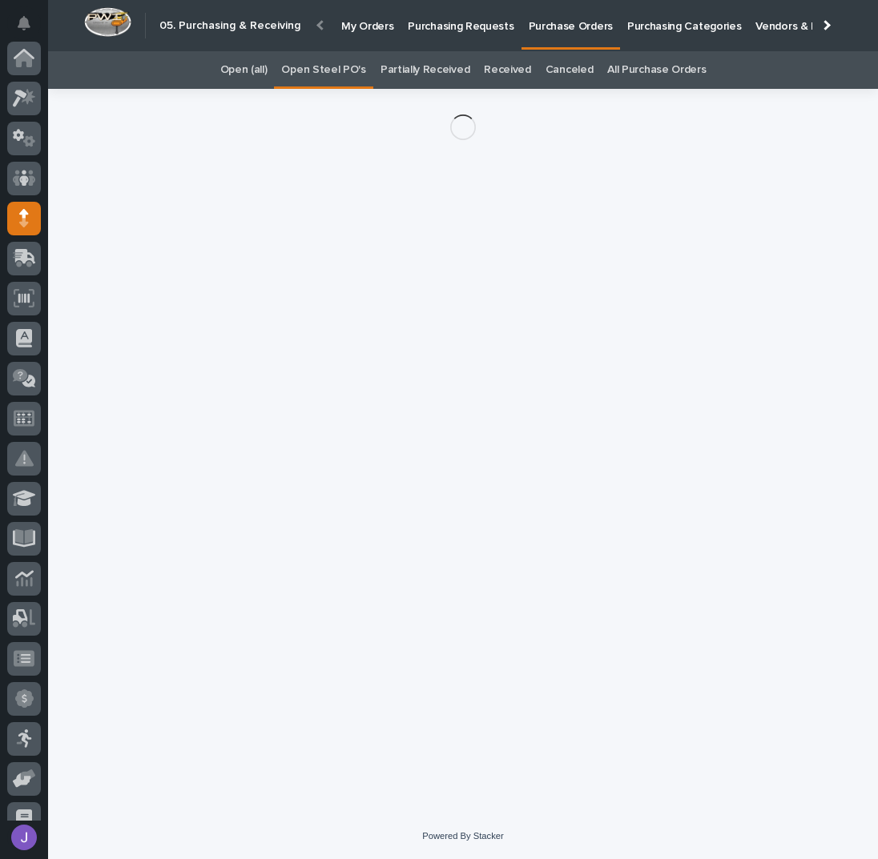
scroll to position [160, 0]
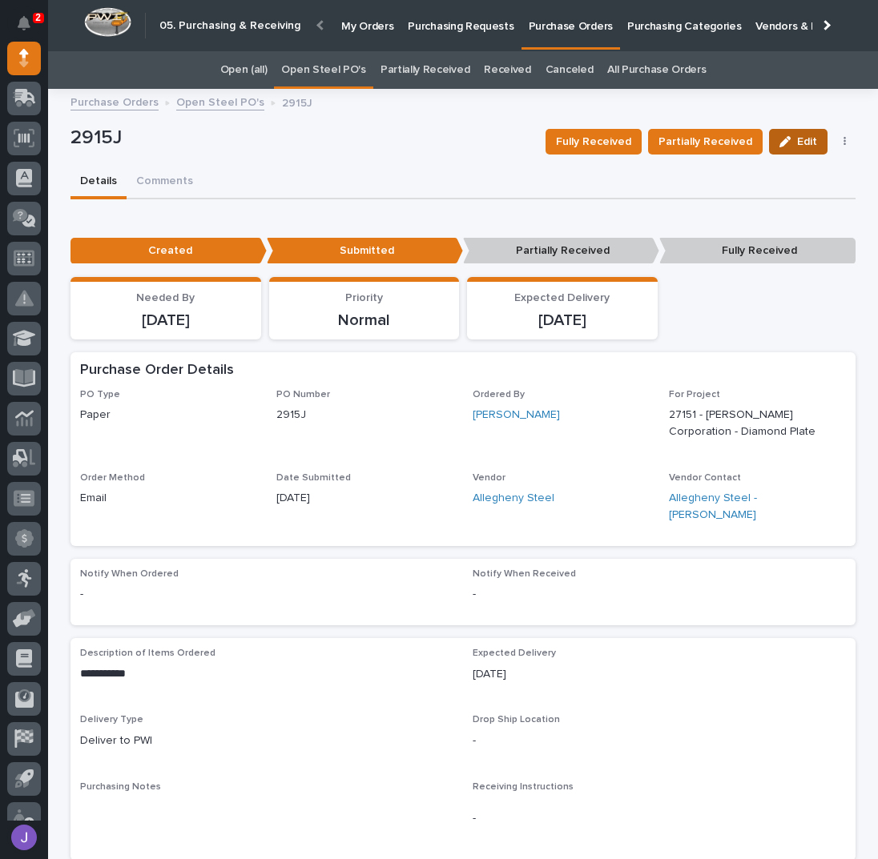
click at [809, 139] on span "Edit" at bounding box center [807, 142] width 20 height 14
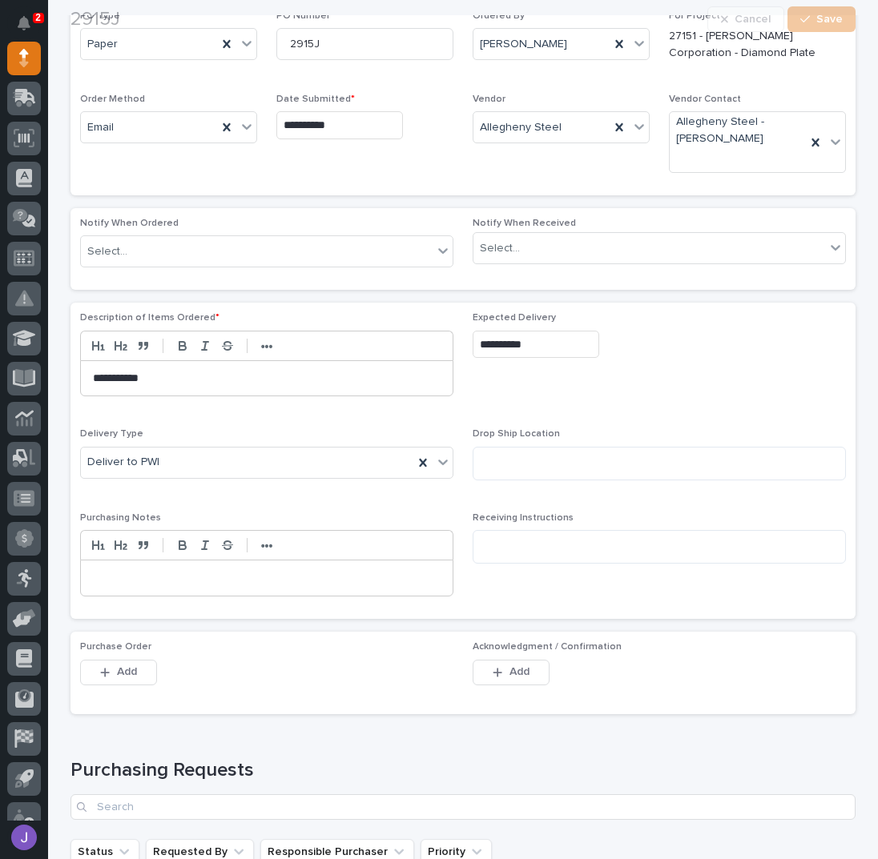
scroll to position [533, 0]
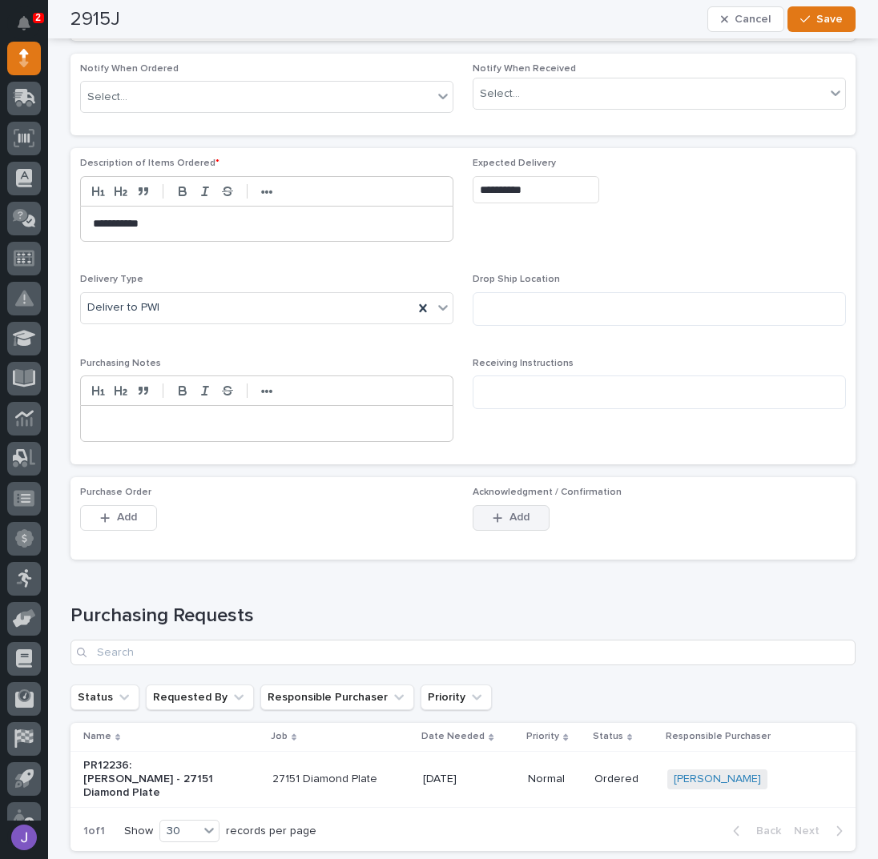
click at [509, 519] on span "Add" at bounding box center [519, 517] width 20 height 14
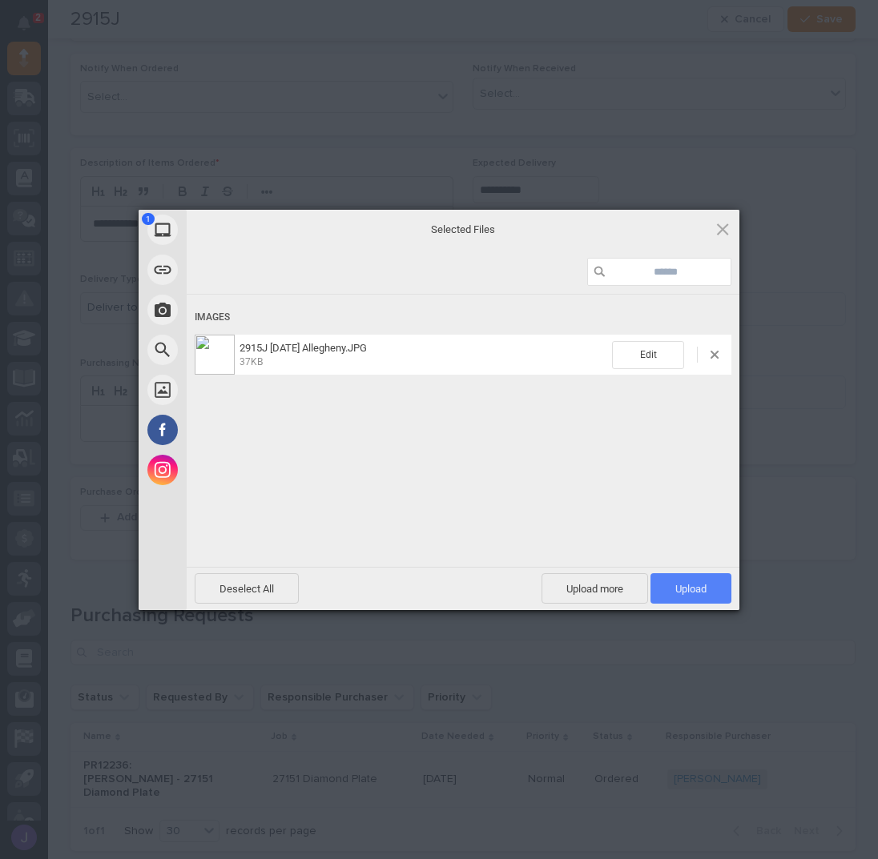
click at [683, 583] on span "Upload 1" at bounding box center [690, 589] width 31 height 12
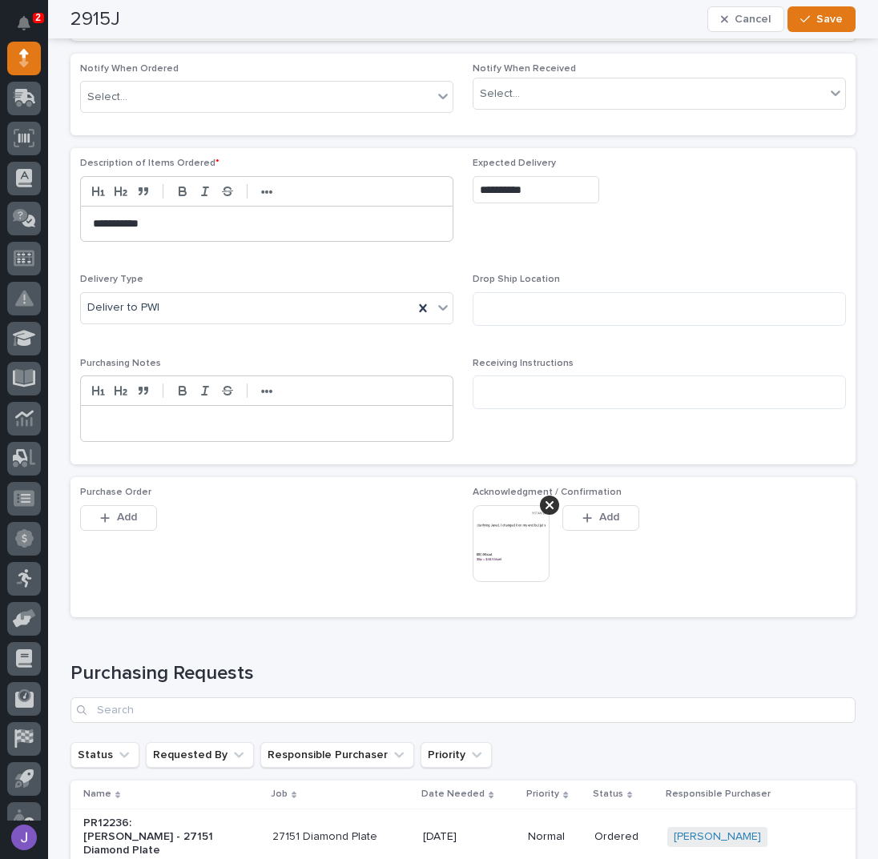
scroll to position [562, 0]
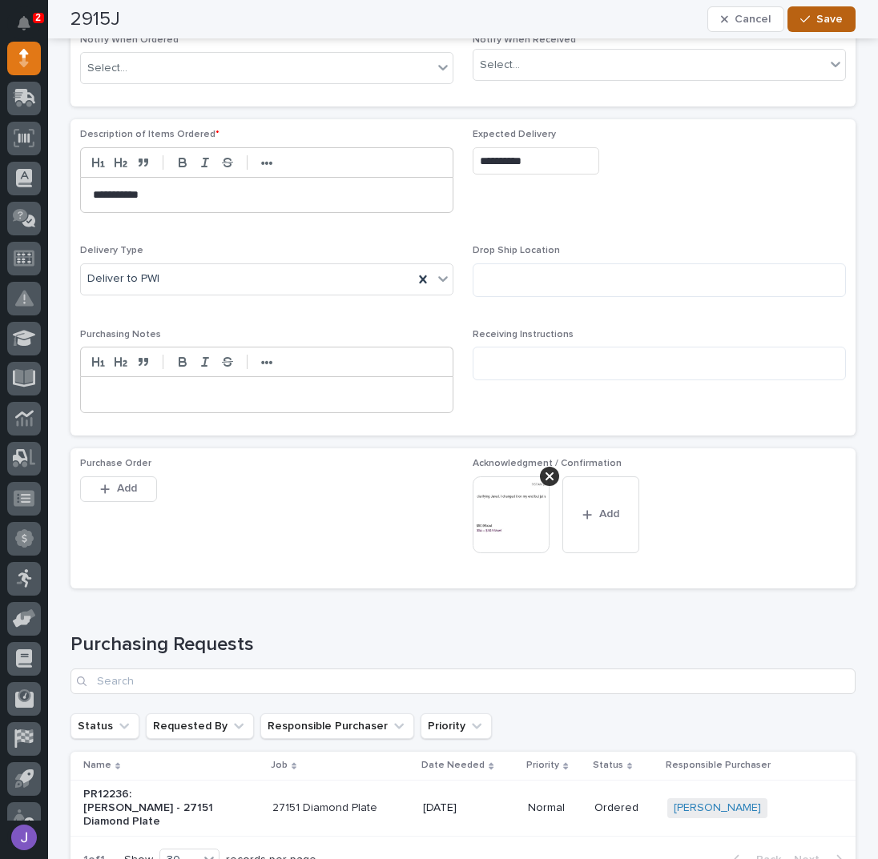
click at [820, 20] on span "Save" at bounding box center [829, 19] width 26 height 14
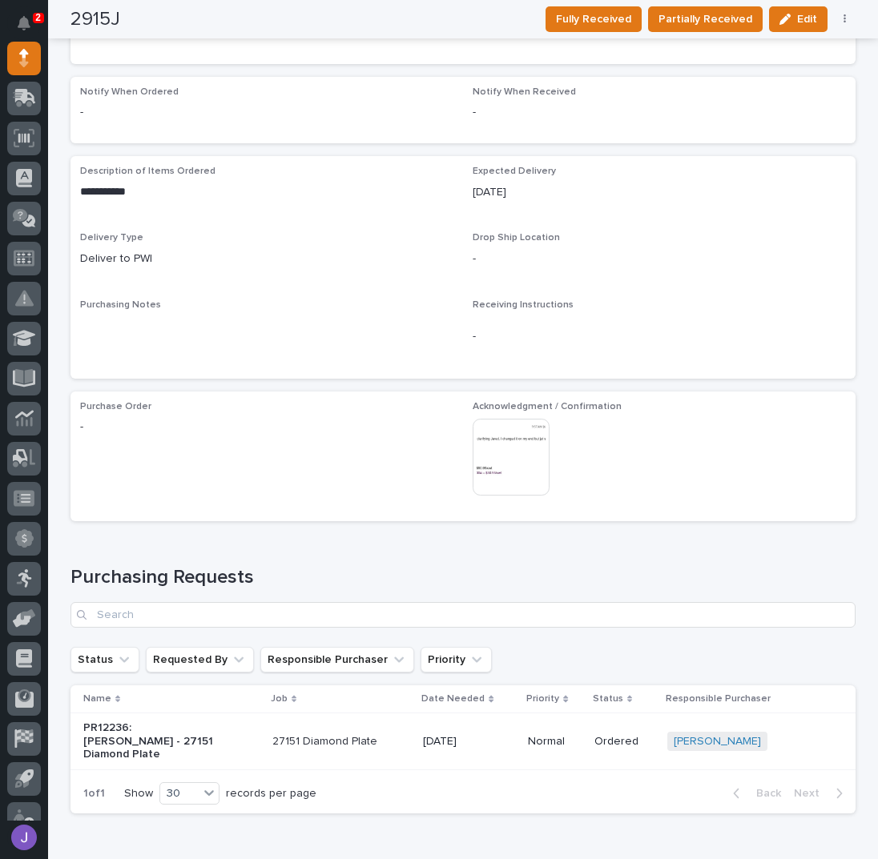
scroll to position [0, 0]
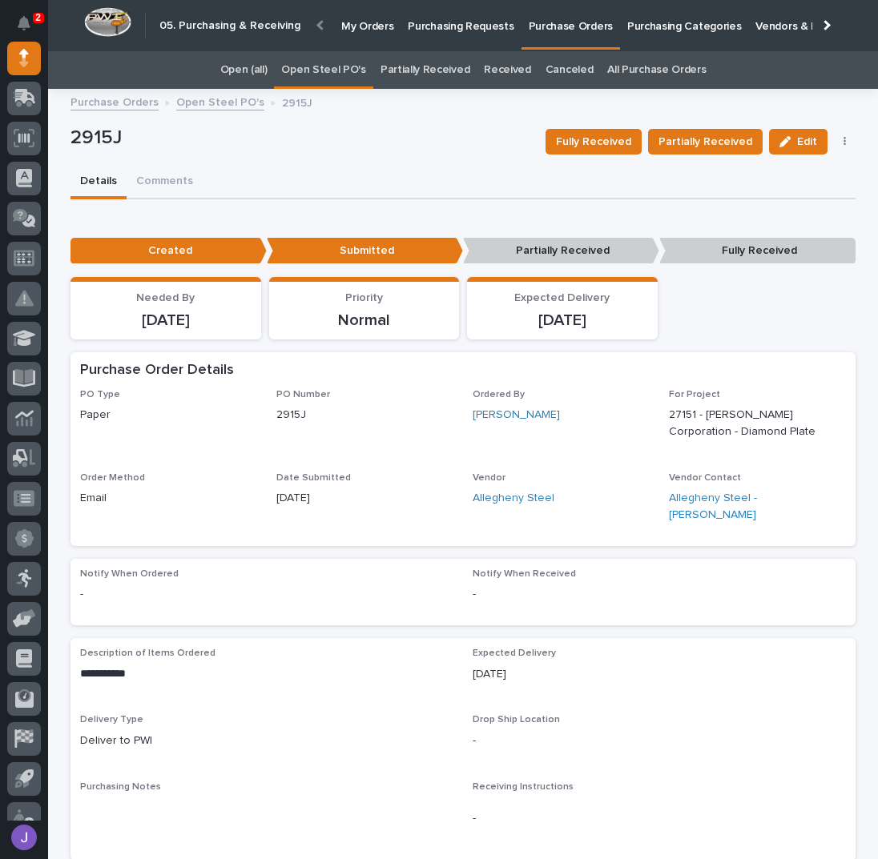
click at [476, 33] on p "Purchasing Requests" at bounding box center [461, 17] width 106 height 34
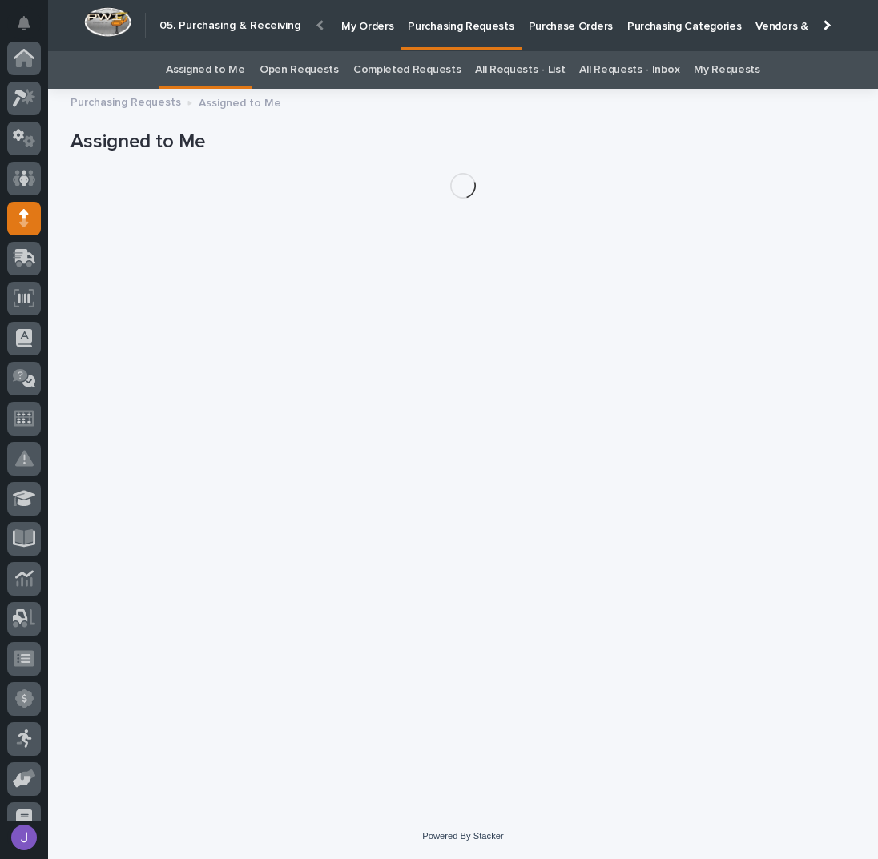
scroll to position [160, 0]
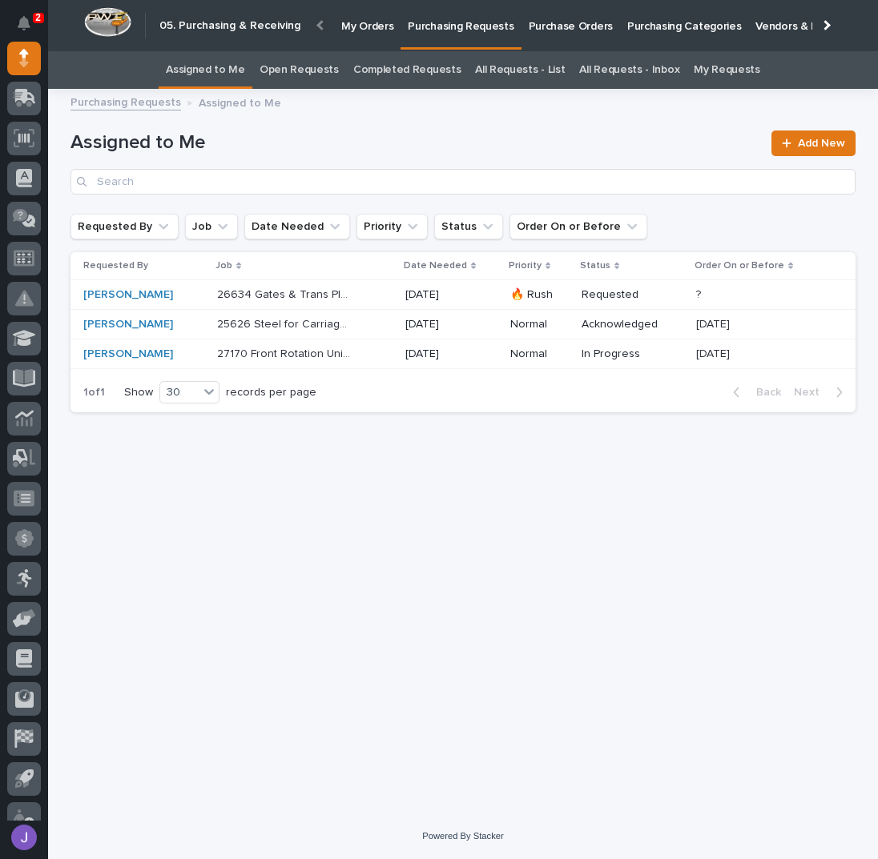
click at [429, 558] on div "Loading... Saving… Loading... Saving… Assigned to Me Add New Requested By Job D…" at bounding box center [462, 436] width 801 height 675
click at [362, 302] on div "26634 Gates & Trans Plates 26634 Gates & Trans Plates" at bounding box center [304, 295] width 175 height 26
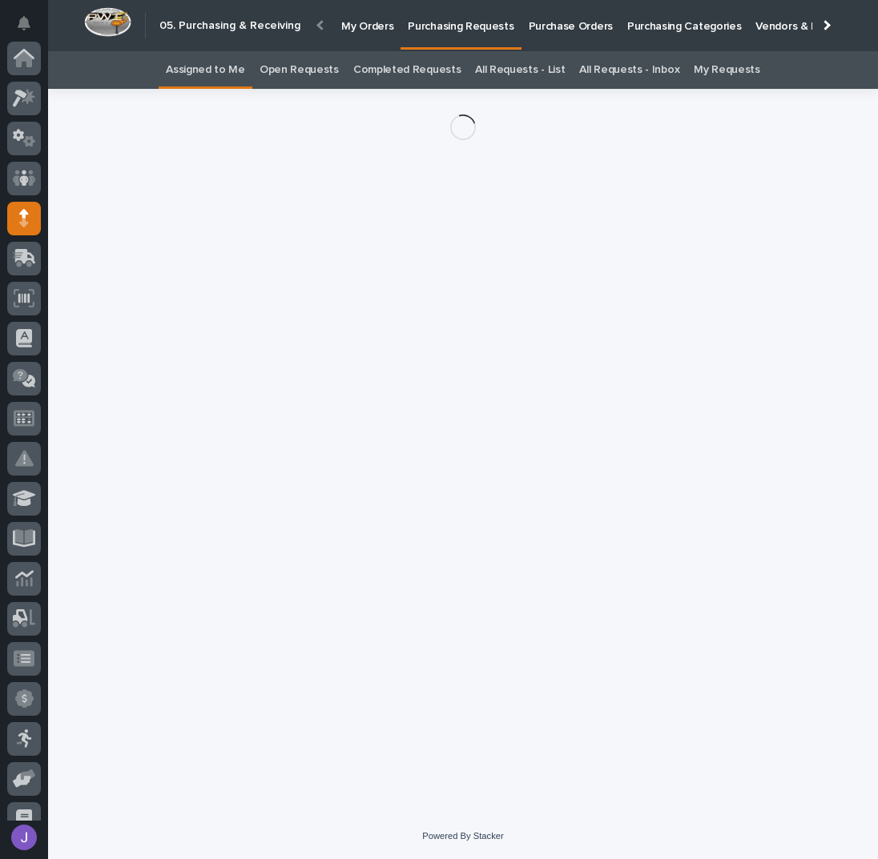
scroll to position [160, 0]
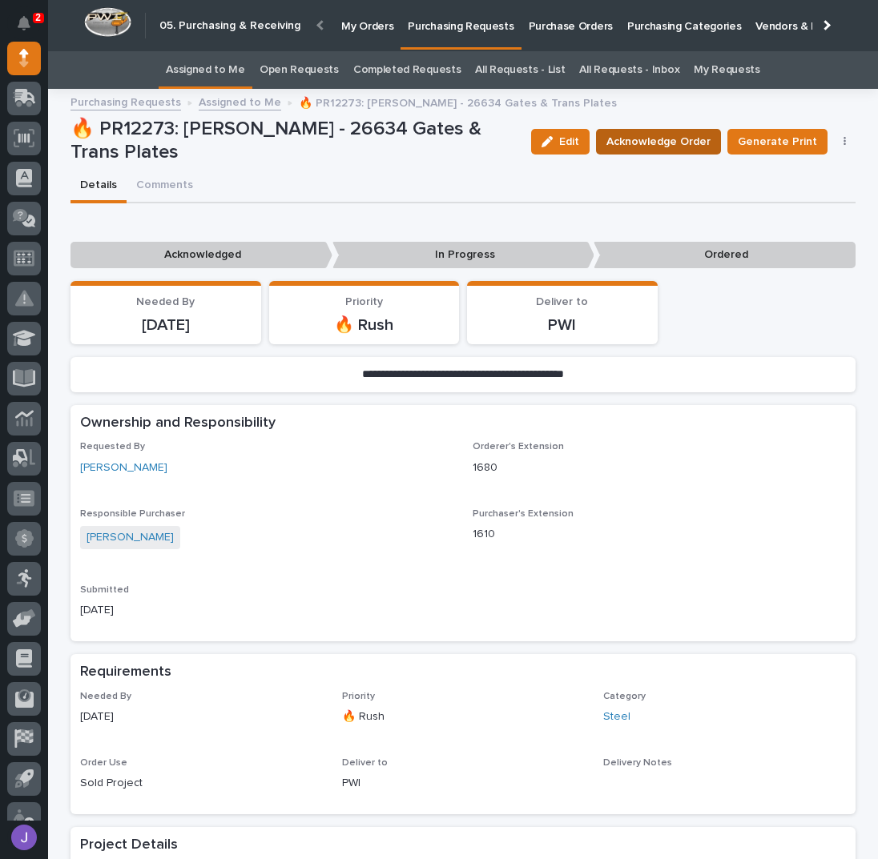
click at [617, 139] on span "Acknowledge Order" at bounding box center [658, 141] width 104 height 19
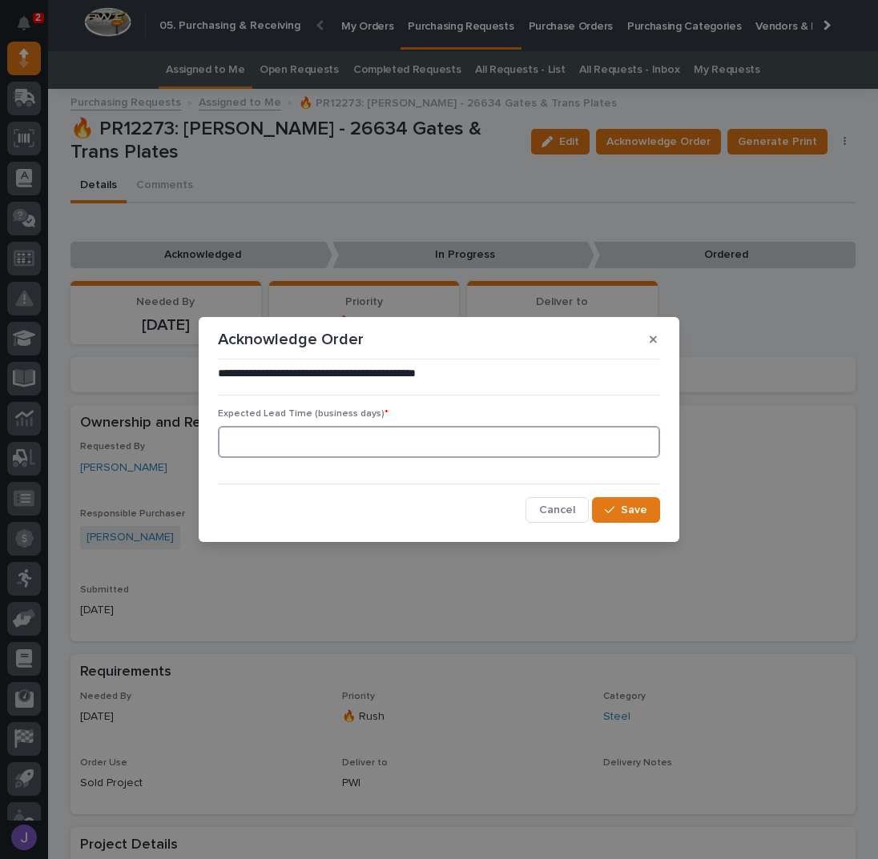
click at [273, 438] on input at bounding box center [439, 442] width 442 height 32
type input "0"
click at [617, 509] on div "button" at bounding box center [613, 510] width 16 height 11
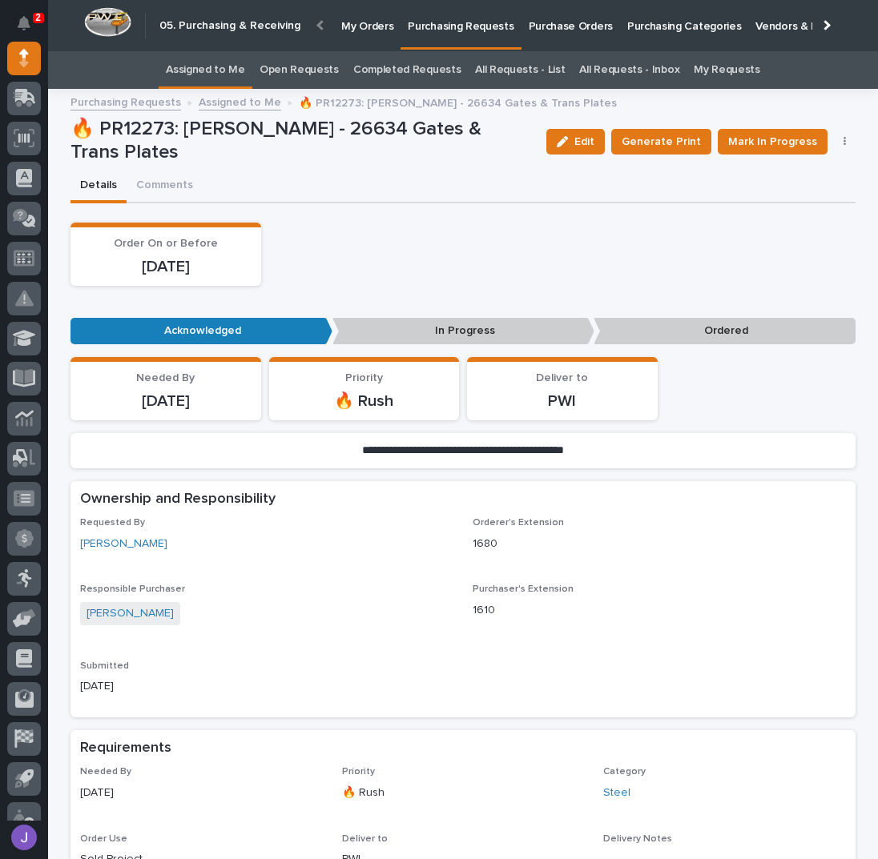
click at [385, 257] on div "Order On or Before [DATE]" at bounding box center [462, 254] width 785 height 63
click at [199, 60] on link "Assigned to Me" at bounding box center [205, 70] width 79 height 38
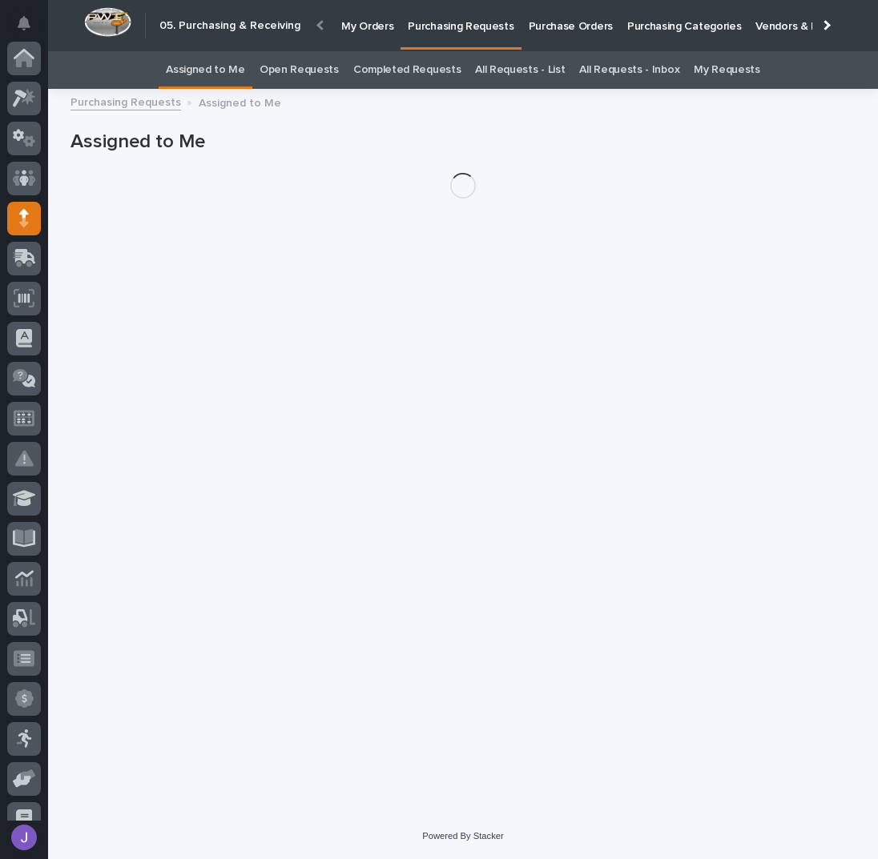
scroll to position [160, 0]
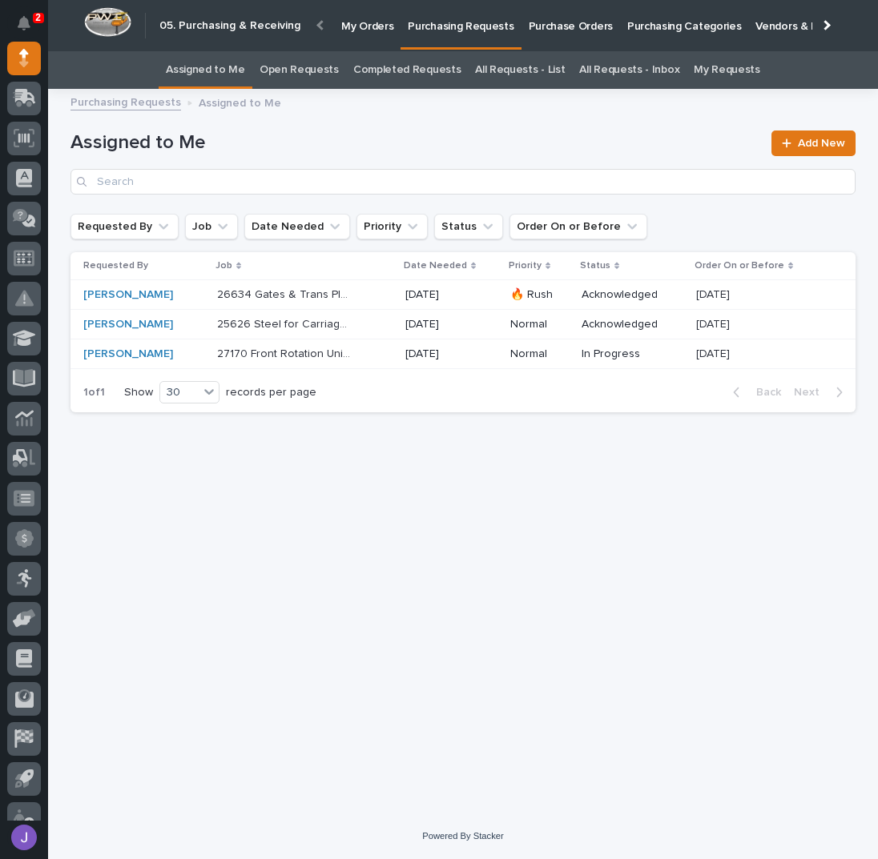
click at [373, 298] on div "26634 Gates & Trans Plates 26634 Gates & Trans Plates" at bounding box center [304, 295] width 175 height 26
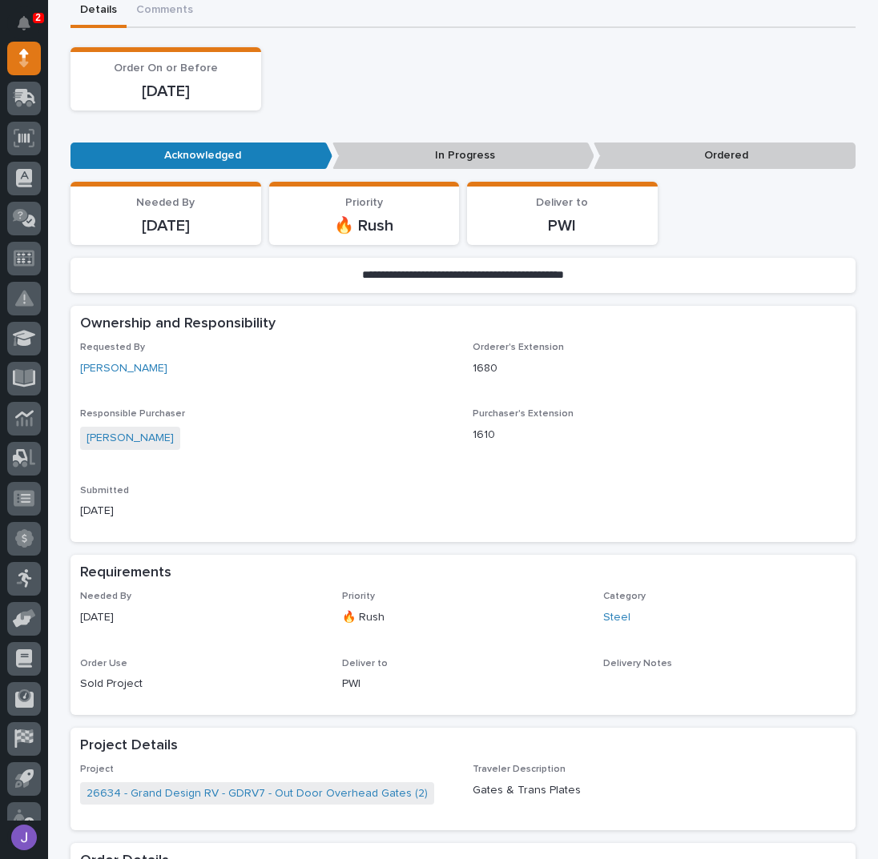
scroll to position [320, 0]
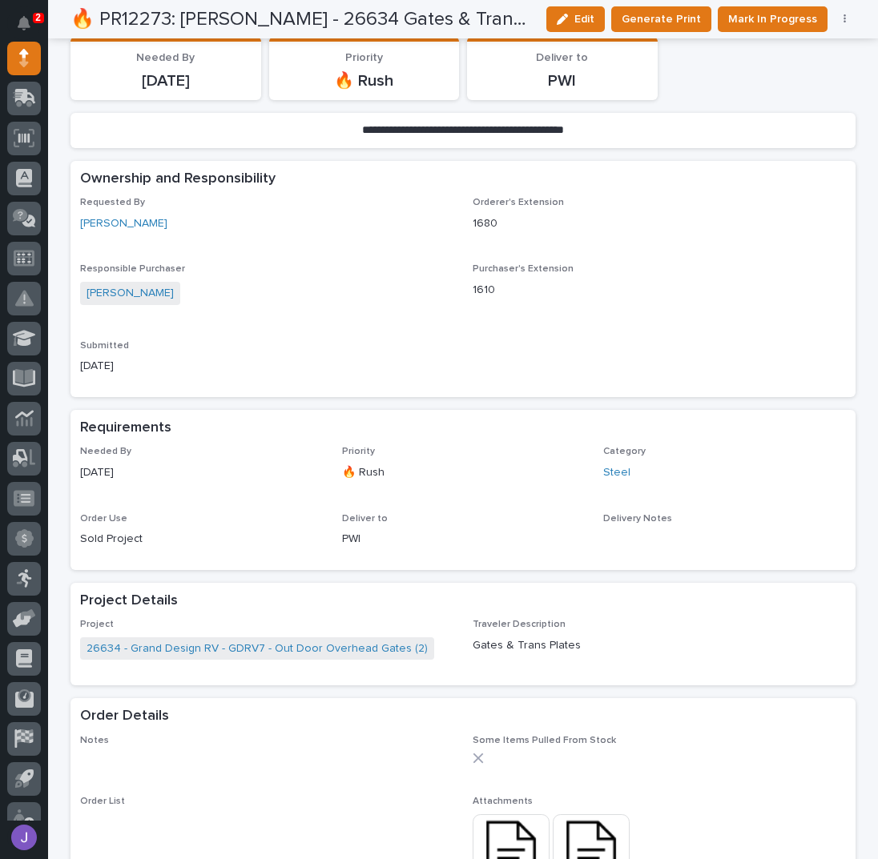
click at [729, 78] on div "Needed By [DATE] Priority 🔥 Rush Deliver to PWI" at bounding box center [462, 68] width 785 height 63
click at [742, 11] on span "Mark In Progress" at bounding box center [772, 19] width 89 height 19
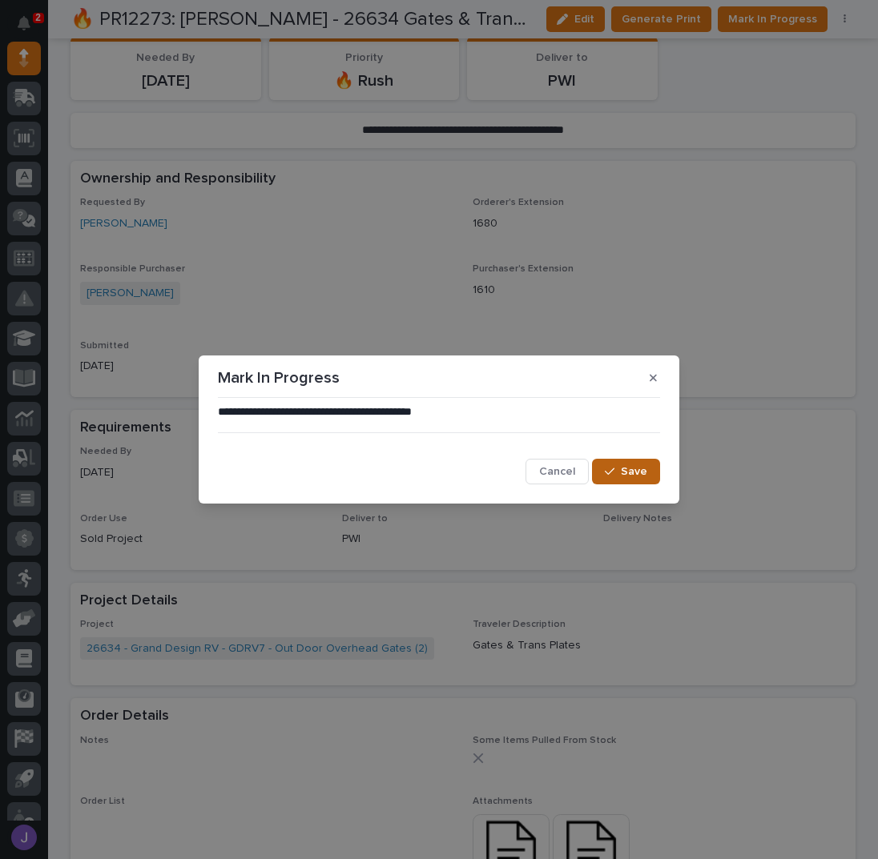
click at [613, 465] on button "Save" at bounding box center [626, 472] width 68 height 26
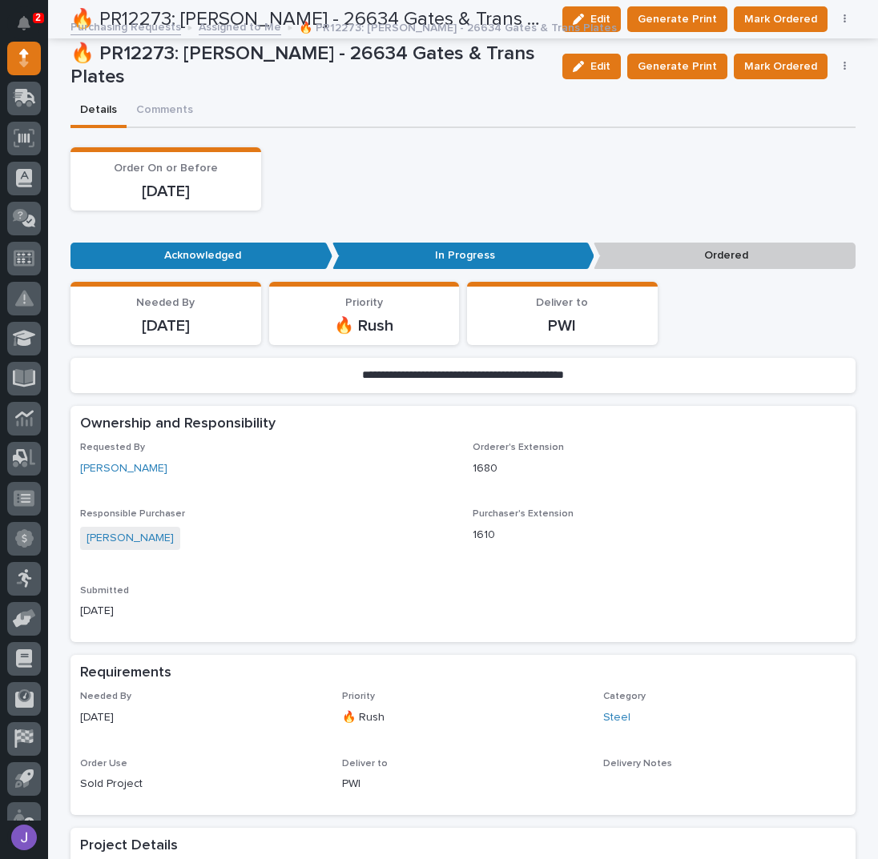
scroll to position [0, 0]
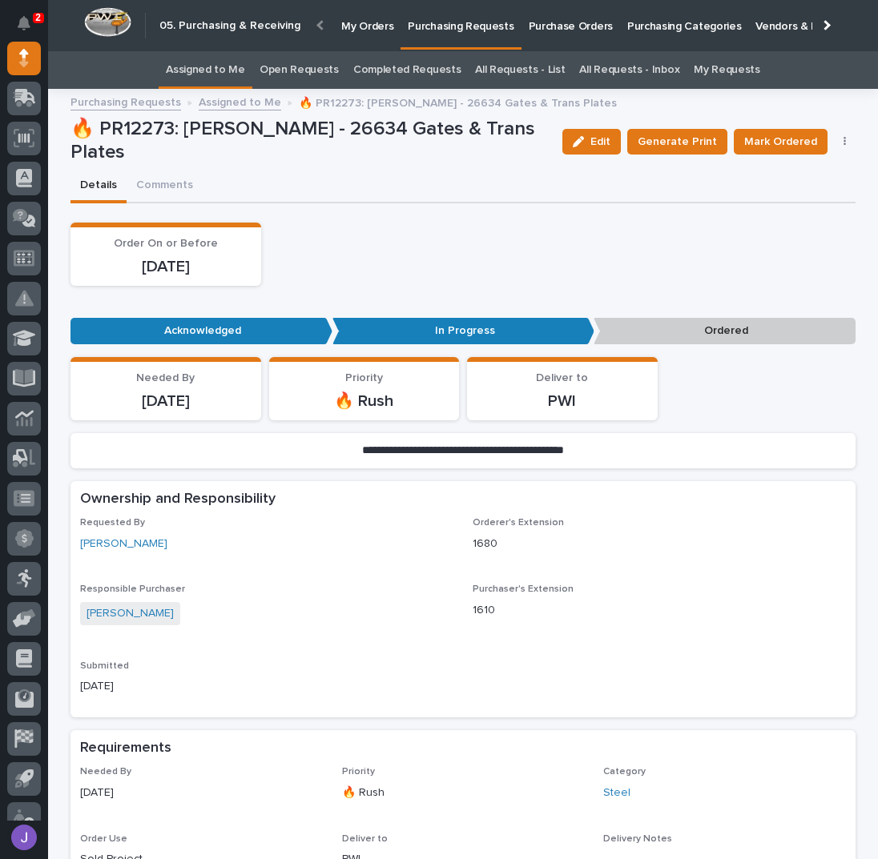
click at [223, 68] on link "Assigned to Me" at bounding box center [205, 70] width 79 height 38
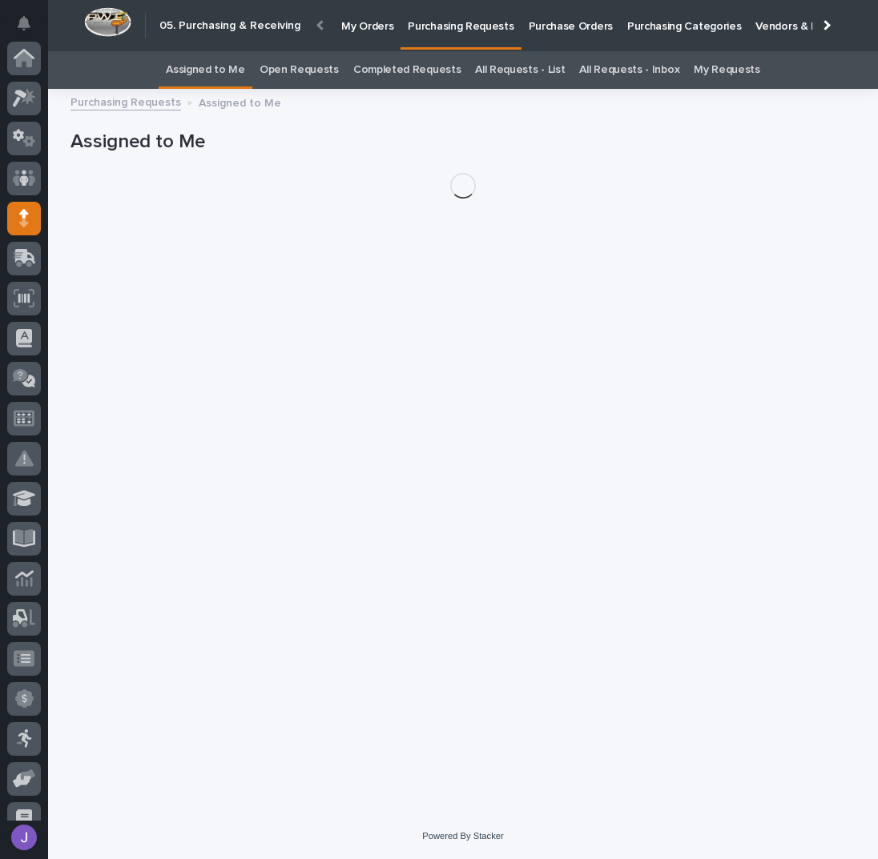
scroll to position [160, 0]
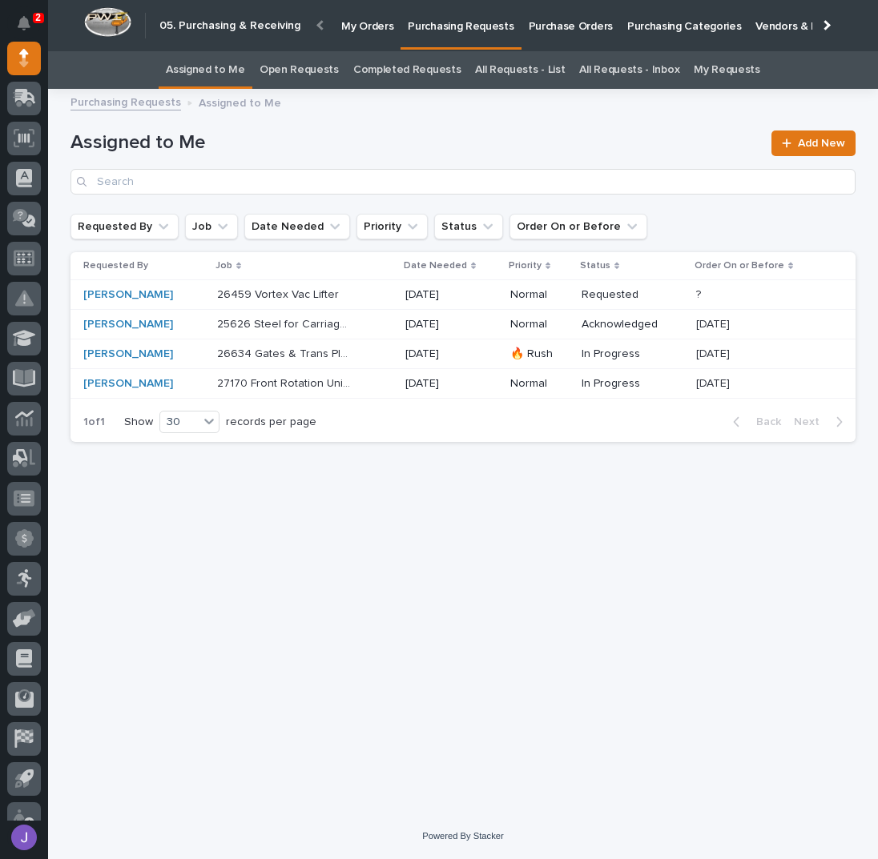
click at [369, 297] on div "26459 Vortex Vac Lifter 26459 Vortex Vac Lifter" at bounding box center [304, 295] width 175 height 26
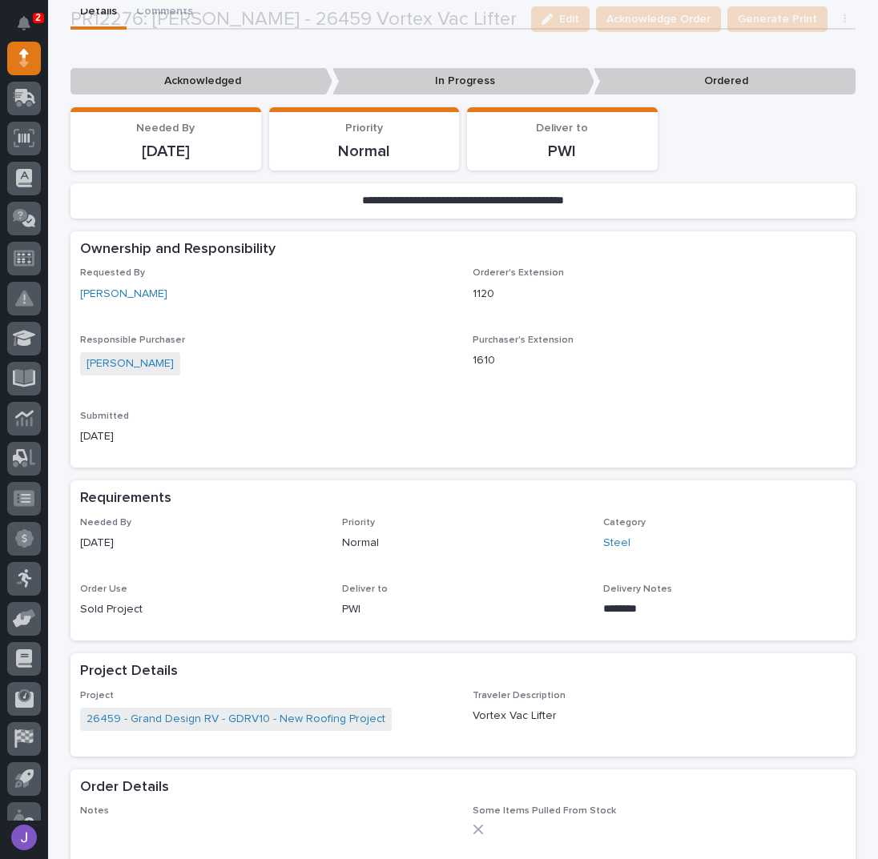
scroll to position [320, 0]
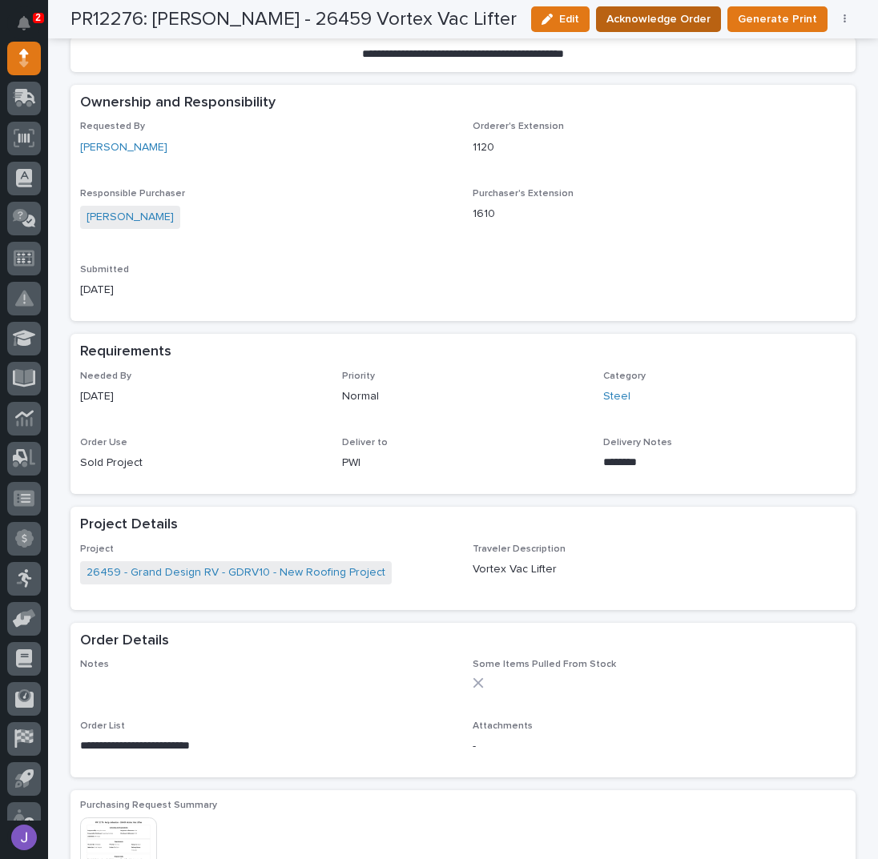
click at [664, 14] on span "Acknowledge Order" at bounding box center [658, 19] width 104 height 19
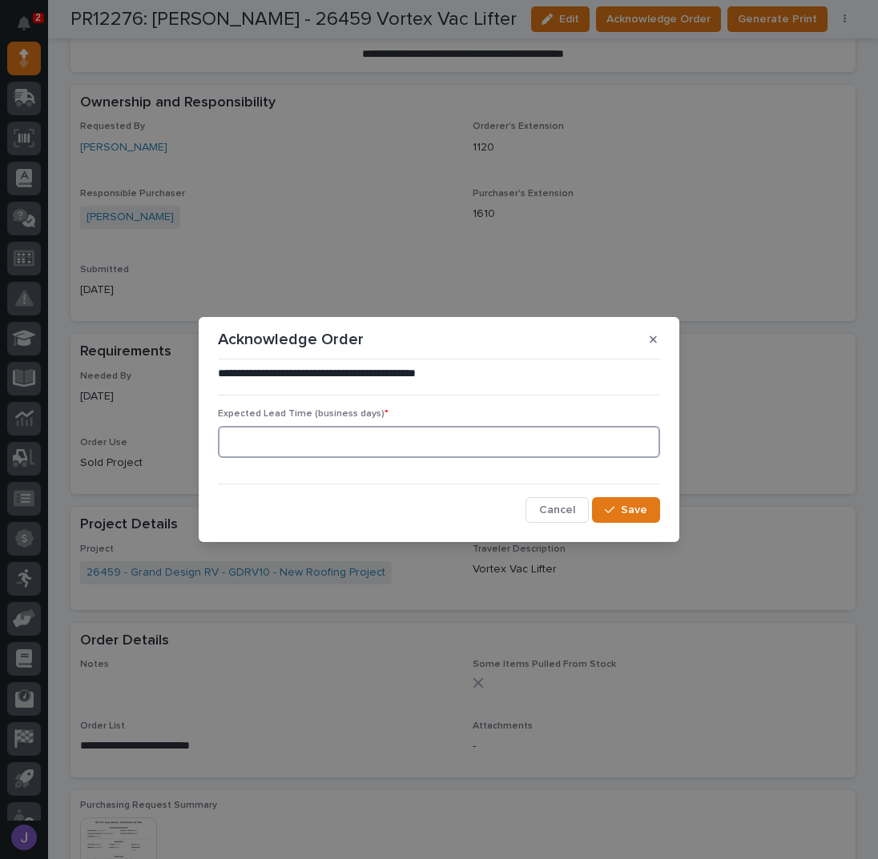
click at [379, 441] on input at bounding box center [439, 442] width 442 height 32
type input "0"
click at [642, 513] on span "Save" at bounding box center [634, 510] width 26 height 14
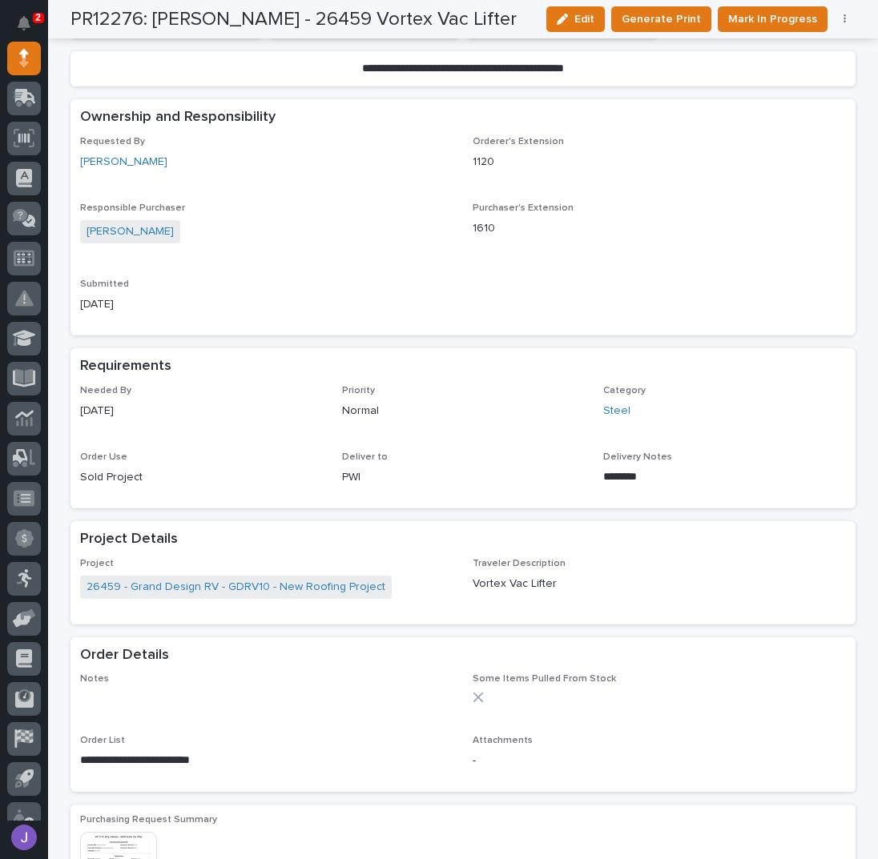
scroll to position [466, 0]
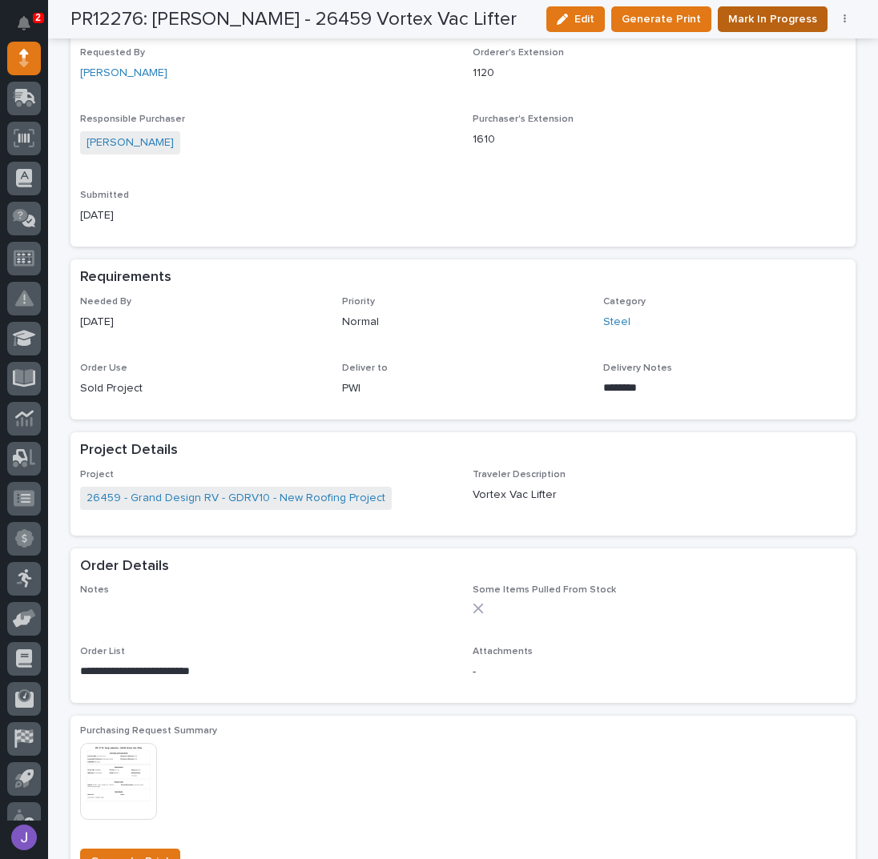
click at [744, 25] on span "Mark In Progress" at bounding box center [772, 19] width 89 height 19
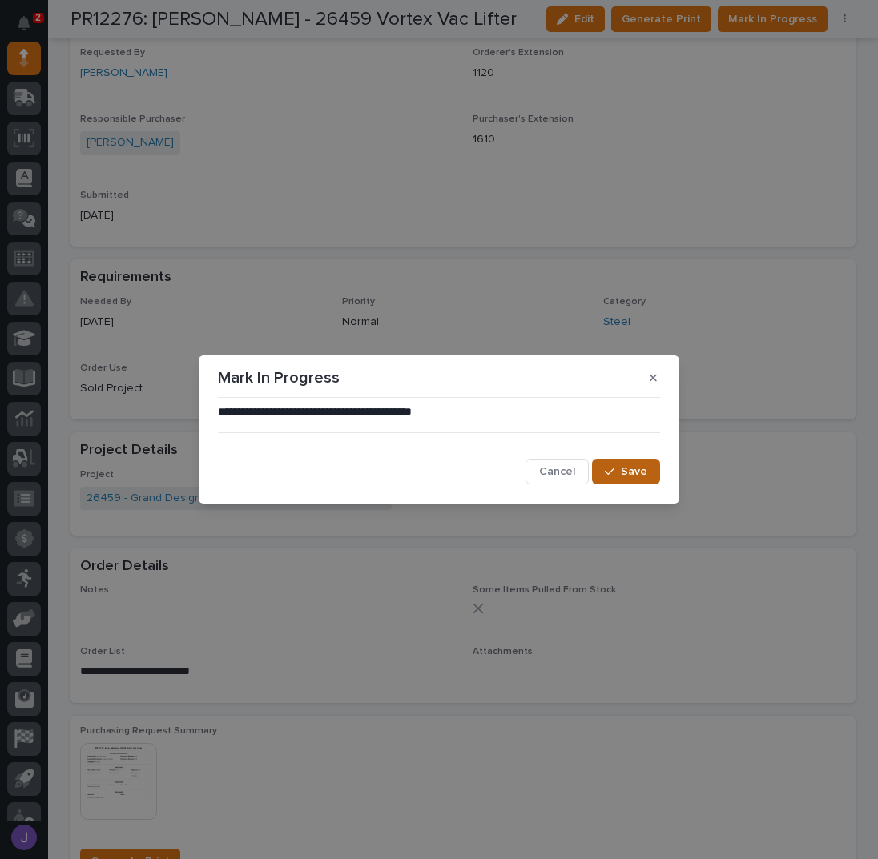
click at [626, 481] on button "Save" at bounding box center [626, 472] width 68 height 26
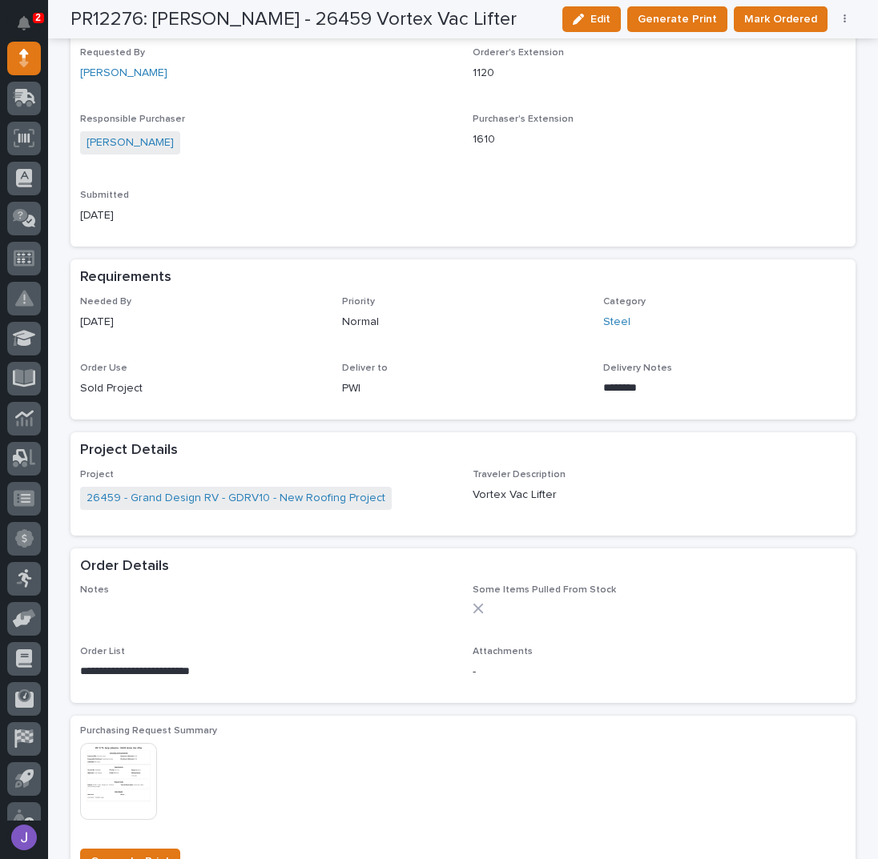
scroll to position [39, 0]
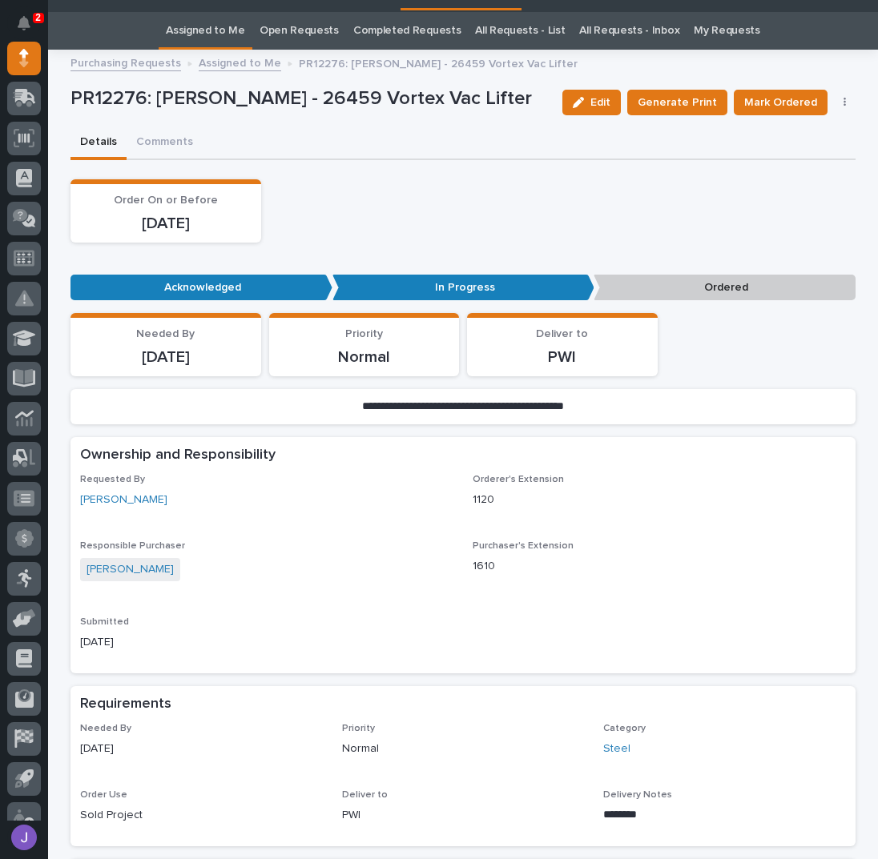
click at [227, 33] on link "Assigned to Me" at bounding box center [205, 31] width 79 height 38
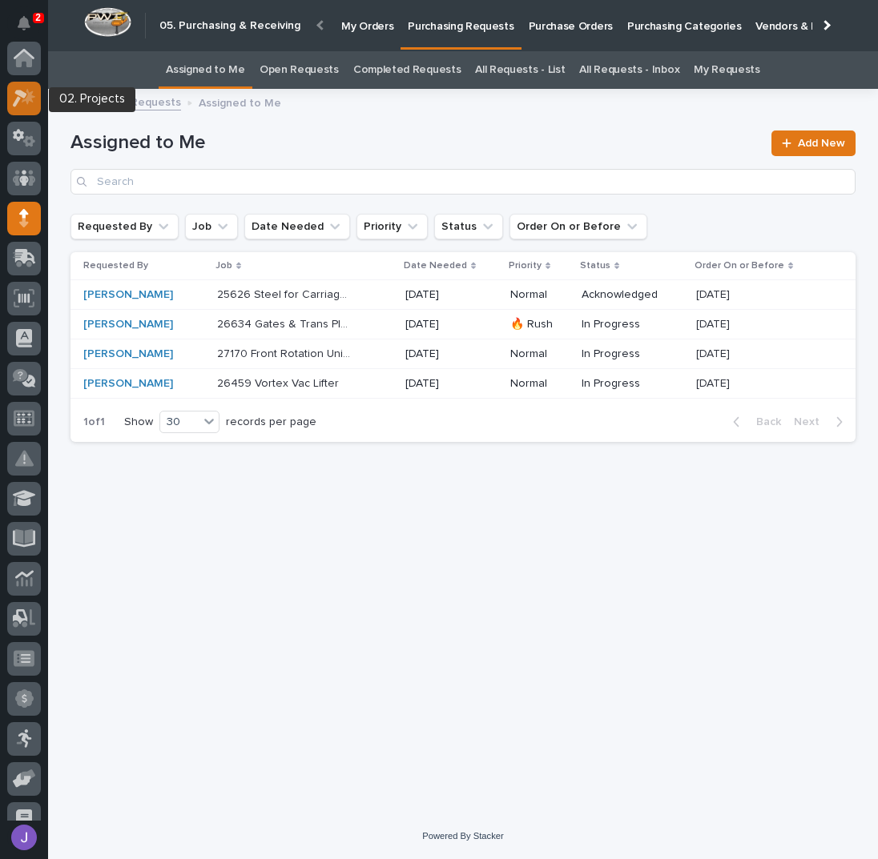
click at [26, 95] on icon at bounding box center [20, 99] width 14 height 18
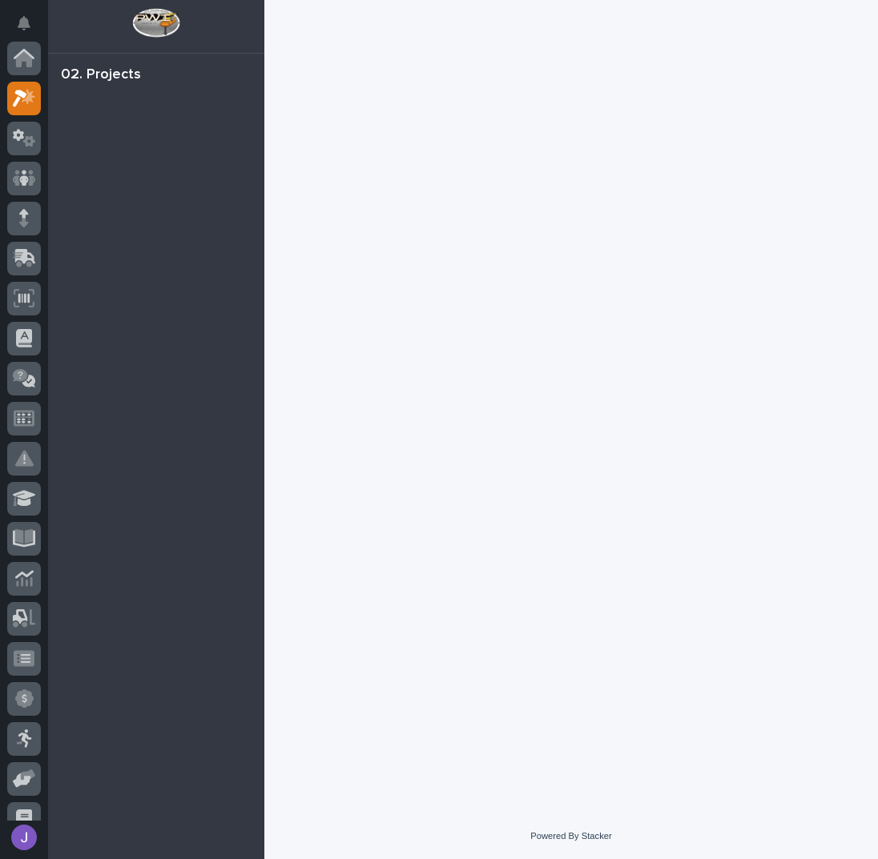
scroll to position [40, 0]
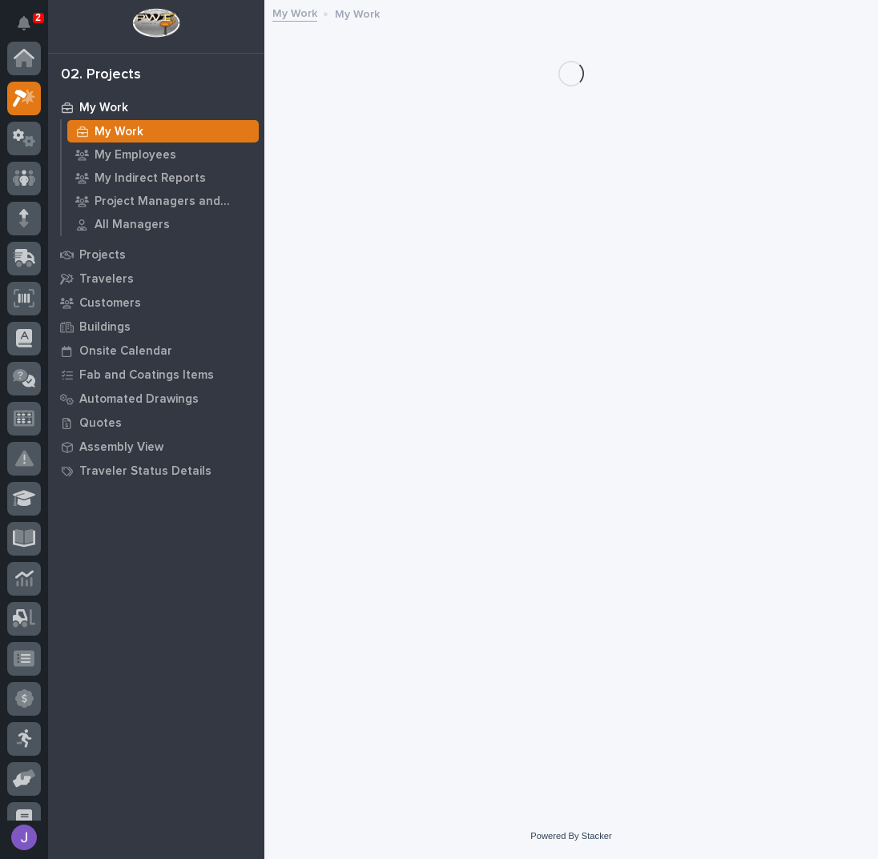
scroll to position [40, 0]
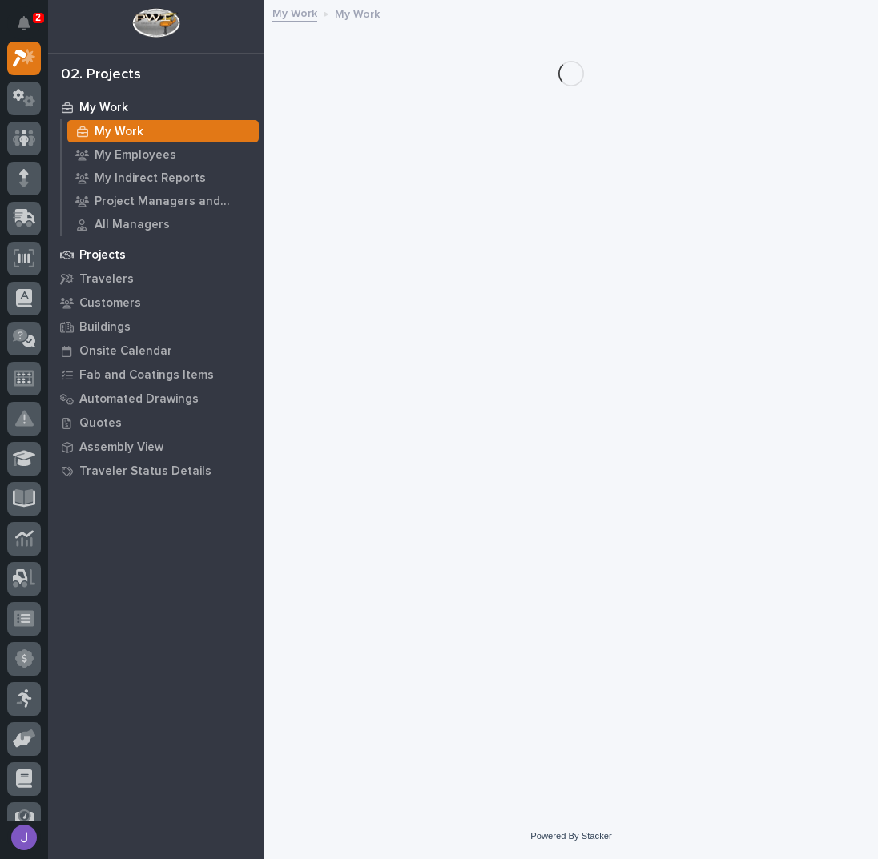
click at [119, 247] on div "Projects" at bounding box center [156, 254] width 208 height 22
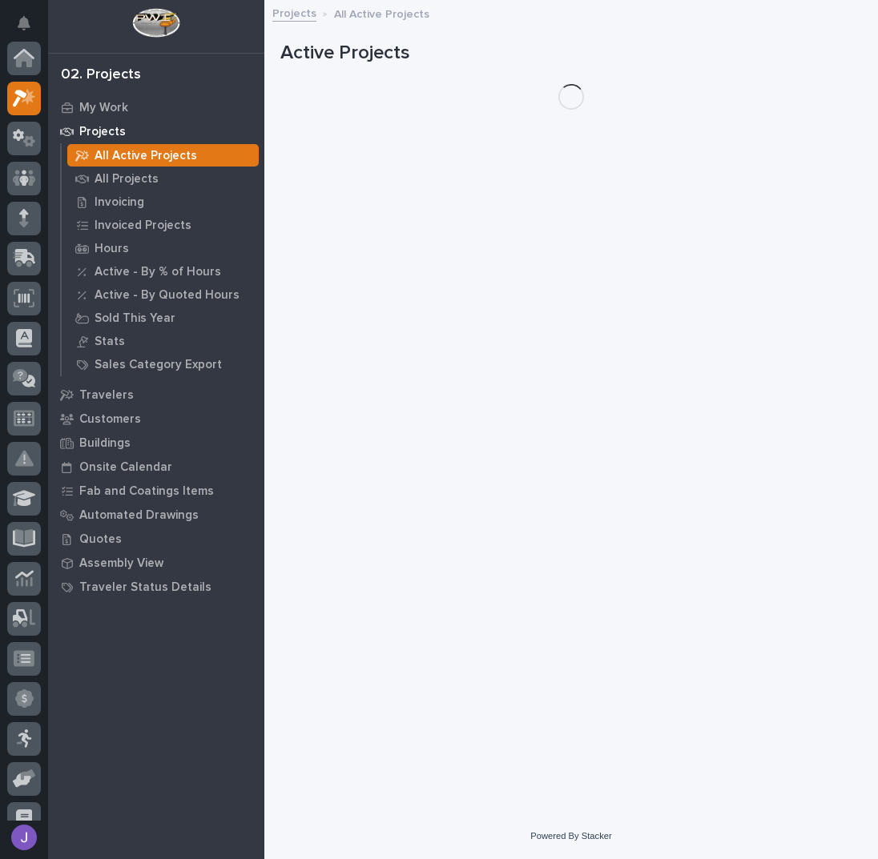
scroll to position [40, 0]
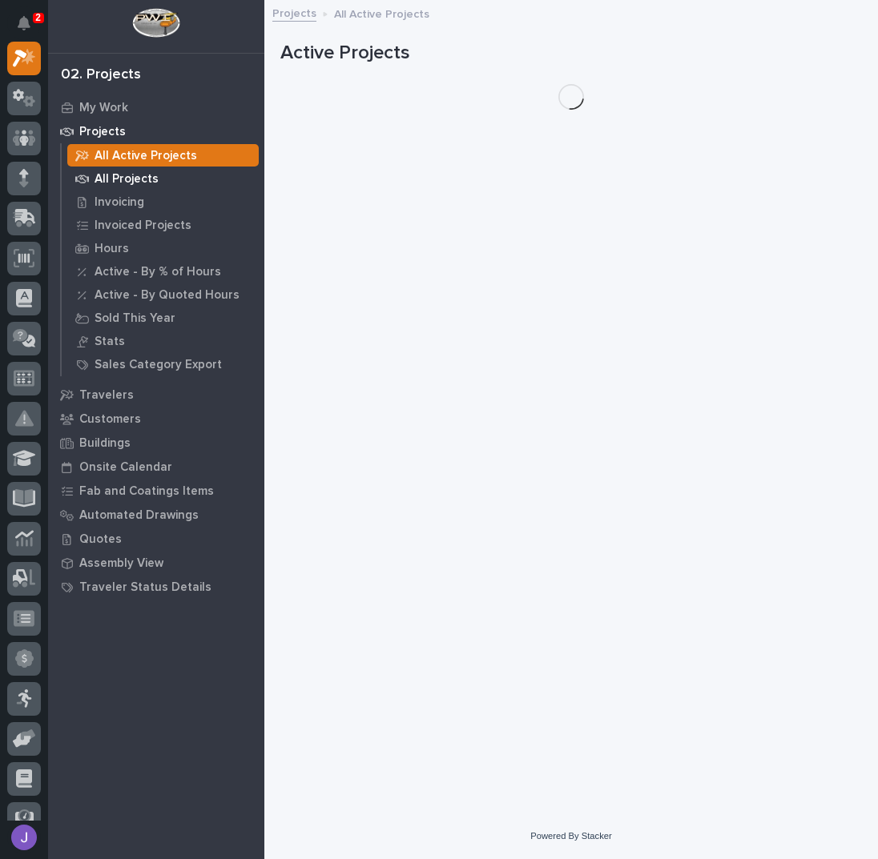
click at [127, 180] on p "All Projects" at bounding box center [127, 179] width 64 height 14
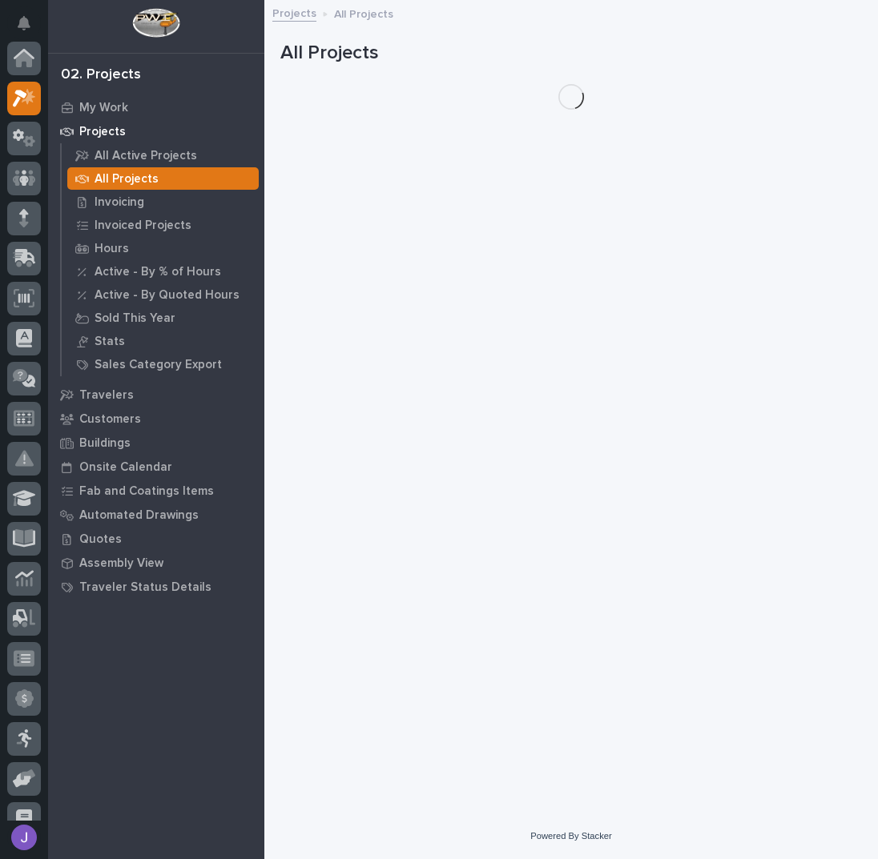
scroll to position [40, 0]
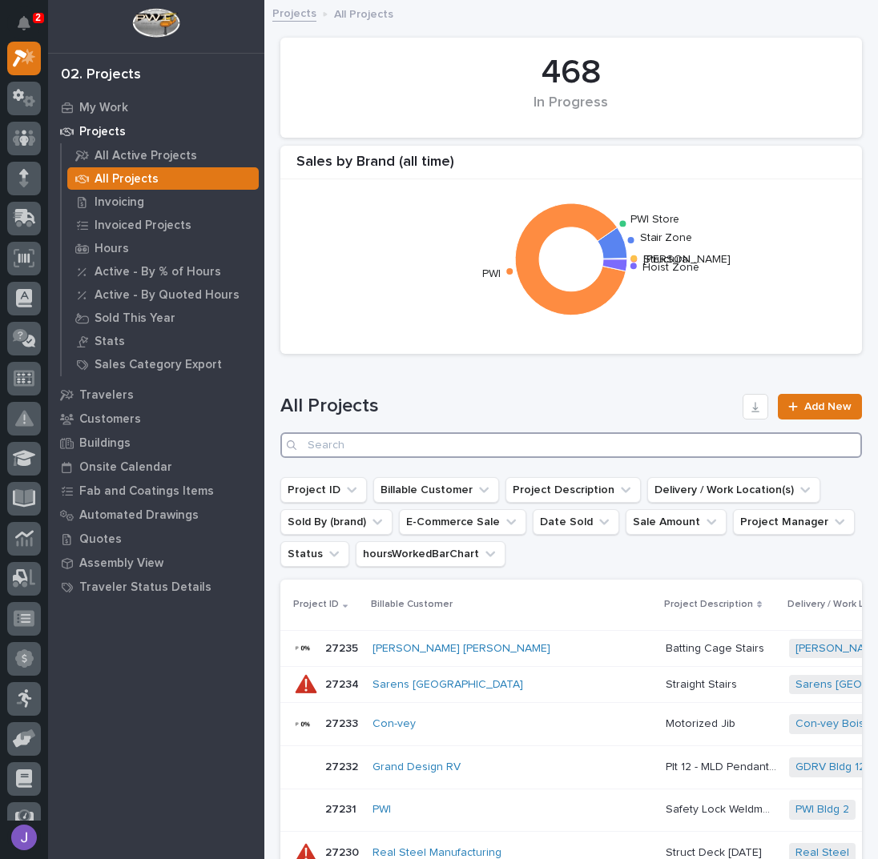
click at [364, 438] on input "Search" at bounding box center [570, 445] width 581 height 26
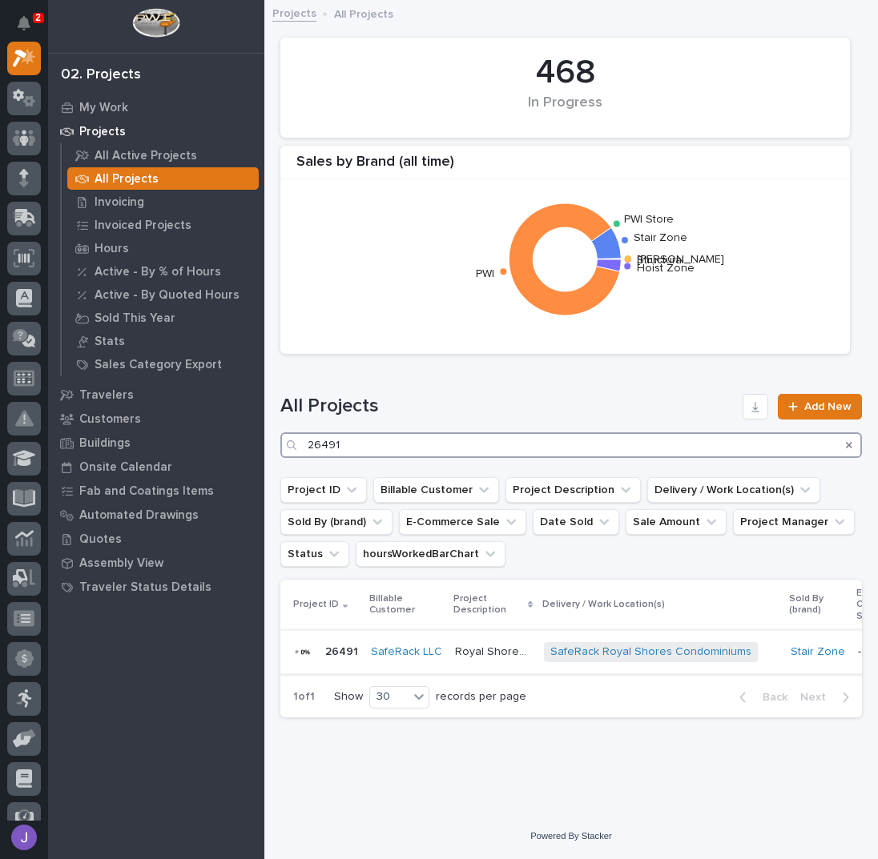
type input "26491"
click at [474, 660] on div "Royal Shores Condominiums [GEOGRAPHIC_DATA] Condominiums" at bounding box center [493, 652] width 76 height 26
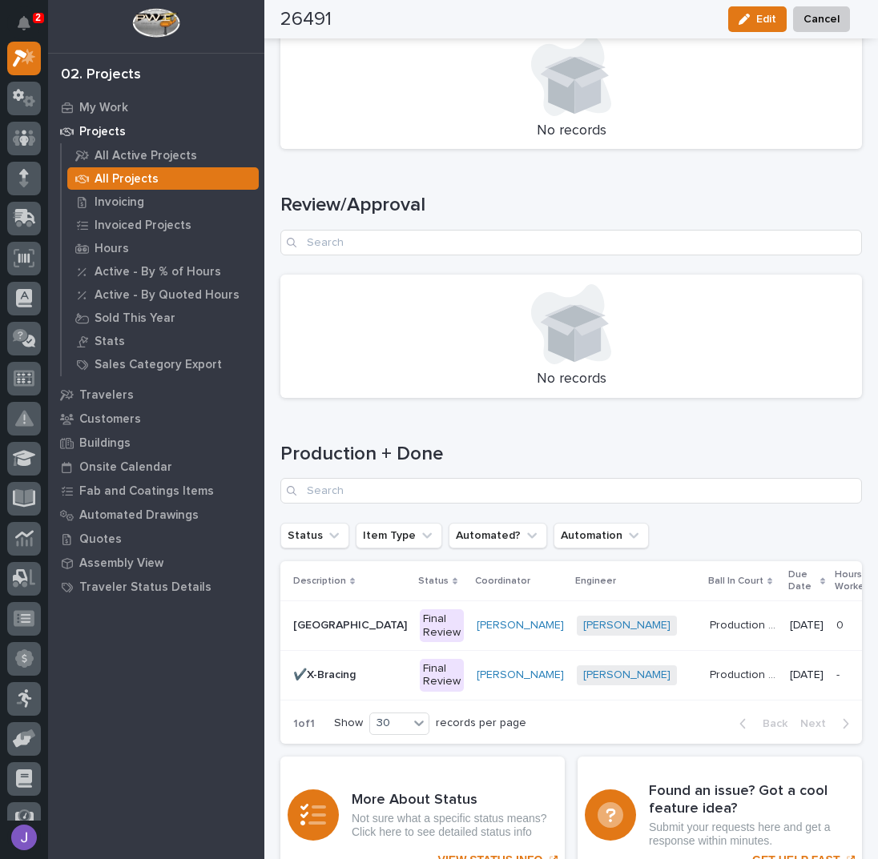
scroll to position [1922, 0]
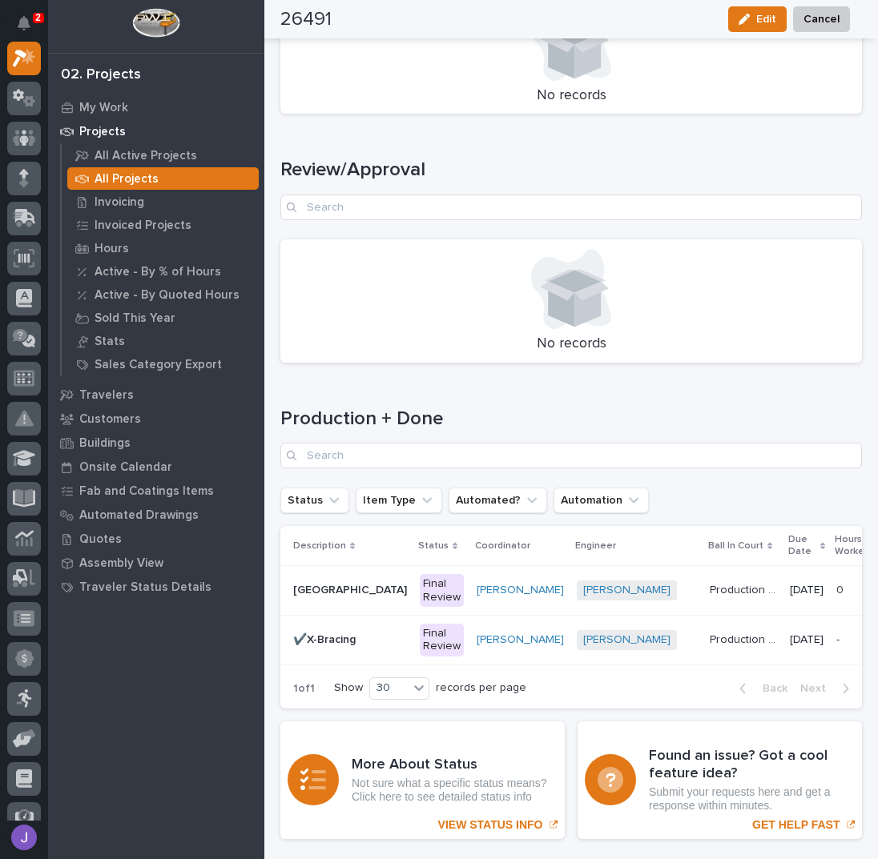
click at [337, 642] on p "✔️X-Bracing" at bounding box center [326, 638] width 66 height 17
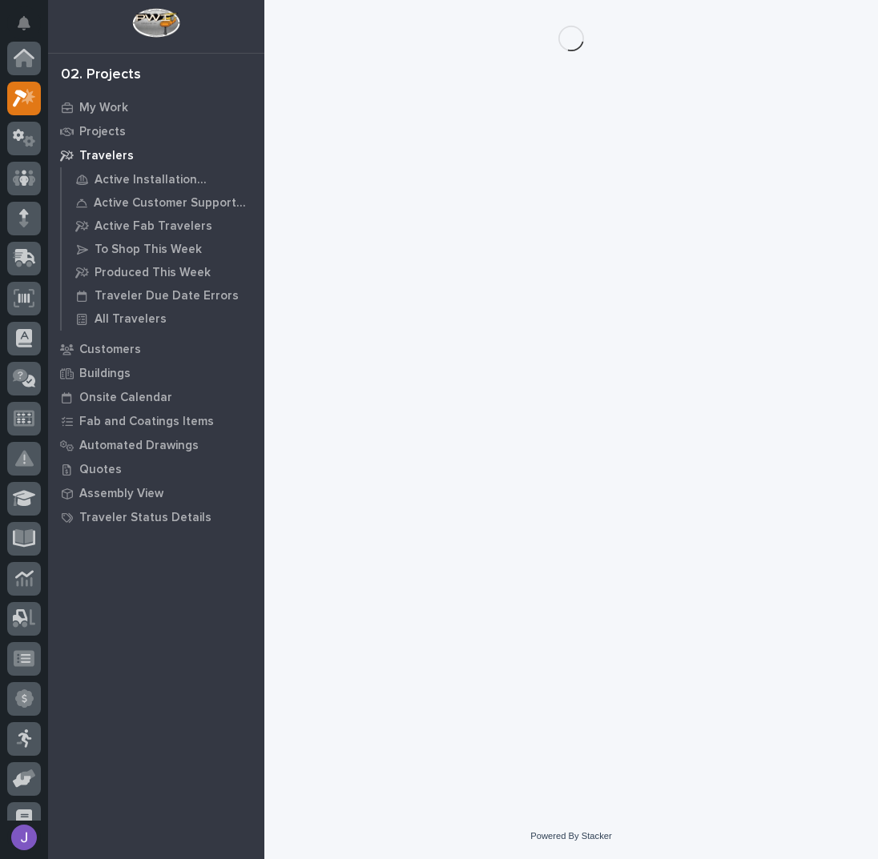
scroll to position [40, 0]
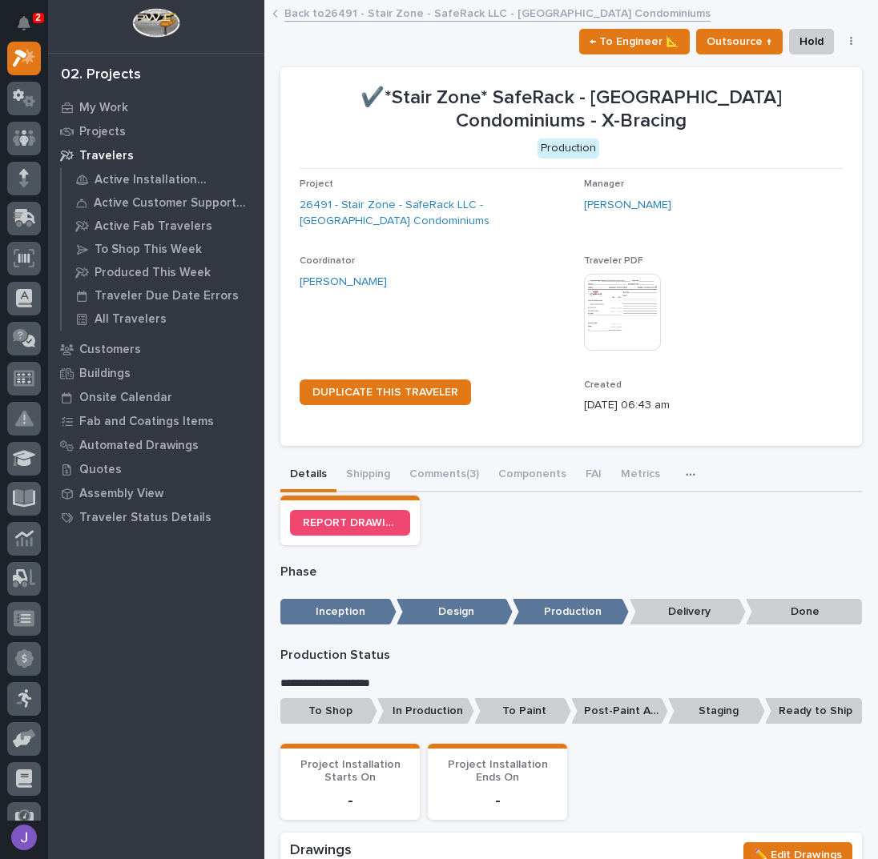
click at [336, 706] on p "To Shop" at bounding box center [328, 711] width 97 height 26
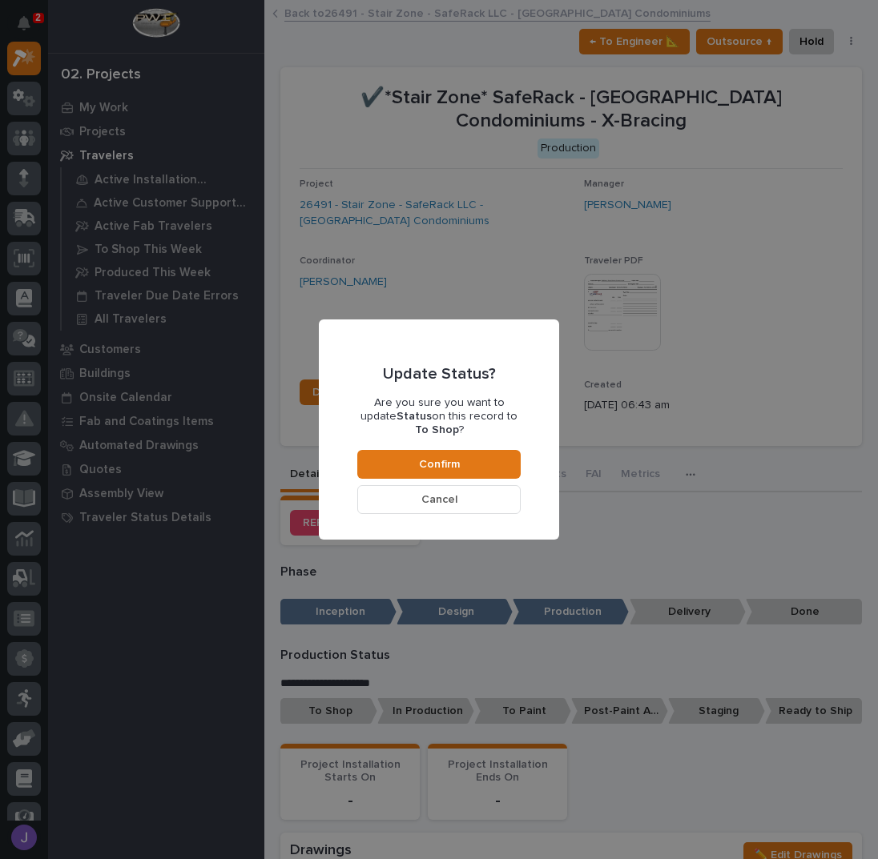
click at [437, 436] on div "Update Status? Are you sure you want to update Status on this record to To Shop…" at bounding box center [438, 429] width 163 height 168
click at [444, 457] on span "Confirm" at bounding box center [439, 464] width 41 height 14
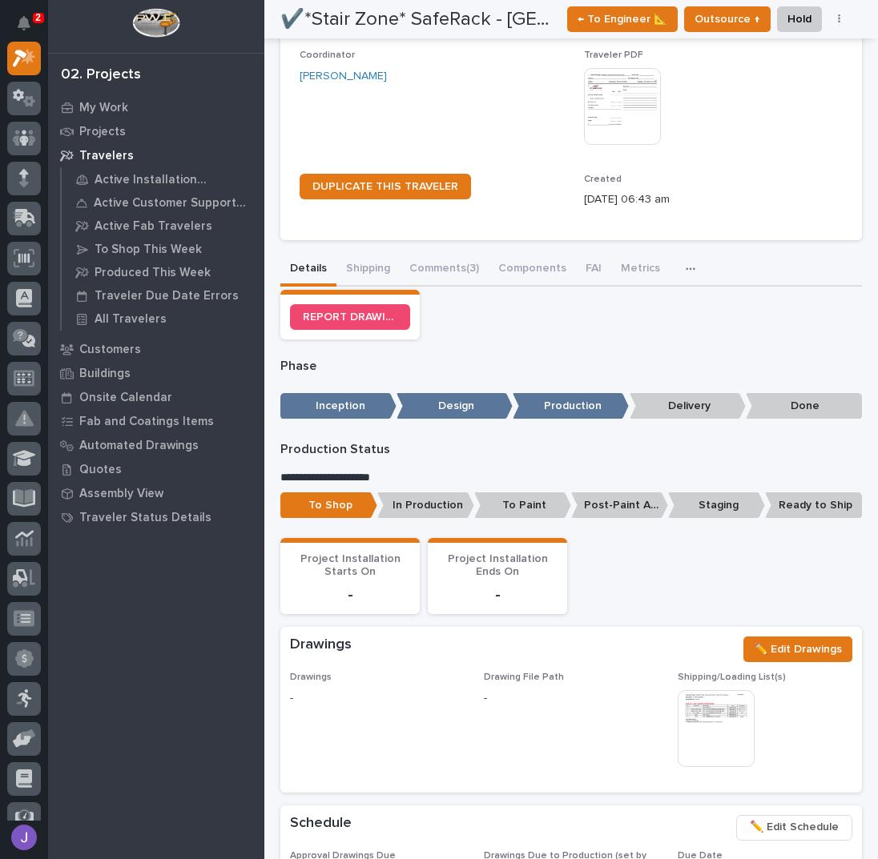
scroll to position [0, 0]
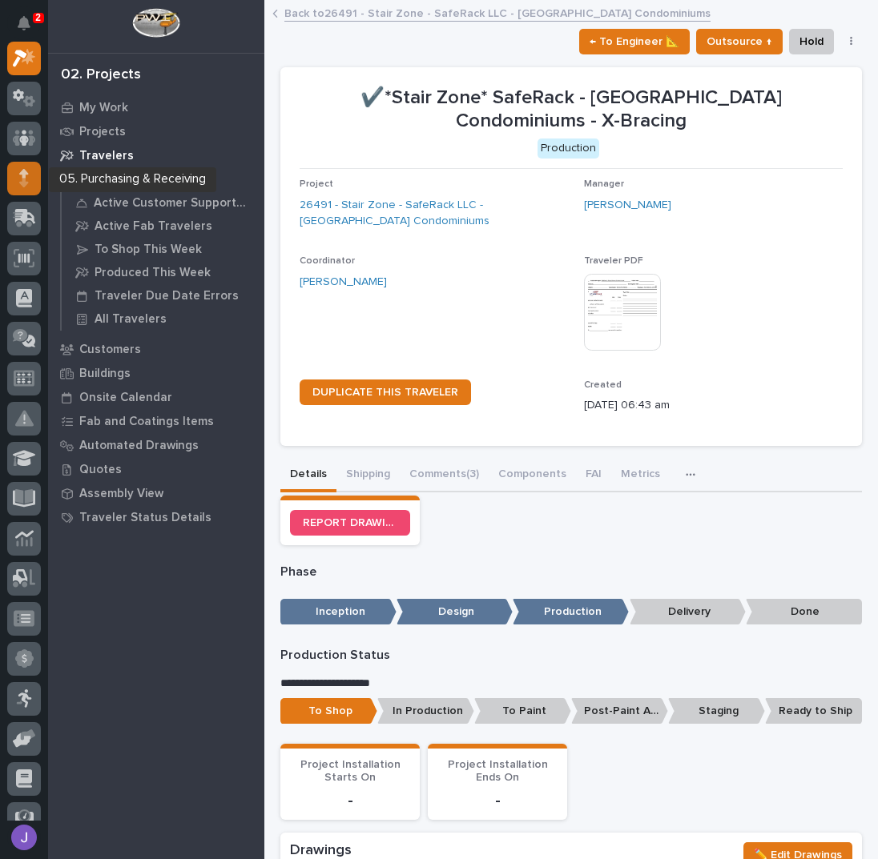
click at [19, 176] on icon at bounding box center [24, 178] width 10 height 18
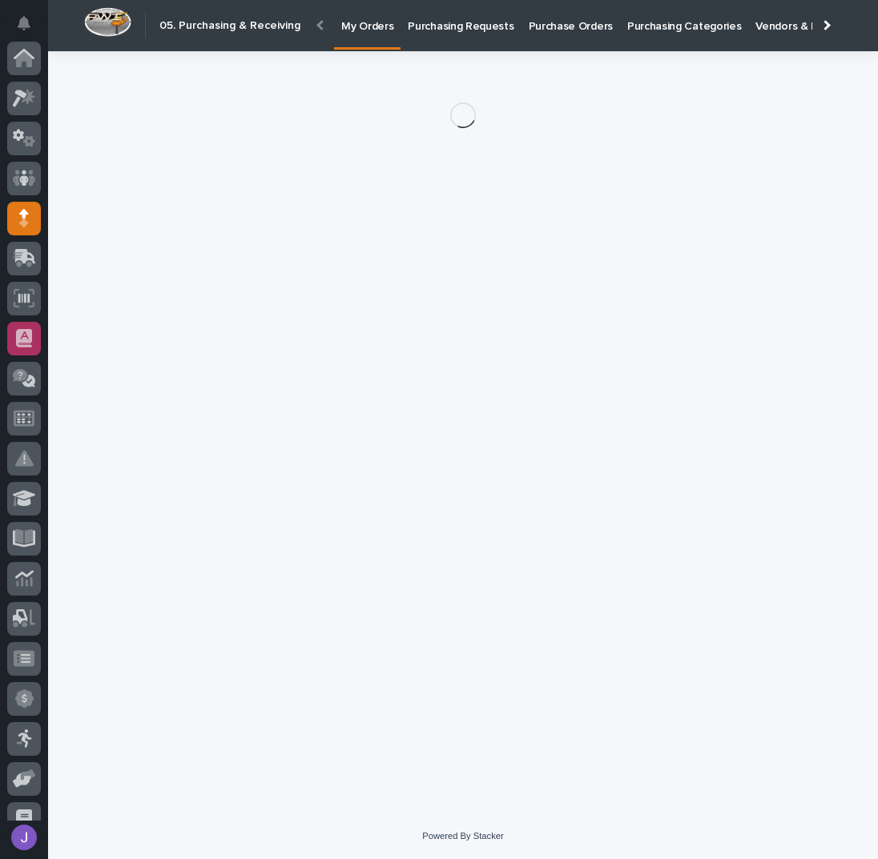
scroll to position [160, 0]
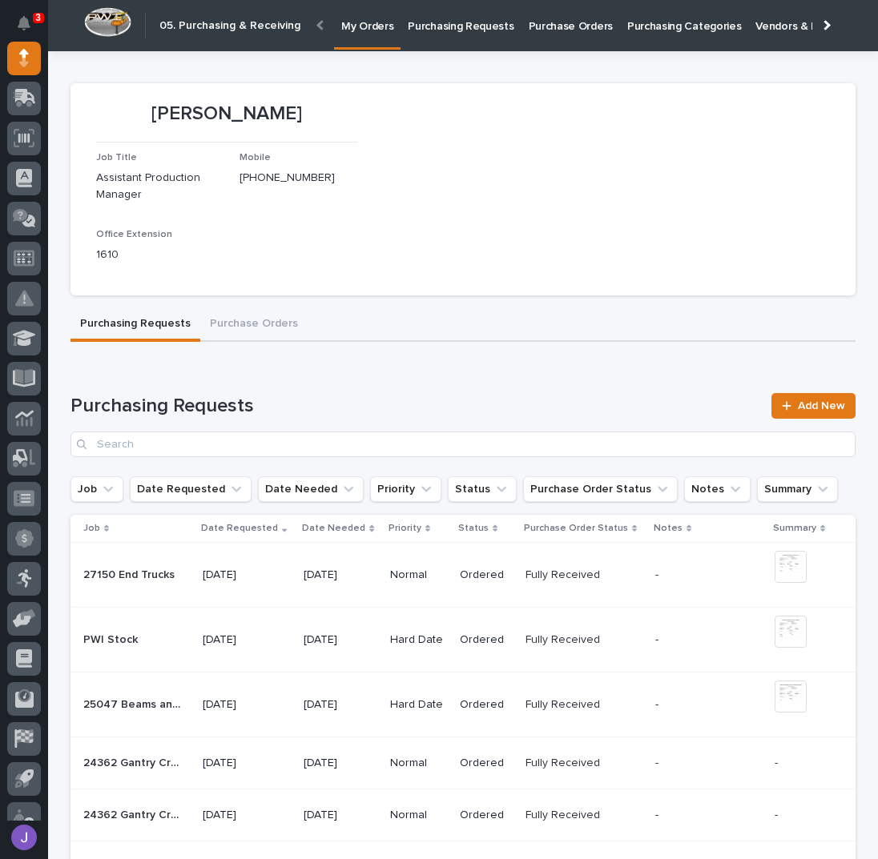
click at [426, 28] on p "Purchasing Requests" at bounding box center [461, 17] width 106 height 34
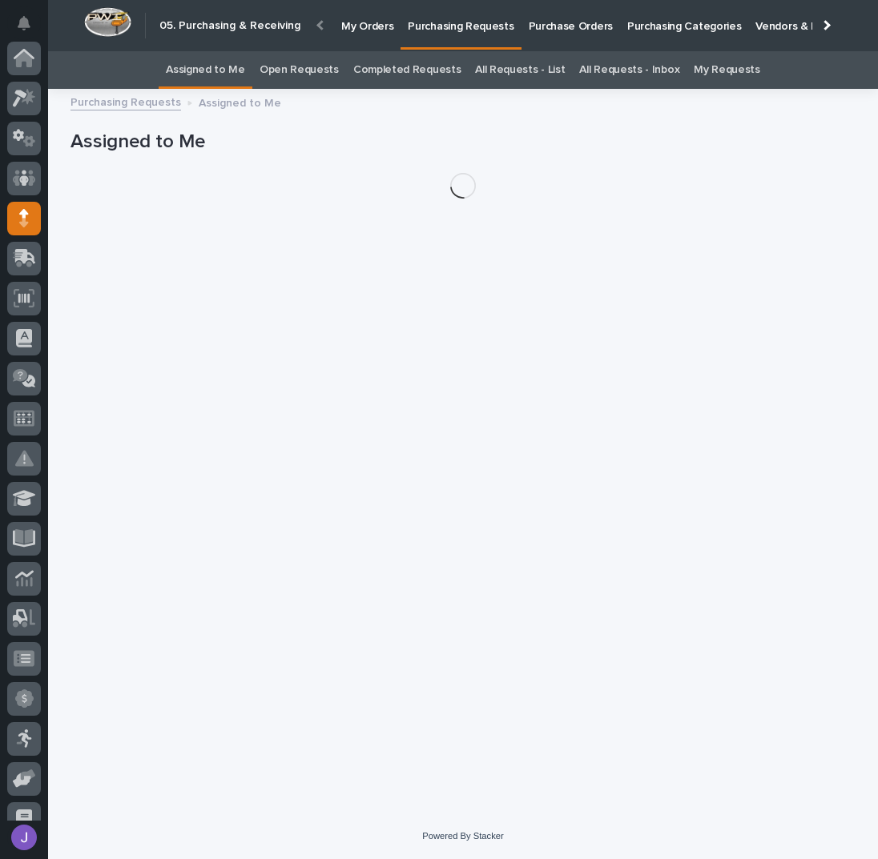
scroll to position [160, 0]
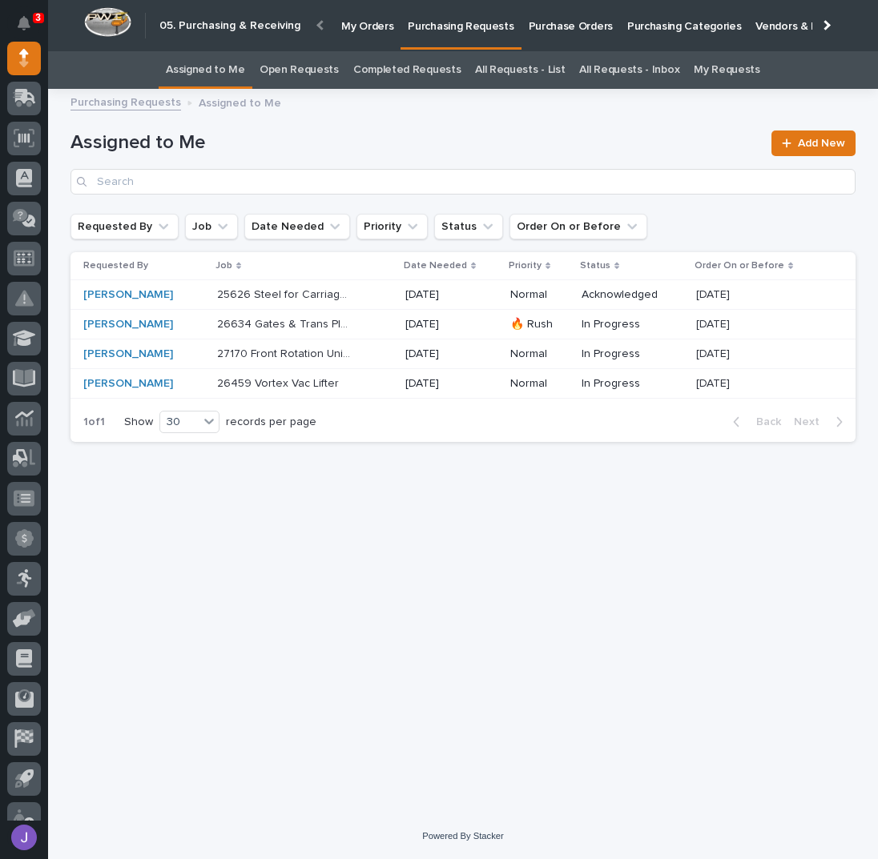
click at [383, 146] on h1 "Assigned to Me" at bounding box center [415, 142] width 691 height 23
click at [378, 359] on div "27170 Front Rotation Unit 5th Wheel - Steel 27170 Front Rotation Unit 5th Wheel…" at bounding box center [304, 354] width 175 height 26
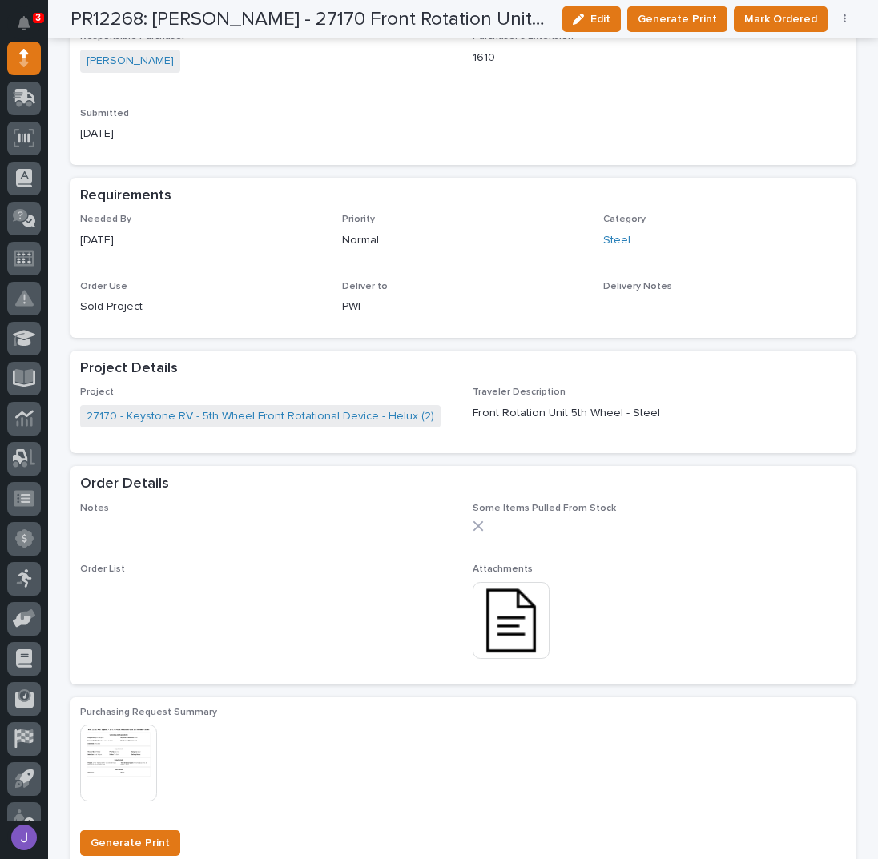
scroll to position [641, 0]
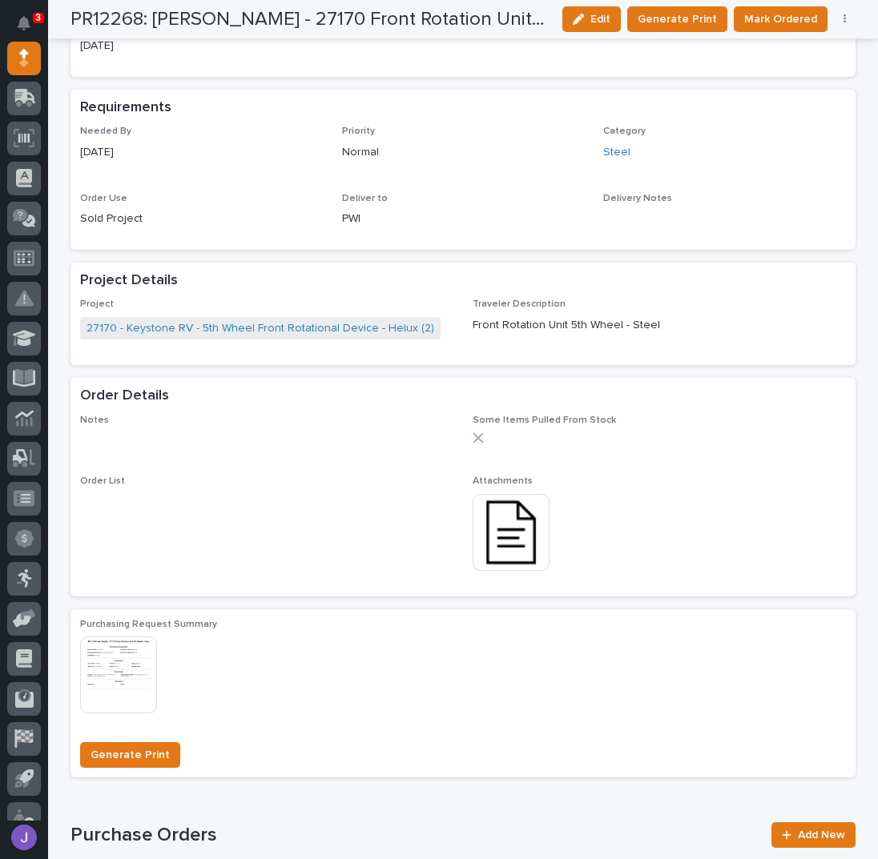
click at [503, 553] on img at bounding box center [511, 532] width 77 height 77
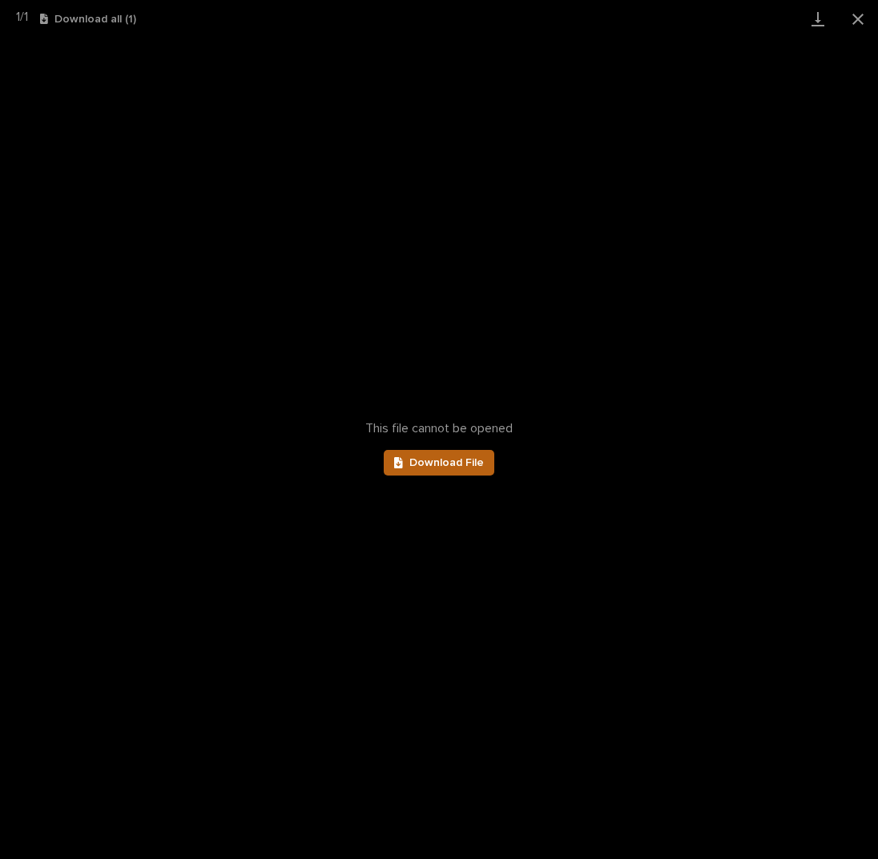
click at [447, 469] on link "Download File" at bounding box center [439, 463] width 111 height 26
click at [855, 29] on button "Close gallery" at bounding box center [858, 19] width 40 height 38
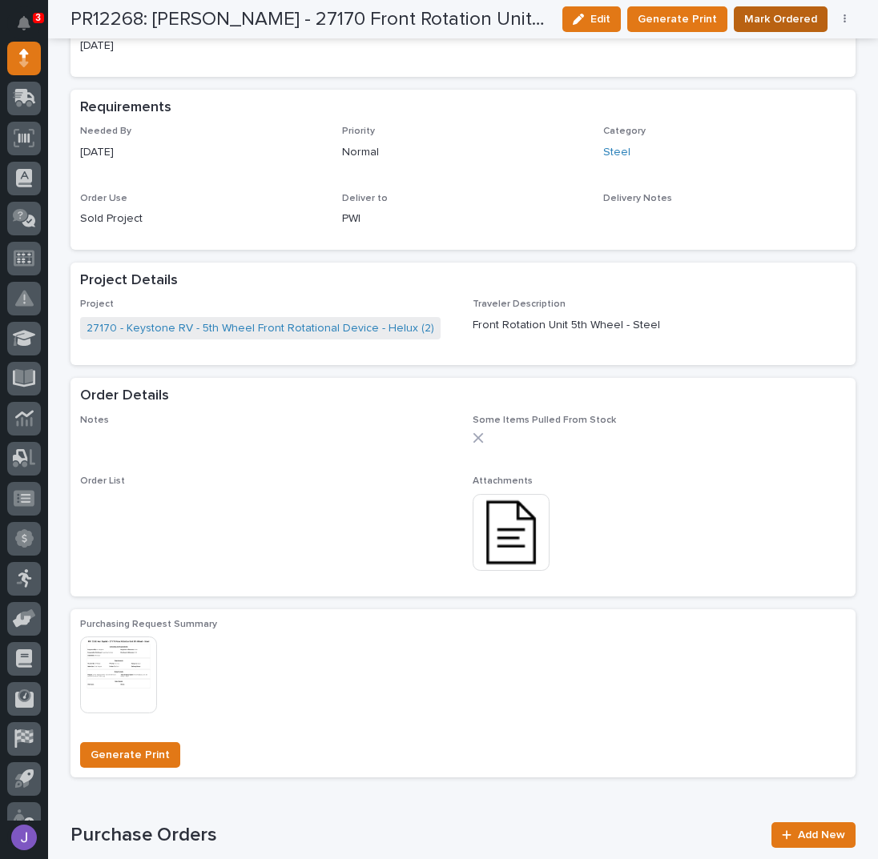
click at [775, 17] on span "Mark Ordered" at bounding box center [780, 19] width 73 height 19
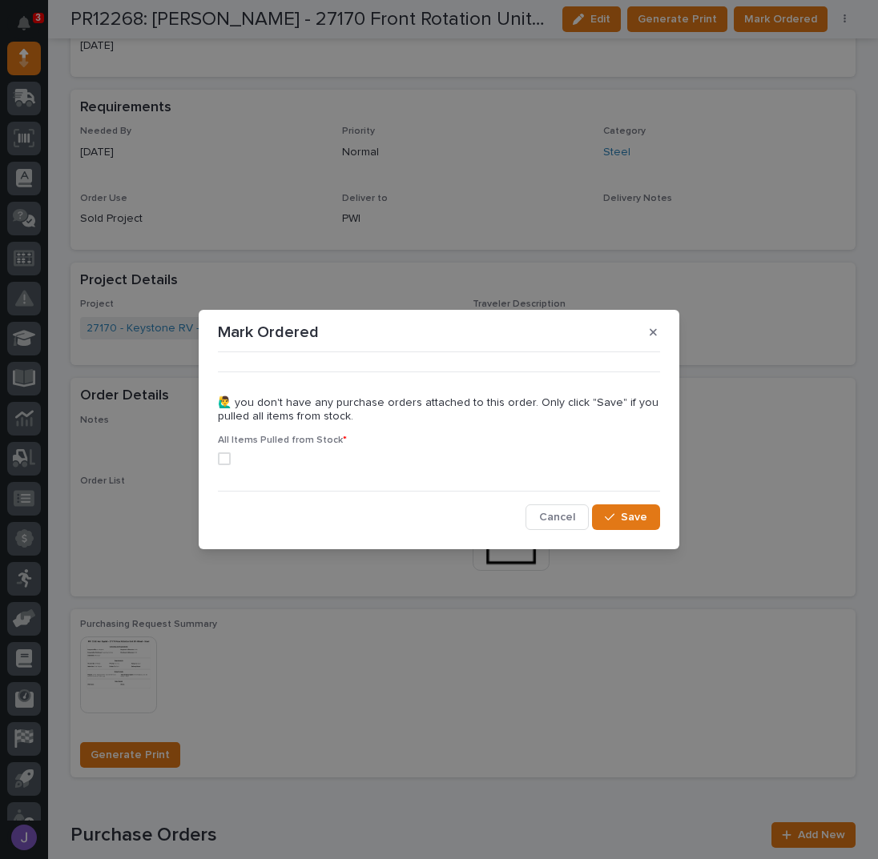
click at [227, 461] on span at bounding box center [224, 458] width 13 height 13
click at [601, 507] on button "Save" at bounding box center [626, 518] width 68 height 26
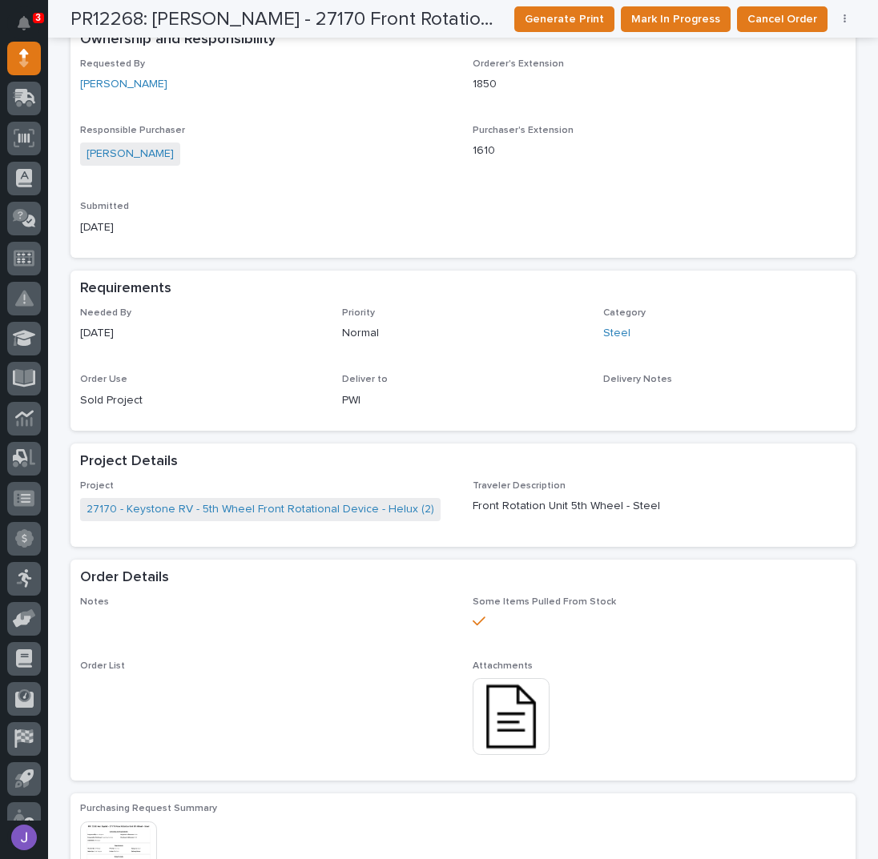
scroll to position [0, 0]
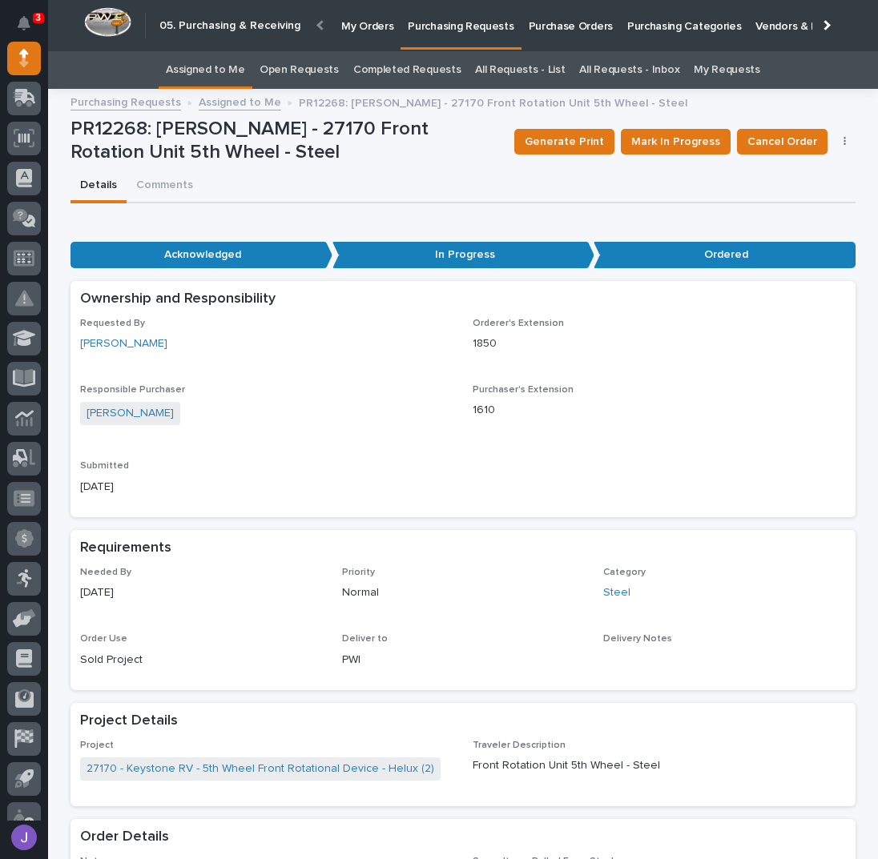
click at [228, 58] on link "Assigned to Me" at bounding box center [205, 70] width 79 height 38
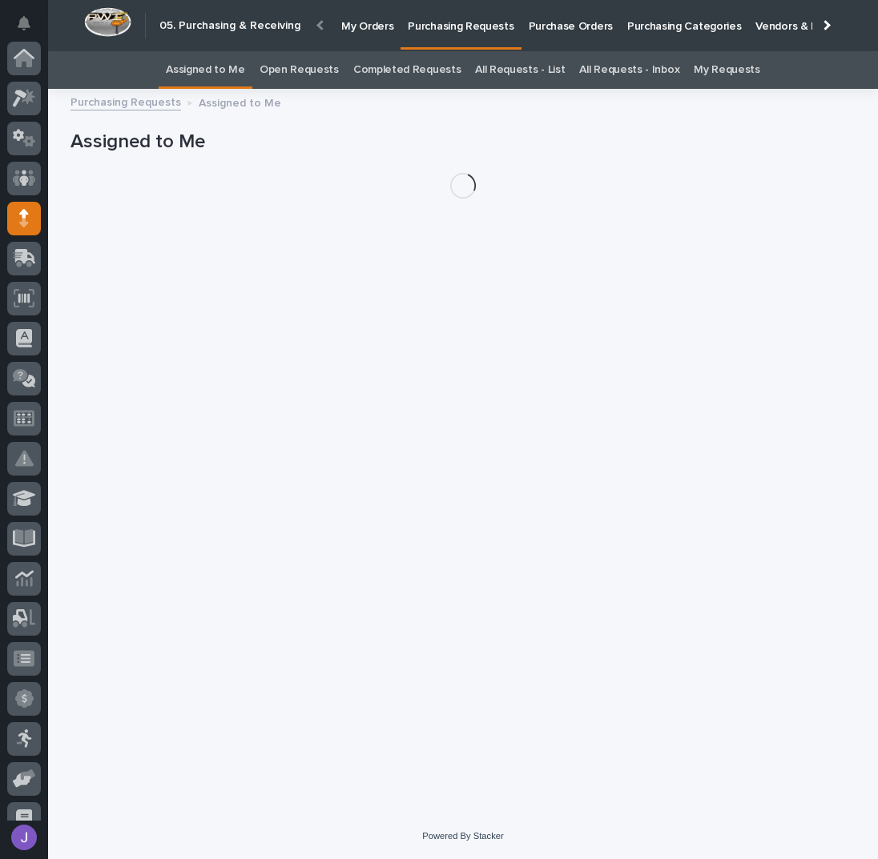
scroll to position [160, 0]
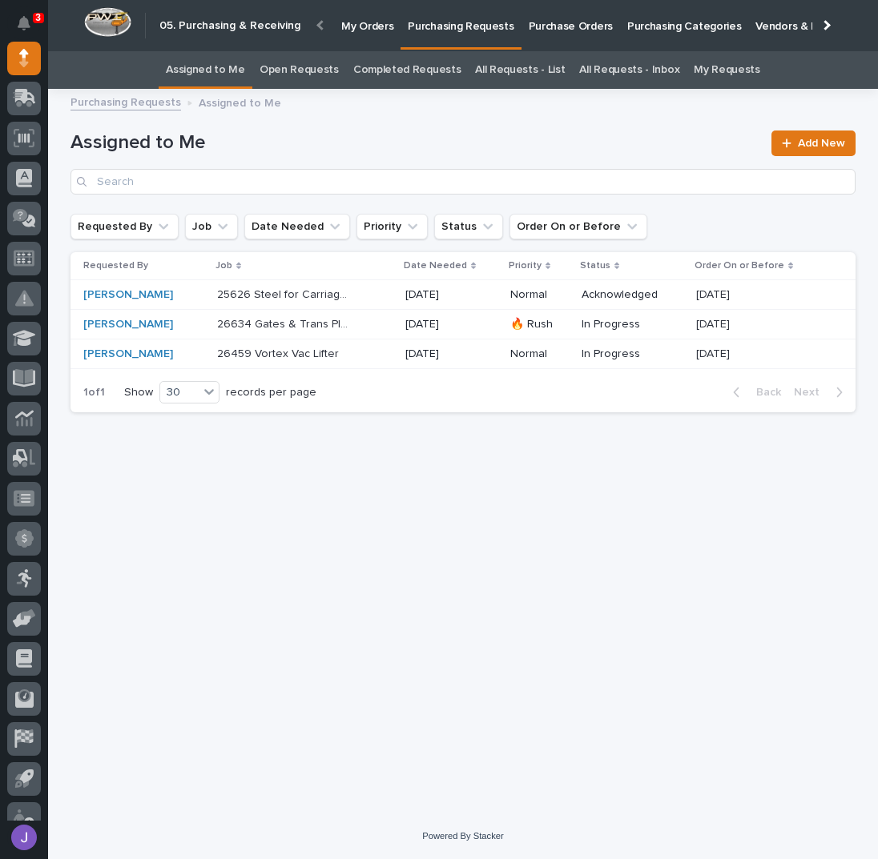
click at [353, 302] on div "25626 Steel for Carriage Guides 25626 Steel for Carriage Guides" at bounding box center [304, 295] width 175 height 26
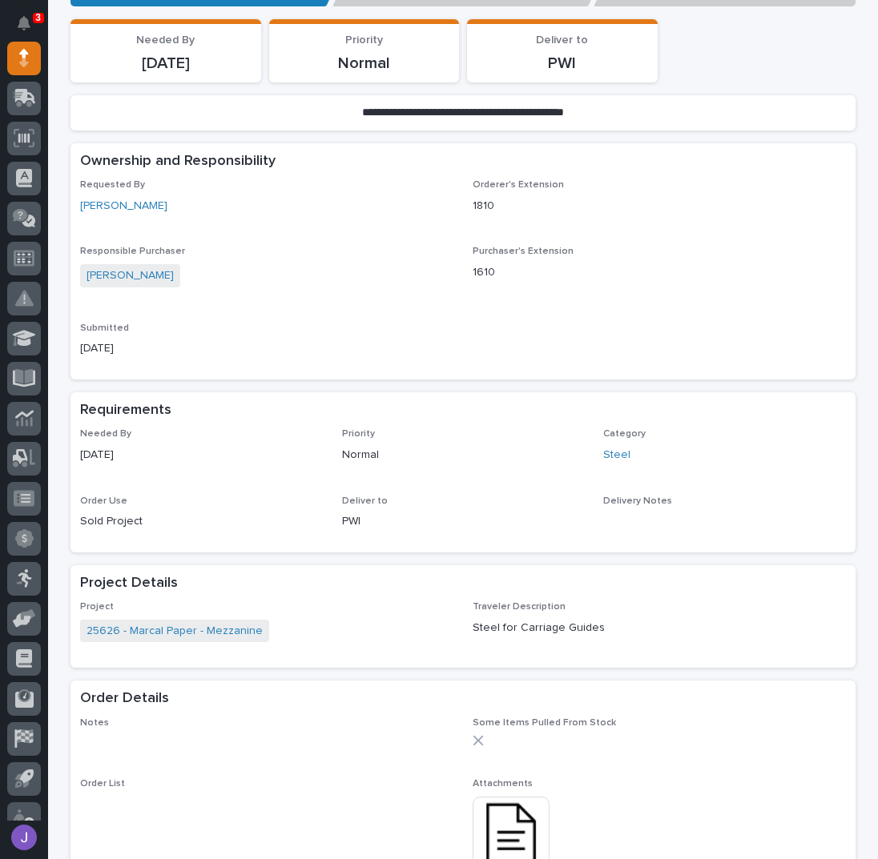
scroll to position [533, 0]
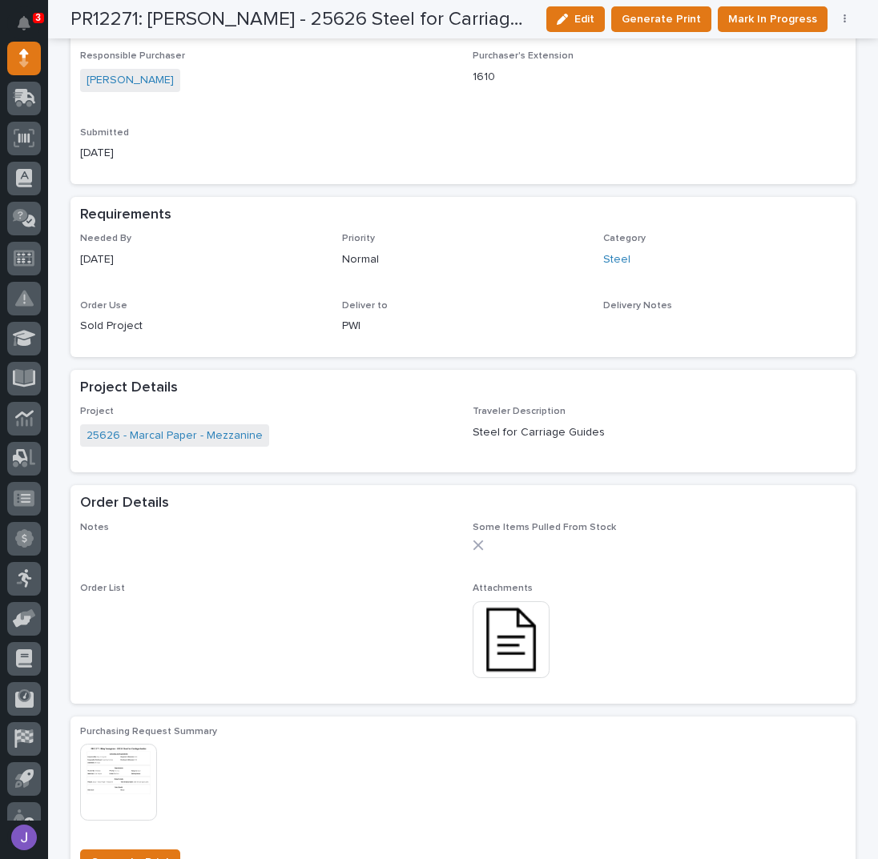
click at [532, 652] on img at bounding box center [511, 639] width 77 height 77
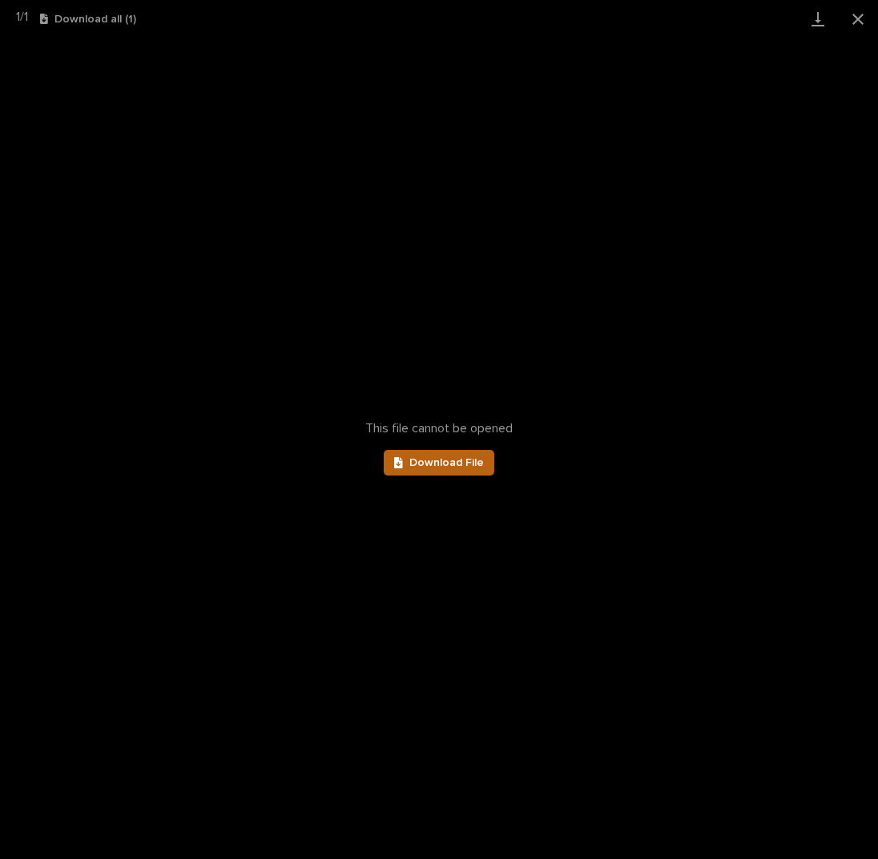
click at [470, 465] on span "Download File" at bounding box center [446, 462] width 74 height 11
click at [856, 14] on button "Close gallery" at bounding box center [858, 19] width 40 height 38
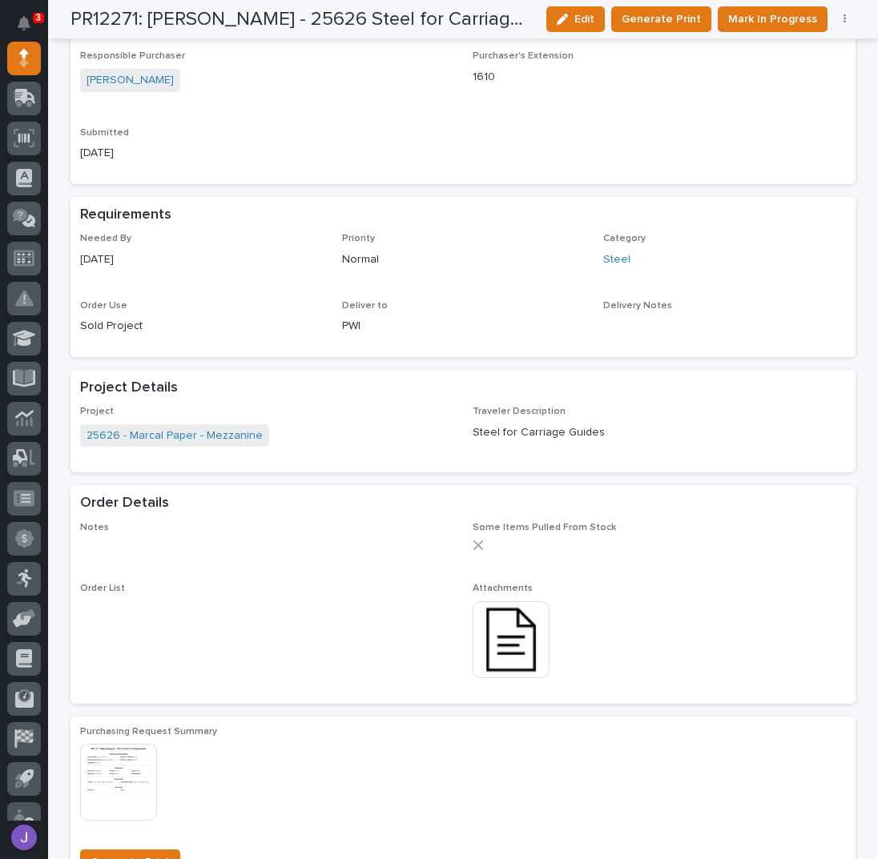
drag, startPoint x: 714, startPoint y: 111, endPoint x: 634, endPoint y: 152, distance: 89.2
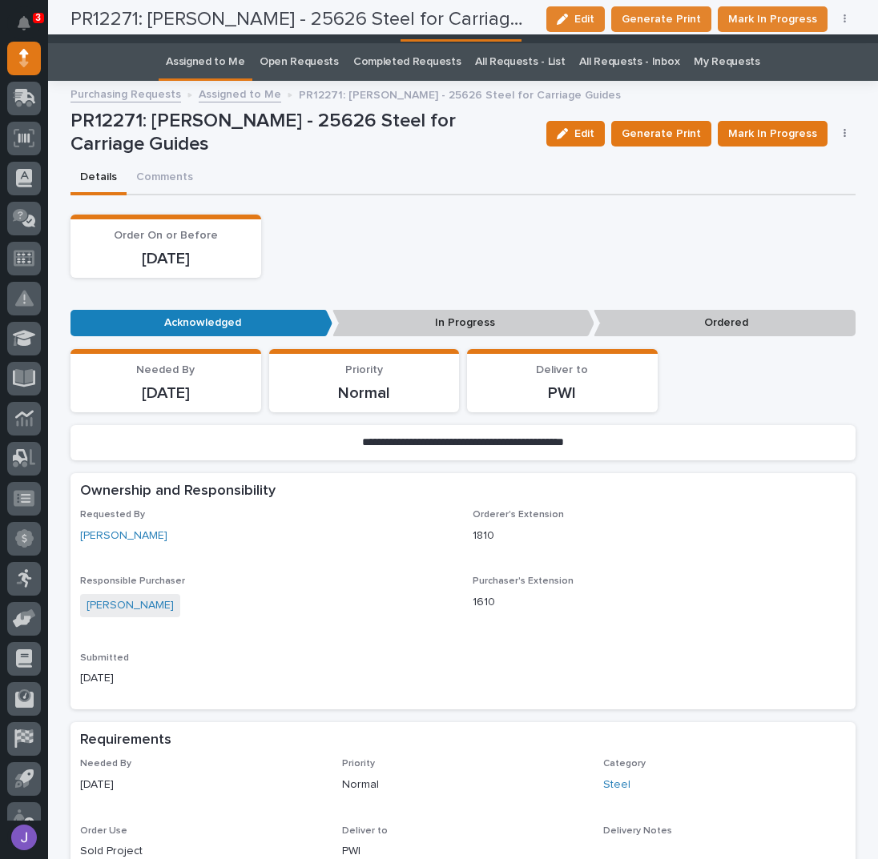
scroll to position [0, 0]
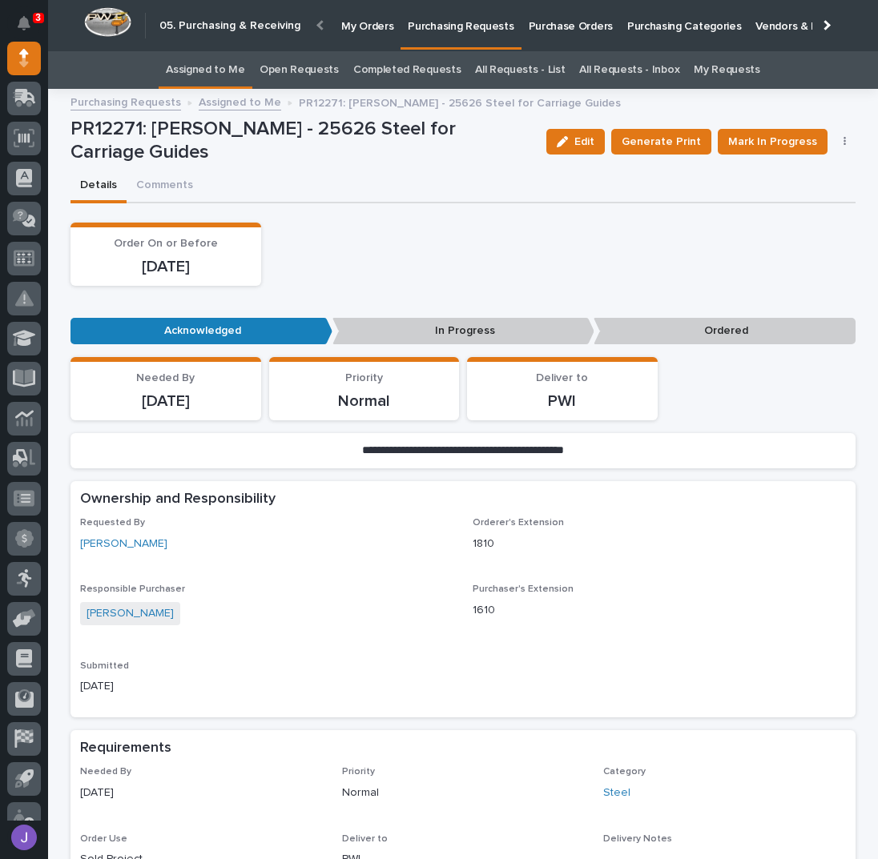
click at [363, 263] on div "Order On or Before [DATE]" at bounding box center [462, 254] width 785 height 63
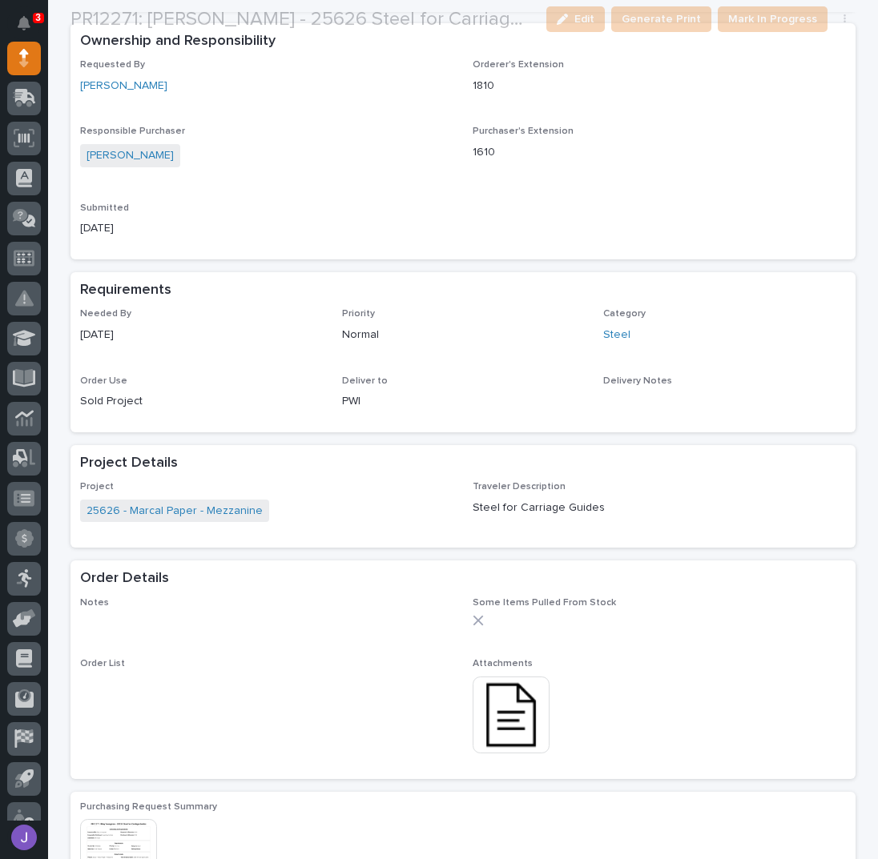
scroll to position [533, 0]
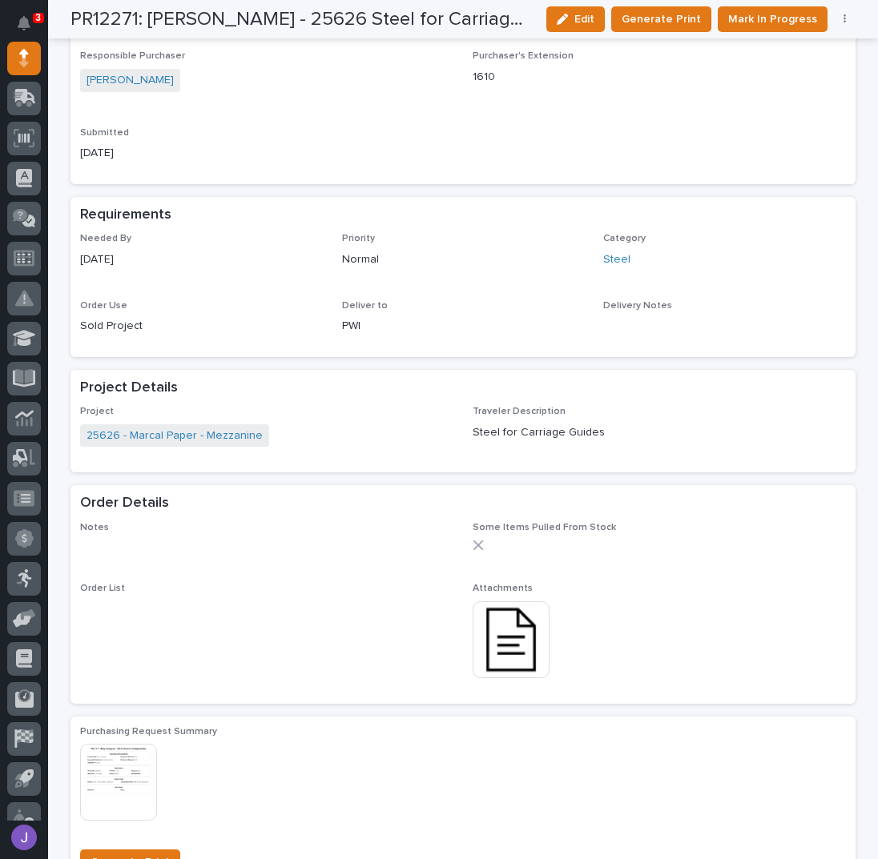
drag, startPoint x: 344, startPoint y: 459, endPoint x: 328, endPoint y: 465, distance: 17.0
drag, startPoint x: 328, startPoint y: 465, endPoint x: 299, endPoint y: 521, distance: 64.1
click at [299, 522] on p "Notes" at bounding box center [266, 527] width 373 height 11
click at [337, 175] on div "Requested By [PERSON_NAME] [PERSON_NAME]'s Extension 1810 Responsible Purchaser…" at bounding box center [462, 84] width 785 height 200
click at [429, 203] on div "Requirements" at bounding box center [462, 215] width 785 height 37
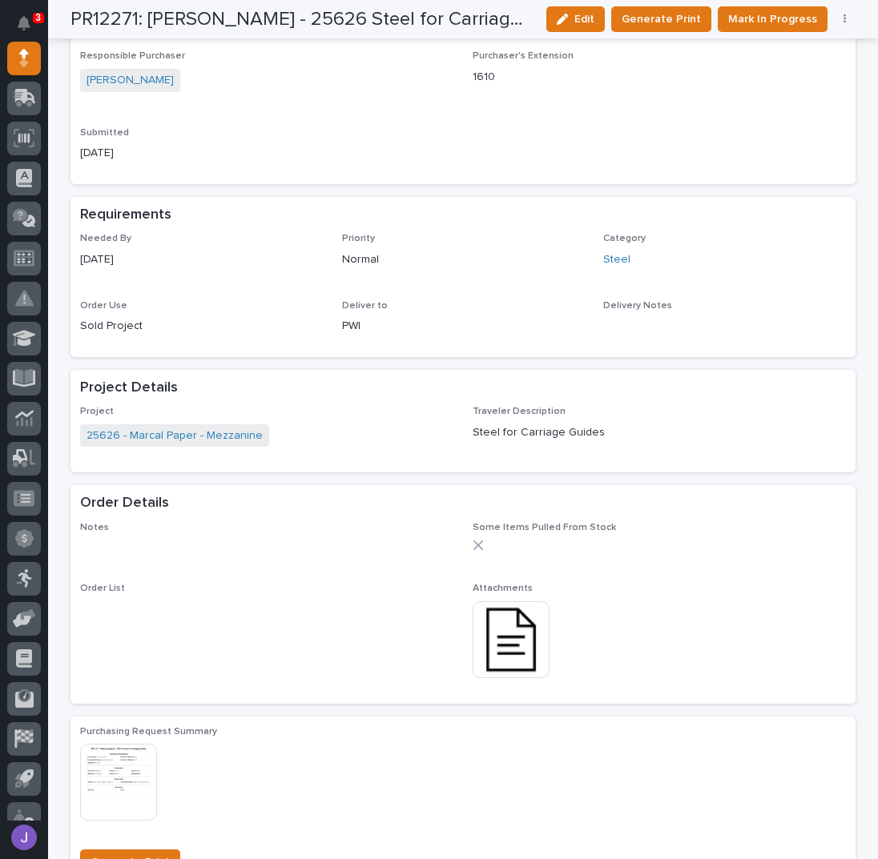
drag, startPoint x: 352, startPoint y: 232, endPoint x: 312, endPoint y: 275, distance: 58.4
drag, startPoint x: 312, startPoint y: 275, endPoint x: 286, endPoint y: 191, distance: 87.1
click at [287, 192] on div "Loading... Saving… Ownership and Responsibility Requested By [PERSON_NAME] Orde…" at bounding box center [462, 72] width 785 height 249
drag, startPoint x: 0, startPoint y: 263, endPoint x: 732, endPoint y: 21, distance: 770.9
click at [732, 21] on span "Mark In Progress" at bounding box center [772, 19] width 89 height 19
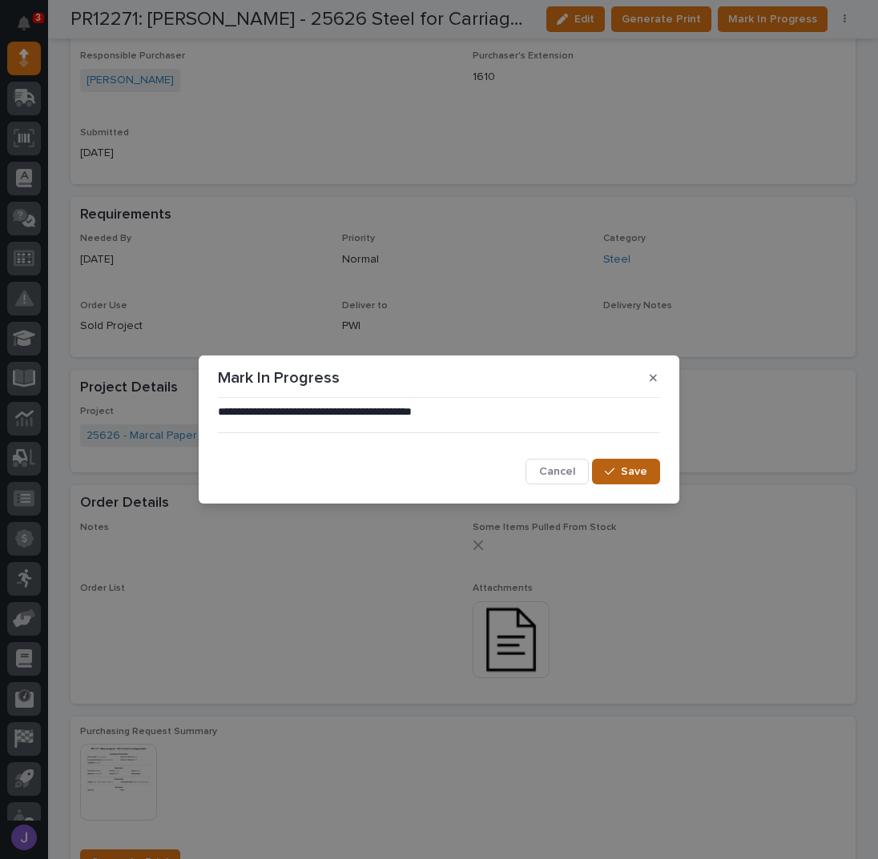
click at [605, 470] on button "Save" at bounding box center [626, 472] width 68 height 26
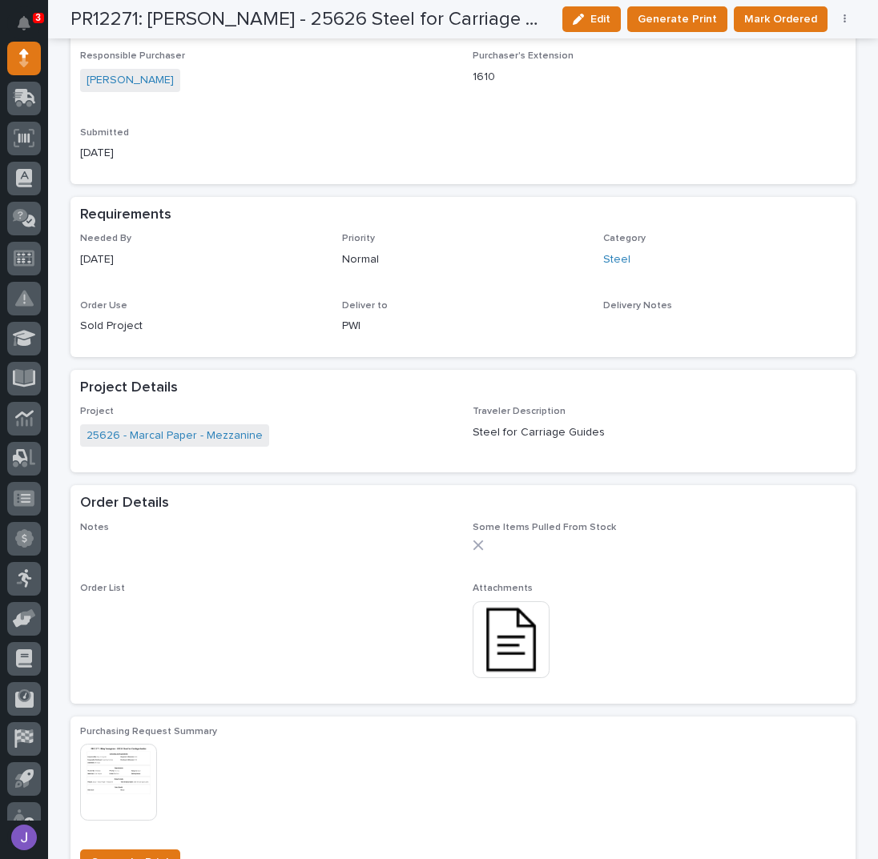
click at [457, 468] on div "Project 25626 - Marcal Paper - Mezzanine Traveler Description Steel for Carriag…" at bounding box center [462, 439] width 785 height 66
drag, startPoint x: 456, startPoint y: 467, endPoint x: 282, endPoint y: 153, distance: 358.8
click at [282, 153] on p "[DATE]" at bounding box center [266, 153] width 373 height 17
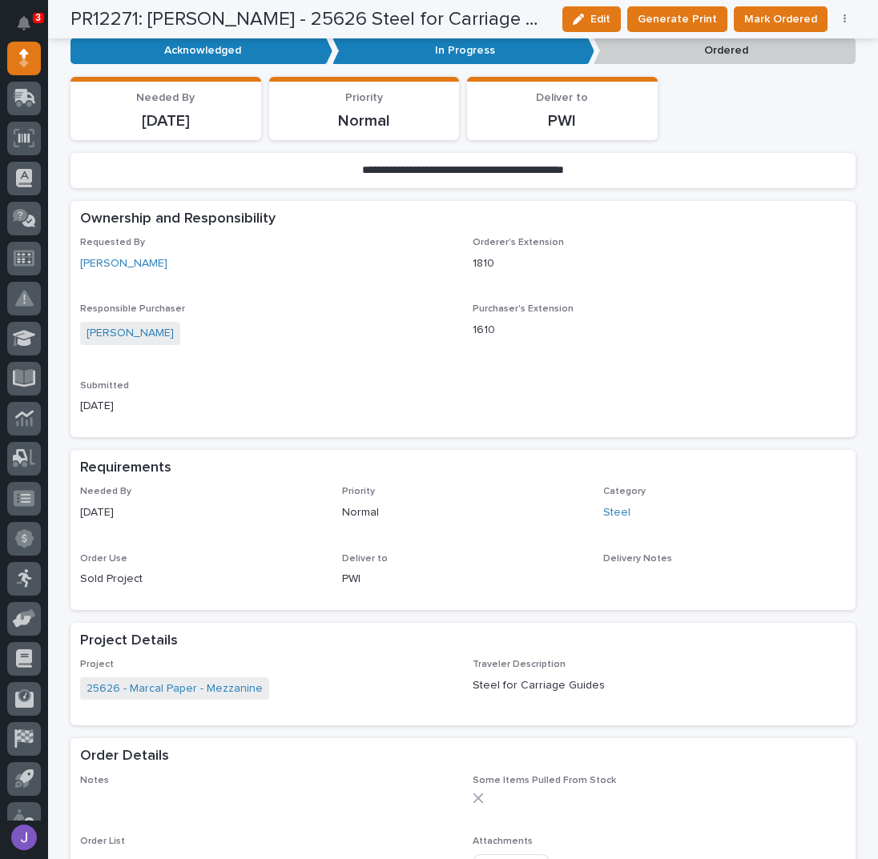
scroll to position [0, 0]
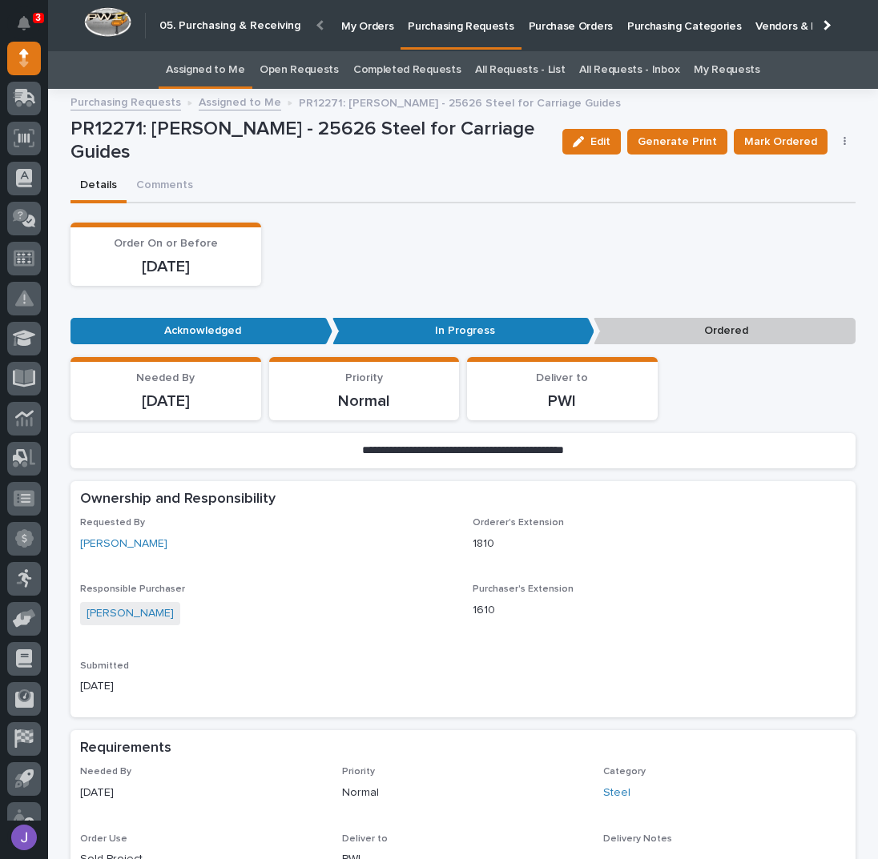
click at [216, 65] on link "Assigned to Me" at bounding box center [205, 70] width 79 height 38
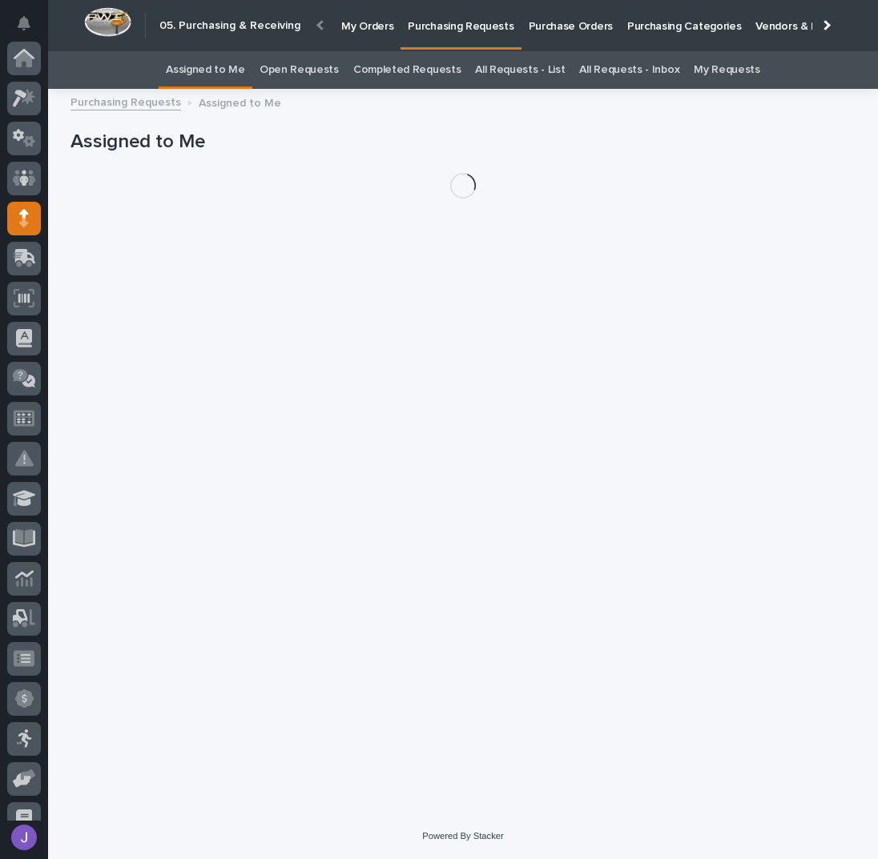
scroll to position [160, 0]
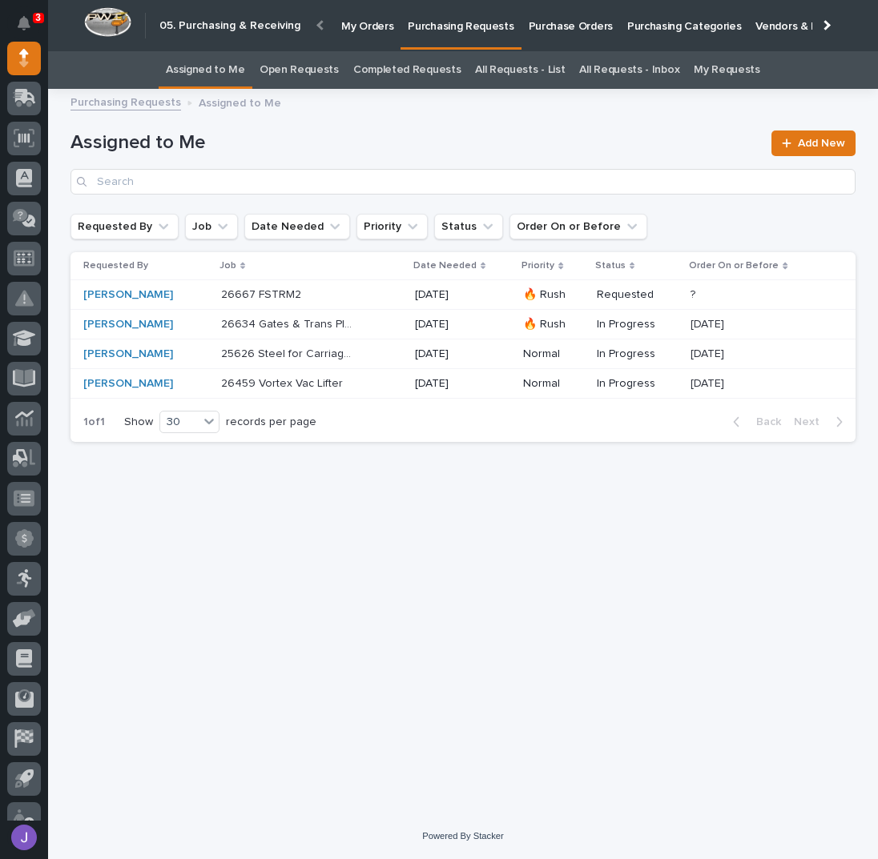
click at [408, 573] on div "Loading... Saving… Loading... Saving… Assigned to Me Add New Requested By Job D…" at bounding box center [462, 436] width 801 height 675
click at [346, 296] on p at bounding box center [288, 295] width 134 height 14
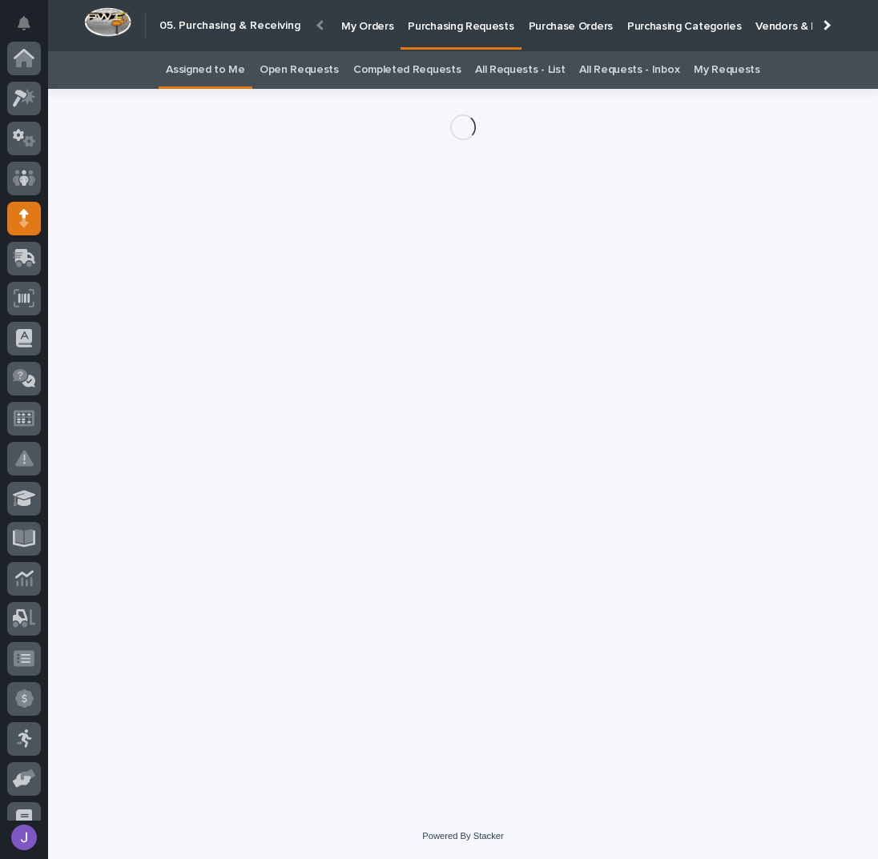
scroll to position [160, 0]
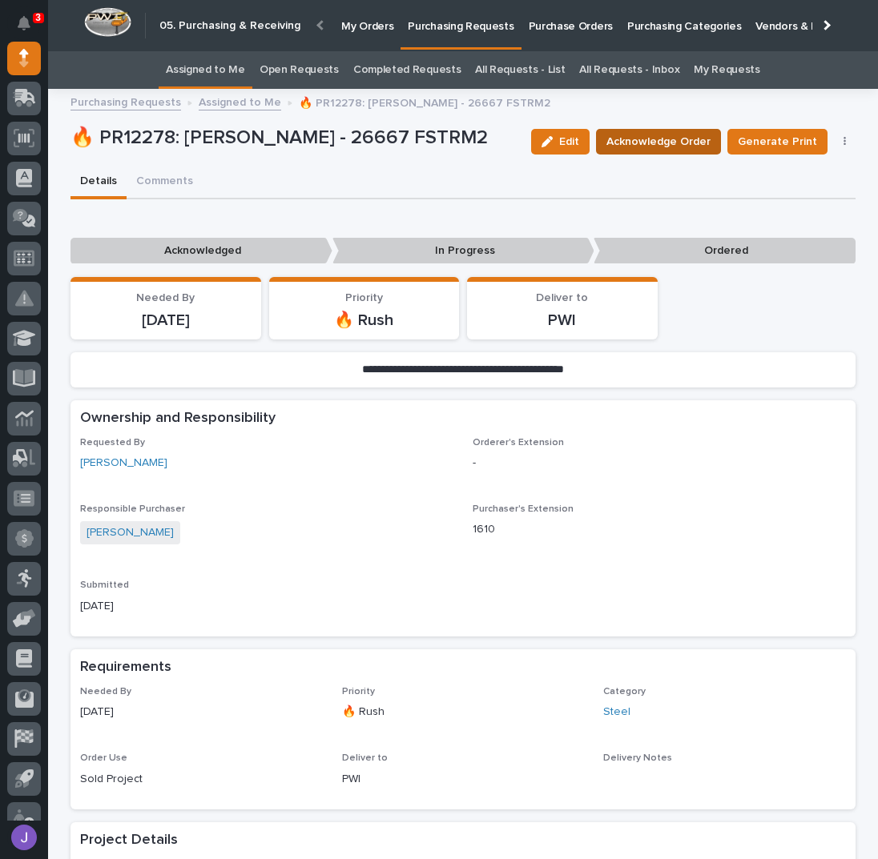
click at [682, 139] on span "Acknowledge Order" at bounding box center [658, 141] width 104 height 19
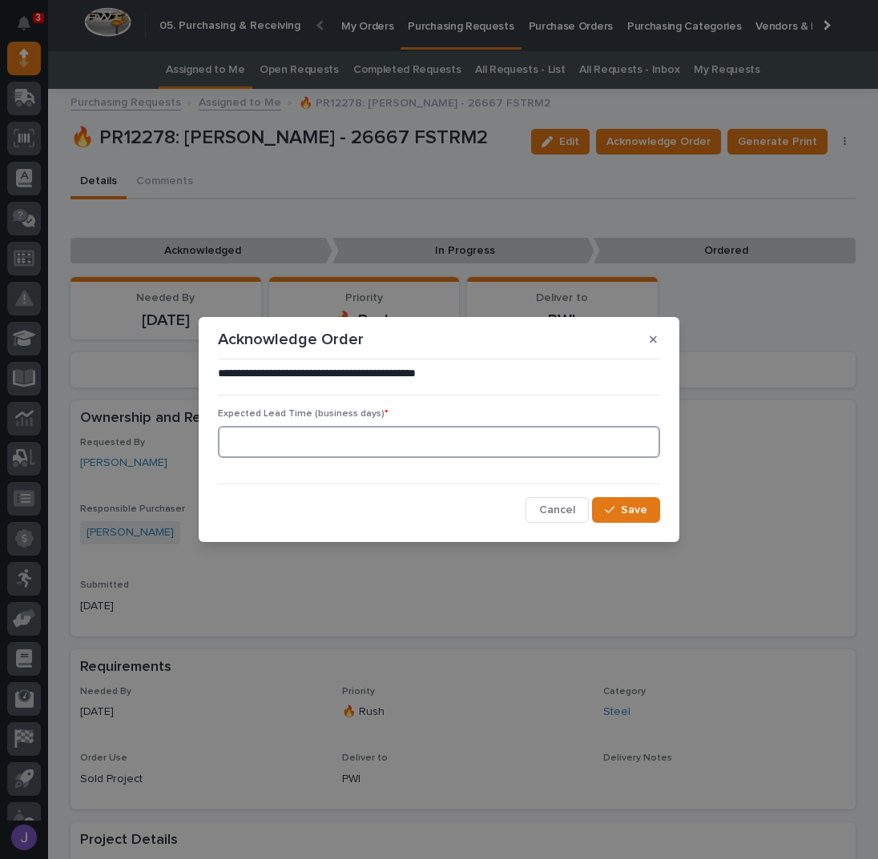
click at [401, 441] on input at bounding box center [439, 442] width 442 height 32
type input "0"
click at [613, 509] on icon "button" at bounding box center [610, 510] width 10 height 11
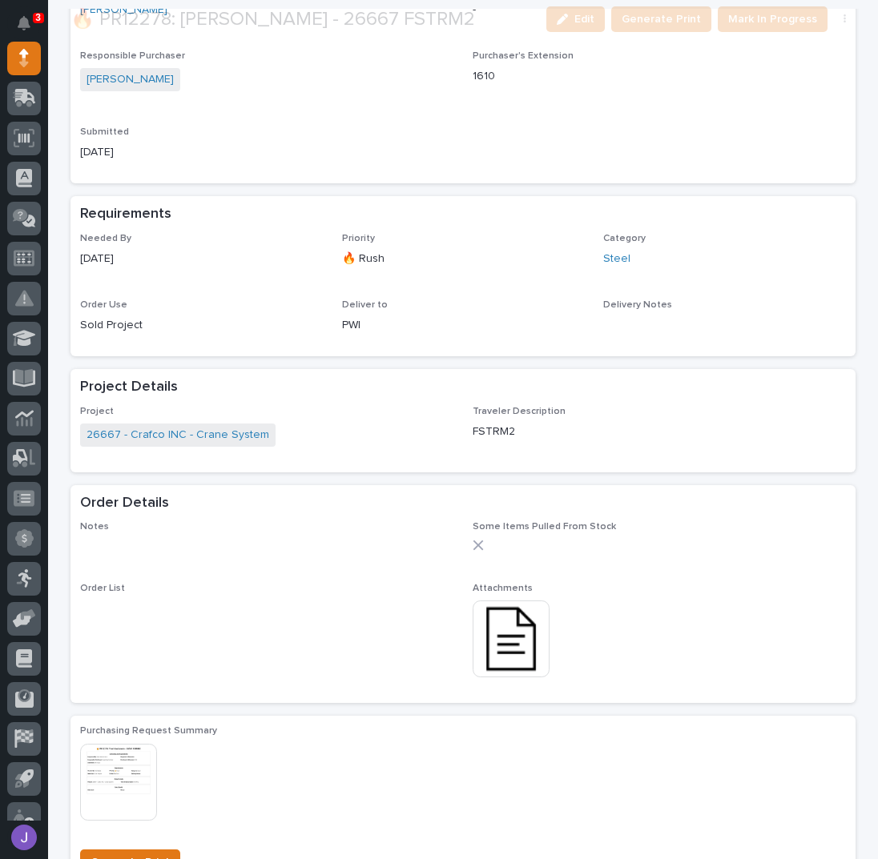
scroll to position [533, 0]
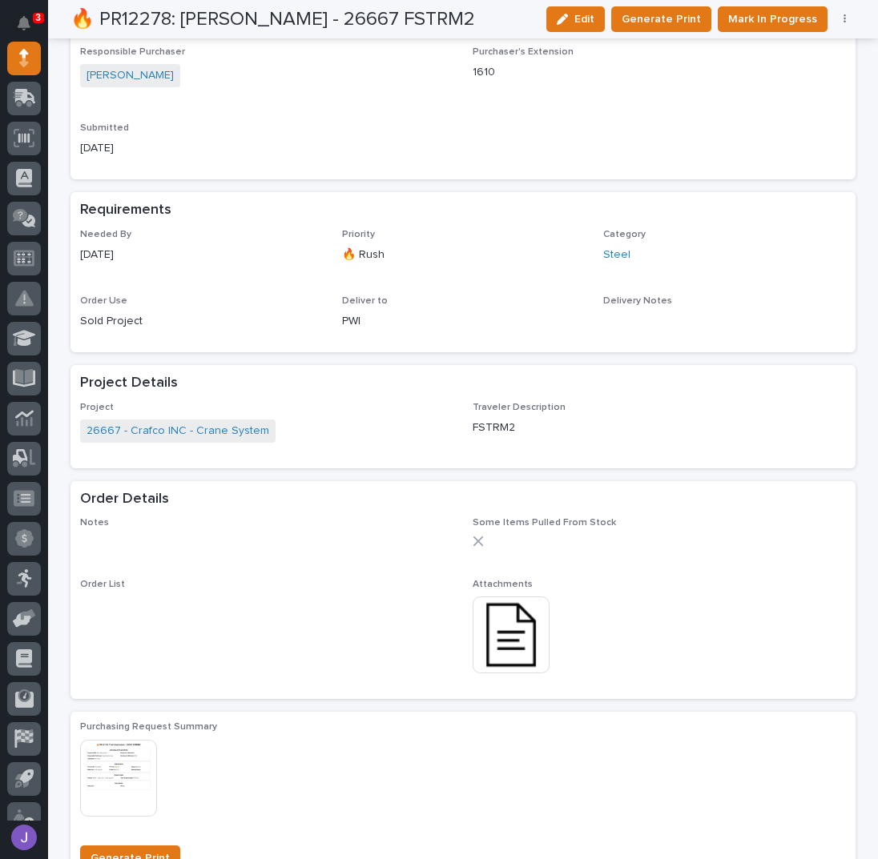
click at [520, 639] on img at bounding box center [511, 635] width 77 height 77
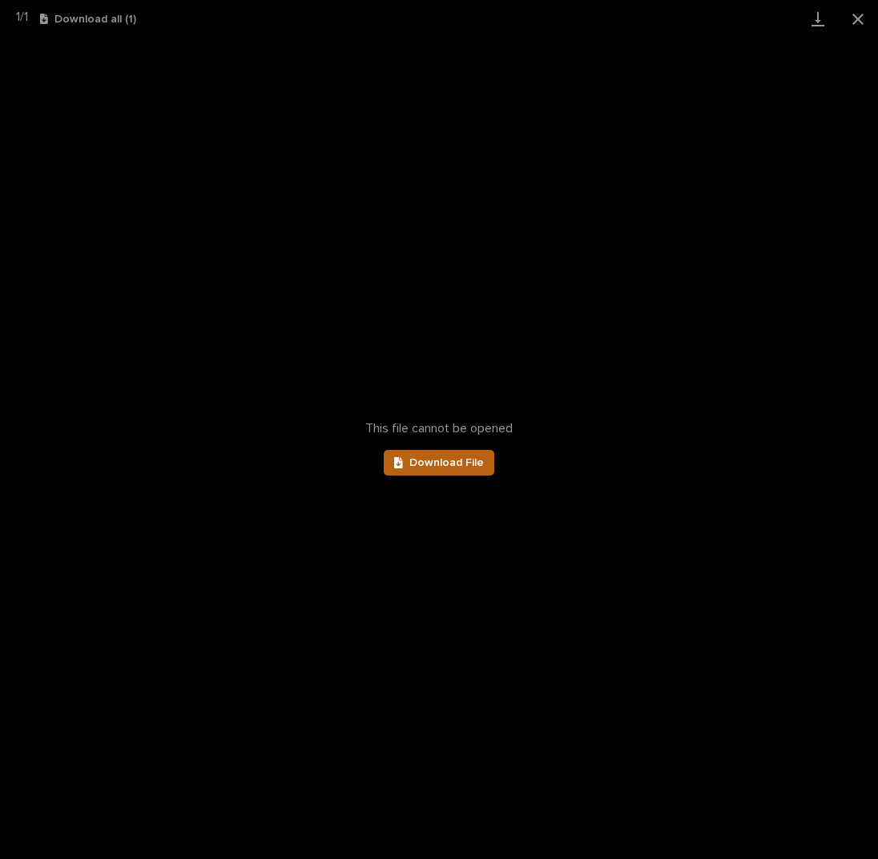
click at [458, 456] on link "Download File" at bounding box center [439, 463] width 111 height 26
click at [858, 18] on button "Close gallery" at bounding box center [858, 19] width 40 height 38
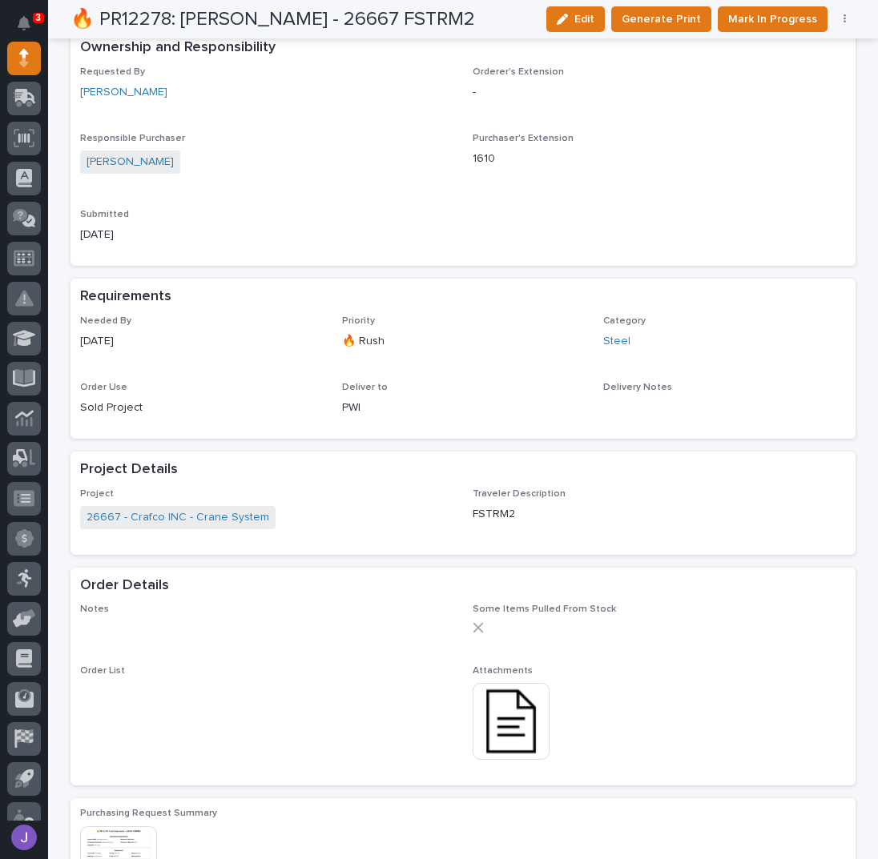
scroll to position [427, 0]
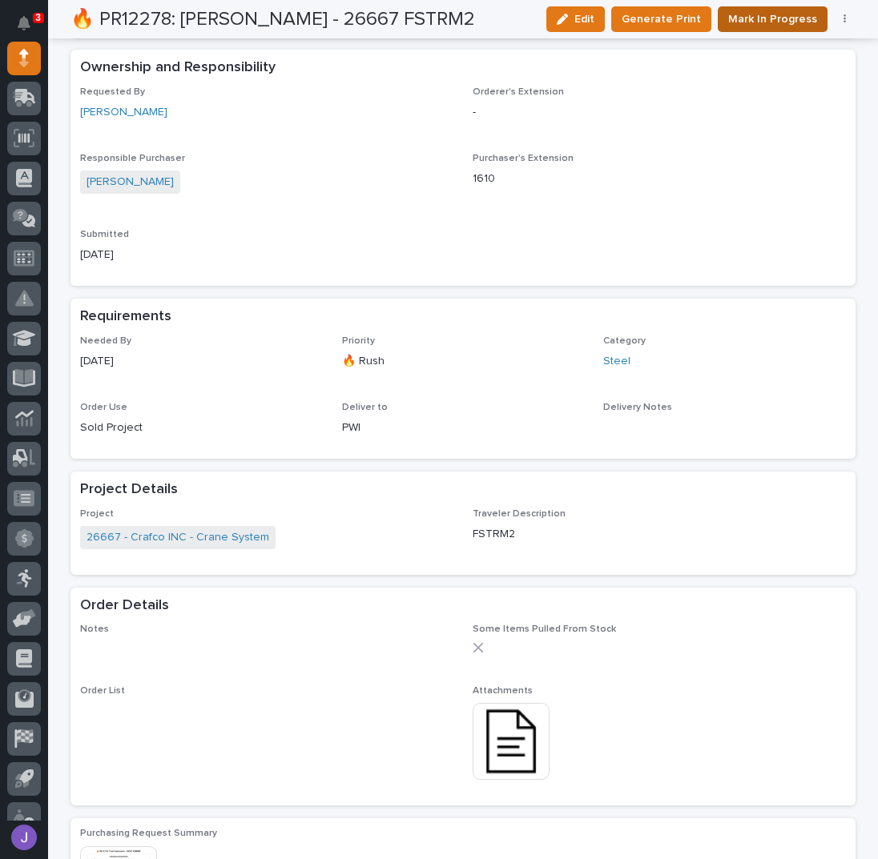
click at [782, 21] on span "Mark In Progress" at bounding box center [772, 19] width 89 height 19
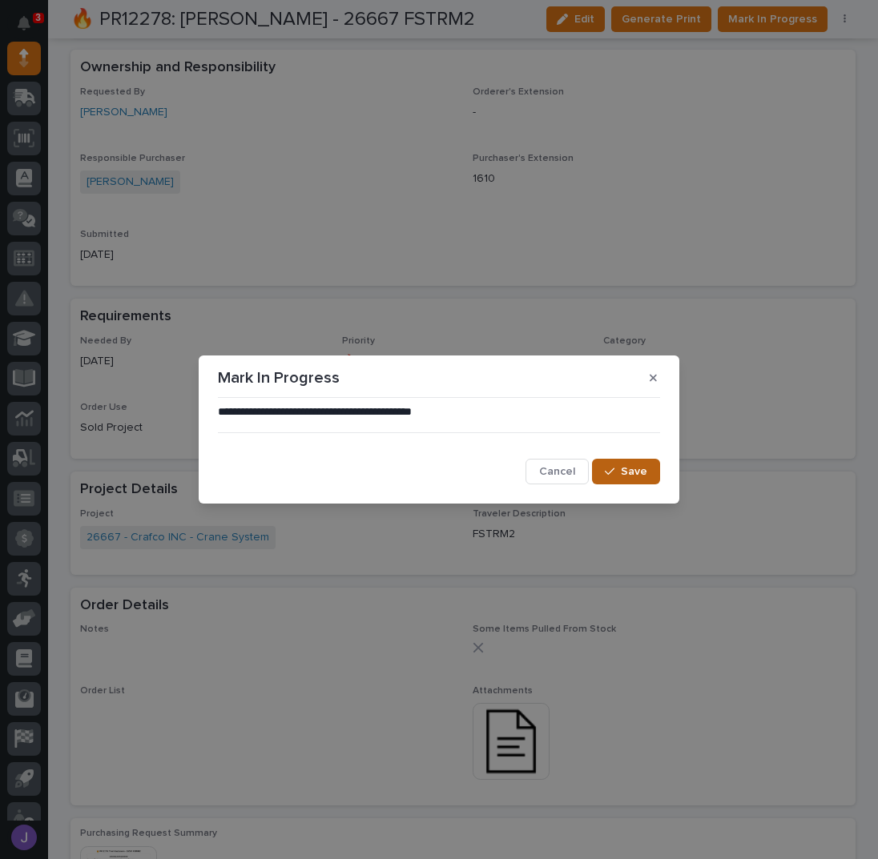
click at [646, 479] on span "Save" at bounding box center [634, 472] width 26 height 14
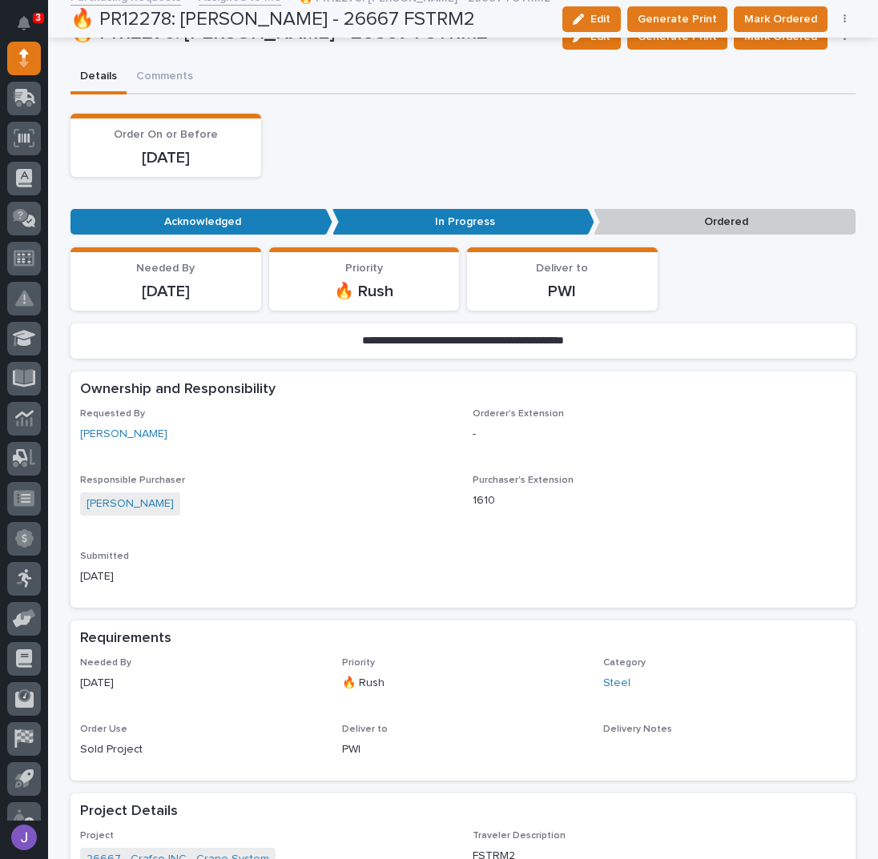
scroll to position [0, 0]
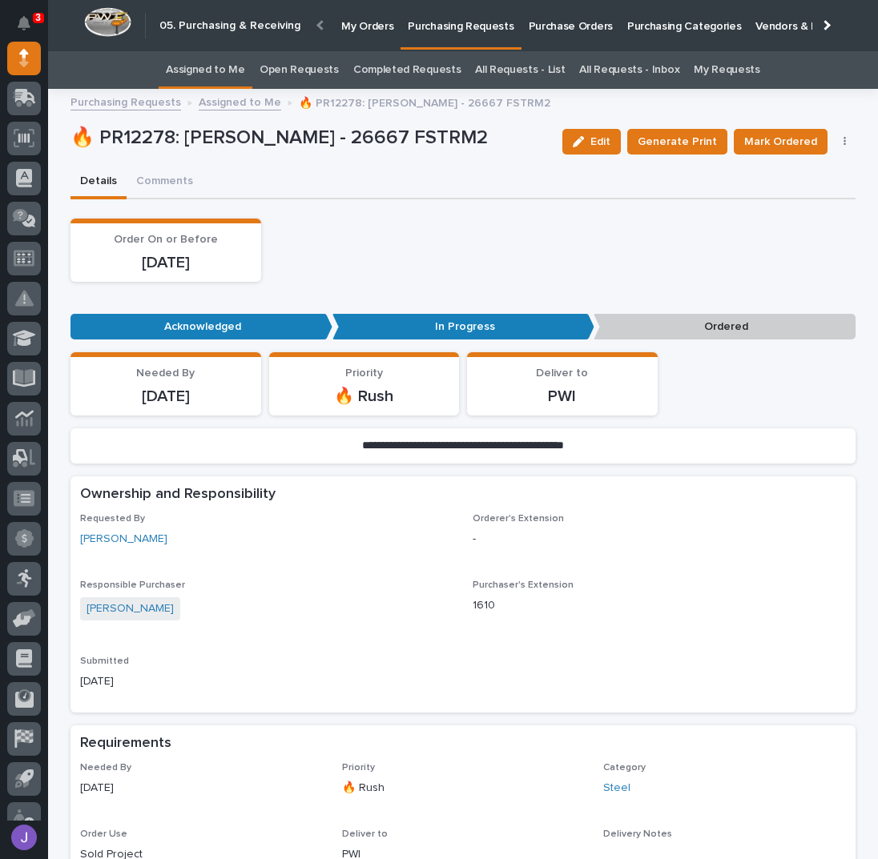
click at [243, 70] on link "Assigned to Me" at bounding box center [205, 70] width 79 height 38
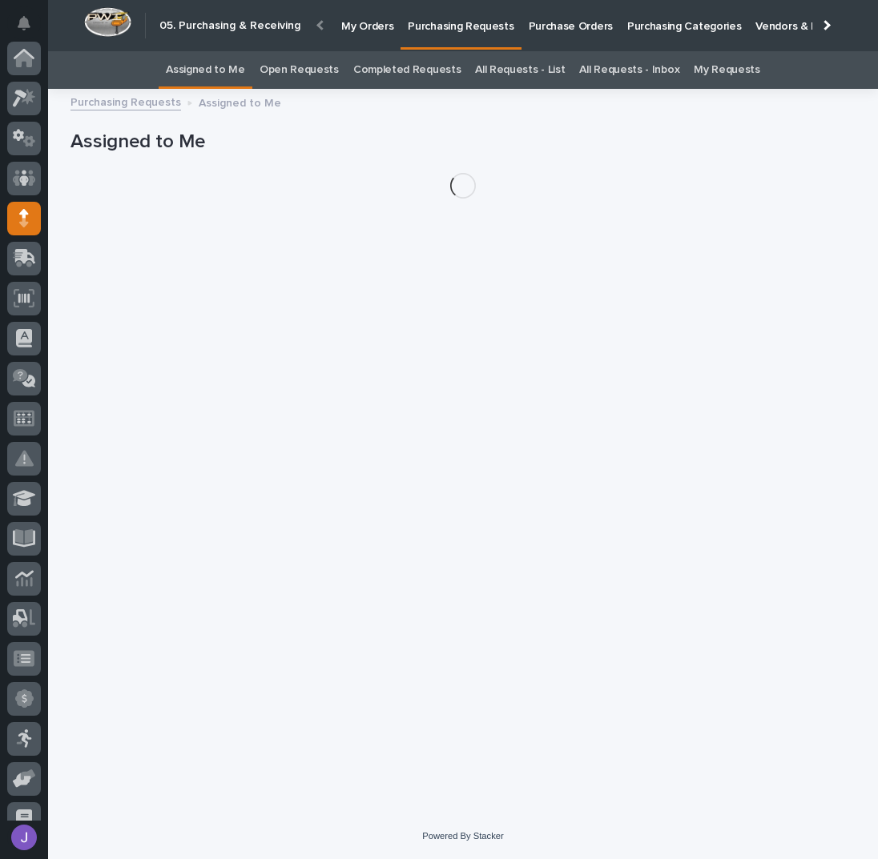
scroll to position [160, 0]
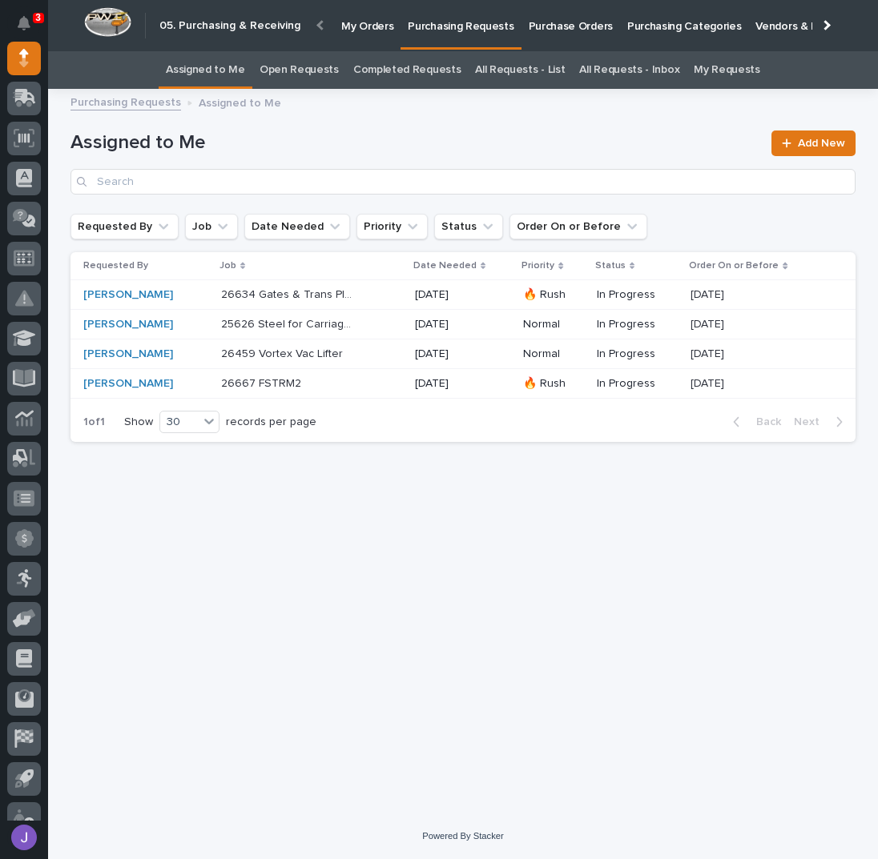
click at [541, 30] on p "Purchase Orders" at bounding box center [571, 17] width 84 height 34
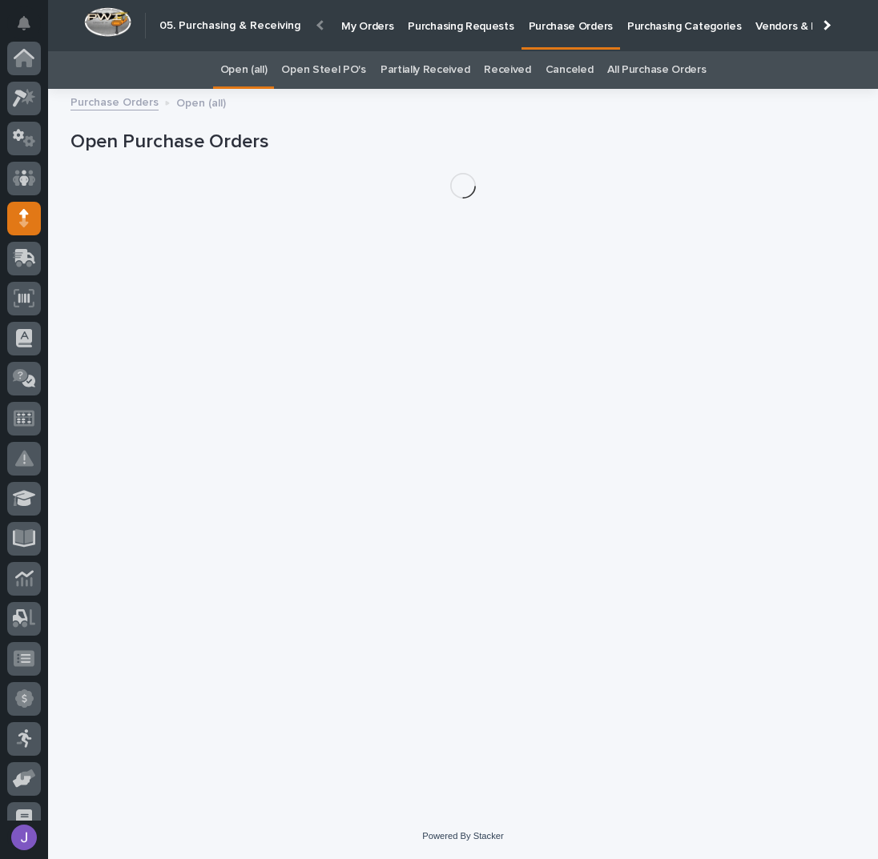
scroll to position [160, 0]
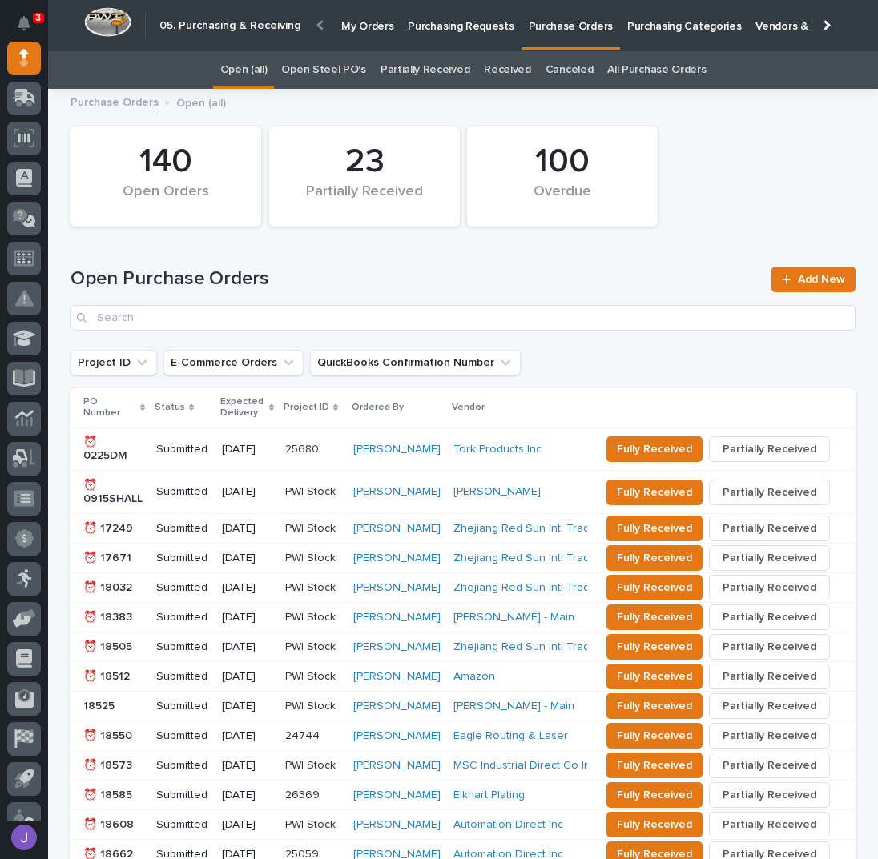
click at [346, 70] on link "Open Steel PO's" at bounding box center [323, 70] width 84 height 38
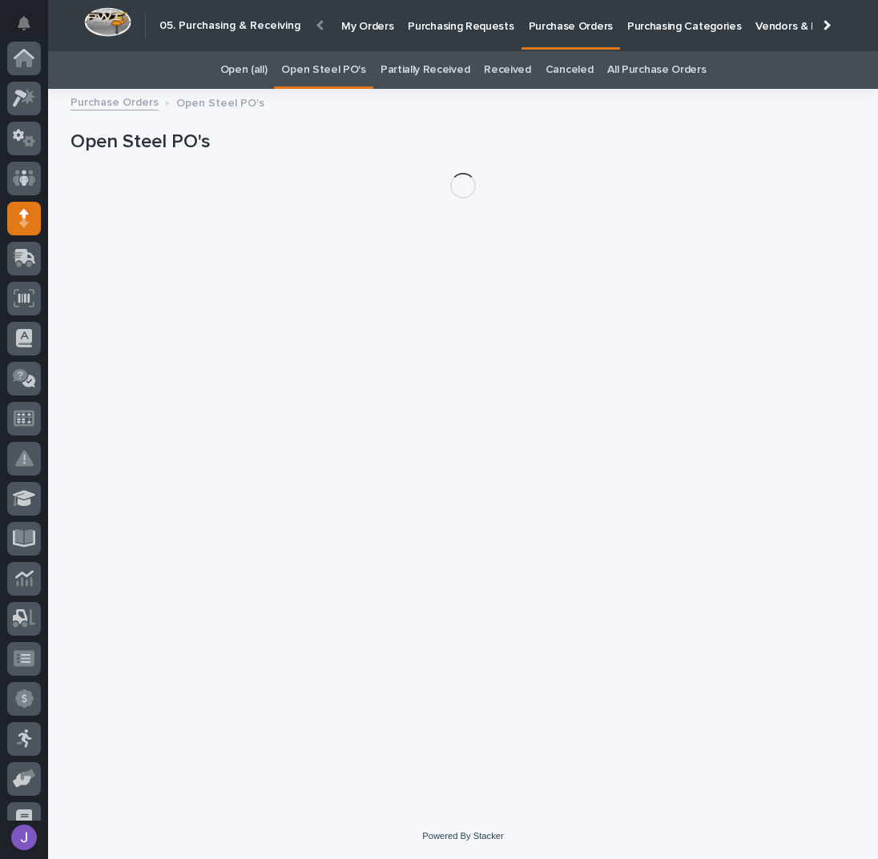
scroll to position [160, 0]
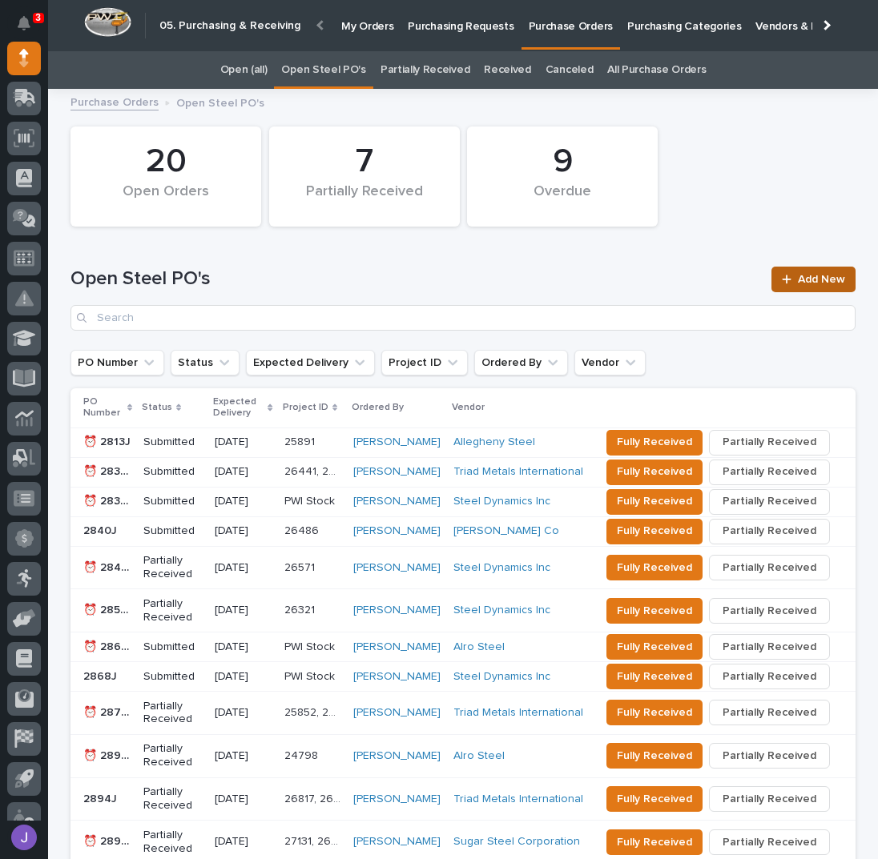
click at [805, 276] on span "Add New" at bounding box center [821, 279] width 47 height 11
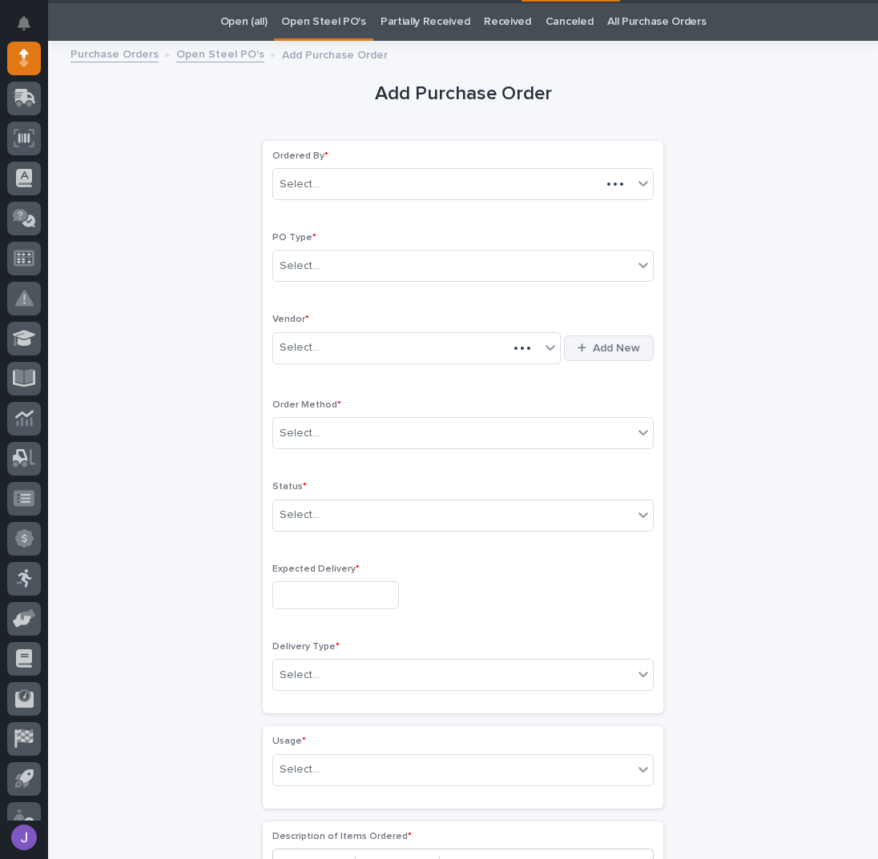
scroll to position [50, 0]
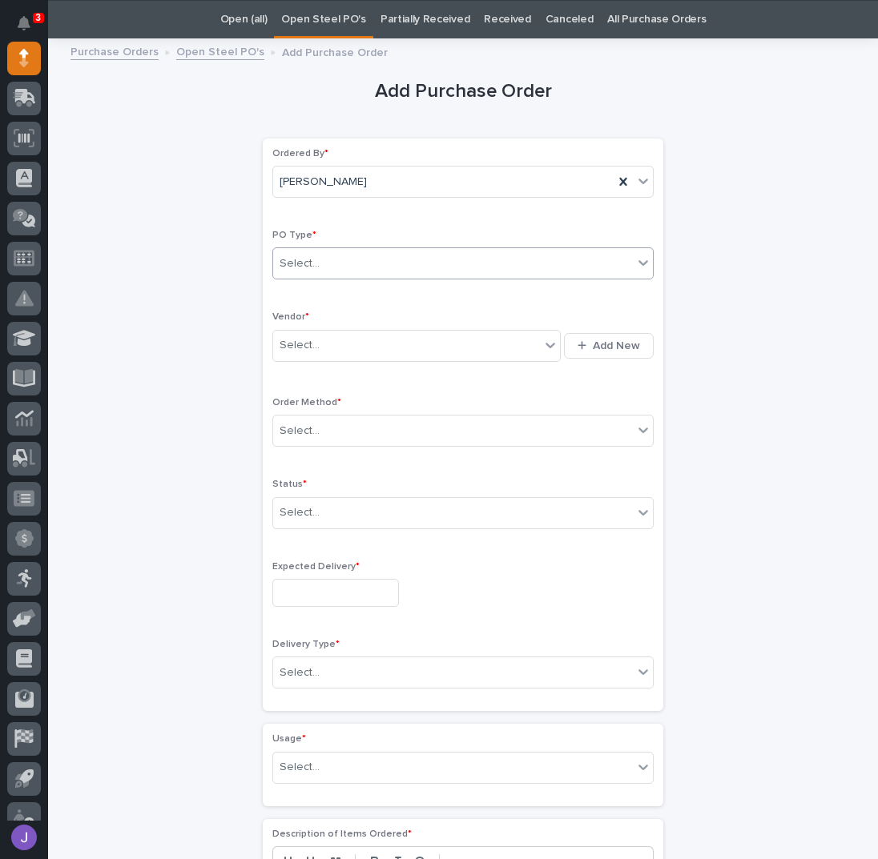
click at [324, 263] on div "Select..." at bounding box center [453, 264] width 360 height 26
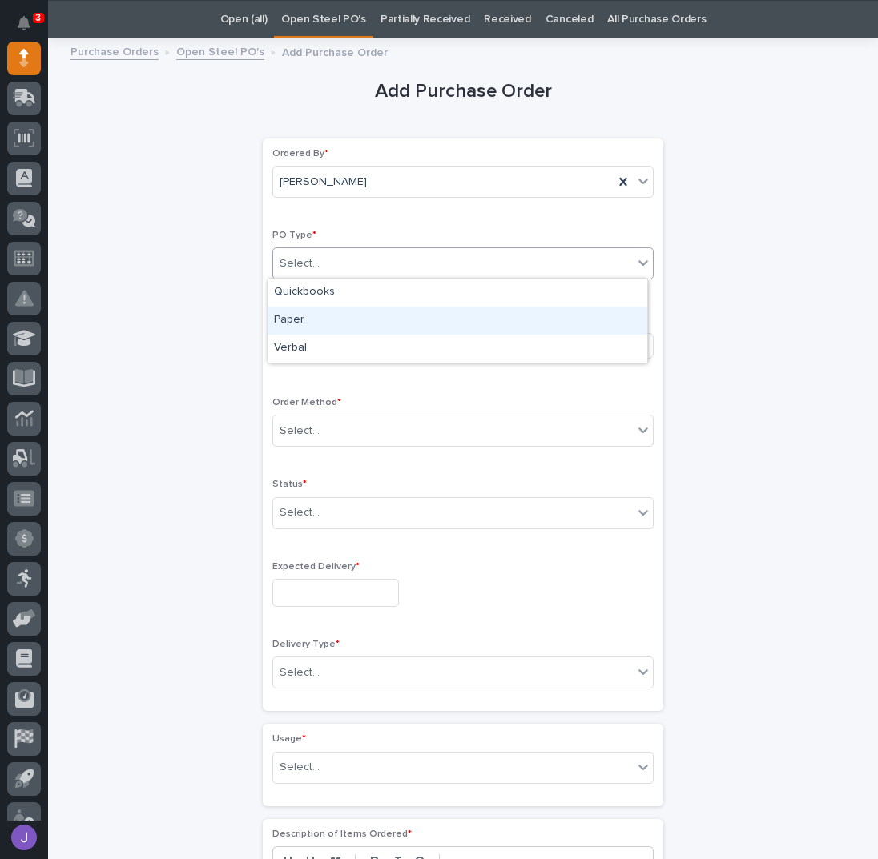
click at [313, 319] on div "Paper" at bounding box center [457, 321] width 380 height 28
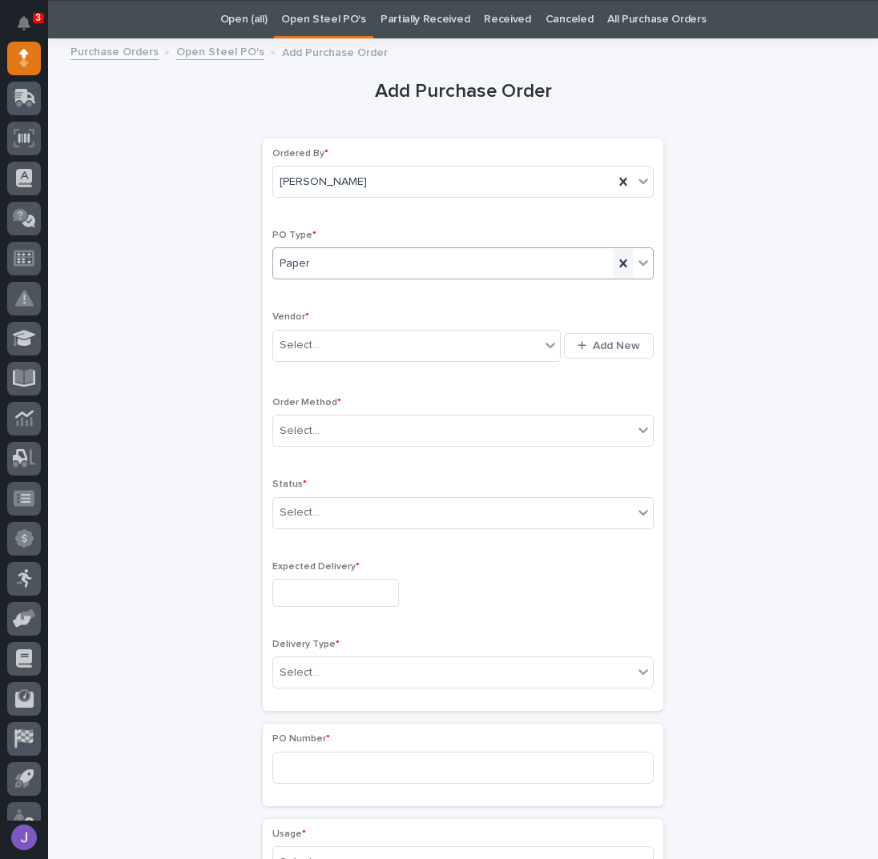
click at [615, 257] on icon at bounding box center [623, 263] width 16 height 16
click at [128, 52] on link "Purchase Orders" at bounding box center [114, 51] width 88 height 18
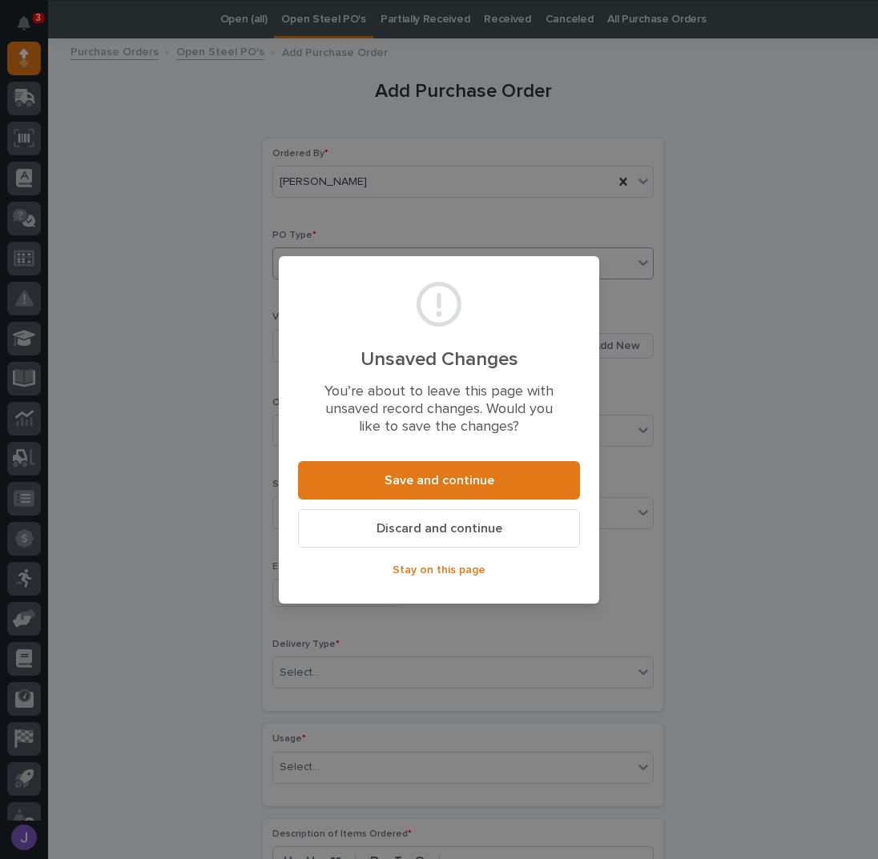
click at [416, 529] on span "Discard and continue" at bounding box center [439, 529] width 126 height 17
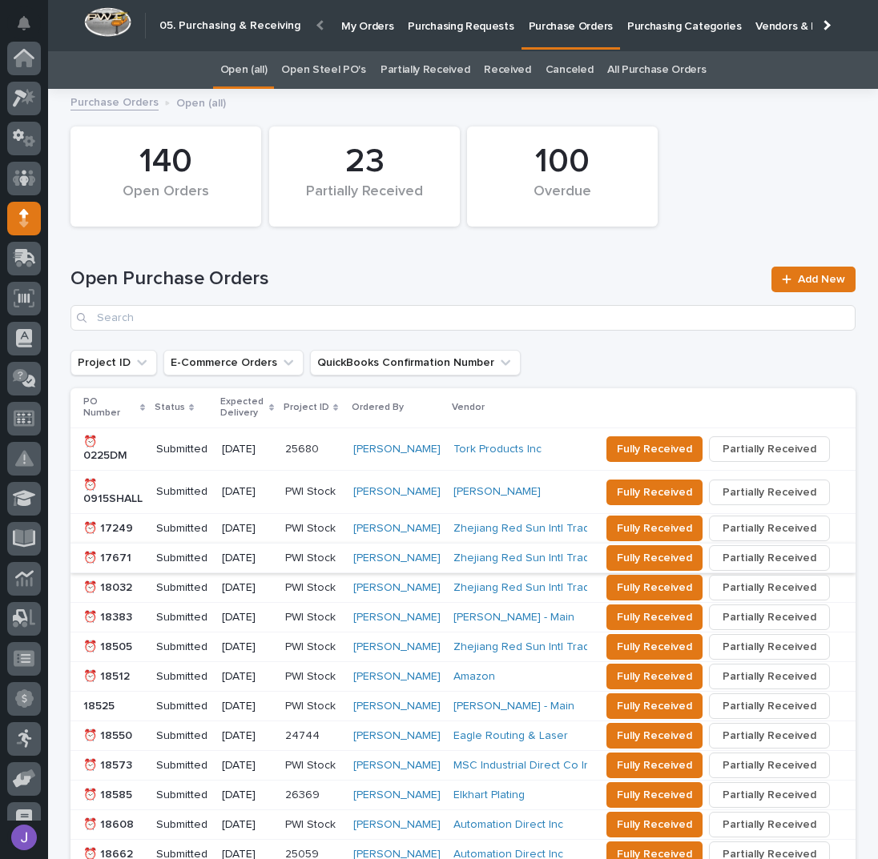
scroll to position [160, 0]
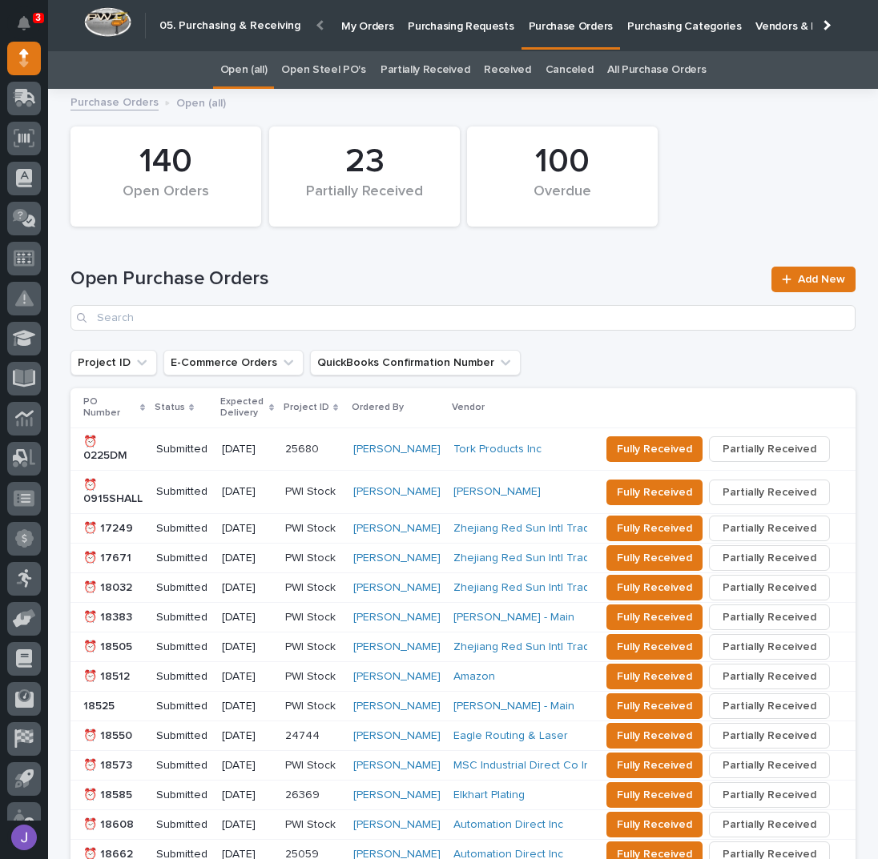
click at [315, 67] on link "Open Steel PO's" at bounding box center [323, 70] width 84 height 38
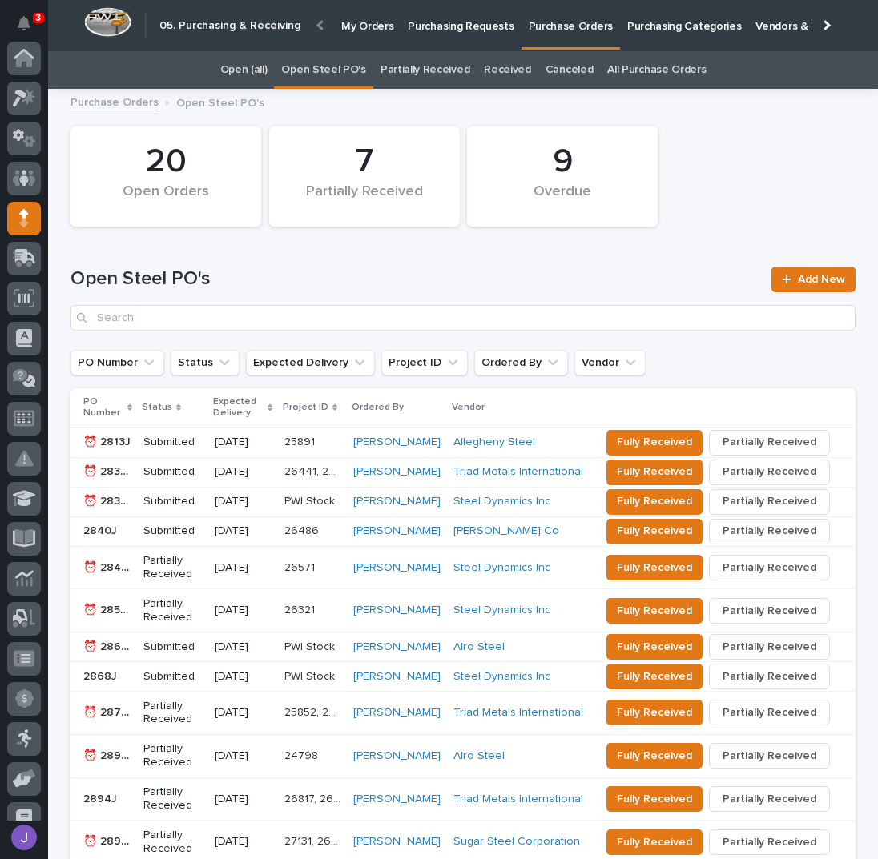
scroll to position [160, 0]
click at [482, 26] on p "Purchasing Requests" at bounding box center [461, 17] width 106 height 34
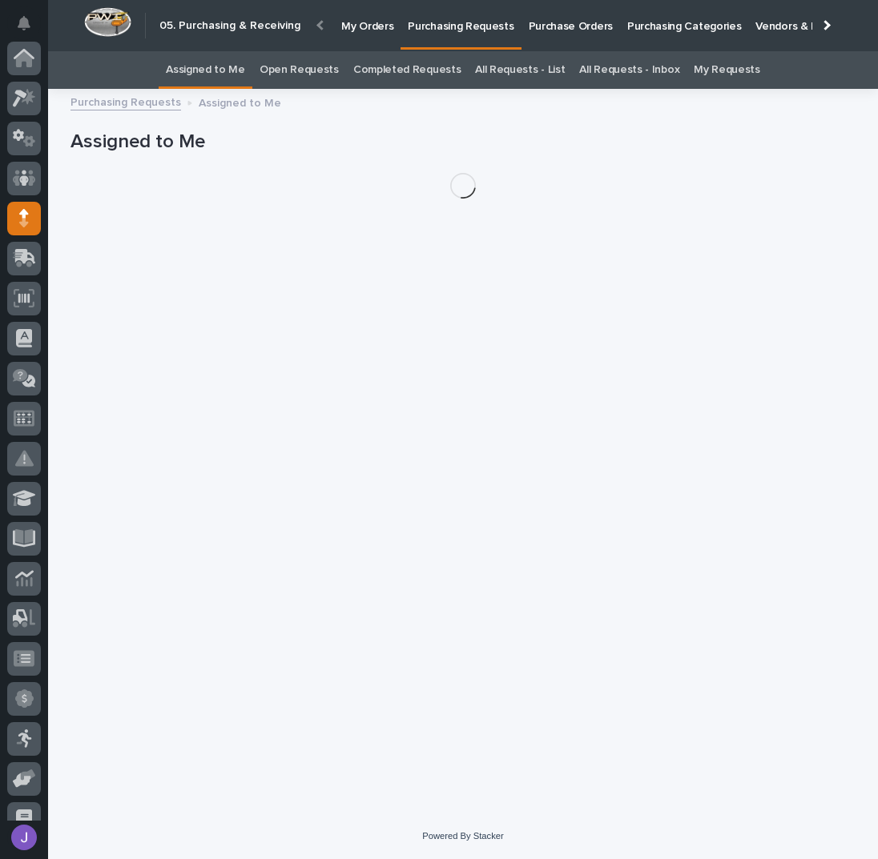
scroll to position [160, 0]
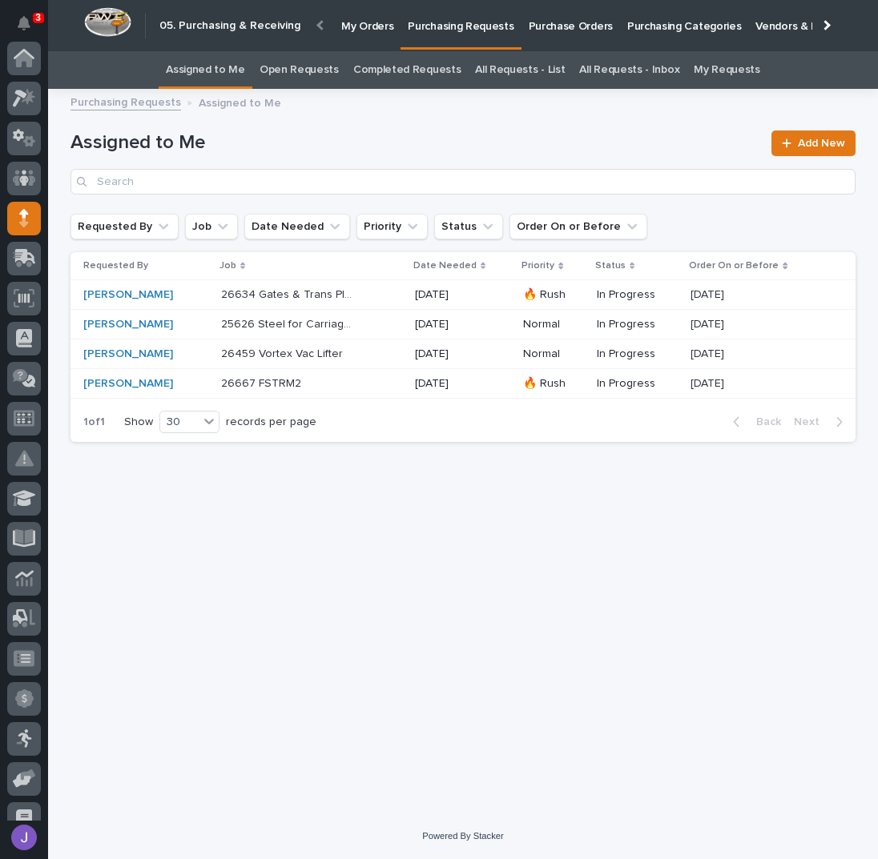
scroll to position [160, 0]
click at [409, 618] on div "Loading... Saving… Loading... Saving… Assigned to Me Add New Requested By Job D…" at bounding box center [462, 436] width 801 height 675
